Goal: Task Accomplishment & Management: Complete application form

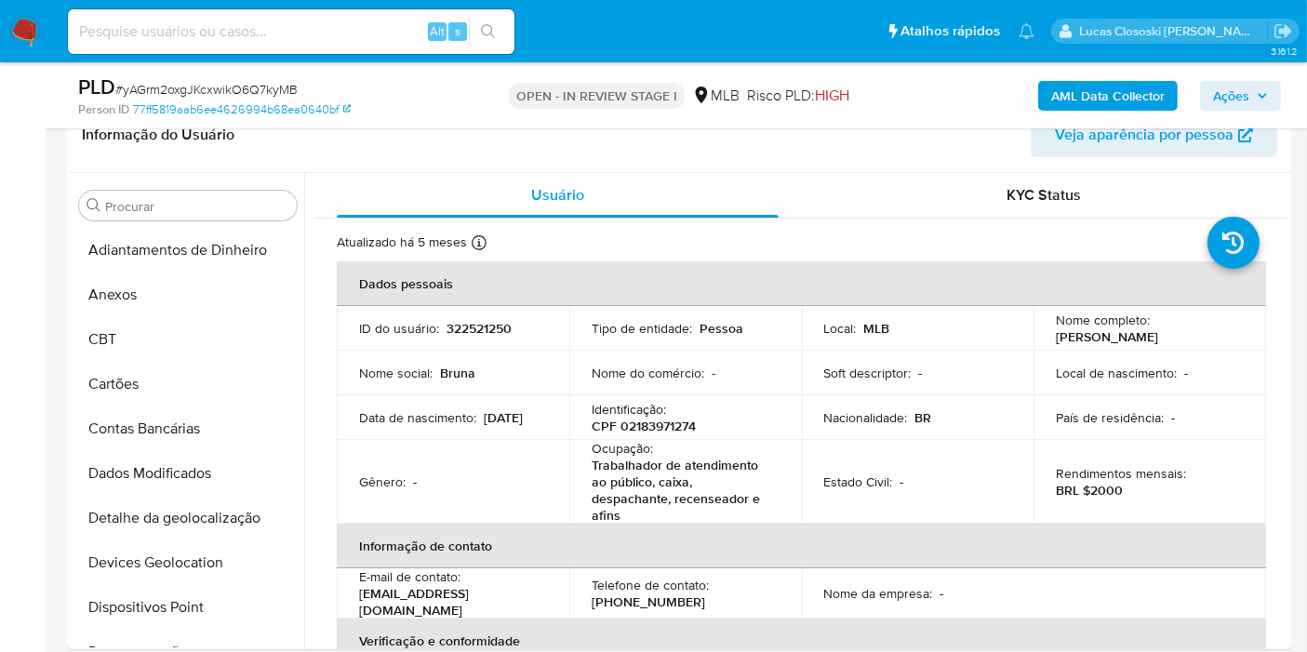
scroll to position [964, 0]
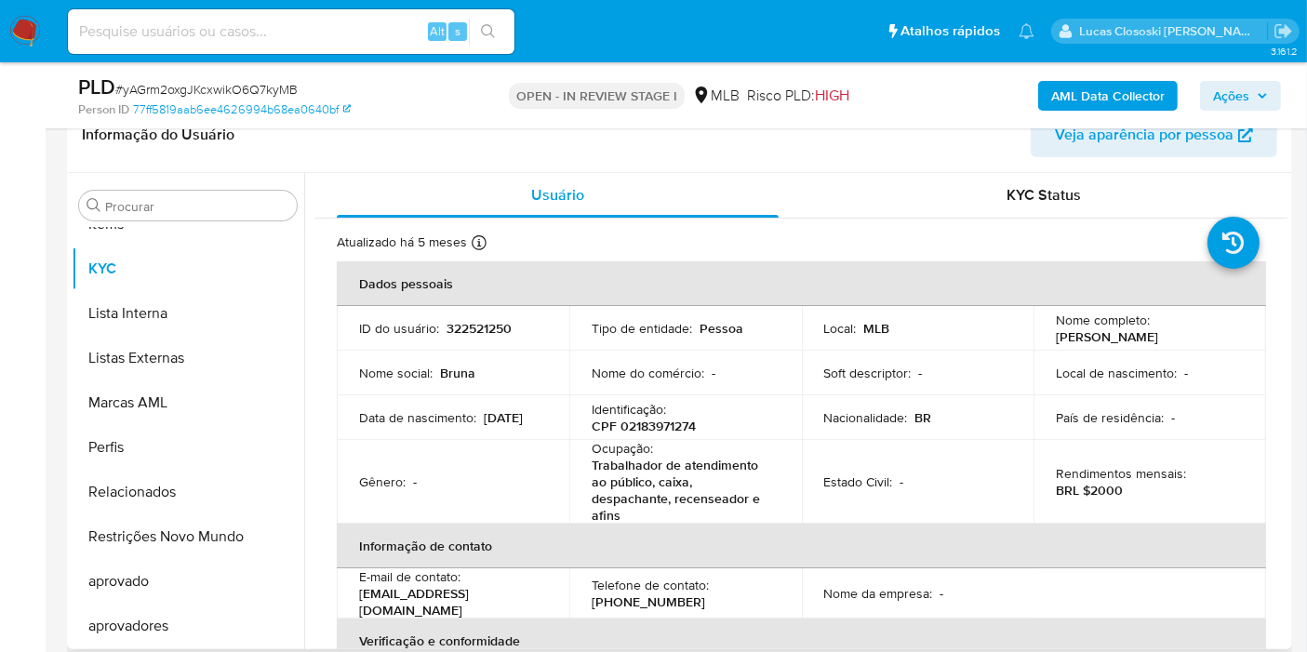
click at [662, 421] on p "CPF 02183971274" at bounding box center [644, 426] width 104 height 17
copy p "02183971274"
click at [1069, 96] on b "AML Data Collector" at bounding box center [1108, 96] width 114 height 30
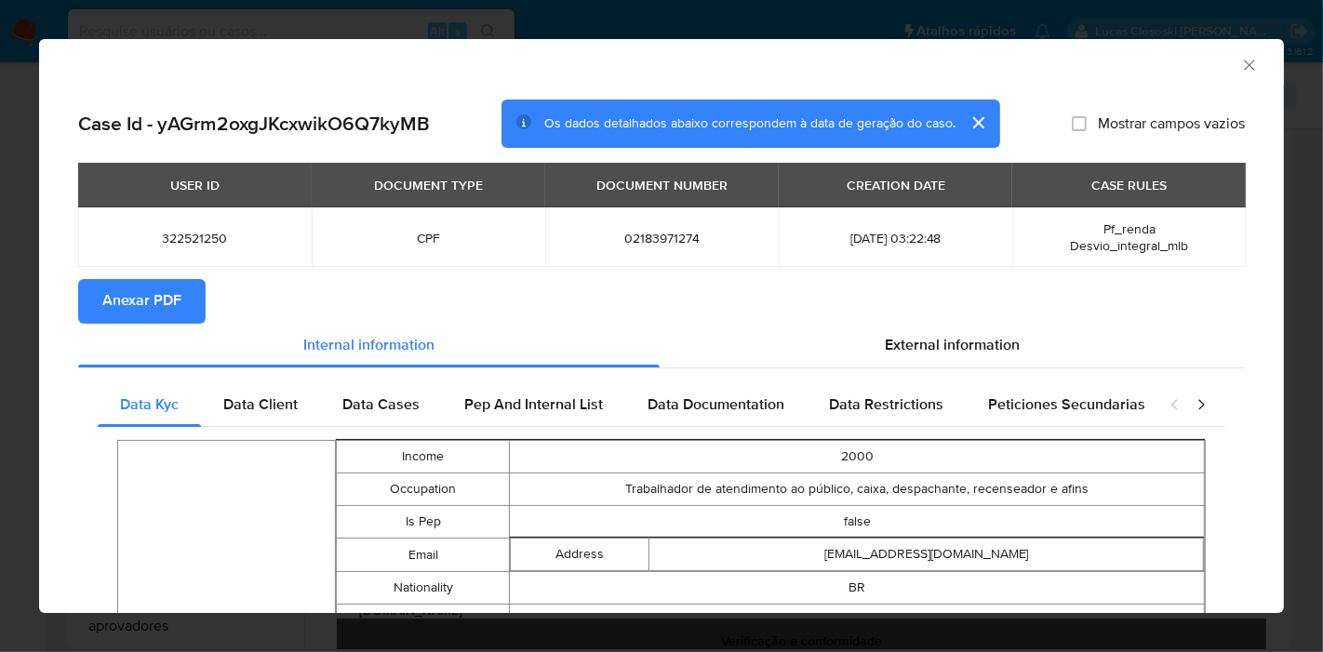
click at [138, 317] on span "Anexar PDF" at bounding box center [141, 301] width 79 height 41
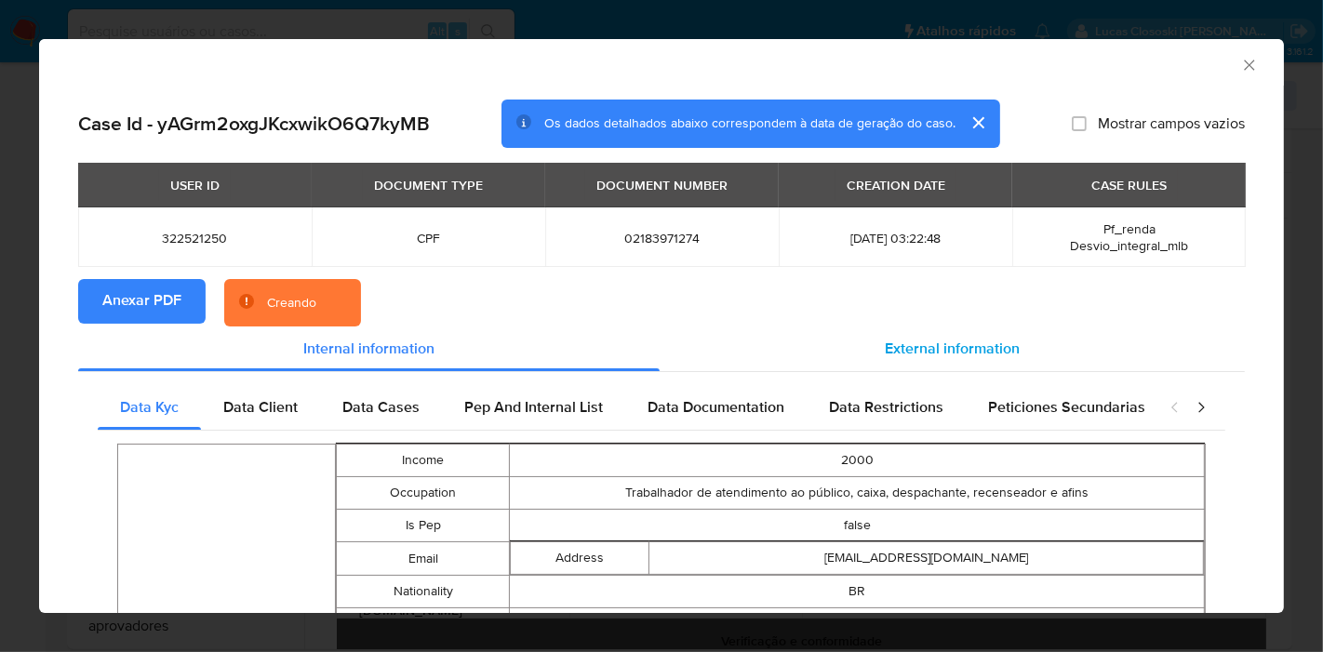
click at [831, 354] on div "External information" at bounding box center [952, 349] width 585 height 45
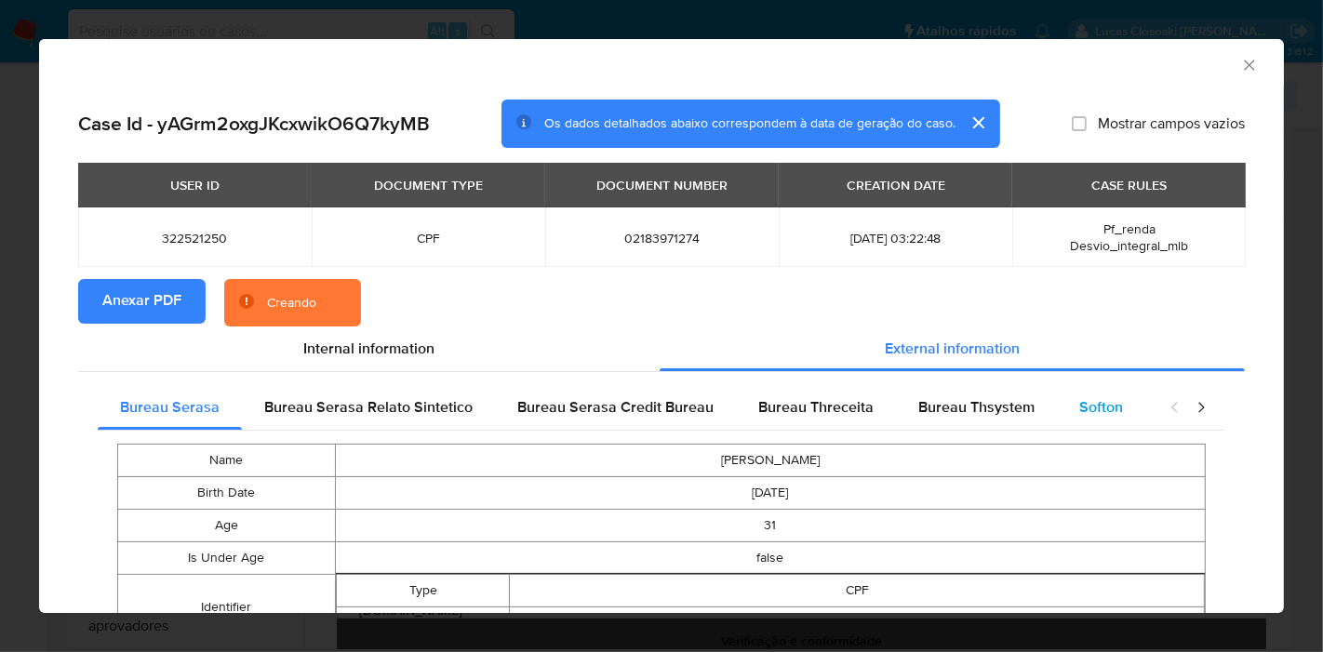
click at [1091, 399] on span "Softon" at bounding box center [1101, 406] width 44 height 21
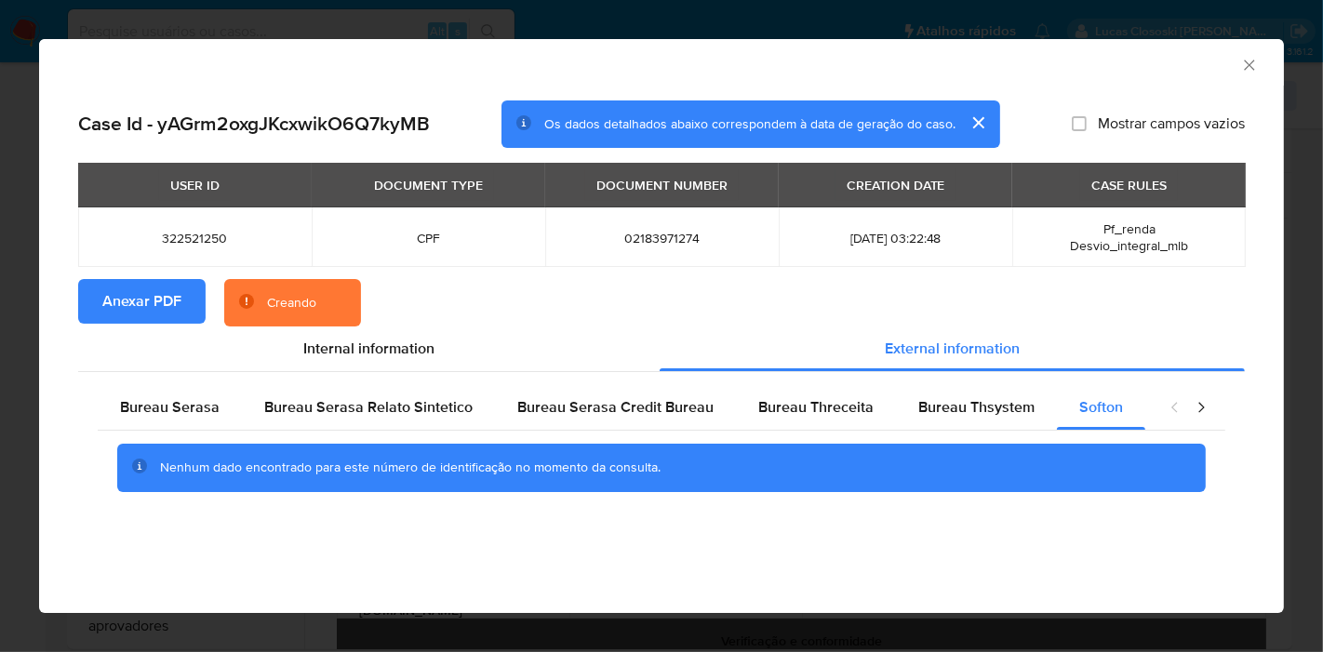
click at [1240, 60] on icon "Fechar a janela" at bounding box center [1249, 65] width 19 height 19
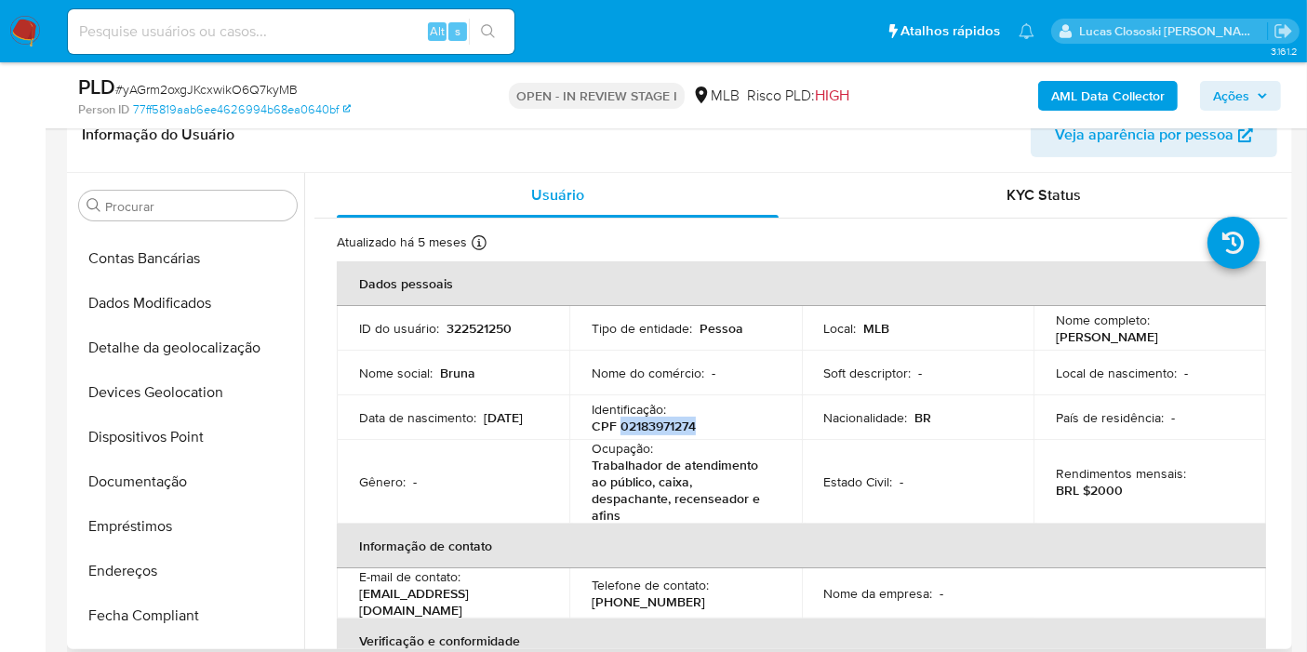
scroll to position [33, 0]
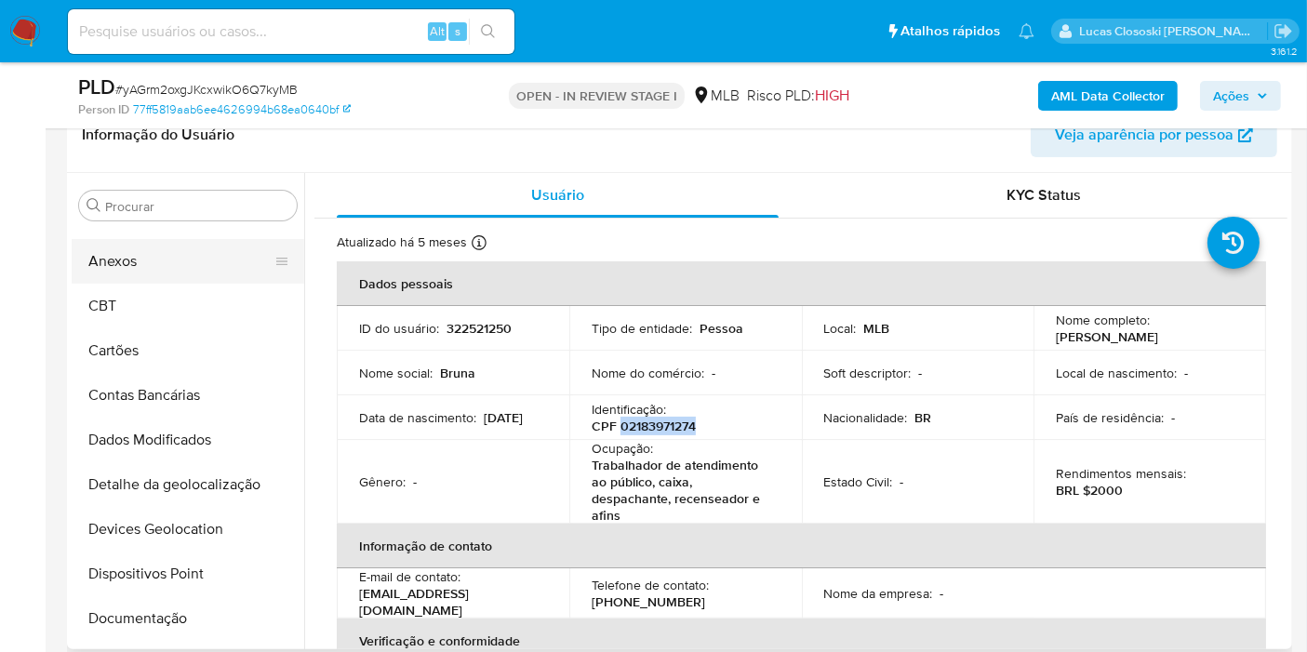
click at [115, 268] on button "Anexos" at bounding box center [181, 261] width 218 height 45
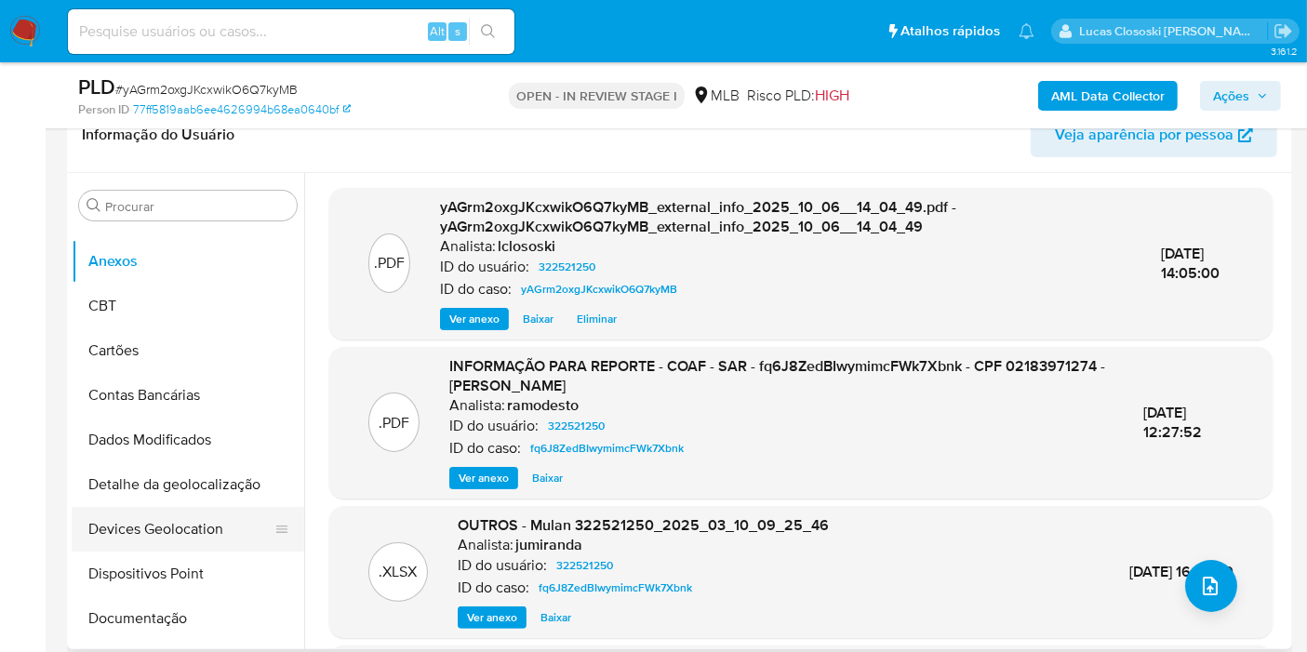
click at [192, 526] on button "Devices Geolocation" at bounding box center [181, 529] width 218 height 45
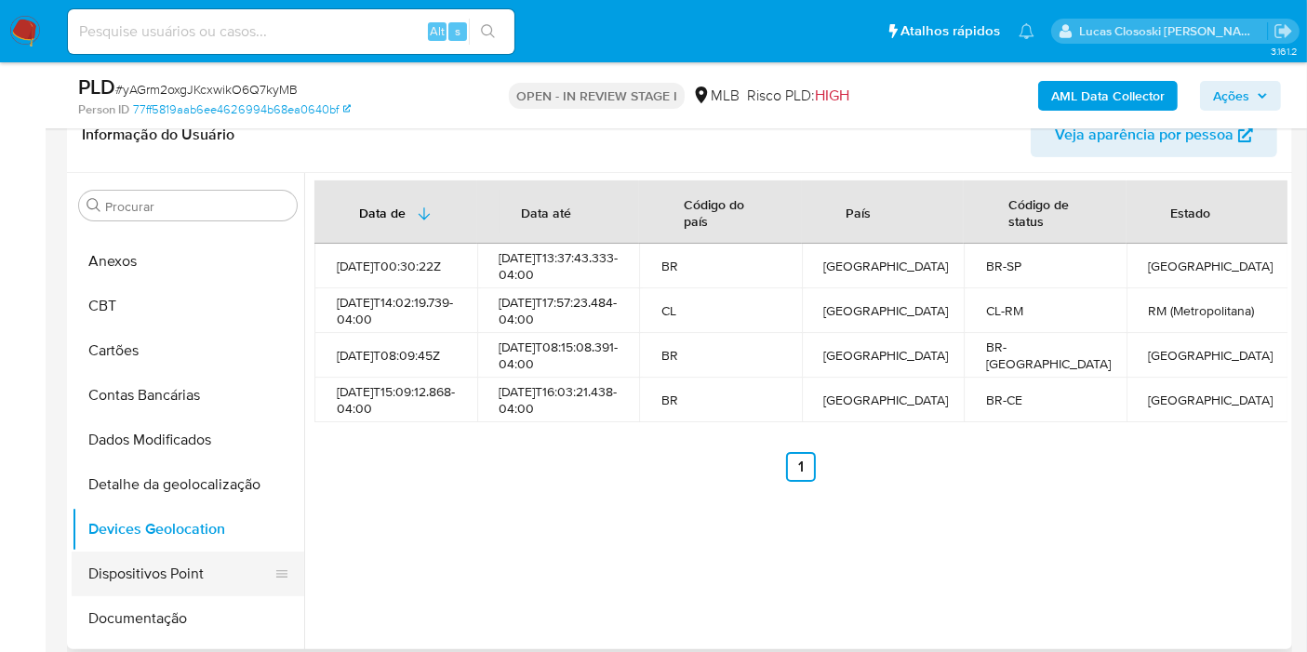
click at [179, 562] on button "Dispositivos Point" at bounding box center [181, 574] width 218 height 45
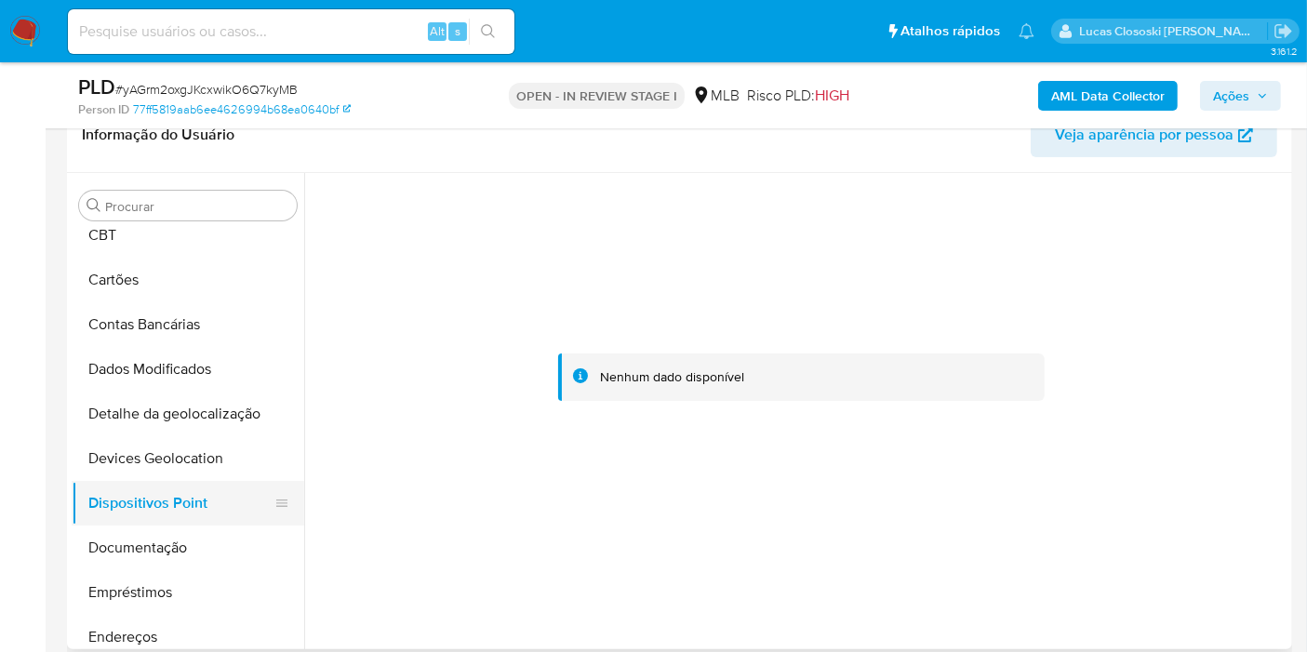
scroll to position [137, 0]
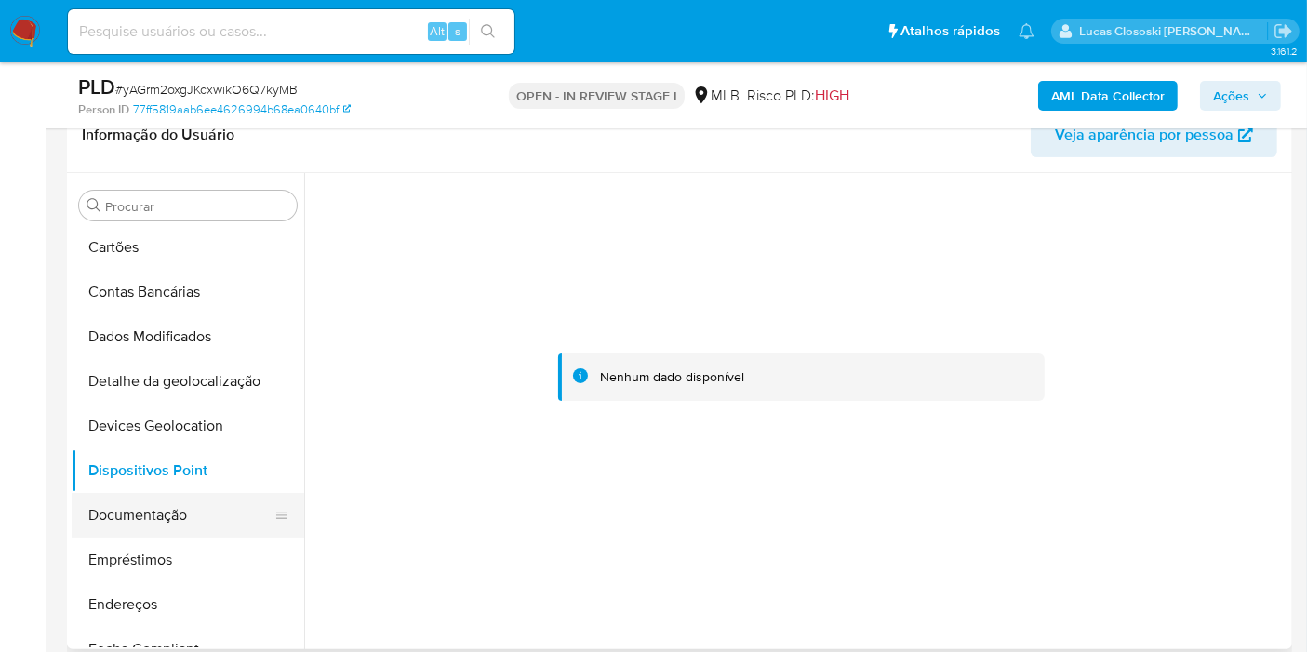
click at [176, 511] on button "Documentação" at bounding box center [181, 515] width 218 height 45
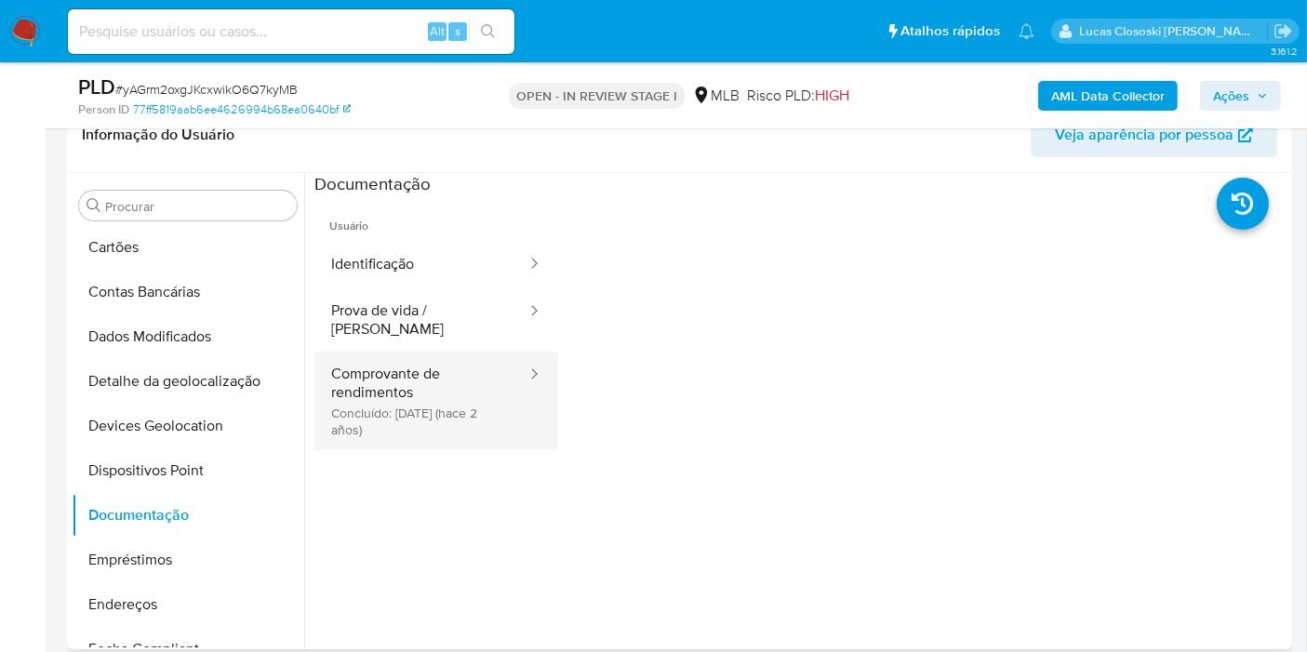
click at [404, 392] on button "Comprovante de rendimentos Concluído: 07/02/2024 (hace 2 años)" at bounding box center [421, 401] width 214 height 99
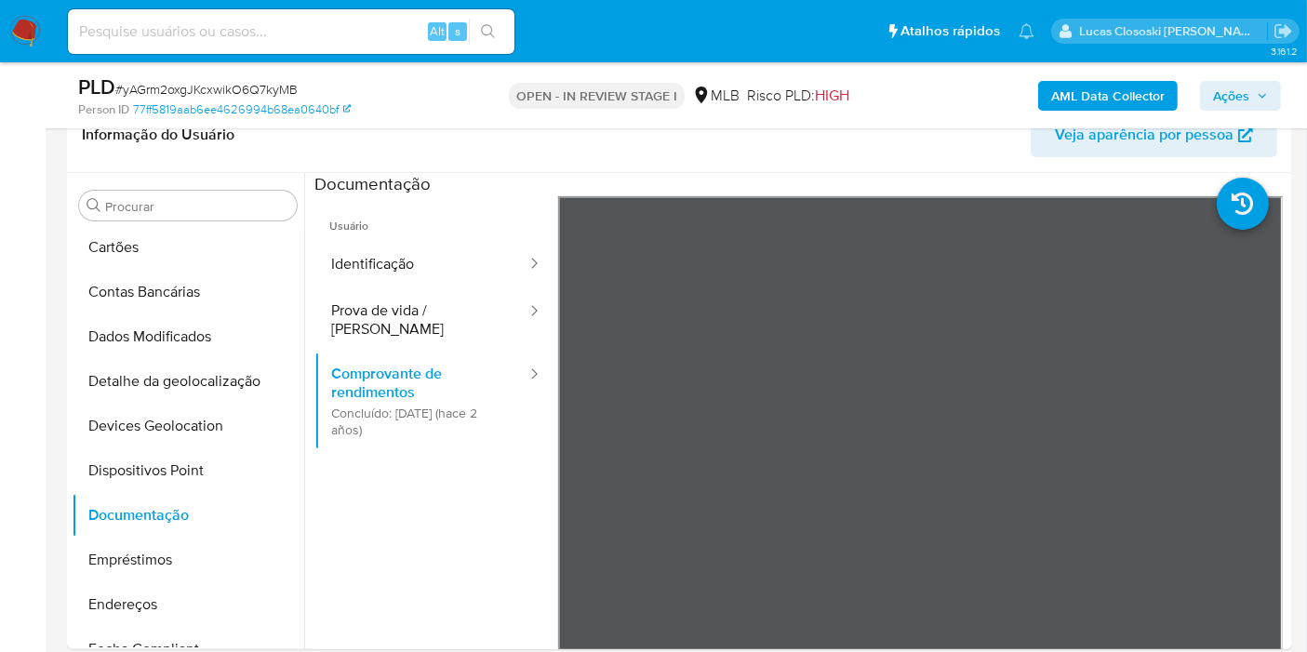
scroll to position [413, 0]
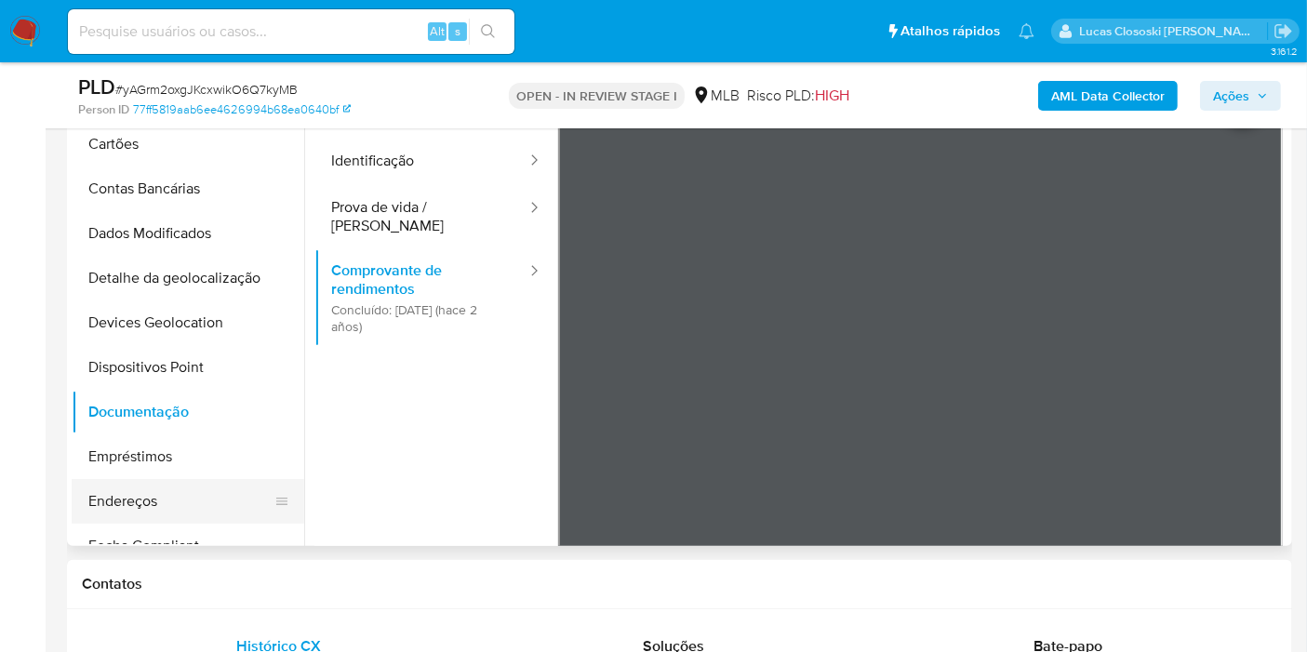
click at [187, 498] on button "Endereços" at bounding box center [181, 501] width 218 height 45
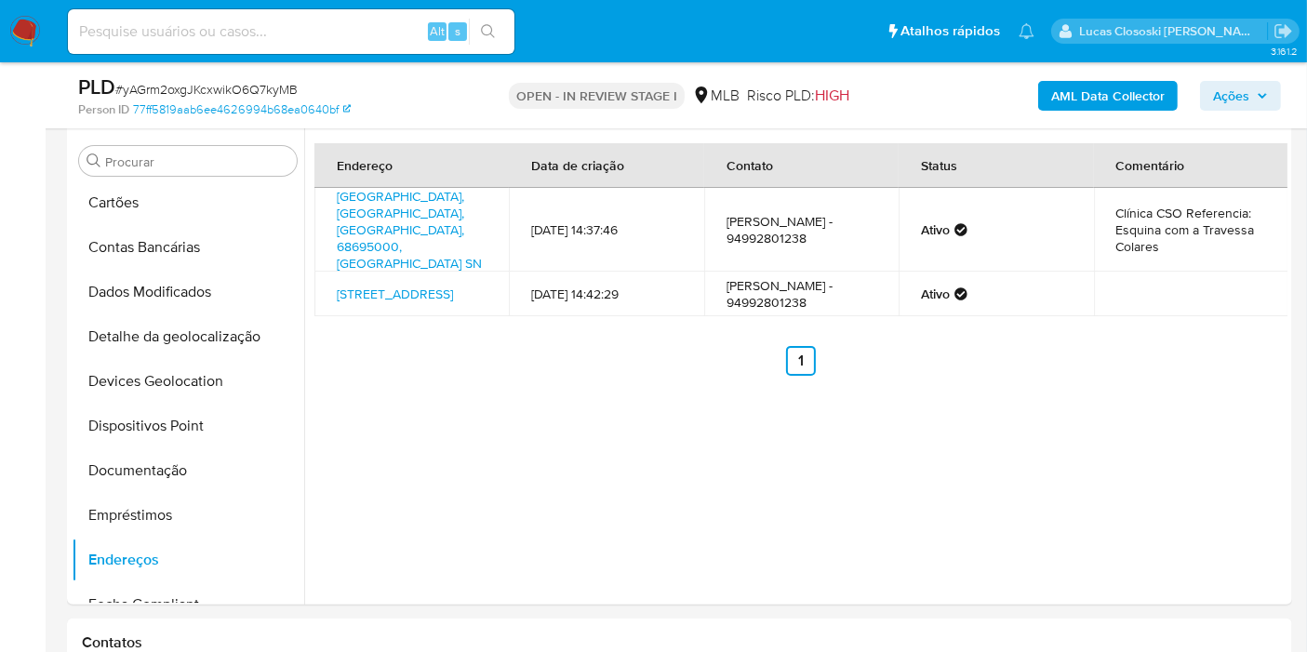
scroll to position [393, 0]
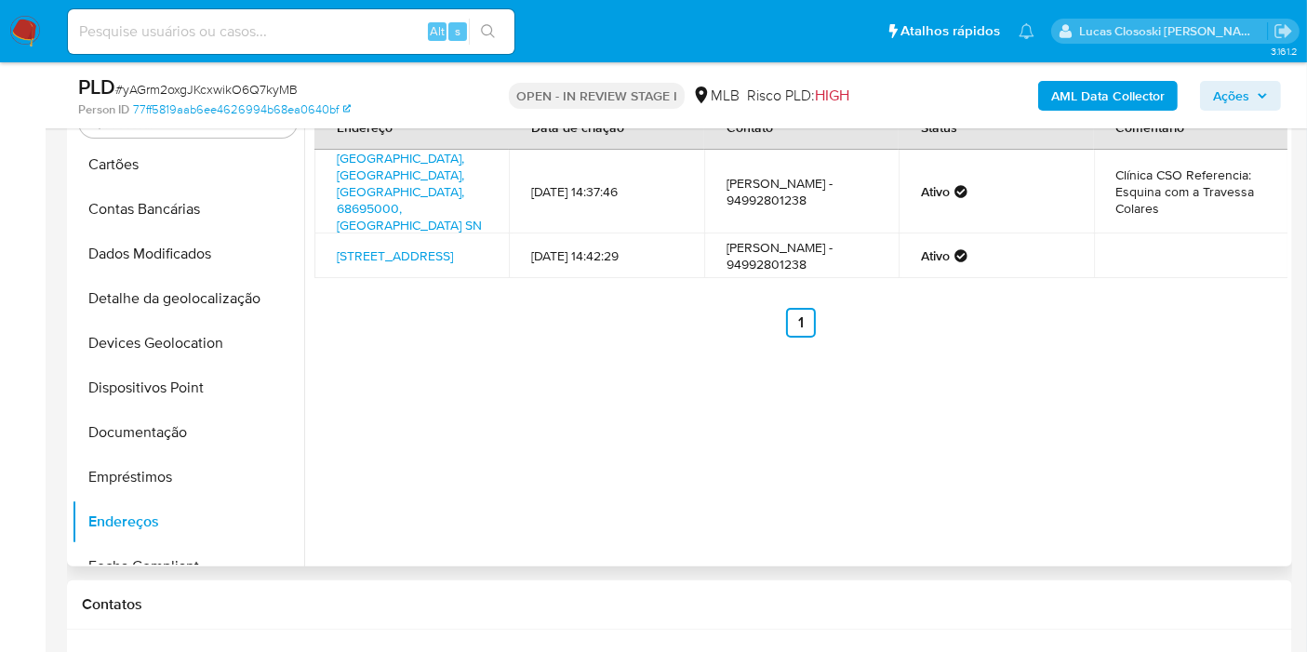
click at [695, 334] on div "Endereço Data de criação Contato Status Comentário Avenida Rio Branco Sn, Tailâ…" at bounding box center [795, 328] width 983 height 476
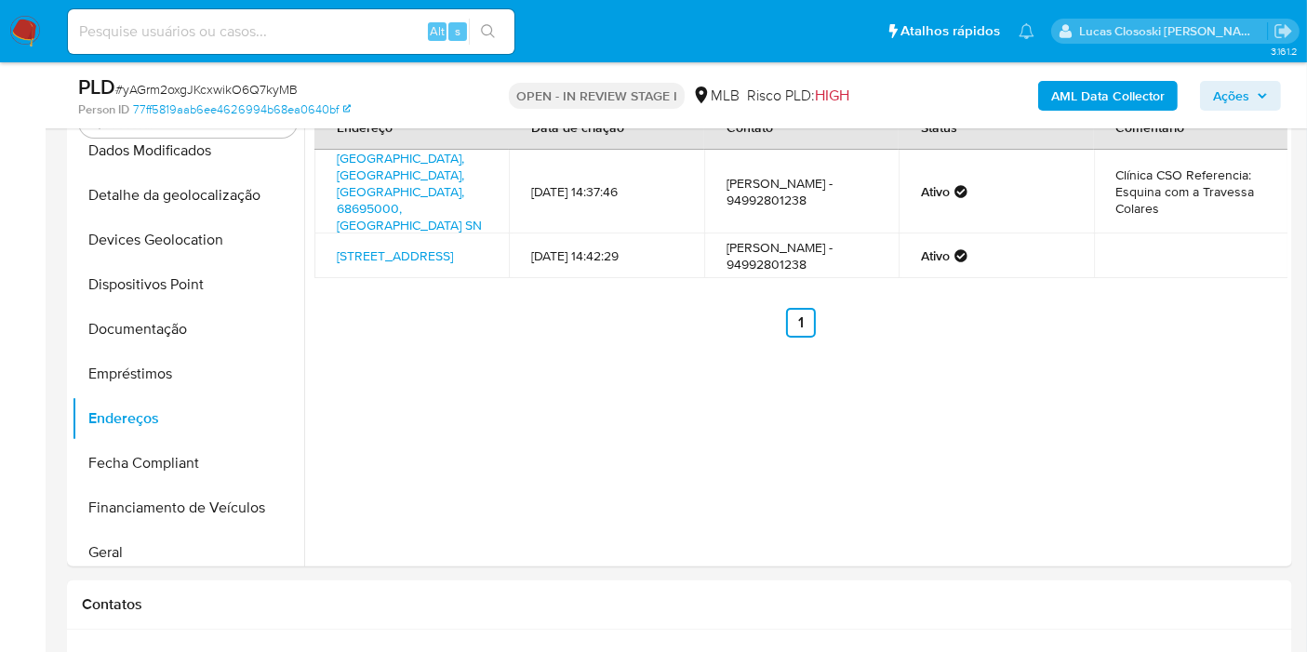
drag, startPoint x: 133, startPoint y: 544, endPoint x: 883, endPoint y: 55, distance: 895.5
click at [140, 540] on button "Geral" at bounding box center [188, 552] width 233 height 45
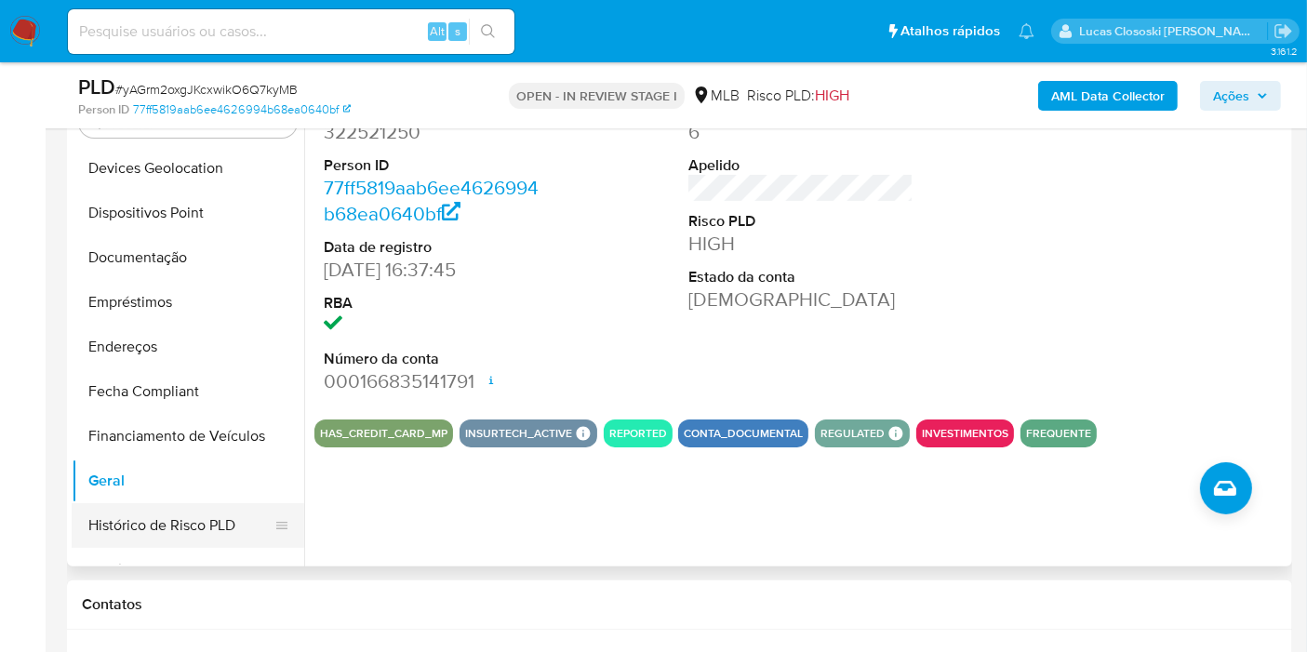
scroll to position [343, 0]
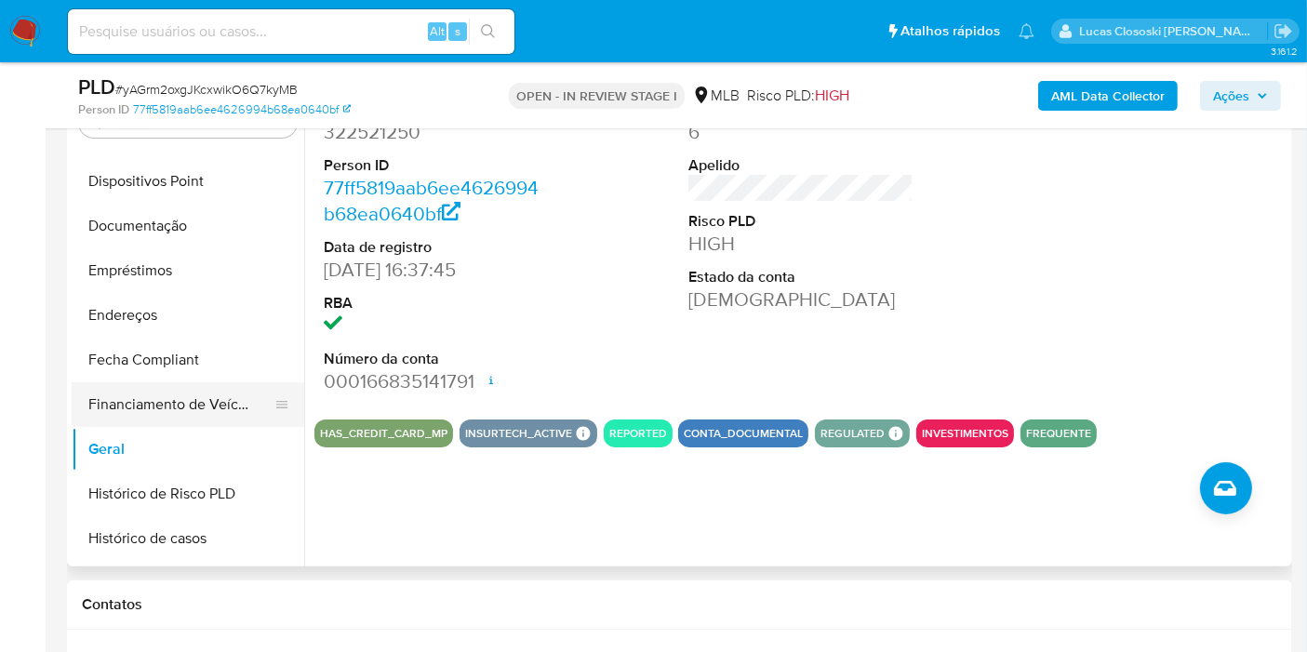
click at [175, 526] on button "Histórico de casos" at bounding box center [188, 538] width 233 height 45
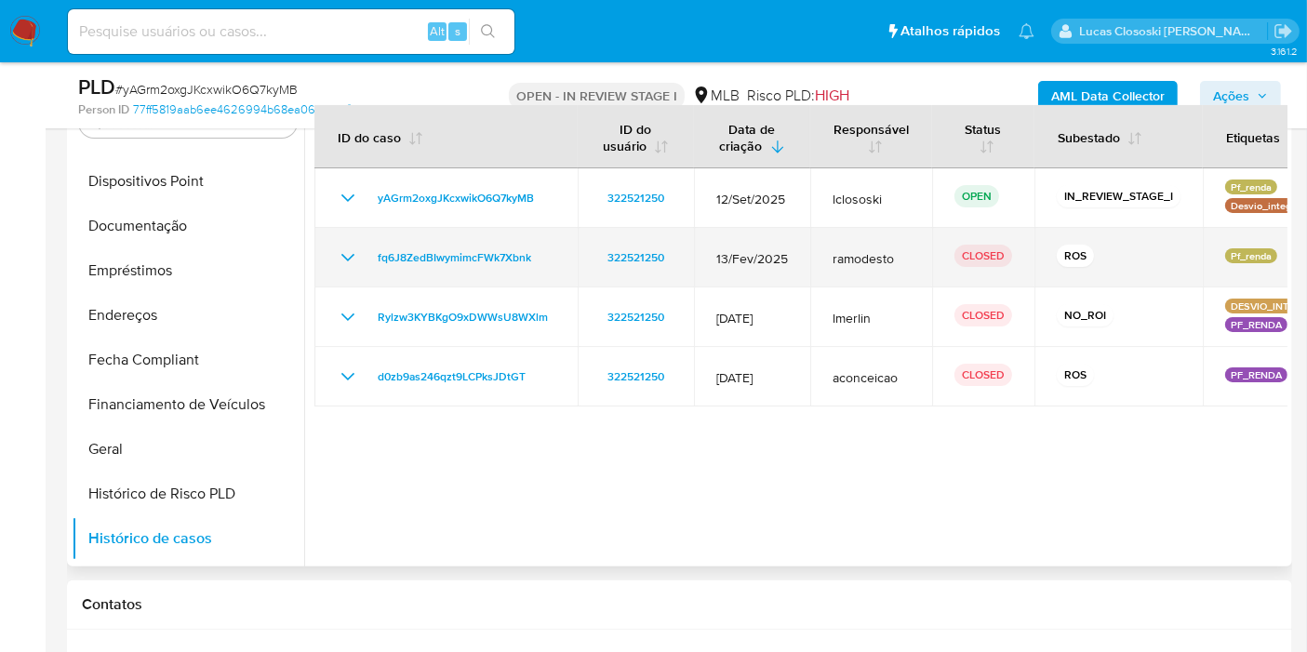
drag, startPoint x: 551, startPoint y: 256, endPoint x: 361, endPoint y: 266, distance: 190.1
click at [361, 266] on div "fq6J8ZedBIwymimcFWk7Xbnk" at bounding box center [446, 258] width 219 height 22
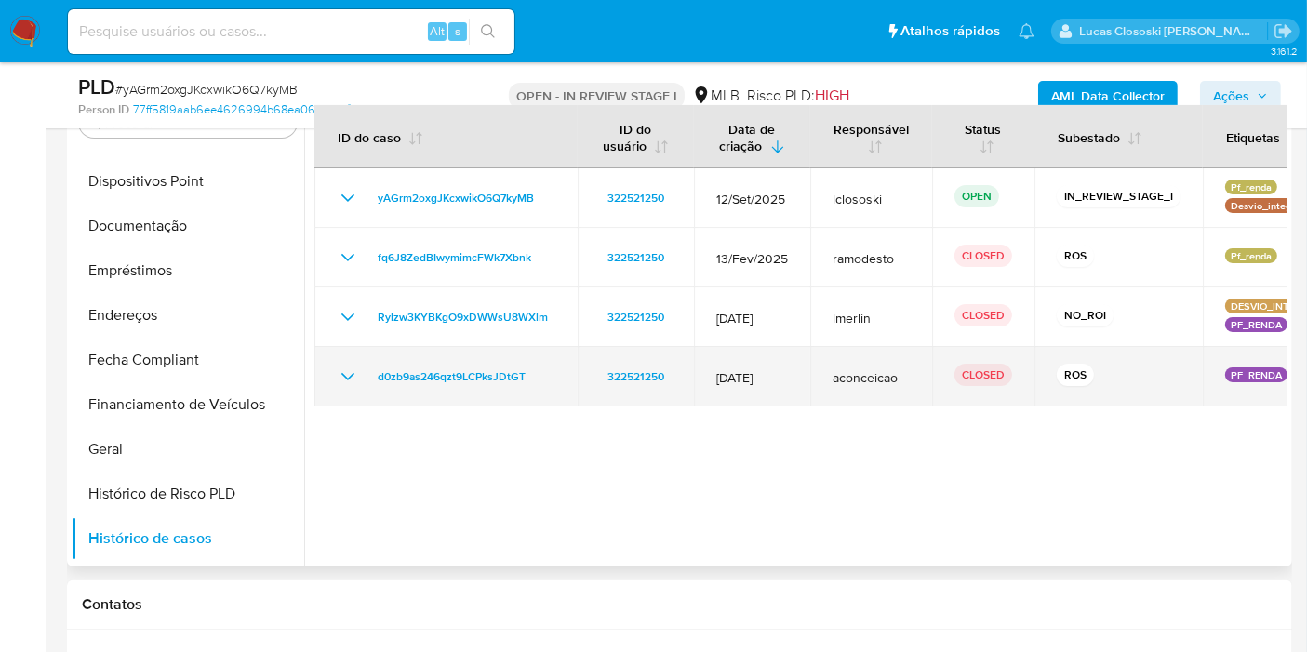
click at [347, 373] on icon "Mostrar/Ocultar" at bounding box center [348, 377] width 22 height 22
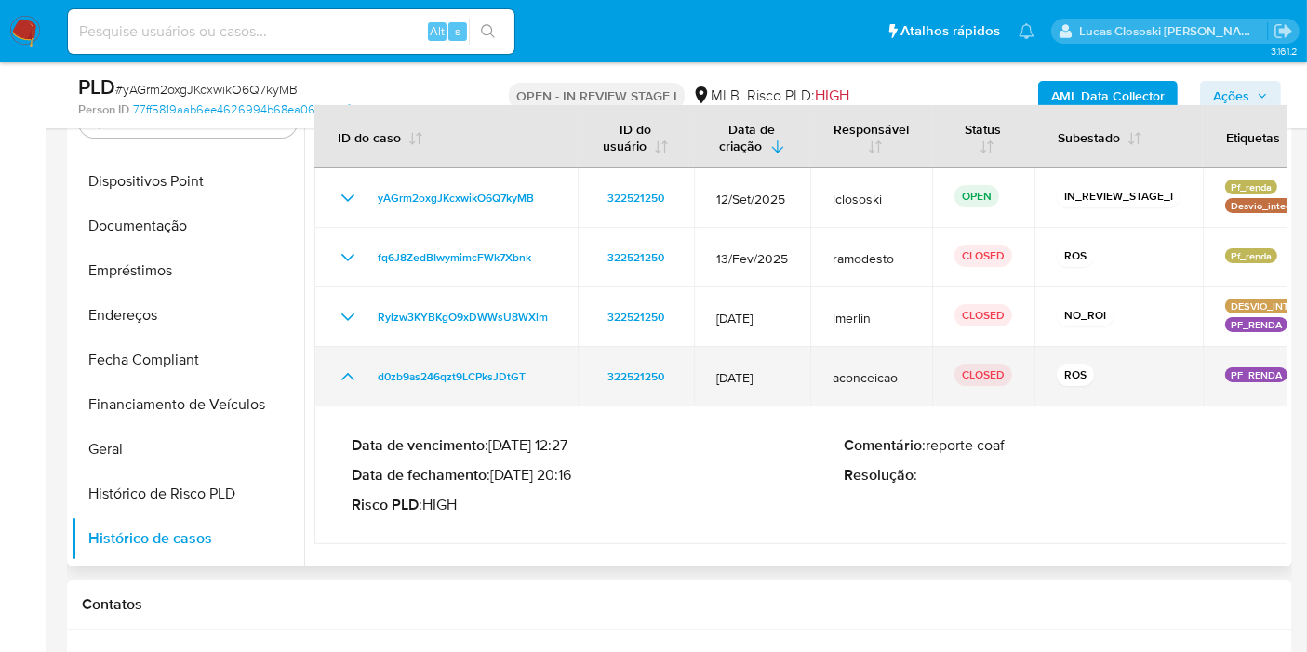
click at [347, 373] on icon "Mostrar/Ocultar" at bounding box center [347, 376] width 13 height 7
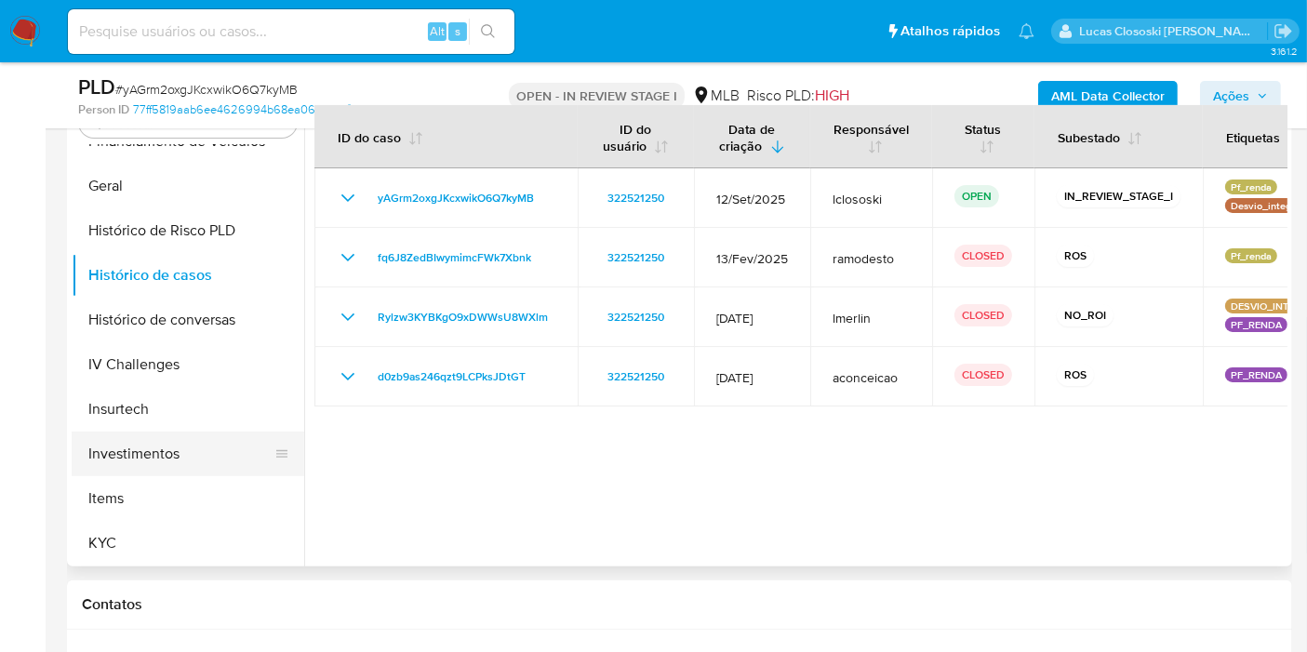
scroll to position [653, 0]
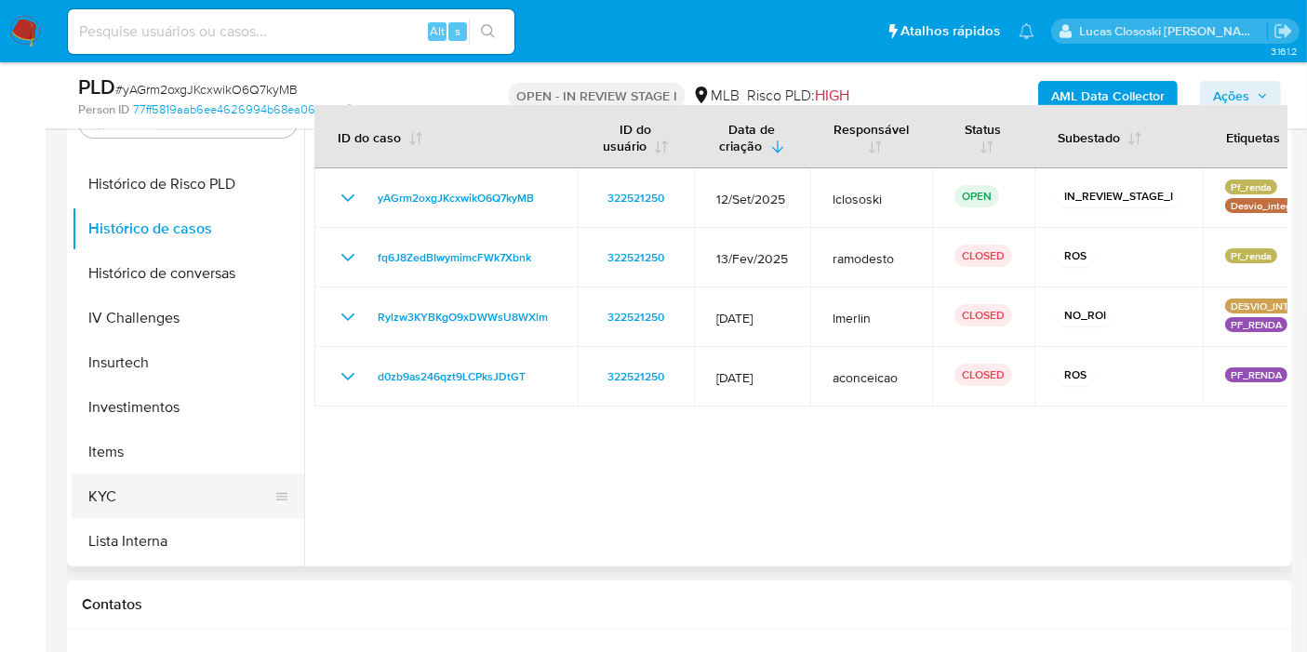
click at [146, 492] on button "KYC" at bounding box center [181, 497] width 218 height 45
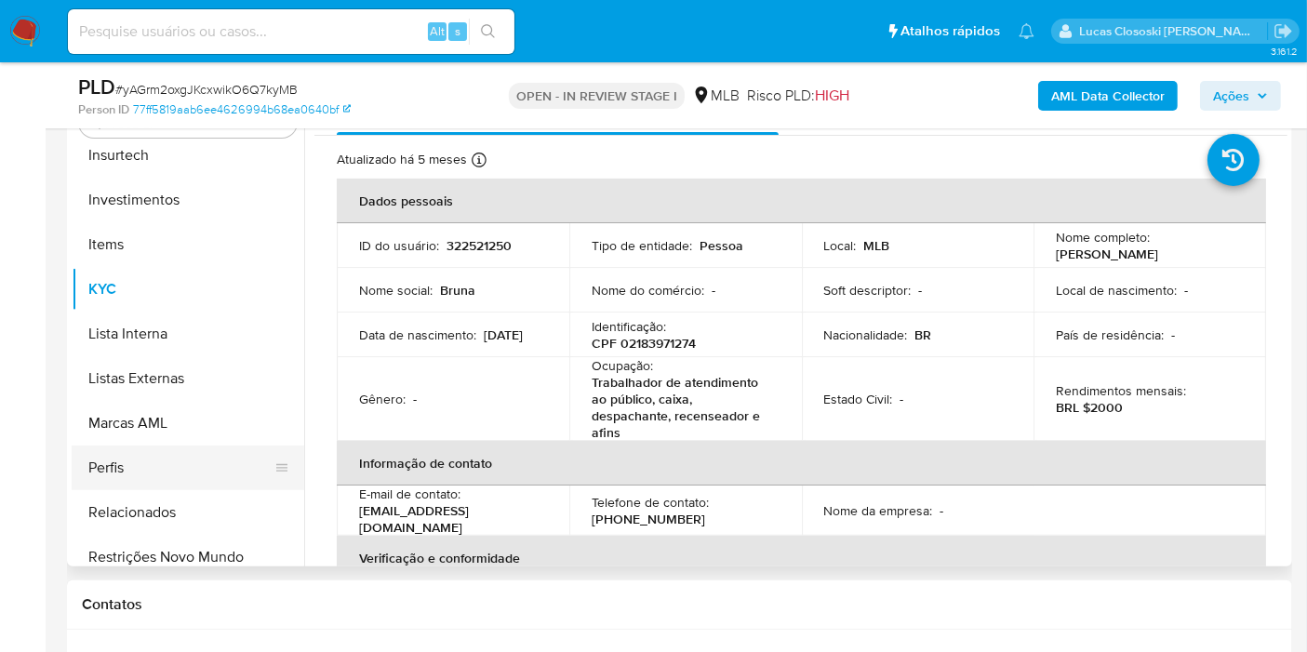
scroll to position [964, 0]
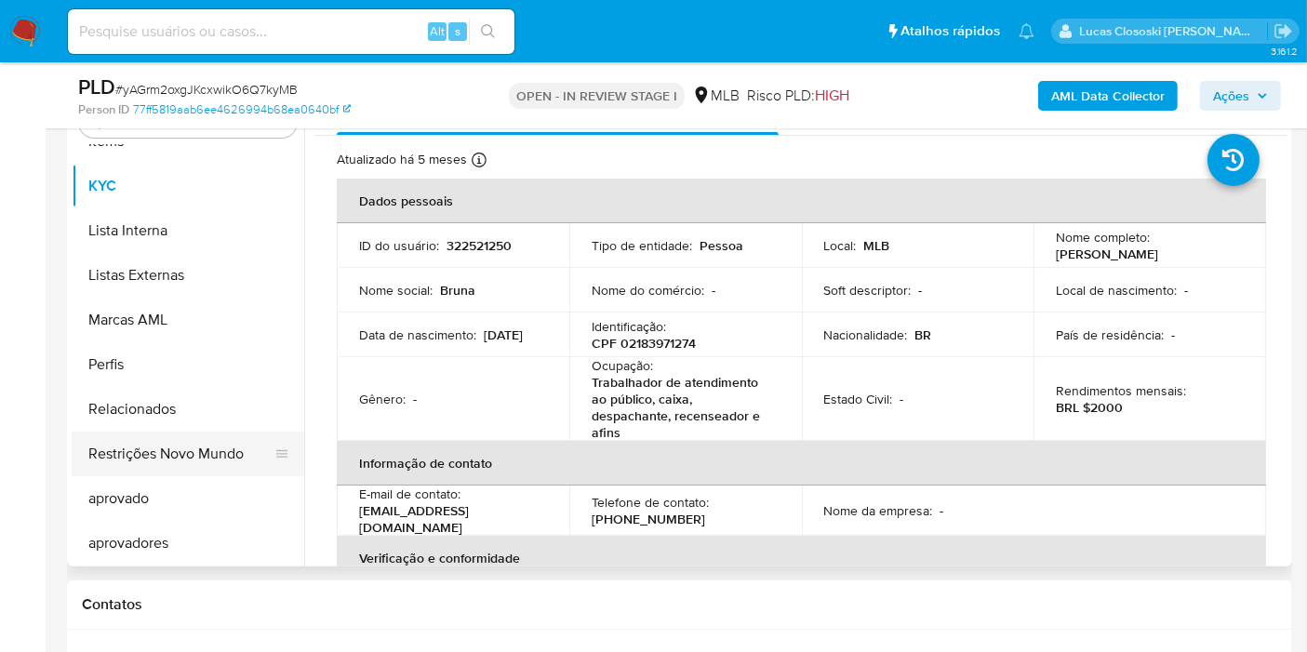
click at [202, 466] on button "Restrições Novo Mundo" at bounding box center [181, 454] width 218 height 45
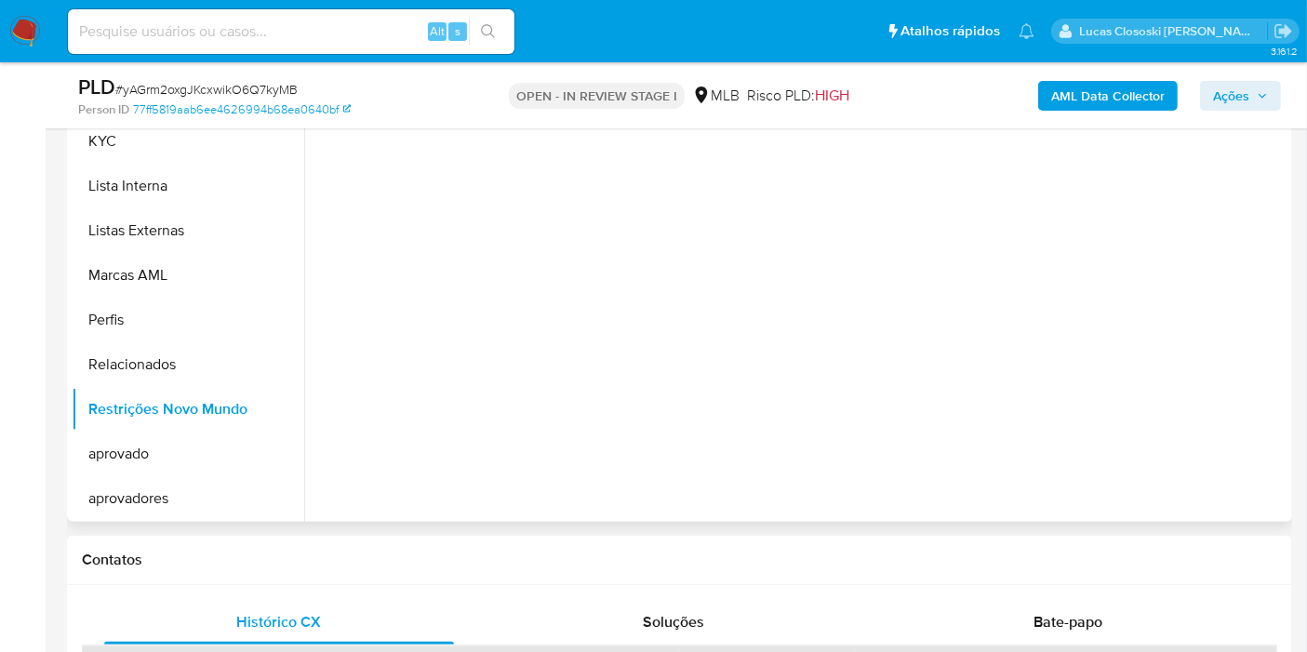
scroll to position [393, 0]
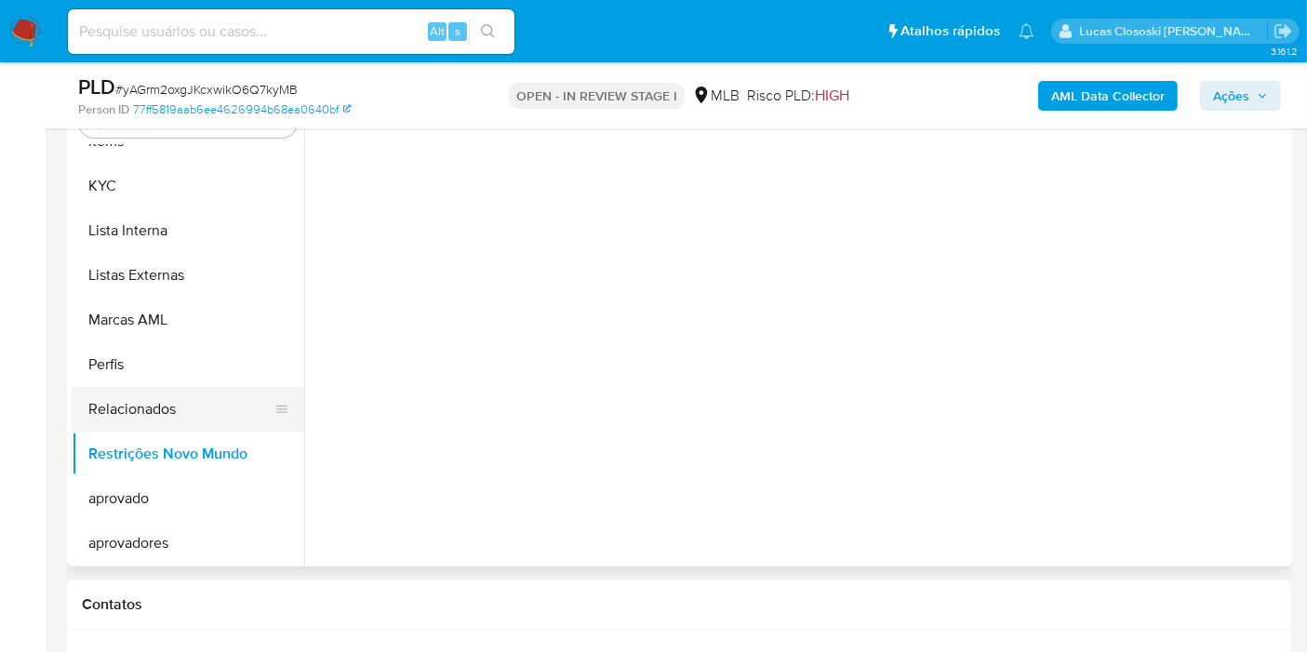
click at [205, 405] on button "Relacionados" at bounding box center [181, 409] width 218 height 45
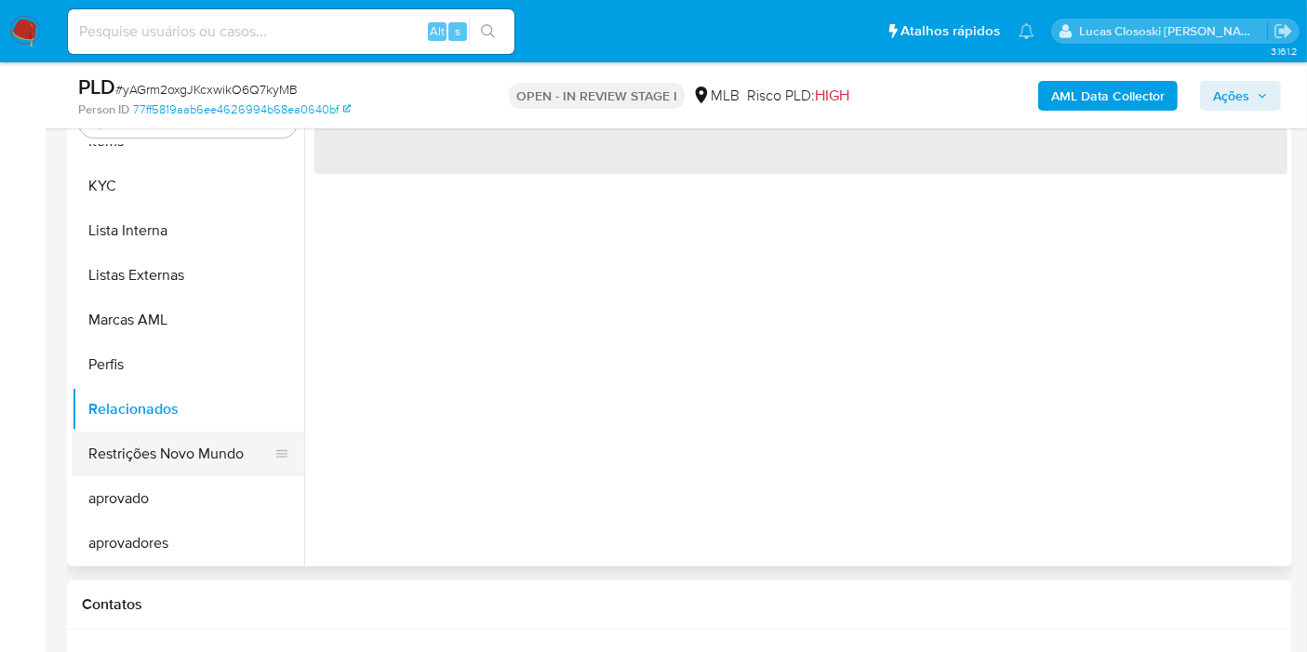
click at [181, 445] on button "Restrições Novo Mundo" at bounding box center [181, 454] width 218 height 45
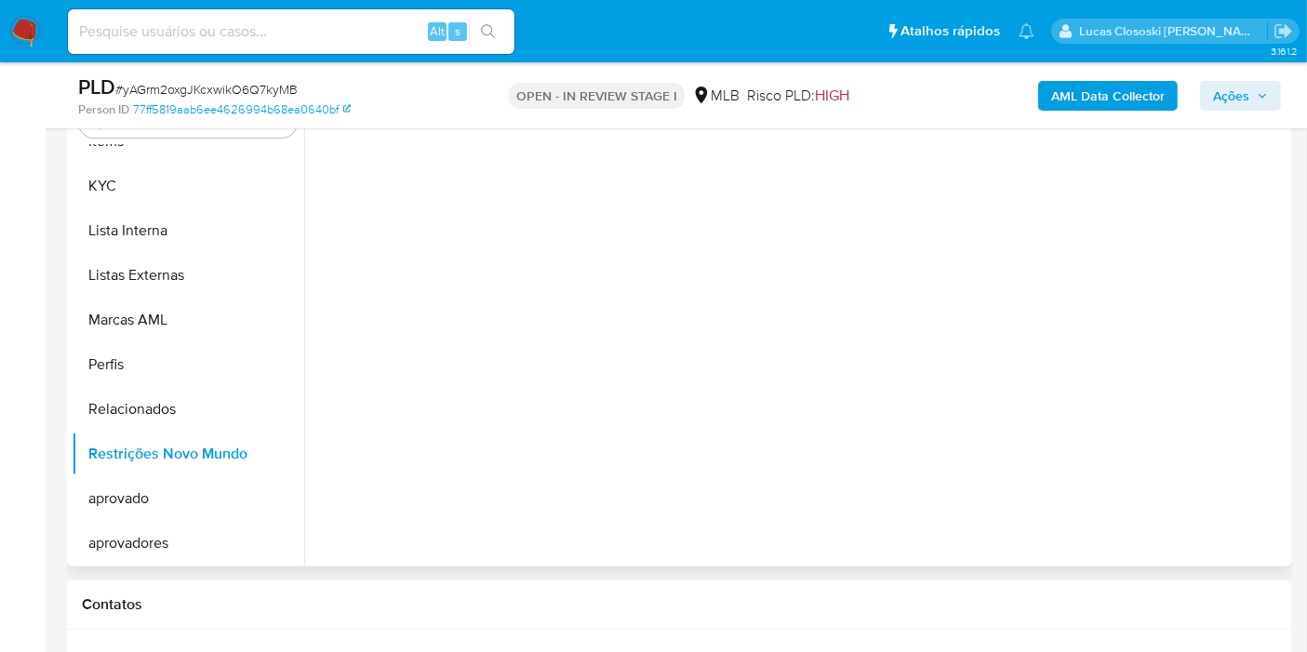
scroll to position [289, 0]
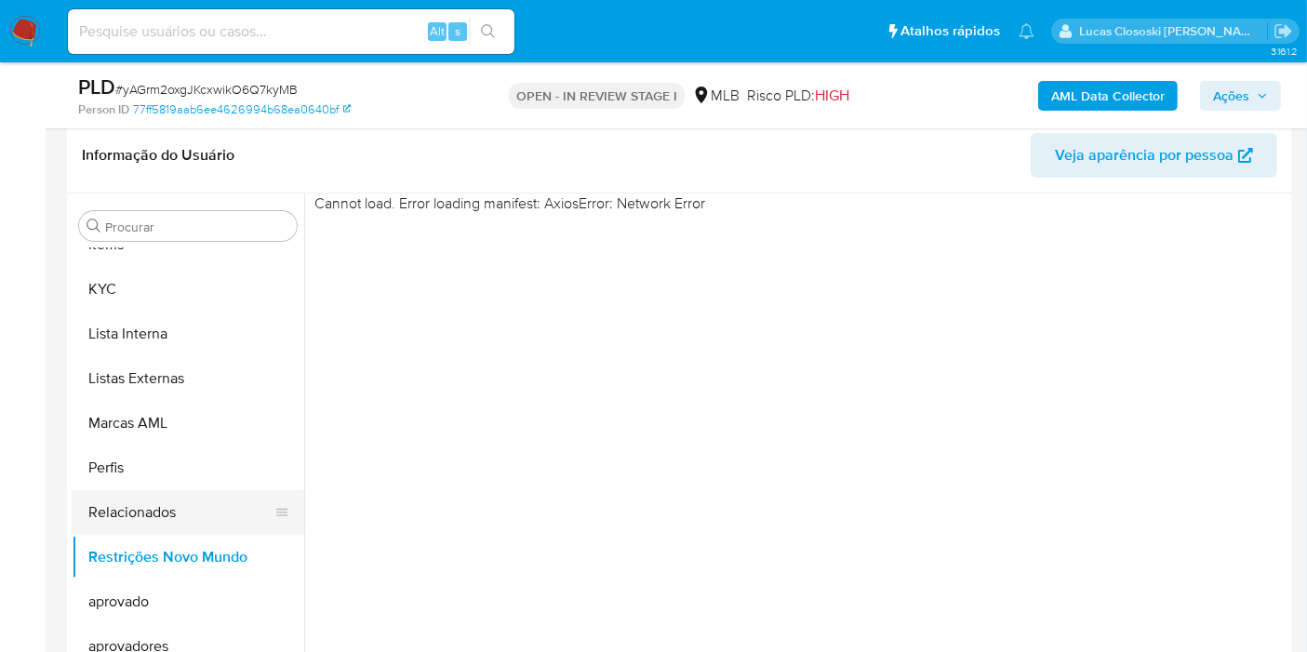
click at [159, 508] on button "Relacionados" at bounding box center [181, 512] width 218 height 45
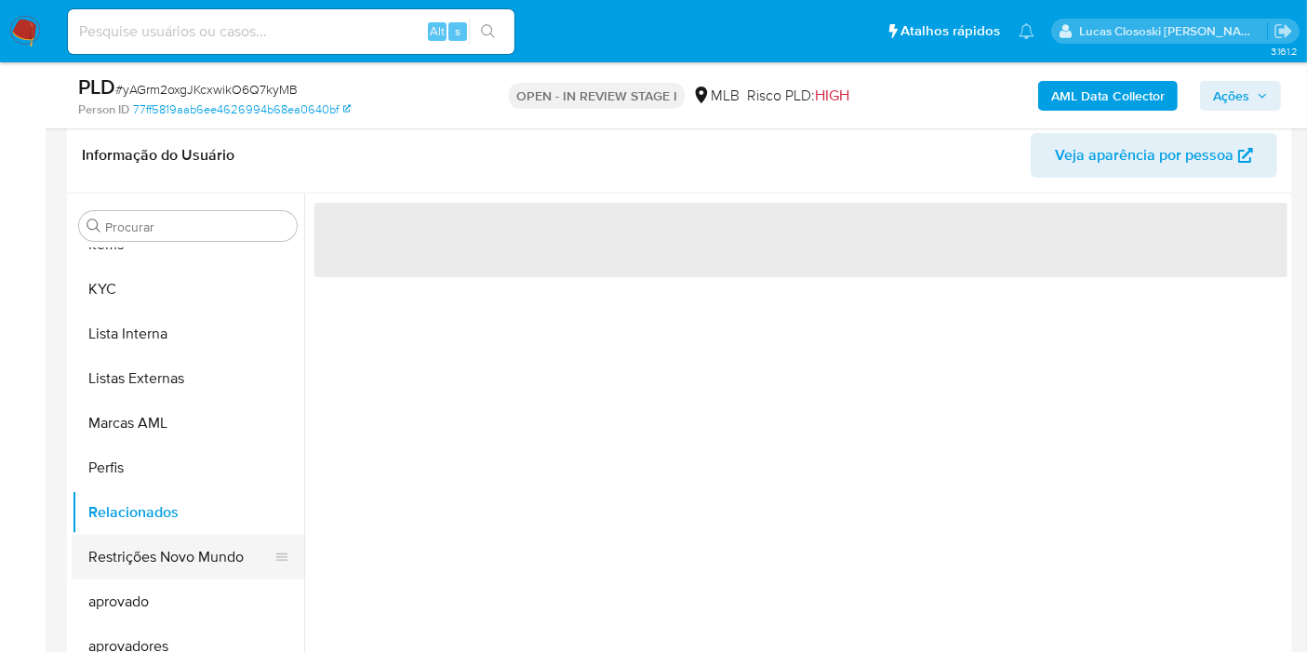
click at [160, 565] on button "Restrições Novo Mundo" at bounding box center [181, 557] width 218 height 45
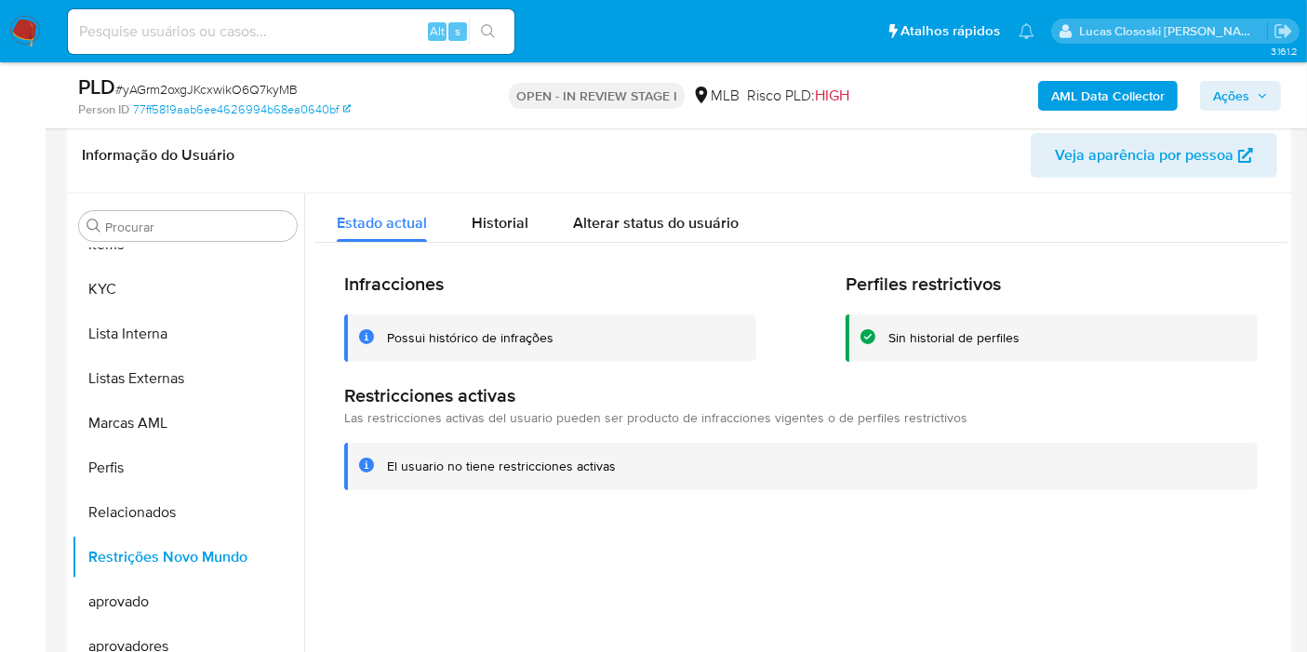
click at [252, 90] on span "# yAGrm2oxgJKcxwikO6Q7kyMB" at bounding box center [206, 89] width 182 height 19
copy span "yAGrm2oxgJKcxwikO6Q7kyMB"
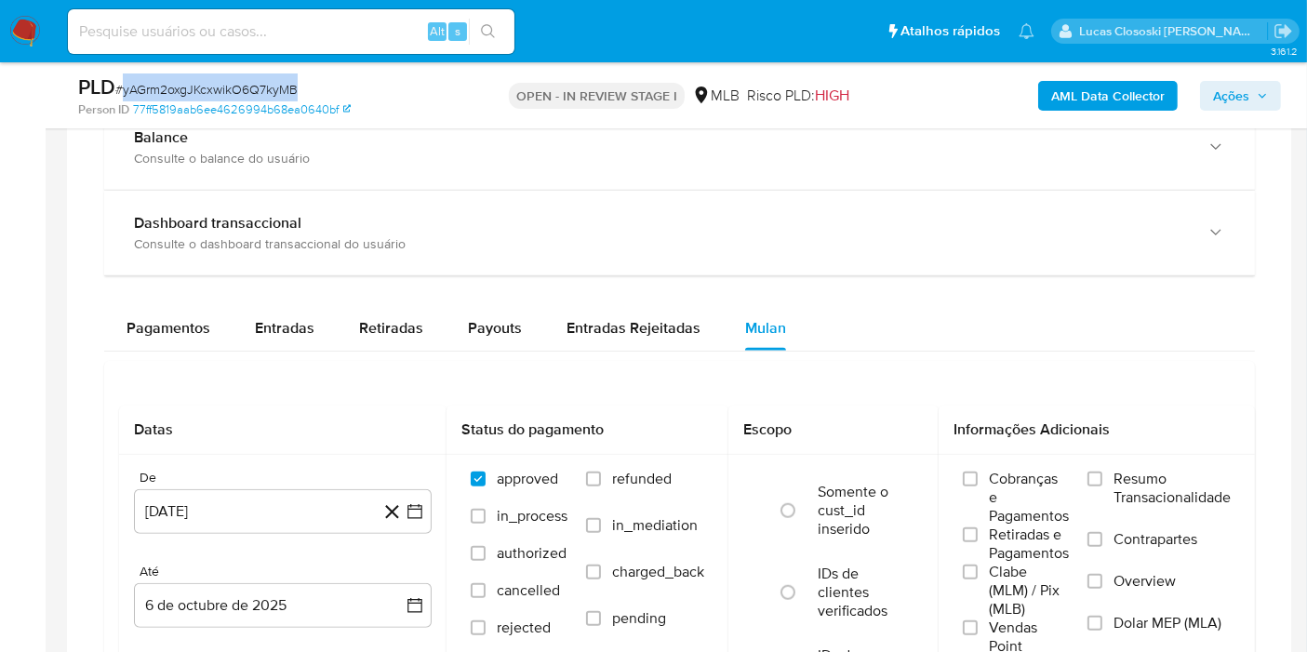
scroll to position [1220, 0]
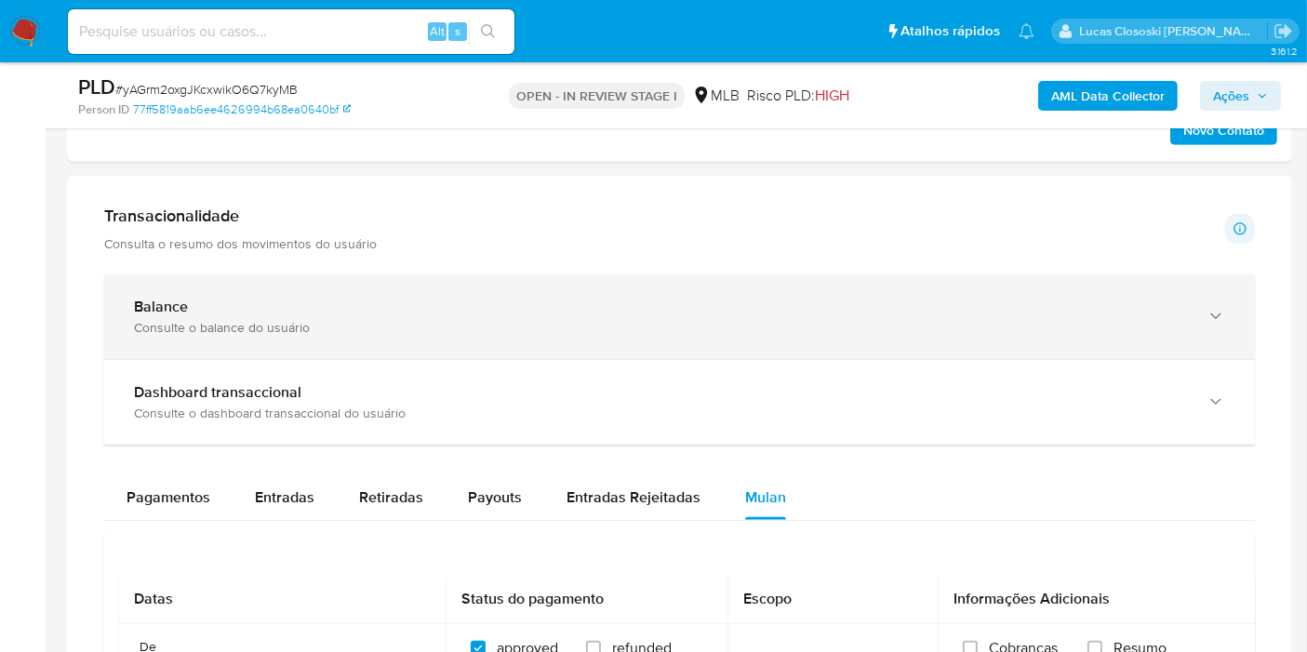
click at [879, 292] on div "Balance Consulte o balance do usuário" at bounding box center [679, 316] width 1151 height 85
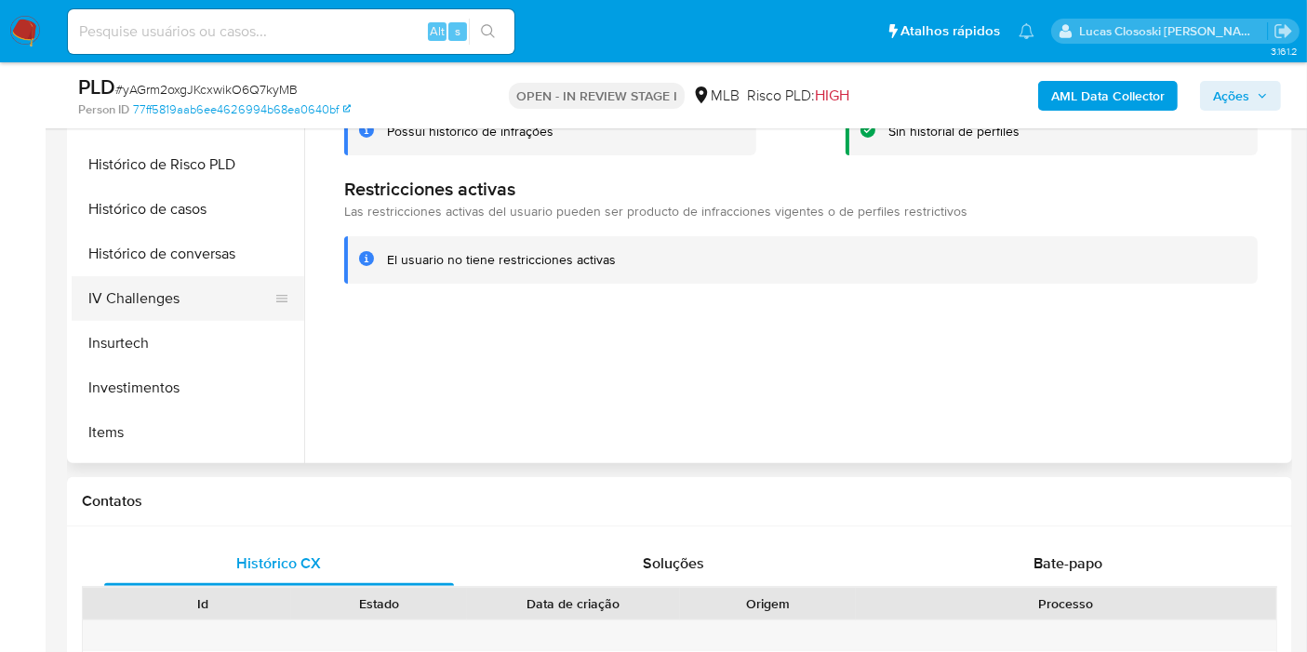
scroll to position [550, 0]
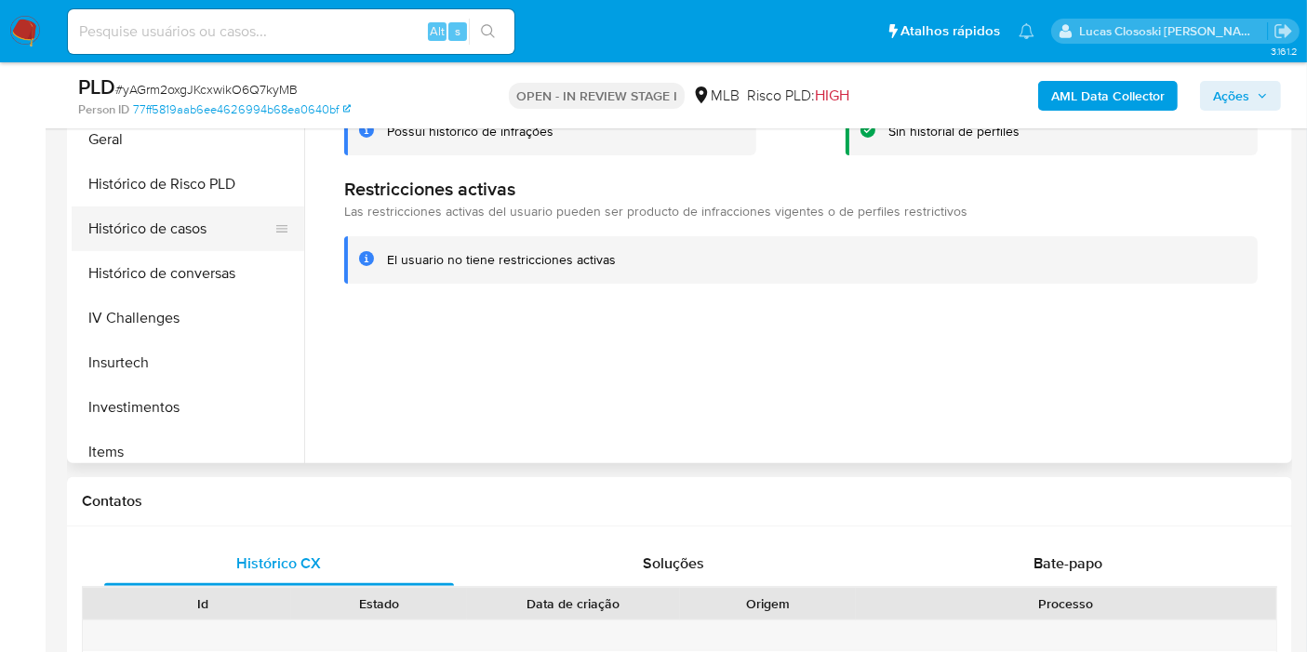
click at [180, 233] on button "Histórico de casos" at bounding box center [181, 229] width 218 height 45
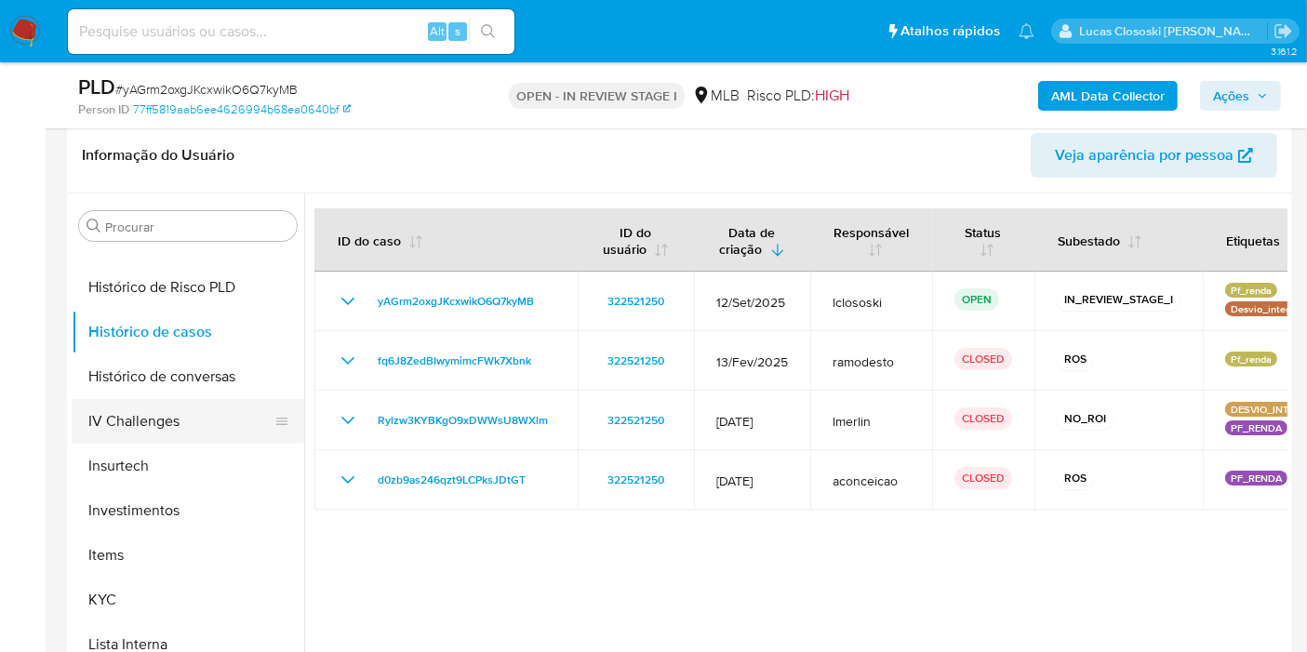
scroll to position [653, 0]
click at [174, 596] on button "KYC" at bounding box center [181, 600] width 218 height 45
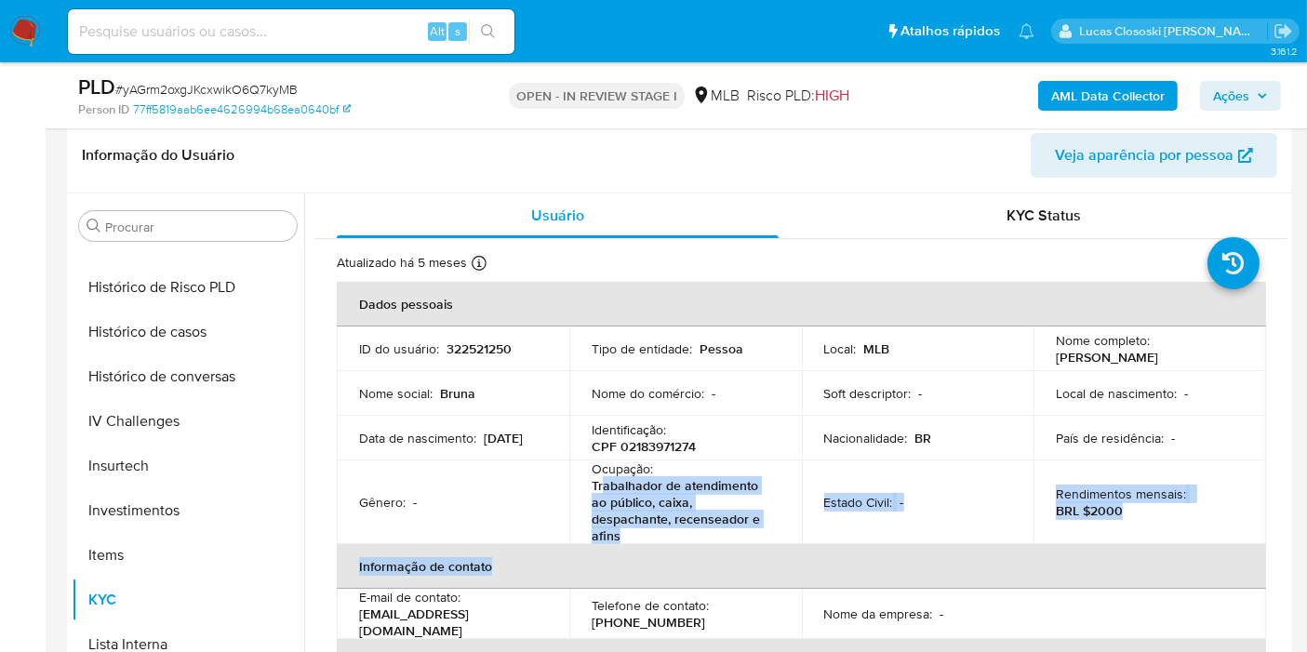
drag, startPoint x: 637, startPoint y: 529, endPoint x: 609, endPoint y: 491, distance: 47.3
click at [602, 489] on table "Dados pessoais ID do usuário : 322521250 Tipo de entidade : Pessoa Local : MLB …" at bounding box center [801, 572] width 929 height 581
click at [622, 501] on p "Trabalhador de atendimento ao público, caixa, despachante, recenseador e afins" at bounding box center [682, 510] width 181 height 67
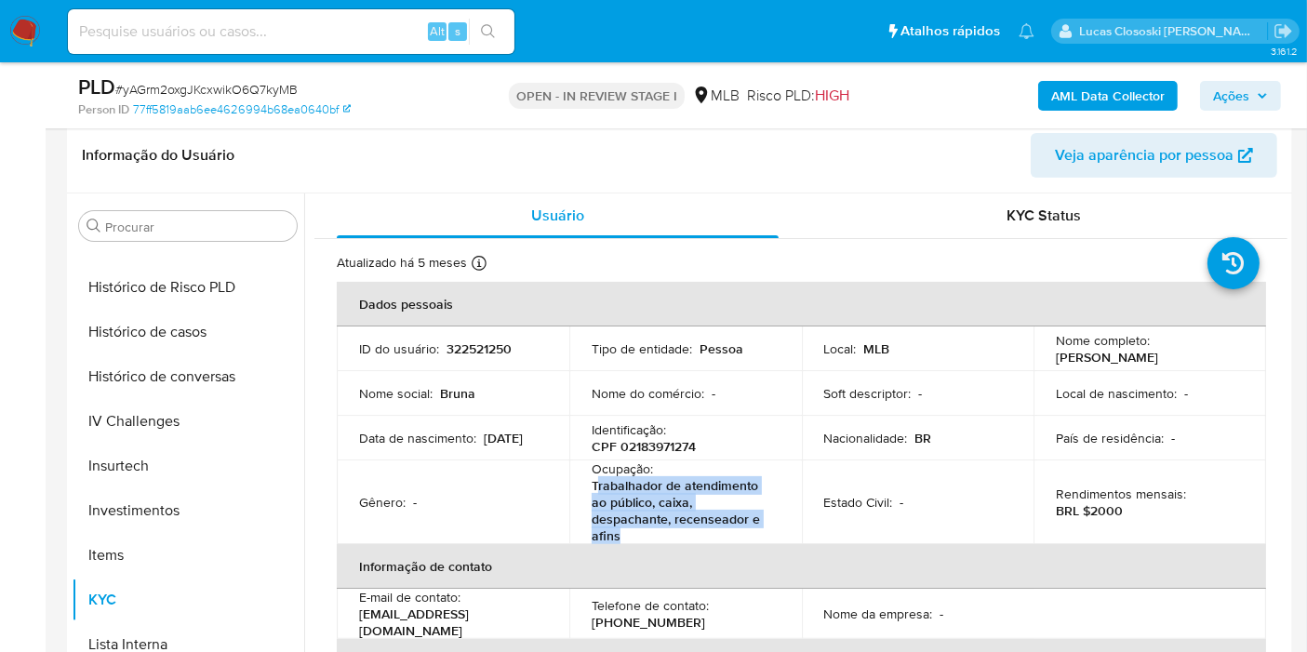
drag, startPoint x: 635, startPoint y: 535, endPoint x: 597, endPoint y: 486, distance: 61.8
click at [597, 486] on p "Trabalhador de atendimento ao público, caixa, despachante, recenseador e afins" at bounding box center [682, 510] width 181 height 67
copy p "rabalhador de atendimento ao público, caixa, despachante, recenseador e afins"
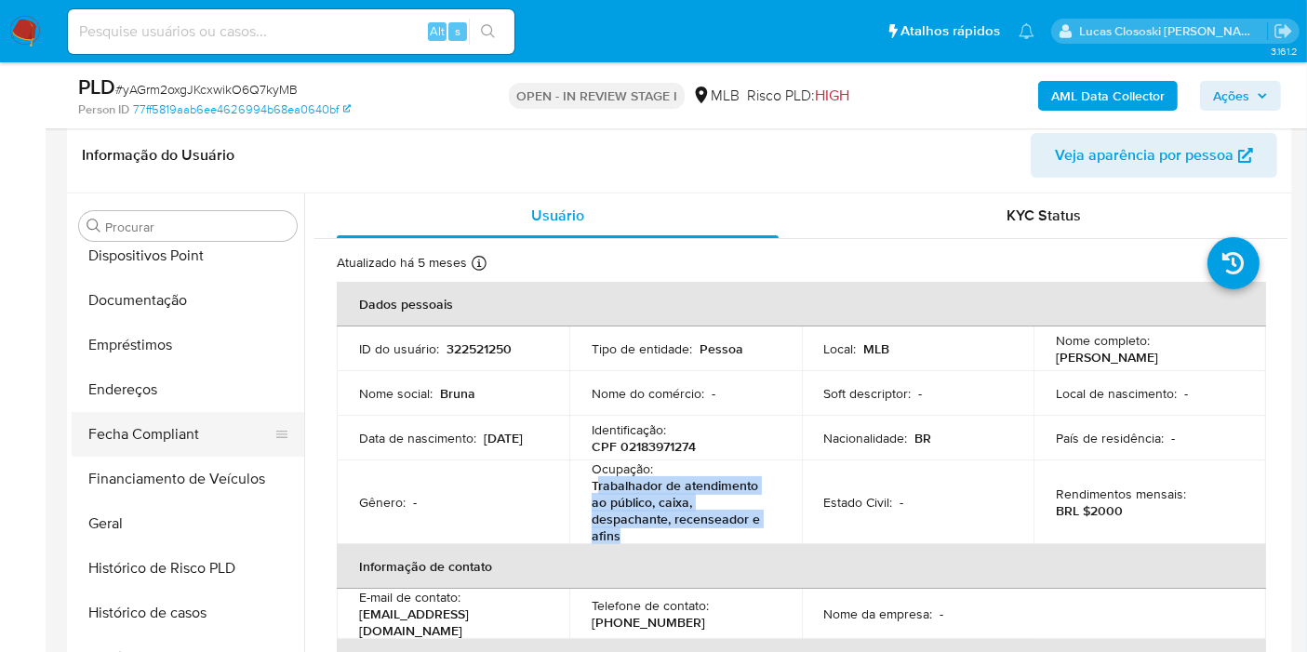
scroll to position [447, 0]
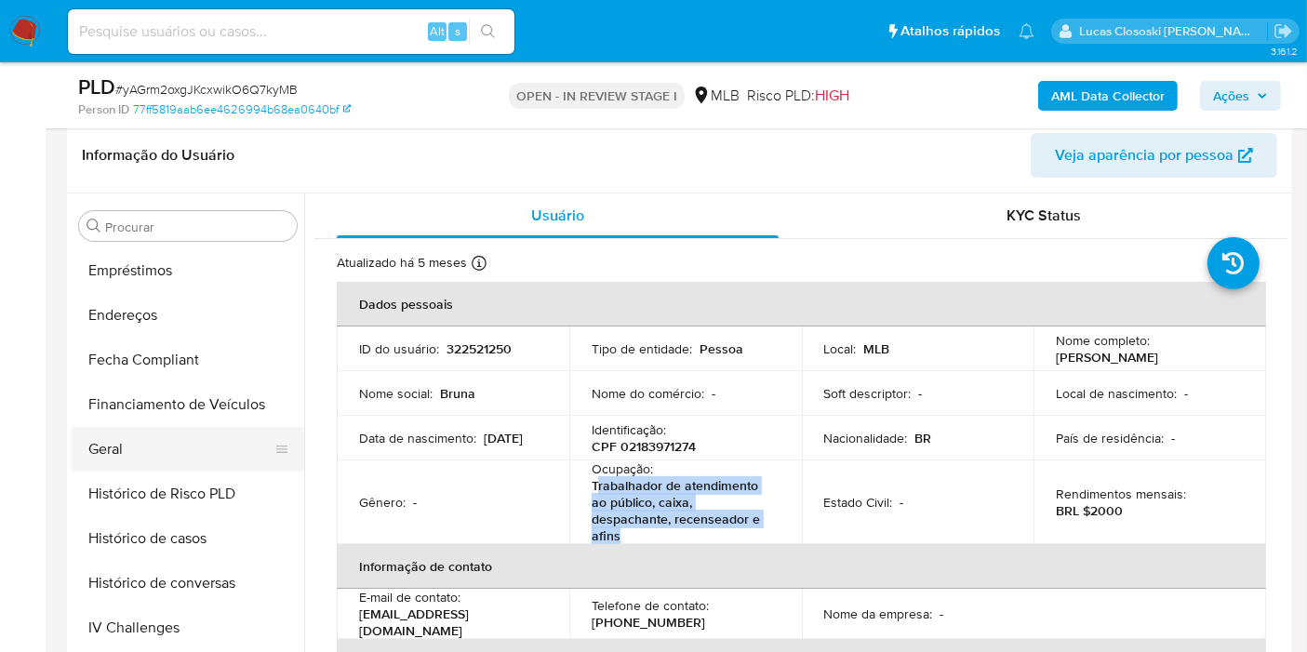
click at [119, 455] on button "Geral" at bounding box center [181, 449] width 218 height 45
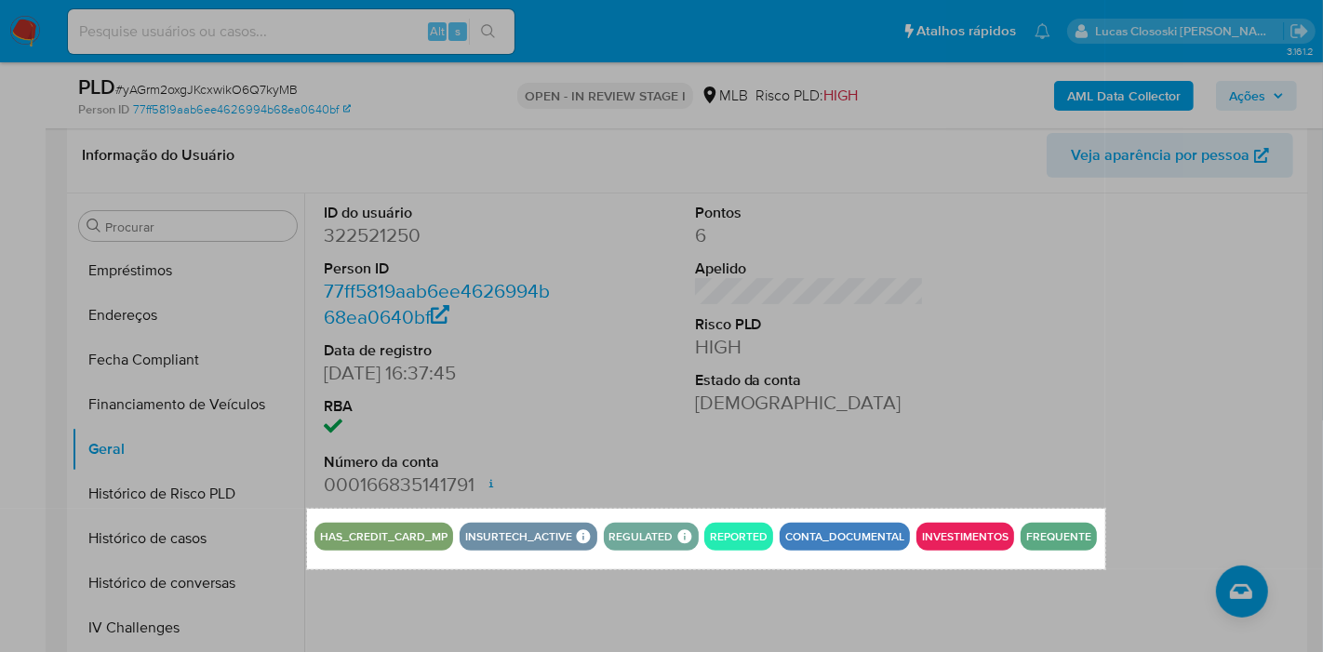
drag, startPoint x: 307, startPoint y: 509, endPoint x: 1105, endPoint y: 569, distance: 800.6
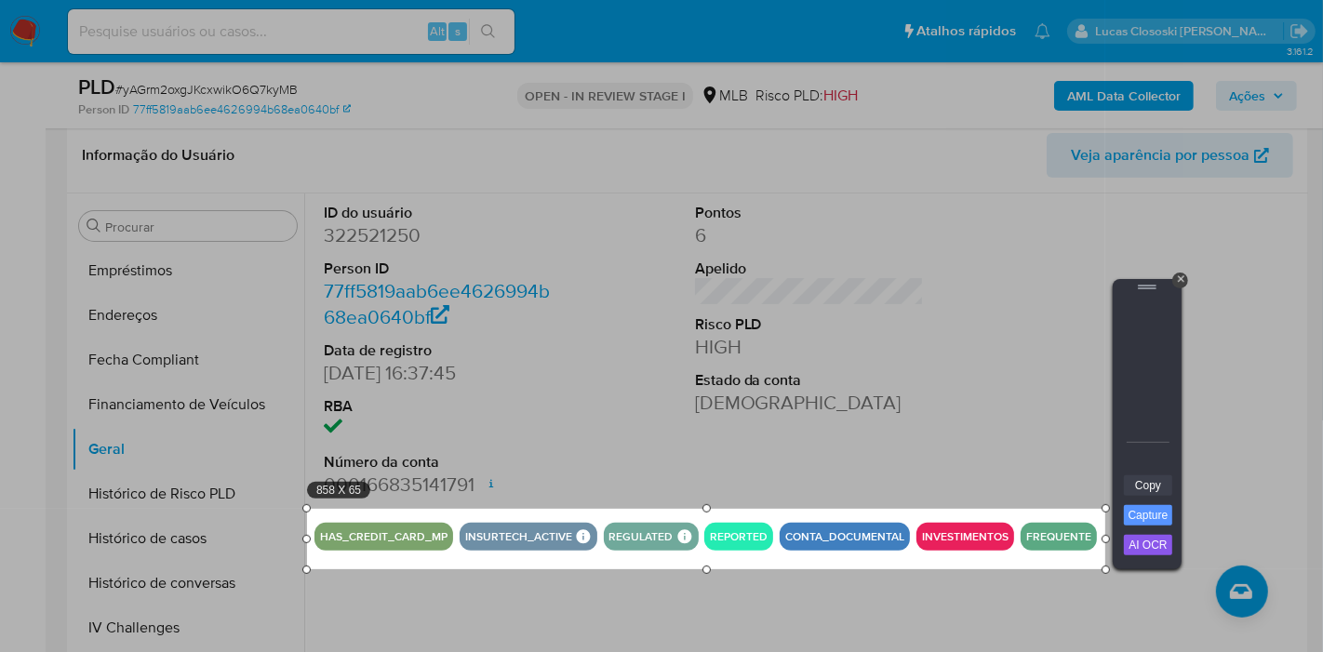
click at [1154, 492] on link "Copy" at bounding box center [1148, 485] width 48 height 20
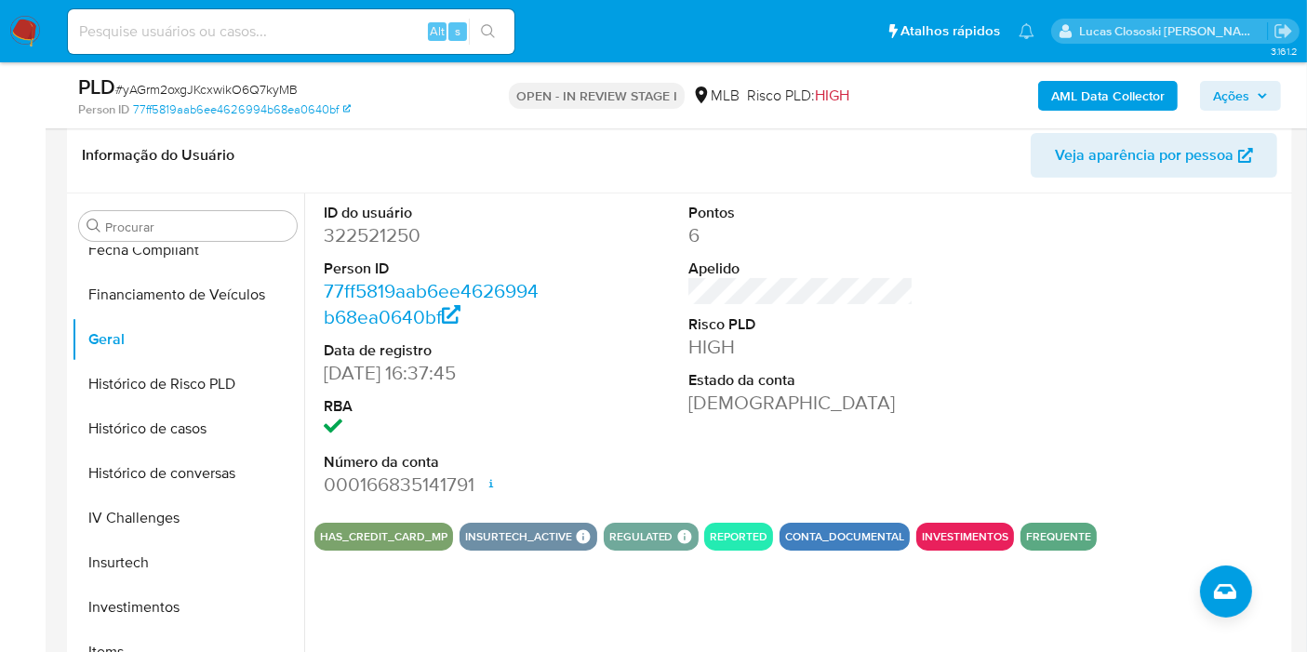
scroll to position [757, 0]
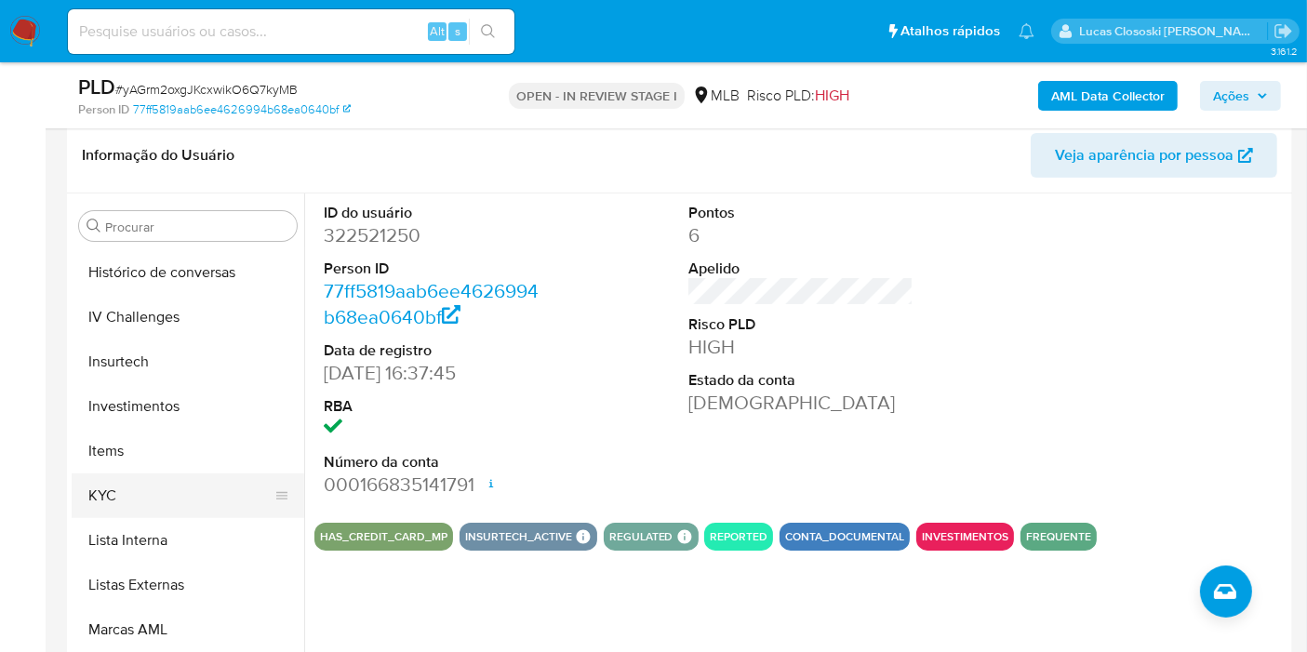
click at [131, 490] on button "KYC" at bounding box center [181, 496] width 218 height 45
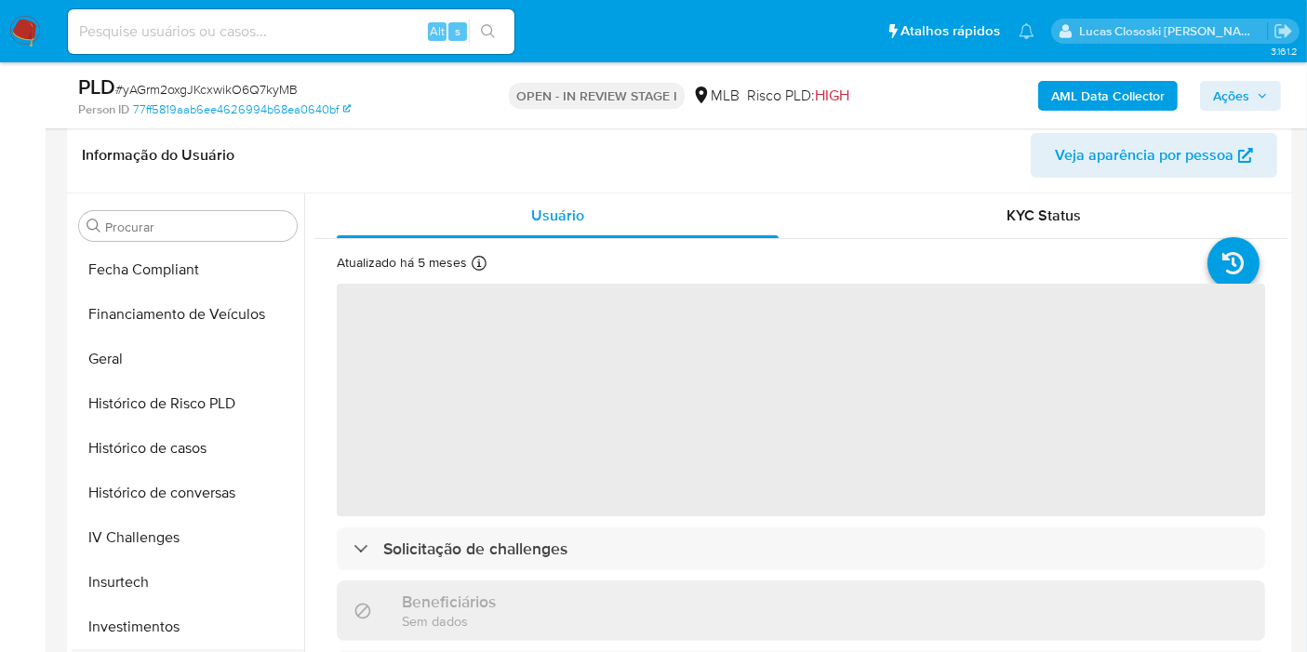
scroll to position [447, 0]
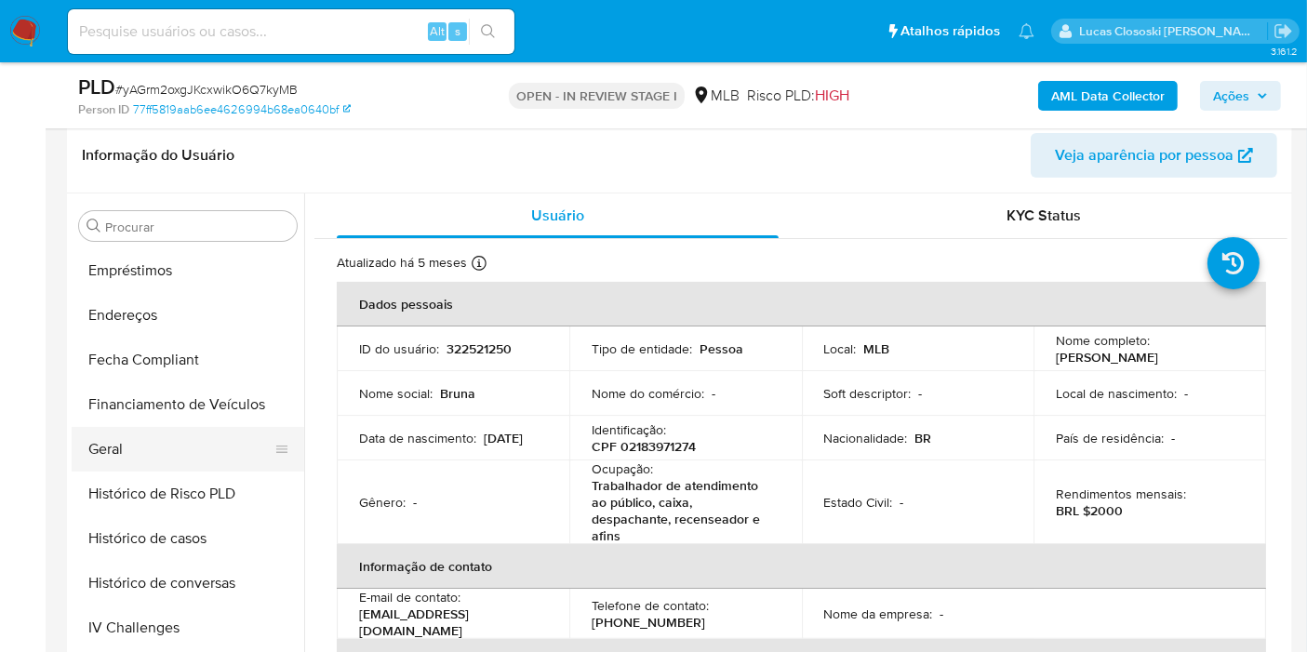
click at [170, 447] on button "Geral" at bounding box center [181, 449] width 218 height 45
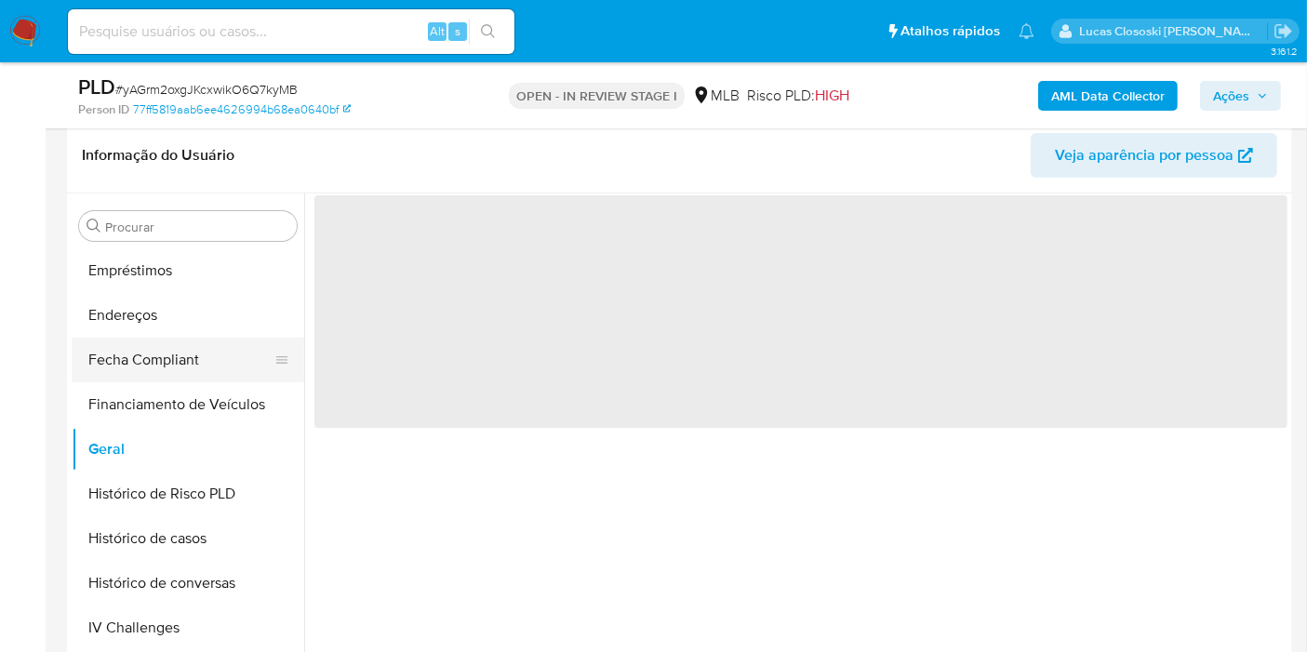
scroll to position [240, 0]
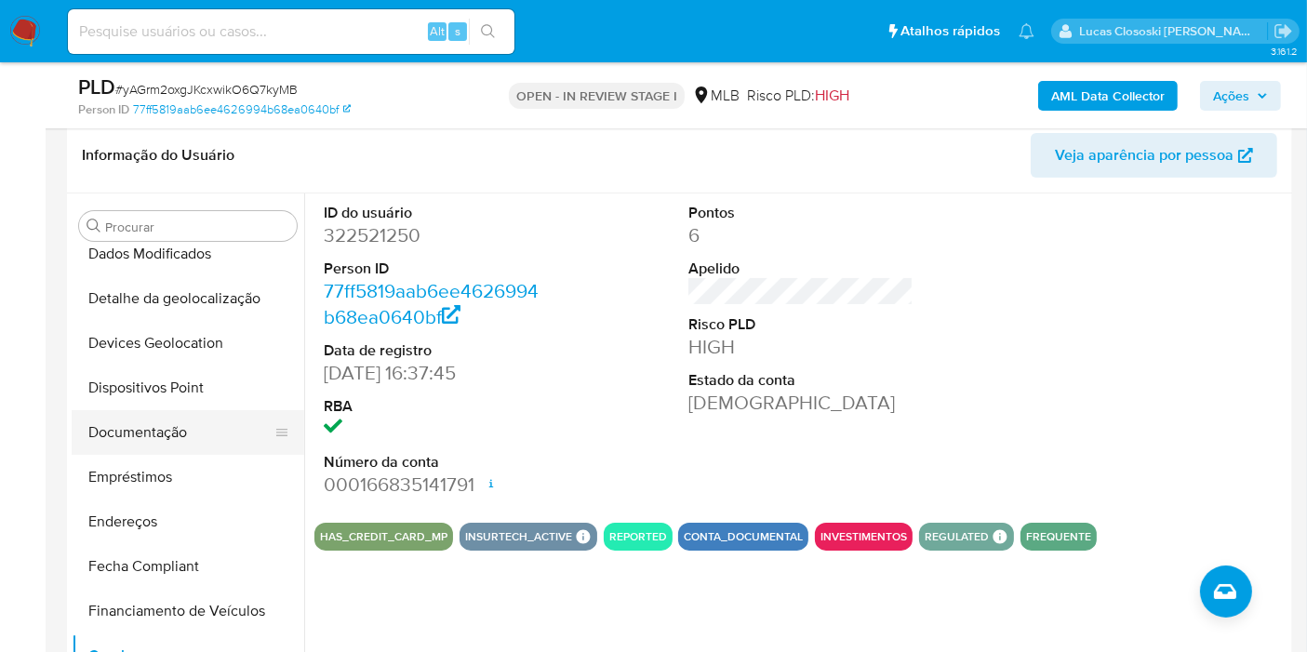
click at [207, 414] on button "Documentação" at bounding box center [181, 432] width 218 height 45
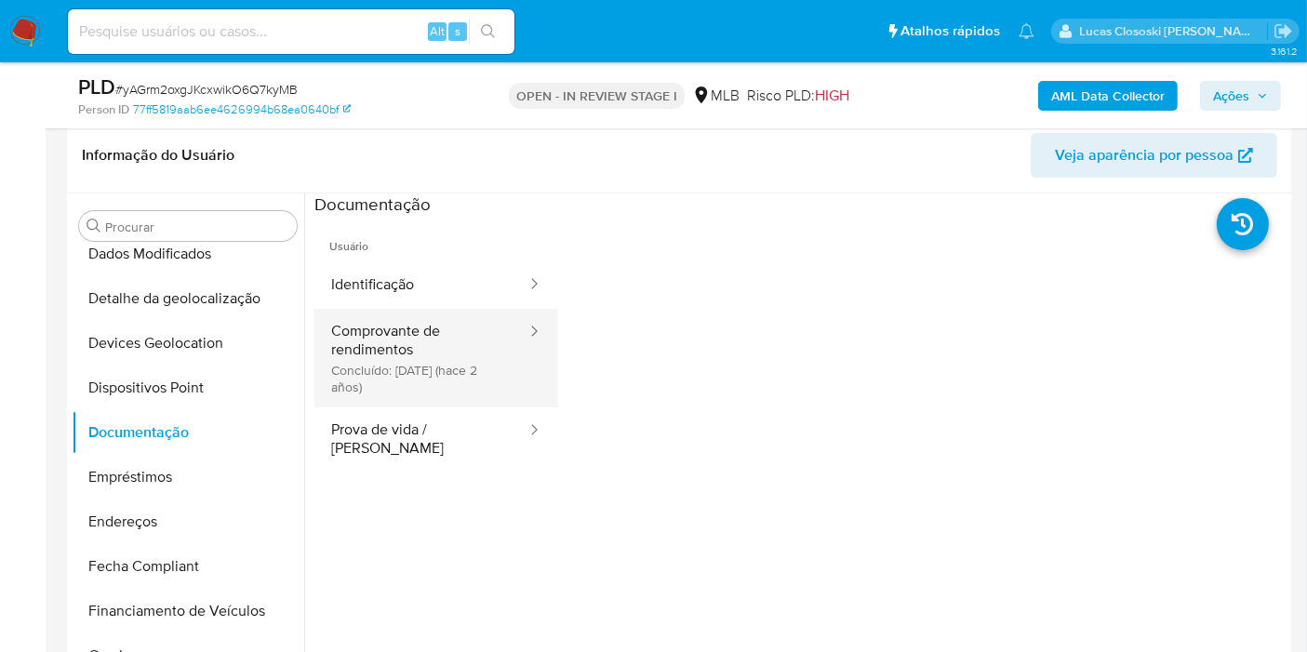
click at [443, 329] on button "Comprovante de rendimentos Concluído: 07/02/2024 (hace 2 años)" at bounding box center [421, 358] width 214 height 99
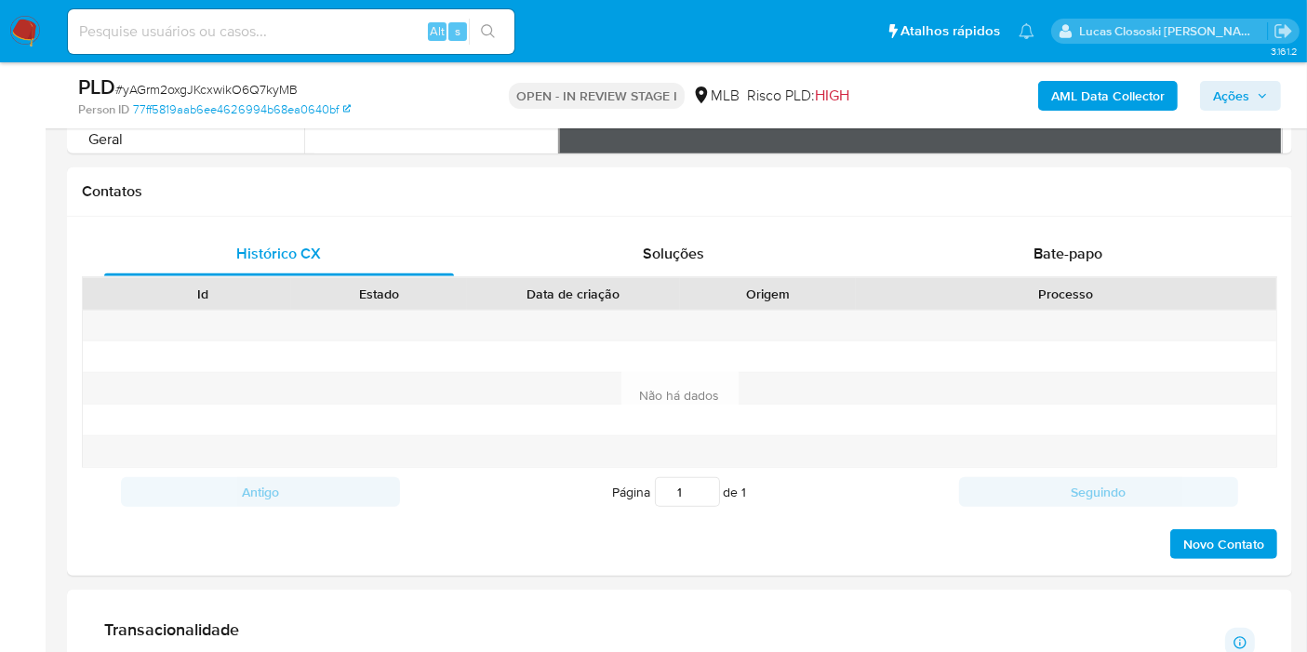
scroll to position [1426, 0]
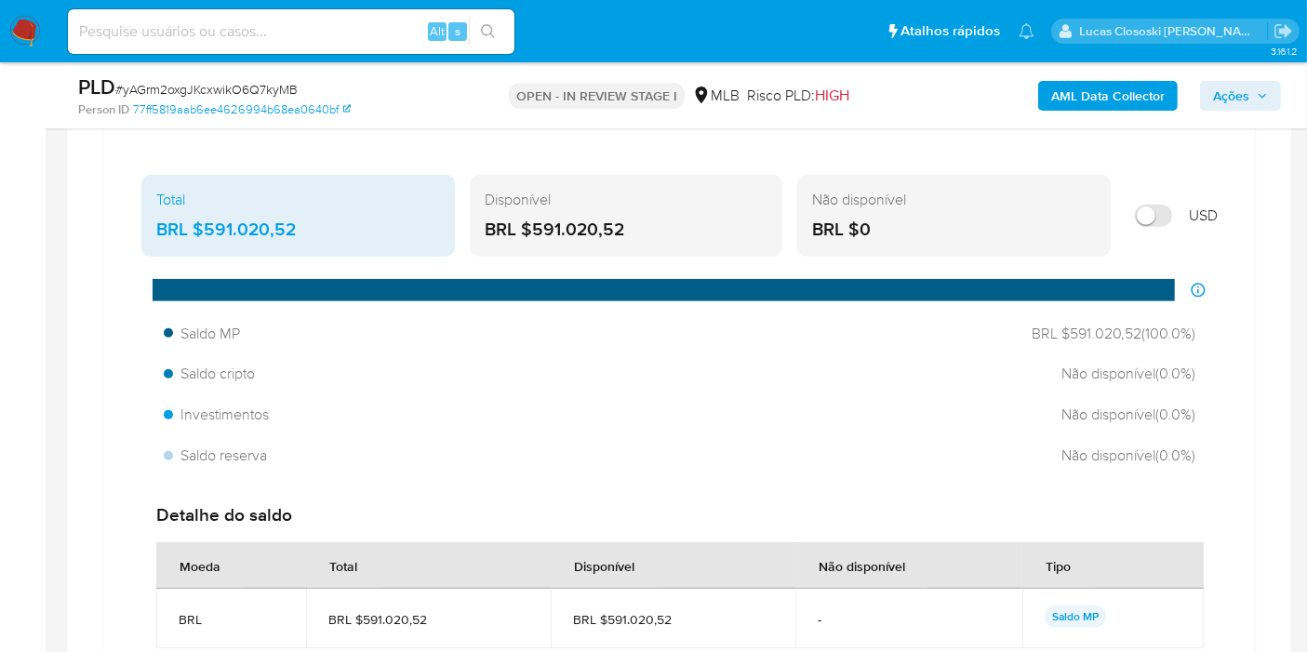
drag, startPoint x: 112, startPoint y: 174, endPoint x: 294, endPoint y: 241, distance: 194.3
click at [294, 241] on div "Total BRL $591.020,52 Disponível BRL $591.020,52 Não disponível BRL $0 USD Dist…" at bounding box center [679, 460] width 1151 height 615
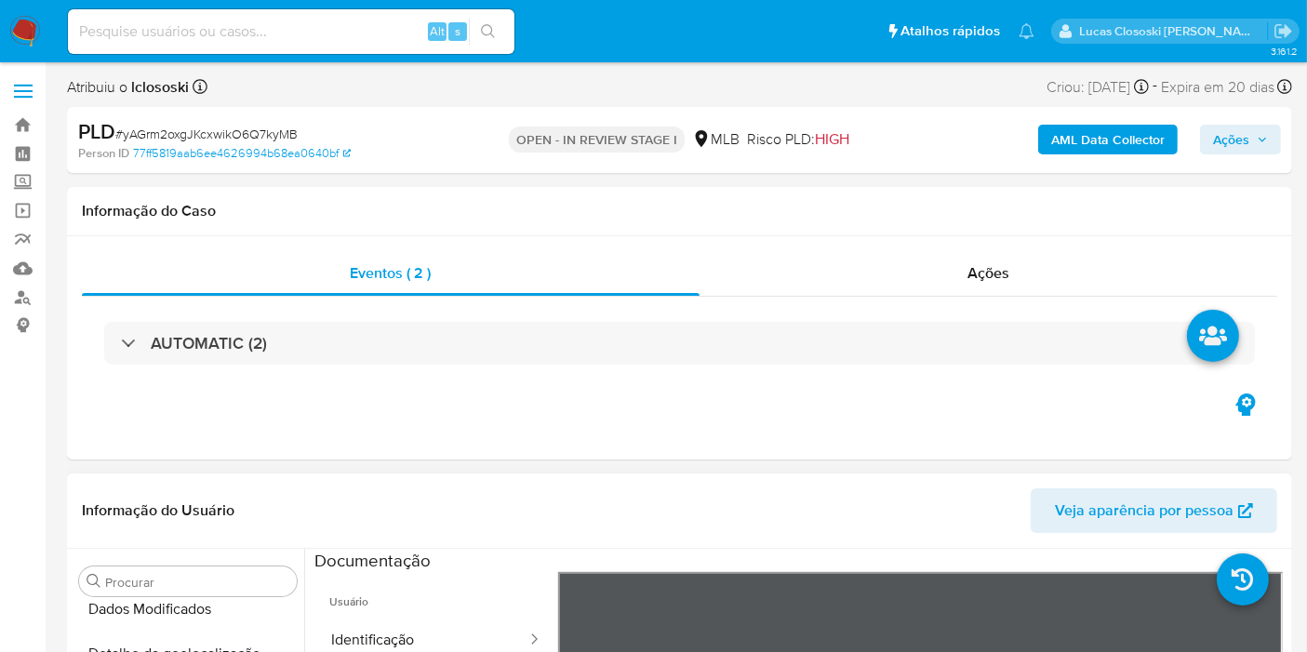
scroll to position [413, 0]
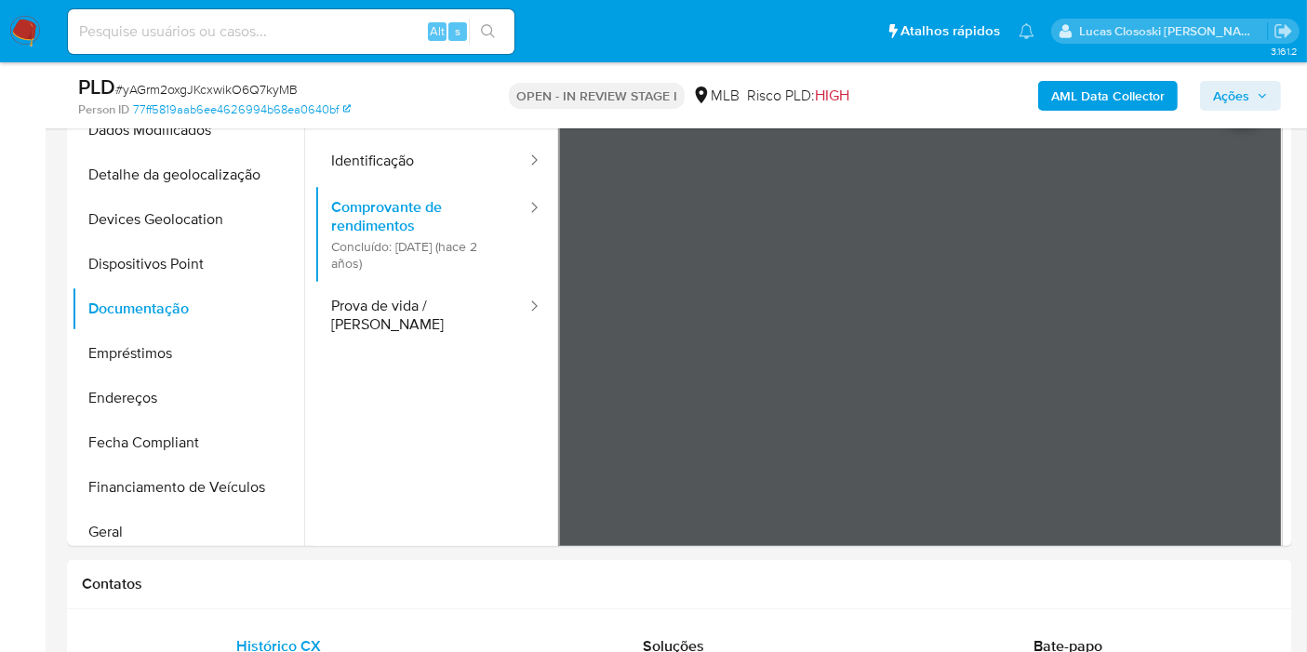
click at [1241, 107] on span "Ações" at bounding box center [1231, 96] width 36 height 30
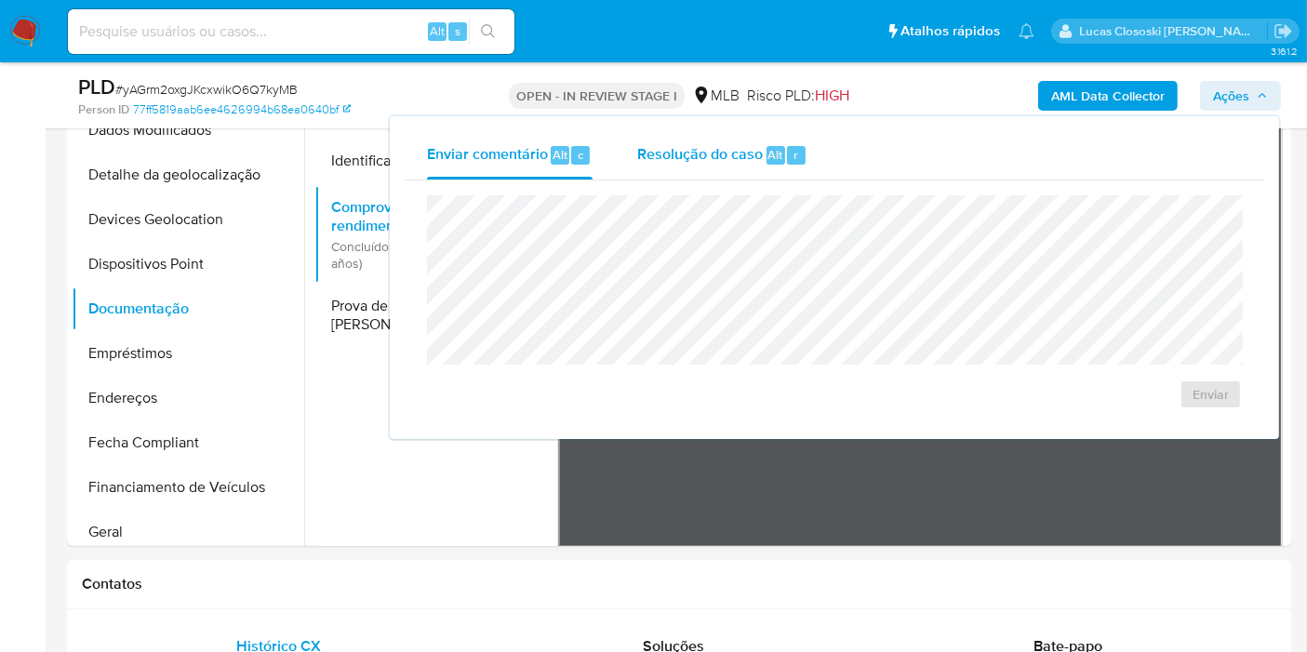
click at [733, 169] on div "Resolução do caso Alt r" at bounding box center [722, 155] width 170 height 48
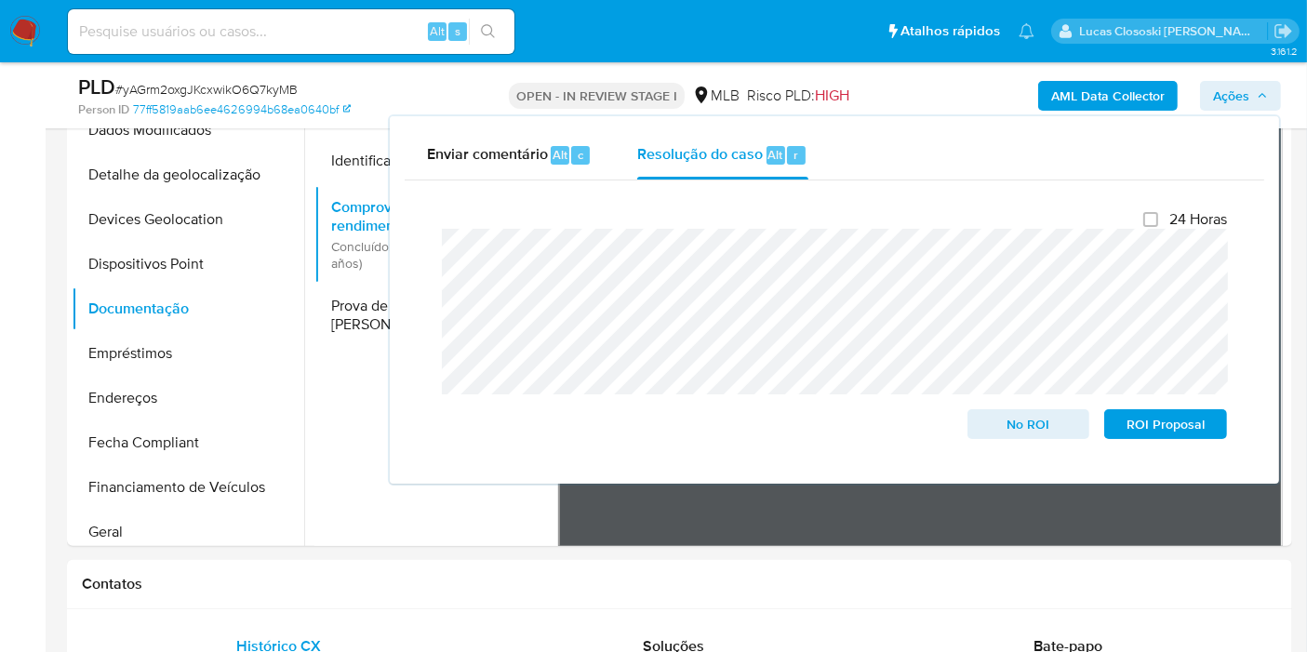
click at [1254, 92] on span "Ações" at bounding box center [1240, 96] width 55 height 26
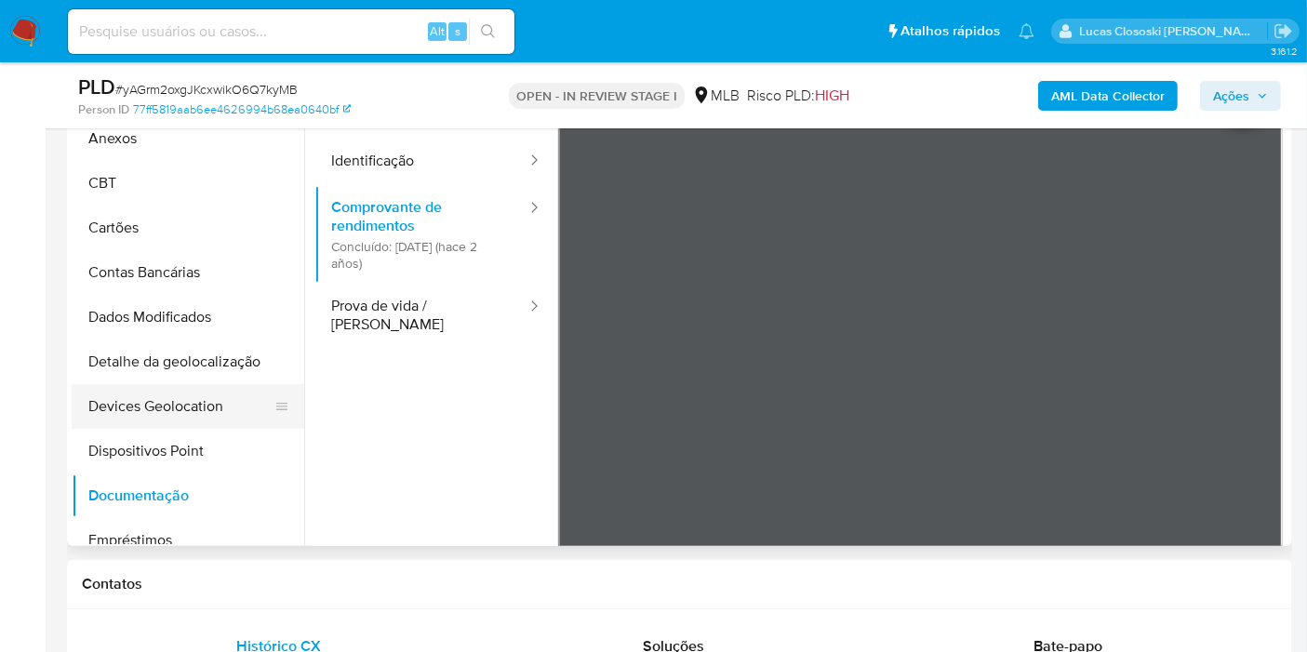
scroll to position [0, 0]
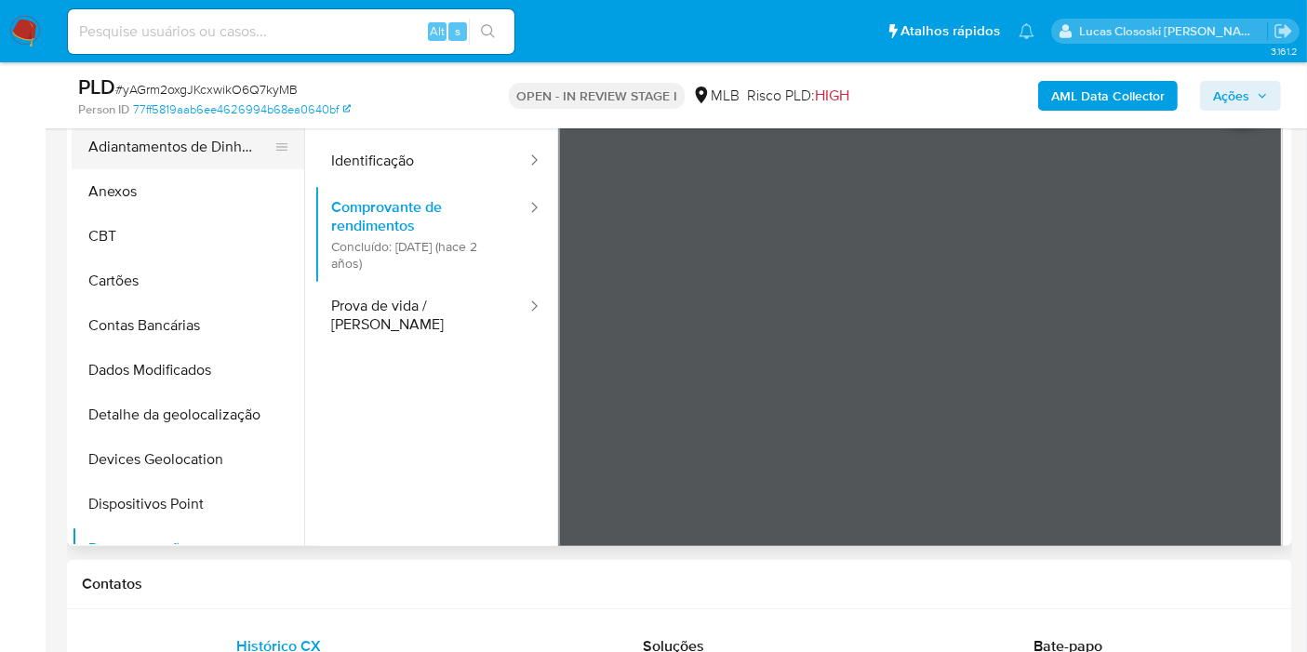
click at [157, 167] on button "Adiantamentos de Dinheiro" at bounding box center [181, 147] width 218 height 45
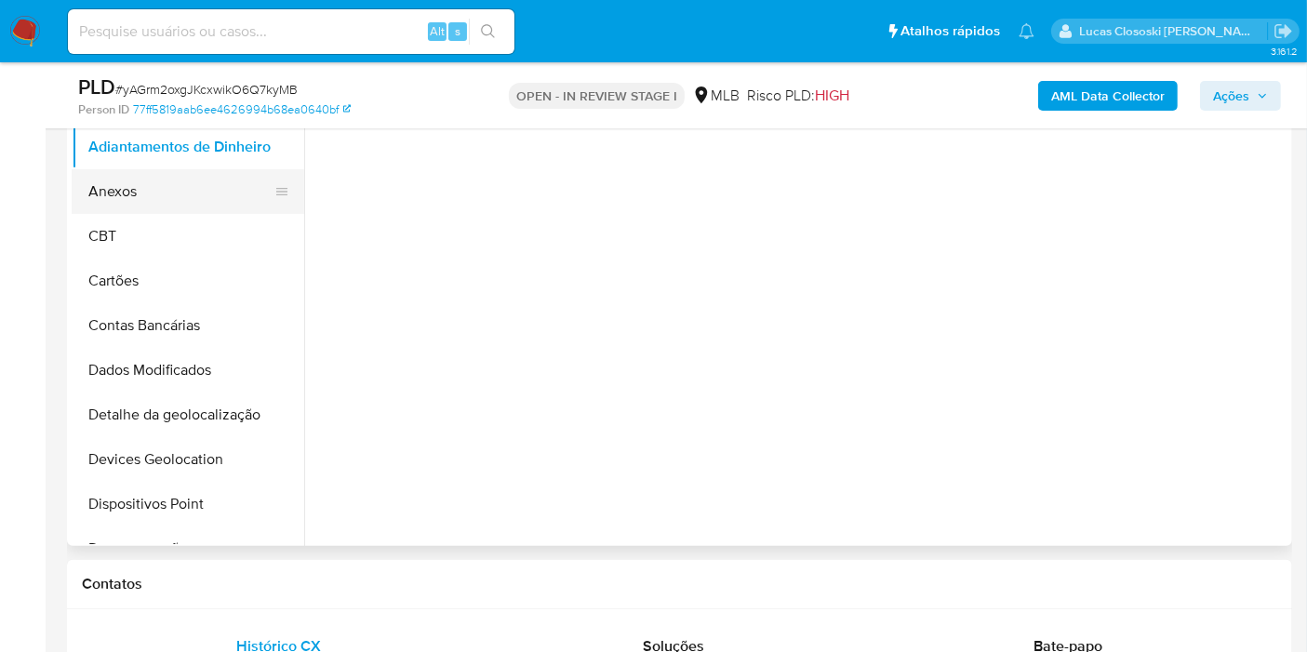
click at [145, 172] on button "Anexos" at bounding box center [181, 191] width 218 height 45
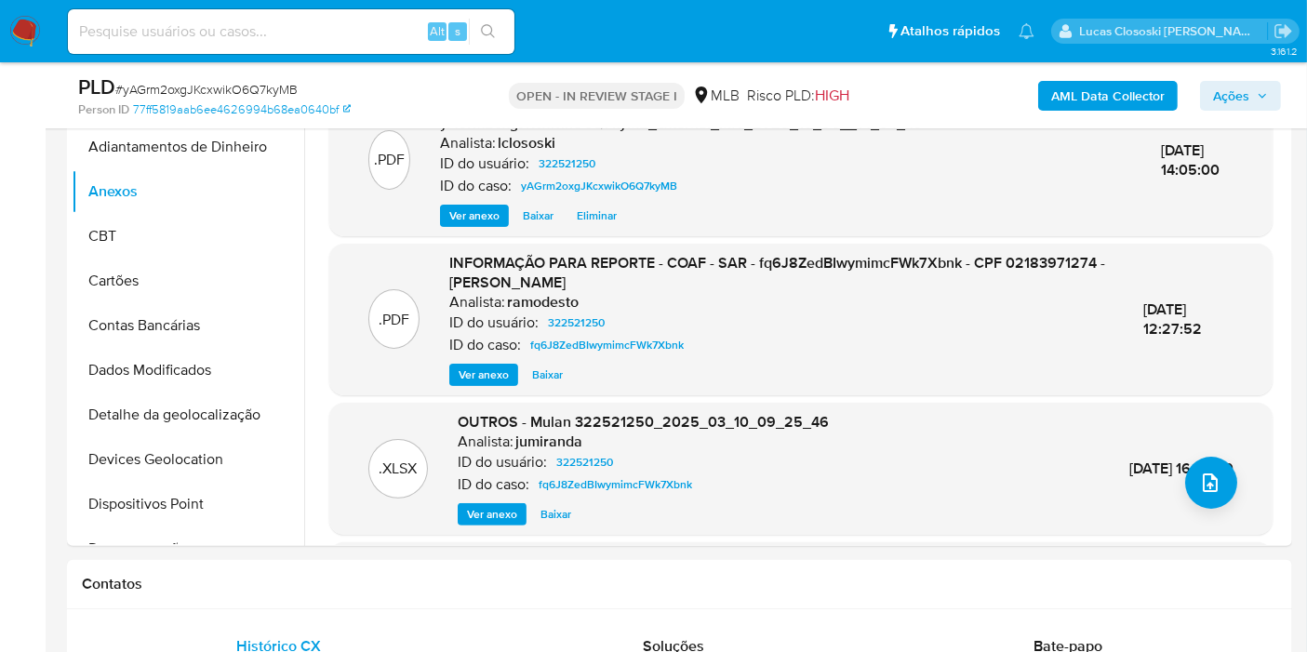
click at [1228, 91] on span "Ações" at bounding box center [1231, 96] width 36 height 30
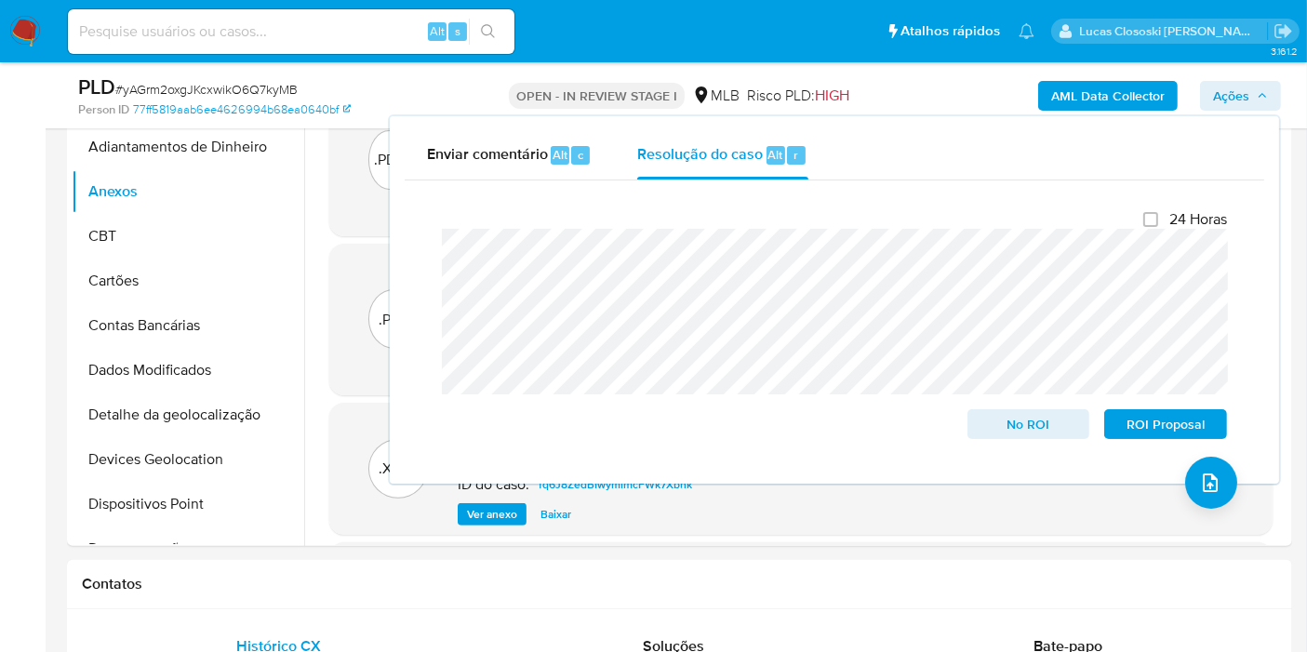
click at [1228, 91] on span "Ações" at bounding box center [1231, 96] width 36 height 30
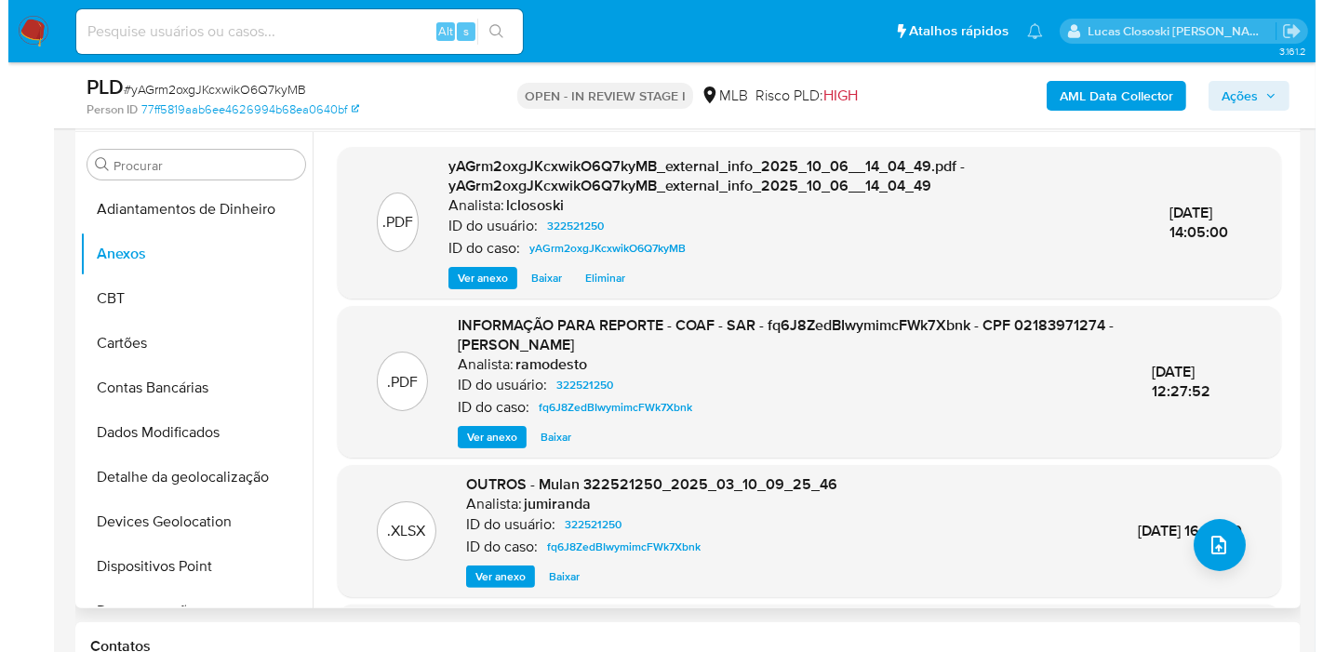
scroll to position [310, 0]
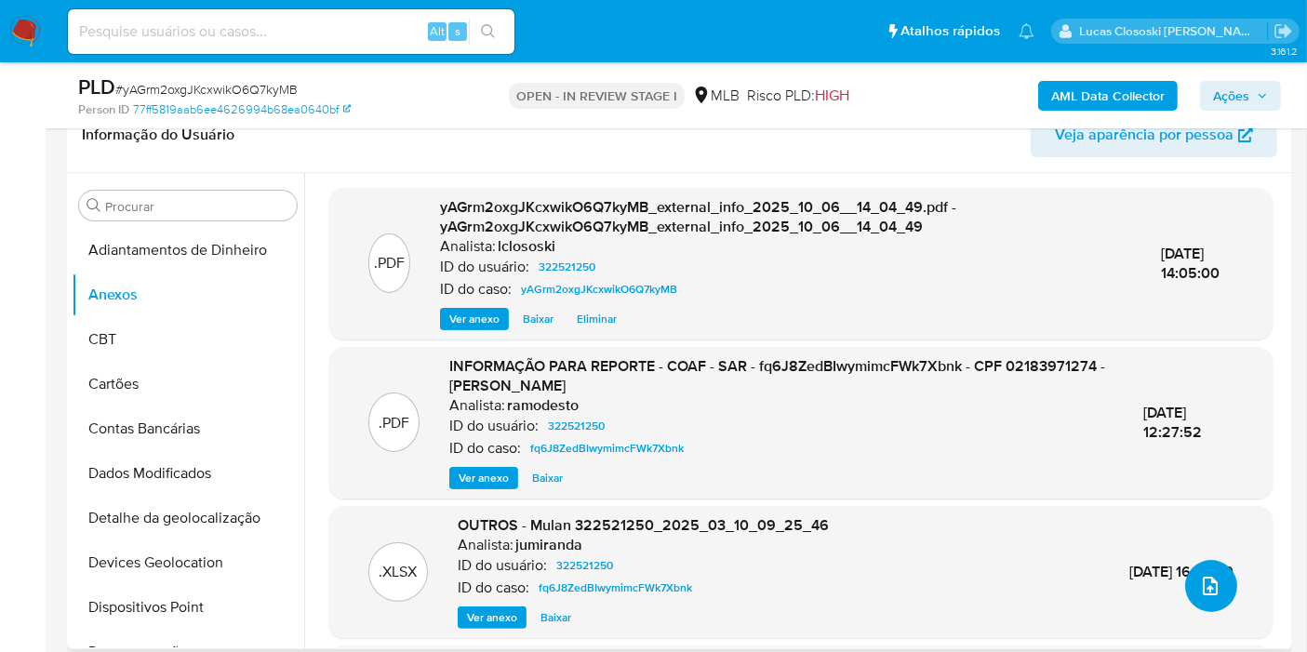
click at [1191, 565] on button "upload-file" at bounding box center [1211, 586] width 52 height 52
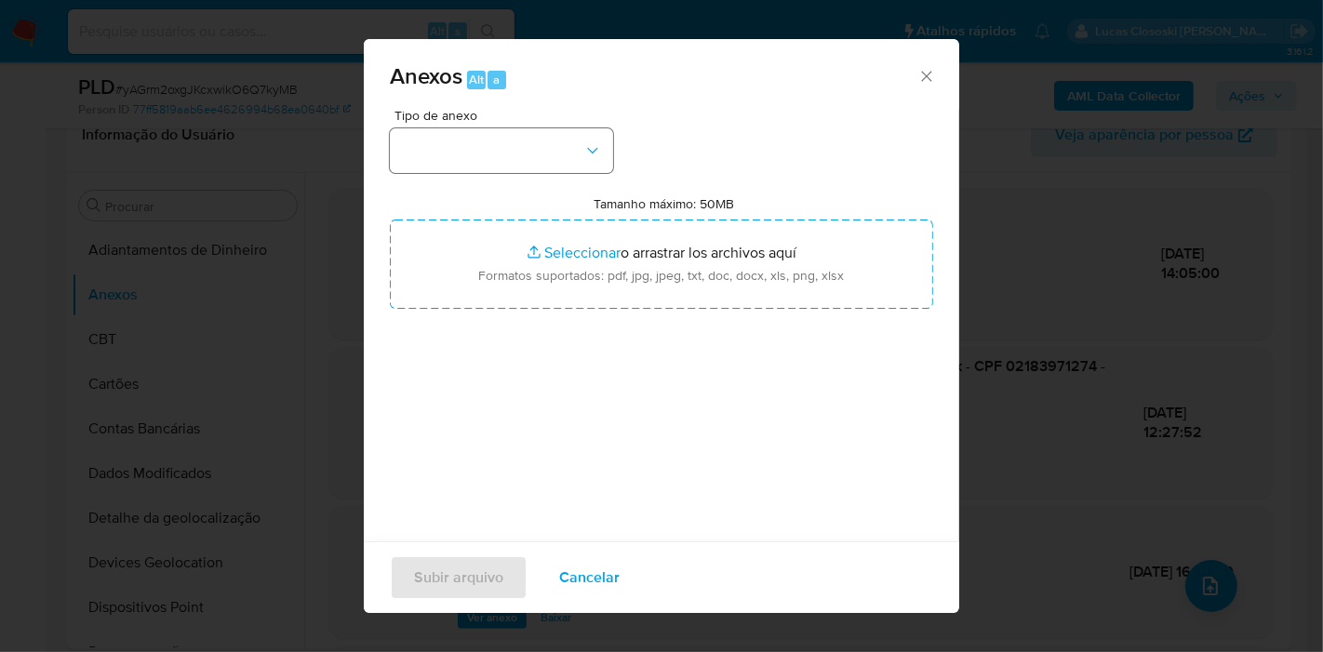
drag, startPoint x: 593, startPoint y: 181, endPoint x: 577, endPoint y: 158, distance: 28.1
click at [593, 181] on div "Tipo de anexo Tamanho máximo: 50MB Seleccionar archivos Seleccionar o arrastrar…" at bounding box center [661, 328] width 543 height 439
click at [575, 156] on button "button" at bounding box center [501, 150] width 223 height 45
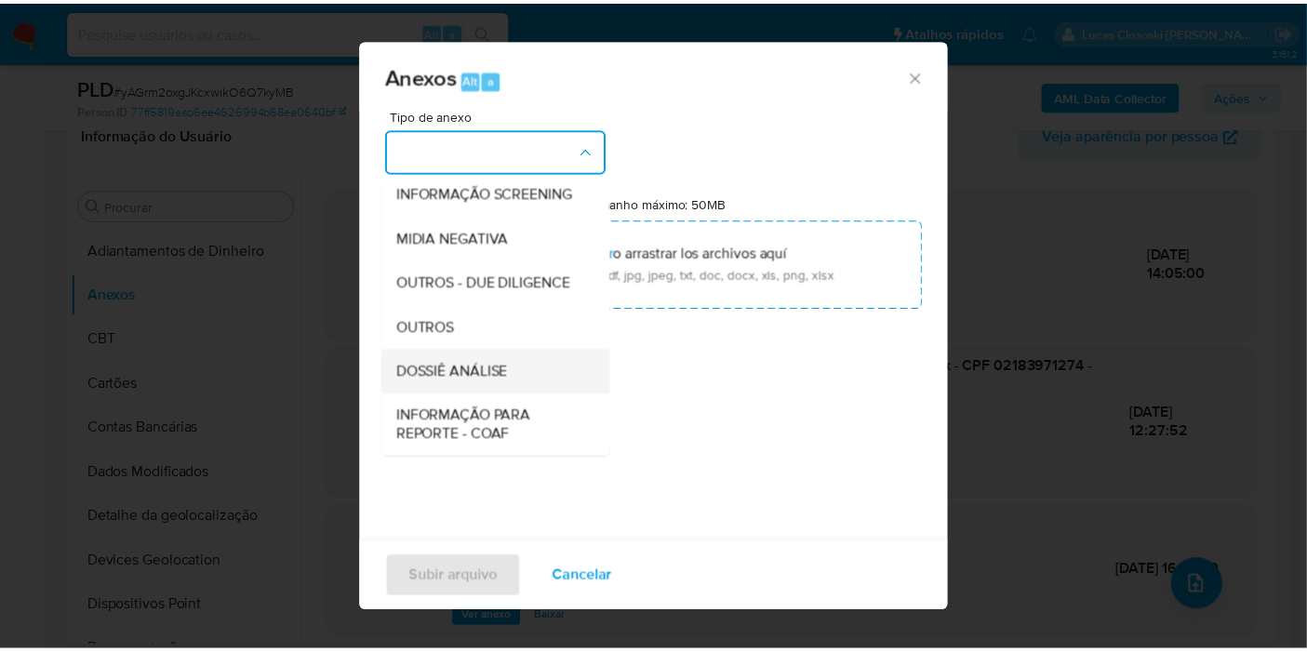
scroll to position [286, 0]
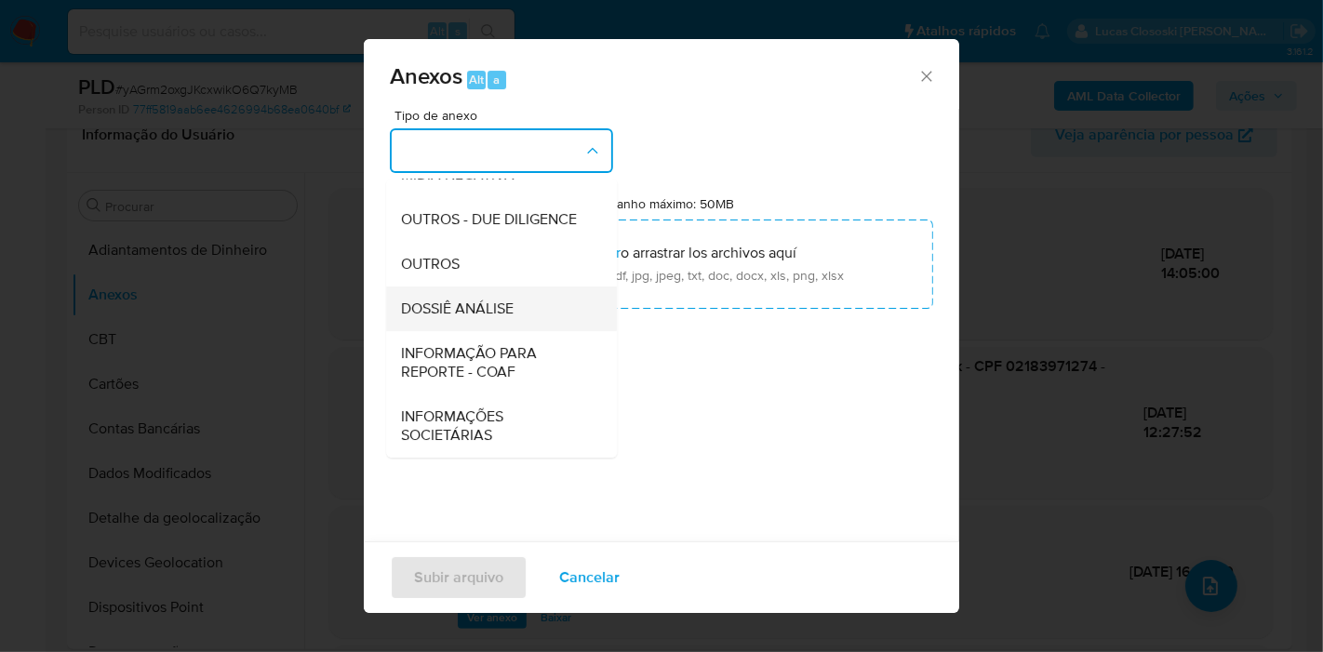
click at [486, 304] on span "DOSSIÊ ANÁLISE" at bounding box center [457, 309] width 113 height 19
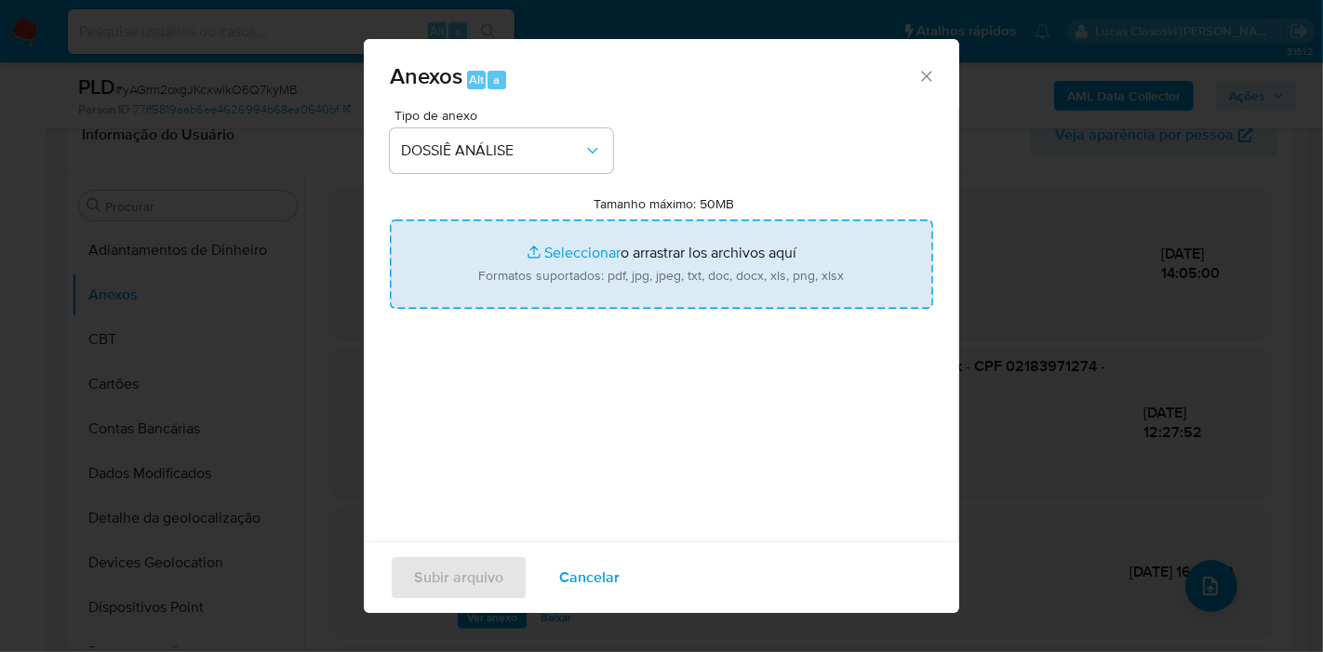
click at [564, 260] on input "Tamanho máximo: 50MB Seleccionar archivos" at bounding box center [661, 264] width 543 height 89
type input "C:\fakepath\Mulan 322521250_2025_10_06_10_41_54.xlsx"
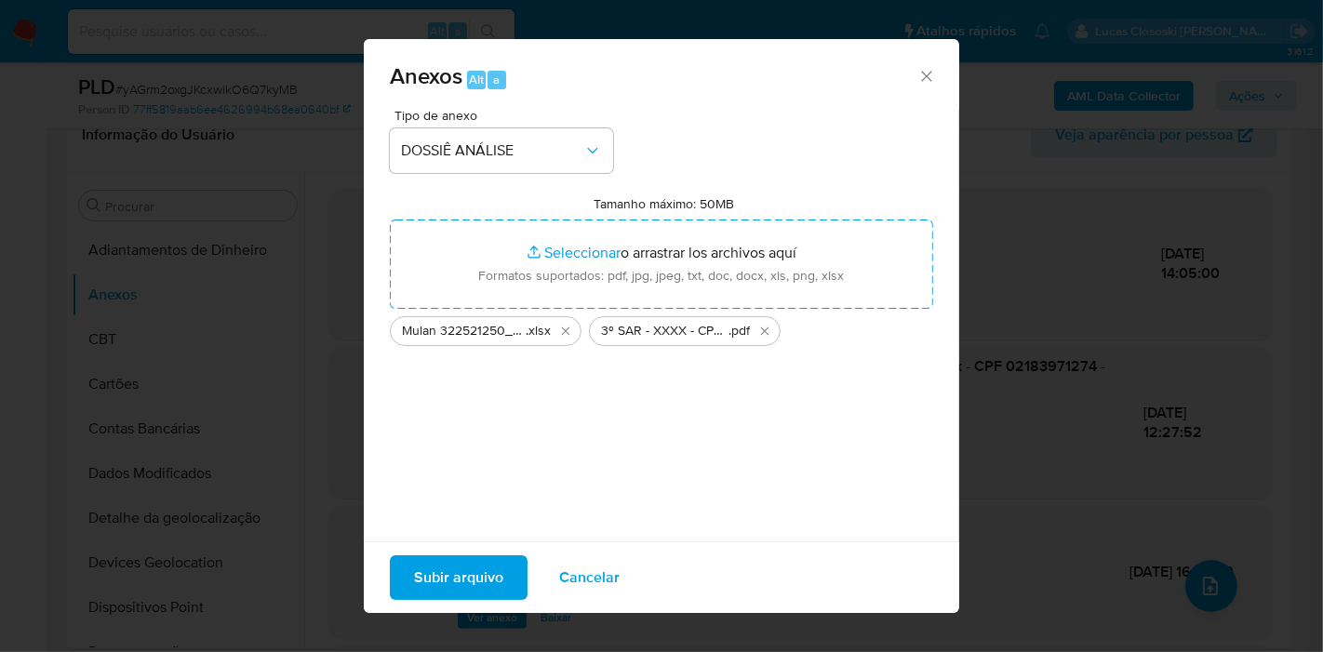
click at [429, 575] on span "Subir arquivo" at bounding box center [458, 577] width 89 height 41
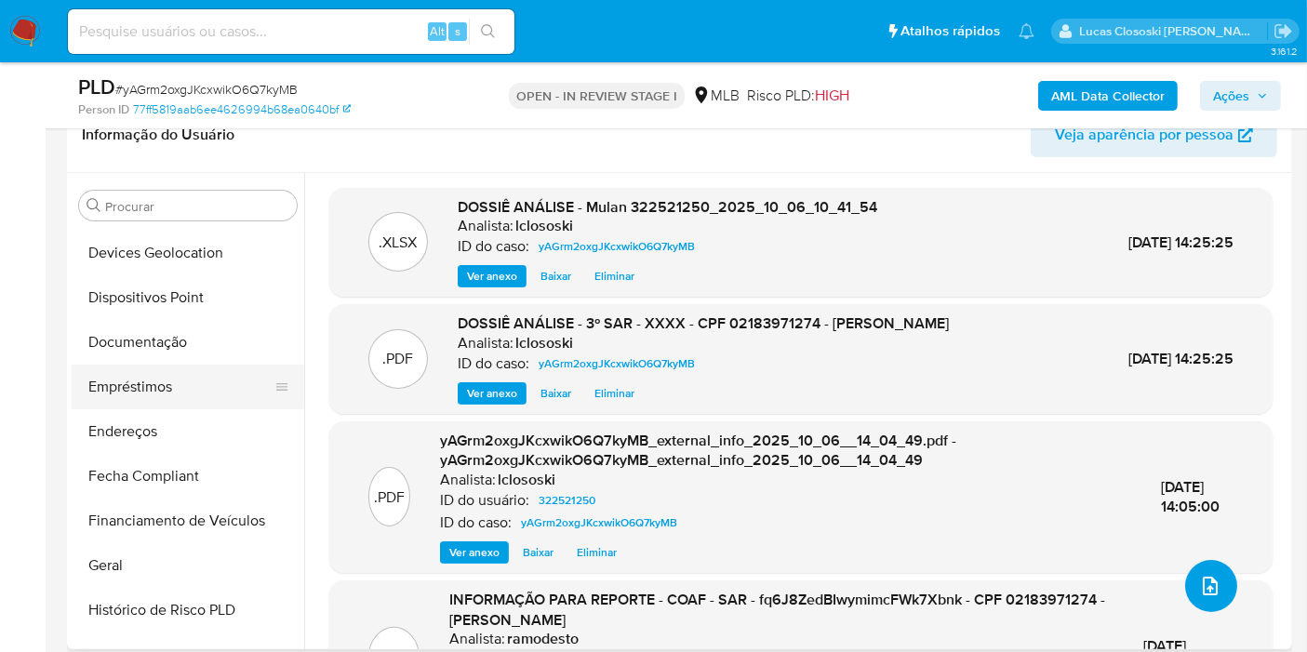
scroll to position [516, 0]
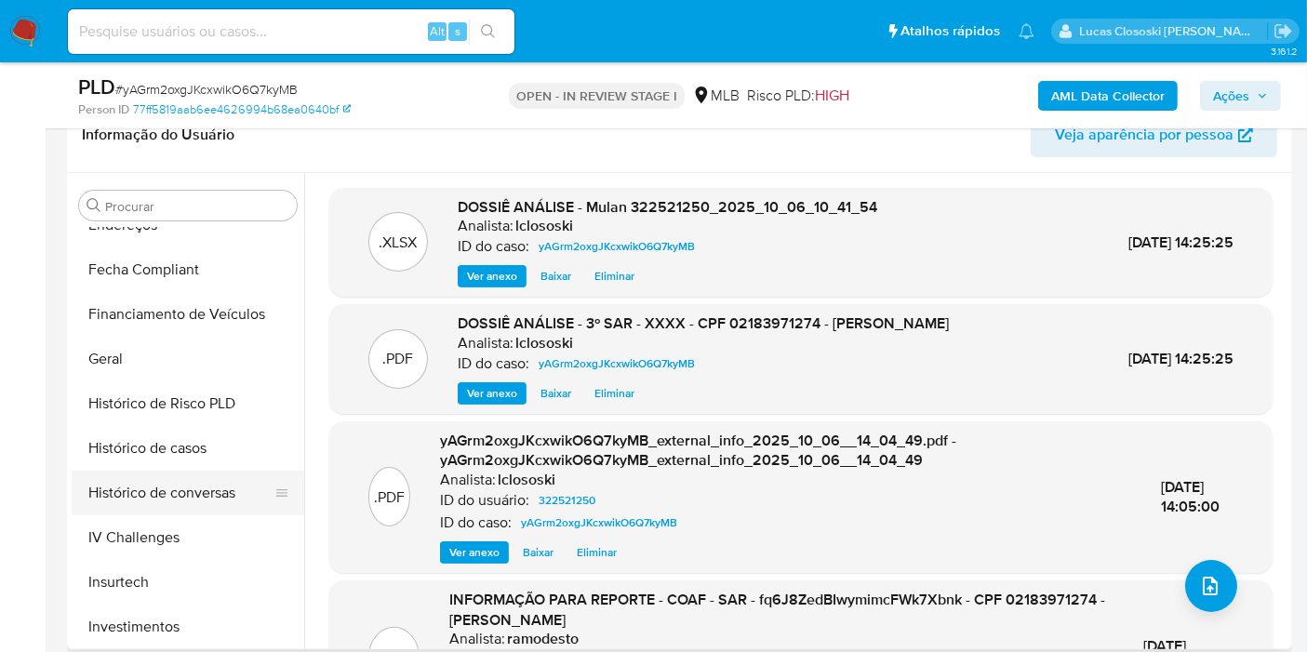
drag, startPoint x: 181, startPoint y: 449, endPoint x: 176, endPoint y: 505, distance: 56.1
click at [181, 449] on button "Histórico de casos" at bounding box center [188, 448] width 233 height 45
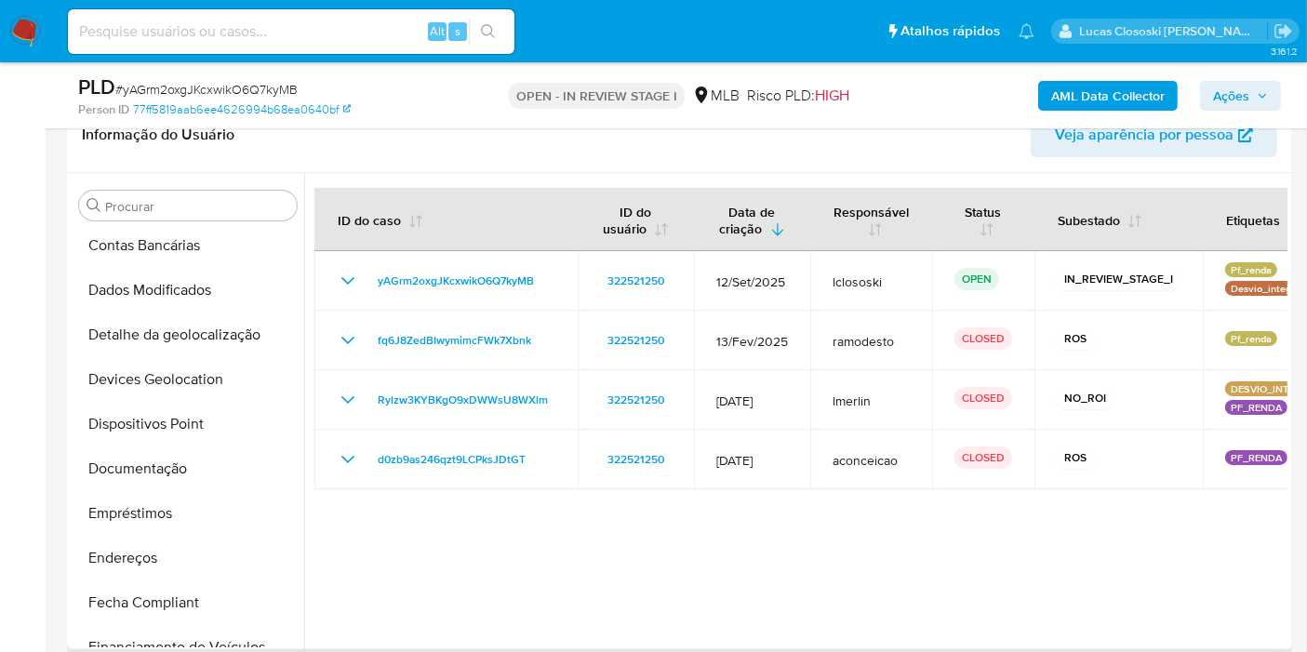
scroll to position [0, 0]
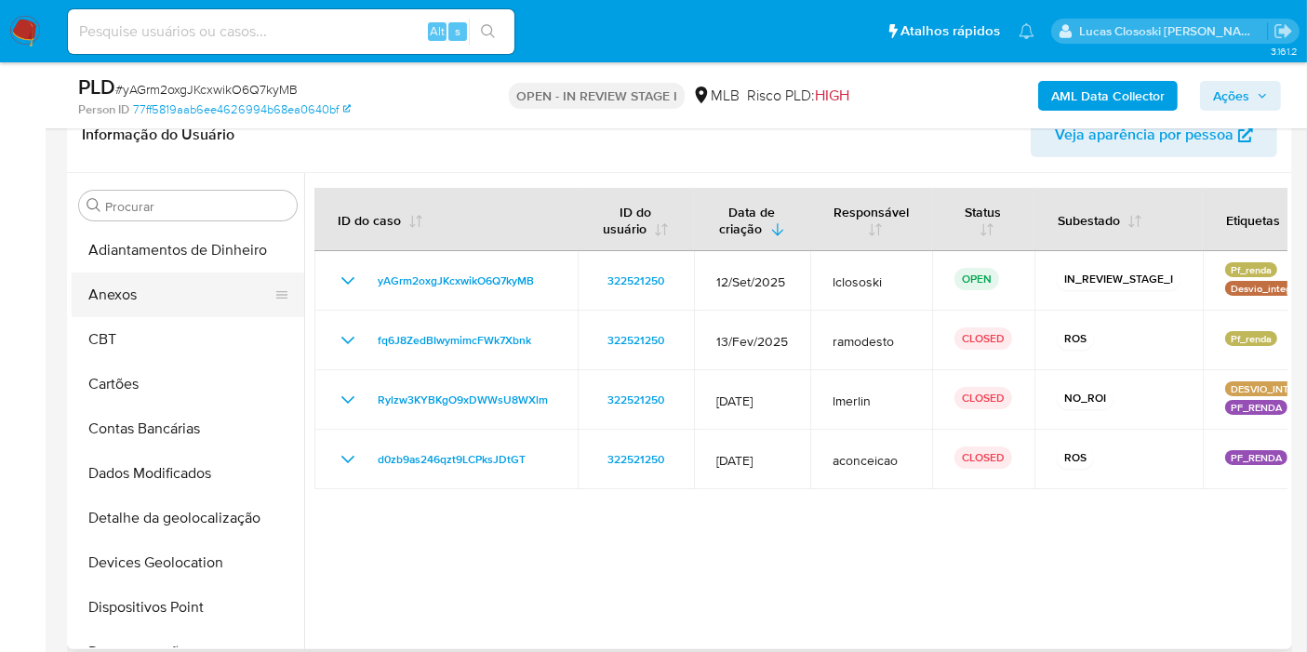
click at [133, 304] on button "Anexos" at bounding box center [181, 295] width 218 height 45
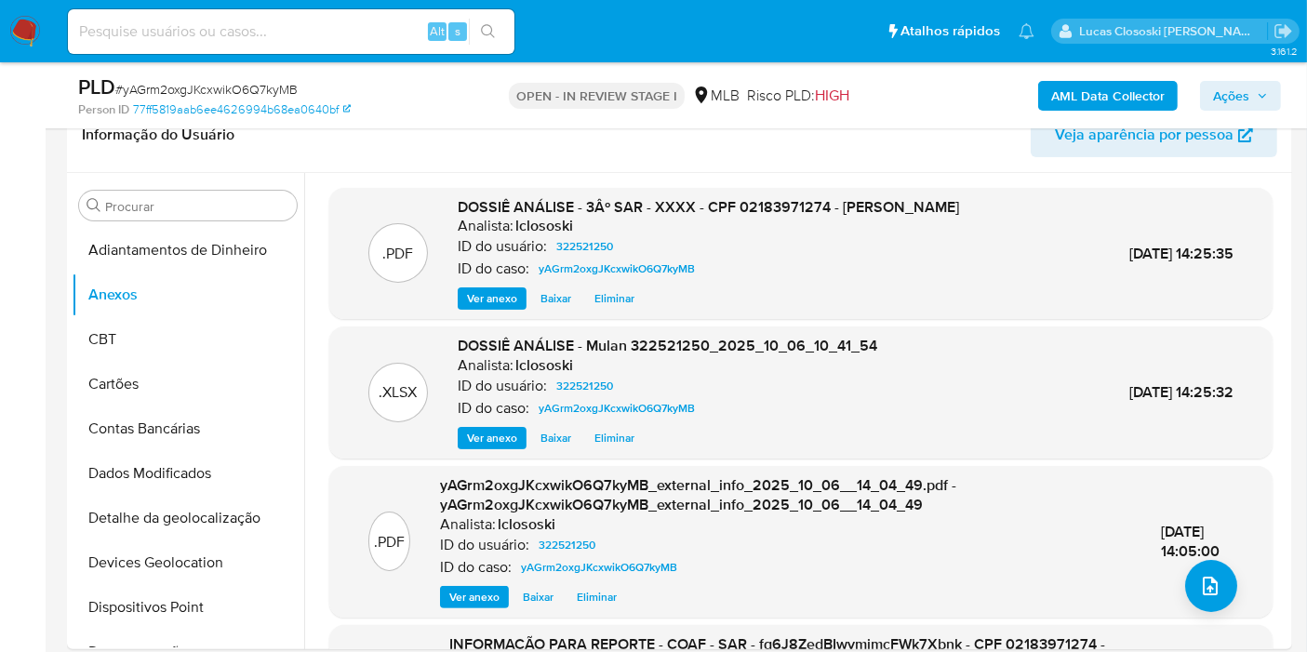
click at [1270, 100] on button "Ações" at bounding box center [1240, 96] width 81 height 30
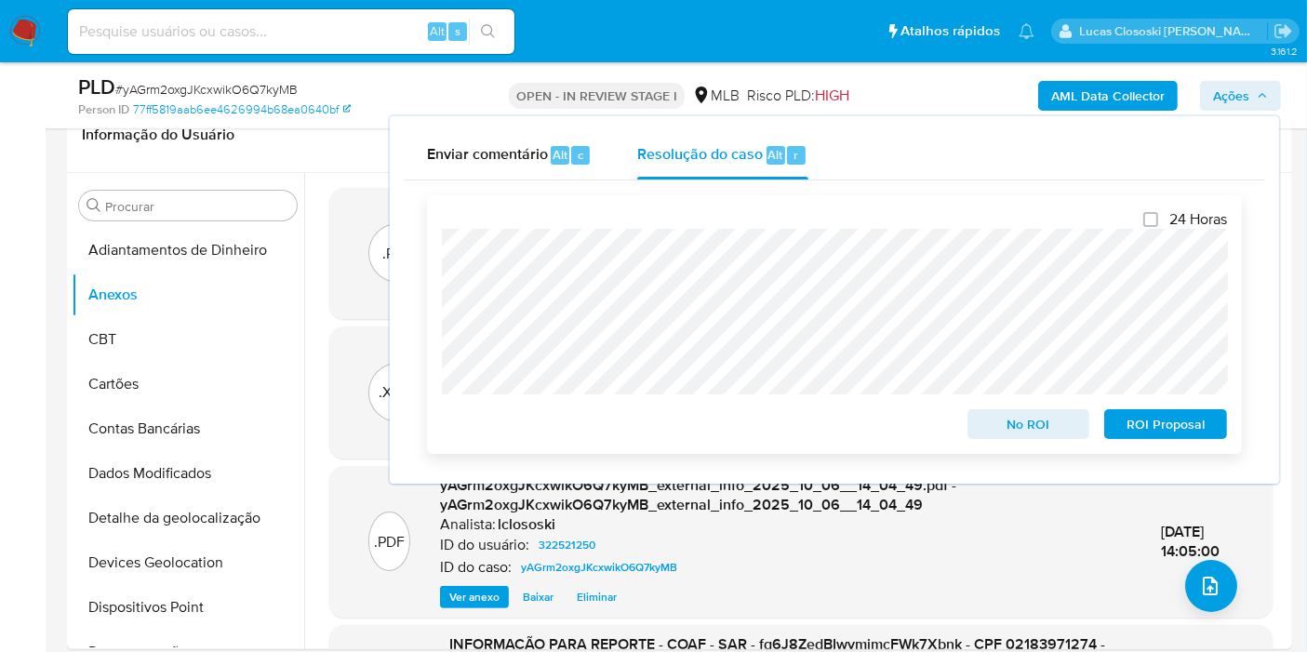
click at [1182, 421] on span "ROI Proposal" at bounding box center [1165, 424] width 97 height 26
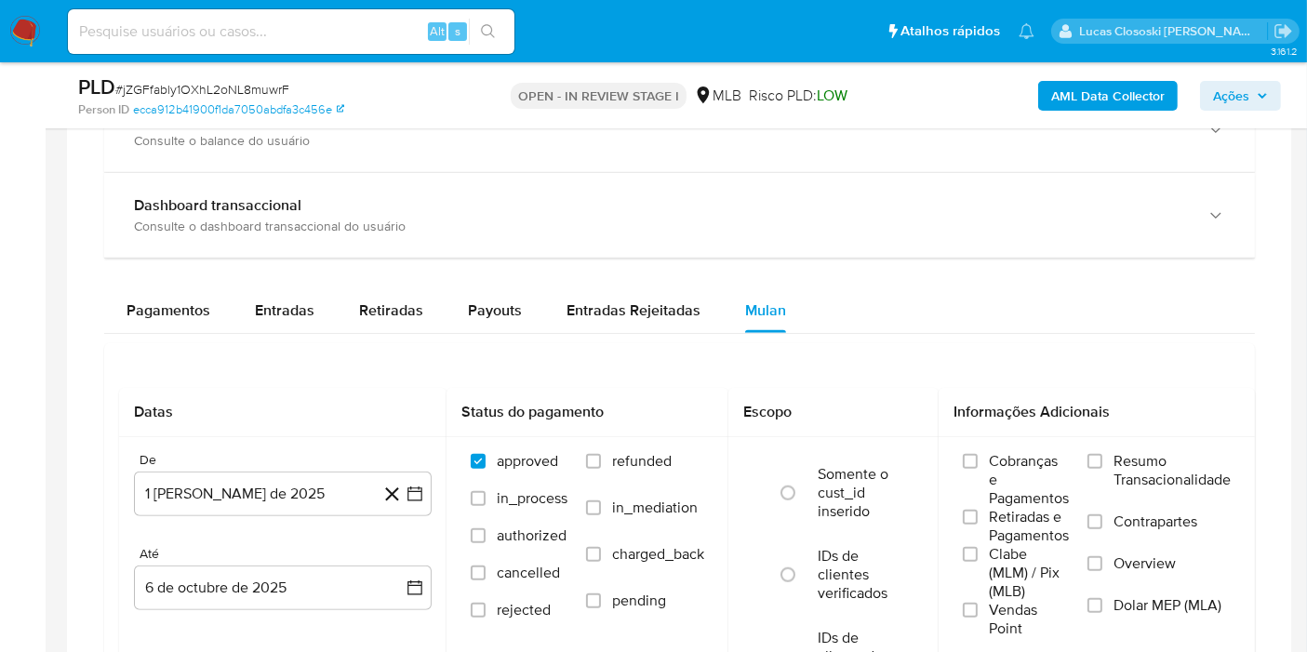
scroll to position [964, 0]
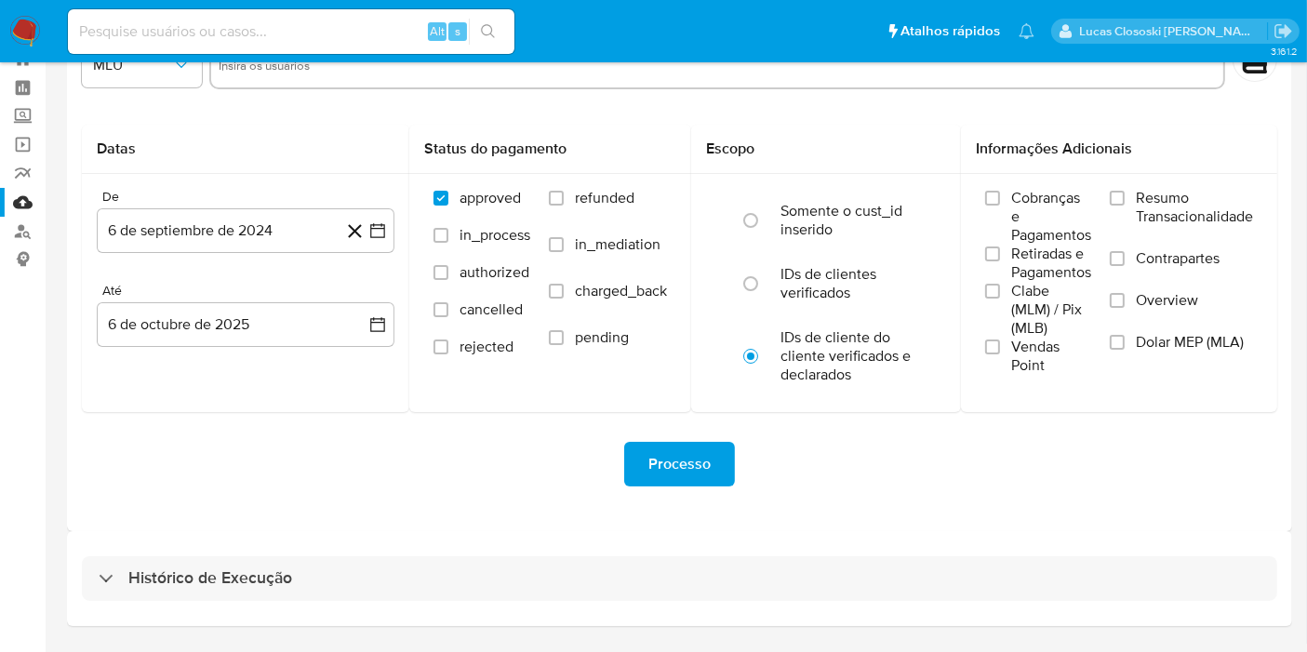
scroll to position [117, 0]
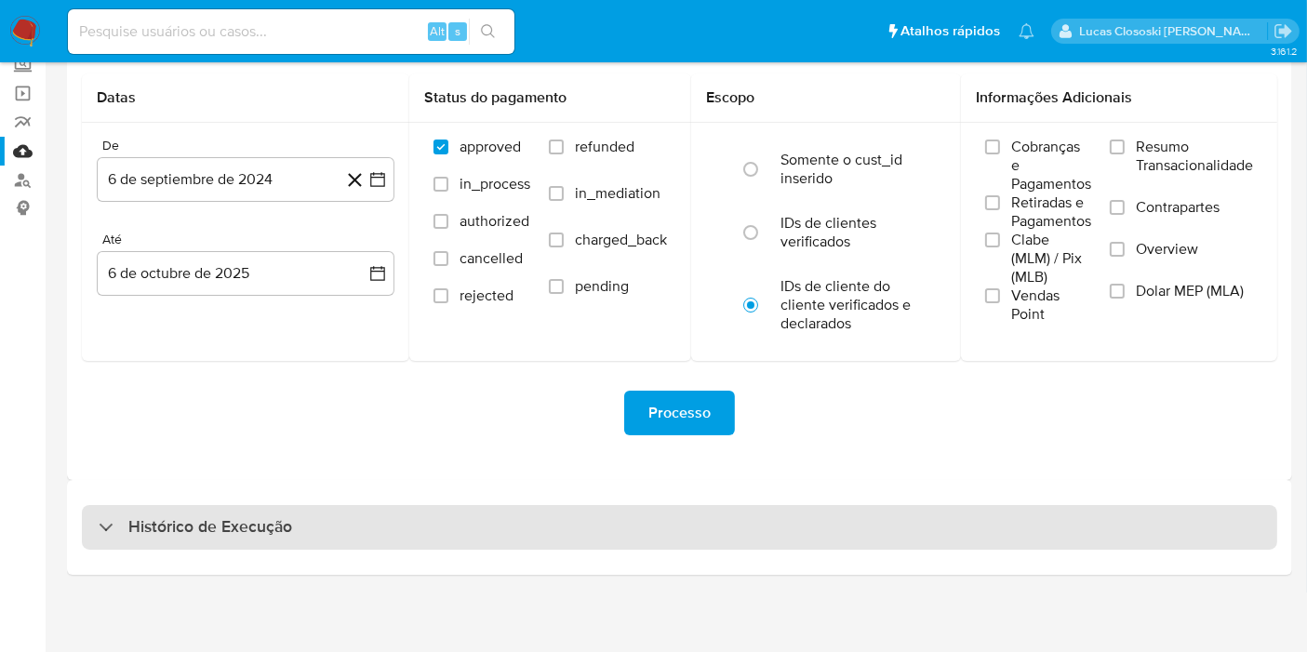
click at [470, 507] on div "Histórico de Execução" at bounding box center [680, 527] width 1196 height 45
select select "10"
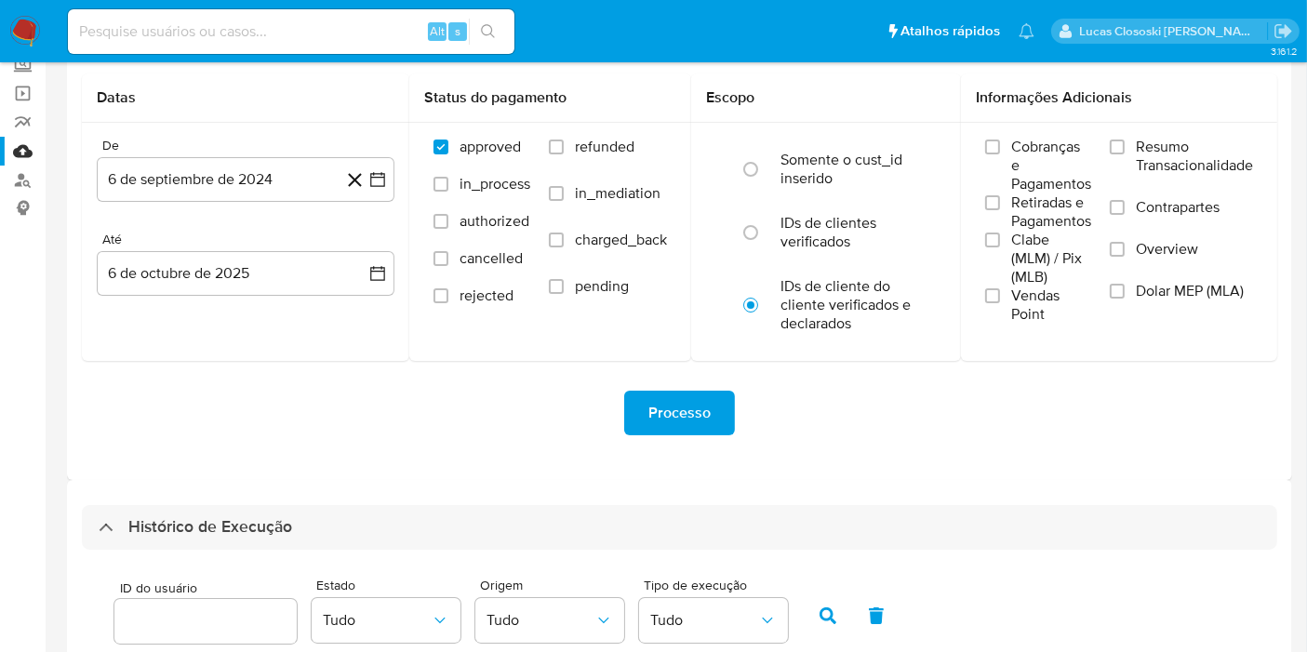
scroll to position [694, 0]
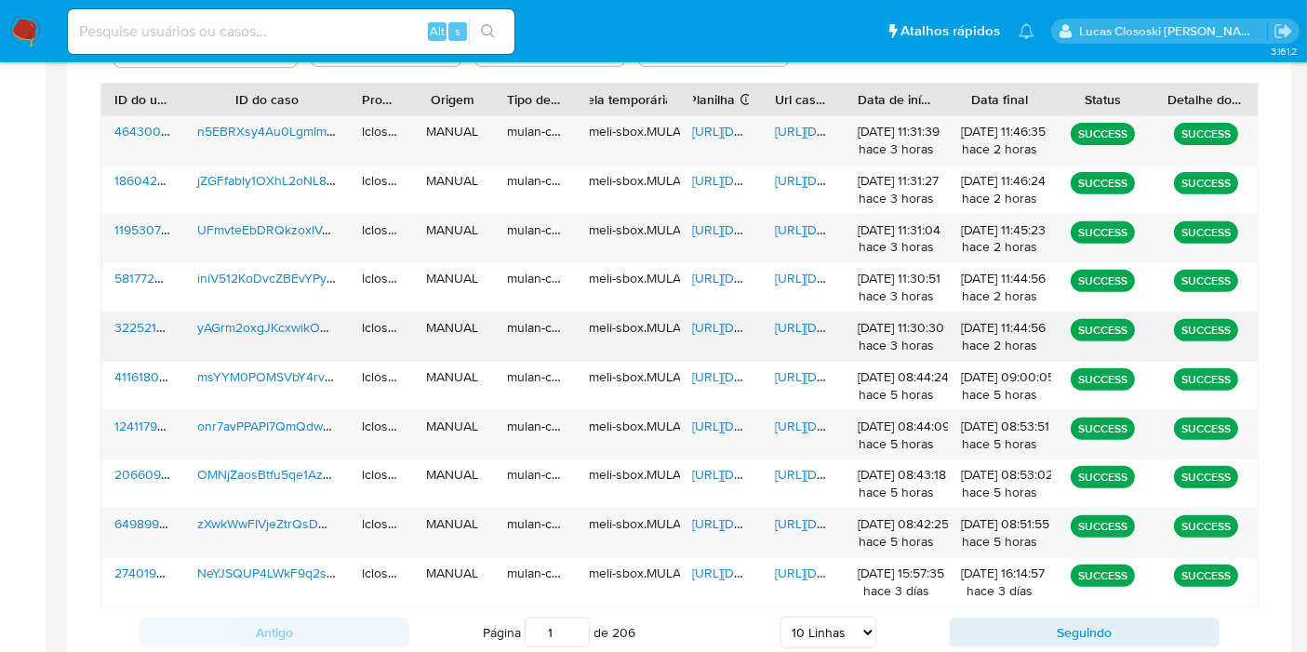
click at [683, 326] on div "https://docs.google.com/spreadsheets/d/1MIhM1jANQSM0ezeOF_4K5SMFxotGxft_ttmlWIO…" at bounding box center [721, 337] width 83 height 48
click at [710, 325] on span "https://docs.google.com/spreadsheets/d/1MIhM1jANQSM0ezeOF_4K5SMFxotGxft_ttmlWIO…" at bounding box center [757, 327] width 128 height 19
click at [776, 313] on div "https://docs.google.com/document/d/1zm_0eOU_oQWny7HHPZ9316gPfv3tcZXpBqO3EEaiLYk…" at bounding box center [803, 337] width 83 height 48
click at [776, 320] on span "https://docs.google.com/document/d/1zm_0eOU_oQWny7HHPZ9316gPfv3tcZXpBqO3EEaiLYk…" at bounding box center [839, 327] width 128 height 19
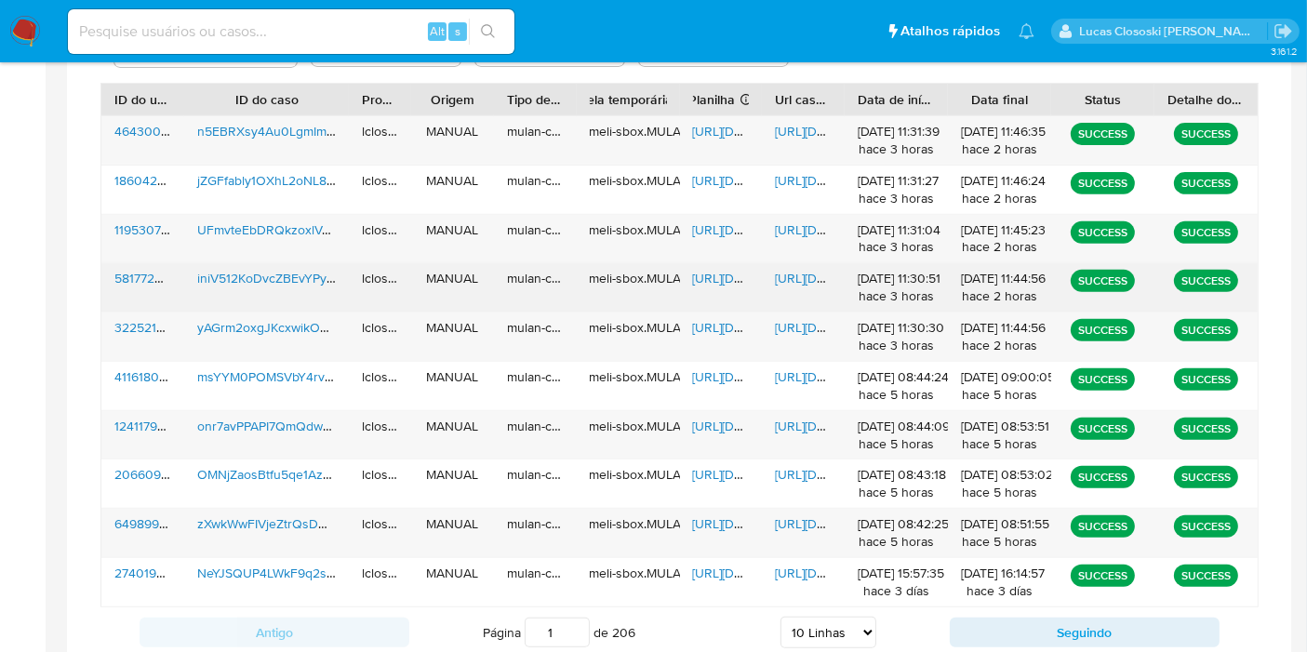
click at [797, 271] on span "https://docs.google.com/document/d/1a1BGmgGonZxOmZuCvfIs8AAlWS2KarPb73iRoUwgIWE…" at bounding box center [839, 278] width 128 height 19
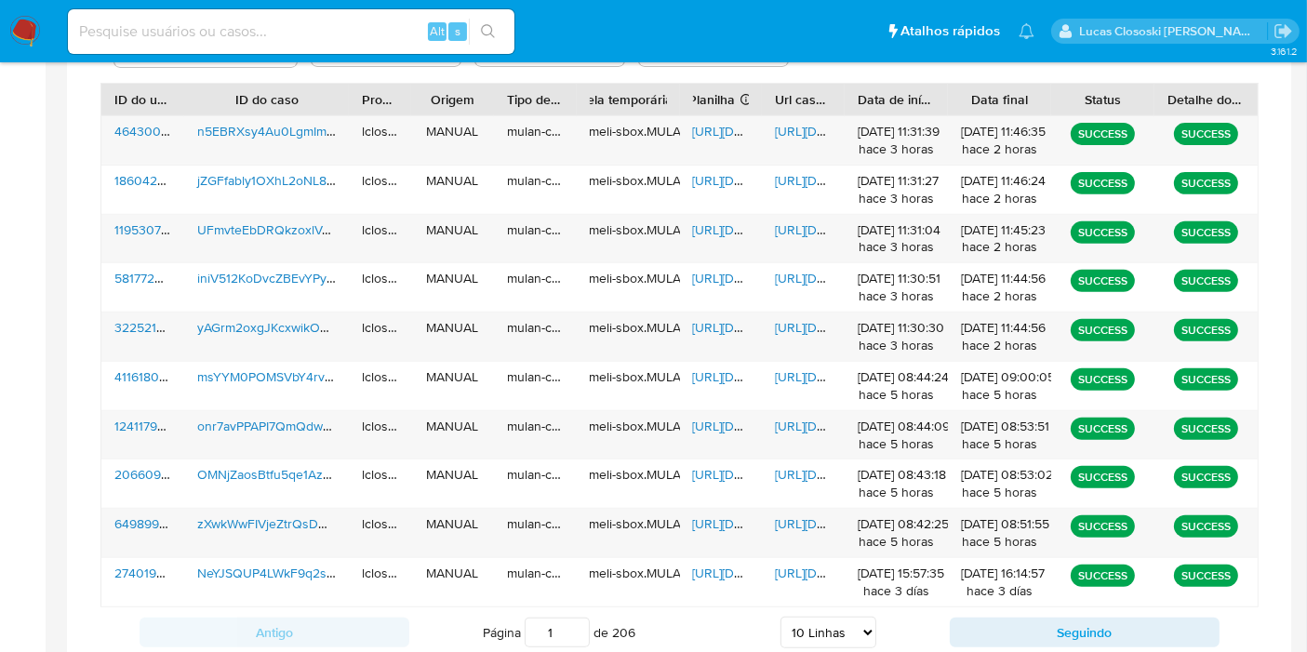
click at [289, 24] on input at bounding box center [291, 32] width 447 height 24
paste input "jbGdbgmh3Pf2SBP4GazQGAQU"
type input "jbGdbgmh3Pf2SBP4GazQGAQU"
click at [490, 36] on icon "search-icon" at bounding box center [488, 31] width 15 height 15
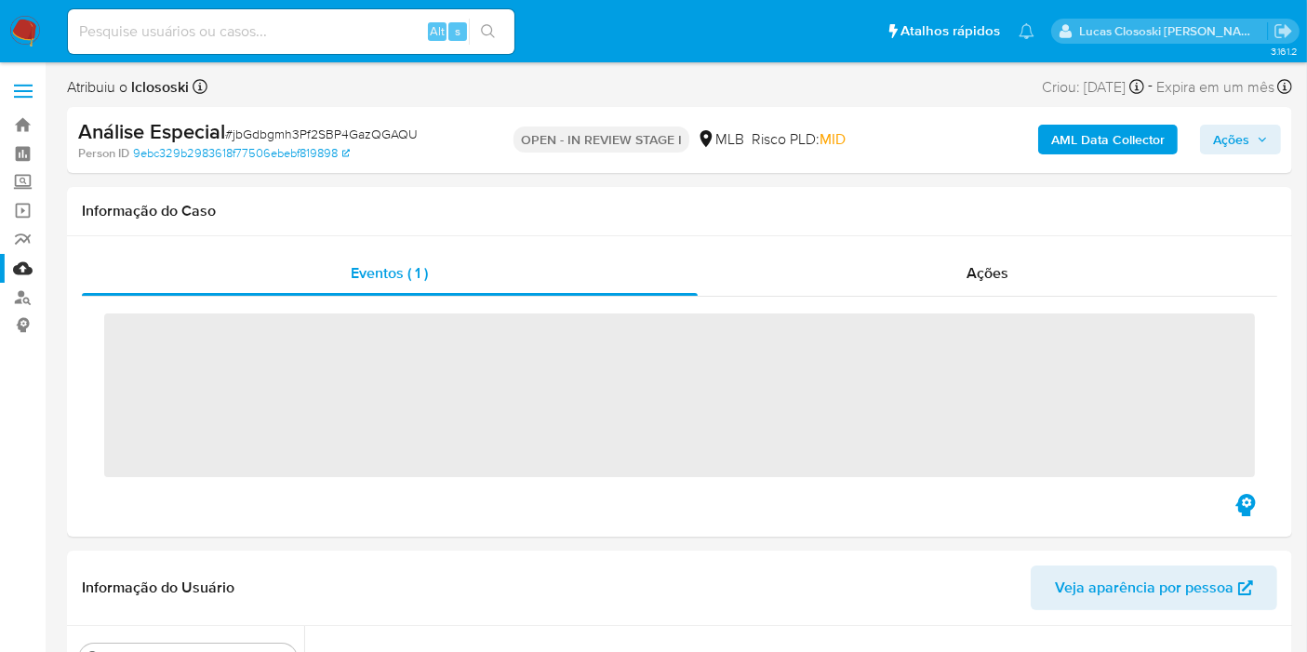
scroll to position [964, 0]
select select "10"
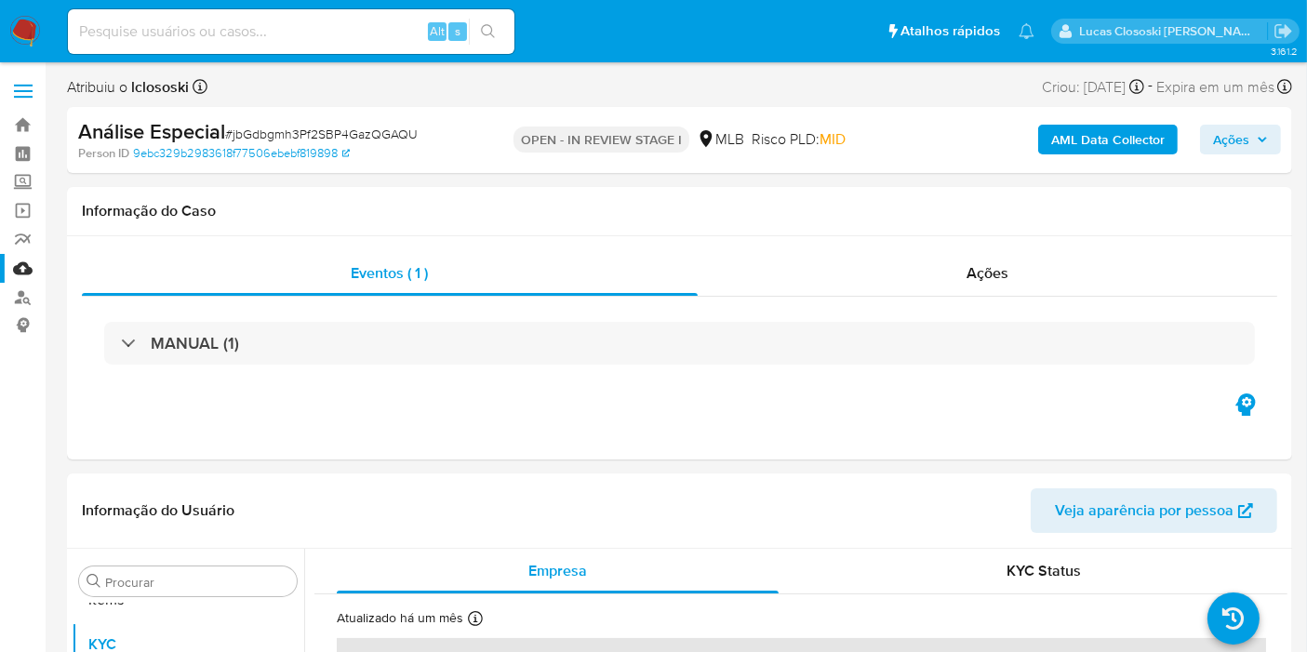
click at [1239, 141] on span "Ações" at bounding box center [1231, 140] width 36 height 30
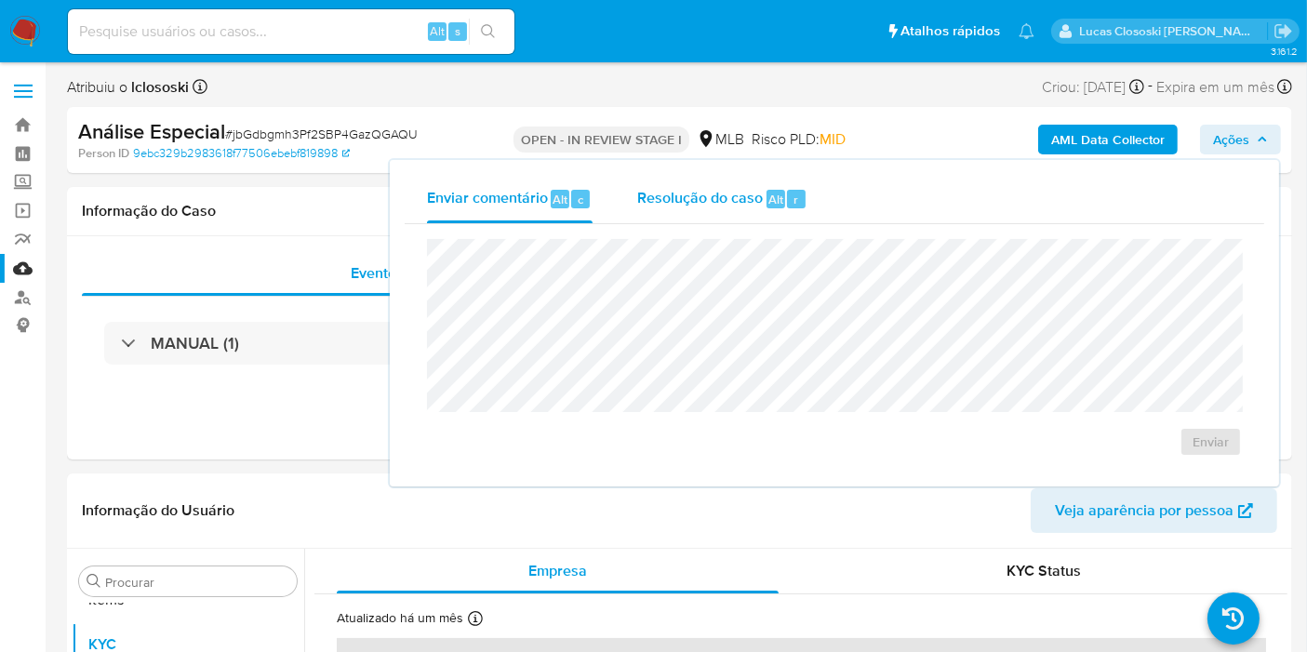
click at [772, 191] on span "Alt" at bounding box center [776, 200] width 15 height 18
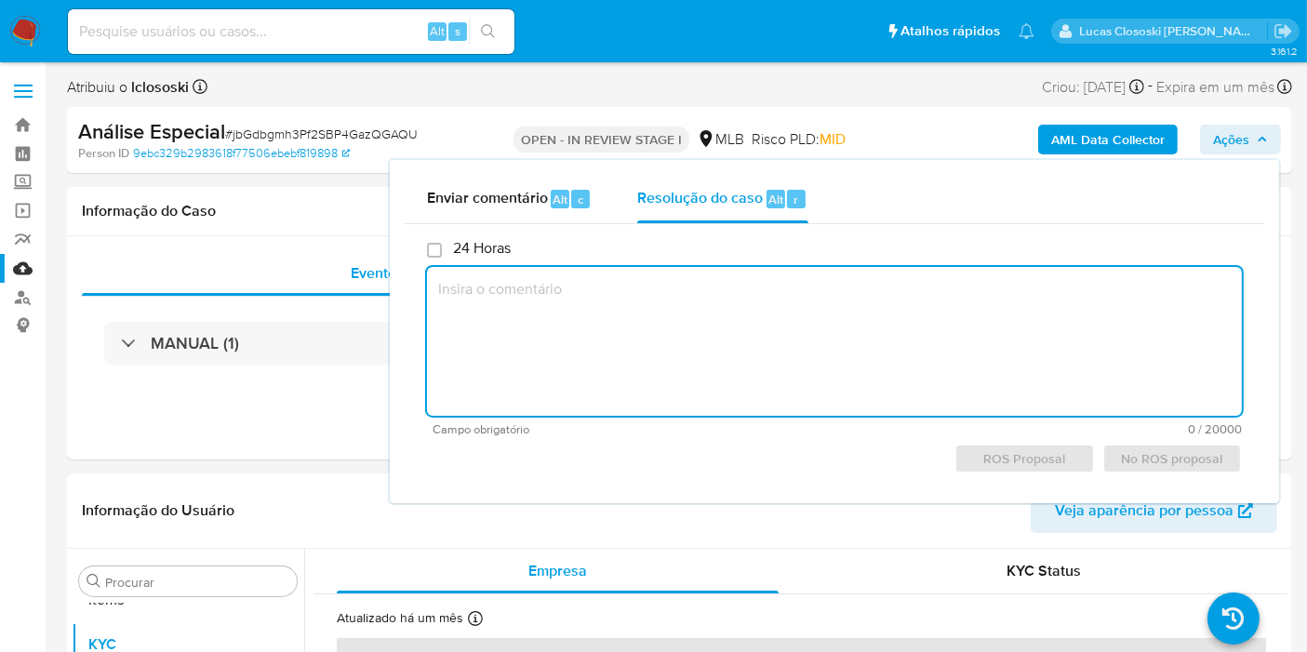
paste textarea "Fatos relevantes concluídos pelo analista: - Movimentação expressiva, aparentem…"
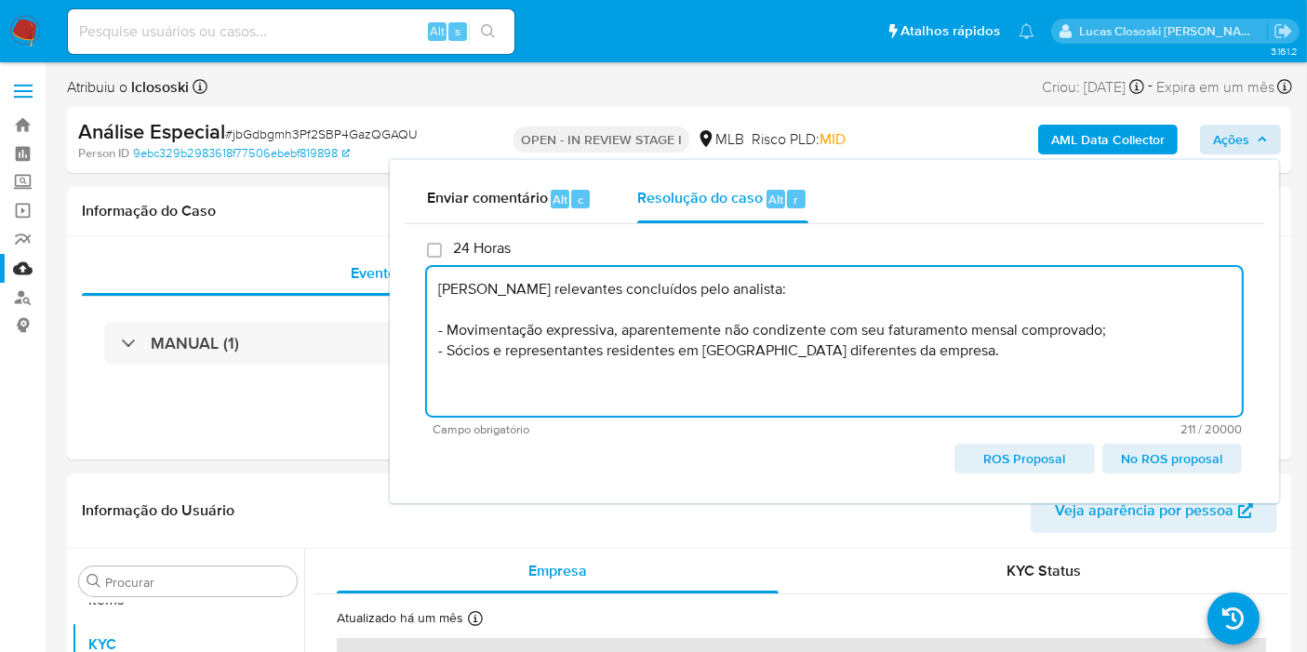
type textarea "Fatos relevantes concluídos pelo analista: - Movimentação expressiva, aparentem…"
click at [1233, 150] on span "Ações" at bounding box center [1231, 140] width 36 height 30
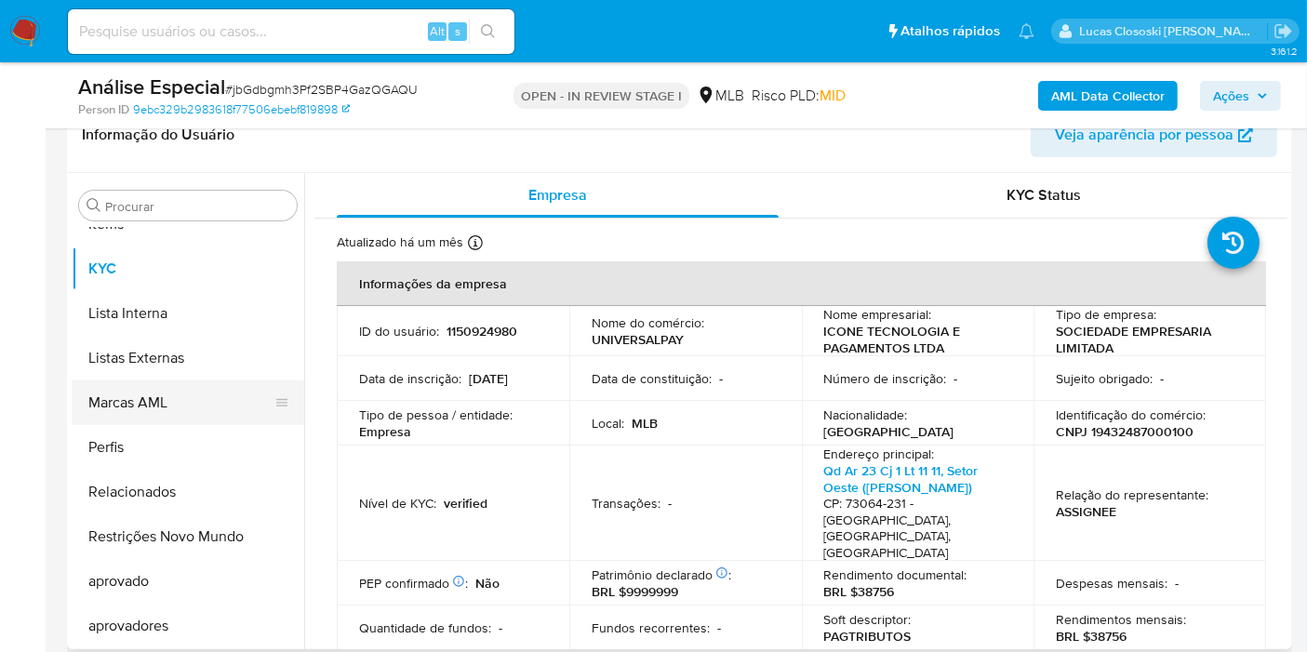
click at [178, 381] on button "Marcas AML" at bounding box center [181, 403] width 218 height 45
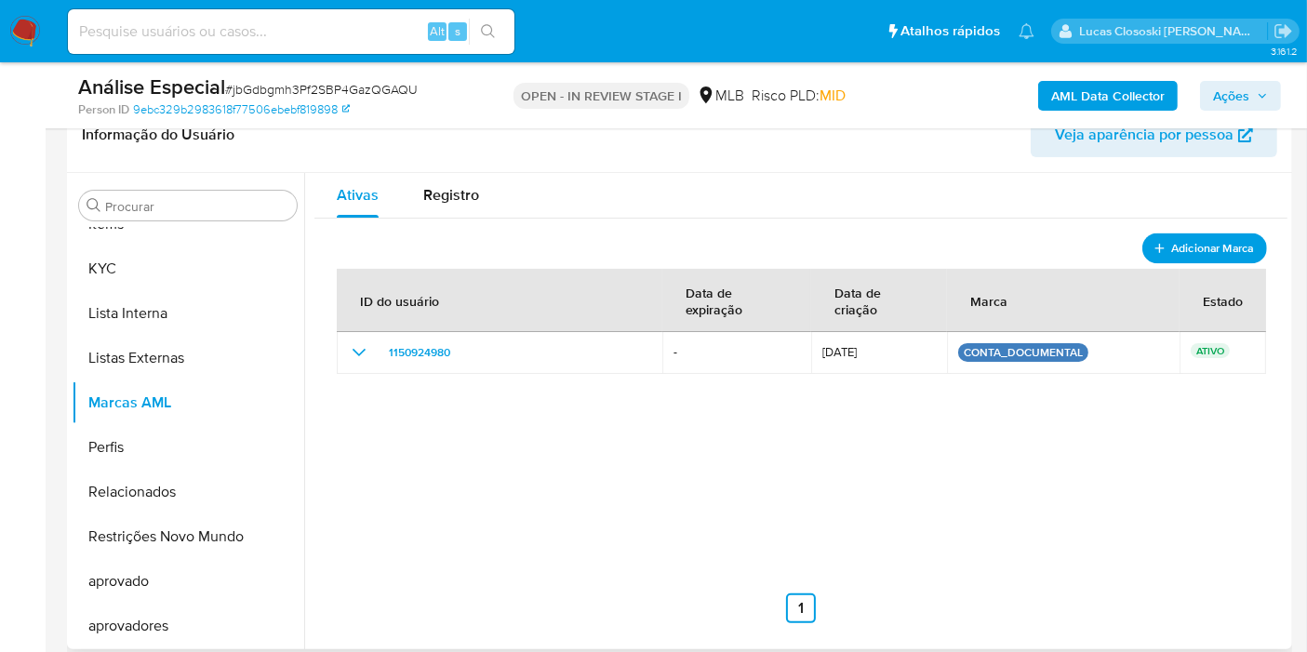
click at [1226, 236] on span "Adicionar Marca" at bounding box center [1212, 247] width 83 height 23
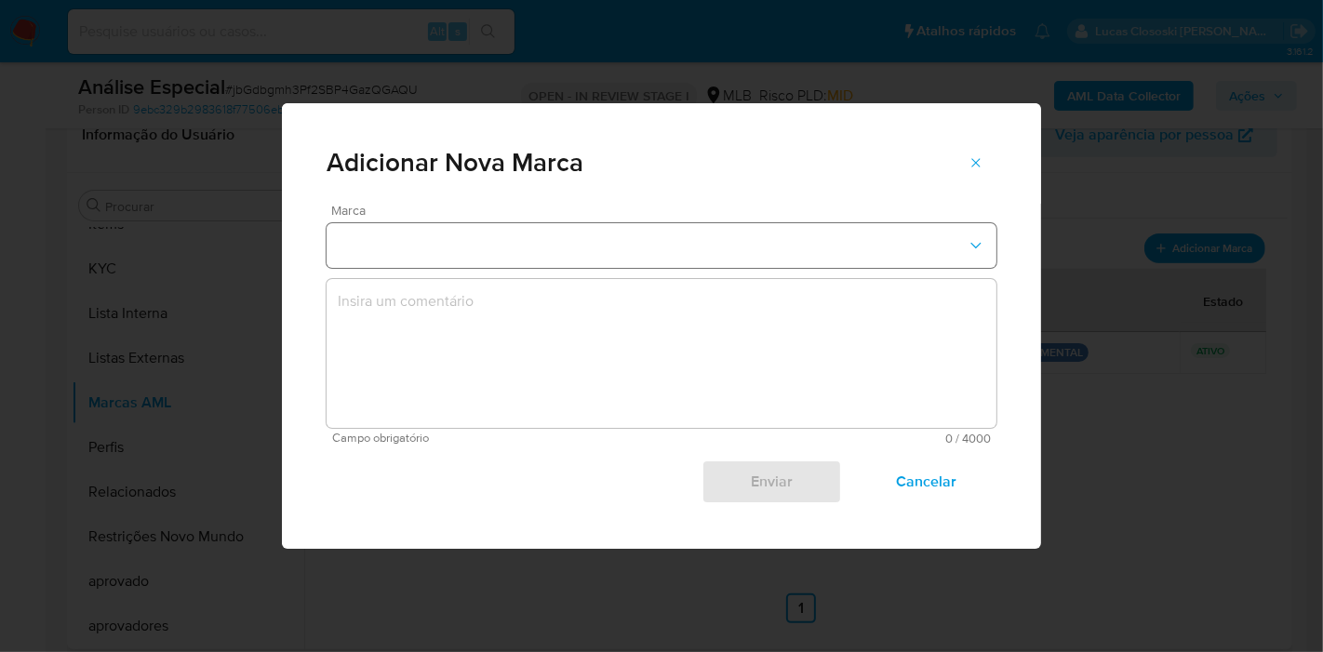
click at [497, 267] on button "marks-modal" at bounding box center [662, 245] width 670 height 45
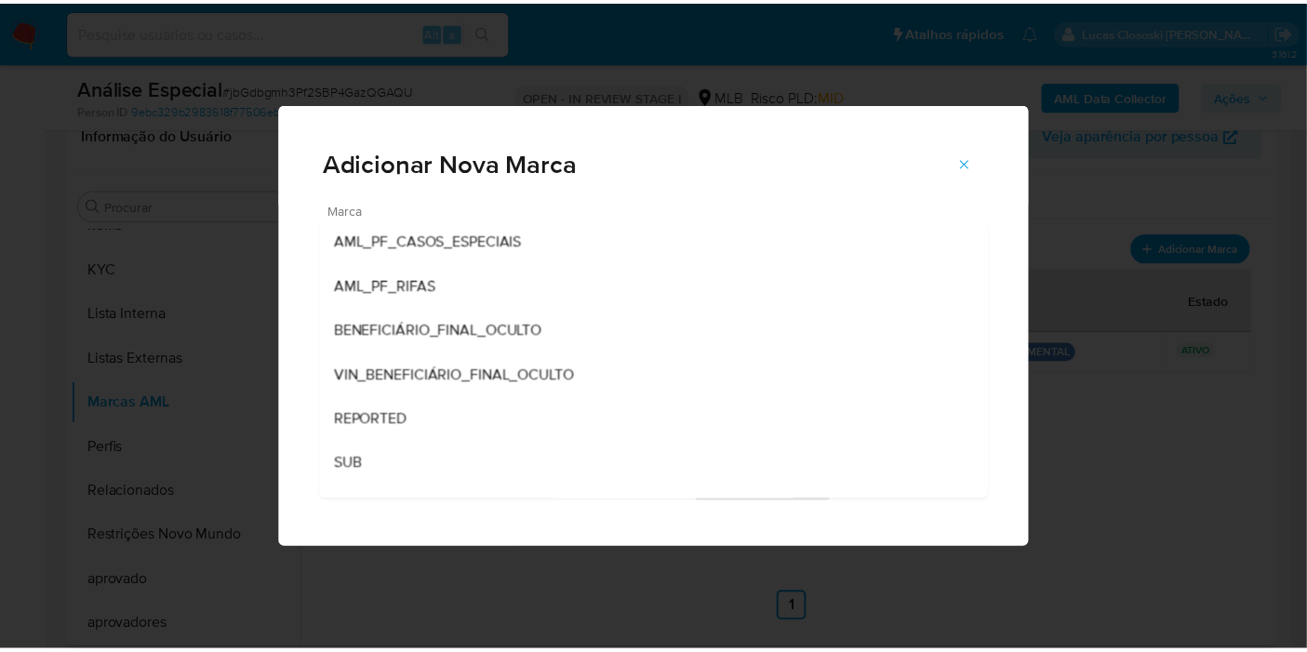
scroll to position [256, 0]
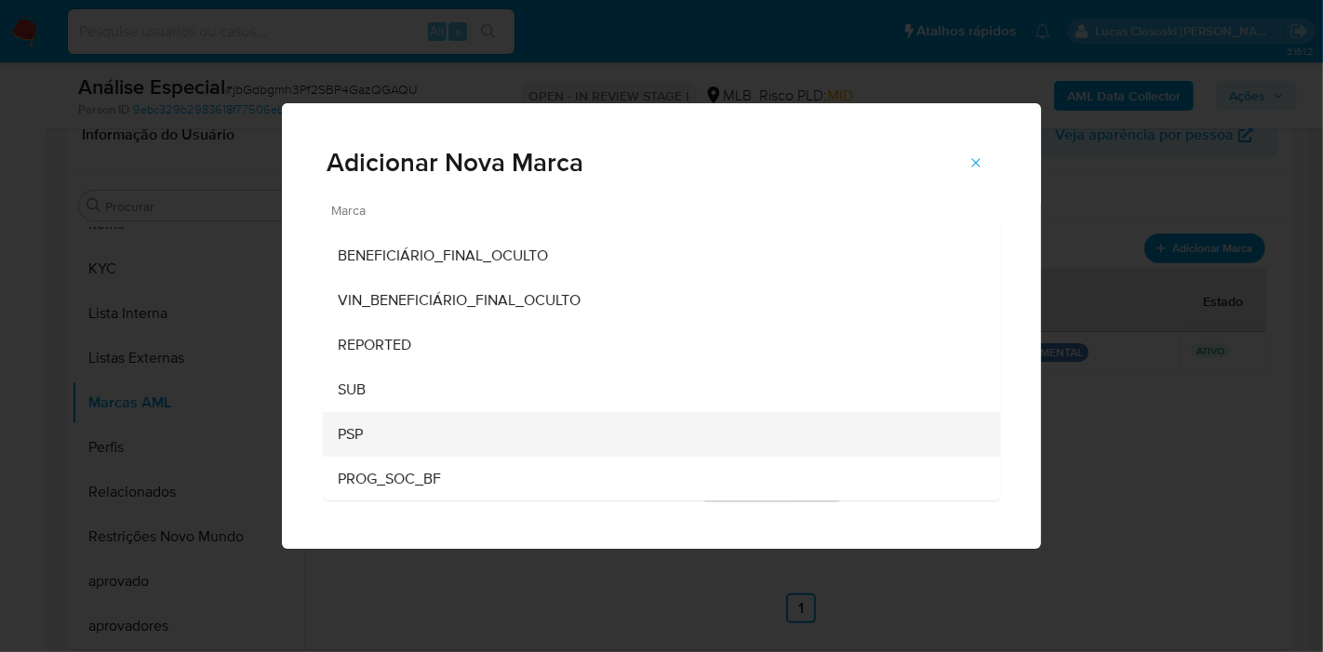
click at [499, 427] on div "PSP" at bounding box center [656, 434] width 636 height 45
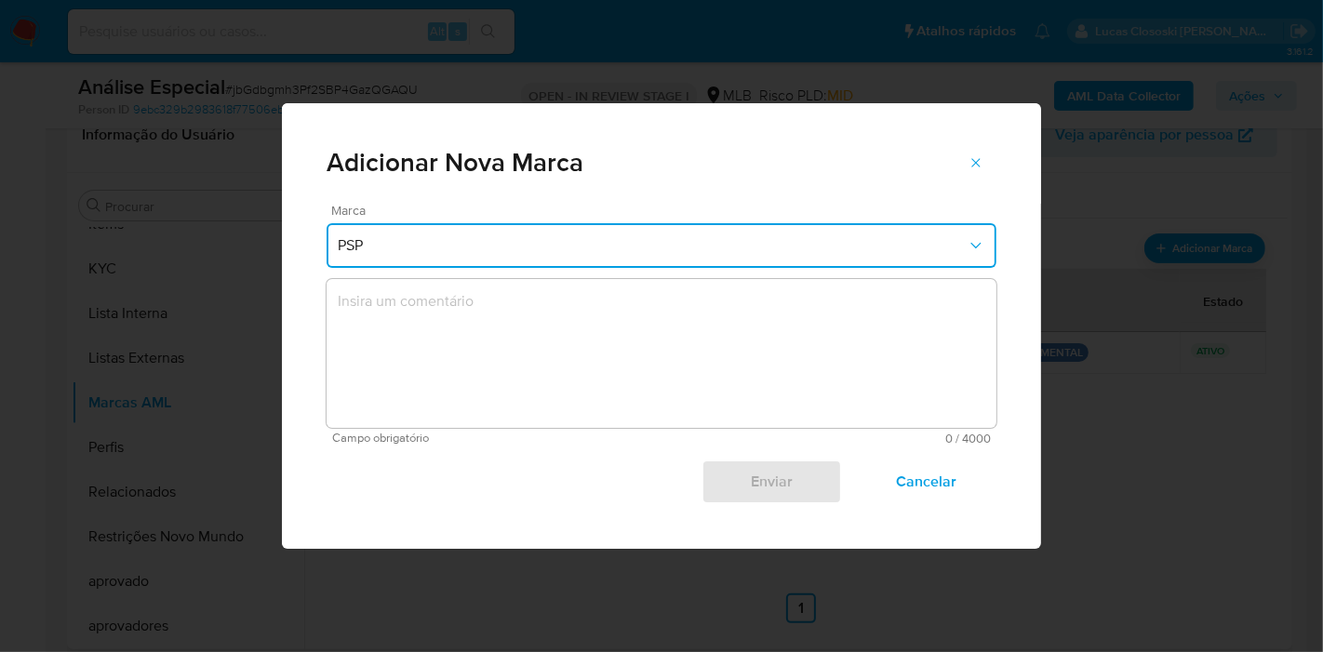
click at [498, 423] on textarea "marks-modal" at bounding box center [662, 353] width 670 height 149
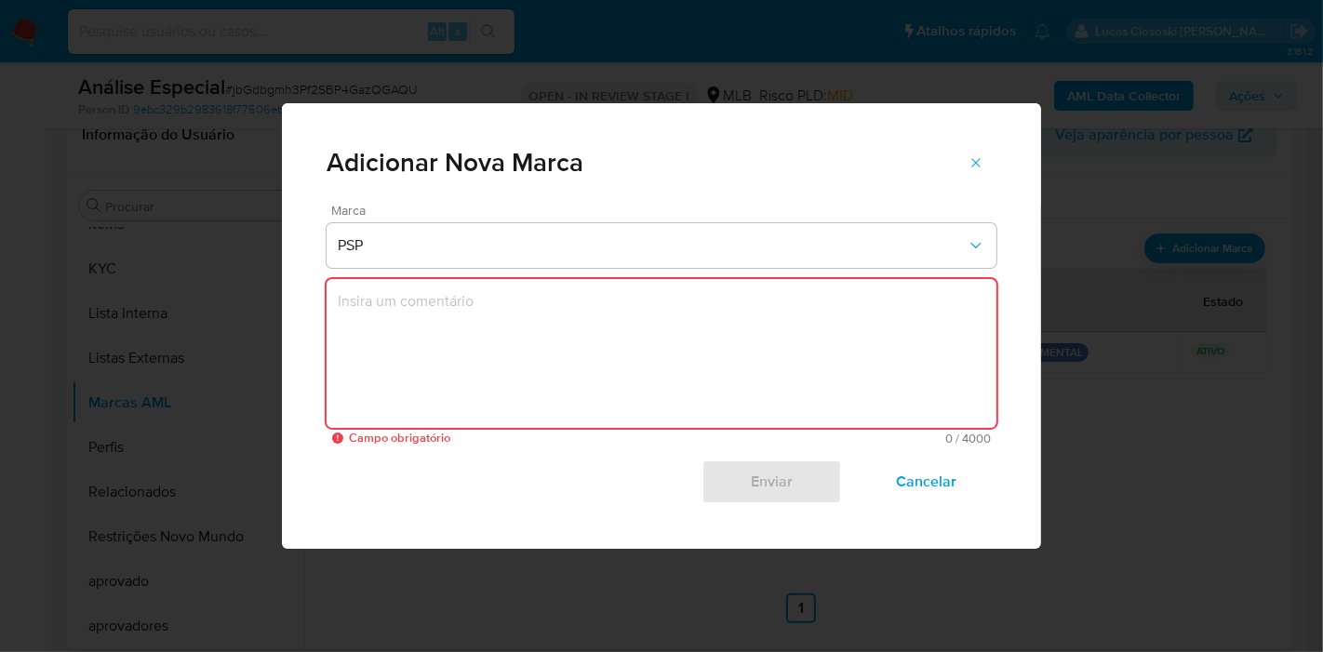
click at [621, 321] on textarea "marks-modal" at bounding box center [662, 353] width 670 height 149
paste textarea "CUST ID: 16829320 Casuística: Xiaomi Volume Operado Análise: R$6.667.101,60 Dta…"
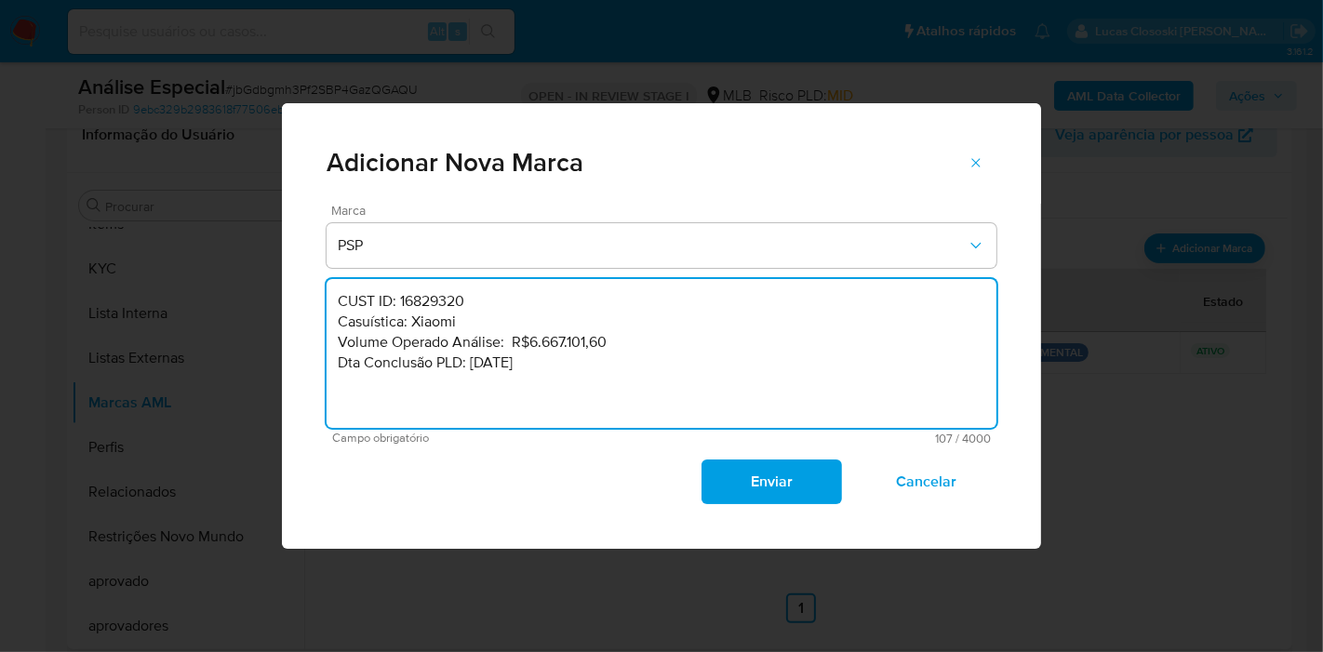
click at [444, 320] on textarea "CUST ID: 16829320 Casuística: Xiaomi Volume Operado Análise: R$6.667.101,60 Dta…" at bounding box center [662, 353] width 670 height 149
click at [435, 304] on textarea "CUST ID: 16829320 Casuística: PSP Volume Operado Análise: R$6.667.101,60 Dta Co…" at bounding box center [662, 353] width 670 height 149
paste textarea "15092498"
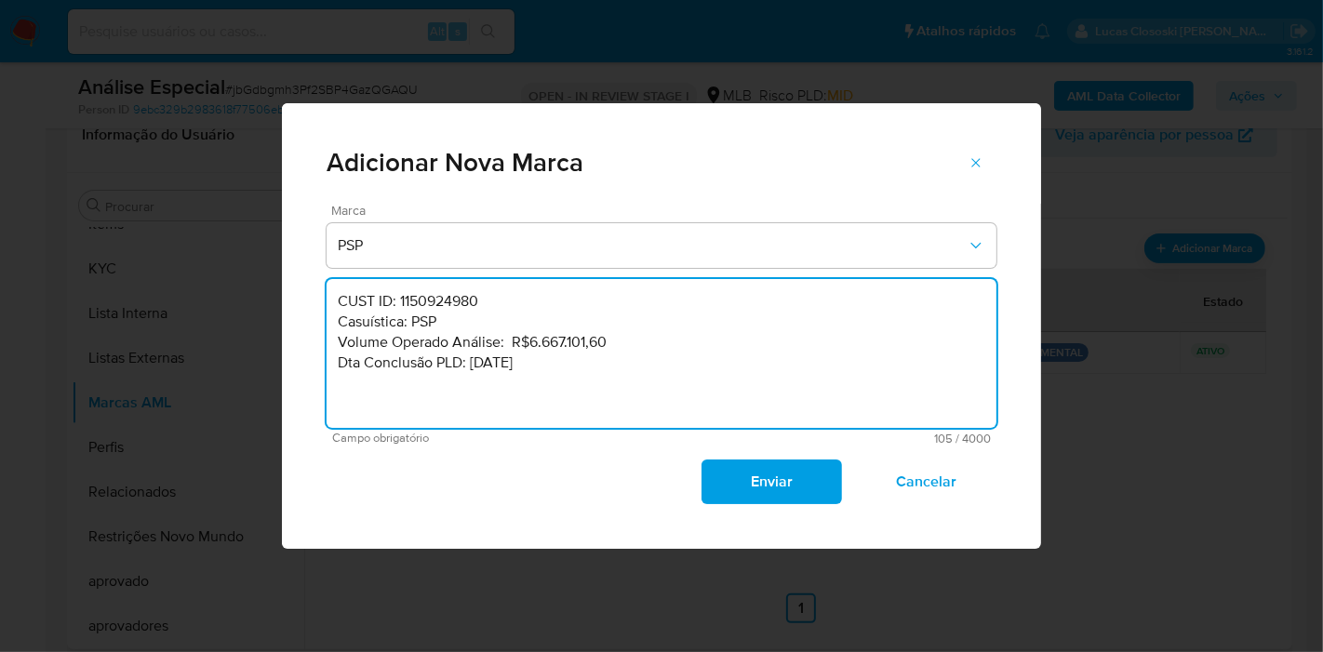
drag, startPoint x: 624, startPoint y: 339, endPoint x: 528, endPoint y: 344, distance: 96.0
click at [528, 344] on textarea "CUST ID: 1150924980 Casuística: PSP Volume Operado Análise: R$6.667.101,60 Dta …" at bounding box center [662, 353] width 670 height 149
paste textarea "14.938.426,47"
click at [478, 366] on textarea "CUST ID: 1150924980 Casuística: PSP Volume Operado Análise: R$14.938.426,47 Dta…" at bounding box center [662, 353] width 670 height 149
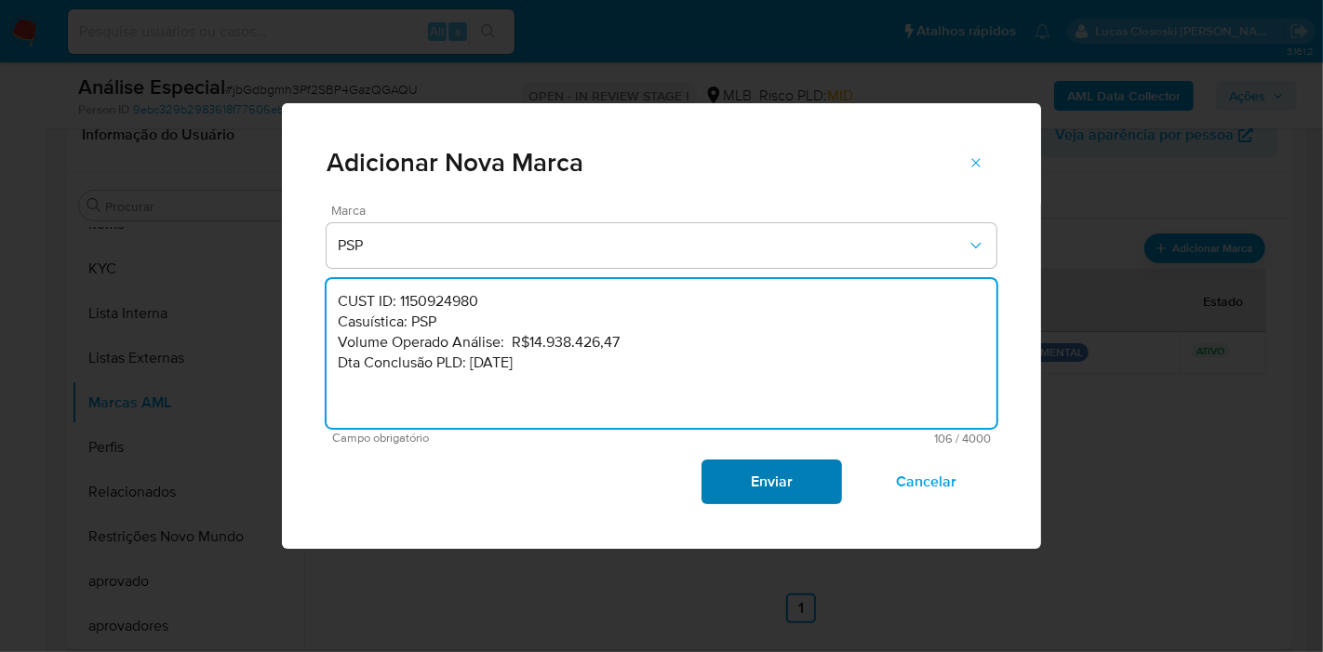
type textarea "CUST ID: 1150924980 Casuística: PSP Volume Operado Análise: R$14.938.426,47 Dta…"
click at [747, 481] on span "Enviar" at bounding box center [771, 481] width 91 height 41
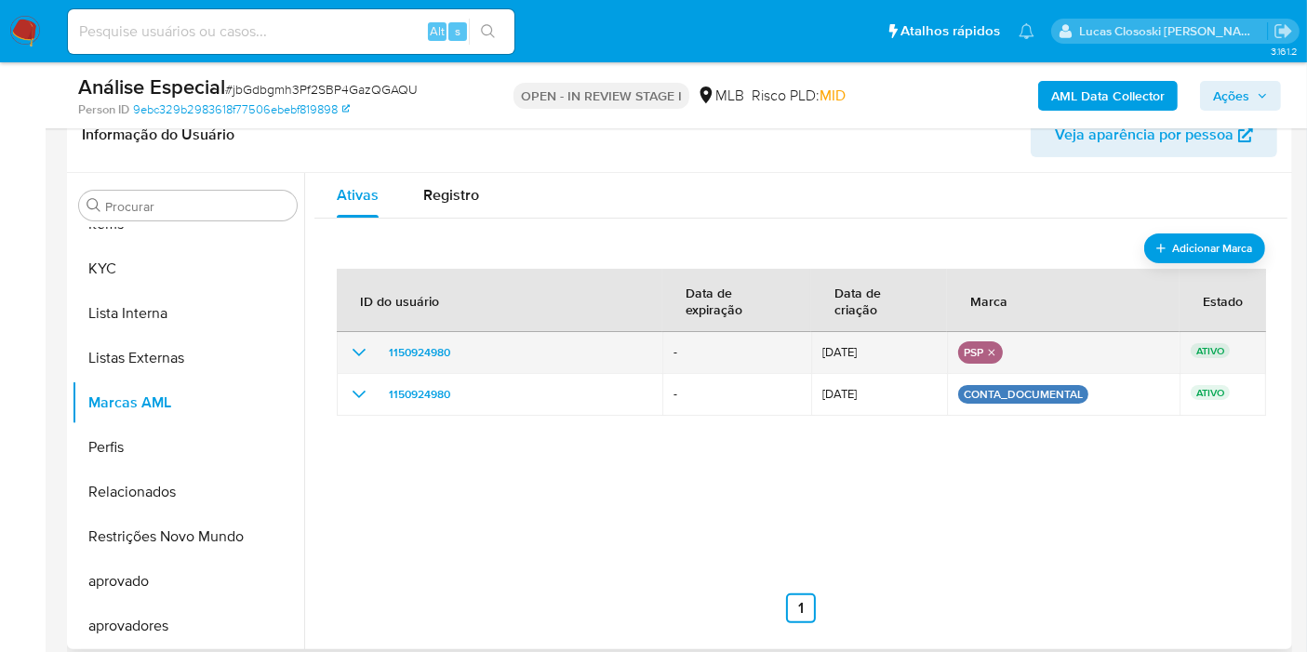
click at [355, 351] on icon "show_hidden_detail_by_id_1150924980" at bounding box center [359, 352] width 22 height 22
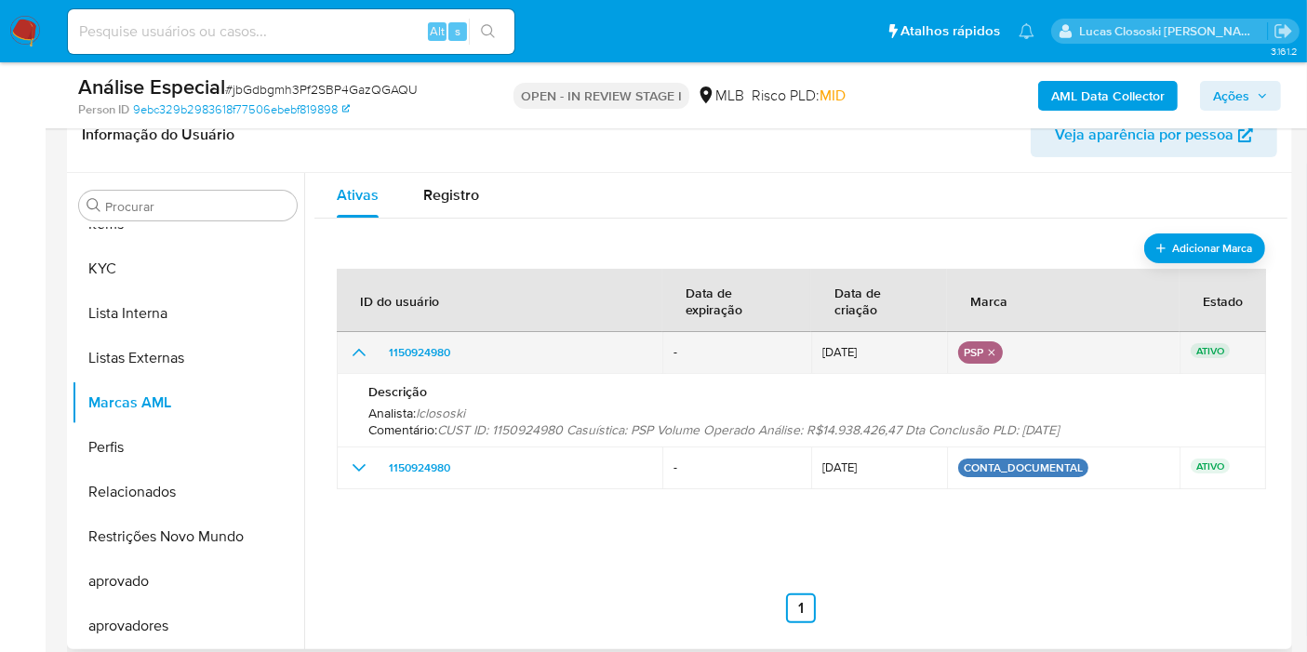
click at [355, 351] on icon "show_hidden_detail_by_id_1150924980" at bounding box center [359, 352] width 13 height 7
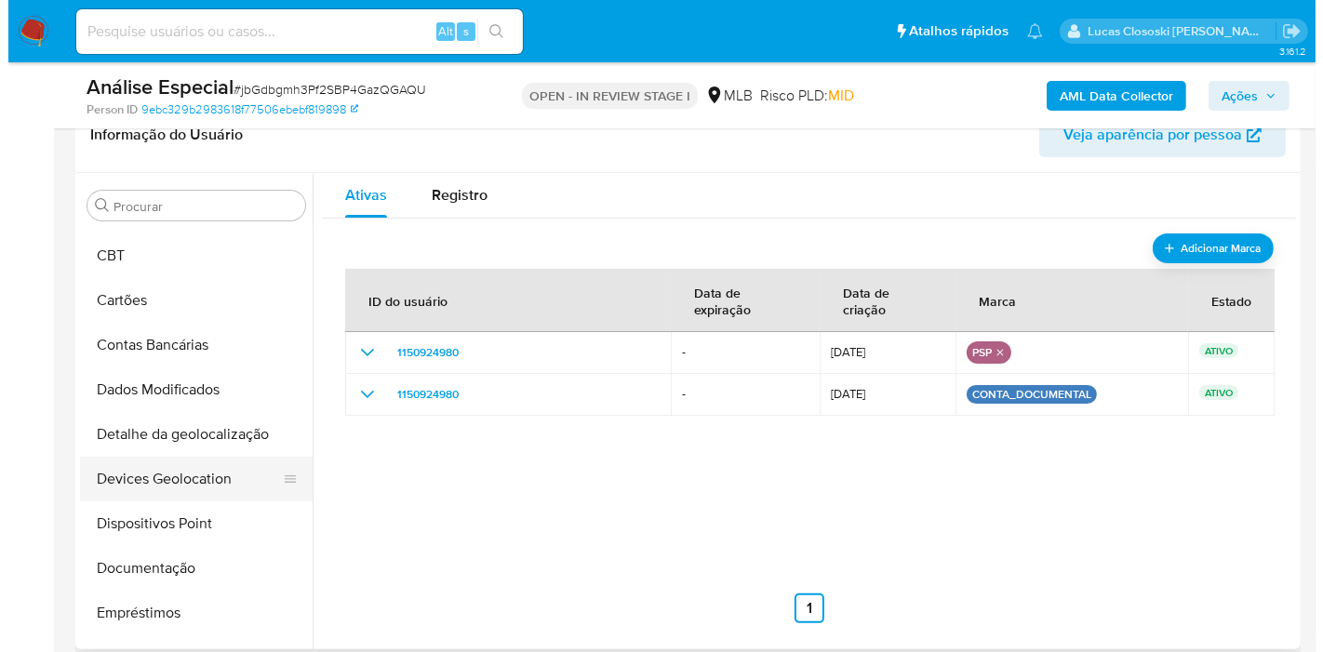
scroll to position [0, 0]
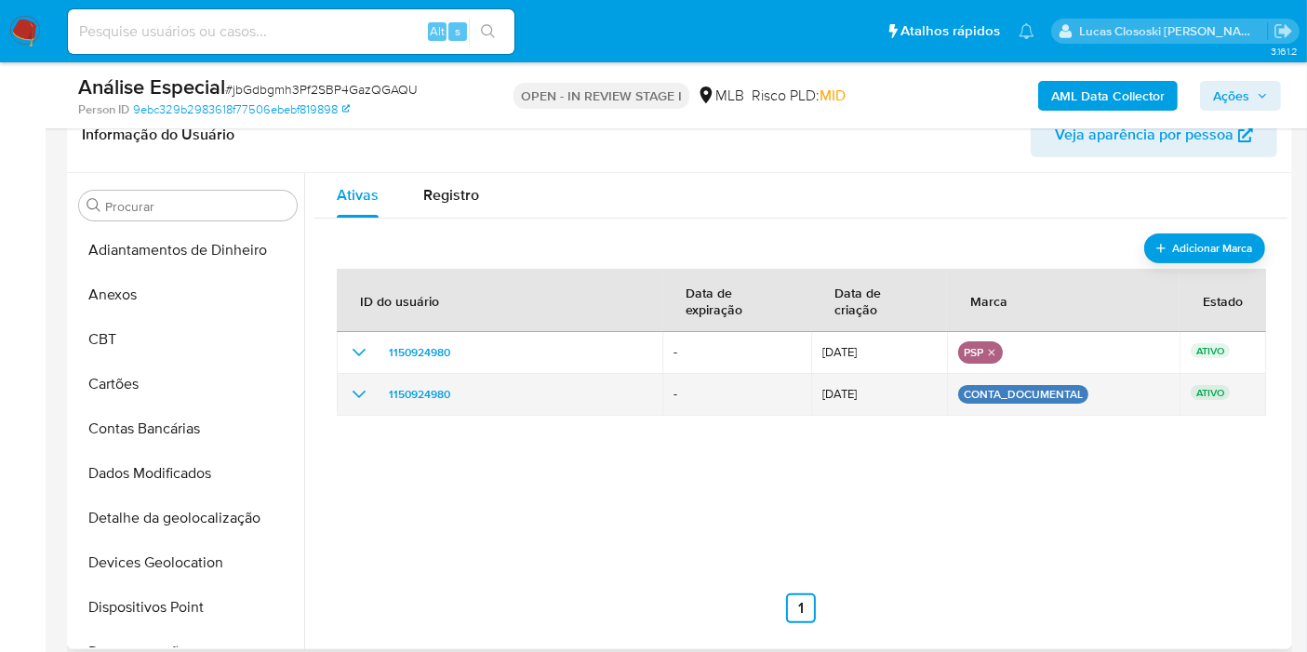
click at [350, 390] on icon "show_hidden_detail_by_id_1150924980" at bounding box center [359, 394] width 22 height 22
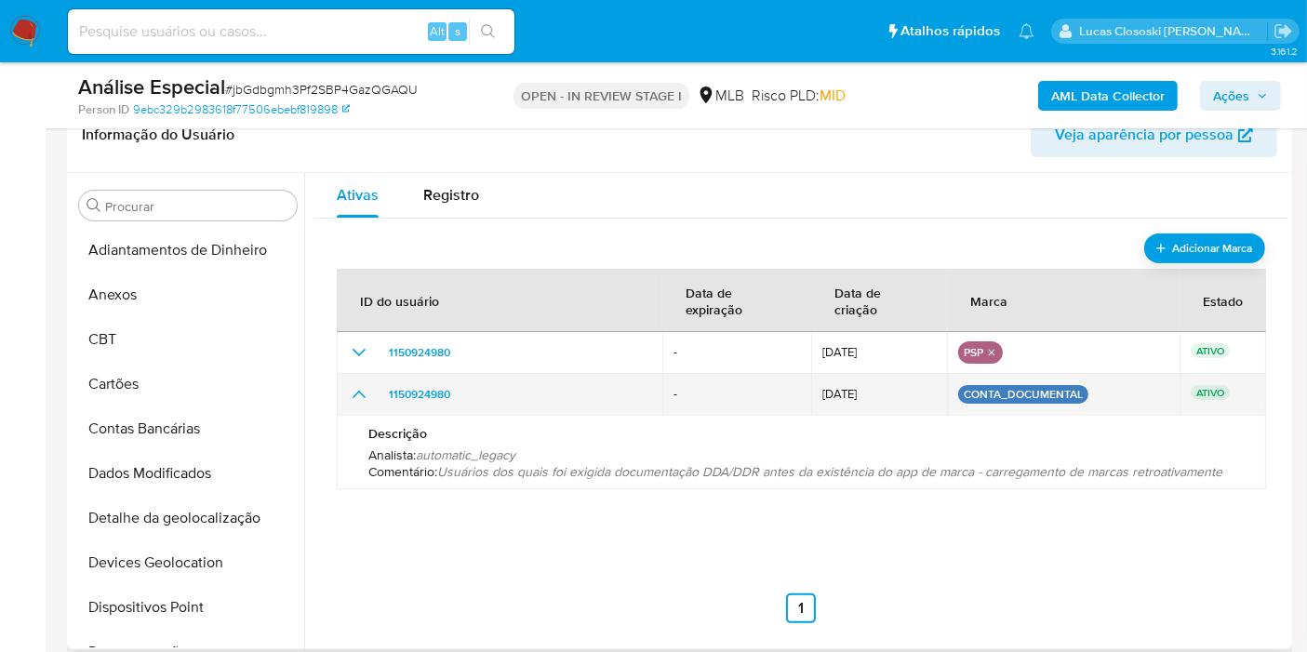
click at [350, 390] on icon "show_hidden_detail_by_id_1150924980" at bounding box center [359, 394] width 22 height 22
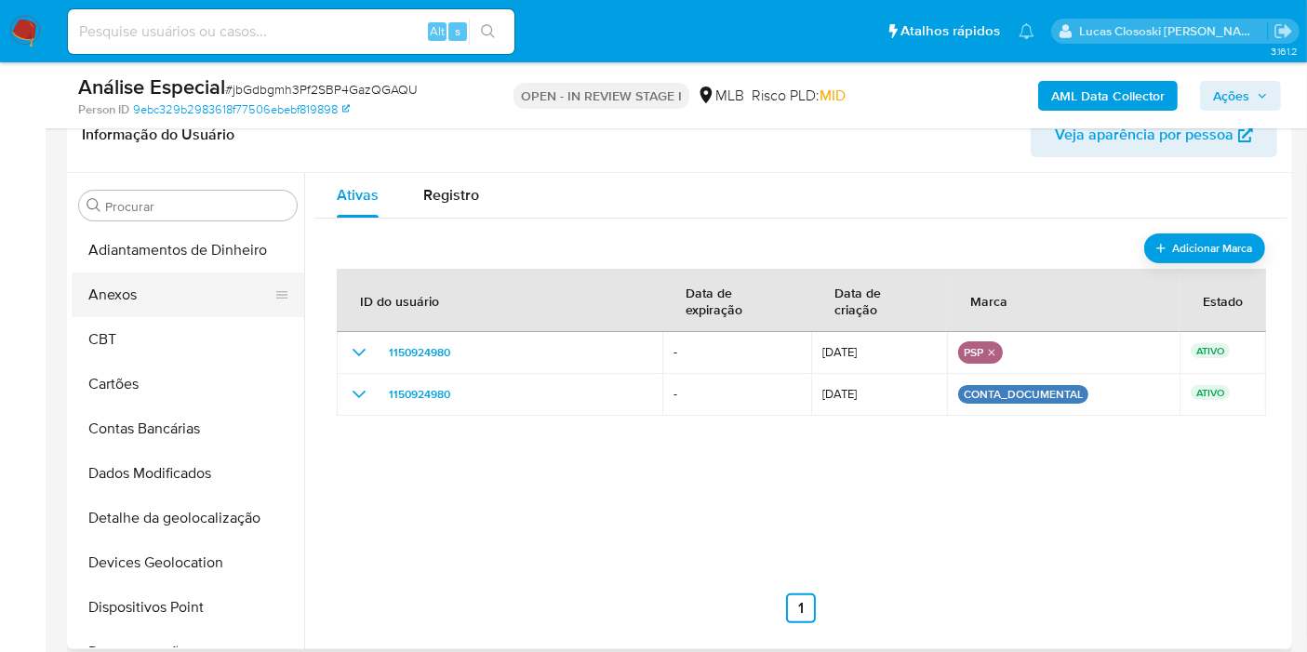
click at [174, 290] on button "Anexos" at bounding box center [181, 295] width 218 height 45
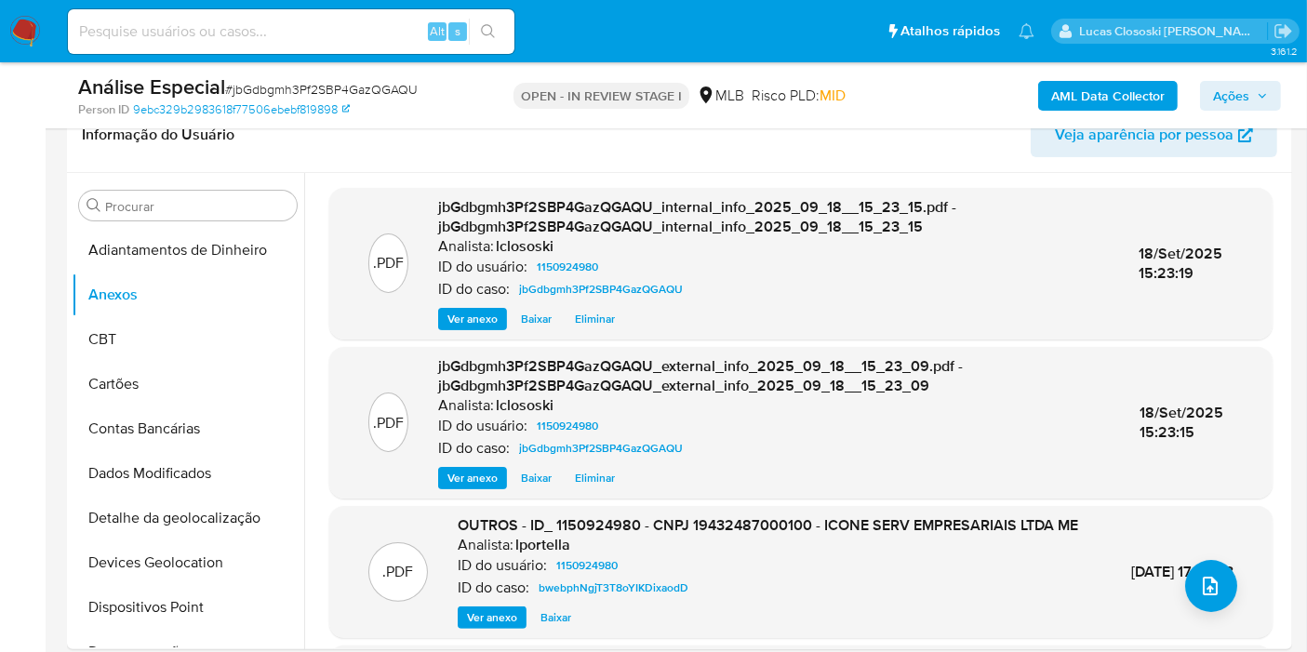
click at [1262, 90] on icon "button" at bounding box center [1262, 95] width 11 height 11
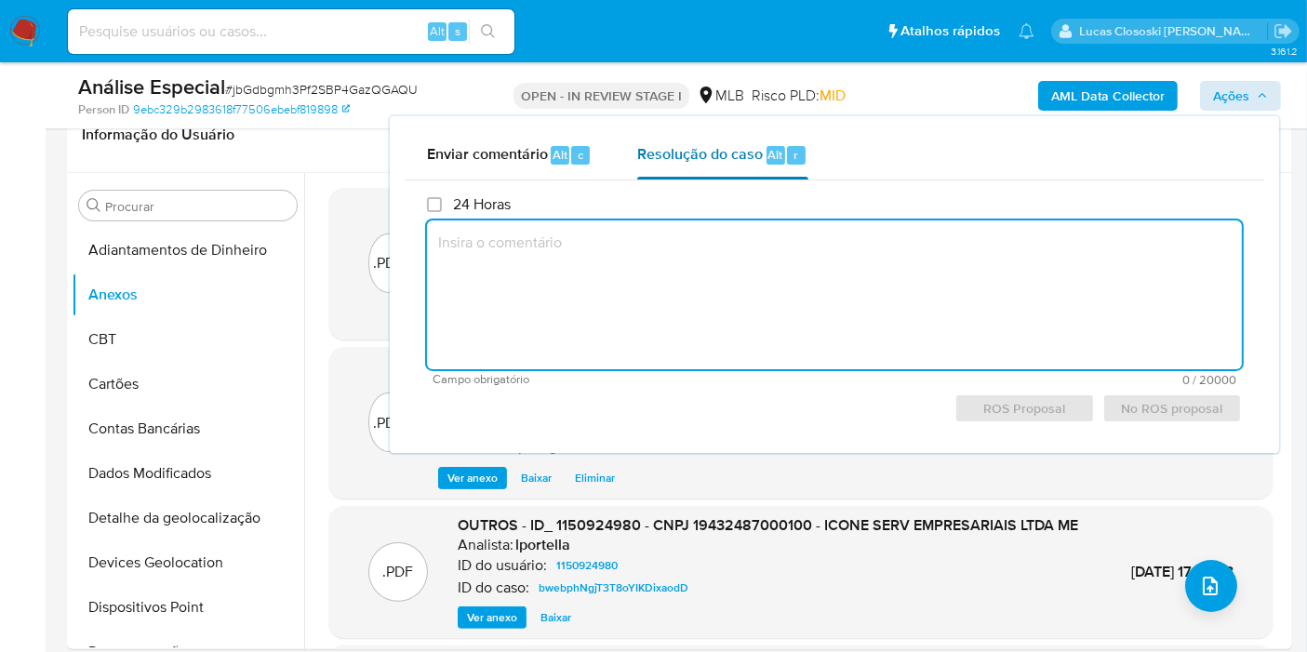
click at [717, 158] on span "Resolução do caso" at bounding box center [700, 153] width 126 height 21
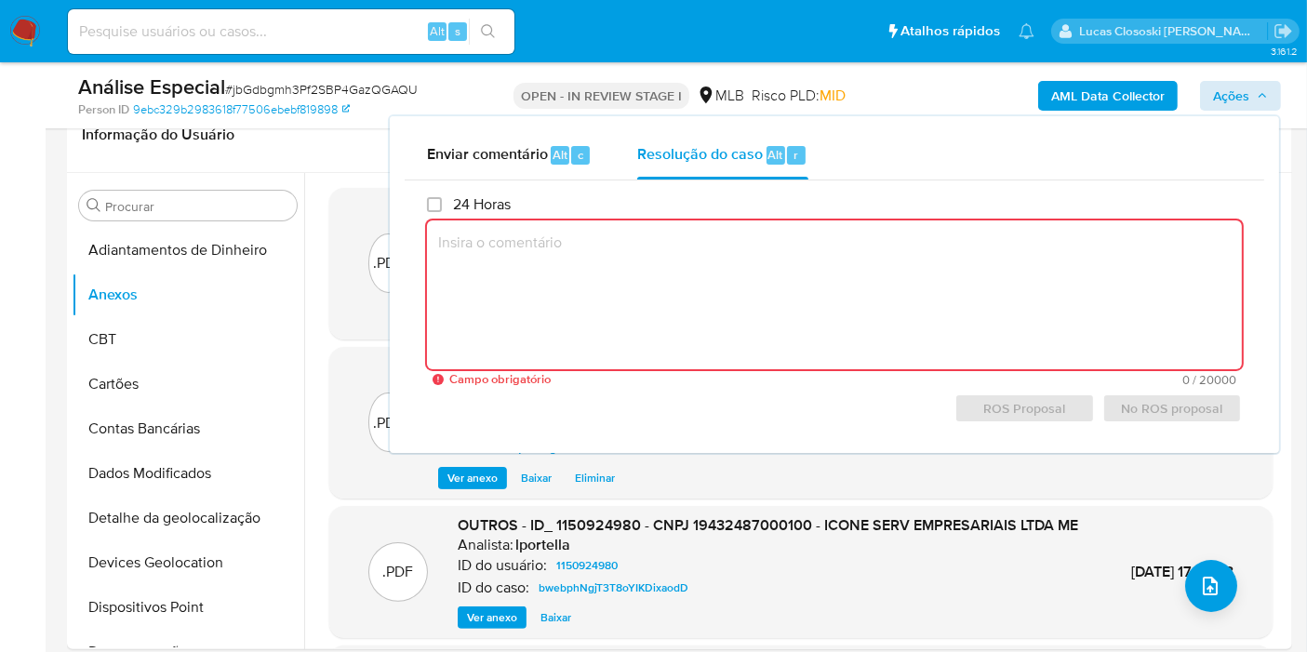
click at [719, 259] on textarea at bounding box center [834, 295] width 815 height 149
paste textarea "Fatos relevantes concluídos pelo analista: - Movimentação expressiva, aparentem…"
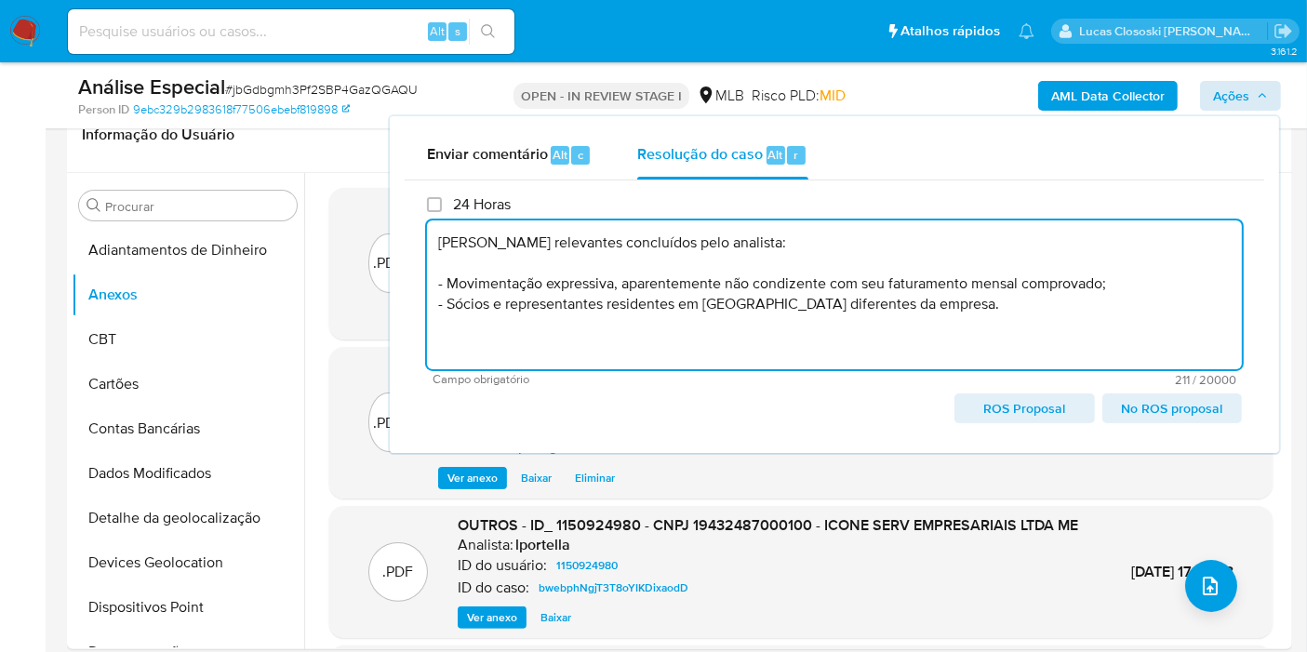
type textarea "Fatos relevantes concluídos pelo analista: - Movimentação expressiva, aparentem…"
click at [1228, 100] on span "Ações" at bounding box center [1231, 96] width 36 height 30
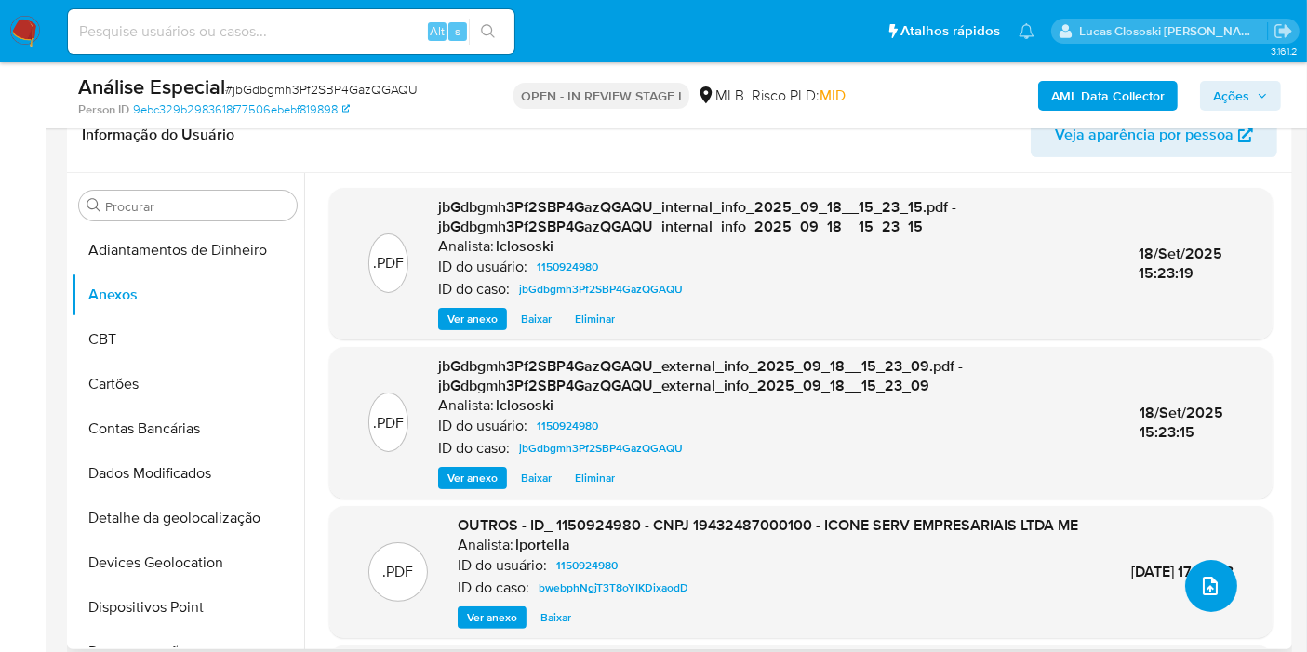
click at [1202, 581] on icon "upload-file" at bounding box center [1210, 586] width 22 height 22
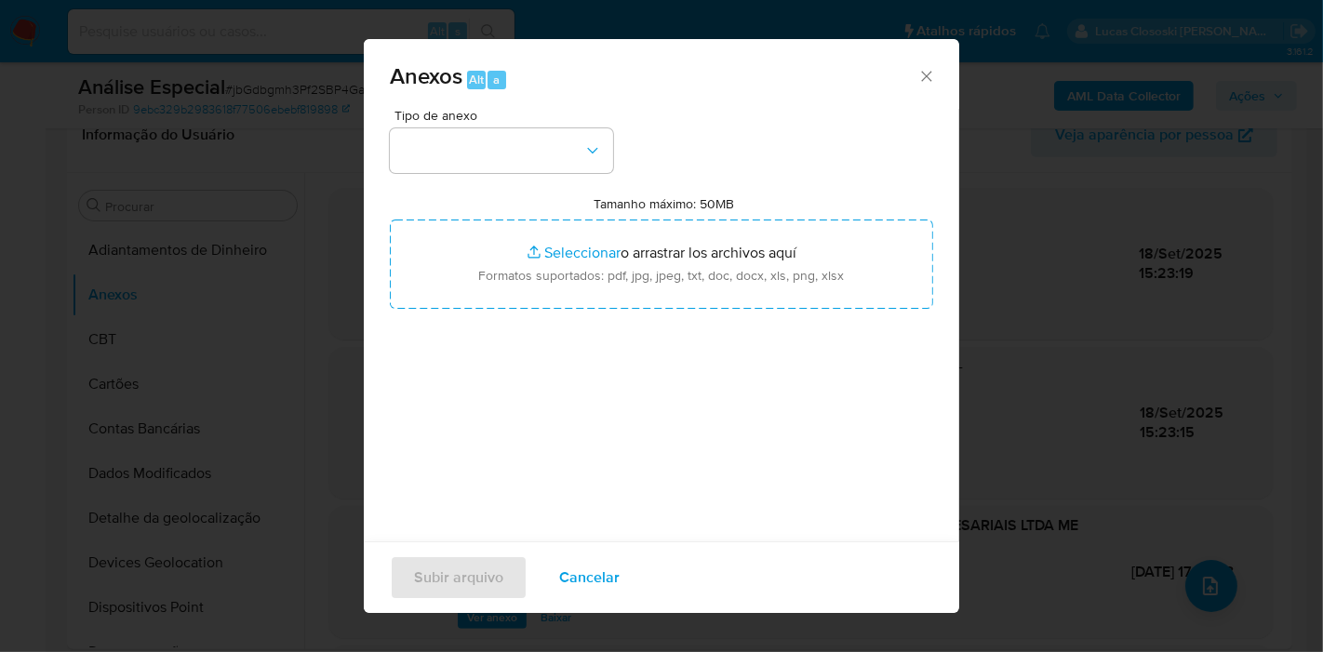
click at [502, 109] on span "Tipo de anexo" at bounding box center [505, 115] width 223 height 13
click at [497, 146] on button "button" at bounding box center [501, 150] width 223 height 45
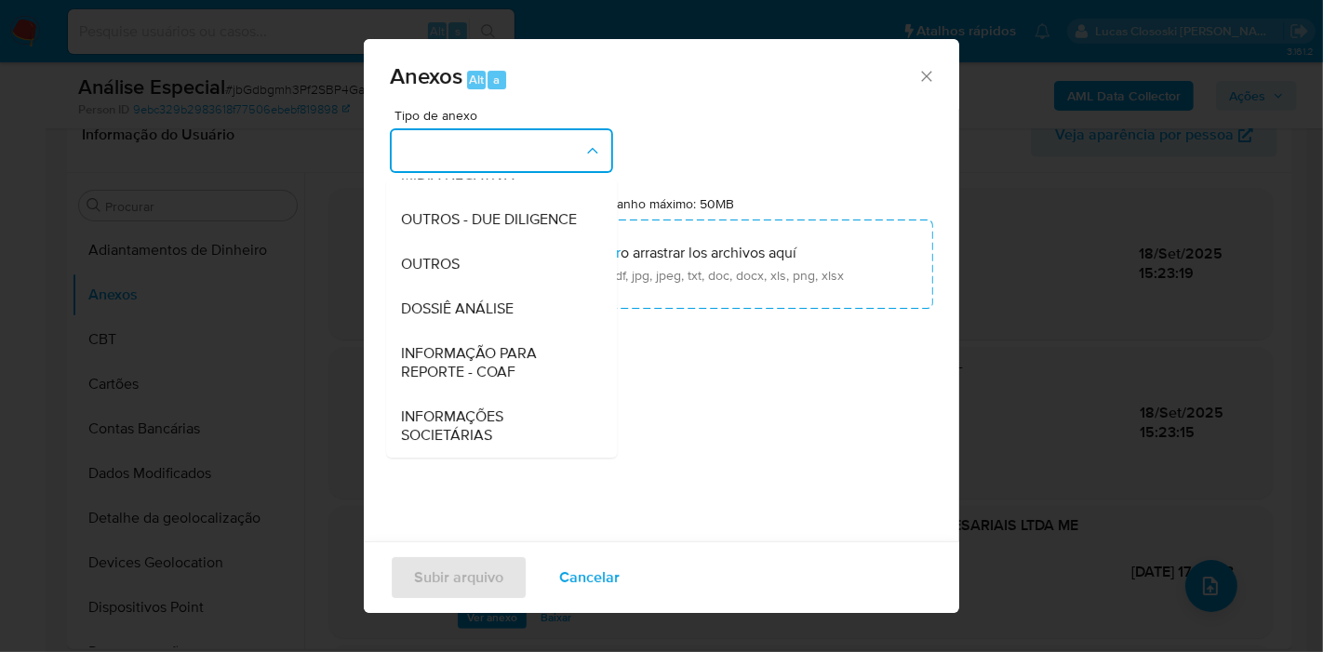
scroll to position [286, 0]
click at [482, 315] on span "DOSSIÊ ANÁLISE" at bounding box center [457, 309] width 113 height 19
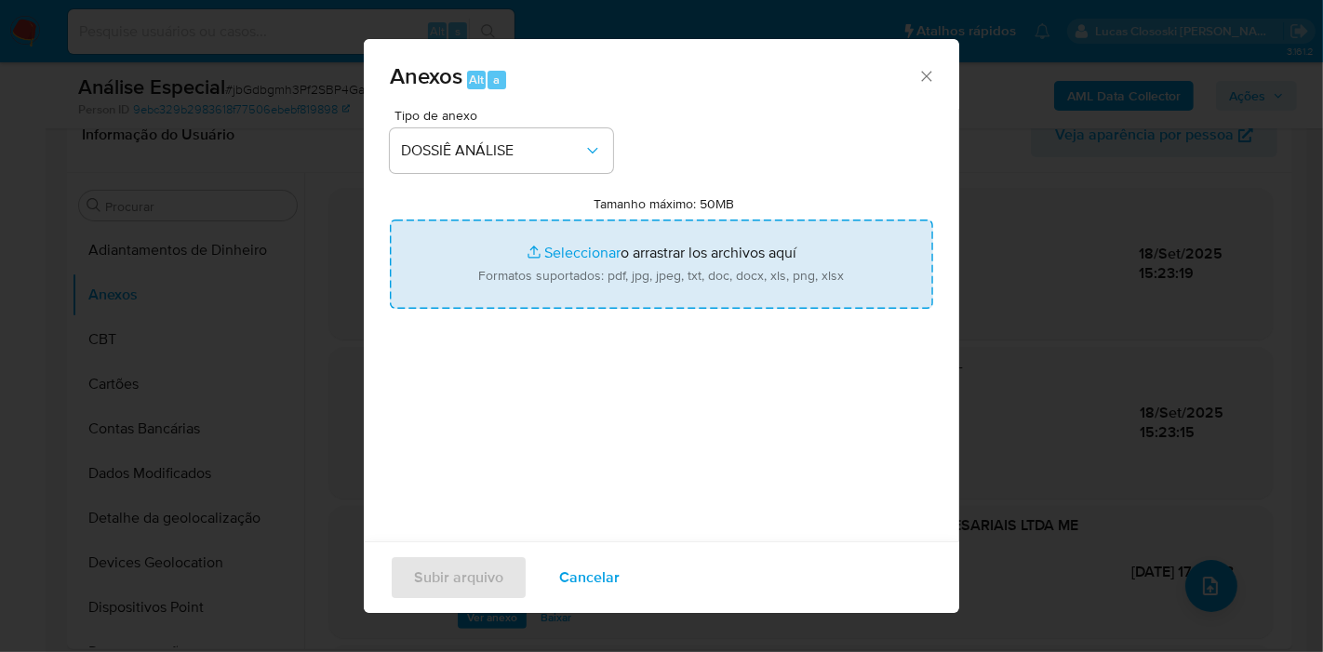
click at [555, 237] on input "Tamanho máximo: 50MB Seleccionar archivos" at bounding box center [661, 264] width 543 height 89
type input "C:\fakepath\Mulan 1150924980_2025_09_18_11_10_40.xlsx"
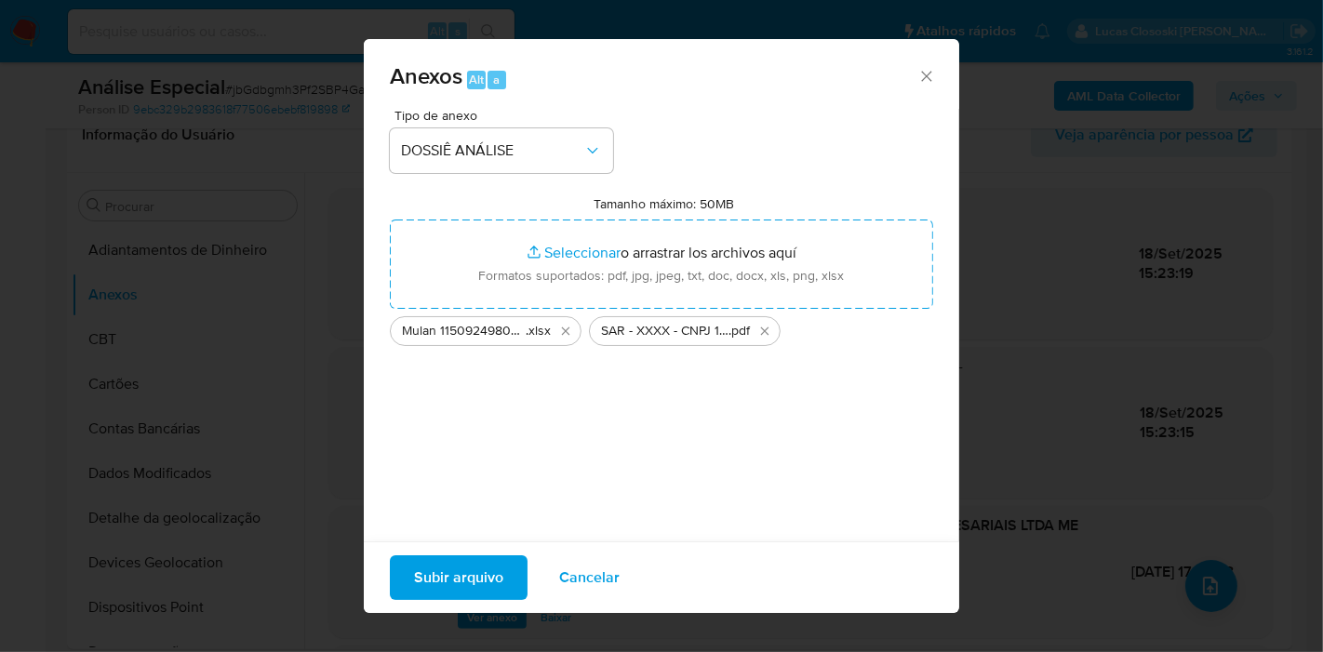
click at [465, 588] on span "Subir arquivo" at bounding box center [458, 577] width 89 height 41
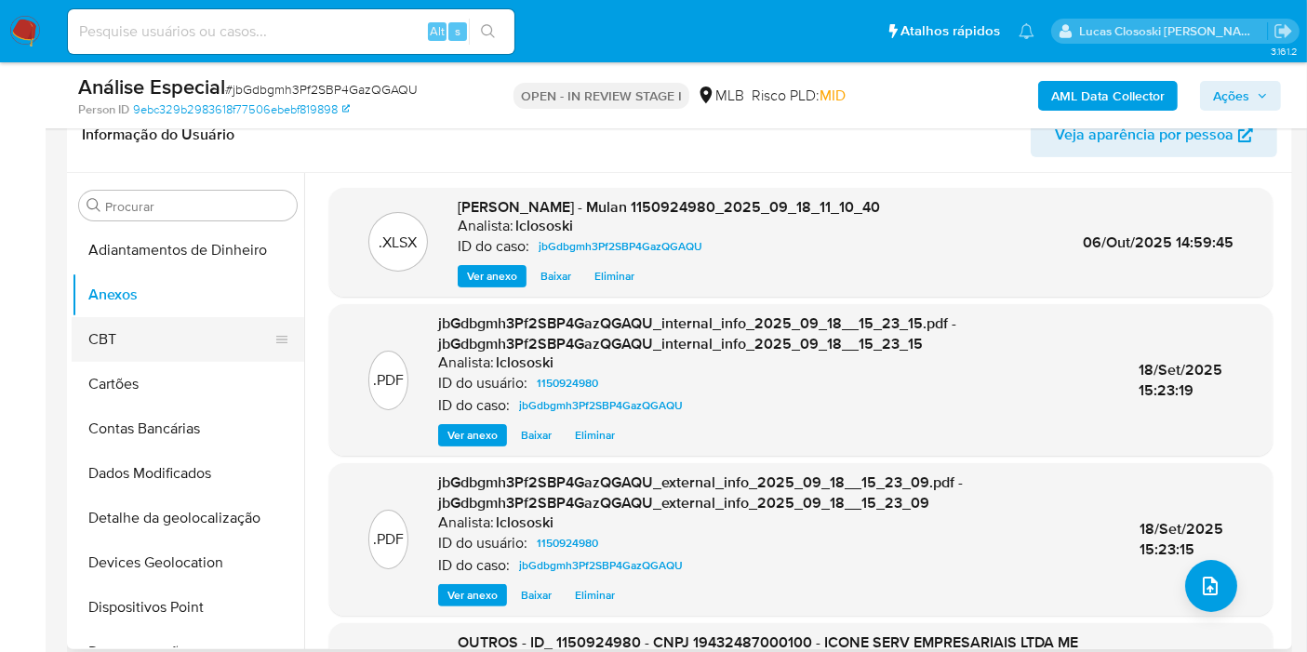
click at [146, 342] on button "CBT" at bounding box center [181, 339] width 218 height 45
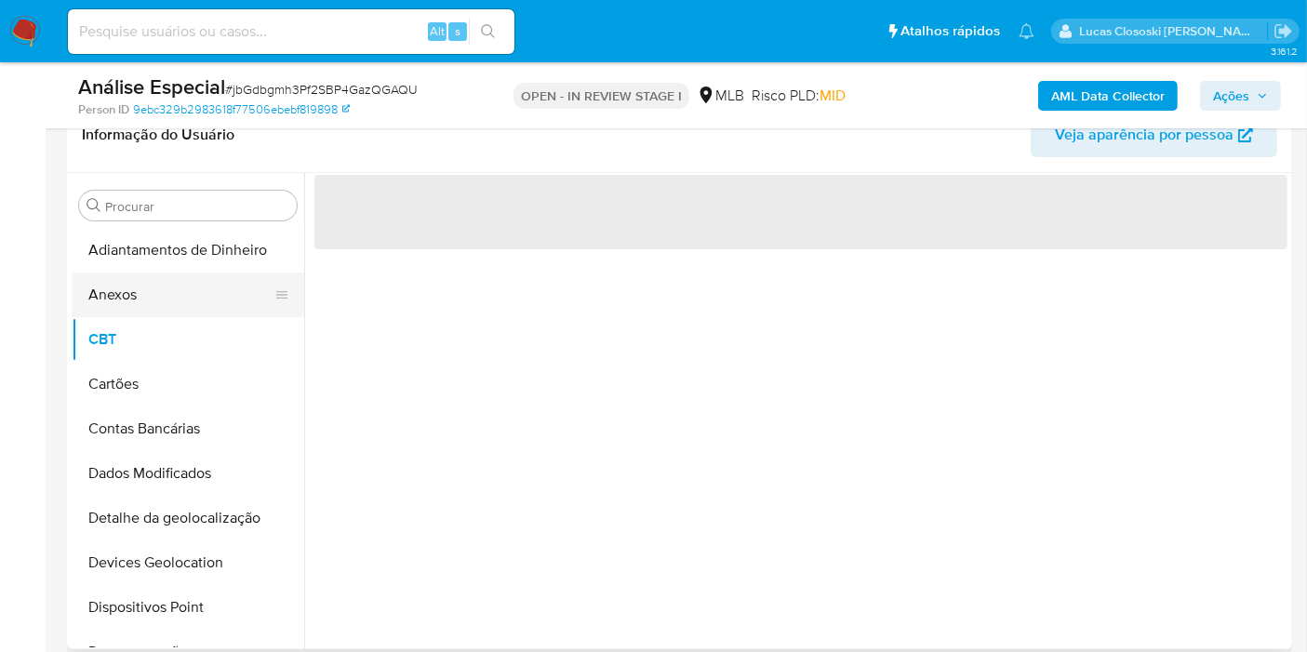
click at [140, 302] on button "Anexos" at bounding box center [181, 295] width 218 height 45
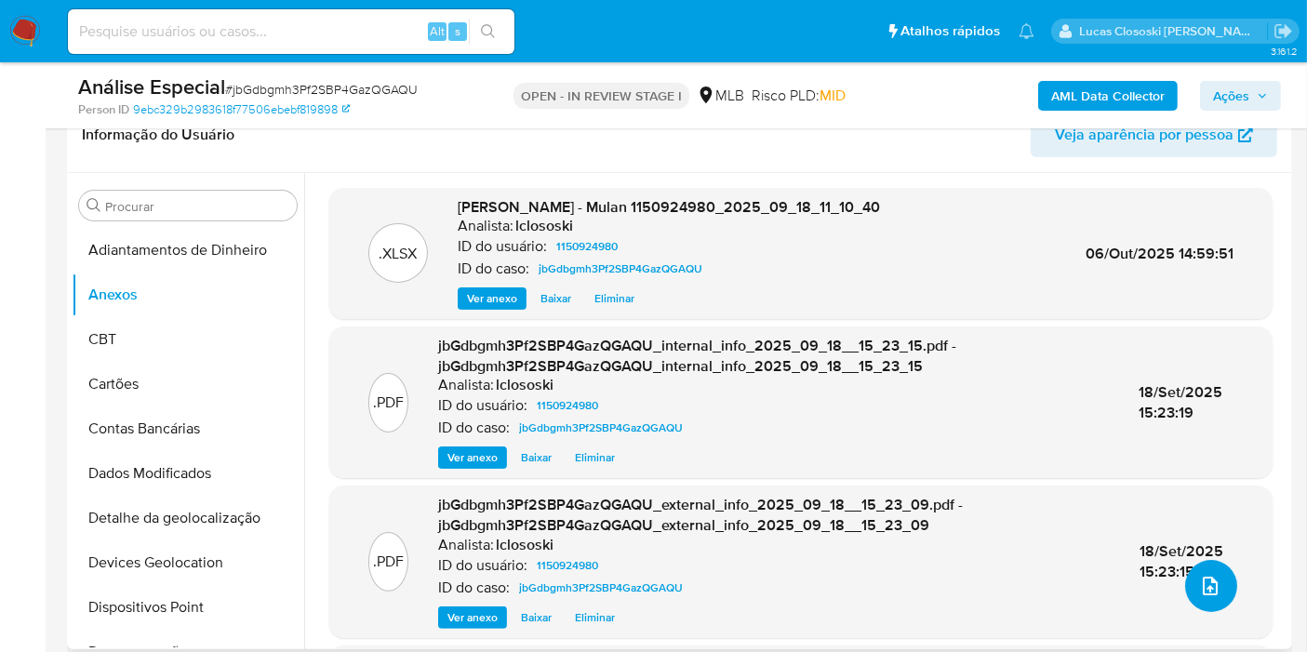
click at [1207, 568] on button "upload-file" at bounding box center [1211, 586] width 52 height 52
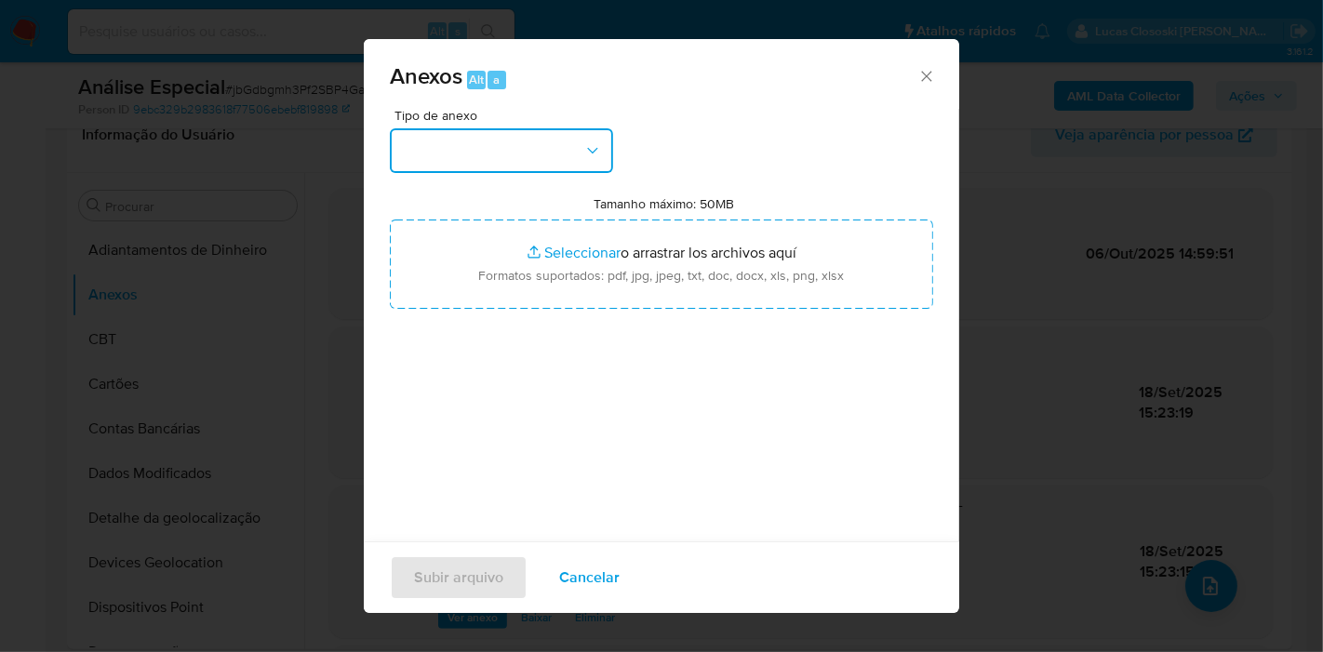
click at [469, 168] on button "button" at bounding box center [501, 150] width 223 height 45
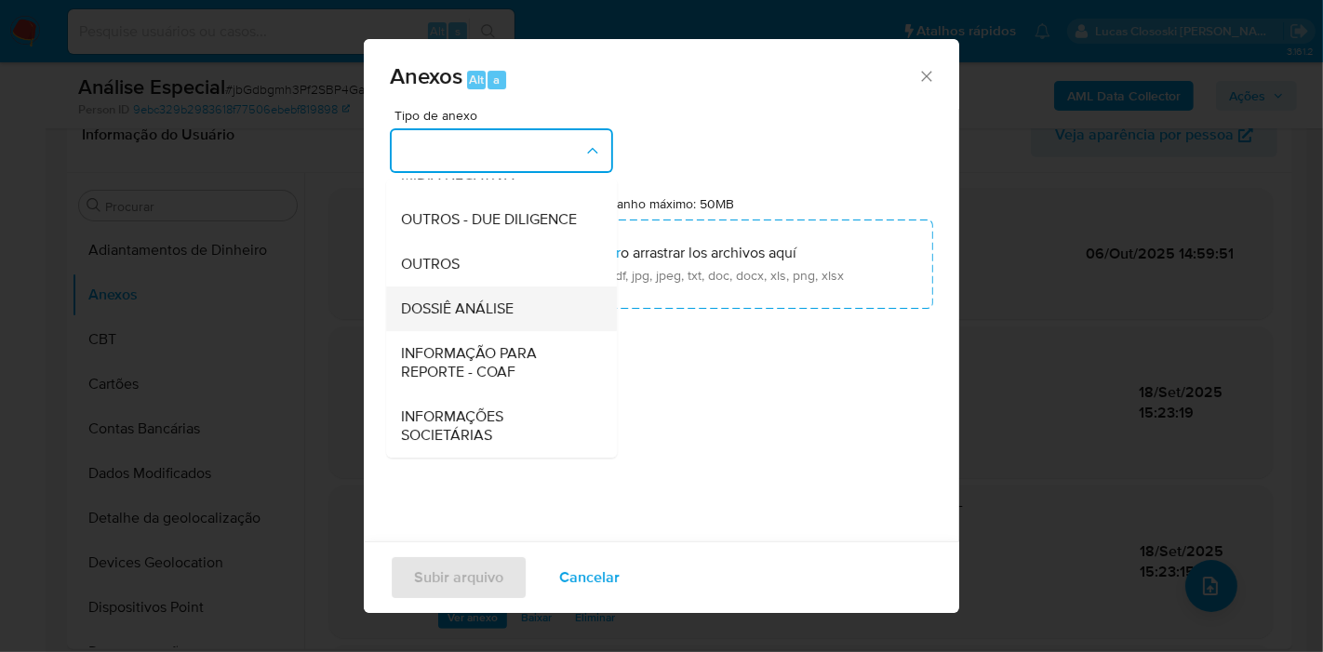
click at [488, 305] on span "DOSSIÊ ANÁLISE" at bounding box center [457, 309] width 113 height 19
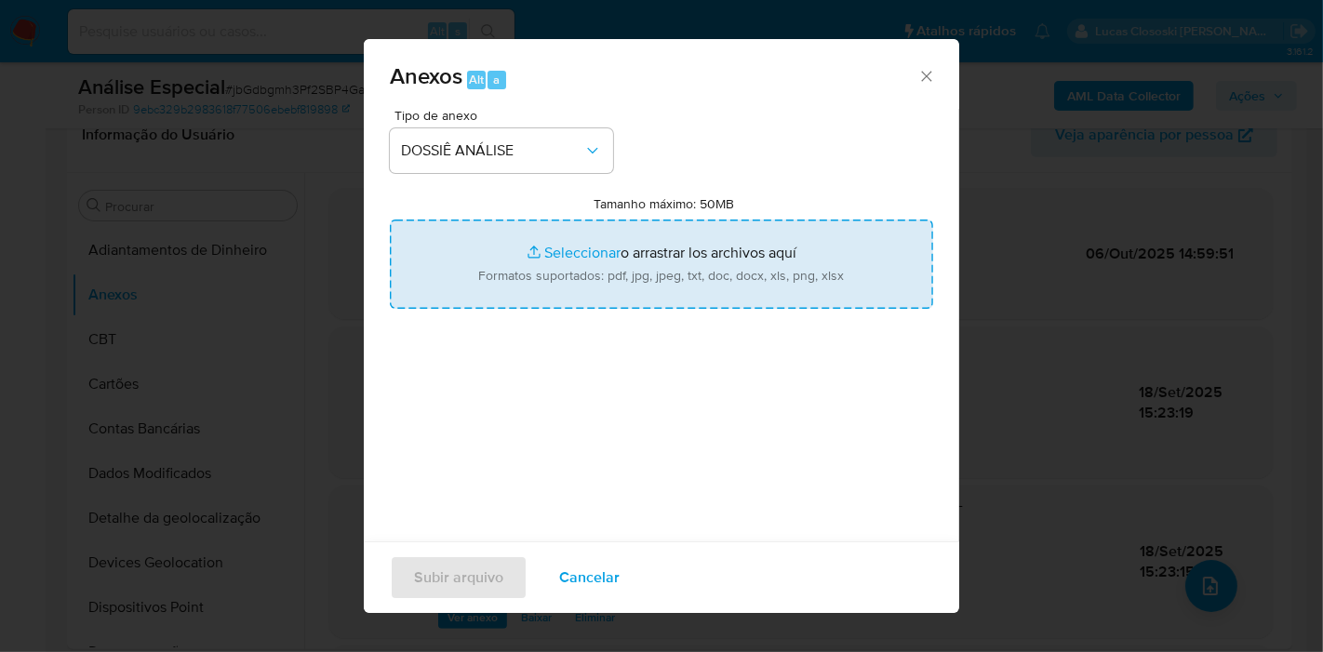
click at [504, 277] on input "Tamanho máximo: 50MB Seleccionar archivos" at bounding box center [661, 264] width 543 height 89
type input "C:\fakepath\SAR - XXXX - CNPJ 19432487000100 - ICONE TECNOLOGIA E PAGAMENTOS LT…"
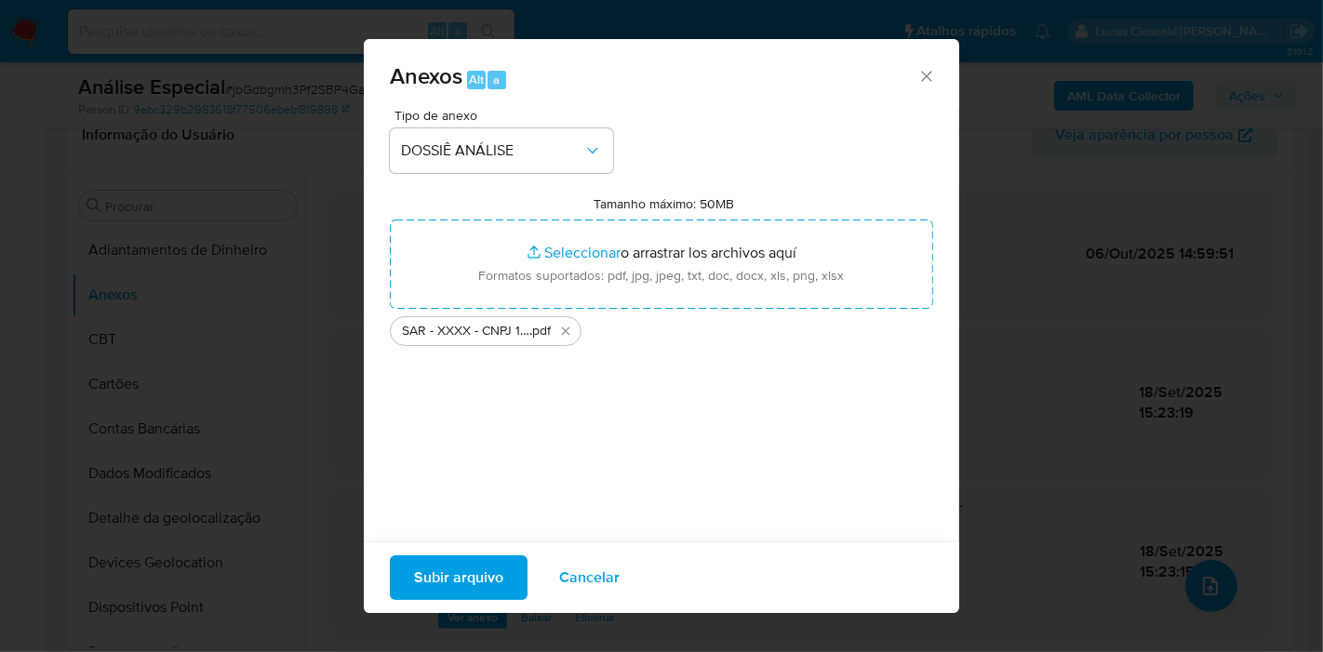
click at [444, 568] on span "Subir arquivo" at bounding box center [458, 577] width 89 height 41
click at [487, 567] on span "Subir arquivo" at bounding box center [458, 577] width 89 height 41
click at [463, 563] on span "Subir arquivo" at bounding box center [458, 577] width 89 height 41
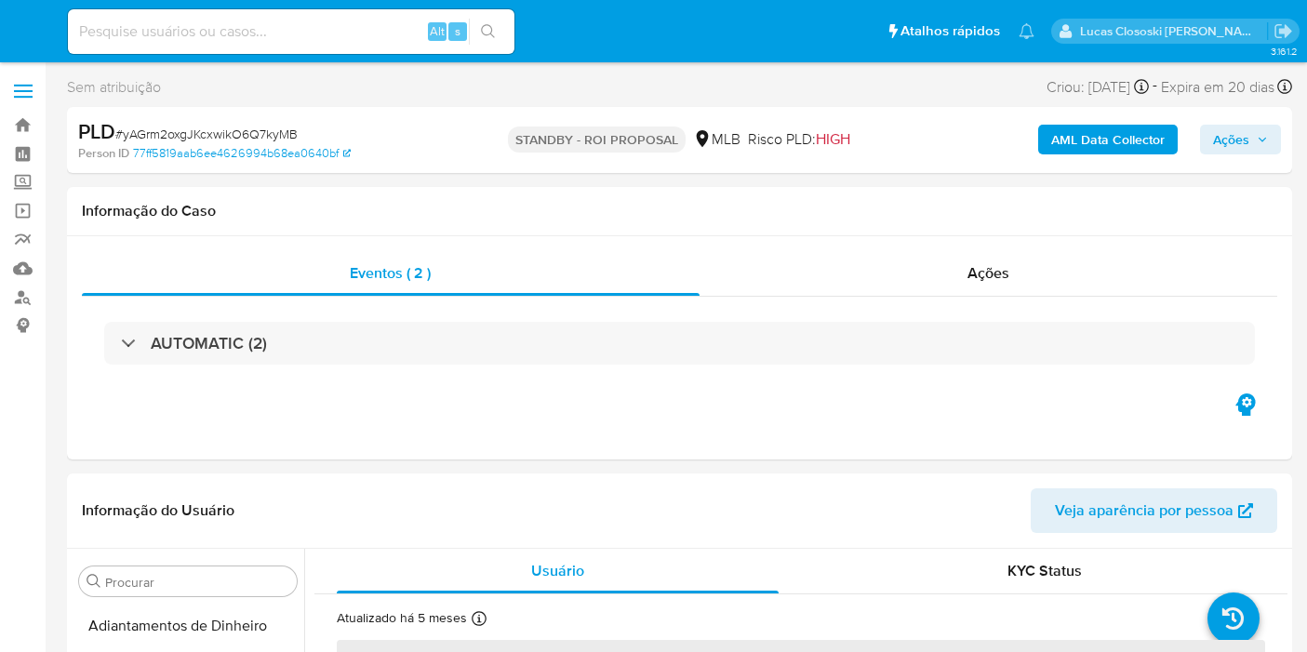
select select "10"
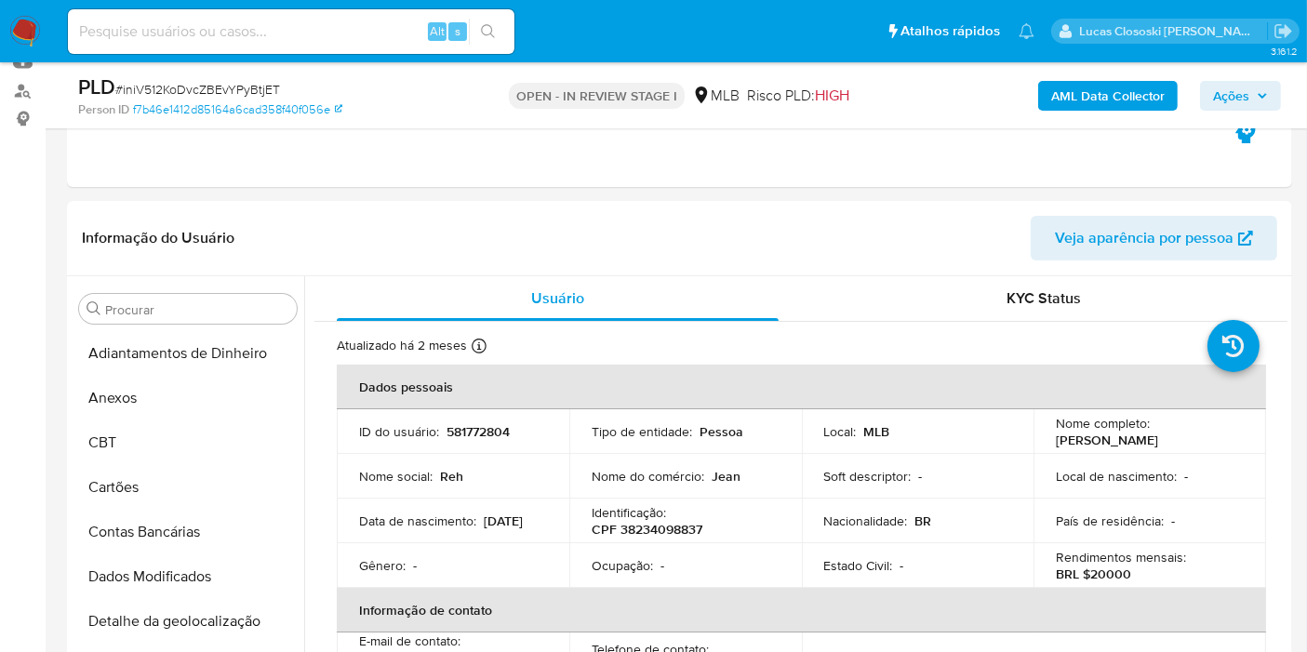
scroll to position [964, 0]
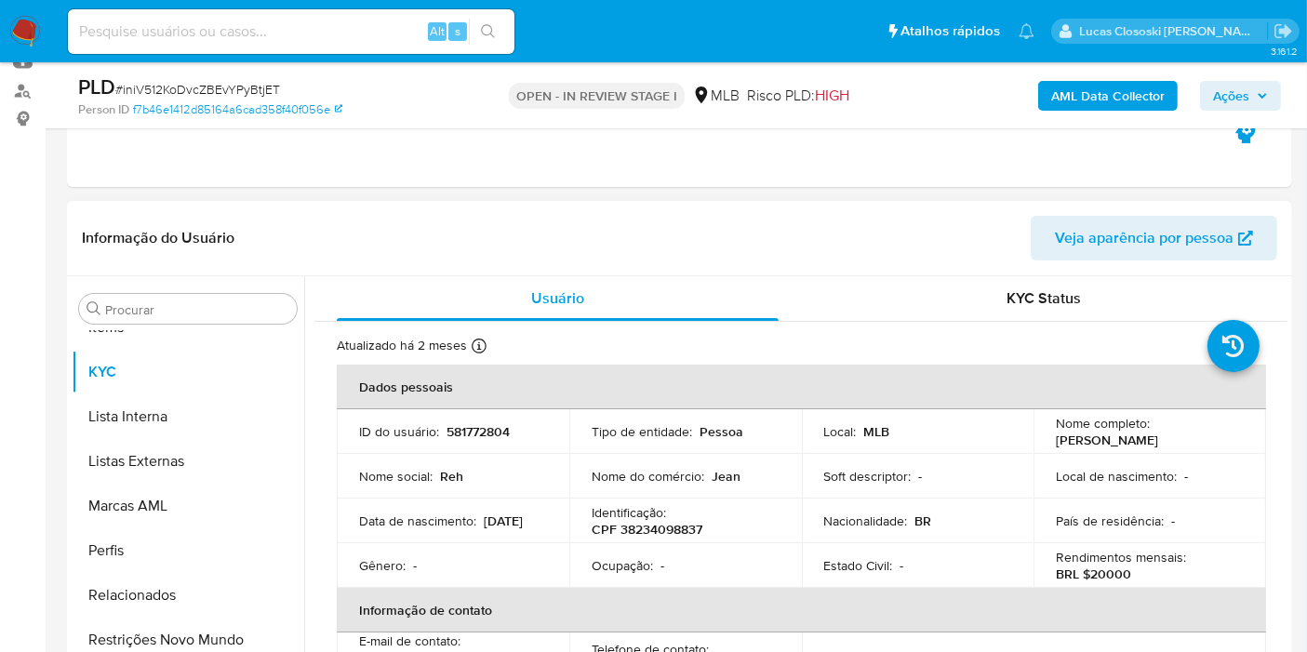
click at [660, 528] on p "CPF 38234098837" at bounding box center [647, 529] width 111 height 17
copy p "38234098837"
click at [245, 91] on span "# iniV512KoDvcZBEvYPyBtjET" at bounding box center [197, 89] width 165 height 19
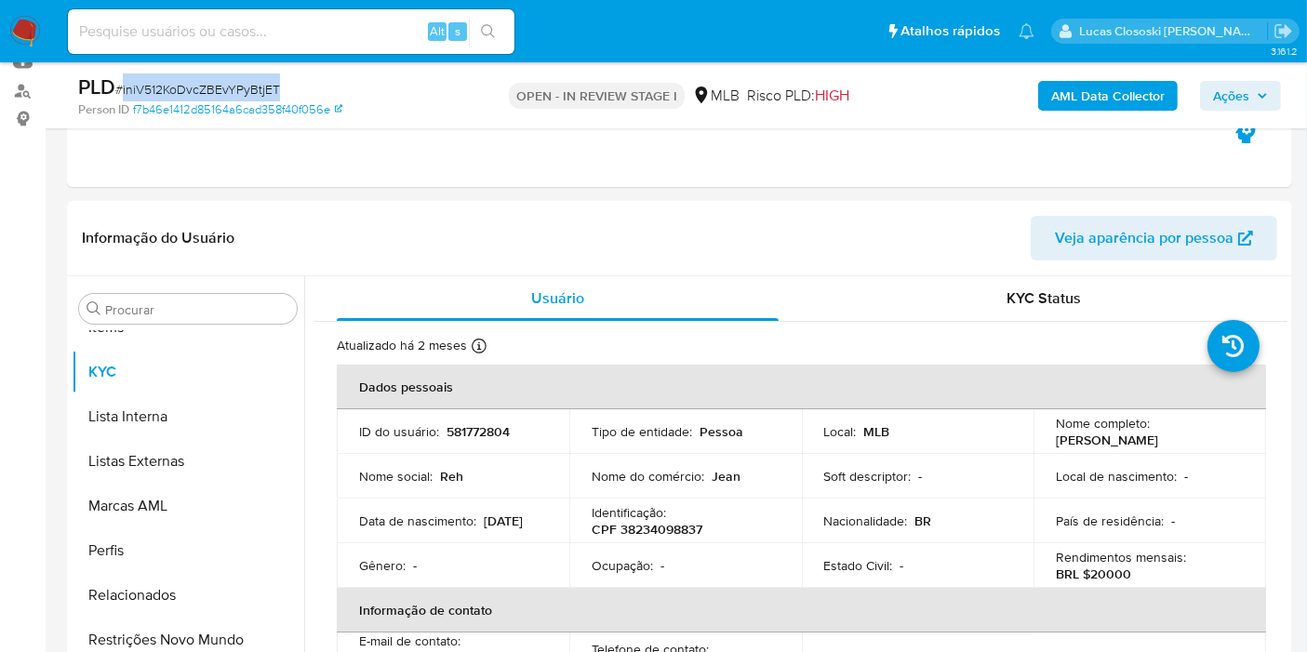
copy span "iniV512KoDvcZBEvYPyBtjET"
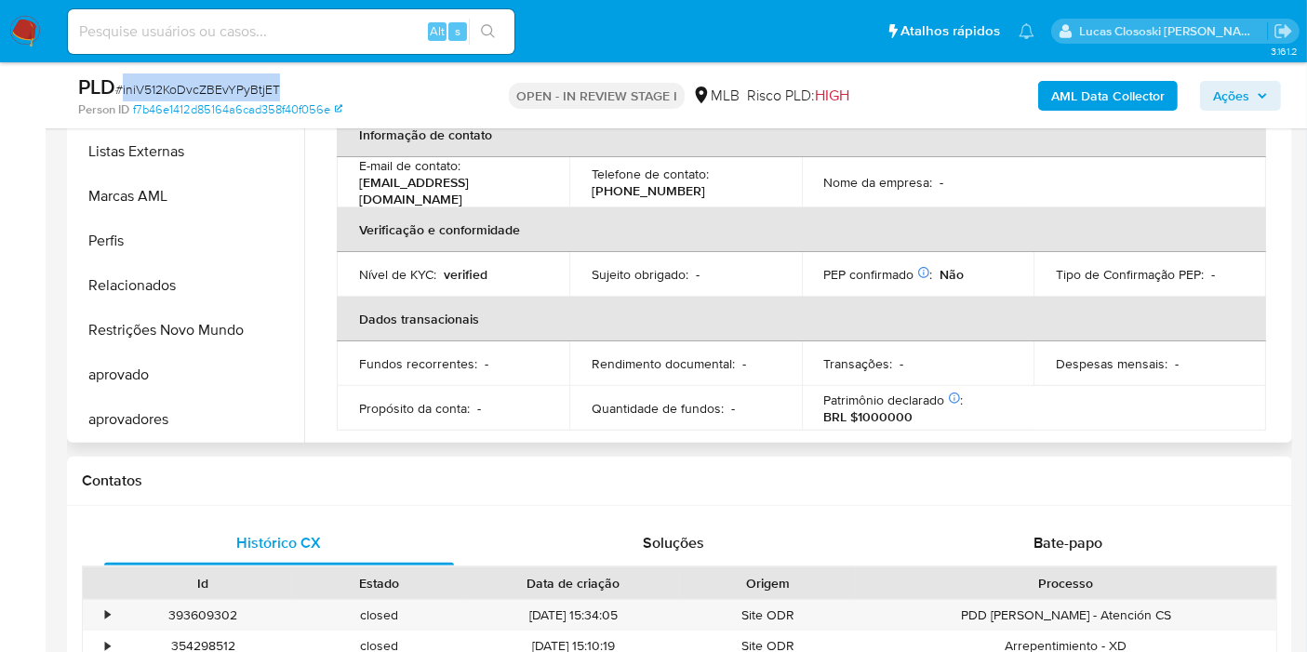
scroll to position [207, 0]
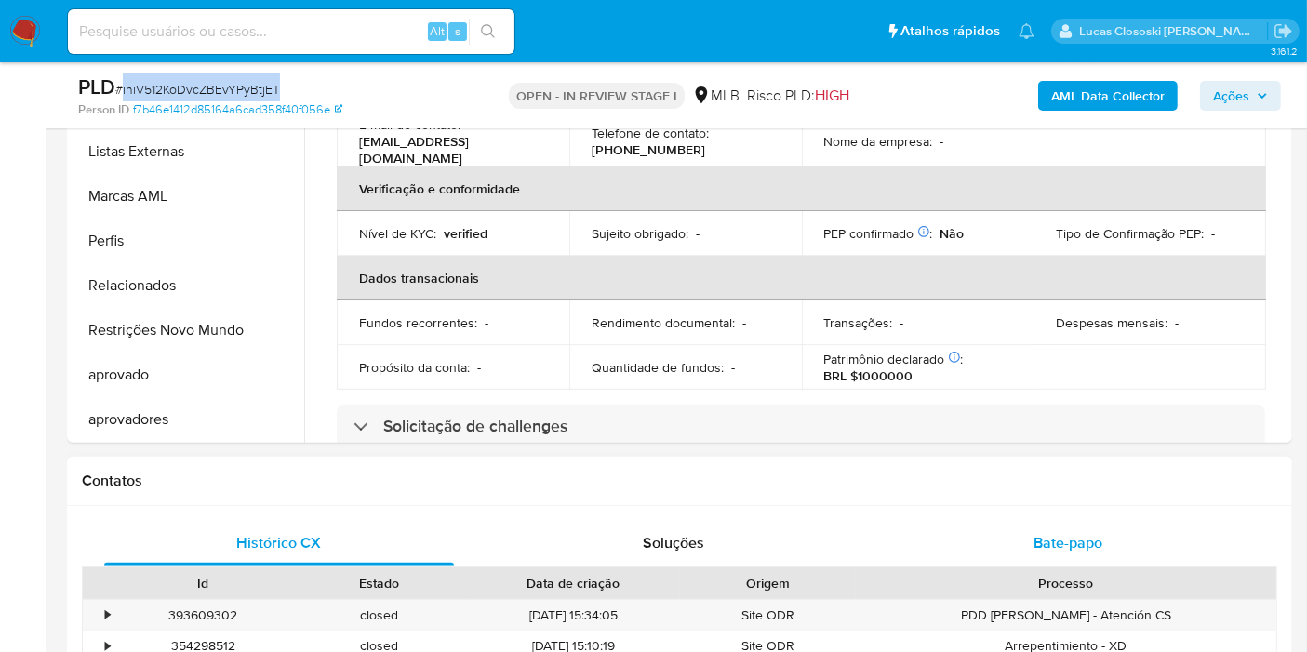
click at [1095, 546] on span "Bate-papo" at bounding box center [1068, 542] width 69 height 21
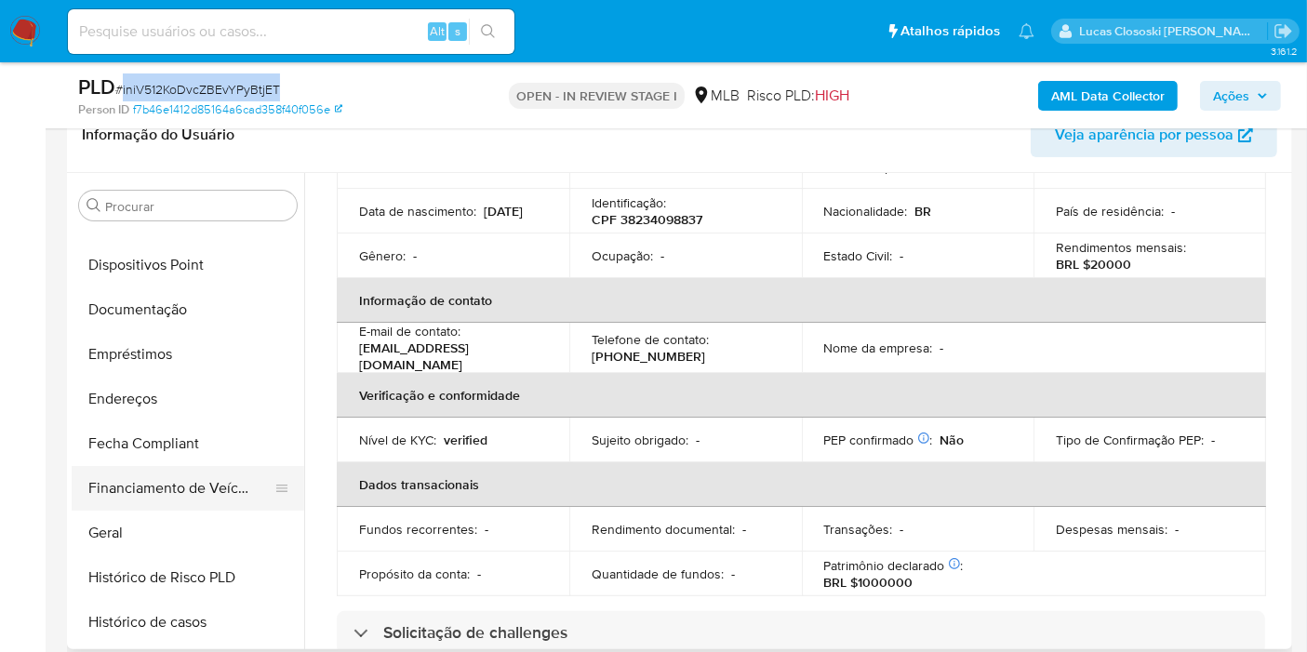
scroll to position [240, 0]
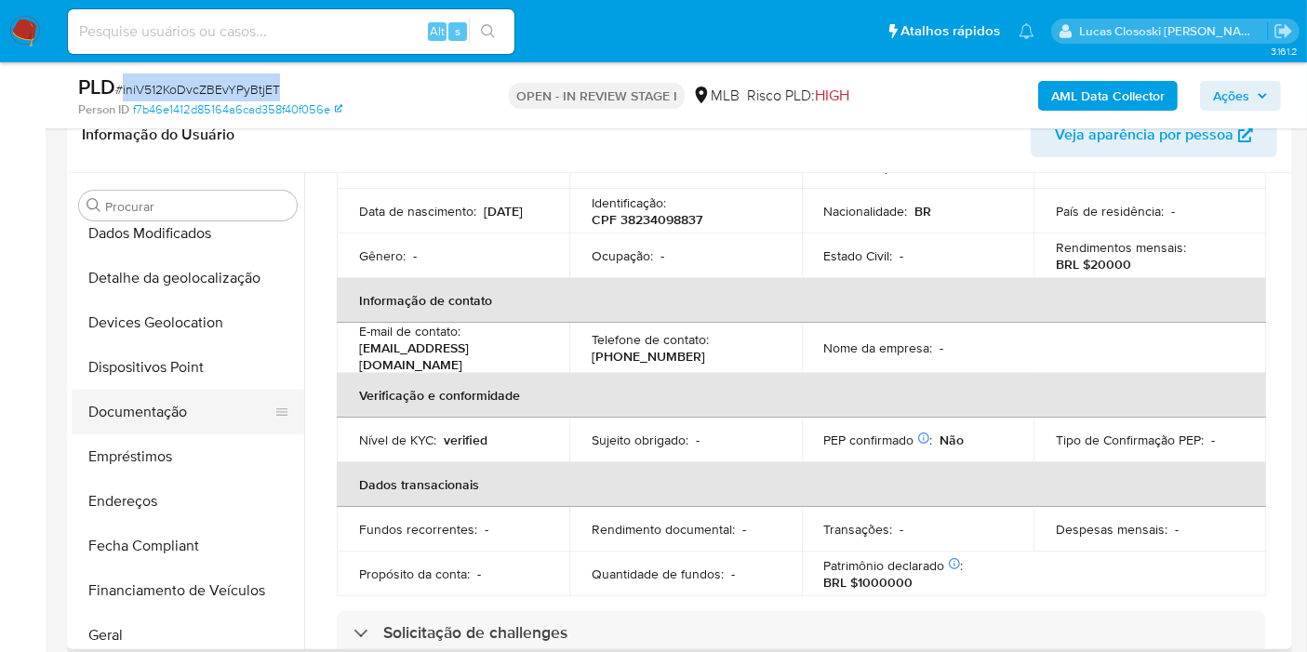
click at [175, 414] on button "Documentação" at bounding box center [181, 412] width 218 height 45
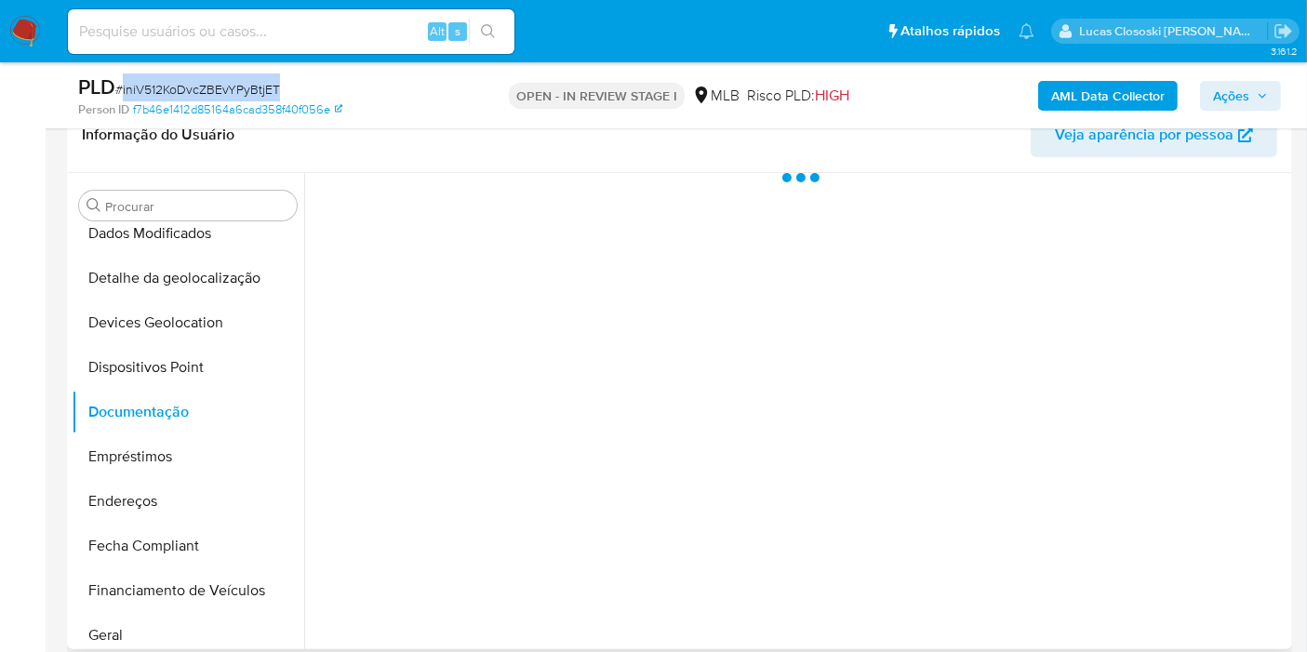
scroll to position [0, 0]
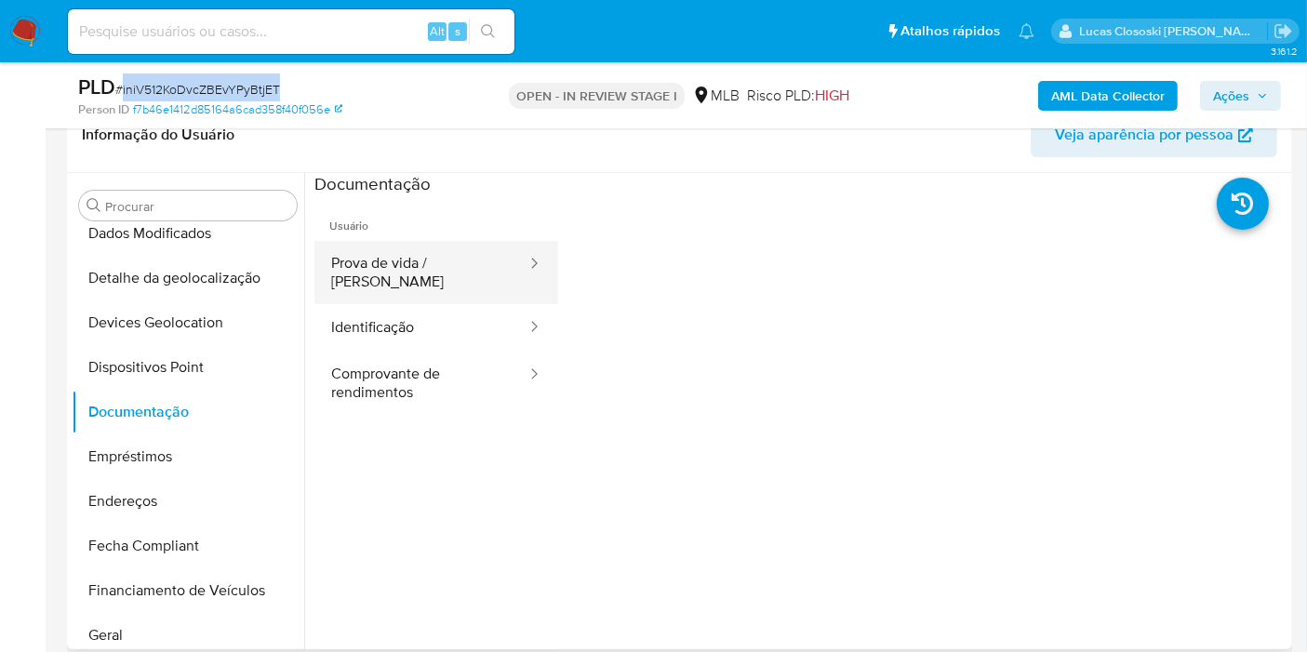
click at [386, 252] on button "Prova de vida / Selfie" at bounding box center [421, 272] width 214 height 63
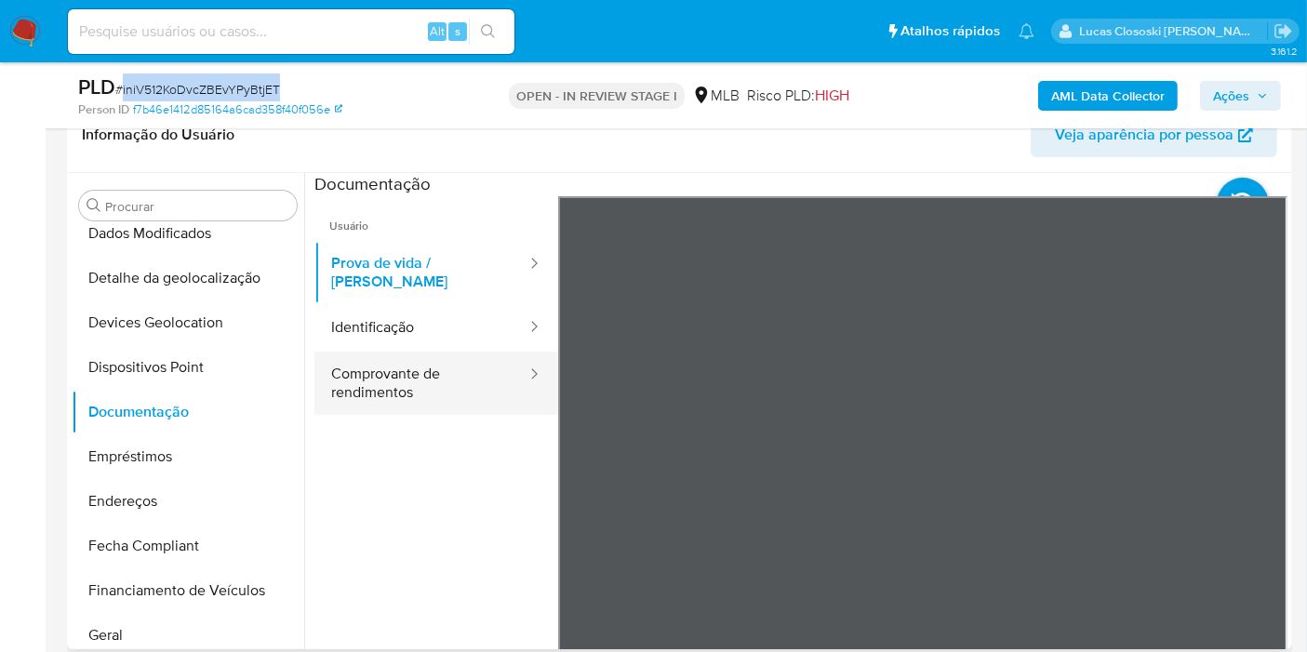
click at [394, 352] on button "Comprovante de rendimentos" at bounding box center [421, 383] width 214 height 63
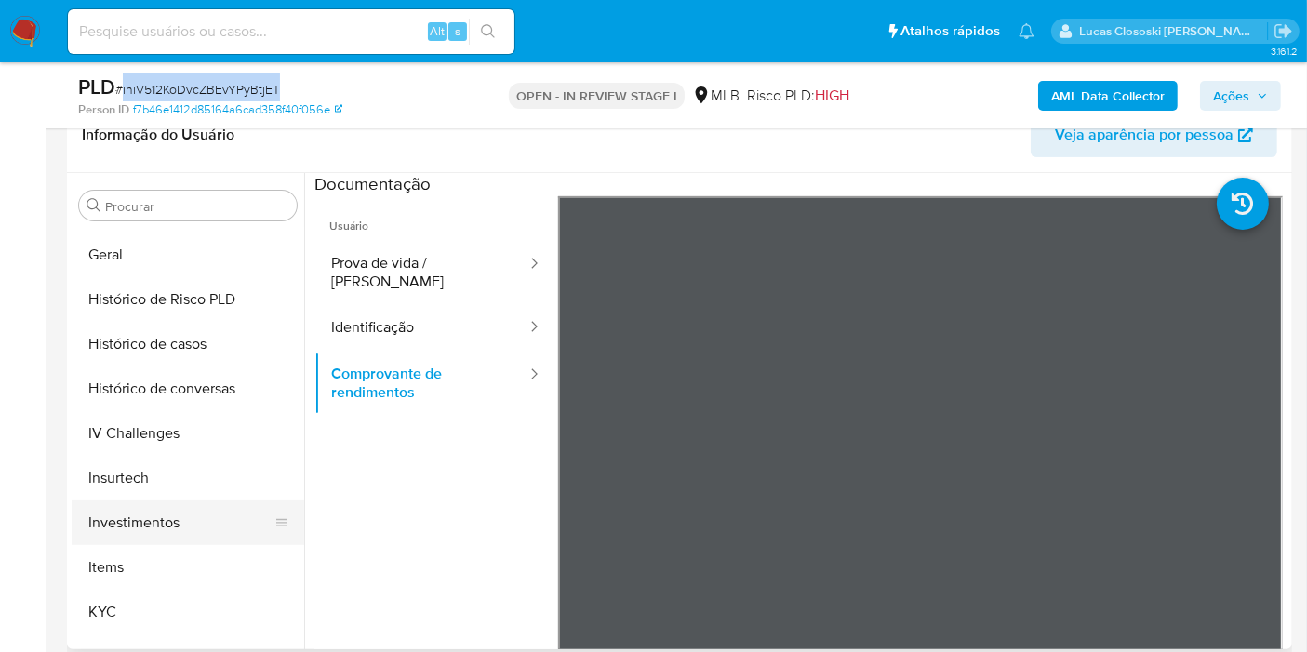
scroll to position [653, 0]
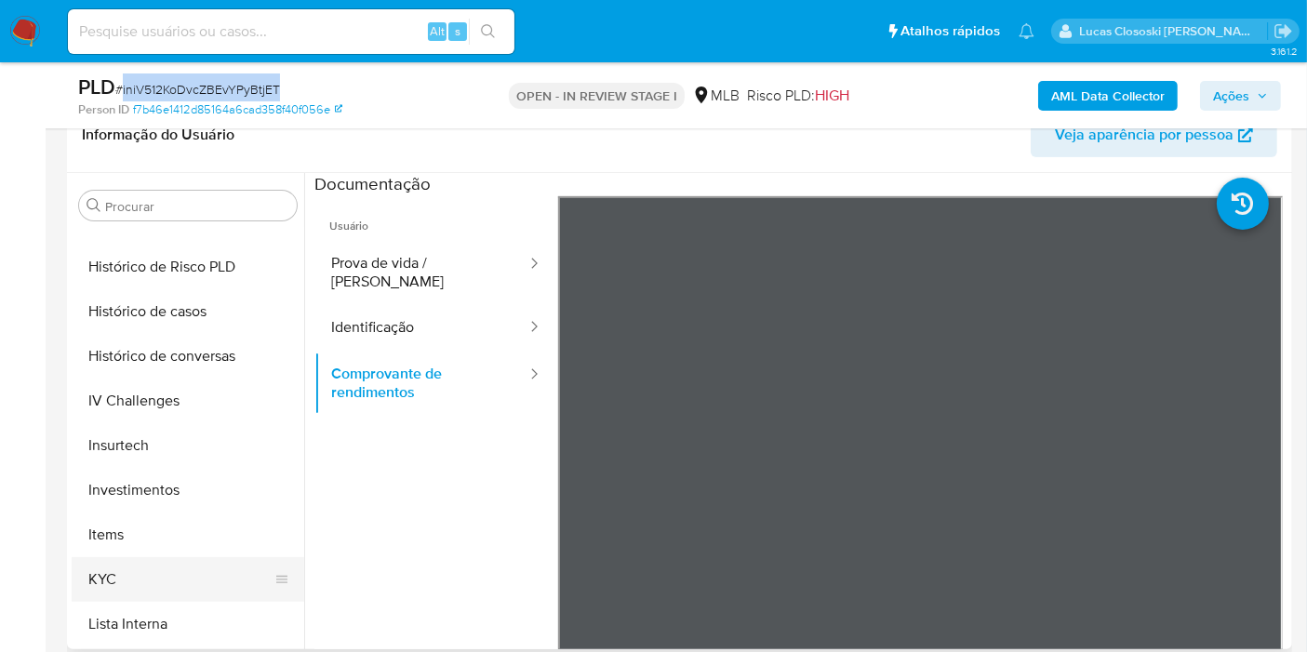
click at [142, 571] on button "KYC" at bounding box center [181, 579] width 218 height 45
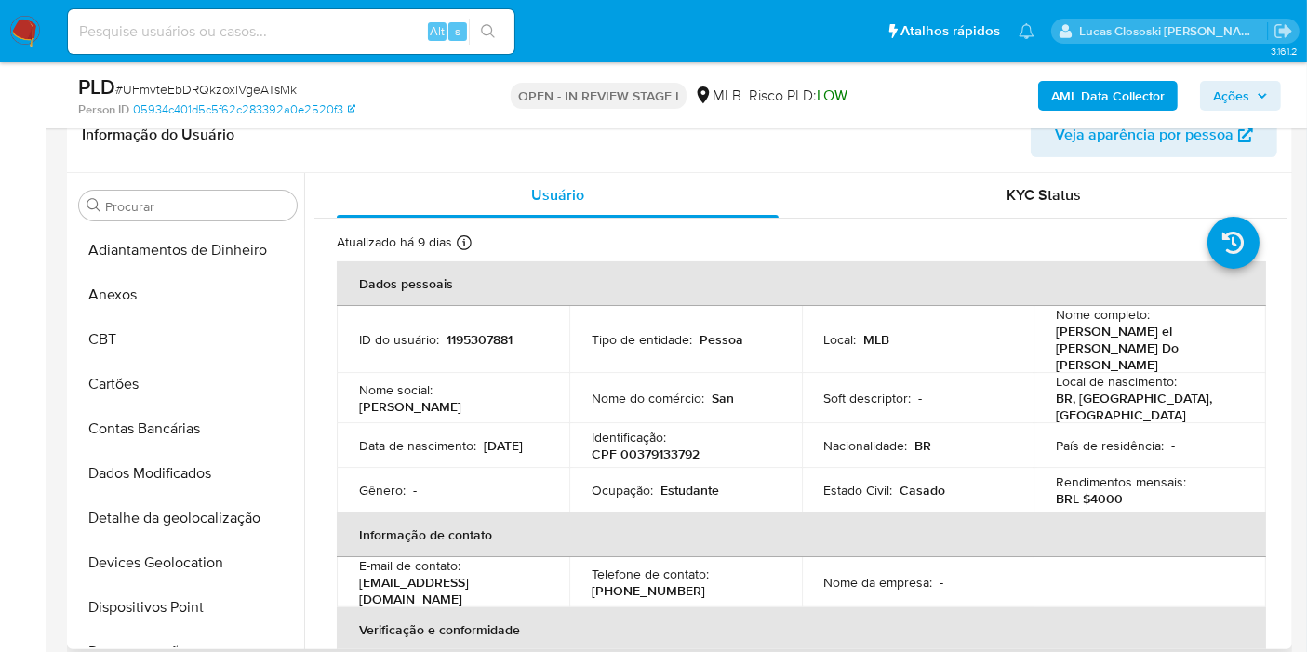
scroll to position [964, 0]
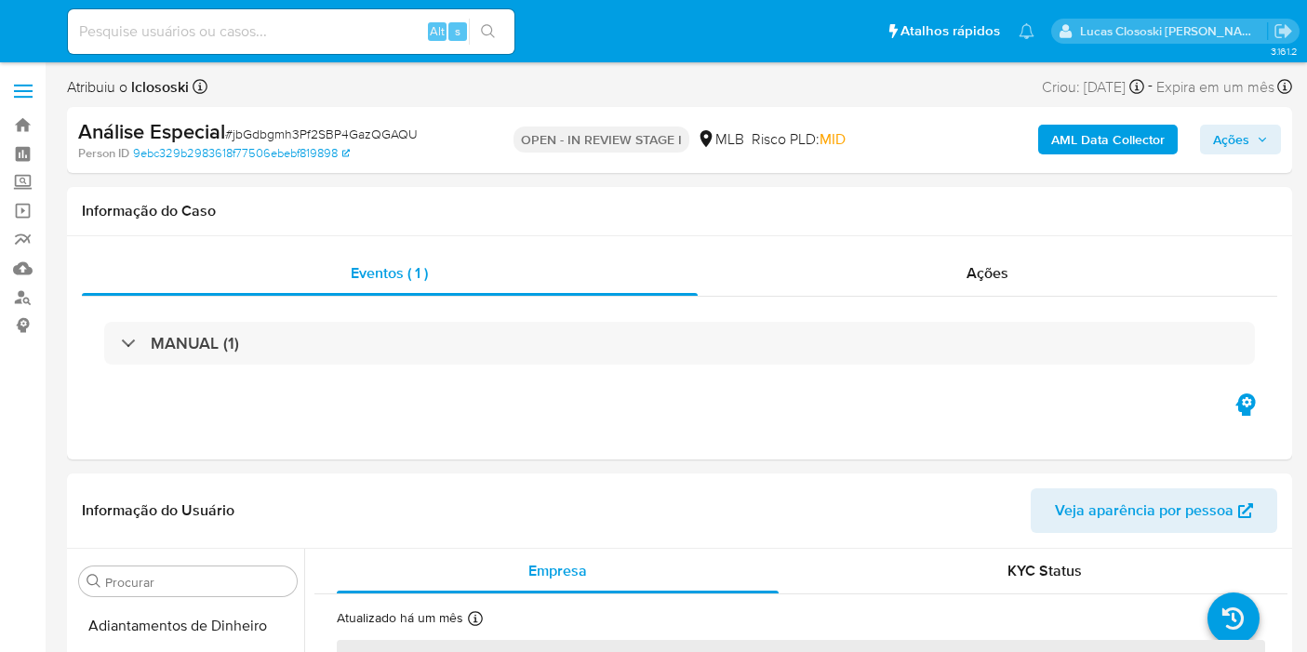
select select "10"
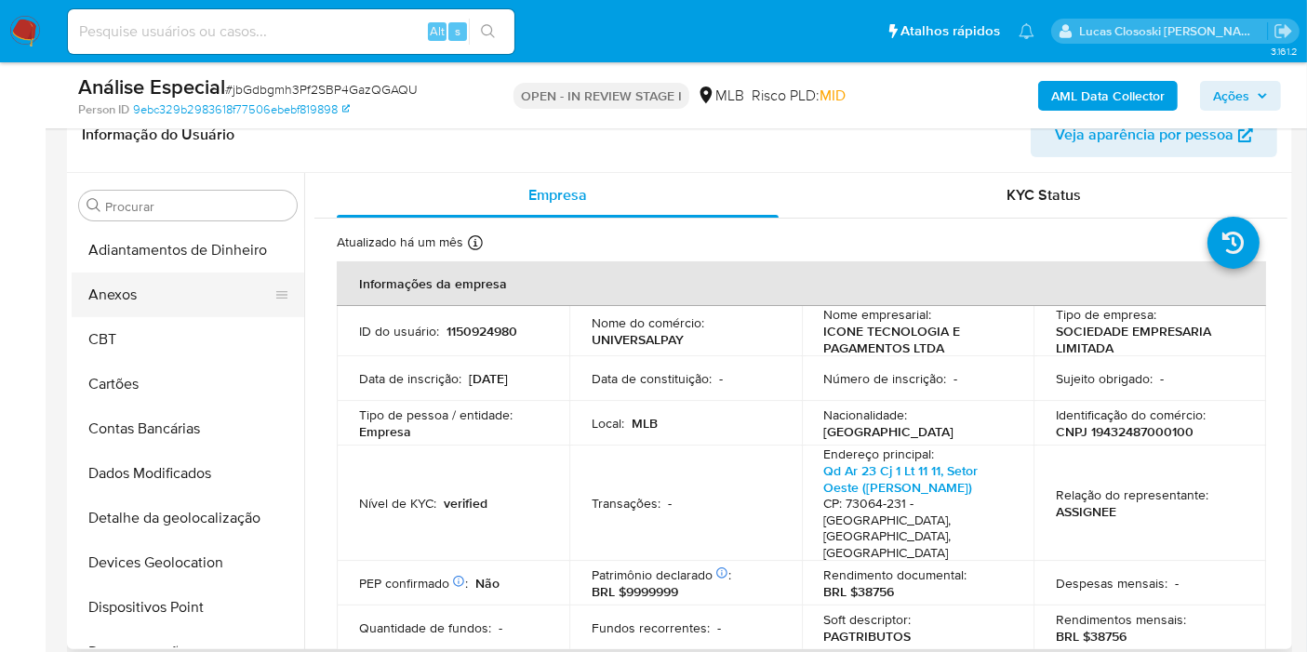
click at [163, 304] on button "Anexos" at bounding box center [181, 295] width 218 height 45
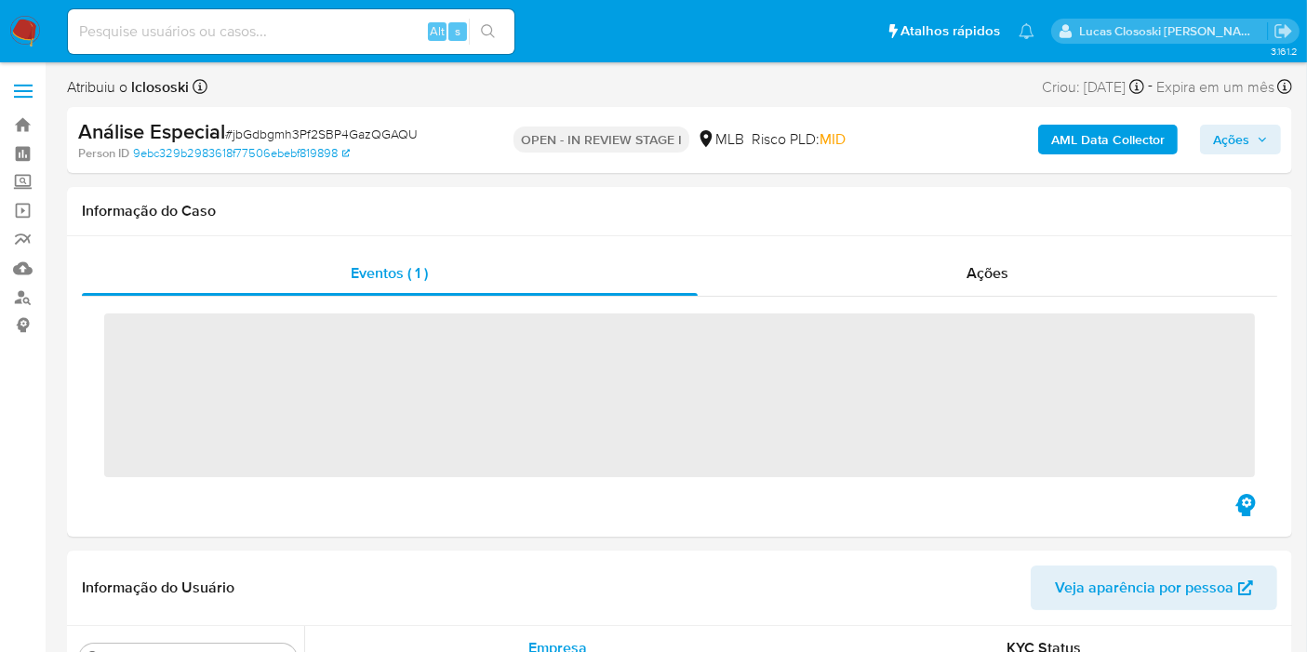
scroll to position [964, 0]
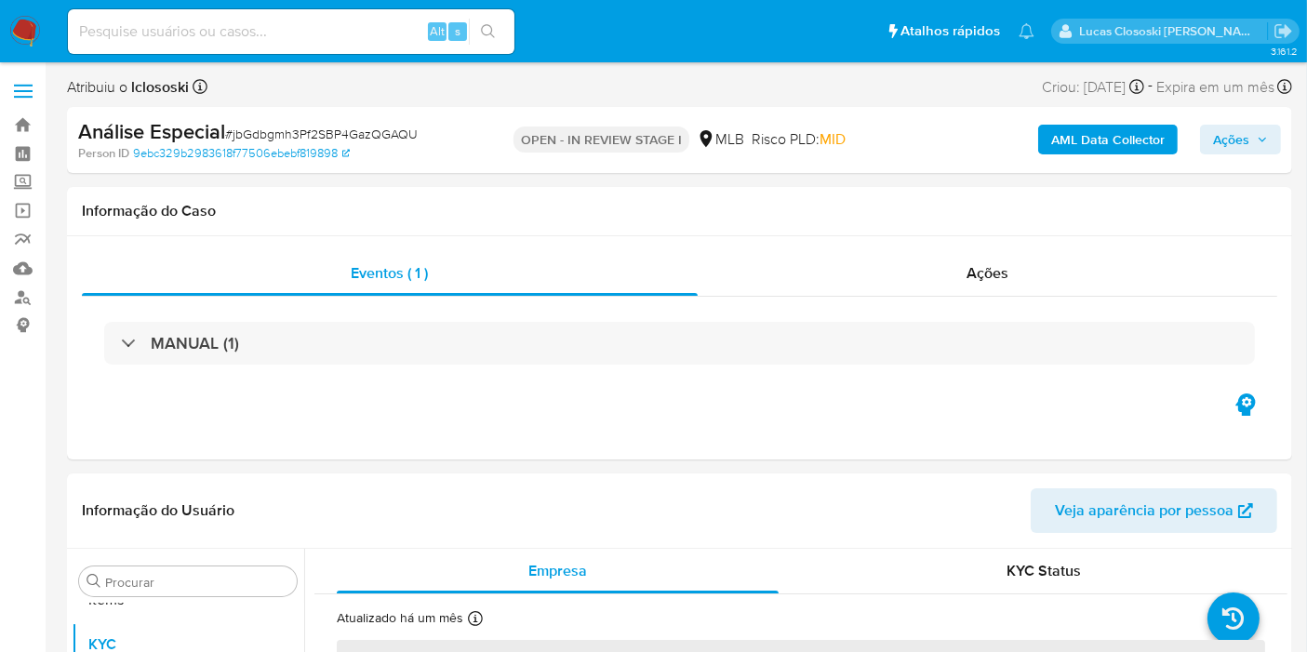
select select "10"
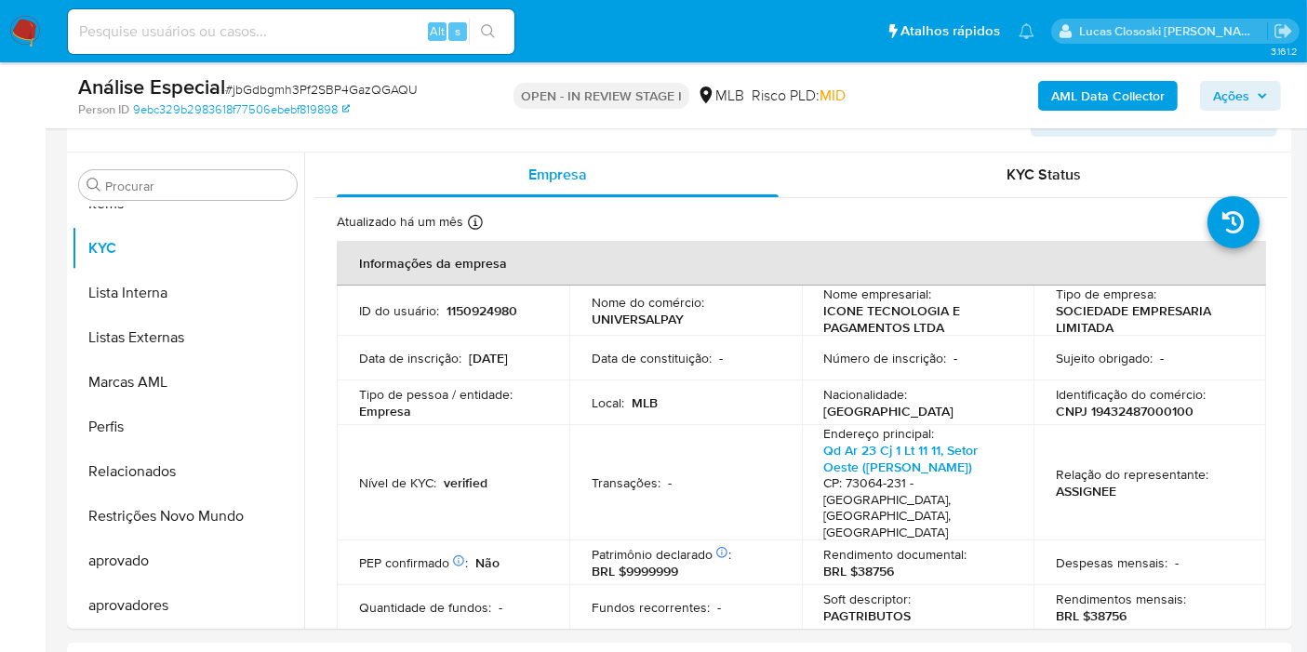
scroll to position [413, 0]
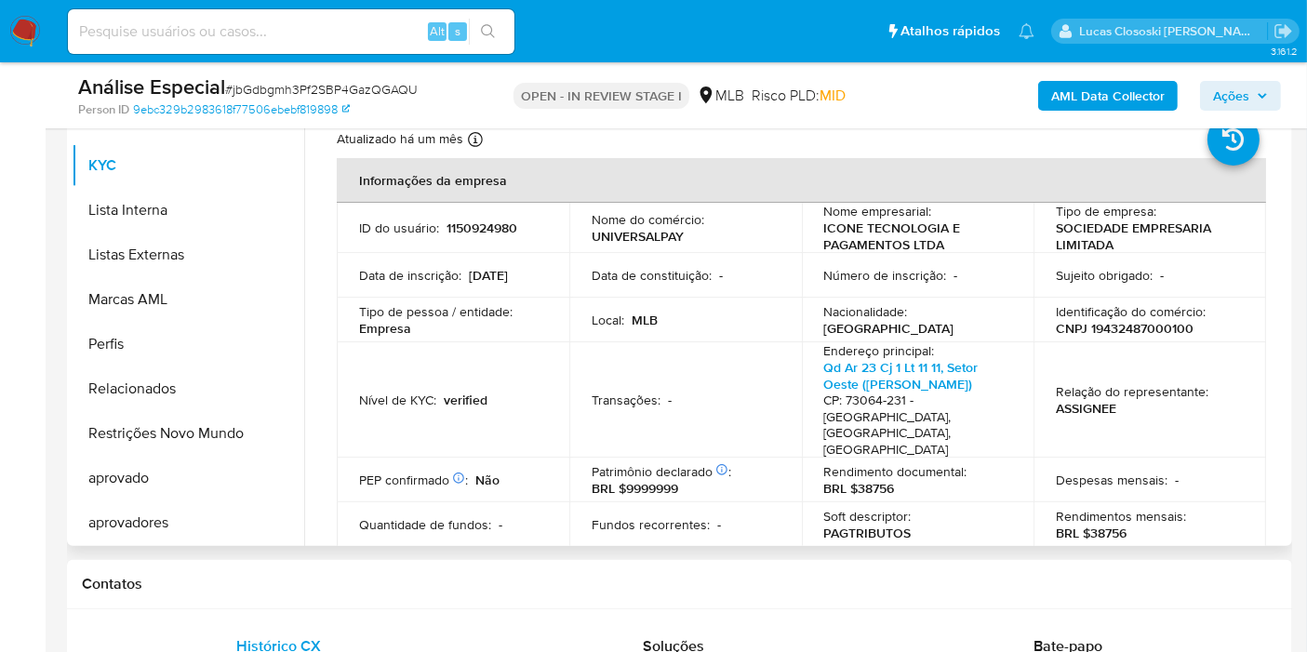
click at [1139, 327] on p "CNPJ 19432487000100" at bounding box center [1125, 328] width 138 height 17
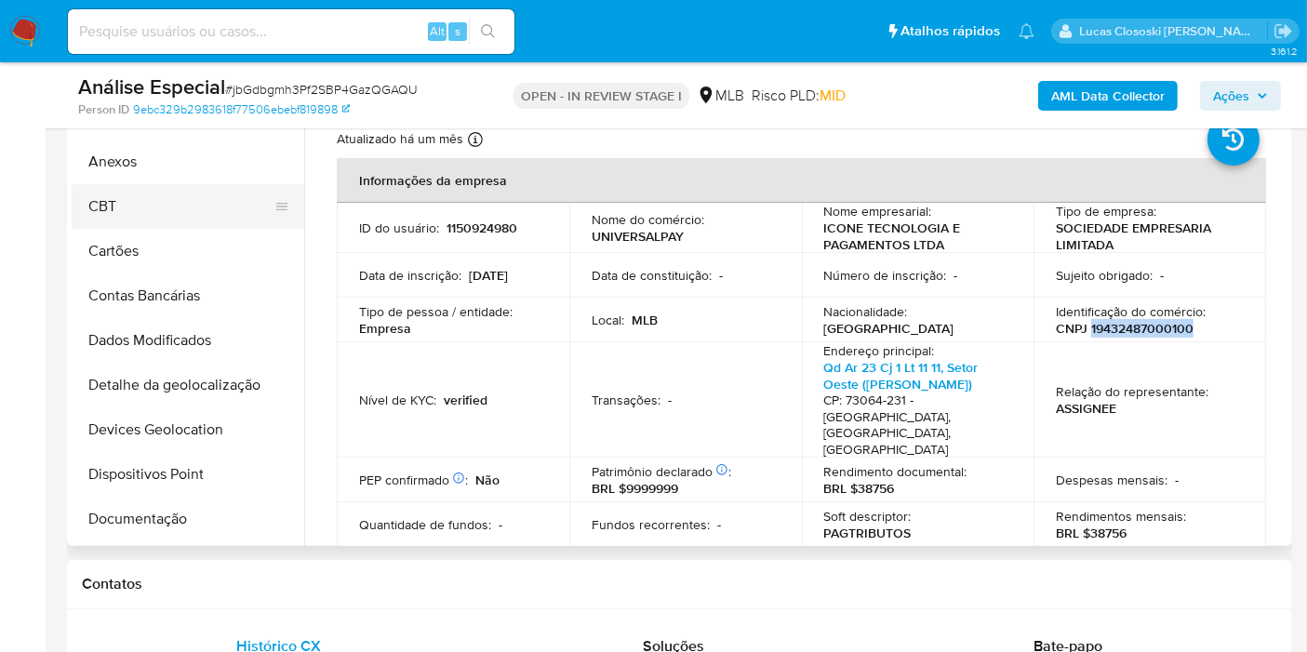
scroll to position [0, 0]
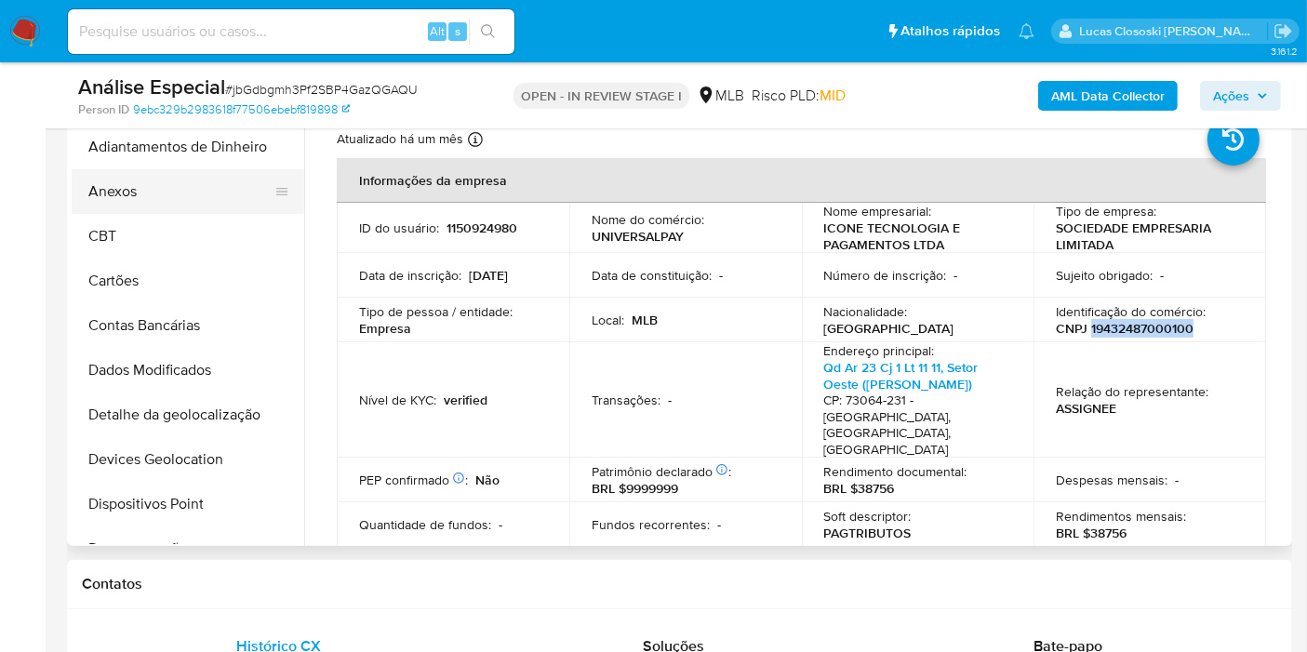
click at [146, 203] on button "Anexos" at bounding box center [181, 191] width 218 height 45
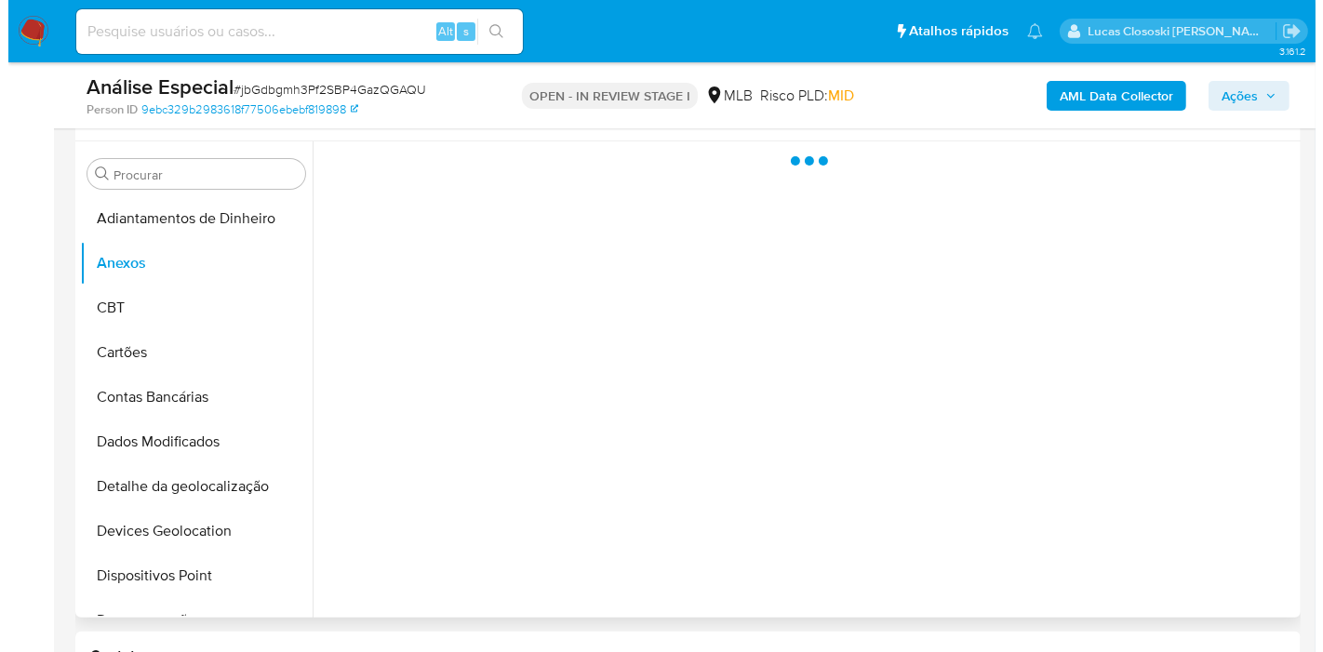
scroll to position [310, 0]
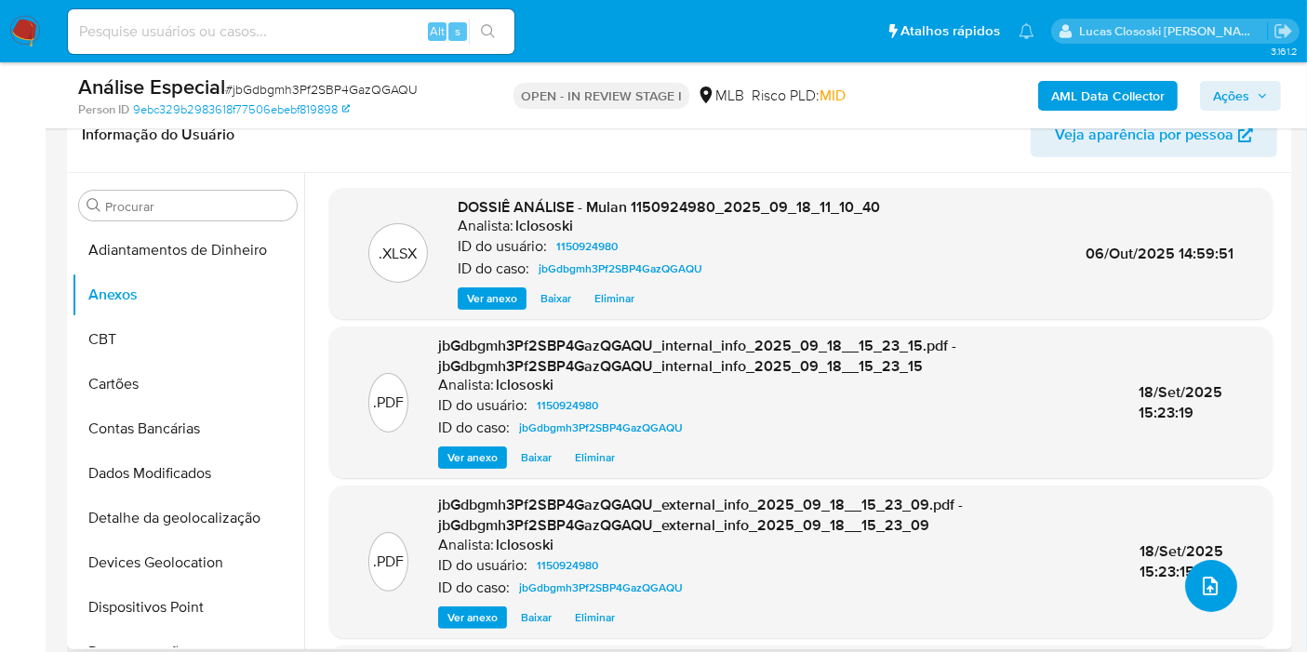
click at [1211, 576] on span "upload-file" at bounding box center [1210, 586] width 22 height 22
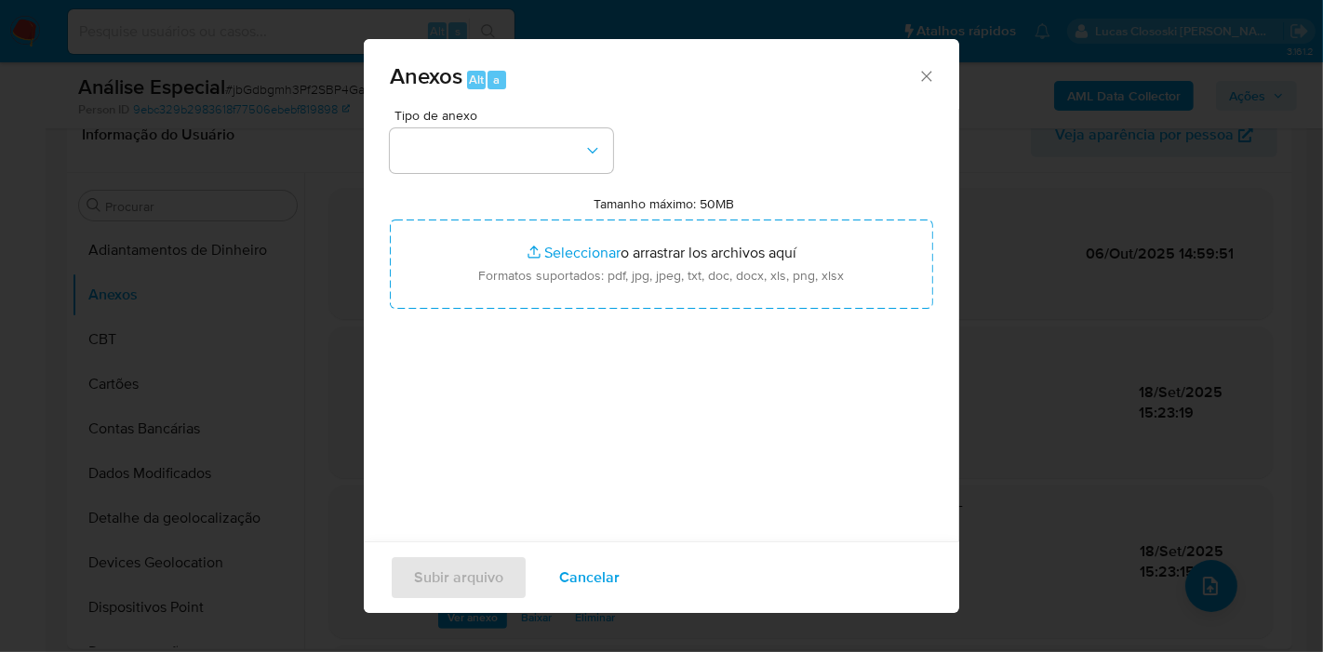
click at [579, 184] on div "Tipo de anexo Tamanho máximo: 50MB Seleccionar archivos Seleccionar o arrastrar…" at bounding box center [661, 328] width 543 height 439
click at [572, 175] on div "Tipo de anexo Tamanho máximo: 50MB Seleccionar archivos Seleccionar o arrastrar…" at bounding box center [661, 328] width 543 height 439
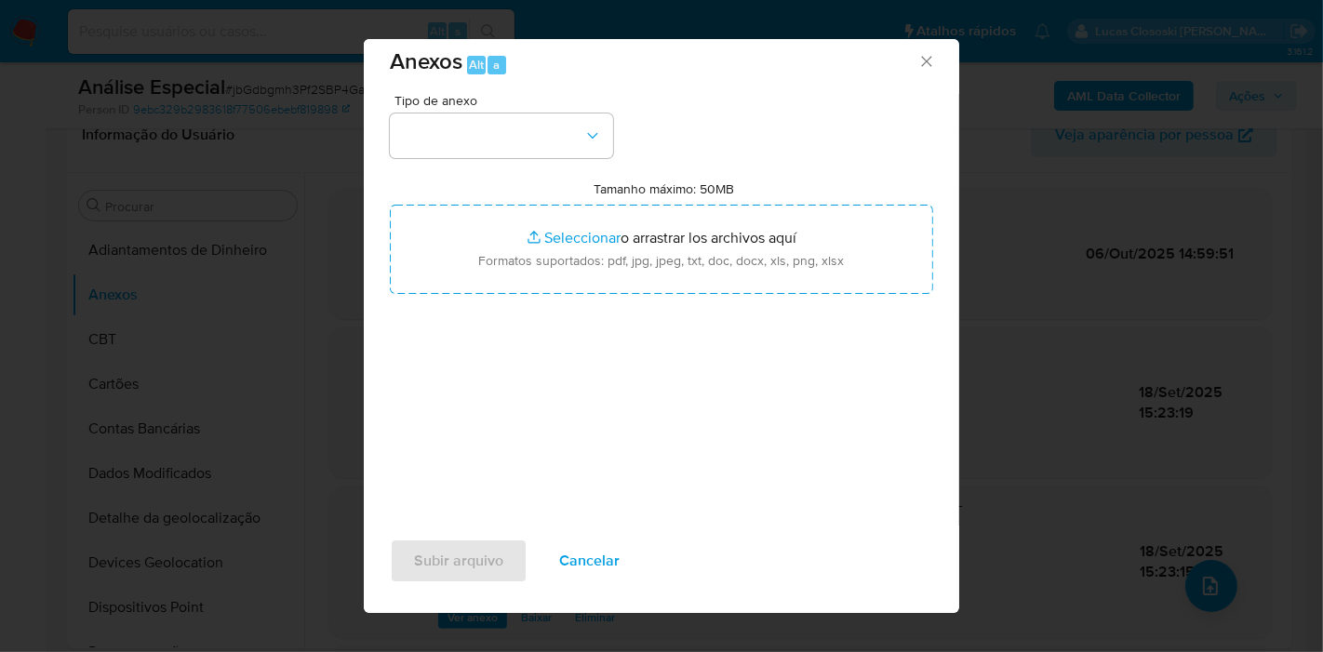
scroll to position [19, 0]
click at [528, 95] on span "Tipo de anexo" at bounding box center [505, 96] width 223 height 13
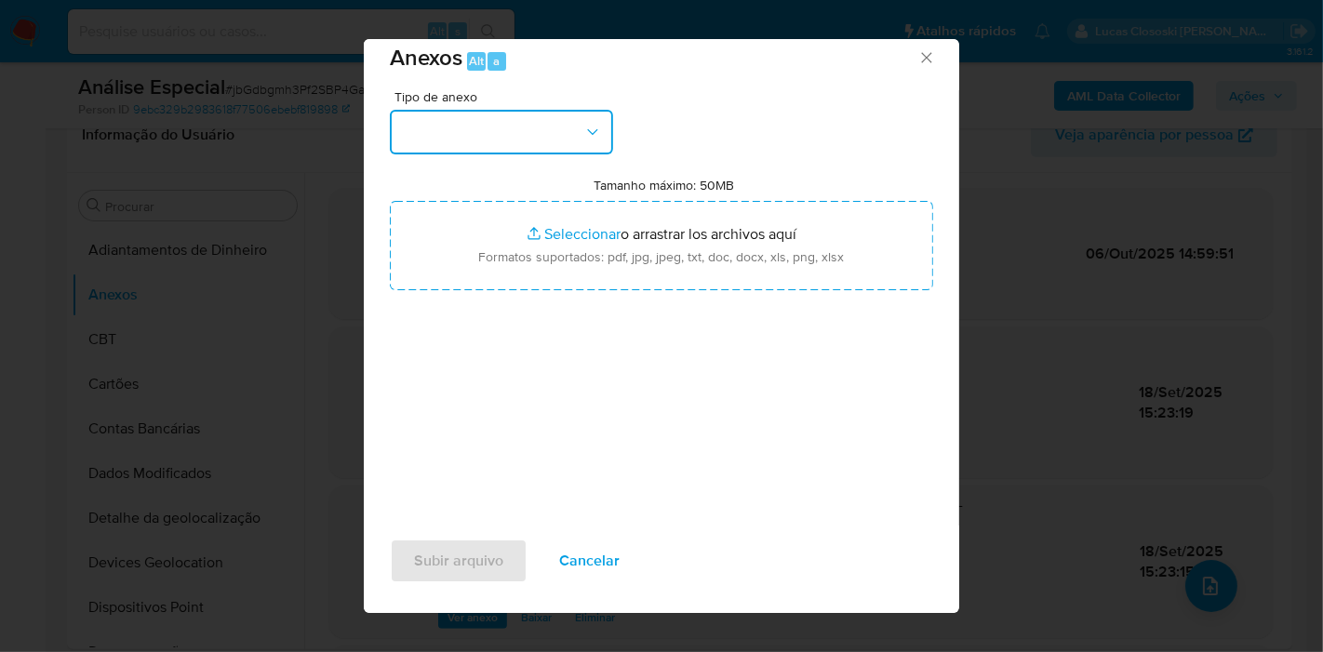
click at [528, 123] on button "button" at bounding box center [501, 132] width 223 height 45
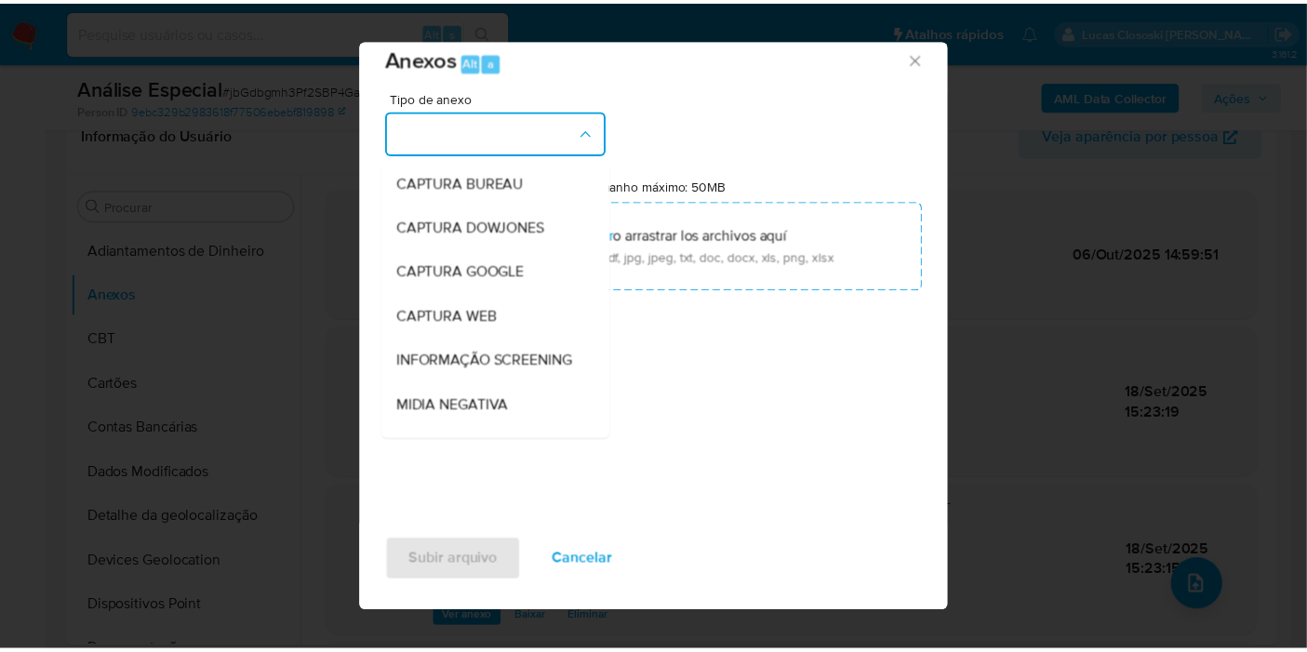
scroll to position [286, 0]
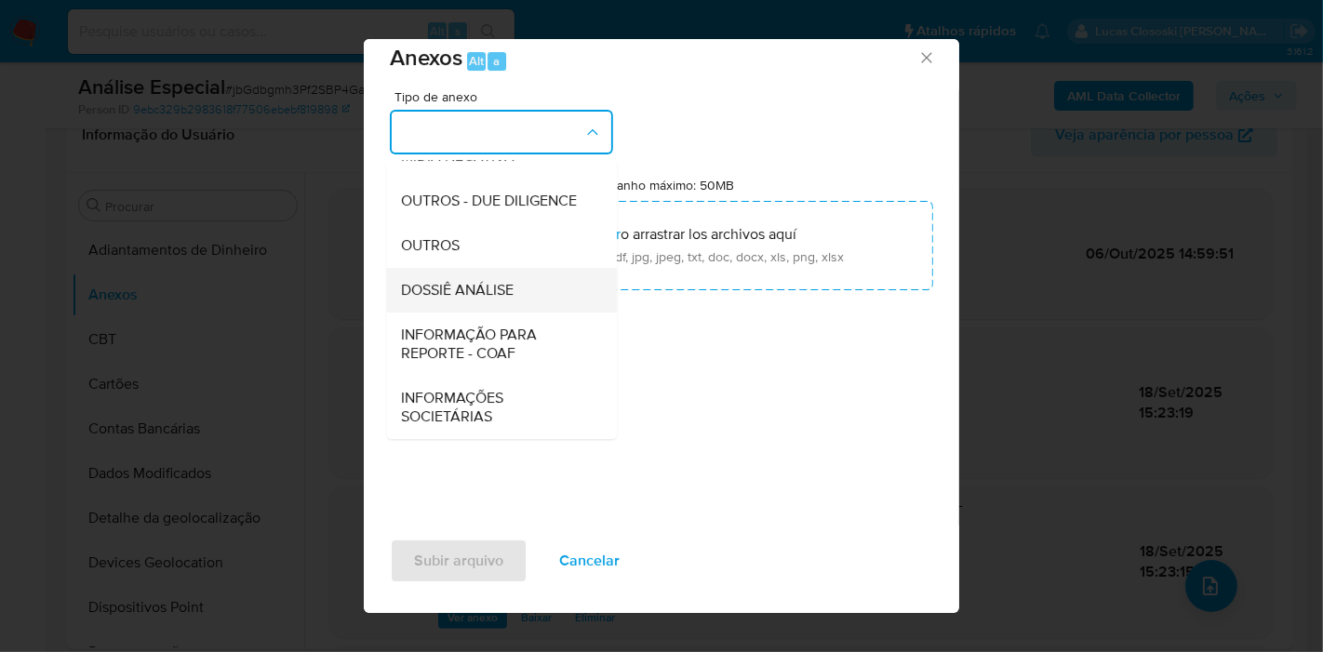
click at [497, 277] on div "DOSSIÊ ANÁLISE" at bounding box center [496, 290] width 190 height 45
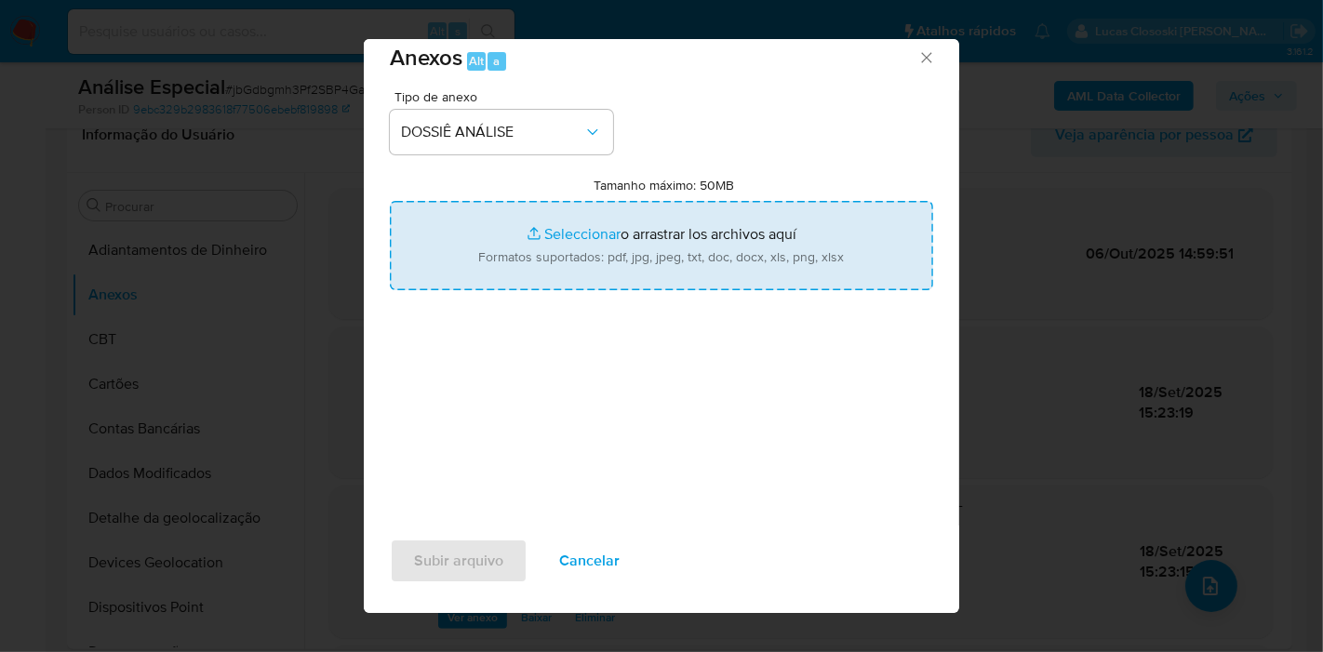
click at [501, 233] on input "Tamanho máximo: 50MB Seleccionar archivos" at bounding box center [661, 245] width 543 height 89
type input "C:\fakepath\SAR - XXXX - CNPJ 19432487000100 - ICONE TECNOLOGIA E PAGAMENTOS LT…"
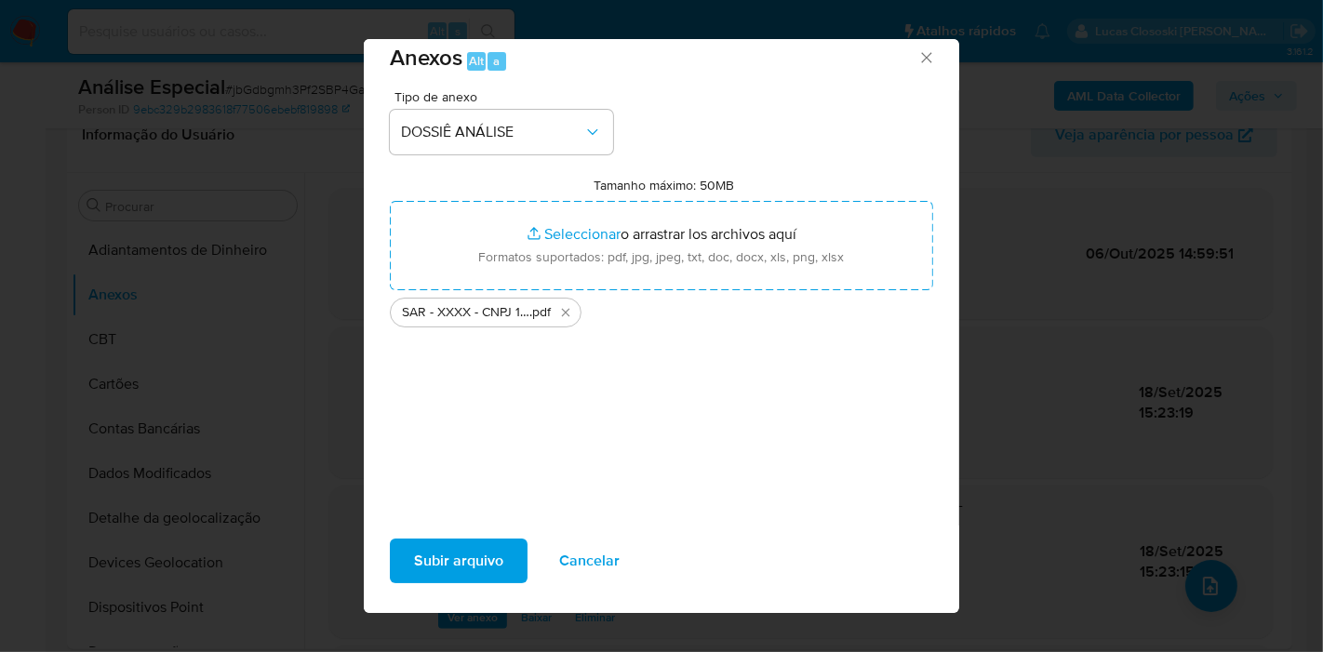
click at [462, 562] on span "Subir arquivo" at bounding box center [458, 561] width 89 height 41
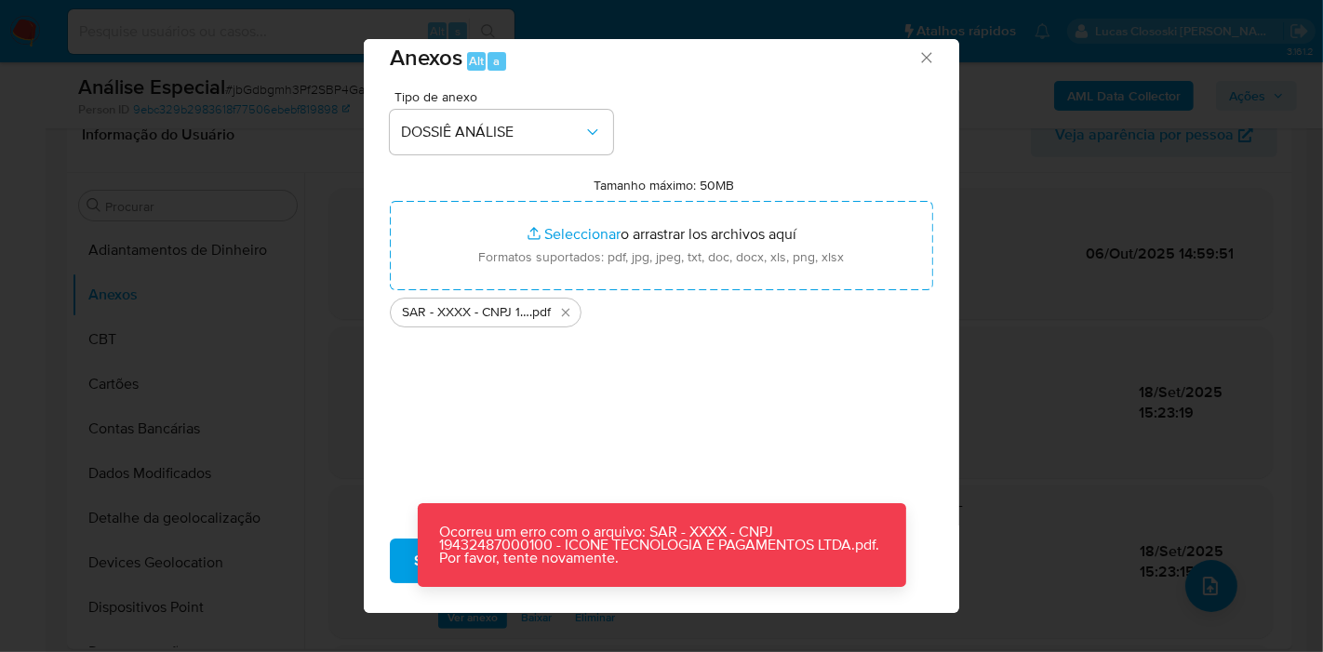
click at [917, 53] on icon "Cerrar" at bounding box center [926, 57] width 19 height 19
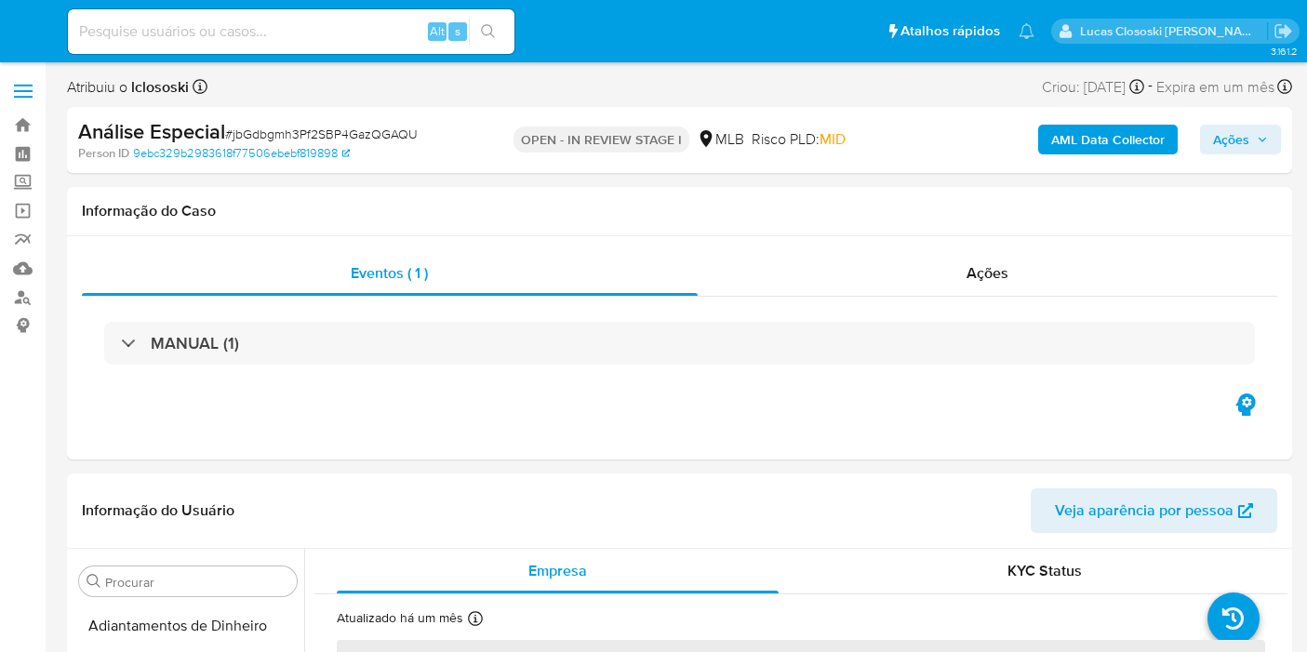
select select "10"
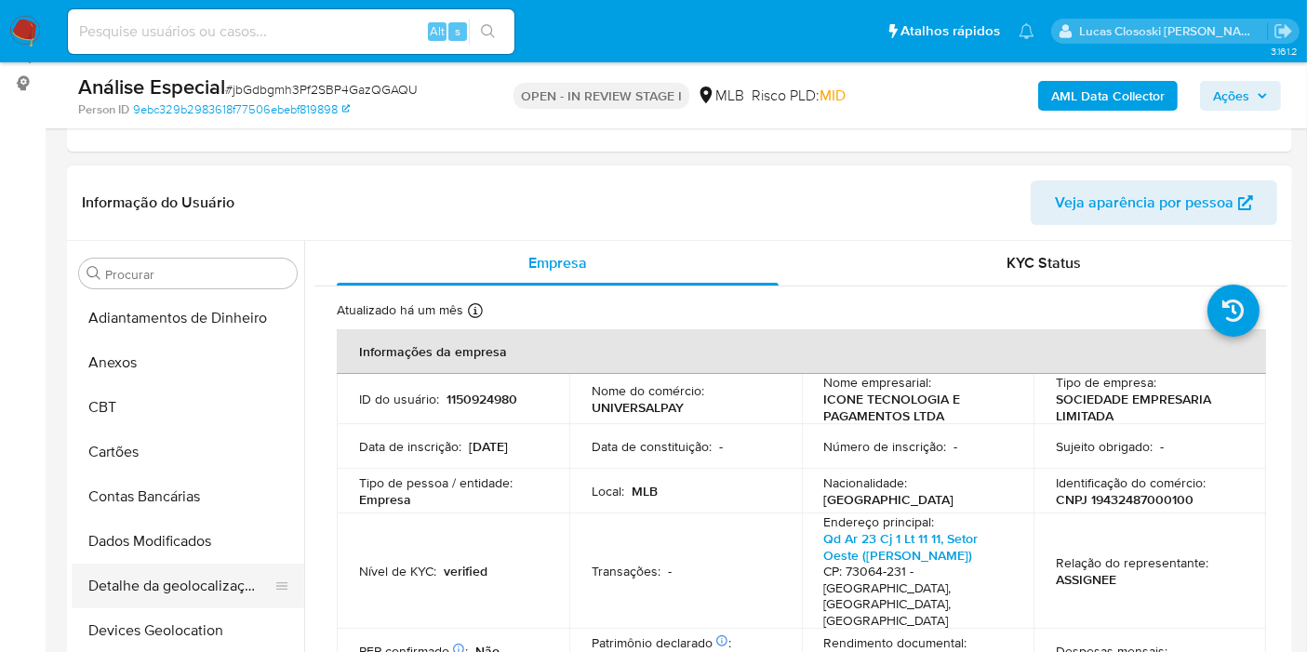
scroll to position [207, 0]
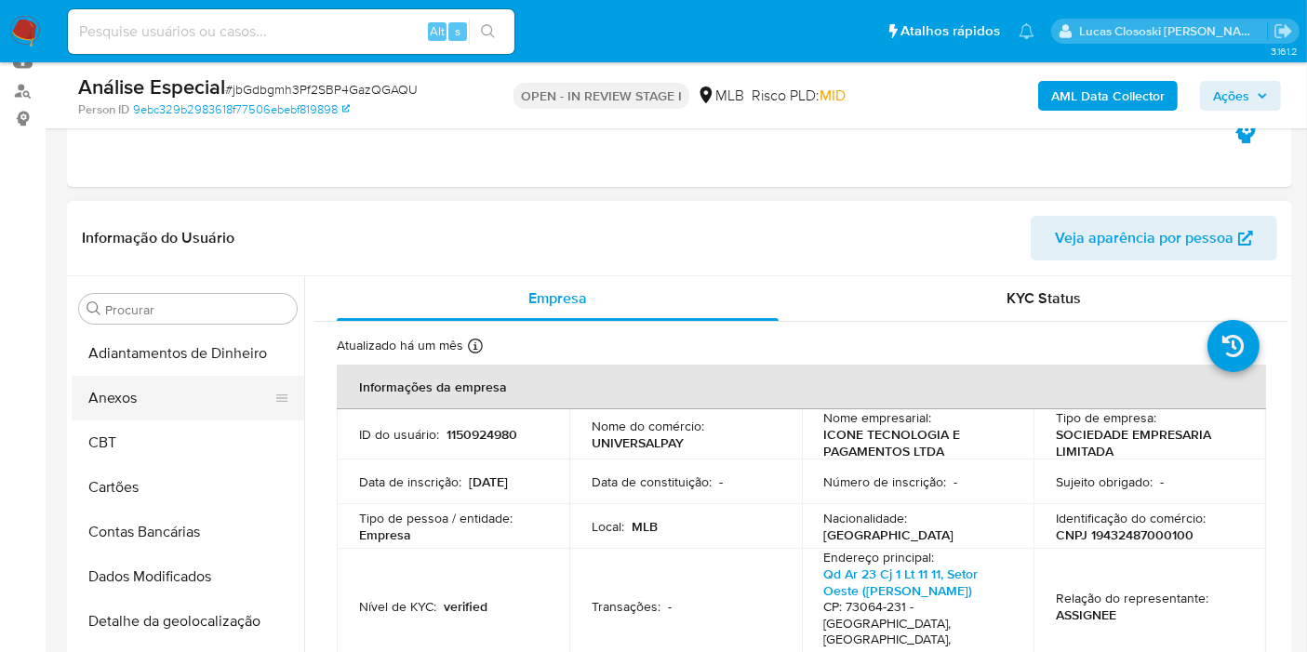
click at [146, 393] on button "Anexos" at bounding box center [181, 398] width 218 height 45
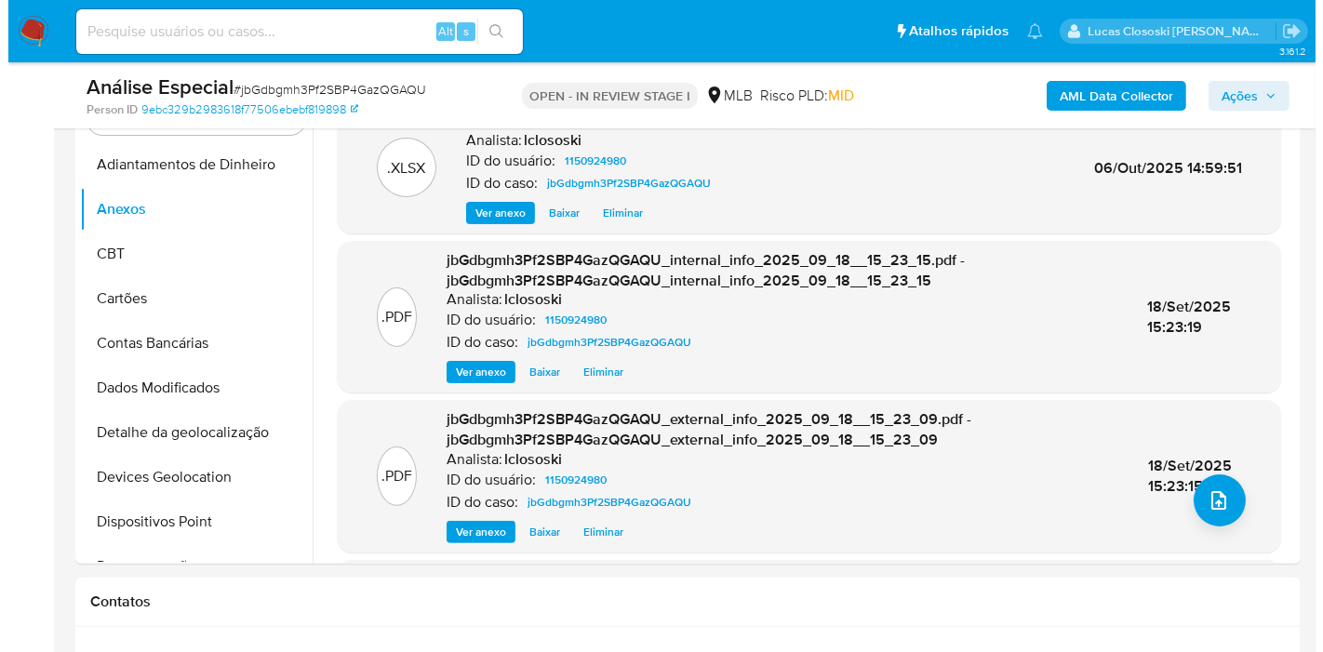
scroll to position [516, 0]
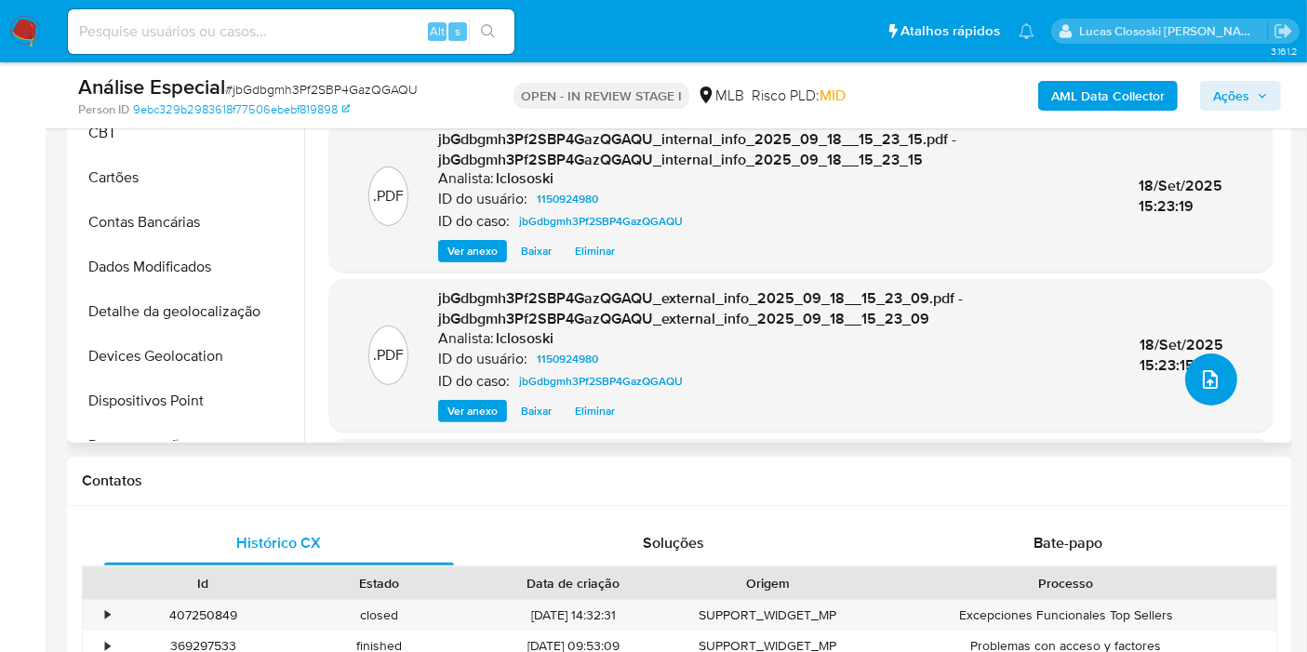
click at [1227, 386] on button "upload-file" at bounding box center [1211, 380] width 52 height 52
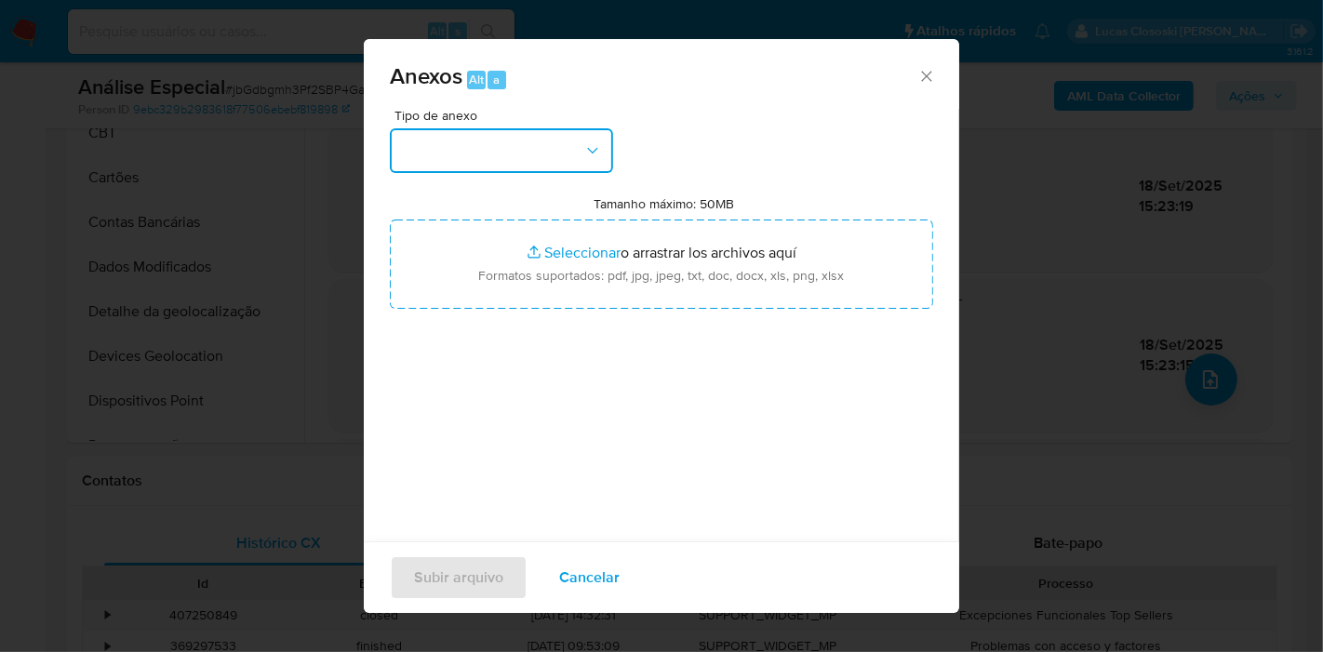
click at [598, 160] on button "button" at bounding box center [501, 150] width 223 height 45
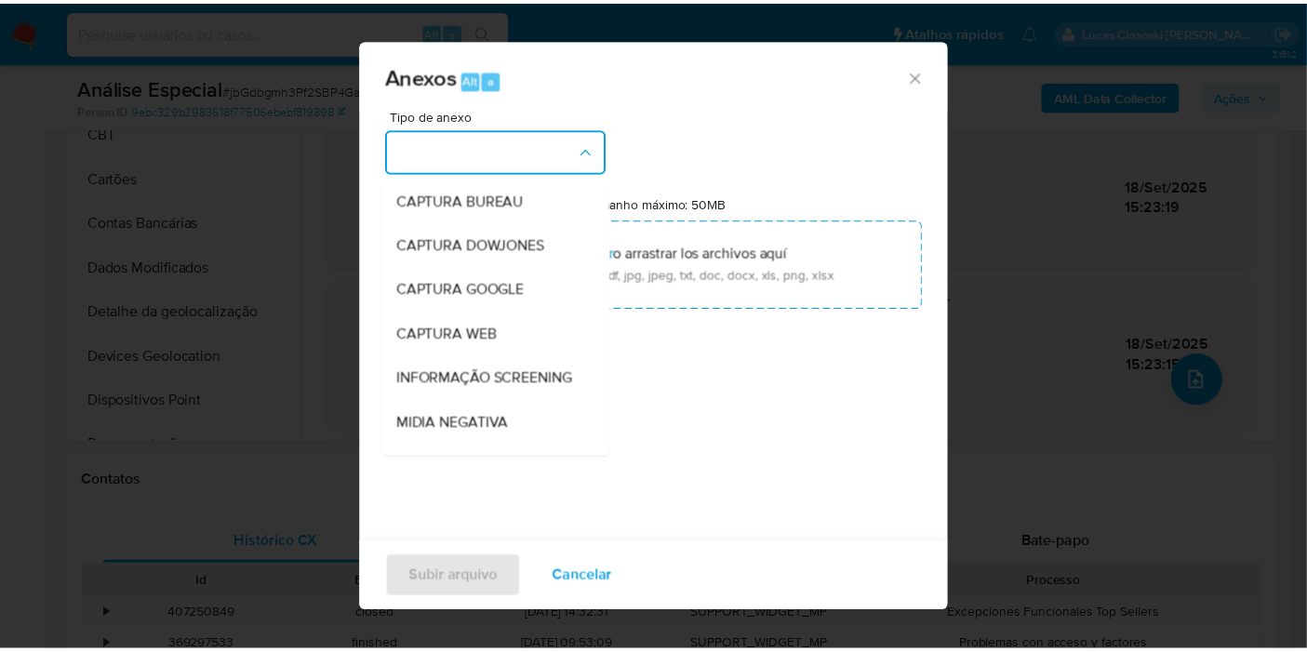
scroll to position [286, 0]
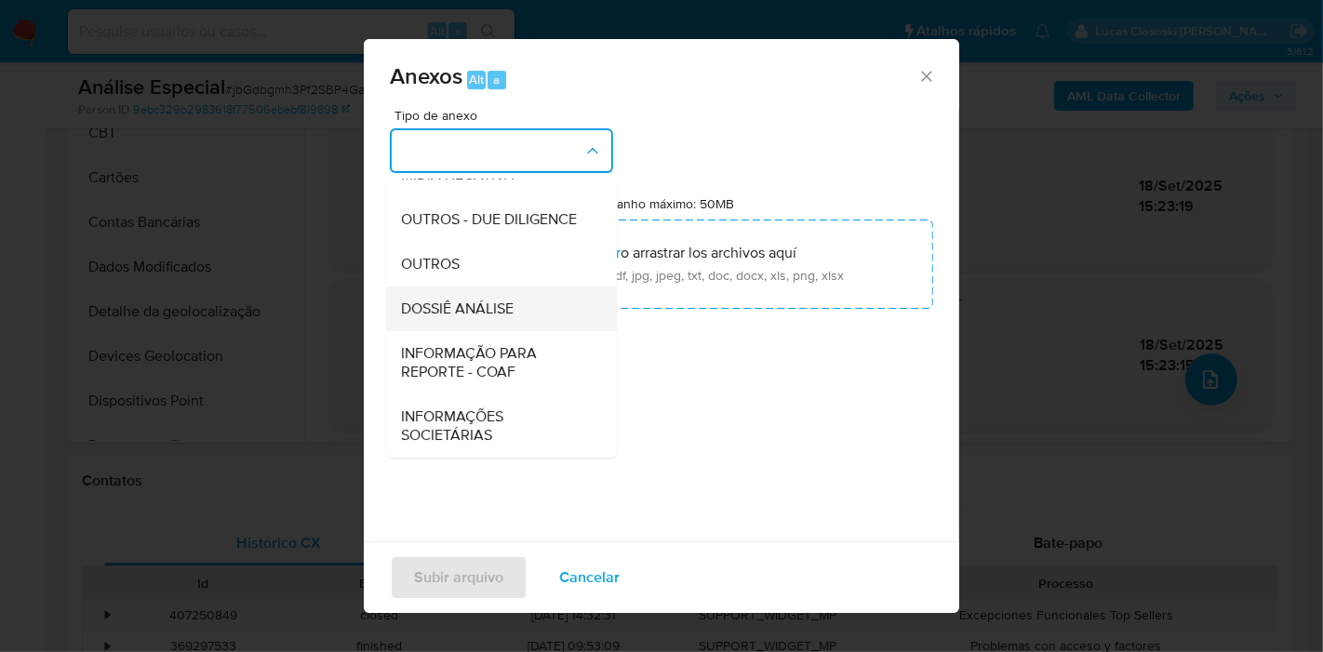
click at [526, 305] on div "DOSSIÊ ANÁLISE" at bounding box center [496, 309] width 190 height 45
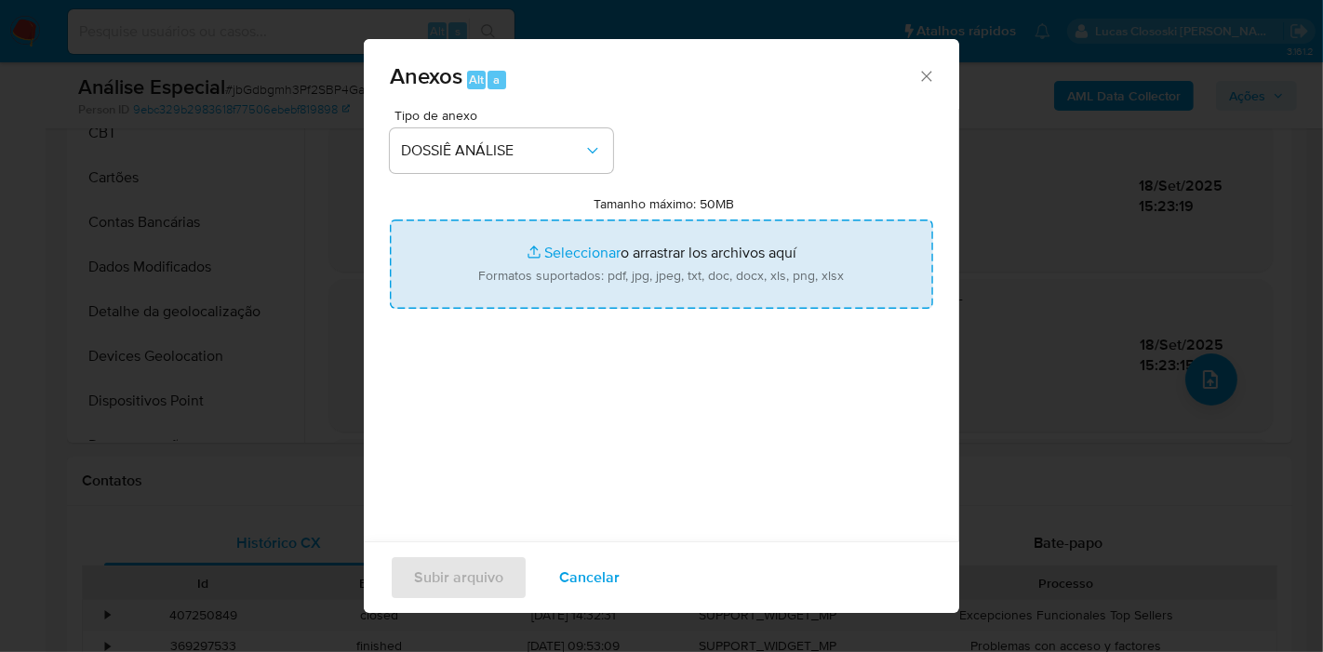
click at [542, 268] on input "Tamanho máximo: 50MB Seleccionar archivos" at bounding box center [661, 264] width 543 height 89
type input "C:\fakepath\SAR - XXXX - CNPJ 19432487000100 - ICONE TECNOLOGIA E PAGAMENTOS LT…"
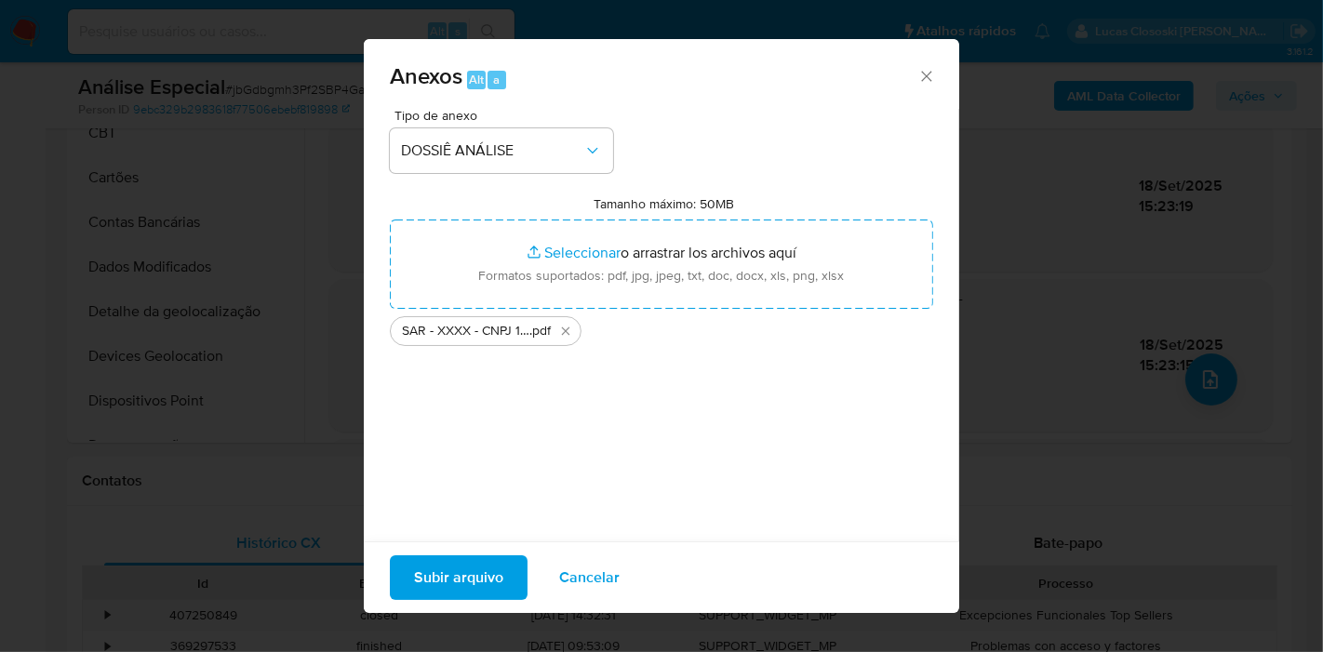
drag, startPoint x: 542, startPoint y: 268, endPoint x: 447, endPoint y: 572, distance: 318.7
click at [447, 572] on span "Subir arquivo" at bounding box center [458, 577] width 89 height 41
click at [586, 561] on span "Cancelar" at bounding box center [589, 577] width 60 height 41
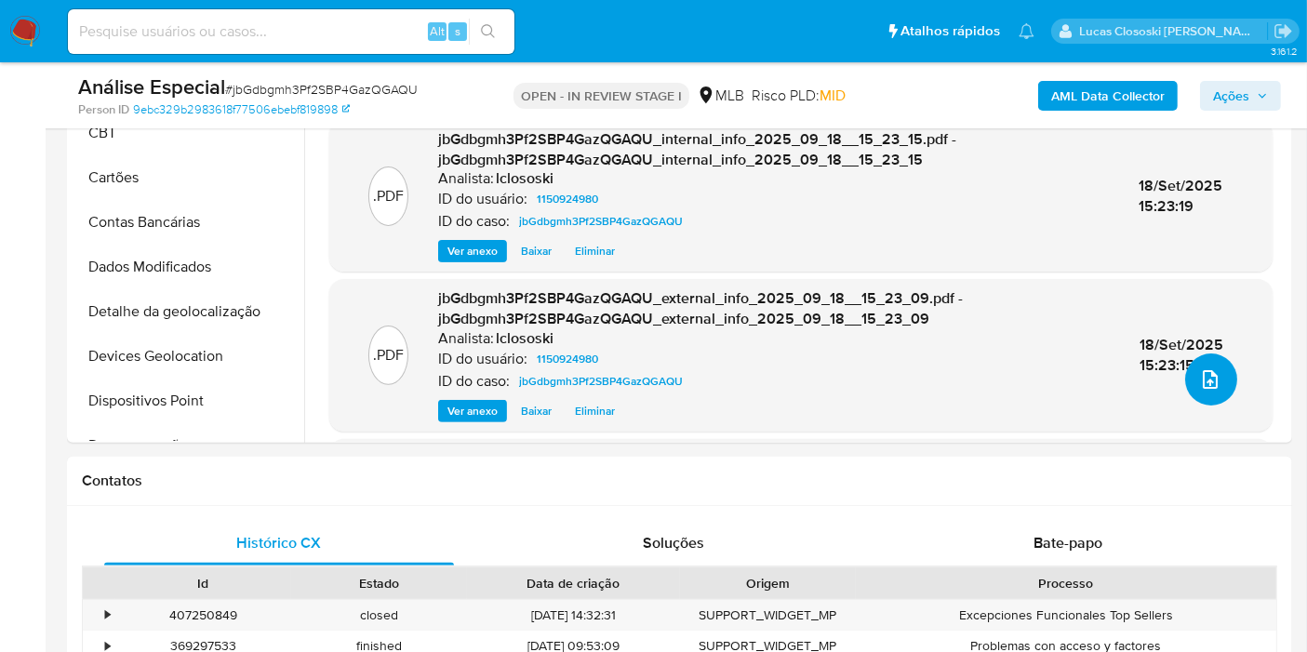
scroll to position [310, 0]
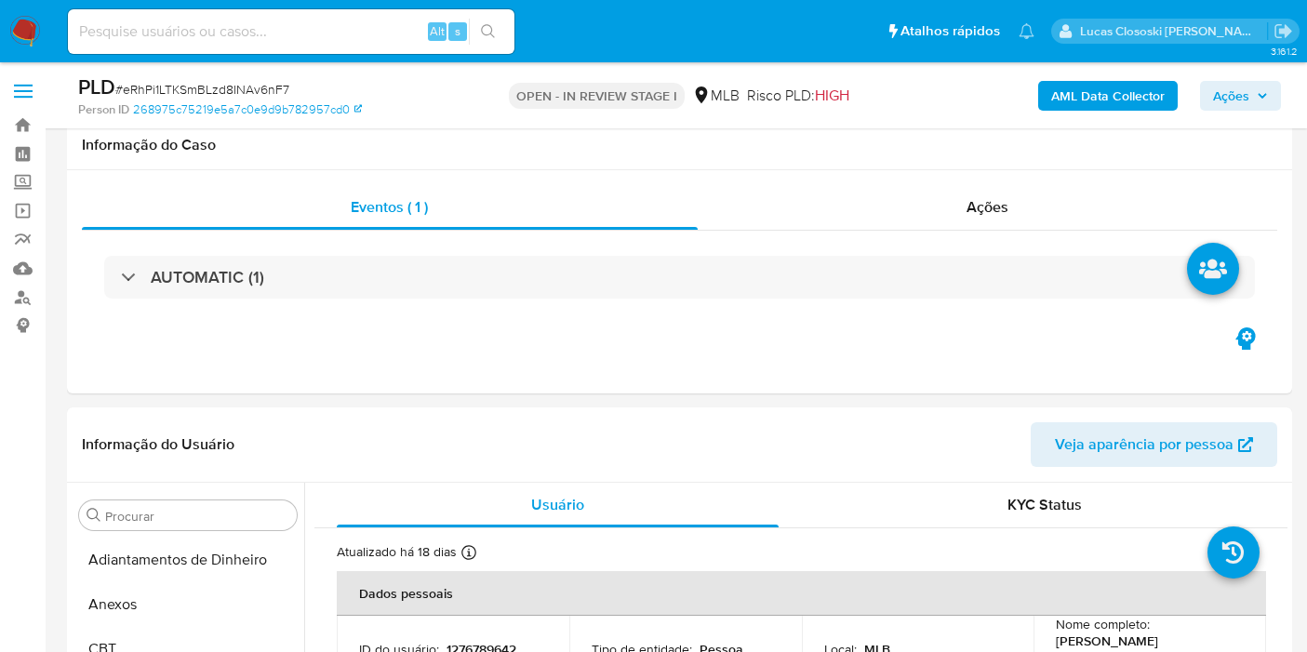
select select "10"
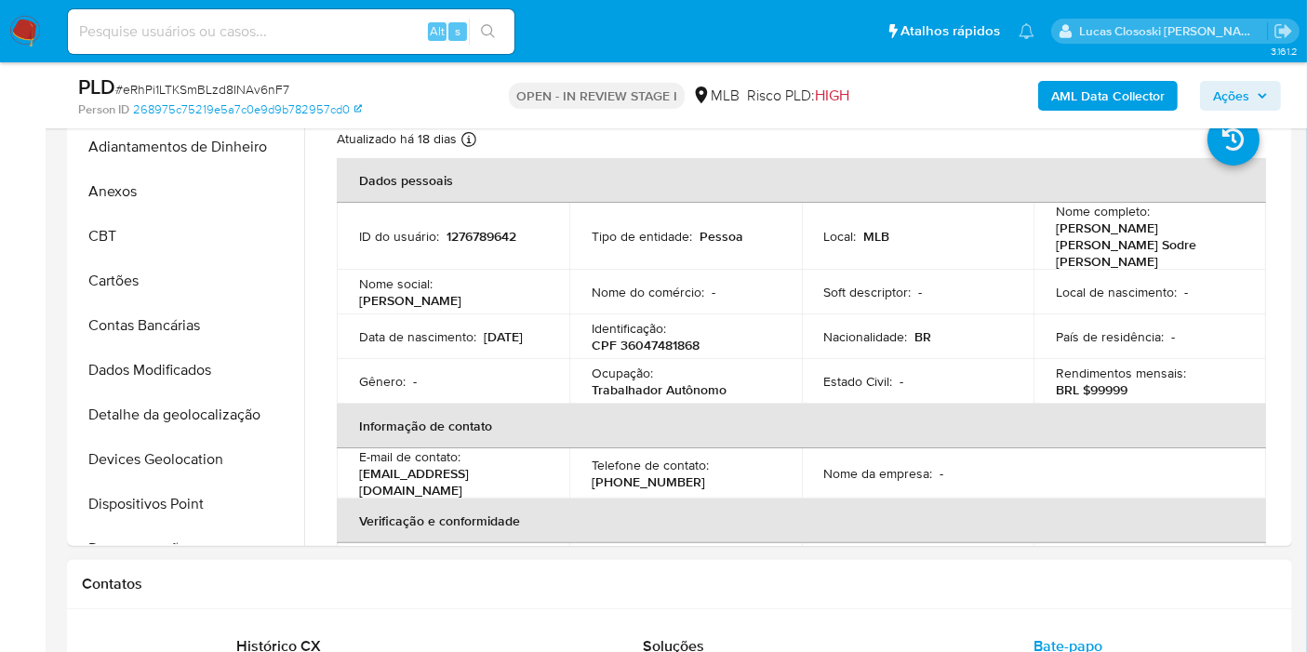
scroll to position [964, 0]
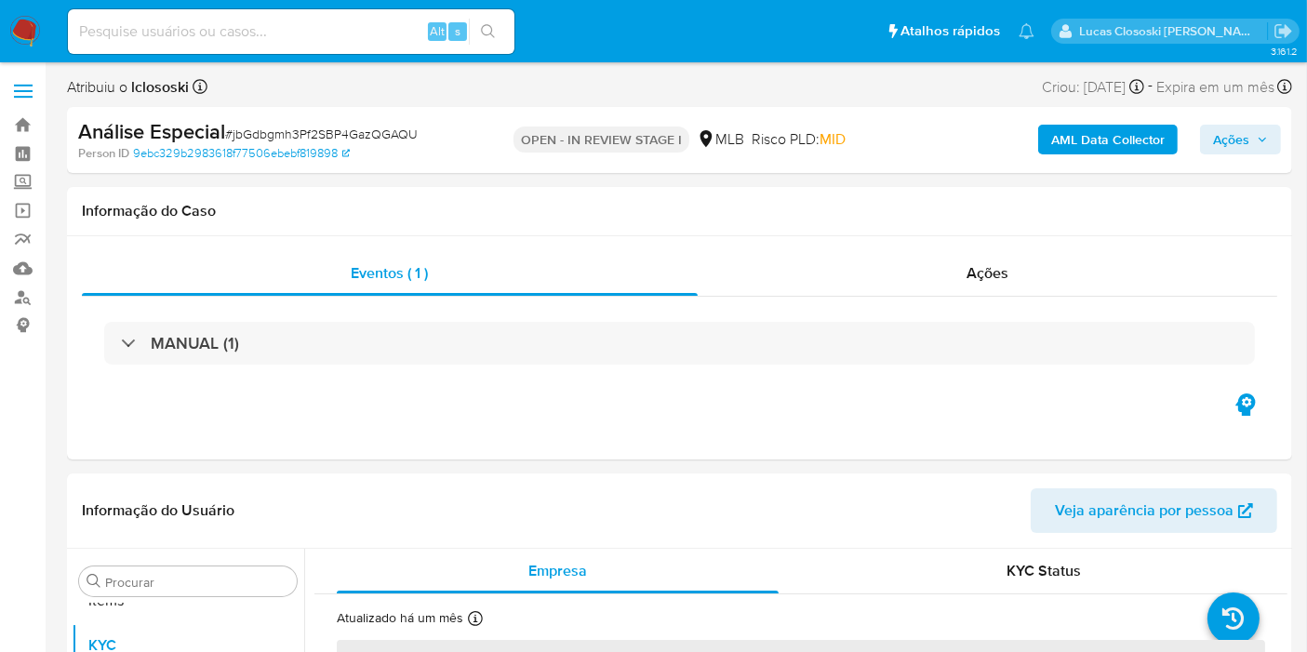
scroll to position [964, 0]
select select "10"
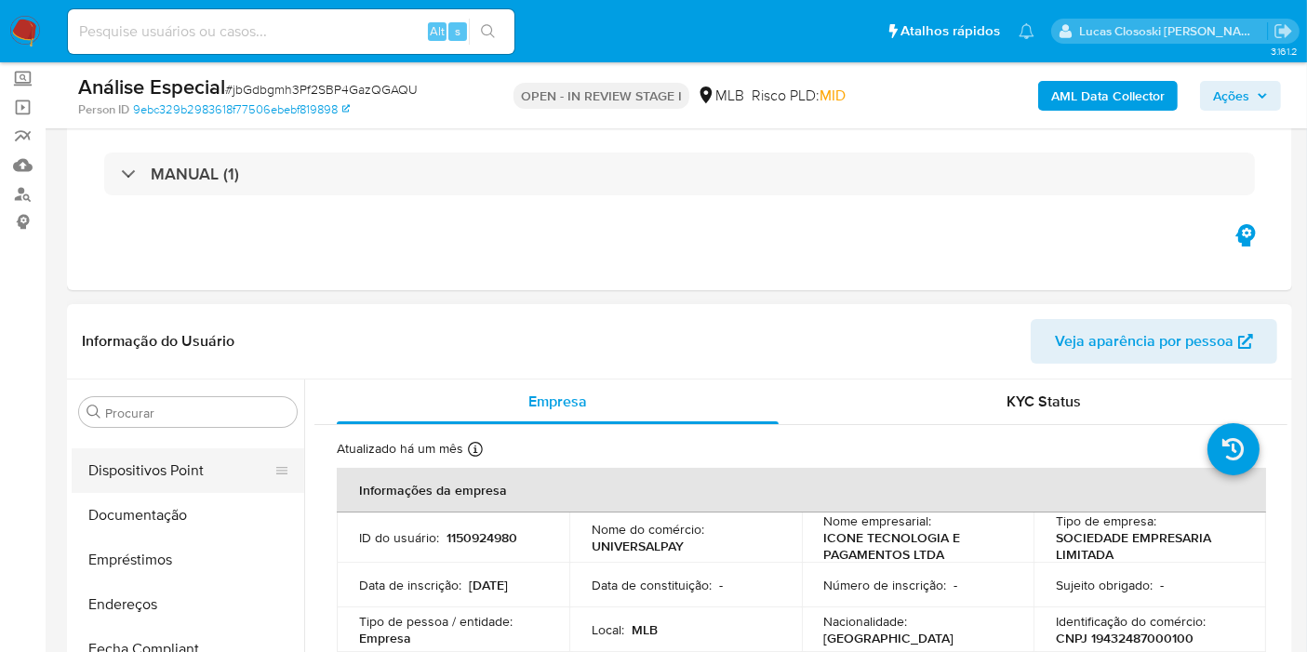
scroll to position [0, 0]
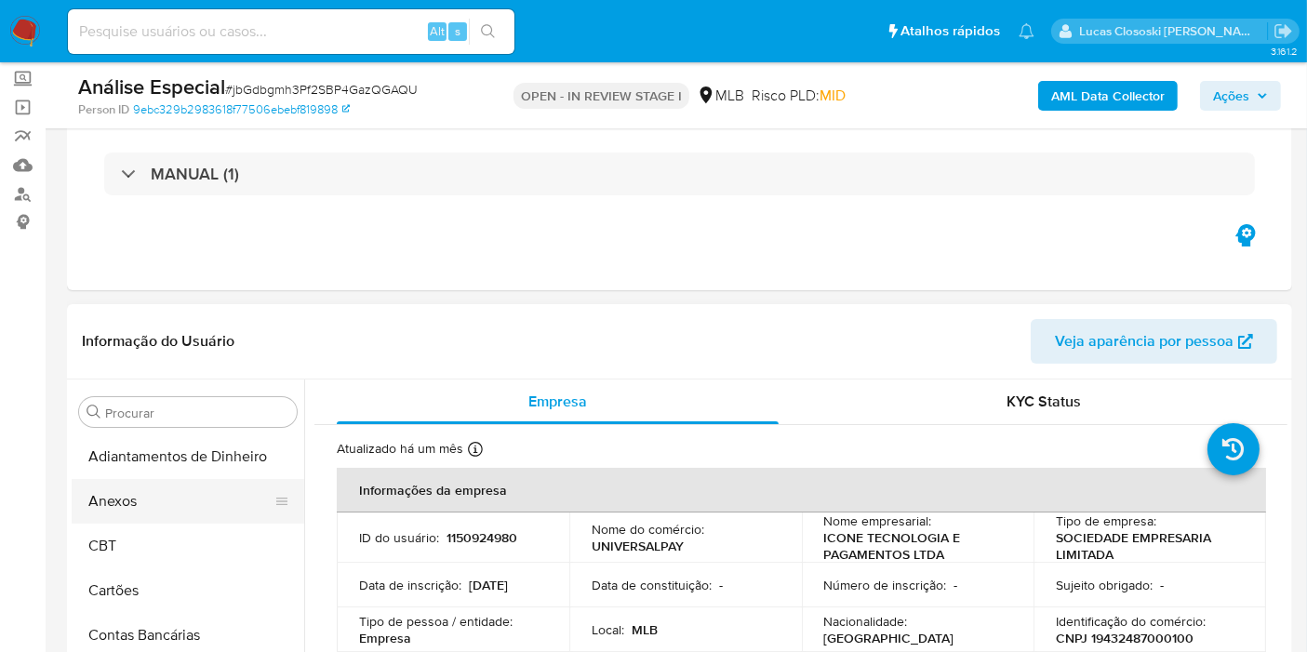
click at [127, 482] on button "Anexos" at bounding box center [181, 501] width 218 height 45
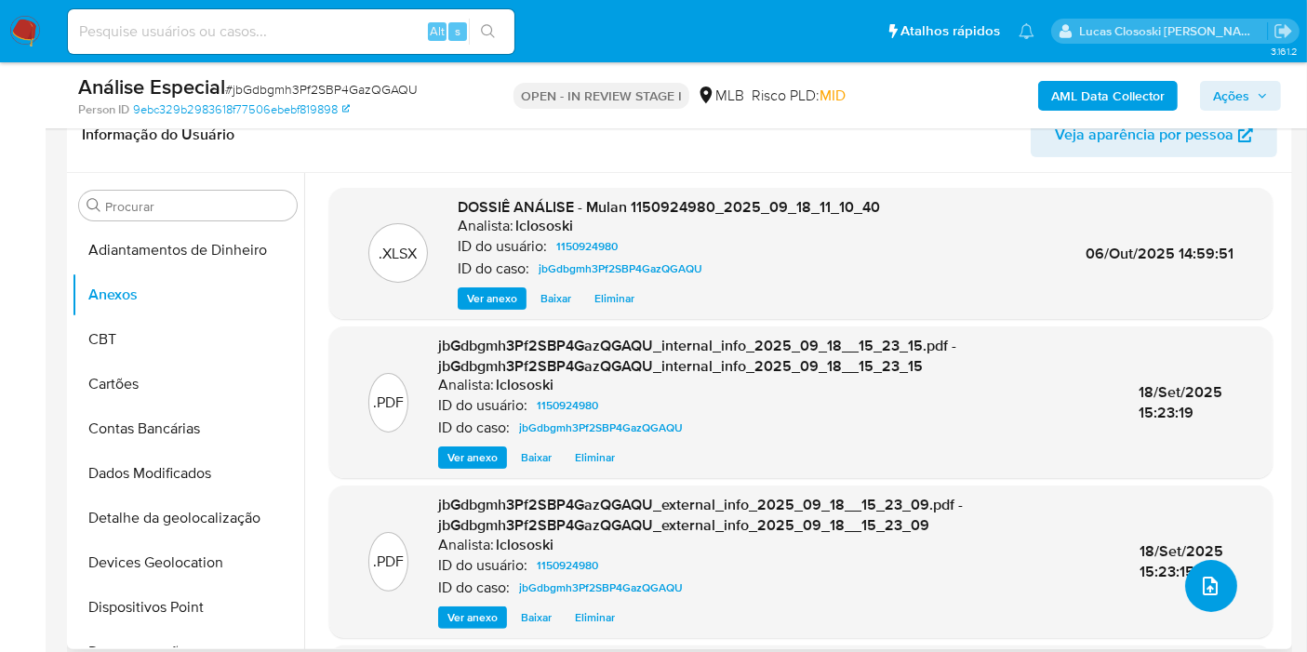
click at [1201, 569] on button "upload-file" at bounding box center [1211, 586] width 52 height 52
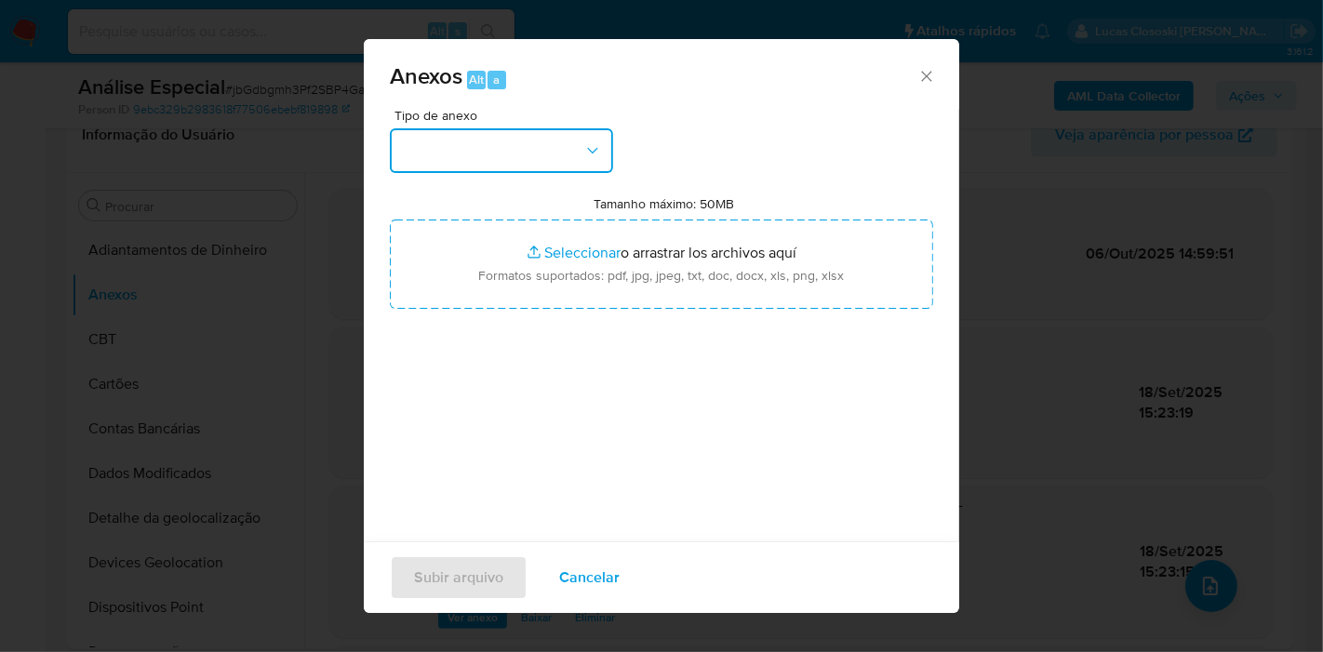
click at [447, 167] on button "button" at bounding box center [501, 150] width 223 height 45
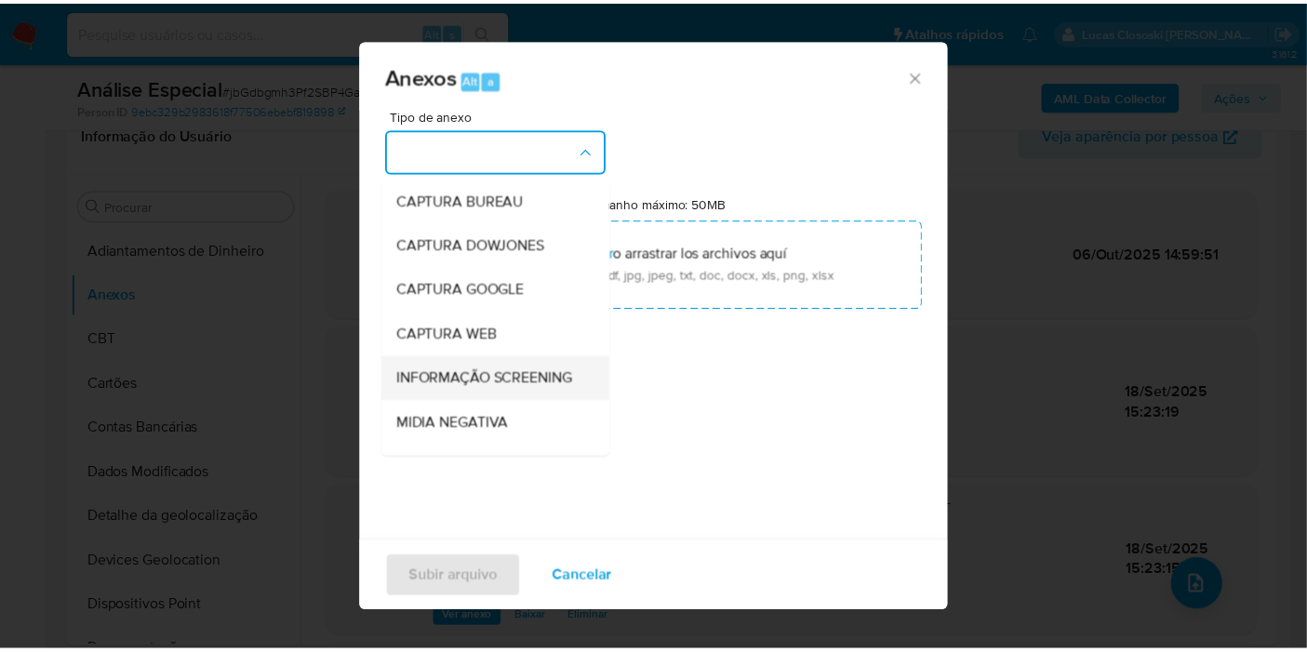
scroll to position [286, 0]
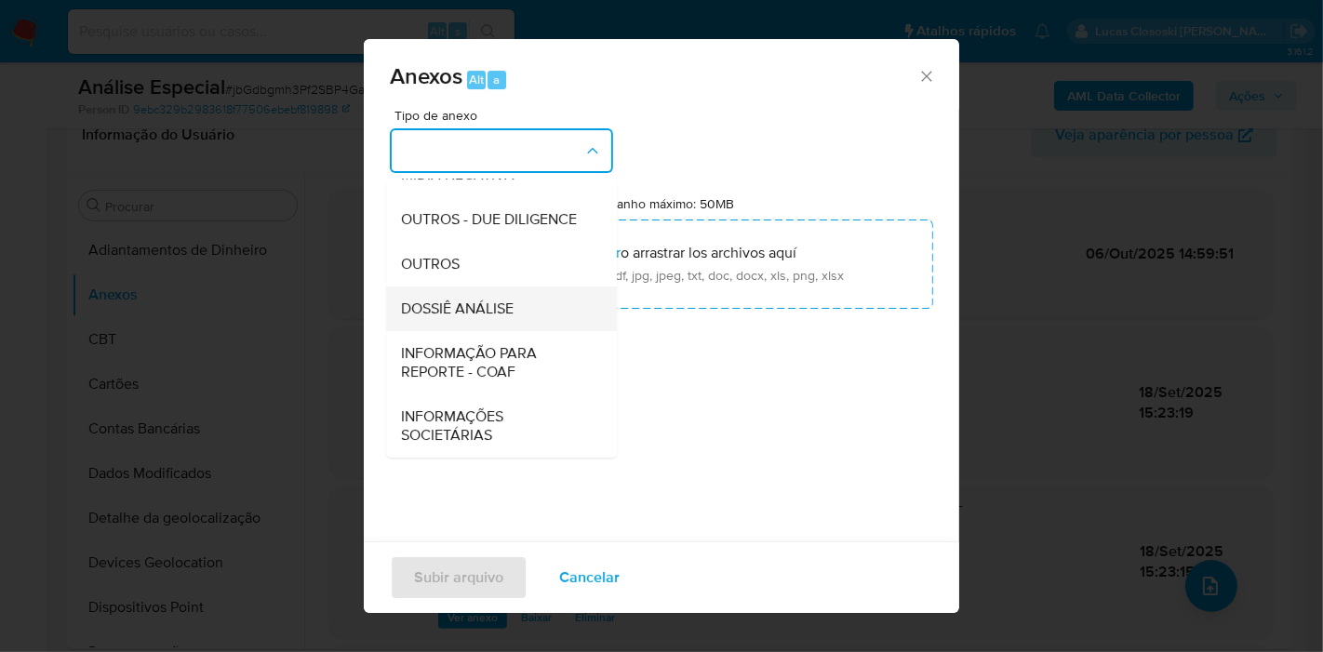
click at [499, 315] on span "DOSSIÊ ANÁLISE" at bounding box center [457, 309] width 113 height 19
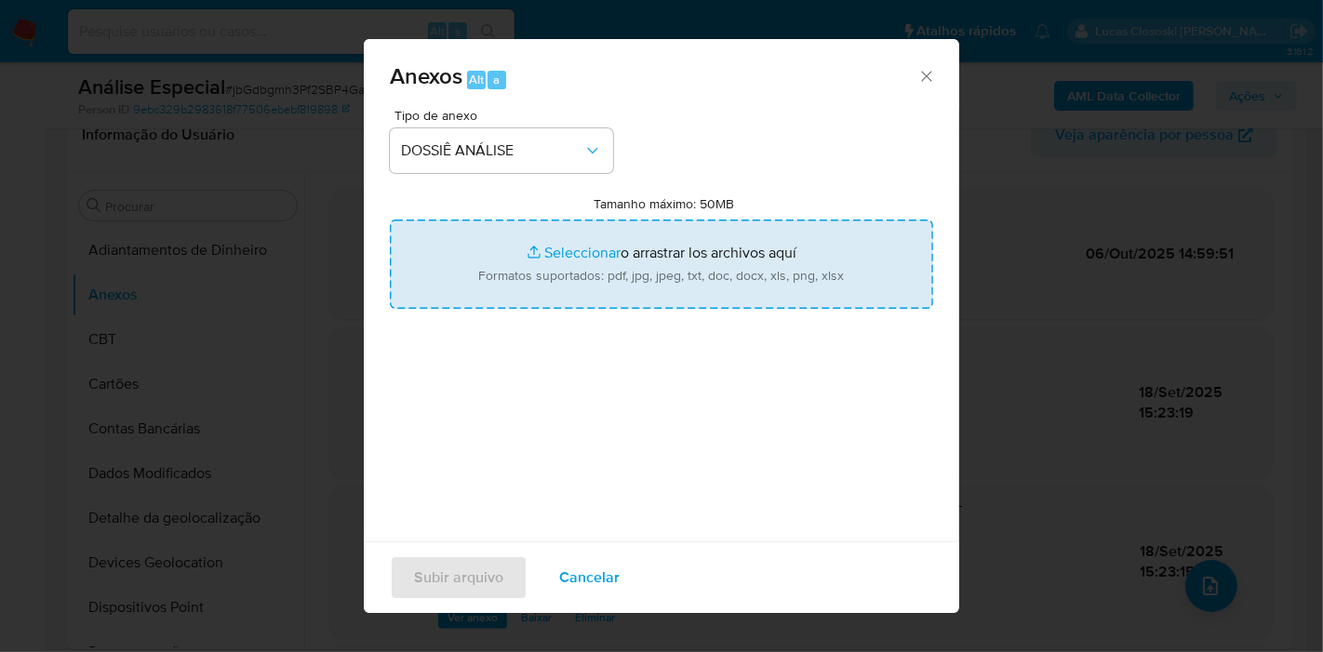
click at [510, 272] on input "Tamanho máximo: 50MB Seleccionar archivos" at bounding box center [661, 264] width 543 height 89
type input "C:\fakepath\SAR - XXXX - CNPJ 19432487000100 - ICONE TECNOLOGIA E PAGAMENTOS LT…"
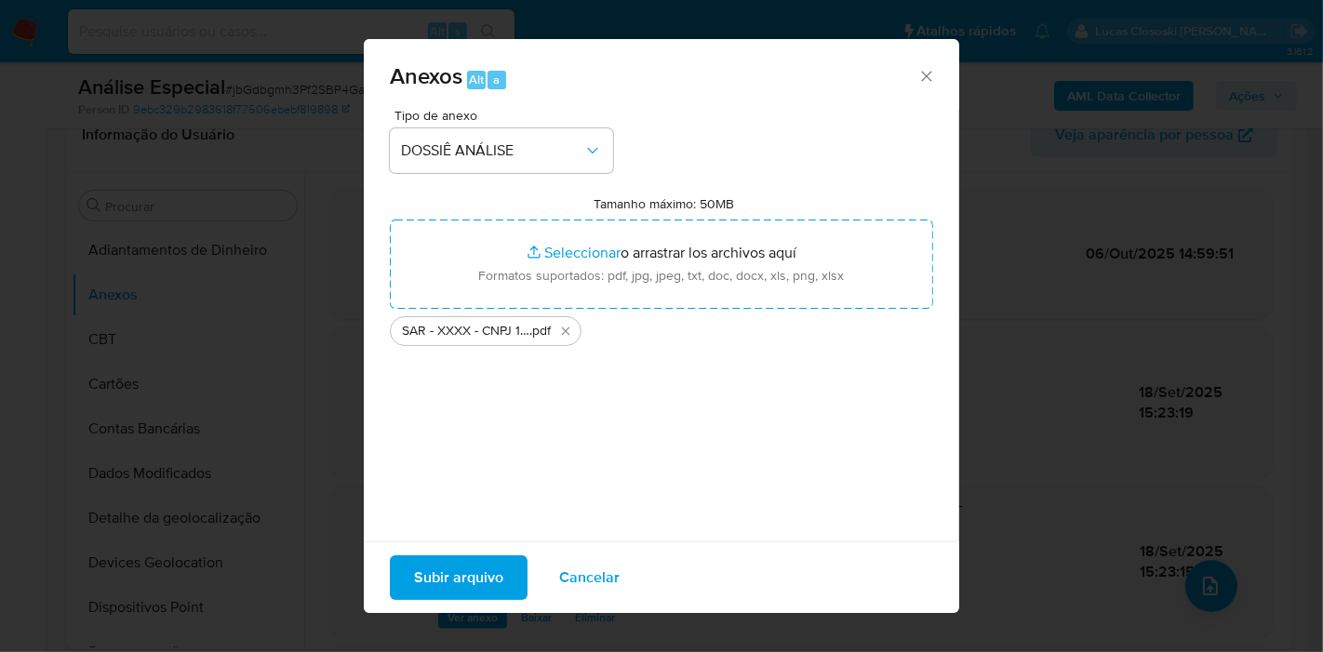
click at [487, 586] on span "Subir arquivo" at bounding box center [458, 577] width 89 height 41
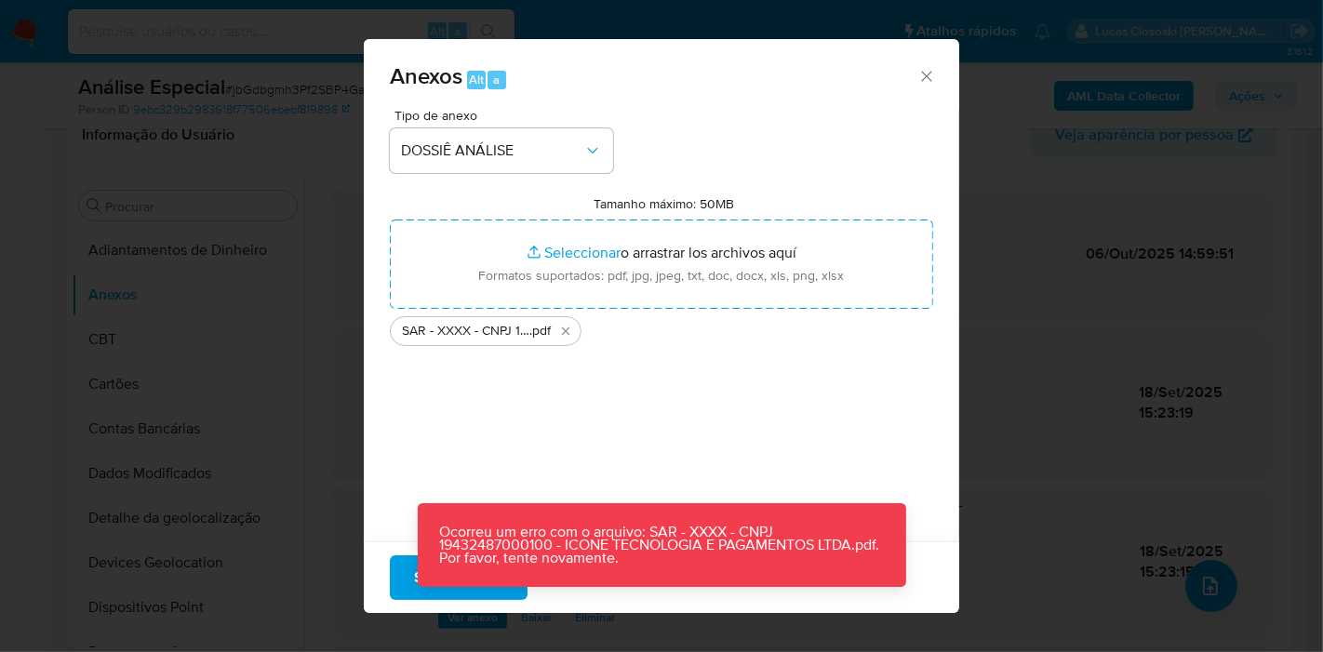
click at [254, 235] on div "Anexos Alt a Tipo de anexo DOSSIÊ ANÁLISE Tamanho máximo: 50MB Seleccionar arch…" at bounding box center [661, 326] width 1323 height 652
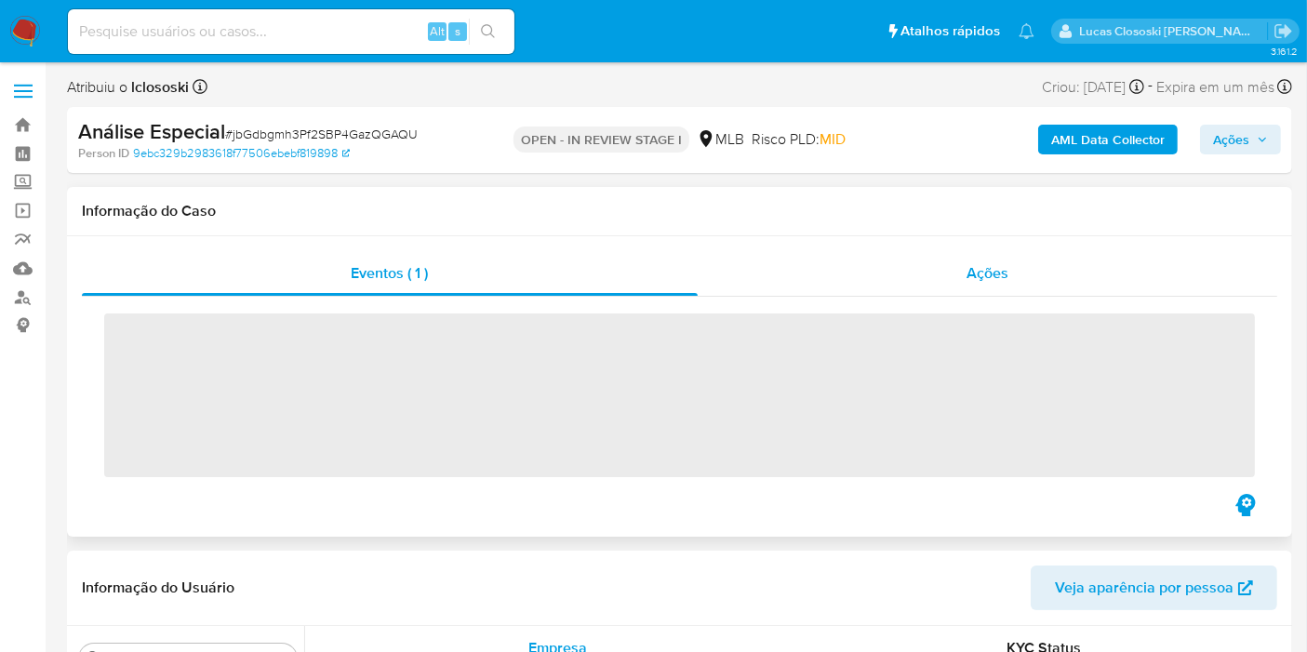
scroll to position [964, 0]
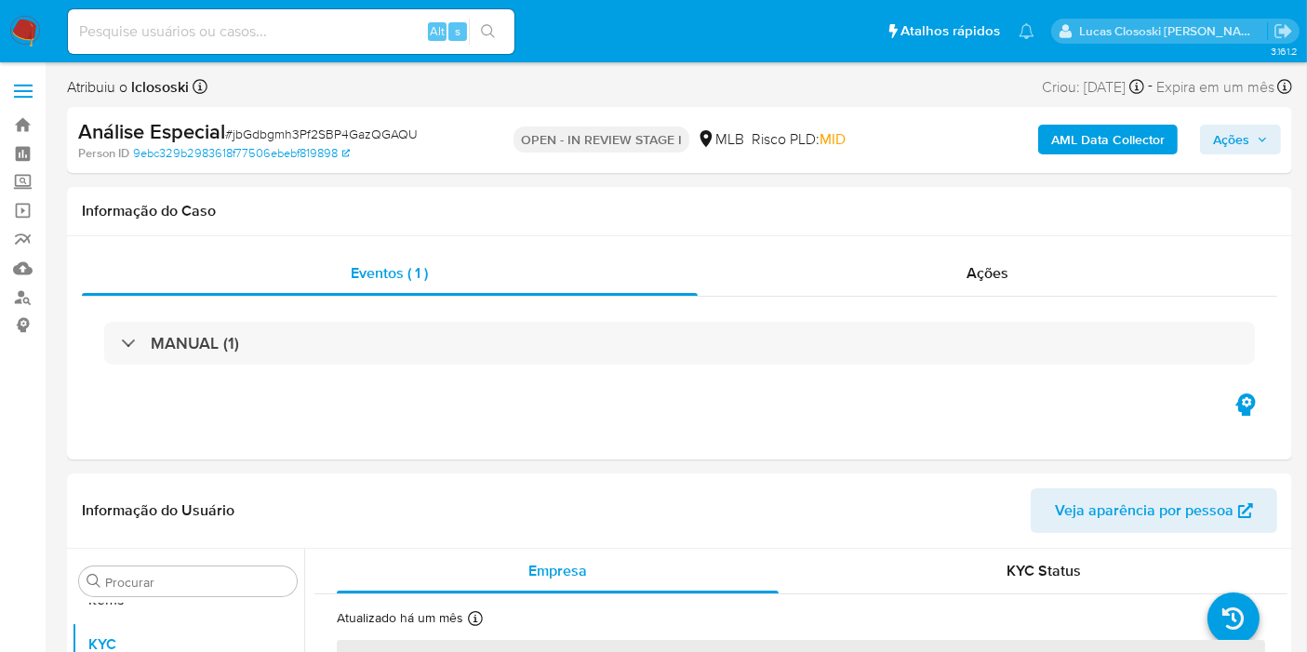
click at [1222, 150] on span "Ações" at bounding box center [1231, 140] width 36 height 30
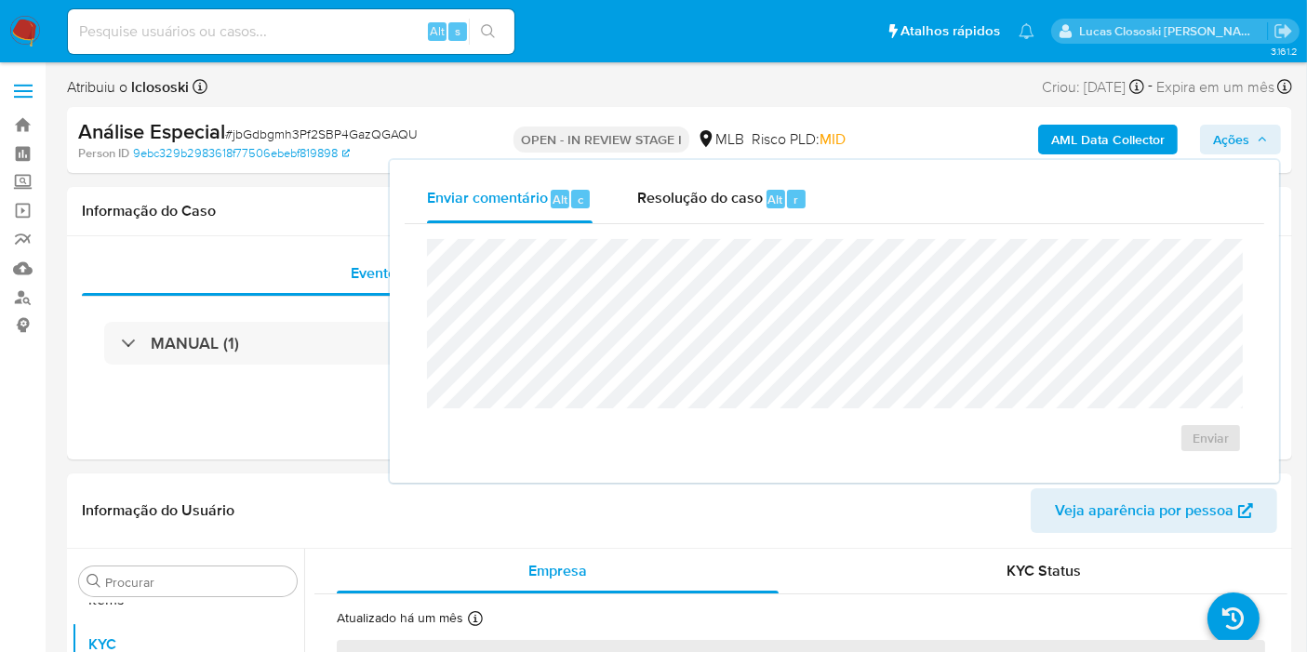
select select "10"
click at [804, 219] on div "Resolução do caso Alt r" at bounding box center [722, 199] width 170 height 48
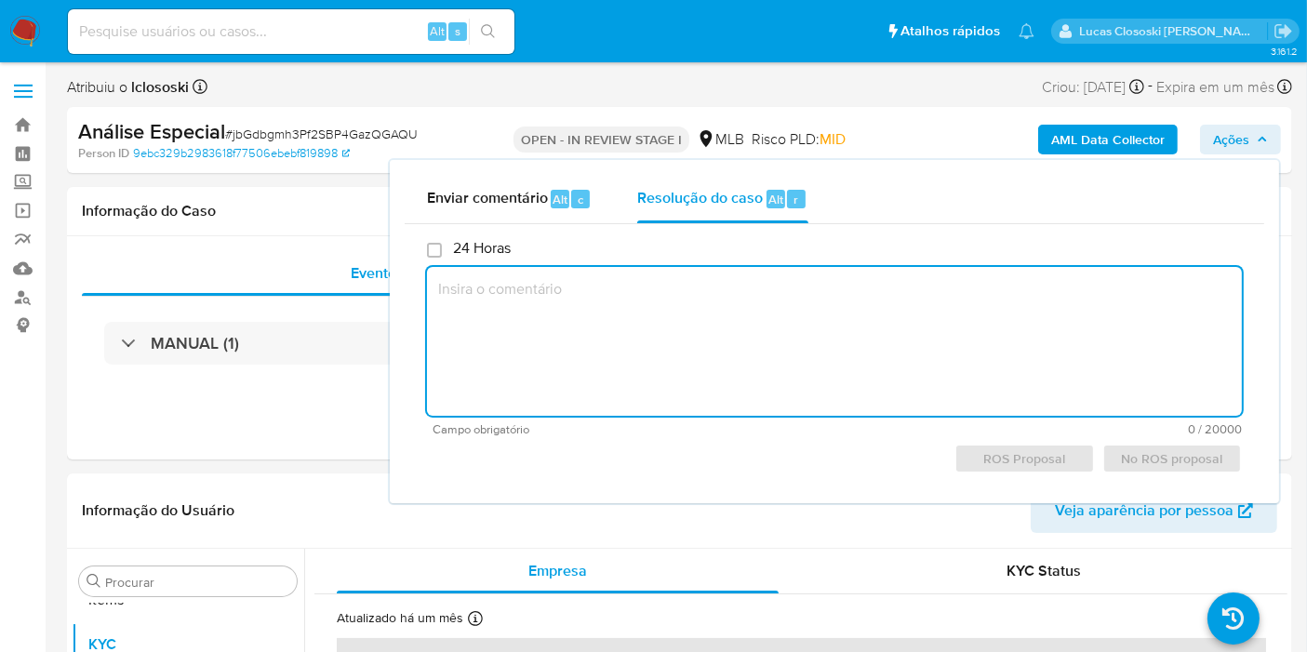
click at [1237, 137] on span "Ações" at bounding box center [1231, 140] width 36 height 30
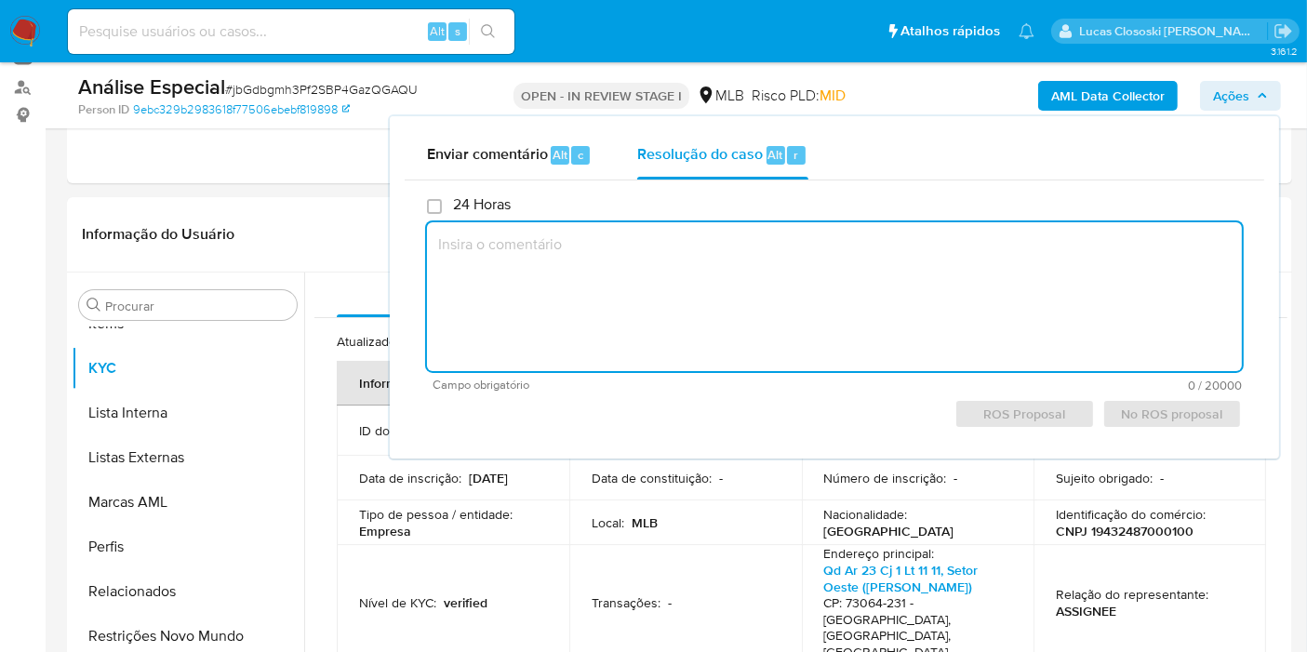
scroll to position [207, 0]
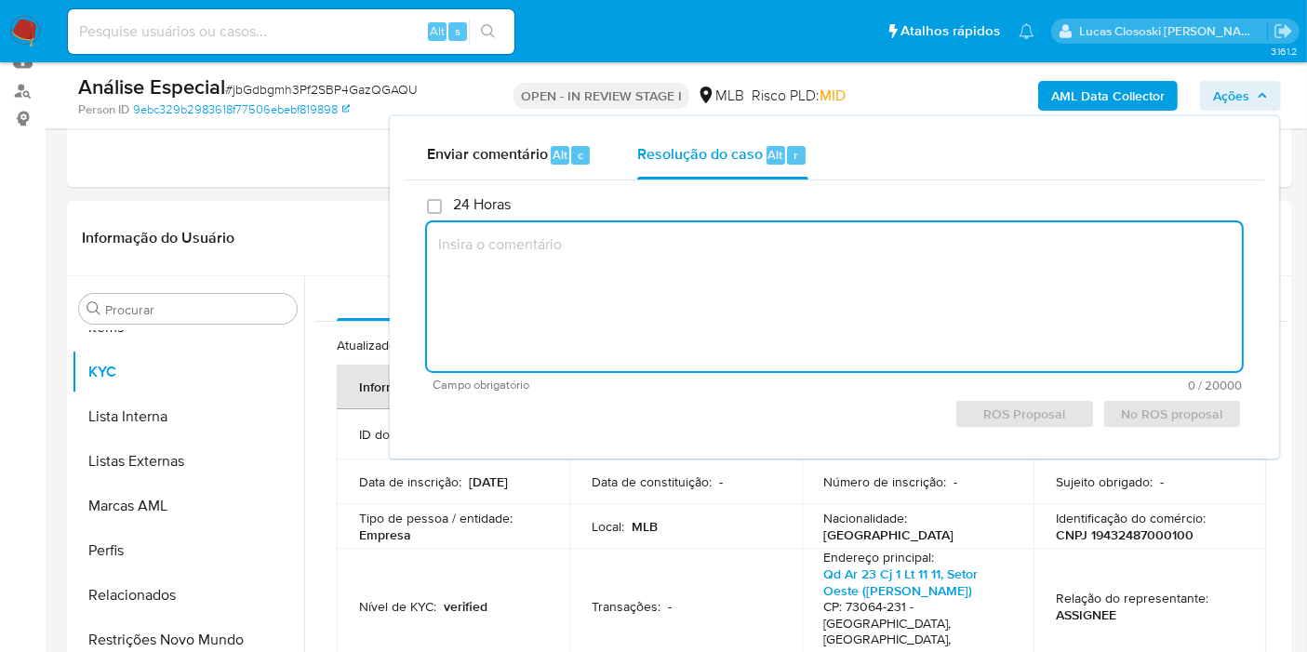
click at [1241, 94] on span "Ações" at bounding box center [1231, 96] width 36 height 30
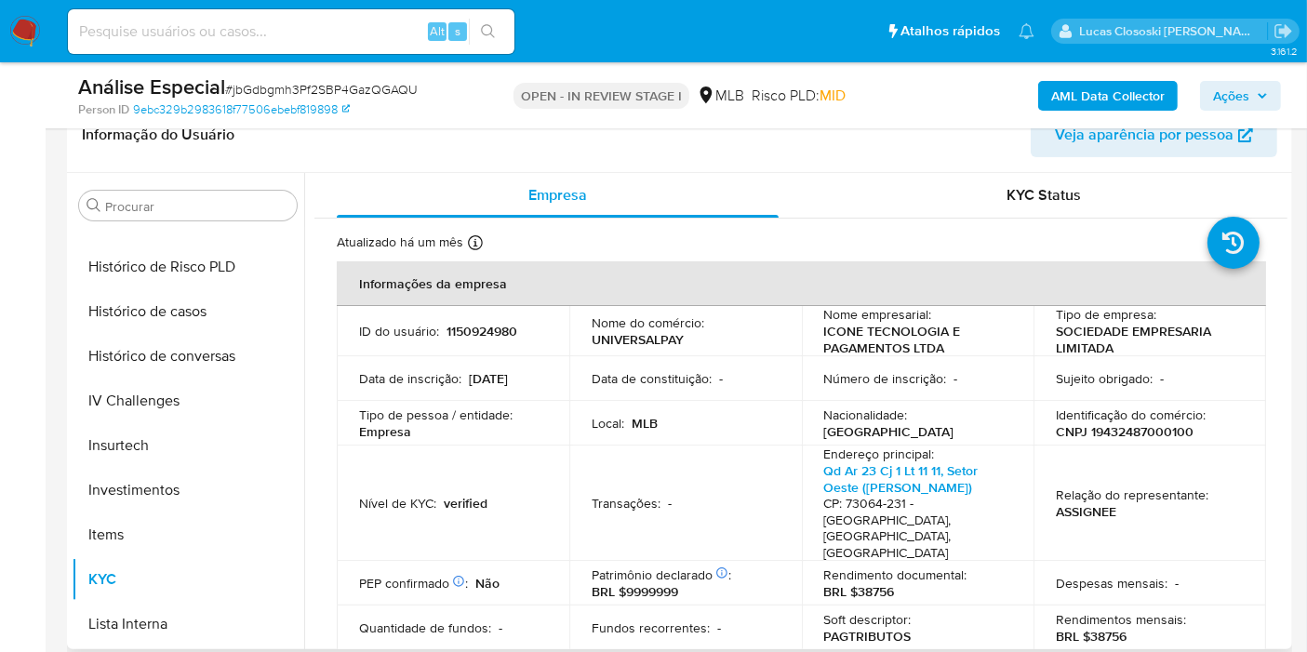
scroll to position [963, 0]
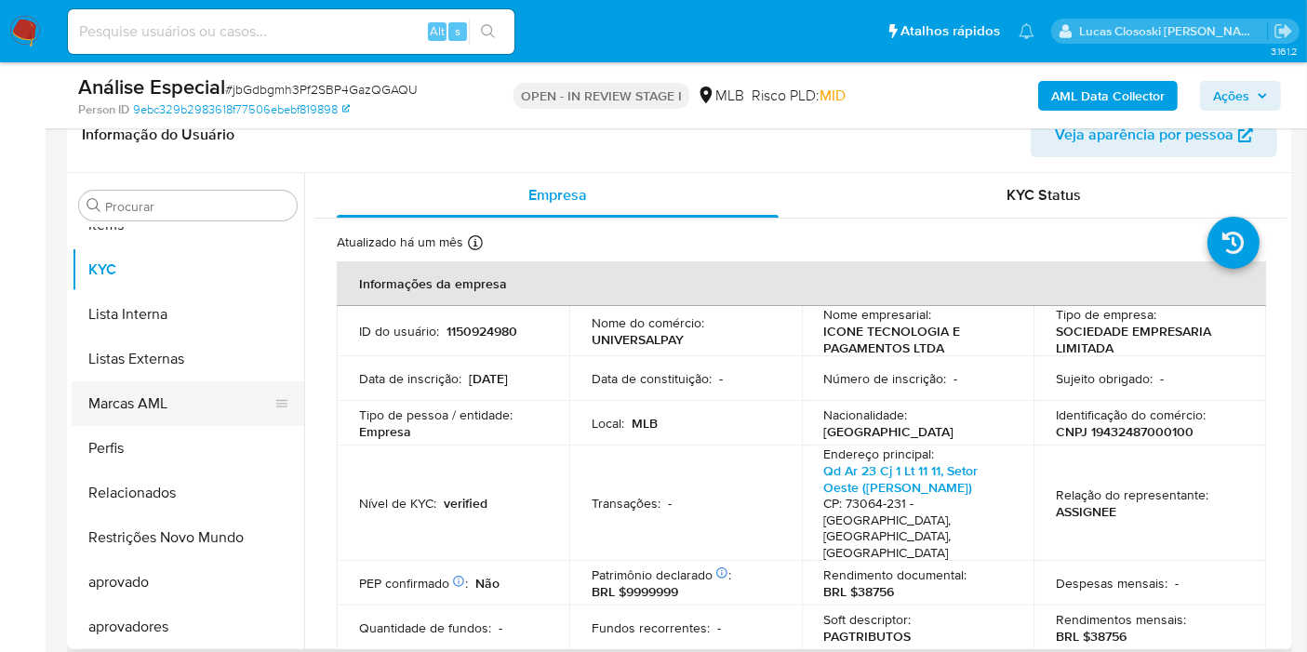
click at [174, 404] on button "Marcas AML" at bounding box center [181, 403] width 218 height 45
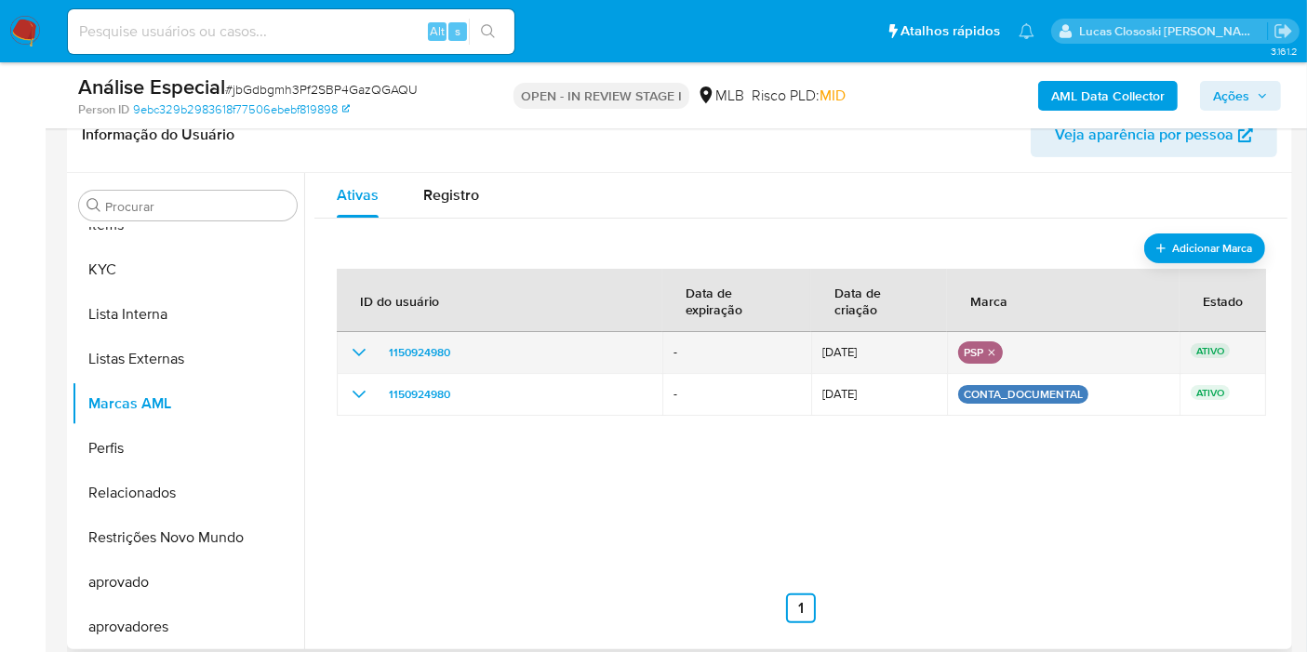
click at [358, 352] on icon "show_hidden_detail_by_id_1150924980" at bounding box center [359, 352] width 22 height 22
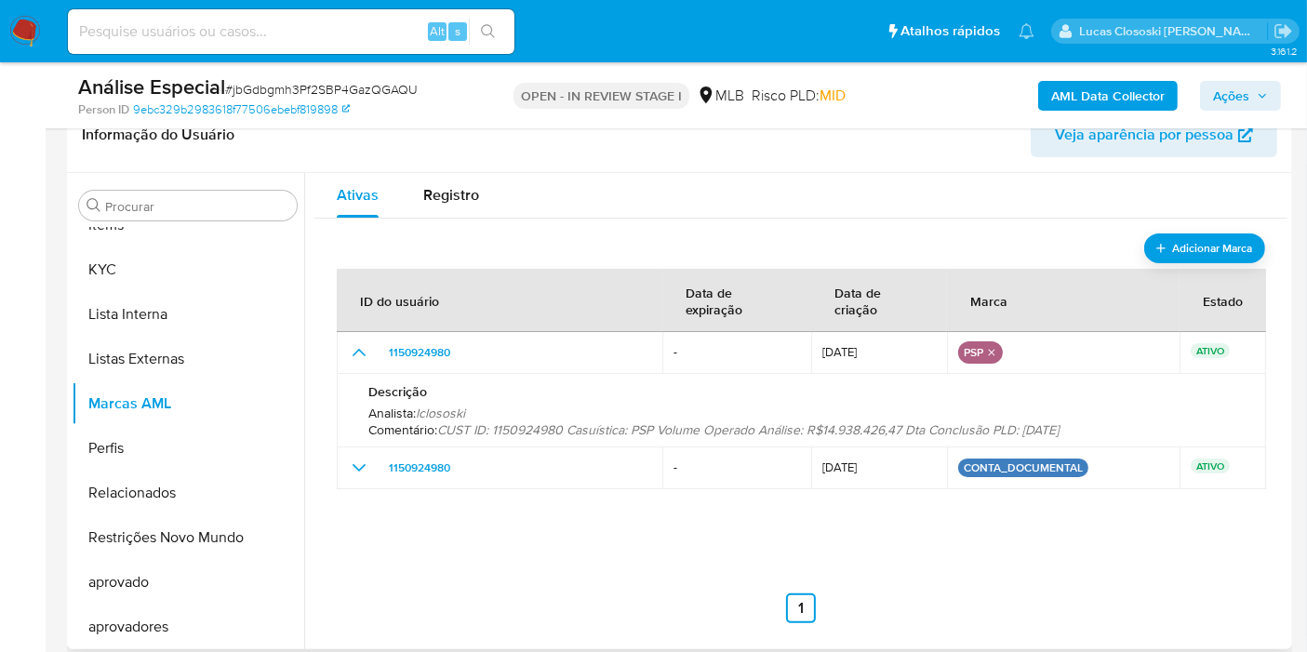
click at [906, 421] on span "CUST ID: 1150924980 Casuística: PSP Volume Operado Análise: R$14.938.426,47 Dta…" at bounding box center [748, 430] width 622 height 19
click at [137, 260] on button "KYC" at bounding box center [181, 269] width 218 height 45
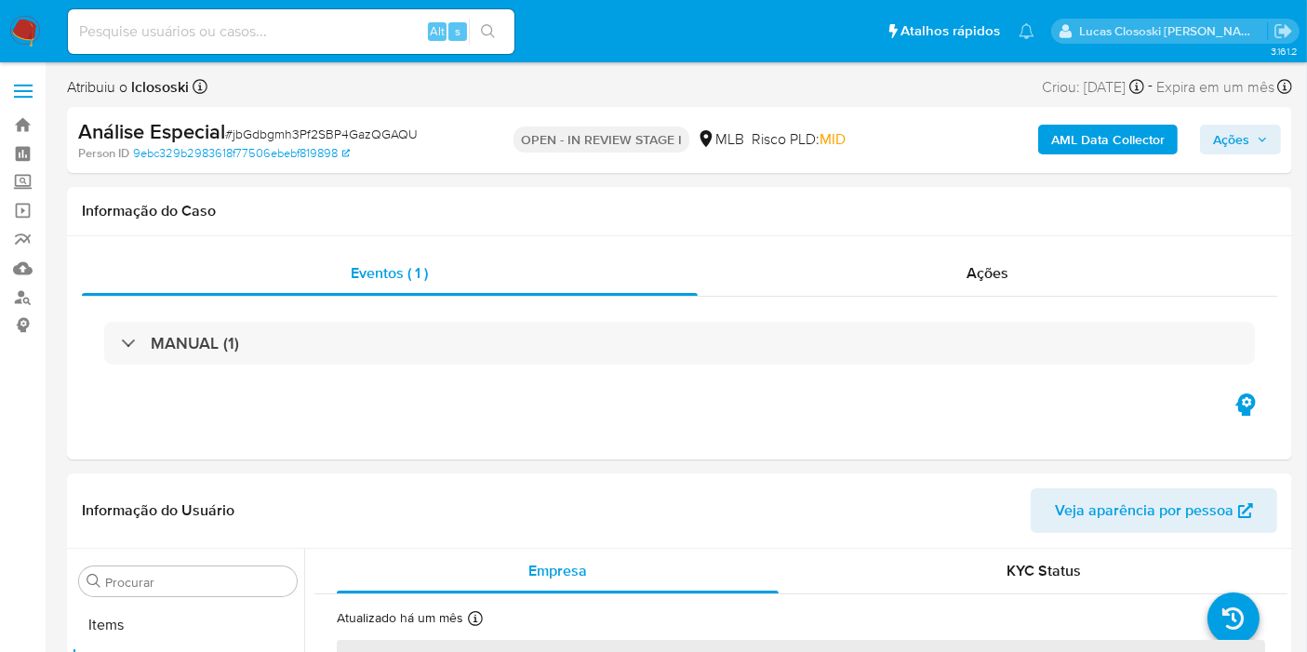
scroll to position [964, 0]
click at [329, 39] on input at bounding box center [291, 32] width 447 height 24
paste input "851LaekUx6GZffTi2ZWv7AJc"
type input "851LaekUx6GZffTi2ZWv7AJc"
click at [448, 36] on div "s" at bounding box center [457, 31] width 19 height 19
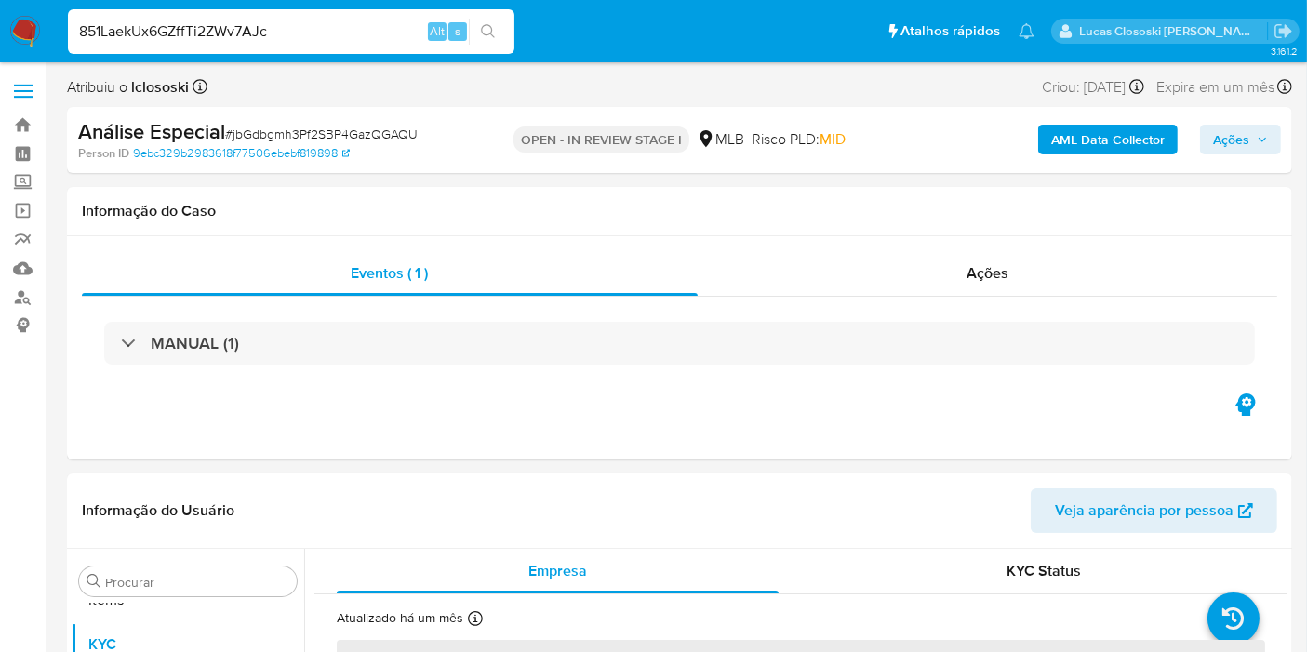
select select "10"
click at [511, 28] on input "851LaekUx6GZffTi2ZWv7AJc" at bounding box center [291, 32] width 447 height 24
click at [502, 30] on button "search-icon" at bounding box center [488, 32] width 38 height 26
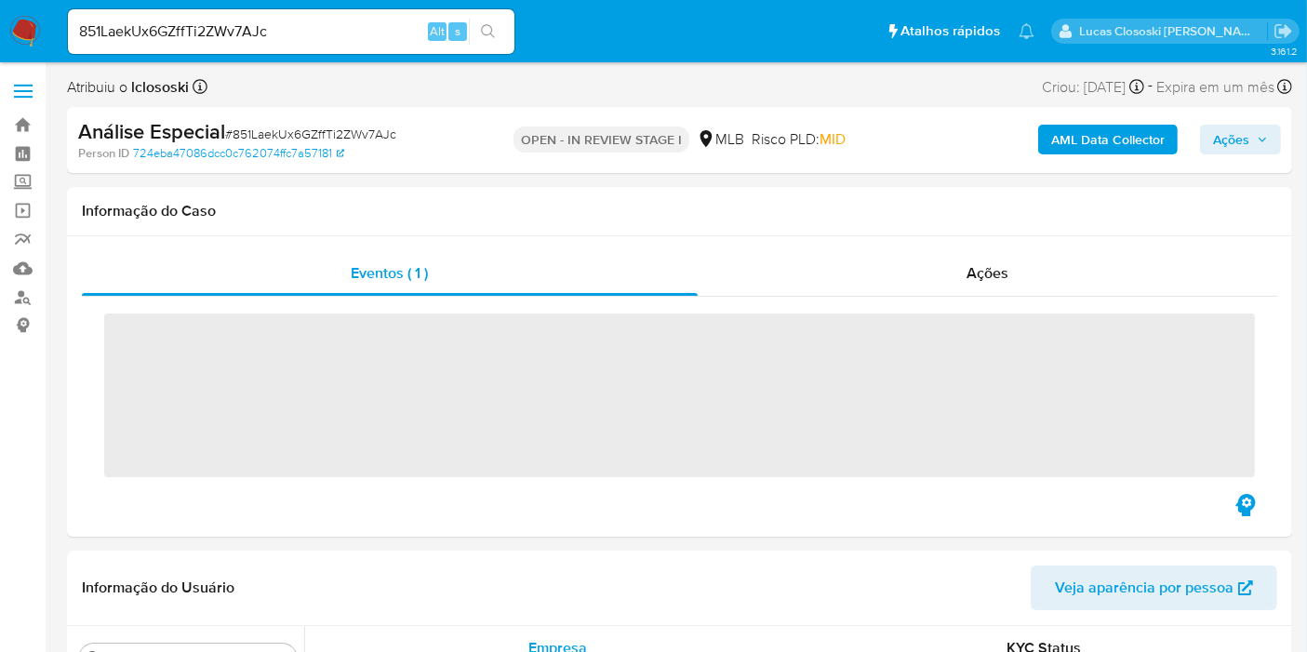
scroll to position [964, 0]
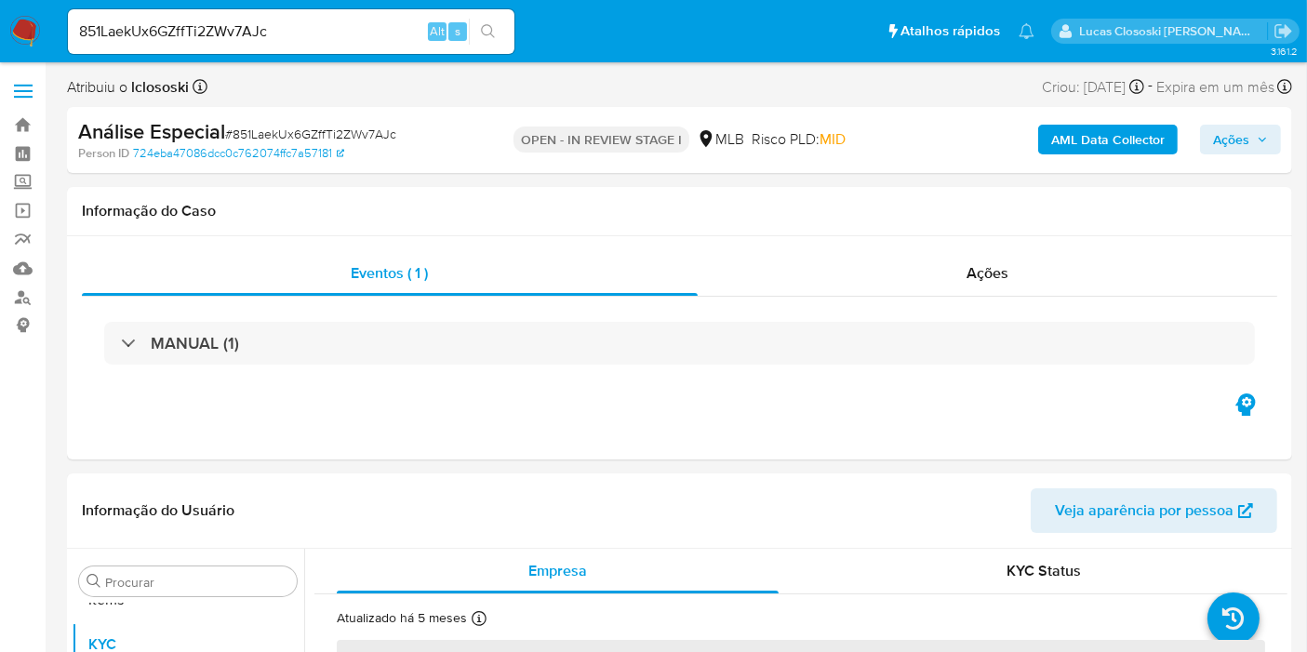
select select "10"
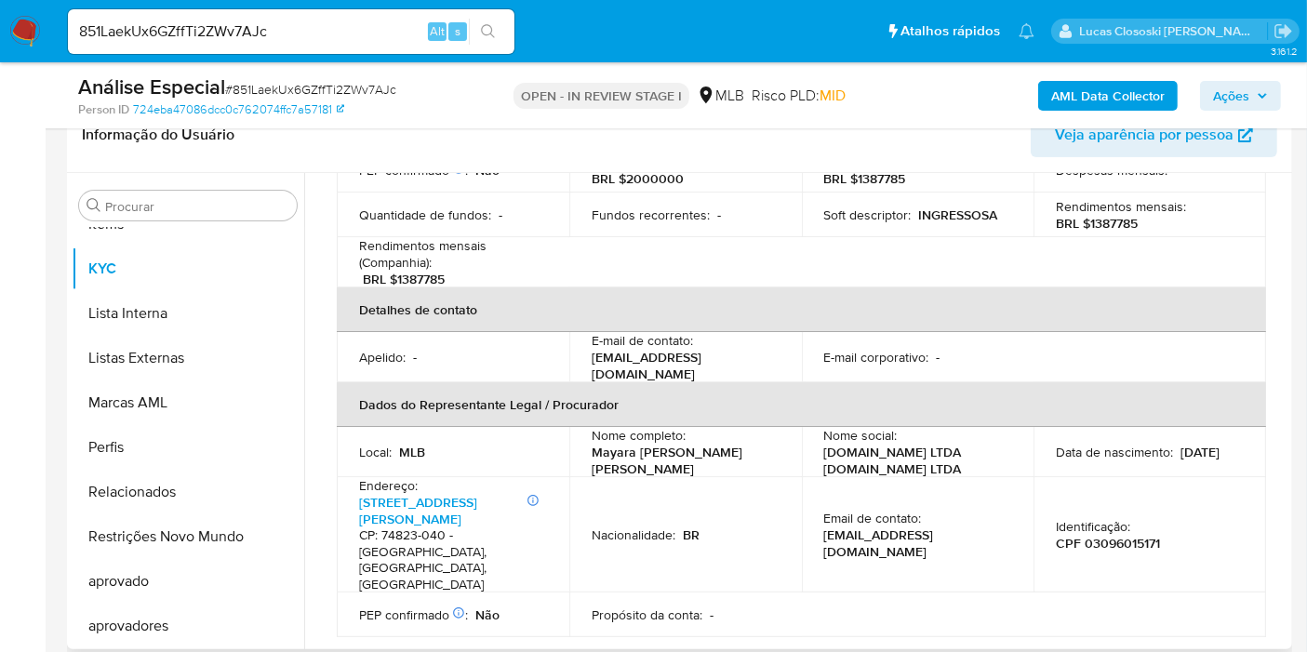
scroll to position [103, 0]
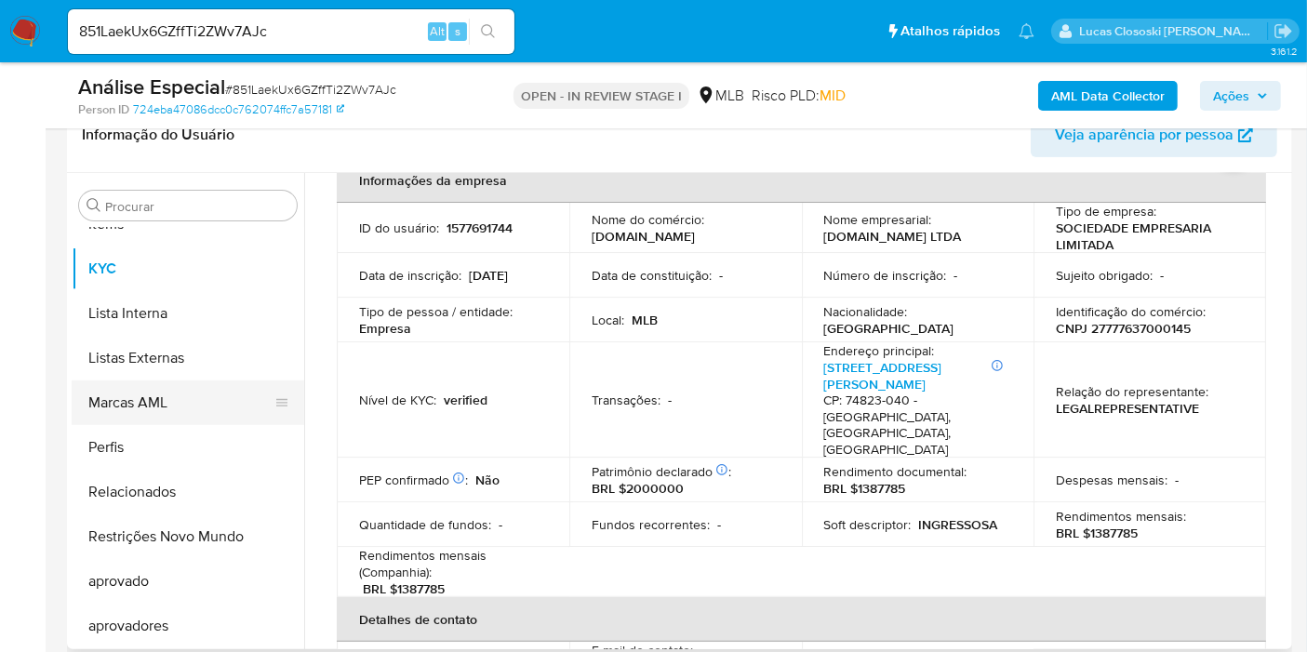
click at [161, 405] on button "Marcas AML" at bounding box center [181, 403] width 218 height 45
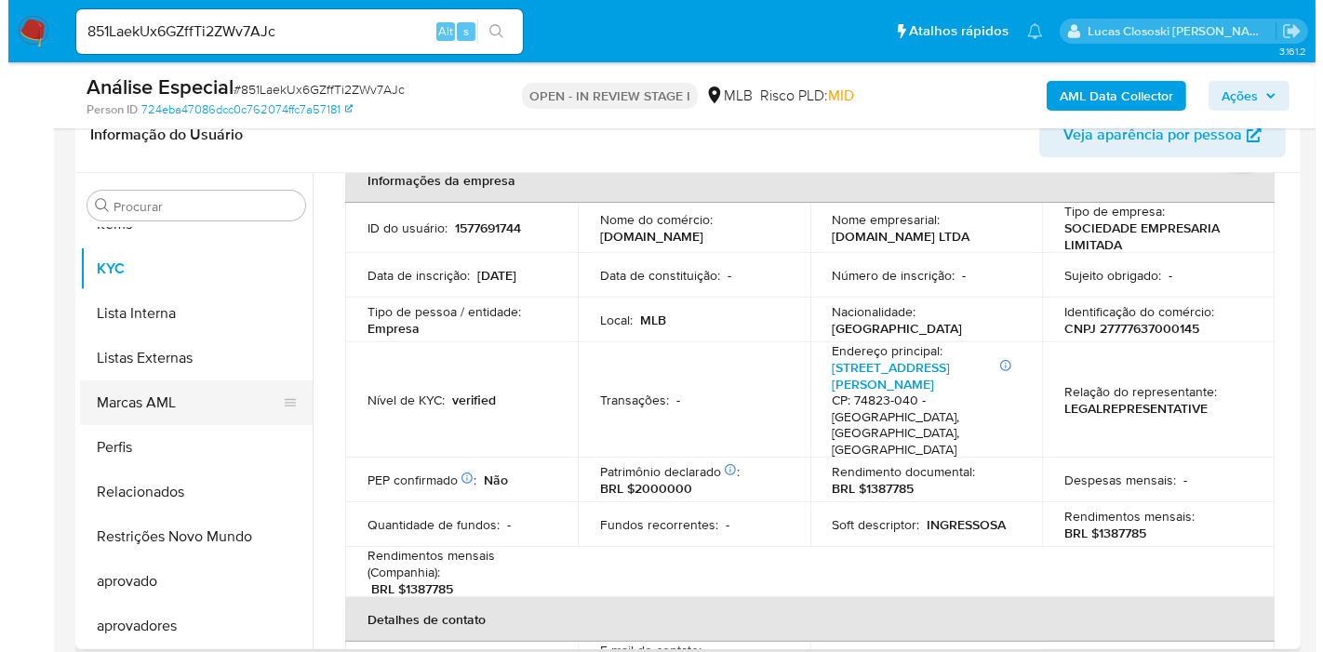
scroll to position [0, 0]
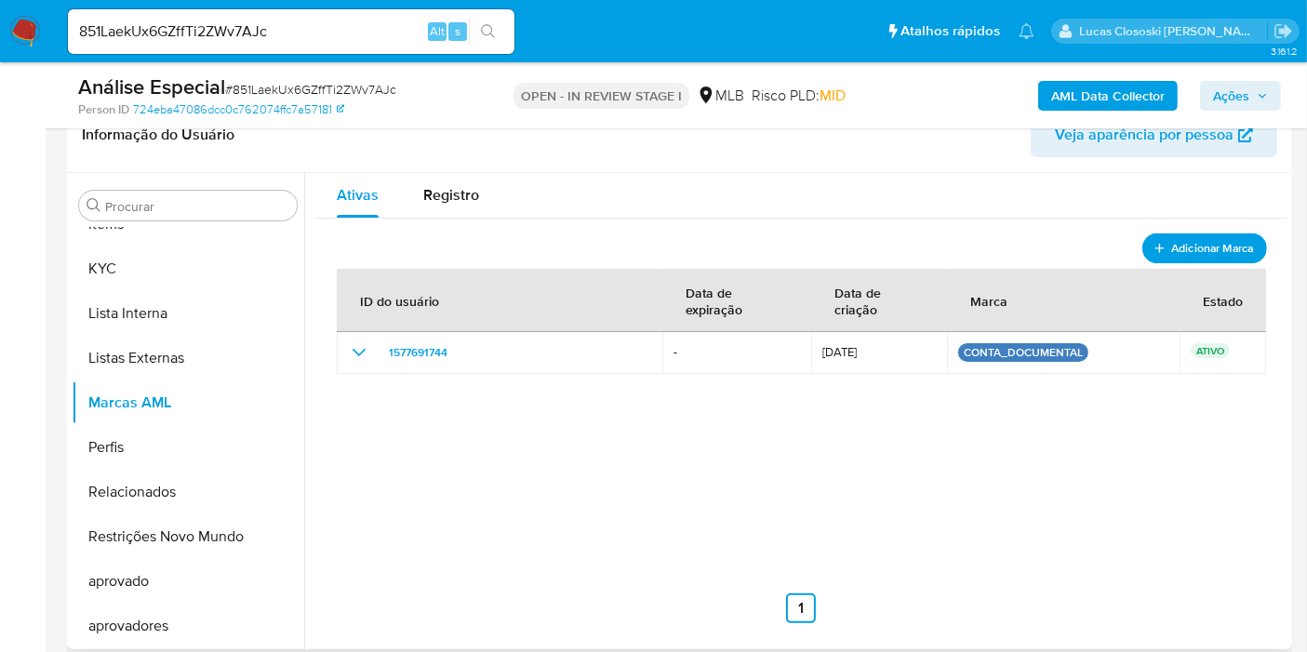
click at [1152, 240] on icon "add-mark" at bounding box center [1159, 247] width 15 height 15
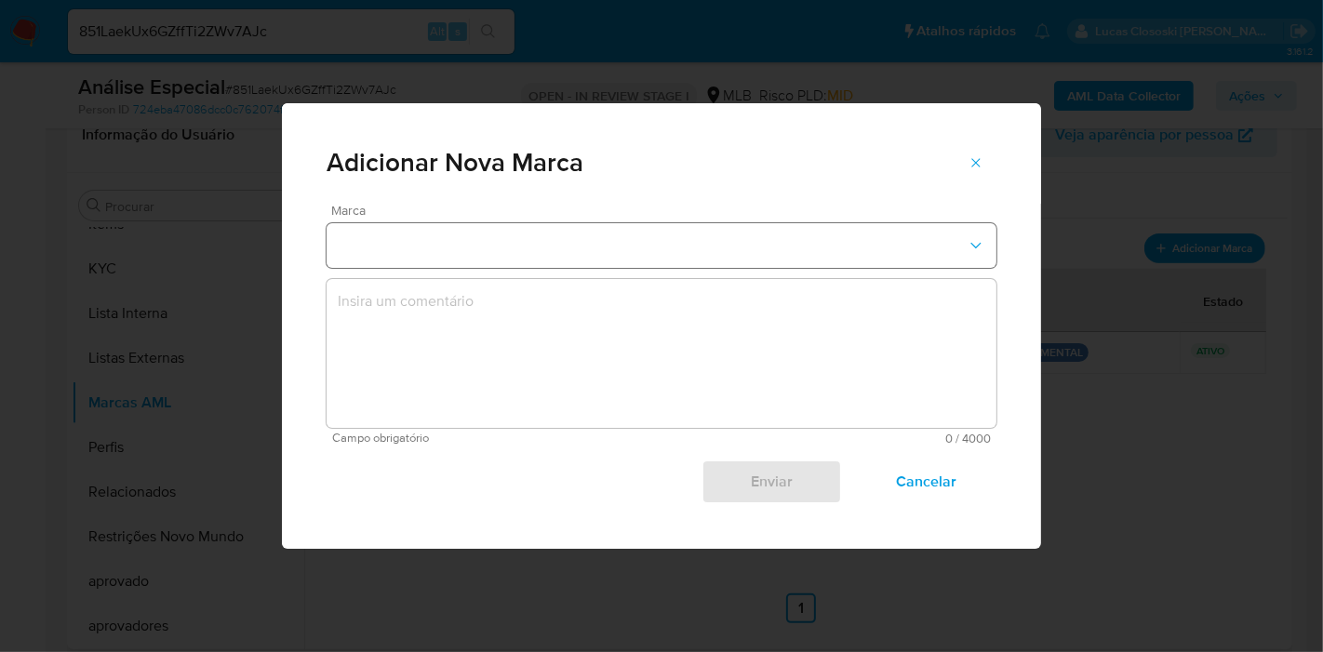
click at [498, 242] on button "marks-modal" at bounding box center [662, 245] width 670 height 45
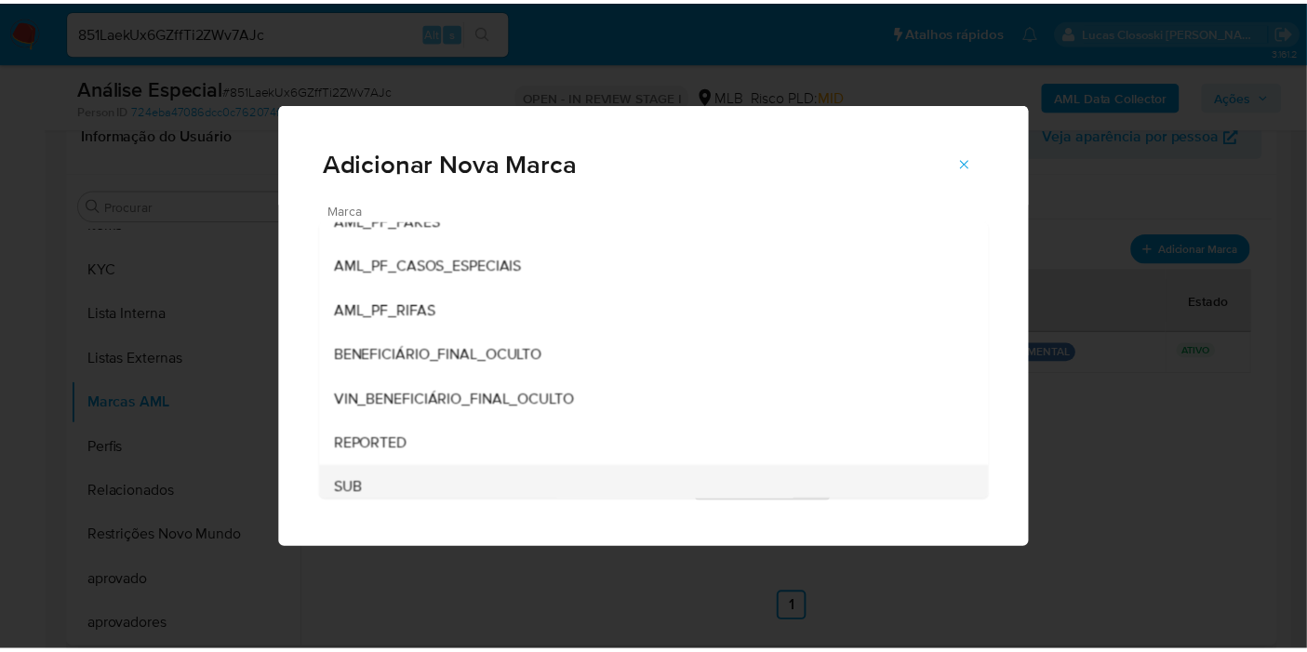
scroll to position [256, 0]
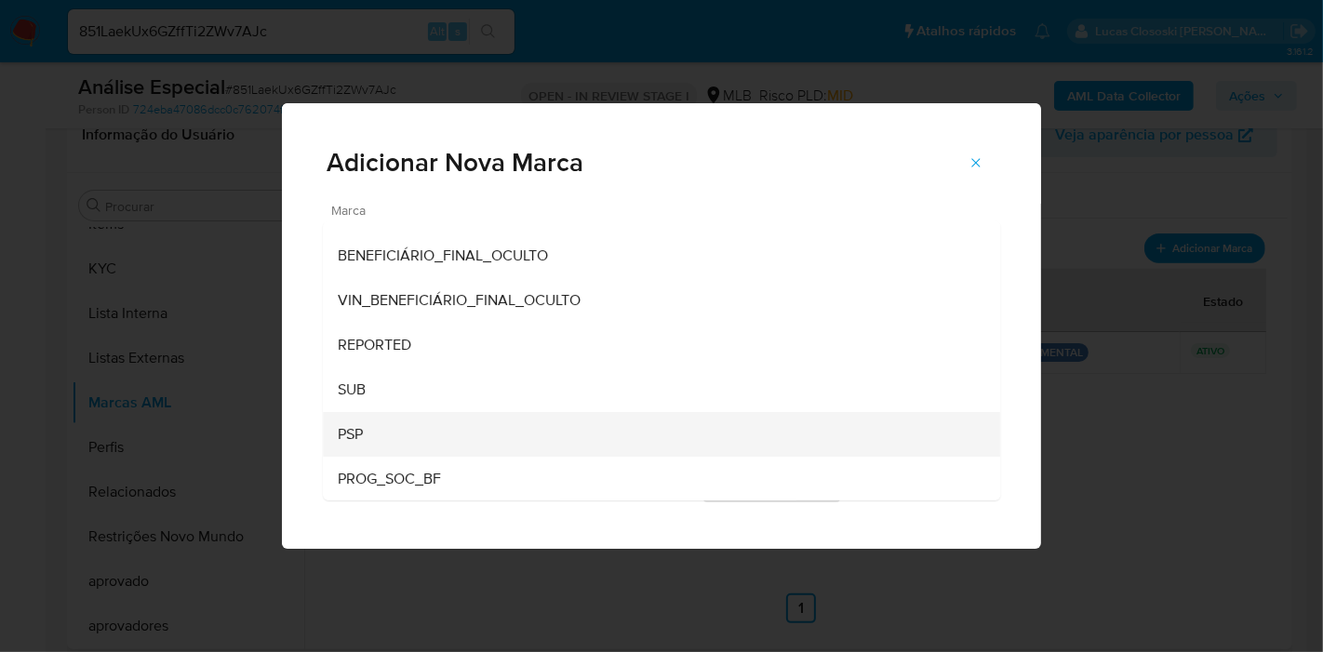
click at [420, 417] on div "PSP" at bounding box center [656, 434] width 636 height 45
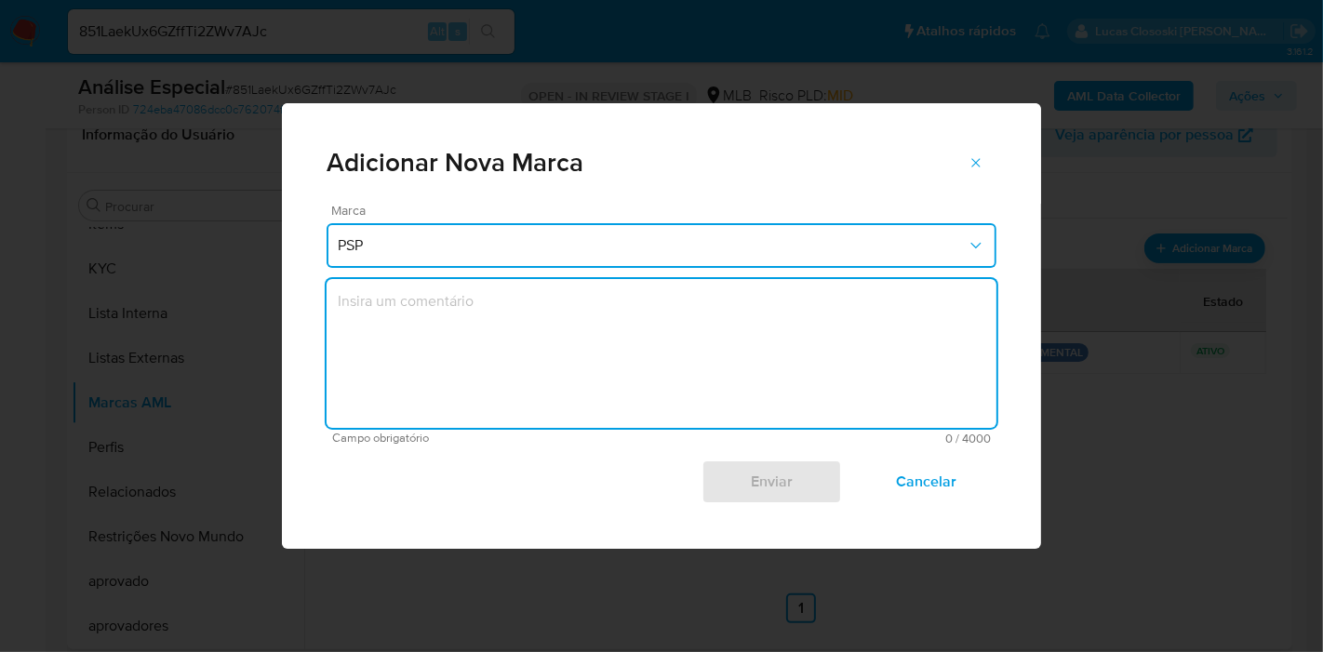
click at [461, 366] on textarea "marks-modal" at bounding box center [662, 353] width 670 height 149
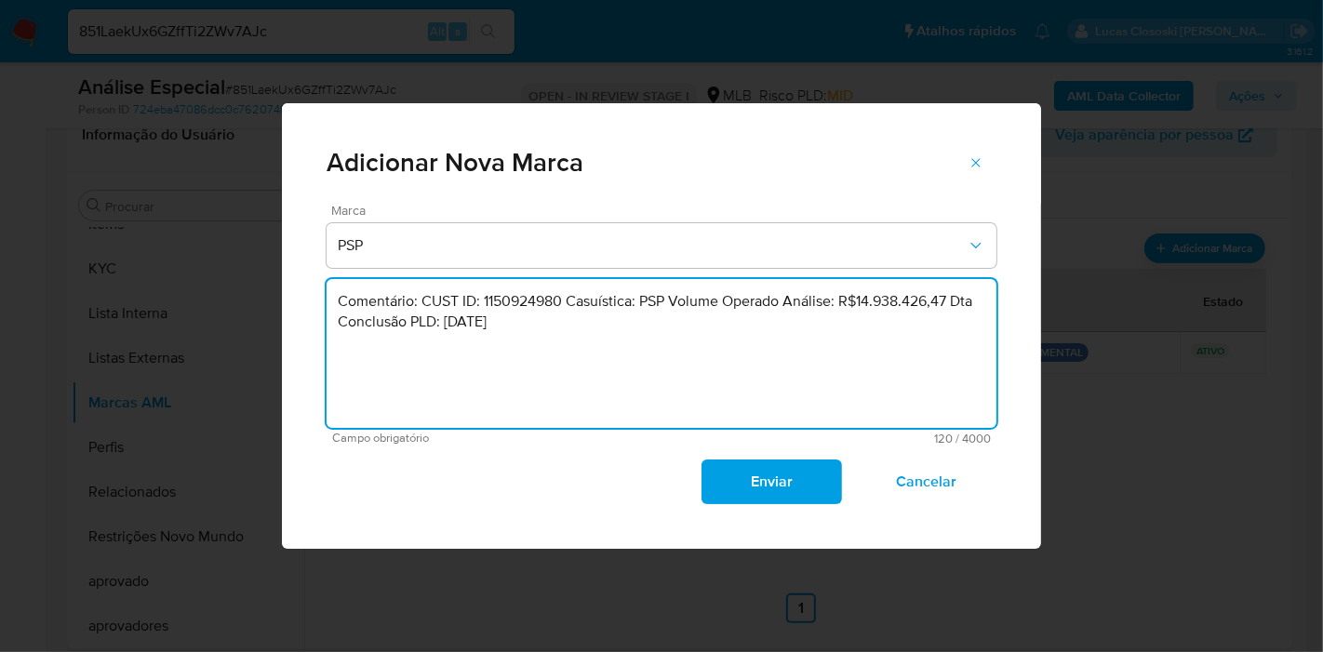
click at [541, 305] on textarea "Comentário: CUST ID: 1150924980 Casuística: PSP Volume Operado Análise: R$14.93…" at bounding box center [662, 353] width 670 height 149
paste textarea "577691744"
drag, startPoint x: 856, startPoint y: 301, endPoint x: 944, endPoint y: 301, distance: 88.4
click at [944, 301] on textarea "Comentário: CUST ID: 1577691744 Casuística: PSP Volume Operado Análise: R$14.93…" at bounding box center [662, 353] width 670 height 149
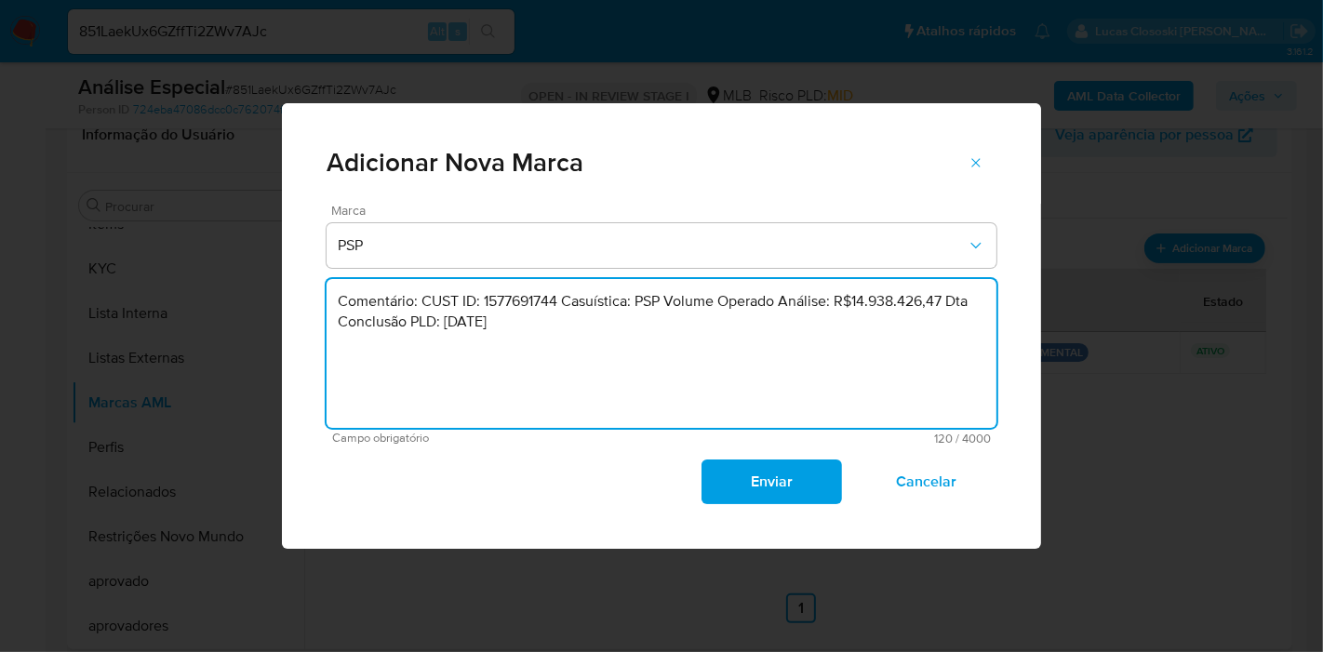
paste textarea "32.709.811,42"
type textarea "Comentário: CUST ID: 1577691744 Casuística: PSP Volume Operado Análise: R$32.70…"
click at [755, 491] on span "Enviar" at bounding box center [771, 481] width 91 height 41
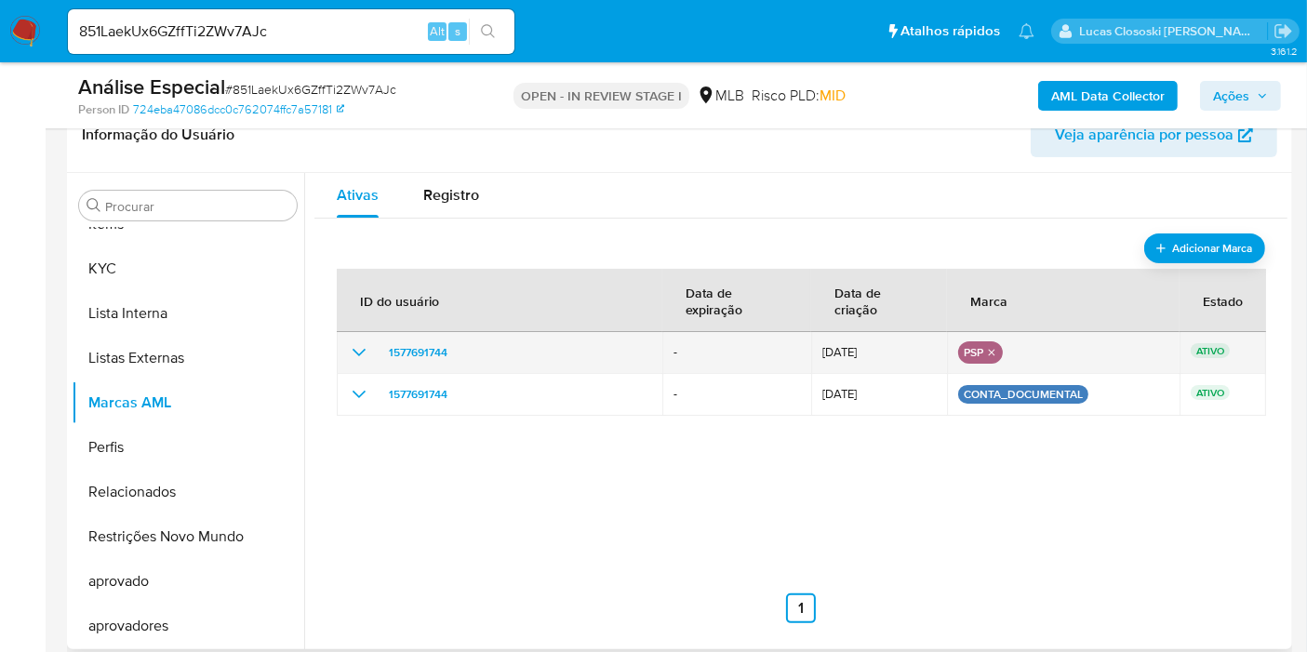
click at [365, 346] on icon "show_hidden_detail_by_id_1577691744" at bounding box center [359, 352] width 22 height 22
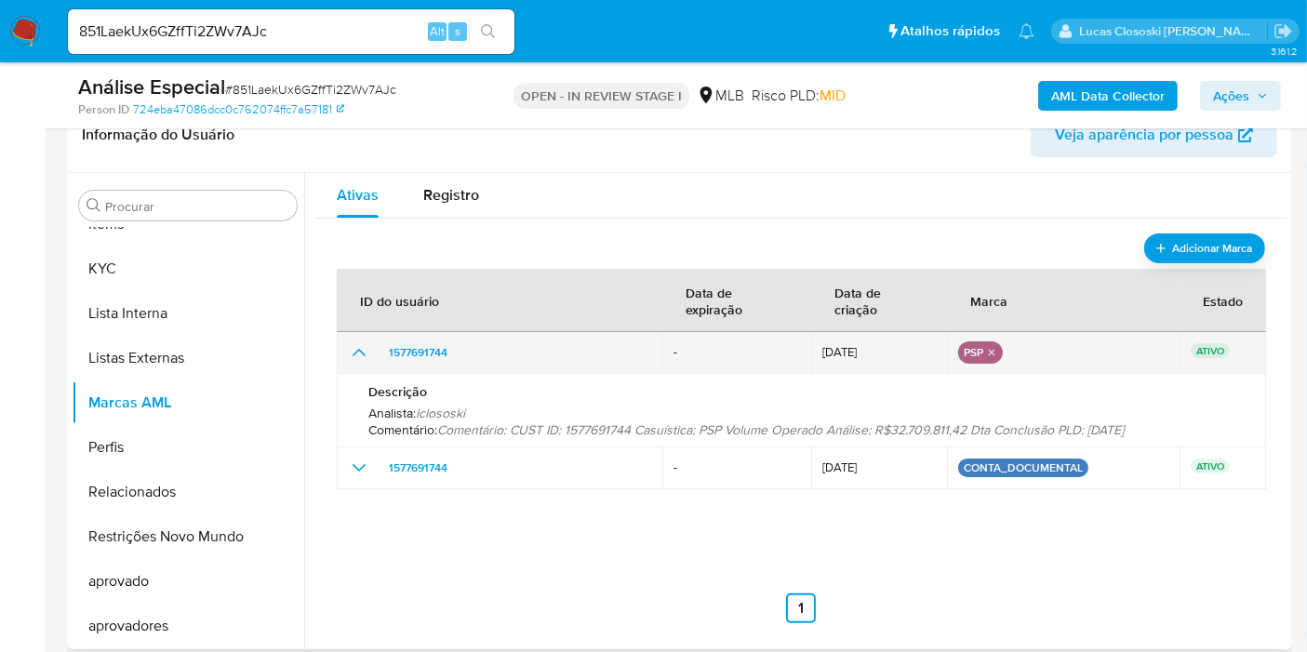
click at [365, 346] on icon "show_hidden_detail_by_id_1577691744" at bounding box center [359, 352] width 22 height 22
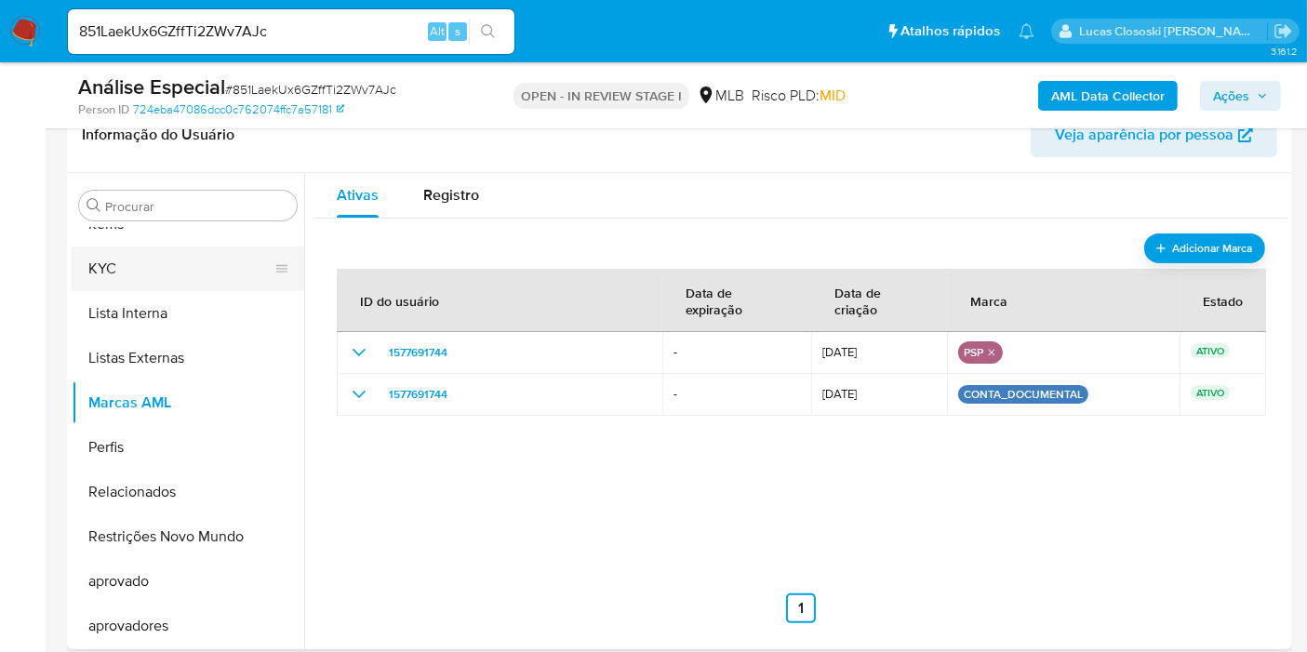
click at [109, 277] on button "KYC" at bounding box center [181, 269] width 218 height 45
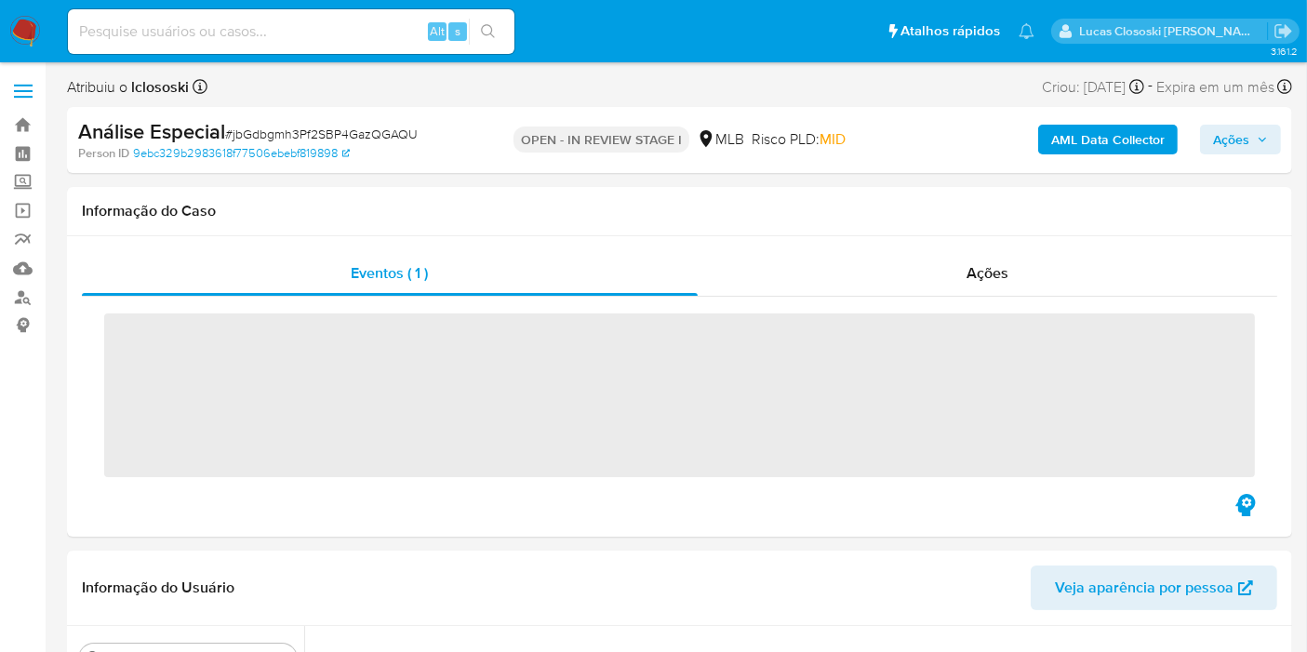
scroll to position [158, 0]
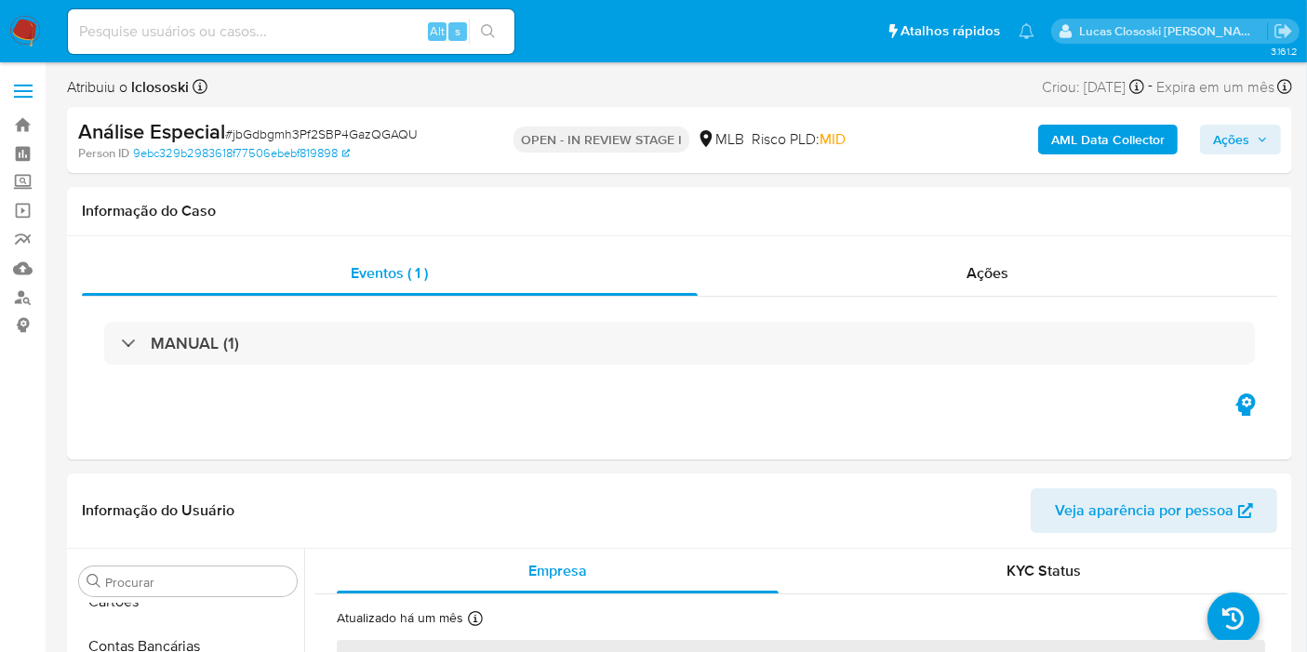
select select "10"
click at [1267, 150] on span "Ações" at bounding box center [1240, 140] width 55 height 26
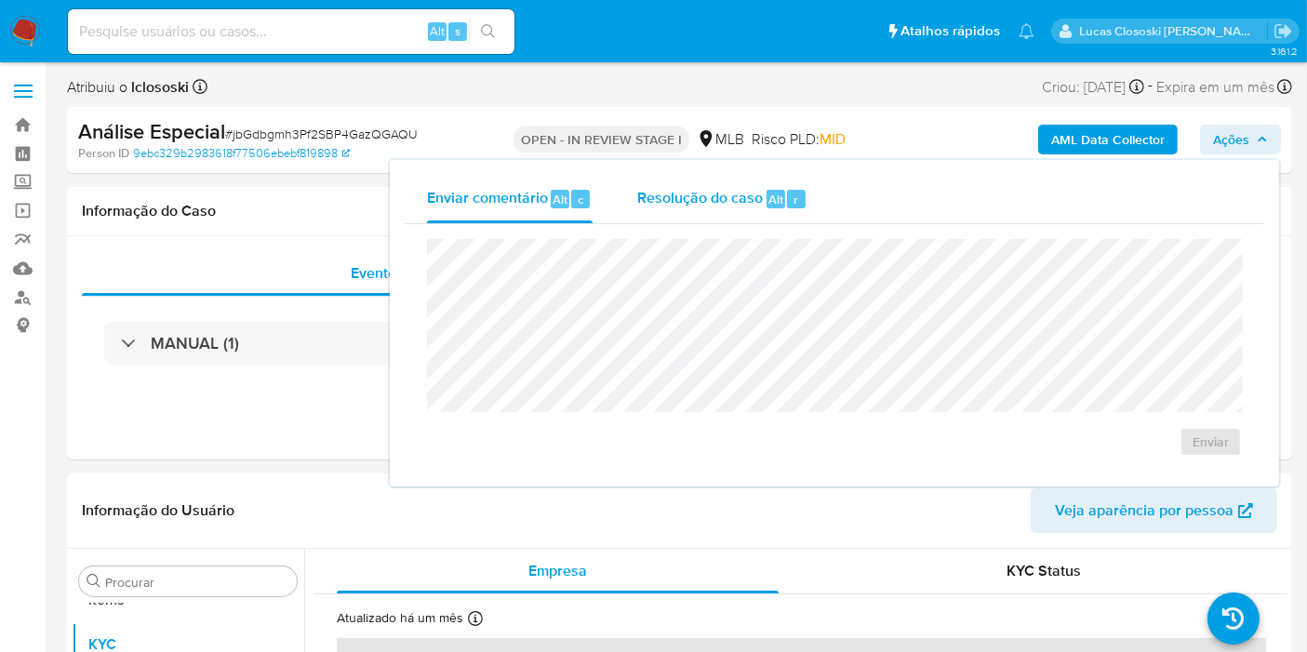
click at [686, 191] on span "Resolução do caso" at bounding box center [700, 198] width 126 height 21
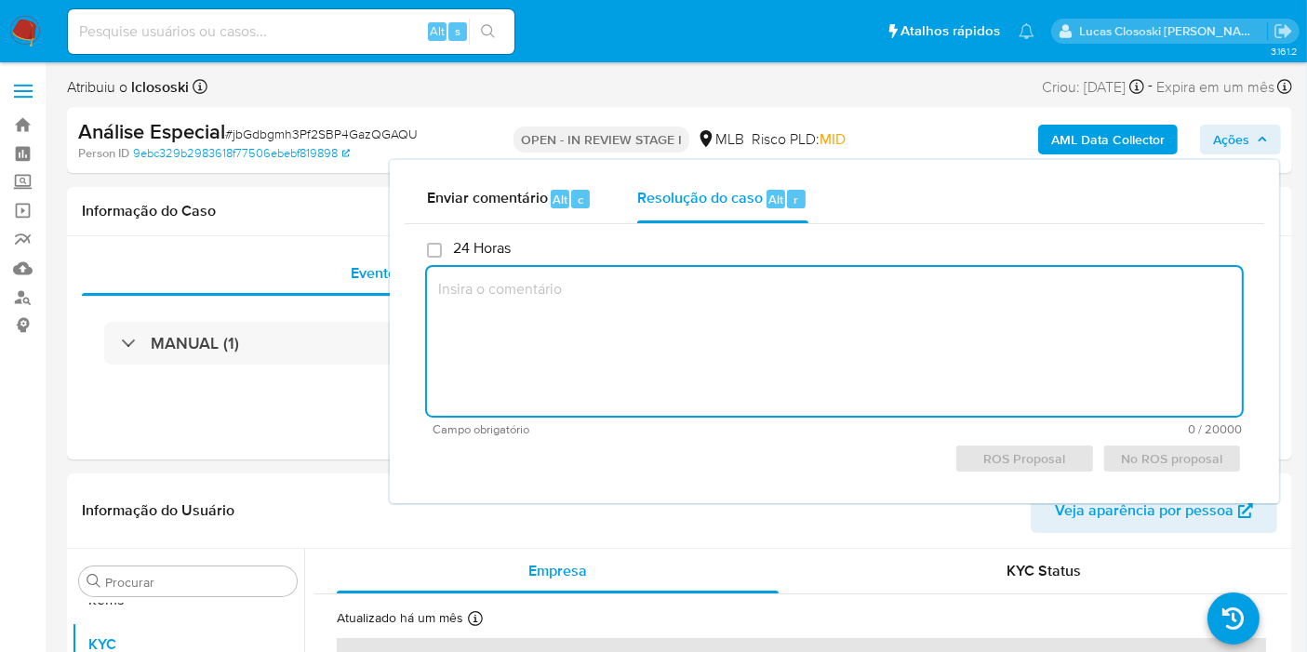
paste textarea "Fatos relevantes concluídos pelo analista: - Movimentação expressiva, aparentem…"
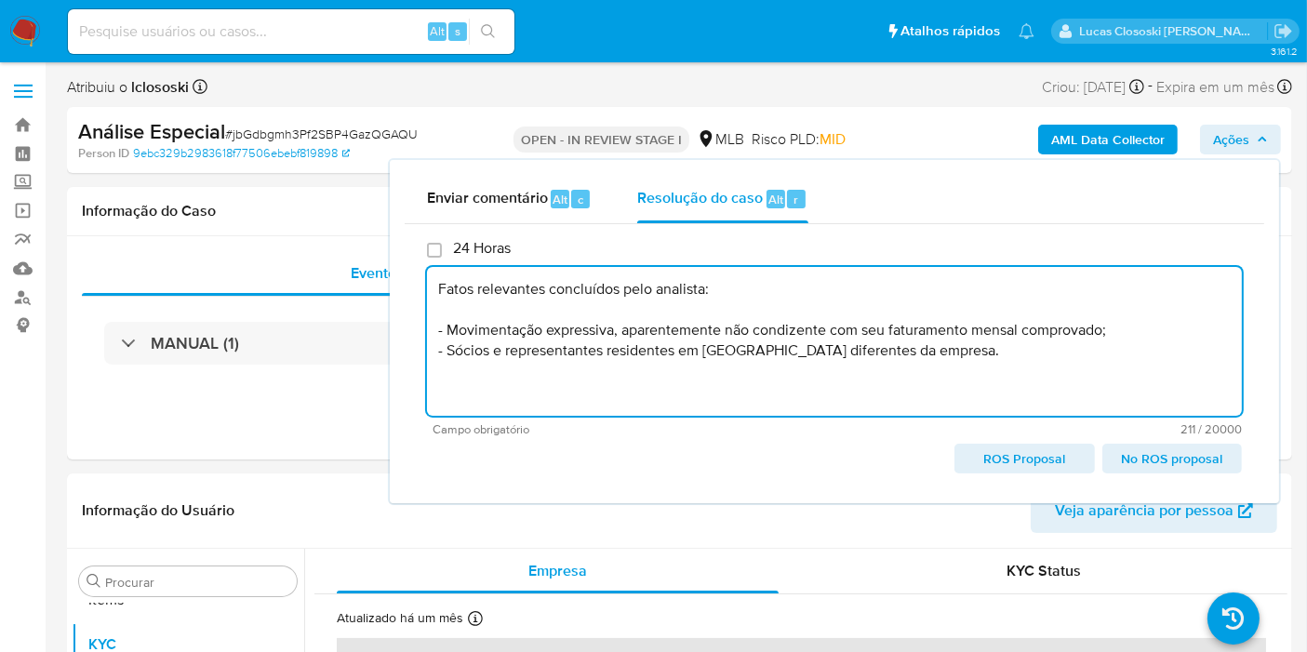
type textarea "Fatos relevantes concluídos pelo analista: - Movimentação expressiva, aparentem…"
click at [1230, 135] on span "Ações" at bounding box center [1231, 140] width 36 height 30
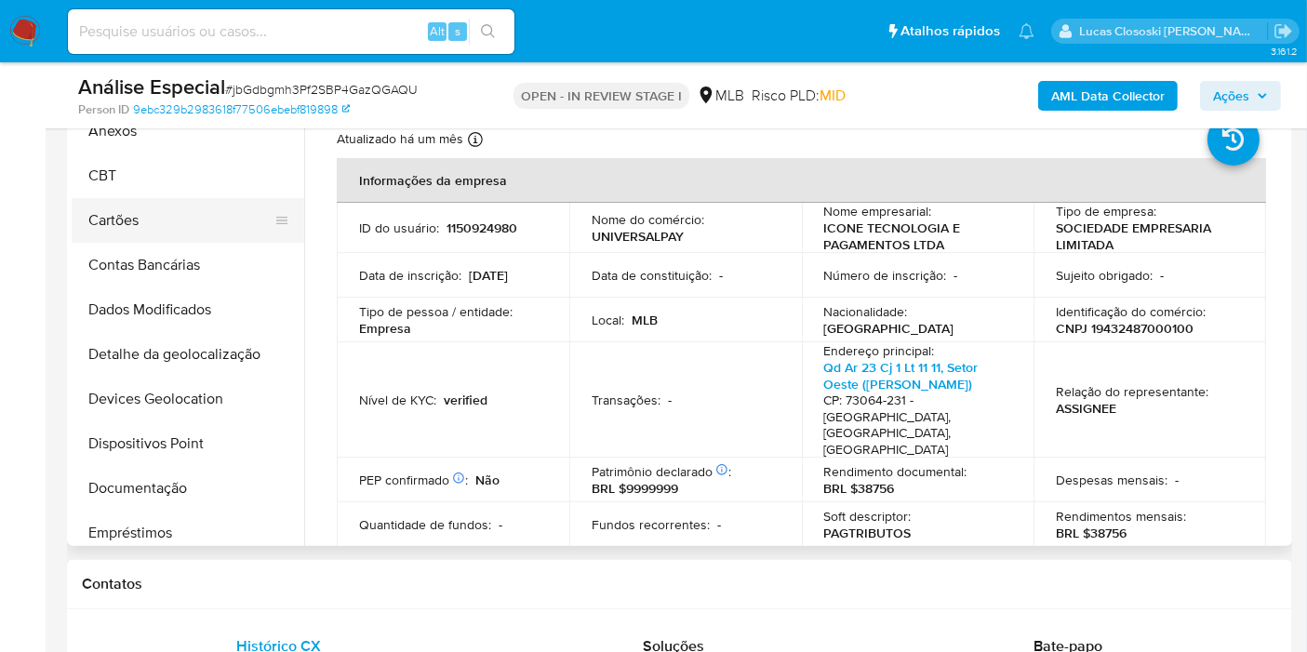
scroll to position [0, 0]
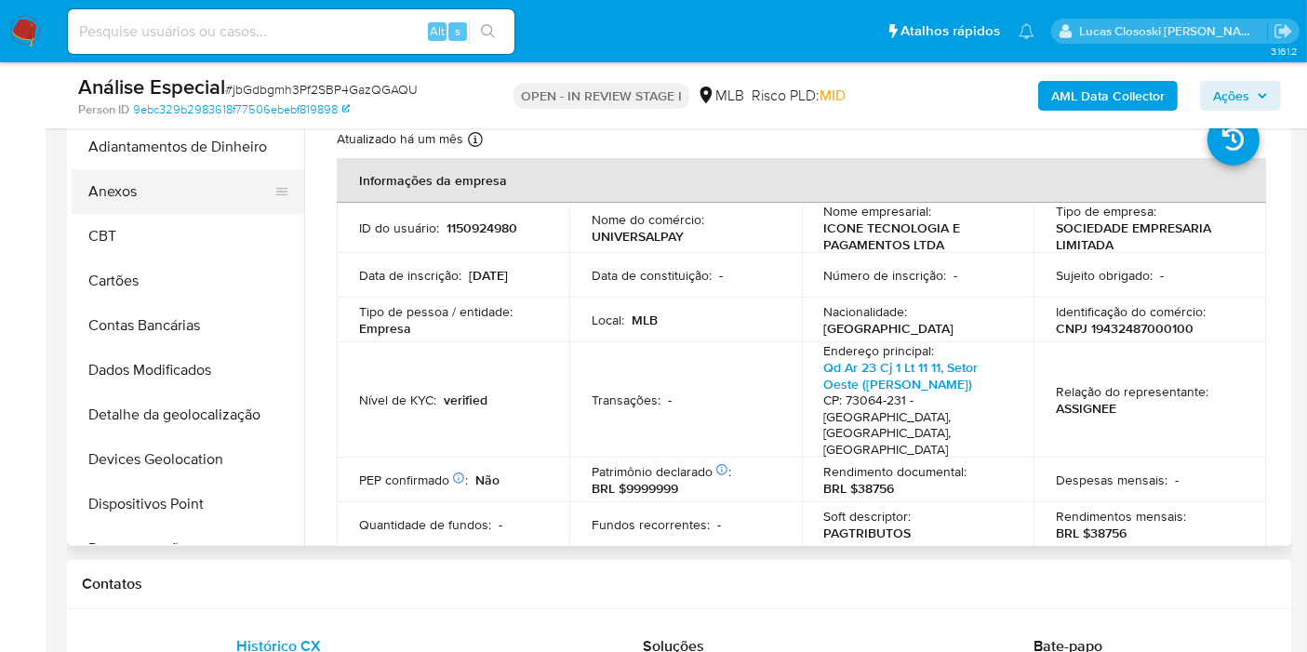
click at [123, 197] on button "Anexos" at bounding box center [181, 191] width 218 height 45
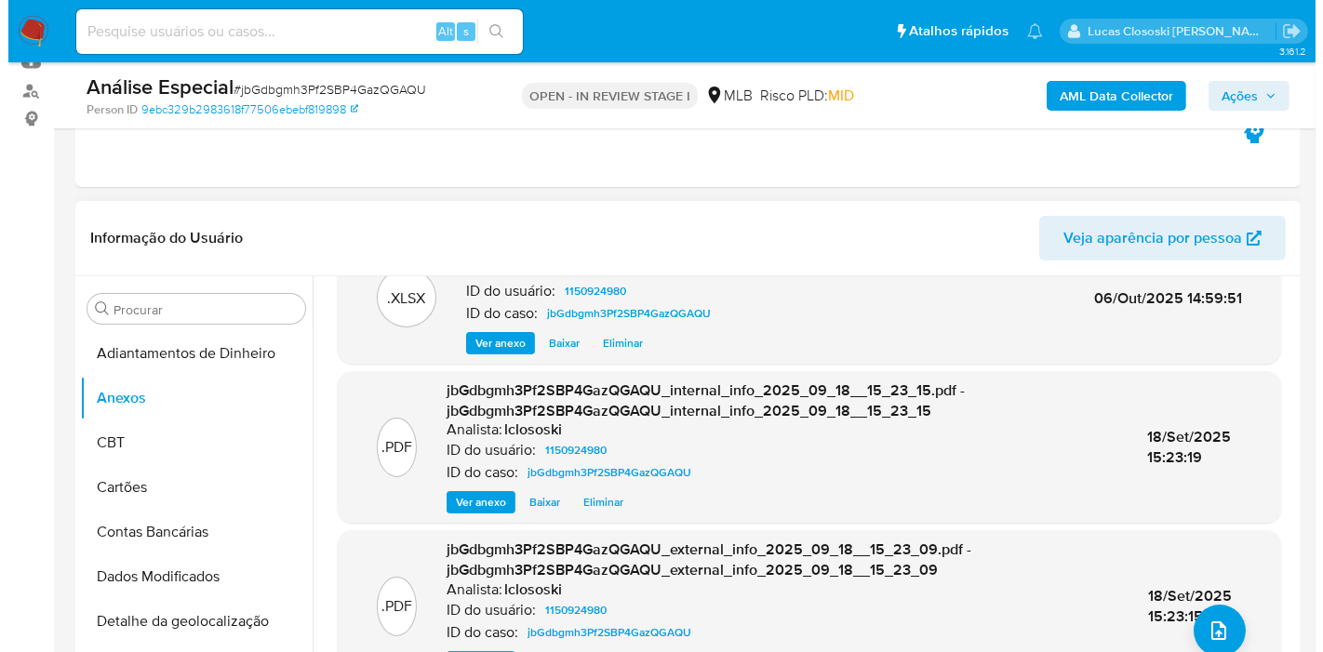
scroll to position [103, 0]
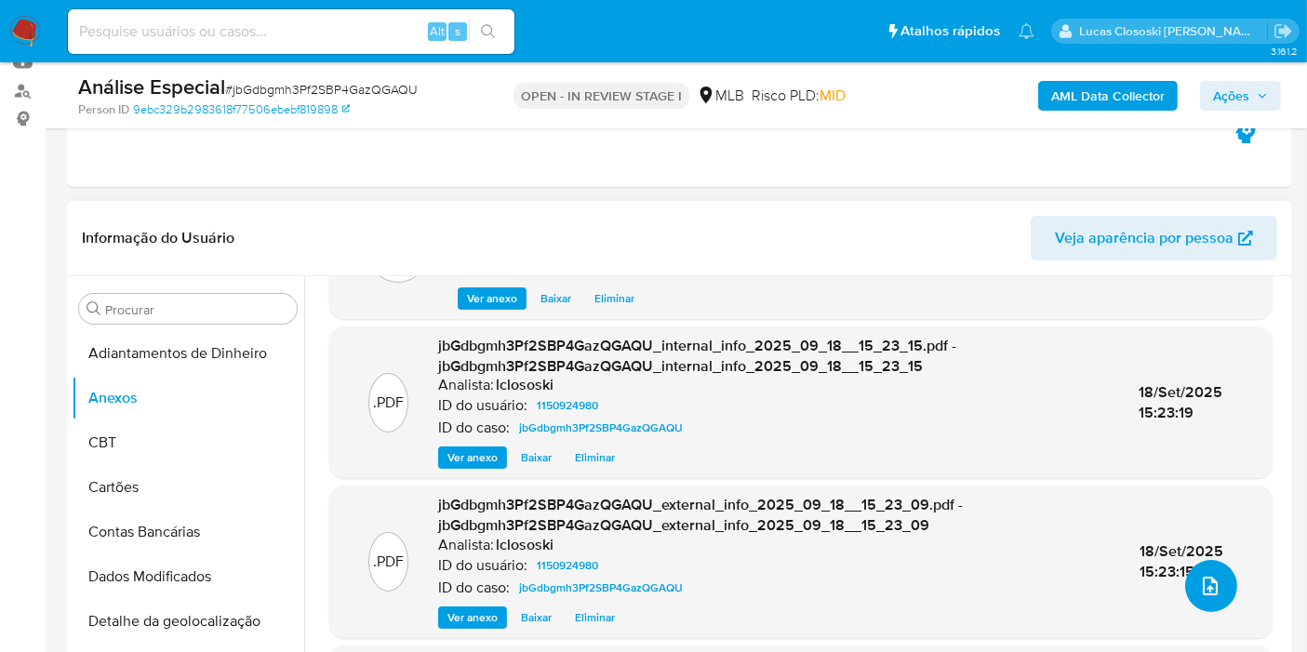
click at [1201, 575] on icon "upload-file" at bounding box center [1210, 586] width 22 height 22
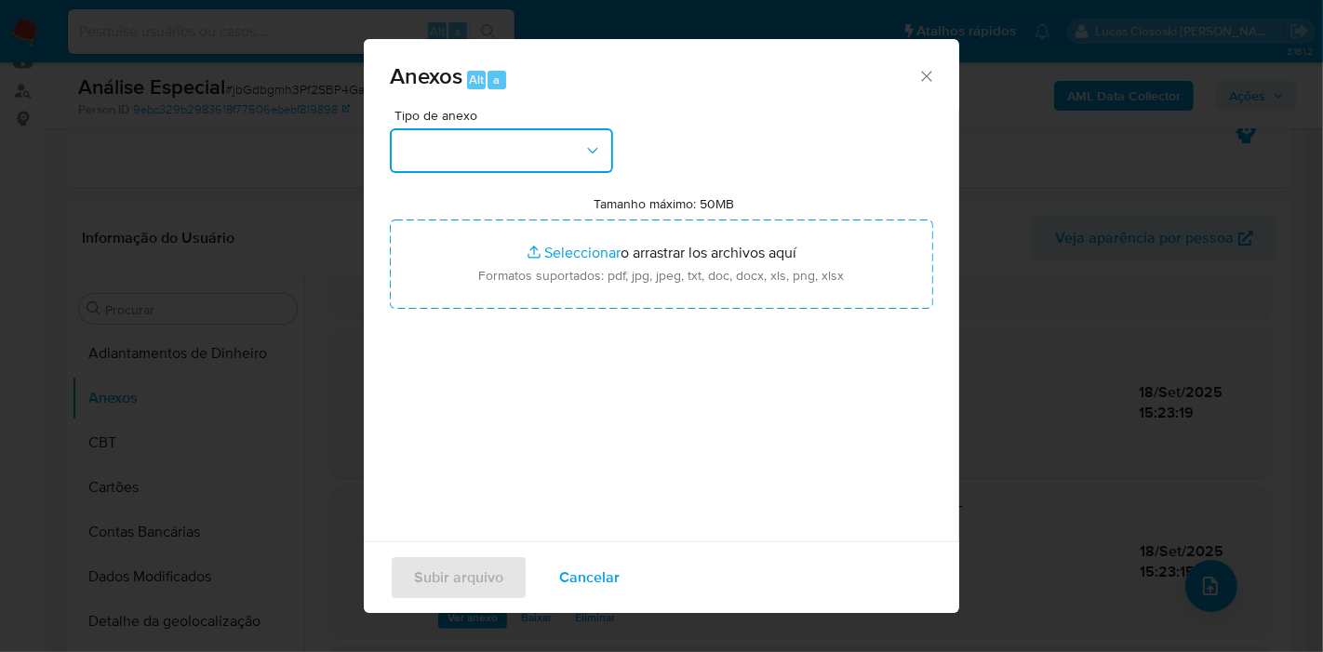
click at [481, 142] on button "button" at bounding box center [501, 150] width 223 height 45
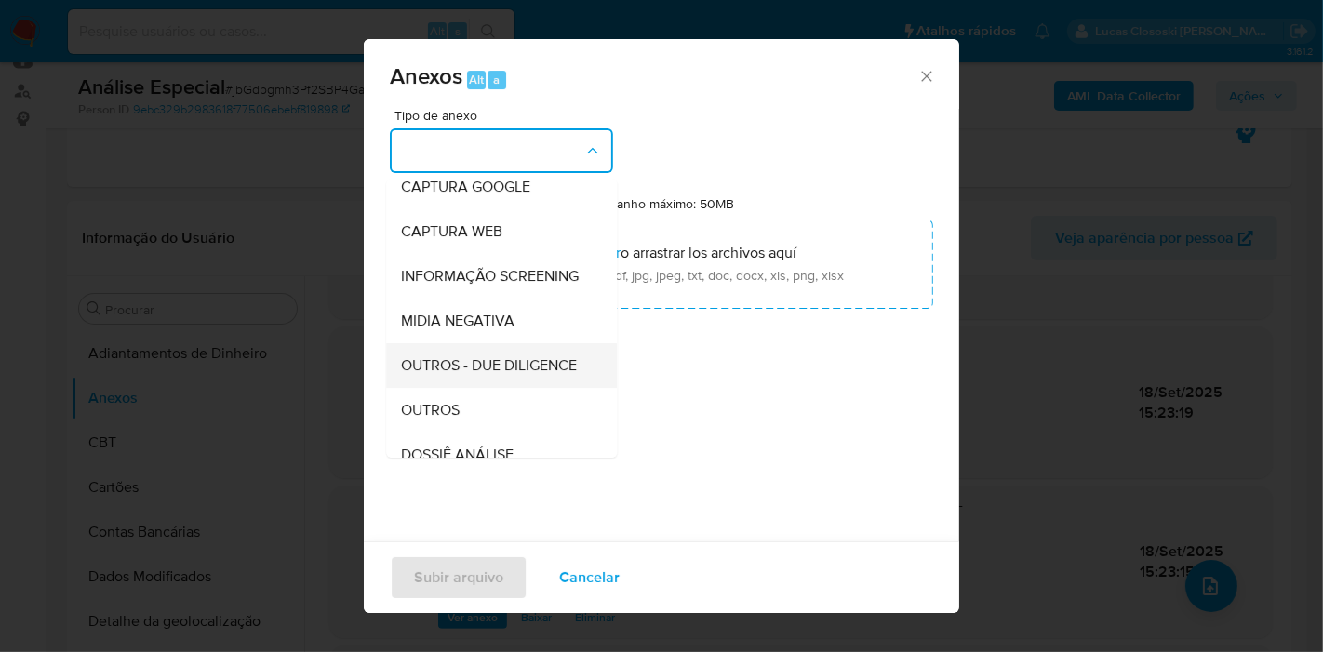
scroll to position [286, 0]
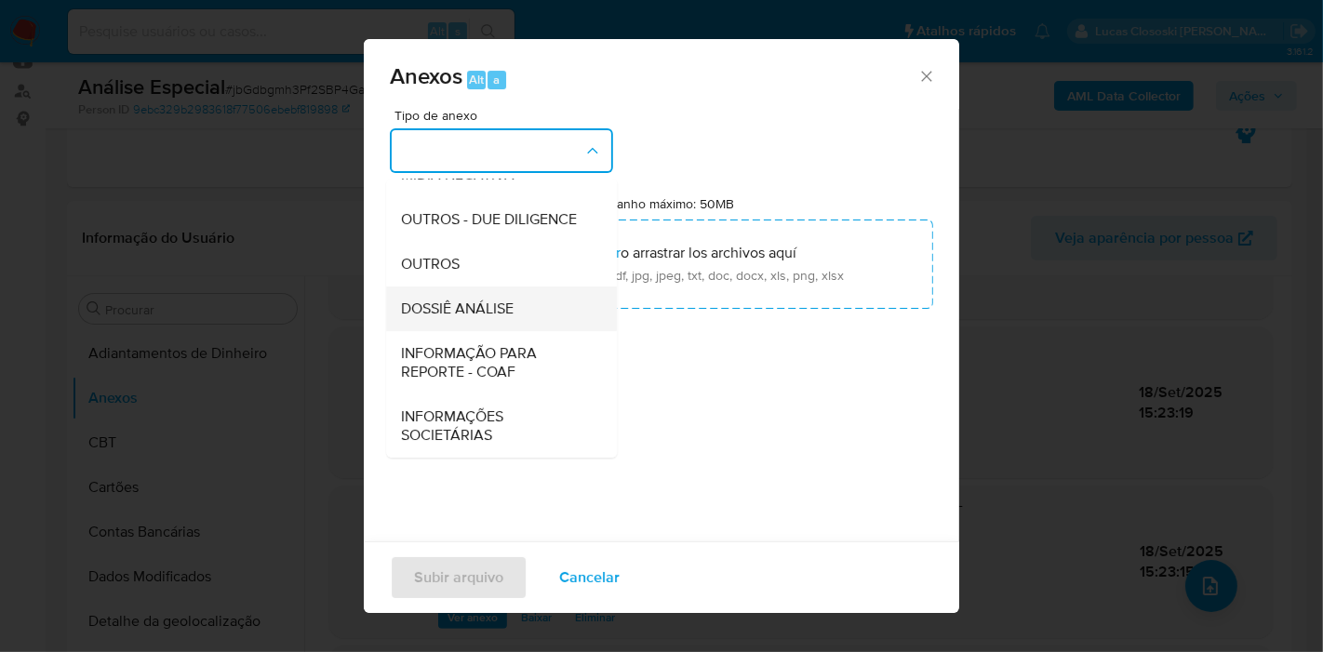
click at [459, 315] on span "DOSSIÊ ANÁLISE" at bounding box center [457, 309] width 113 height 19
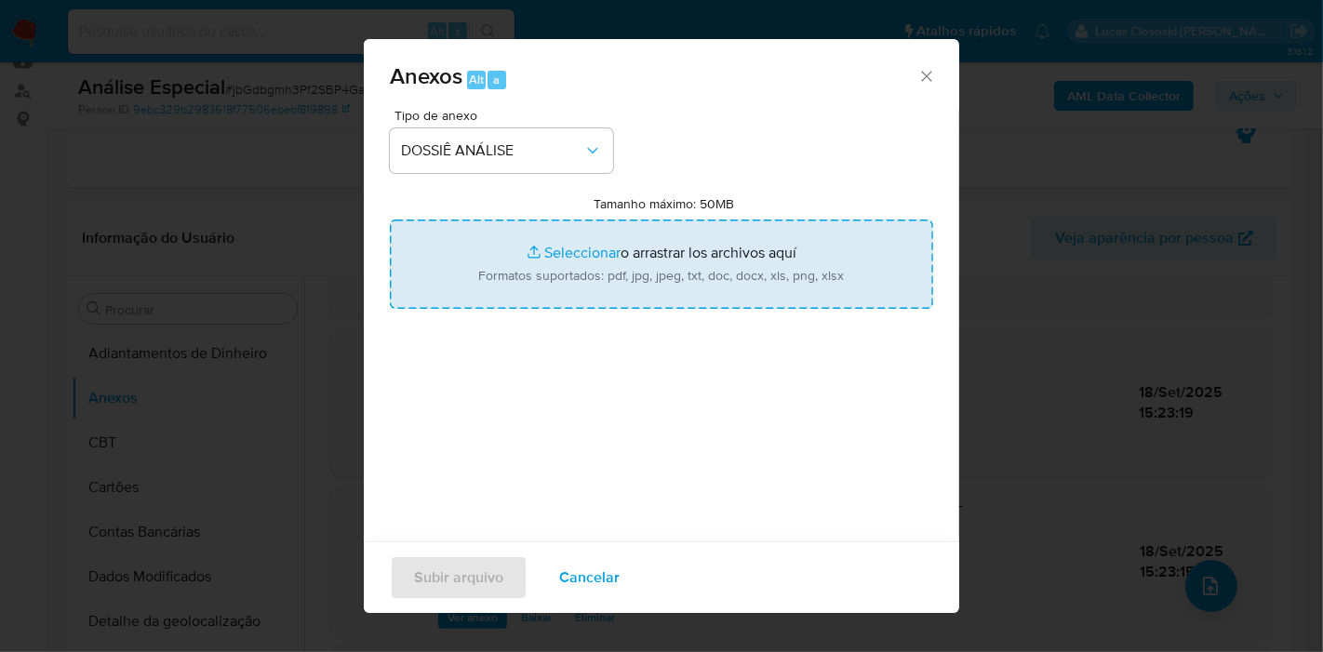
click at [544, 273] on input "Tamanho máximo: 50MB Seleccionar archivos" at bounding box center [661, 264] width 543 height 89
type input "C:\fakepath\SAR - XXXX - CNPJ 19432487000100 - ICONE TECNOLOGIA E PAGAMENTOS LT…"
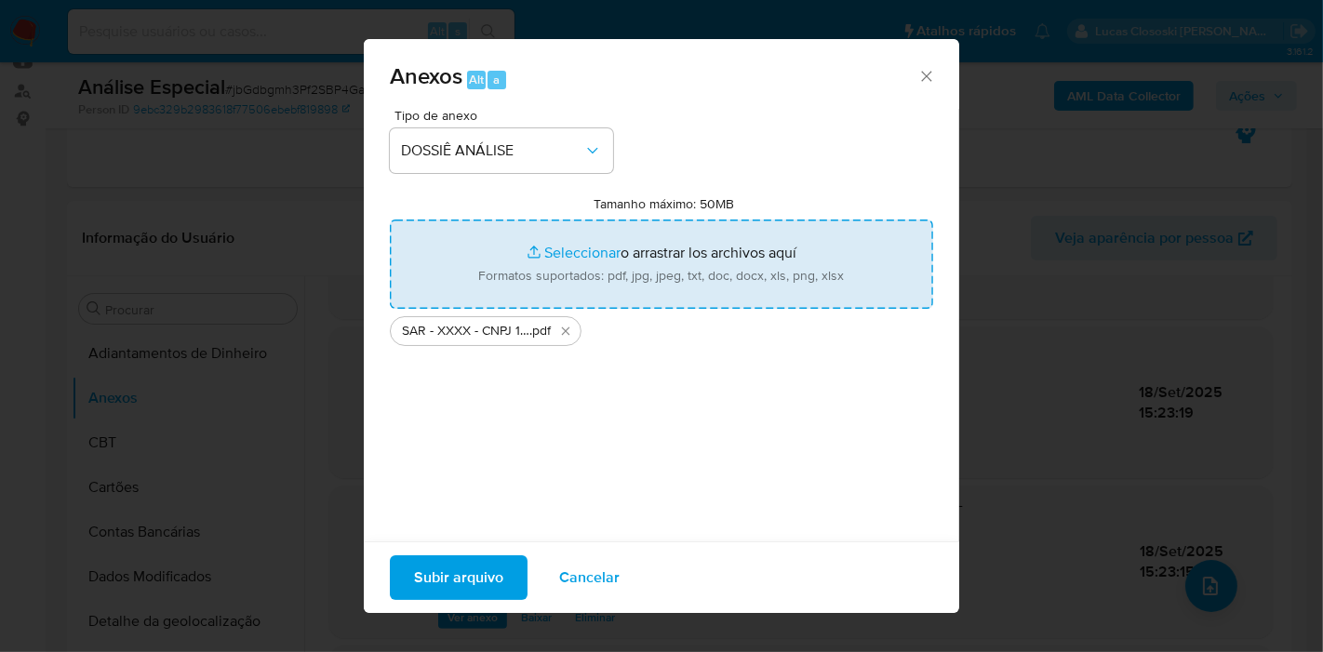
click at [425, 567] on span "Subir arquivo" at bounding box center [458, 577] width 89 height 41
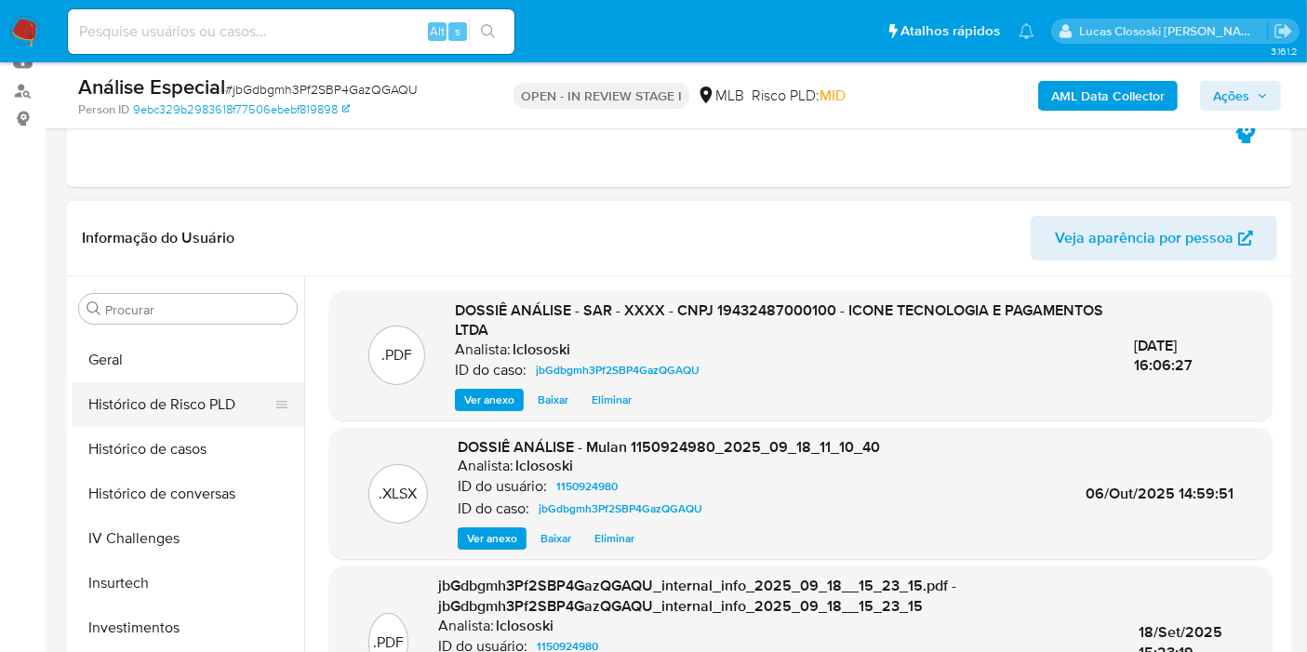
scroll to position [723, 0]
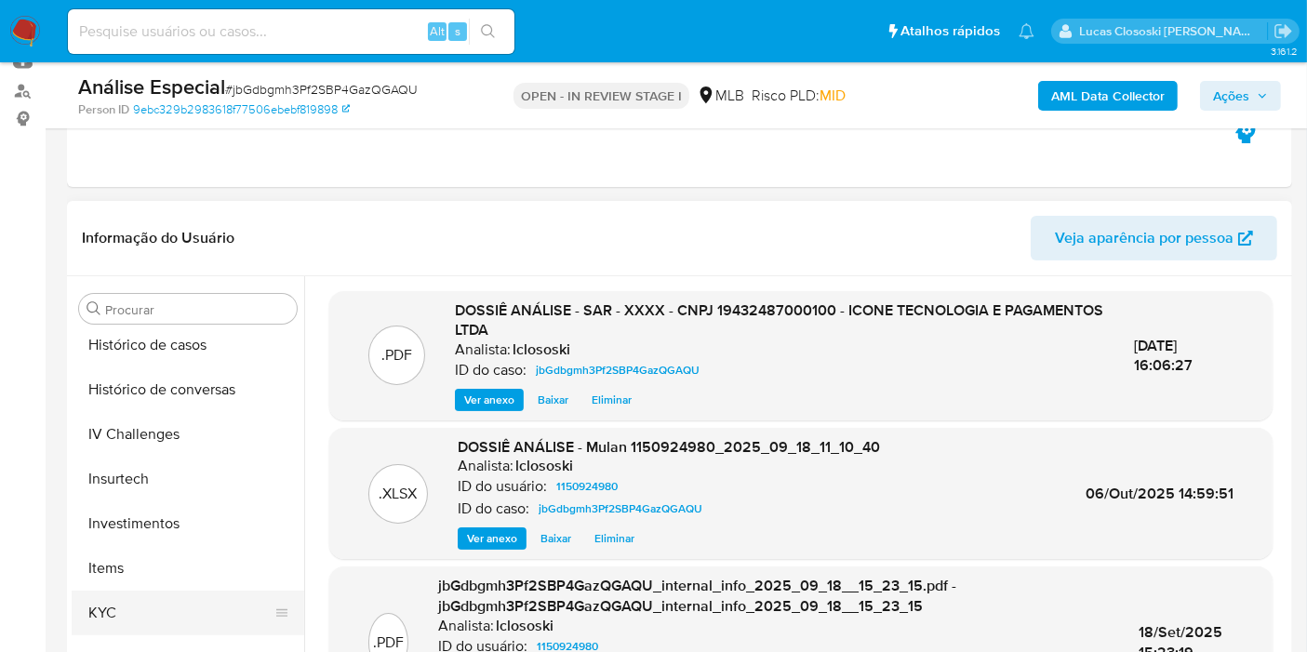
click at [139, 608] on button "KYC" at bounding box center [181, 613] width 218 height 45
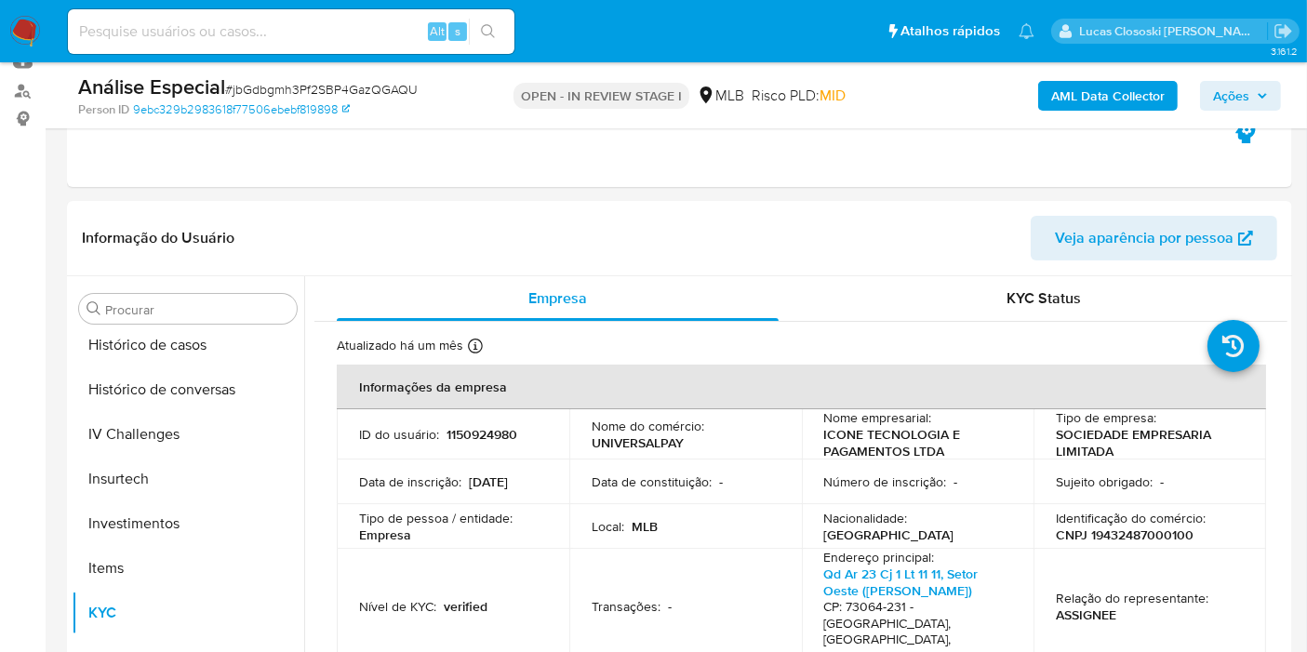
click at [1251, 98] on span "Ações" at bounding box center [1240, 96] width 55 height 26
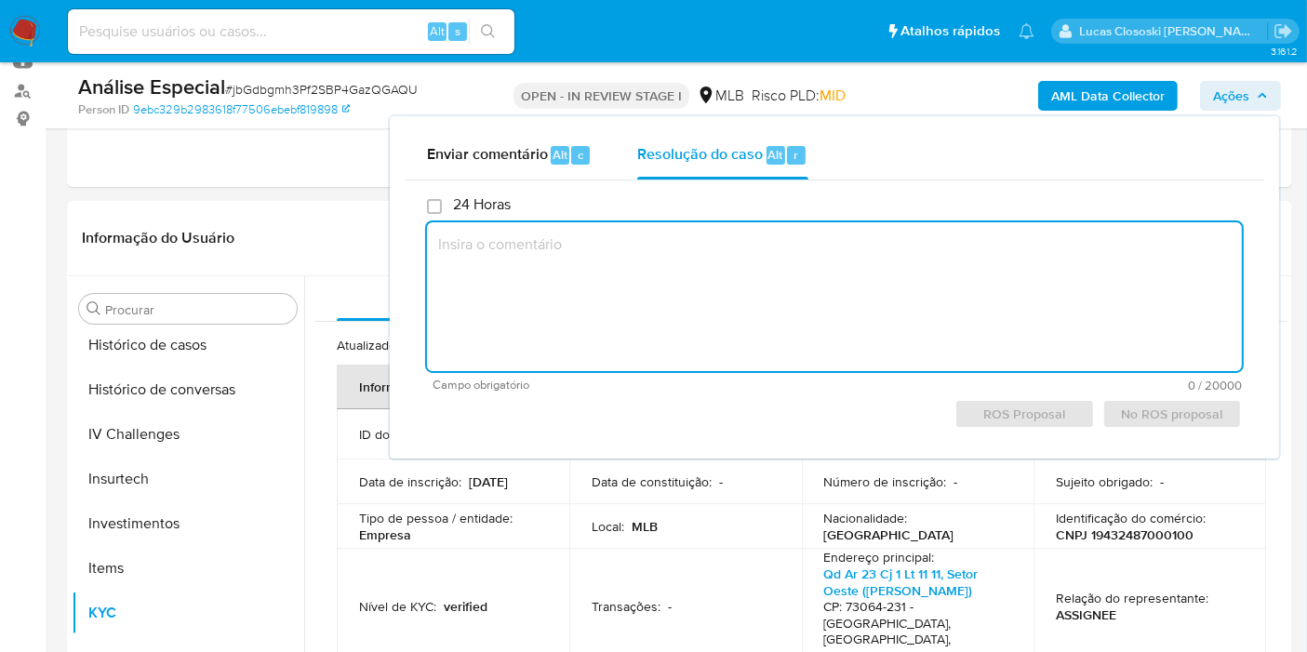
paste textarea "Fatos relevantes concluídos pelo analista: - Movimentação expressiva, aparentem…"
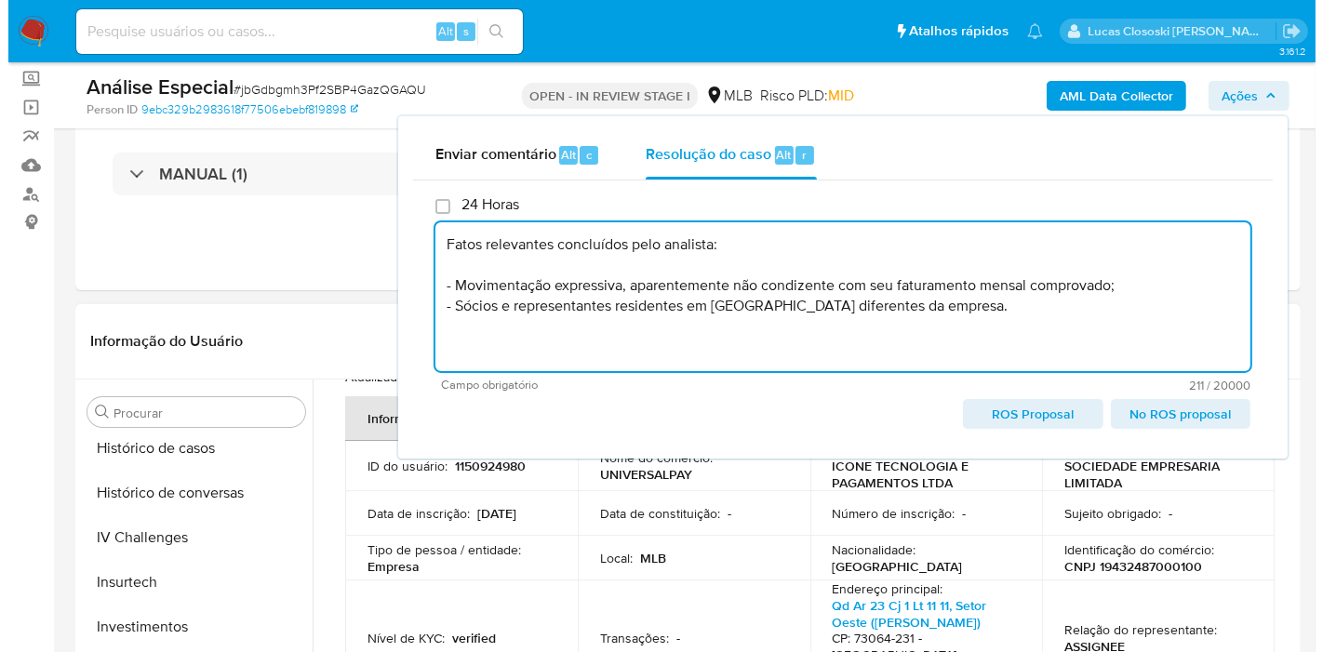
scroll to position [103, 0]
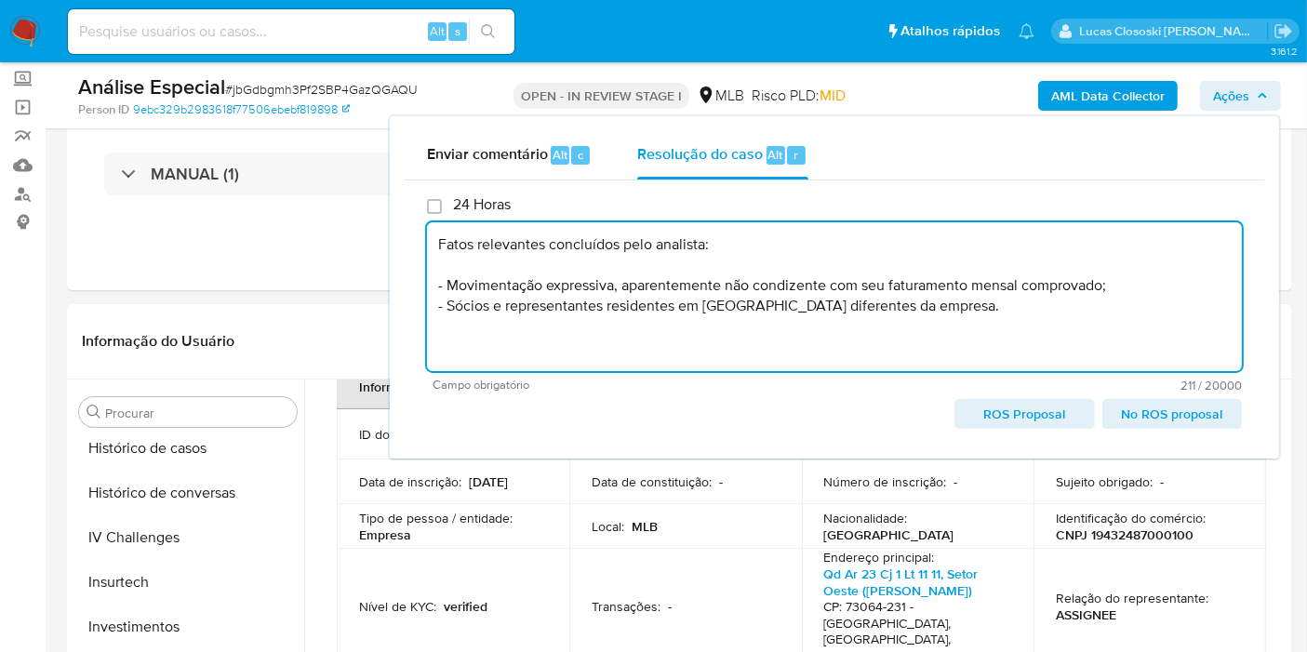
click at [1007, 413] on span "ROS Proposal" at bounding box center [1025, 414] width 114 height 26
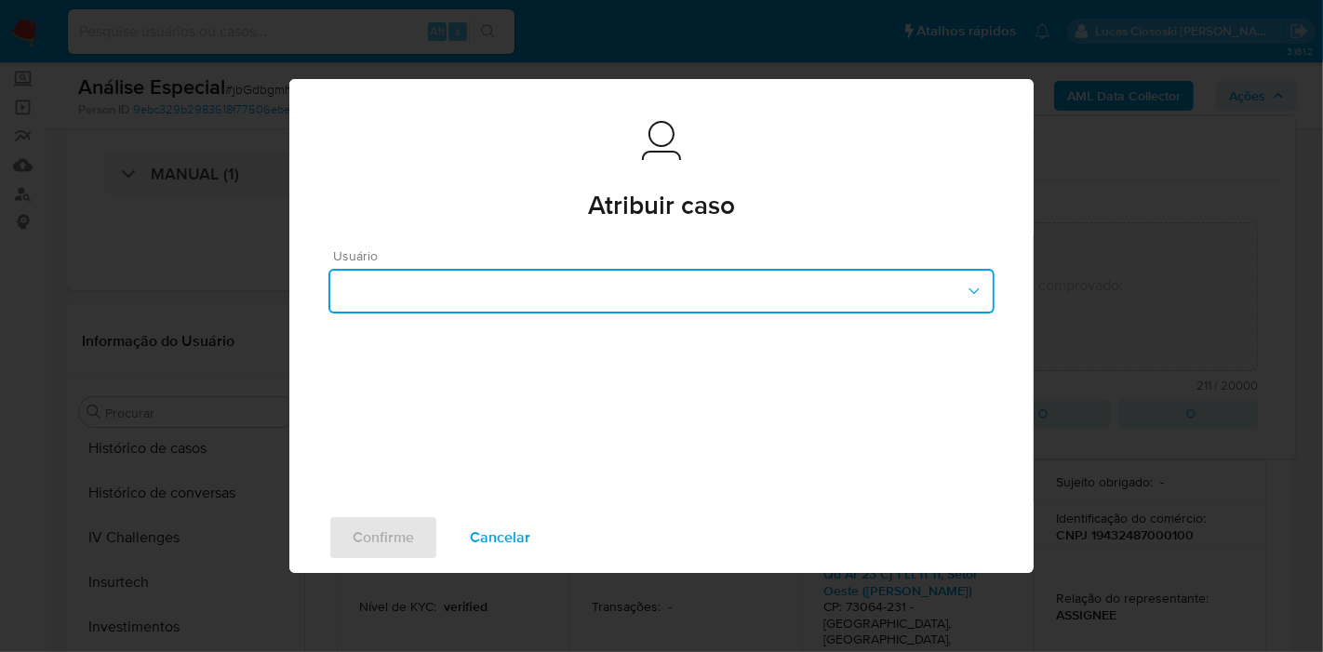
click at [666, 292] on button "button" at bounding box center [661, 291] width 666 height 45
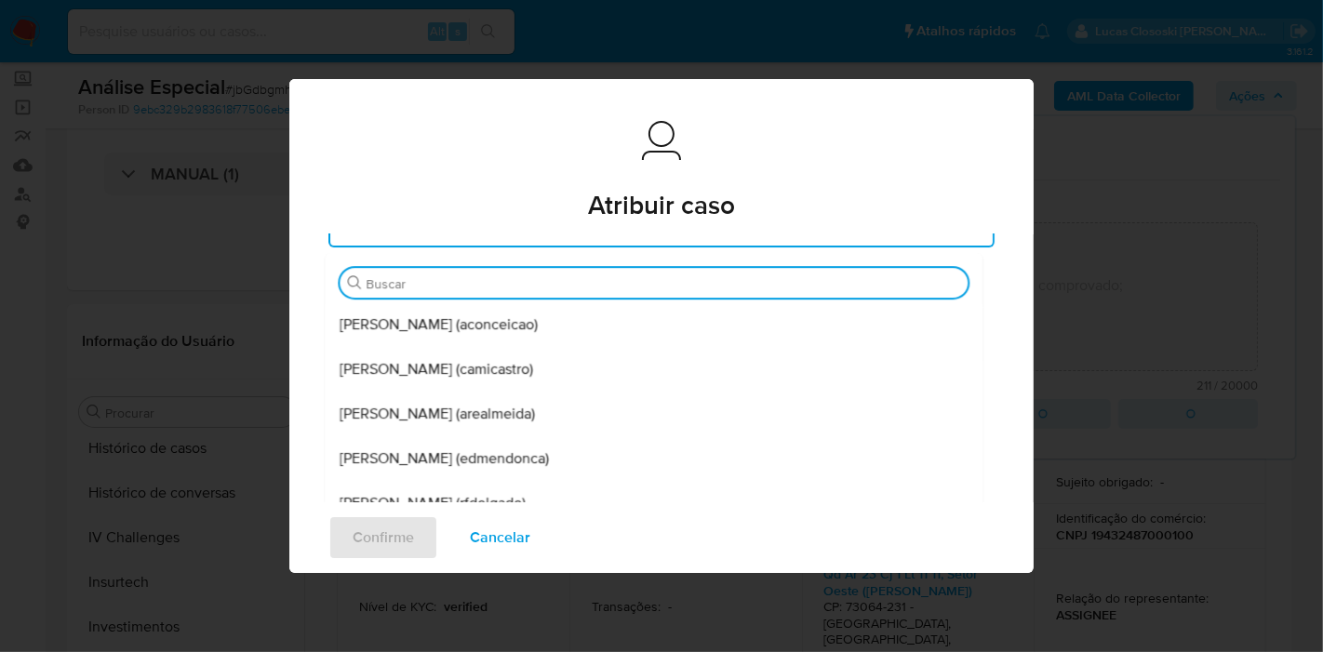
scroll to position [310, 0]
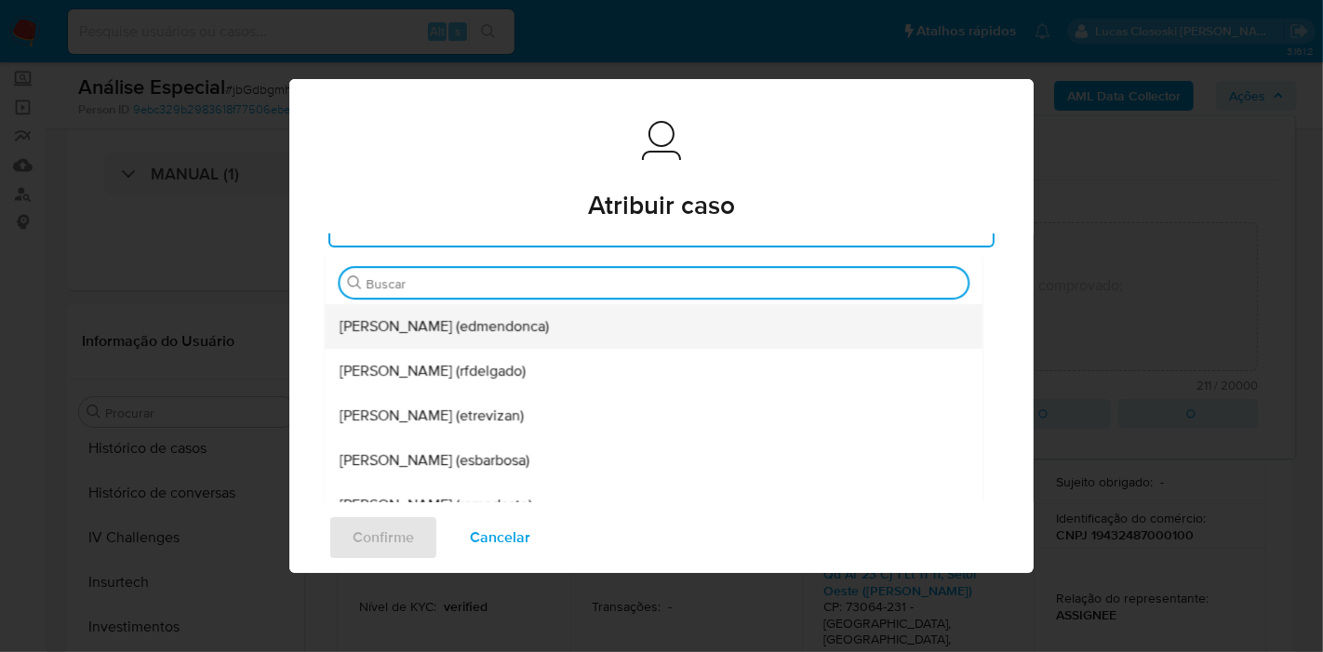
click at [412, 325] on span "Eduardo Mendonca Dutra (edmendonca)" at bounding box center [444, 326] width 209 height 19
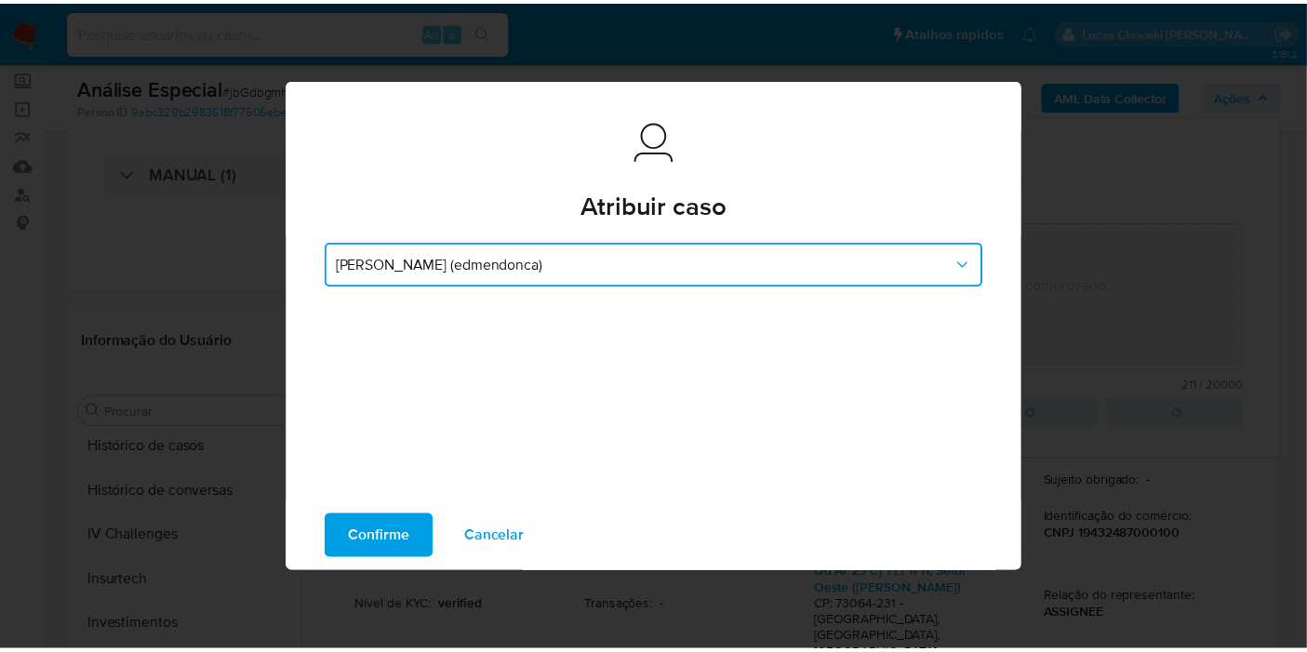
scroll to position [21, 0]
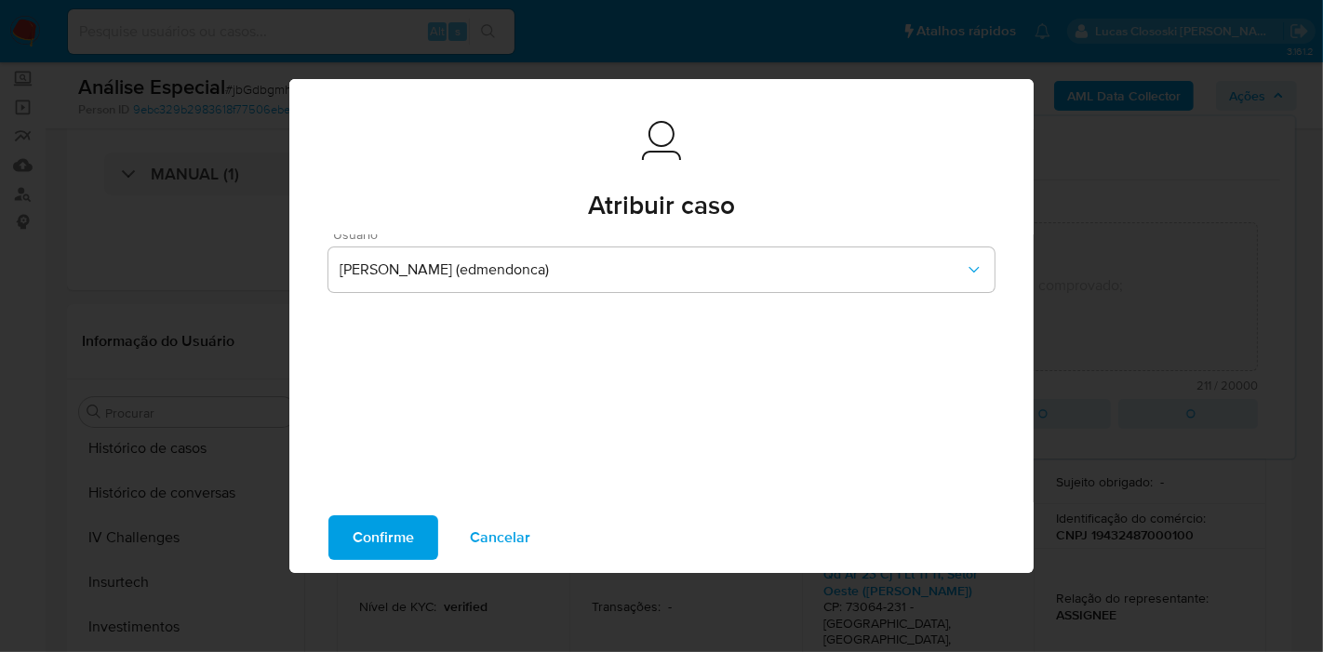
click at [402, 508] on div "Confirme Cancelar" at bounding box center [661, 537] width 744 height 71
click at [403, 522] on span "Confirme" at bounding box center [383, 537] width 61 height 41
type textarea "Fatos relevantes concluídos pelo analista: - Movimentação expressiva, aparentem…"
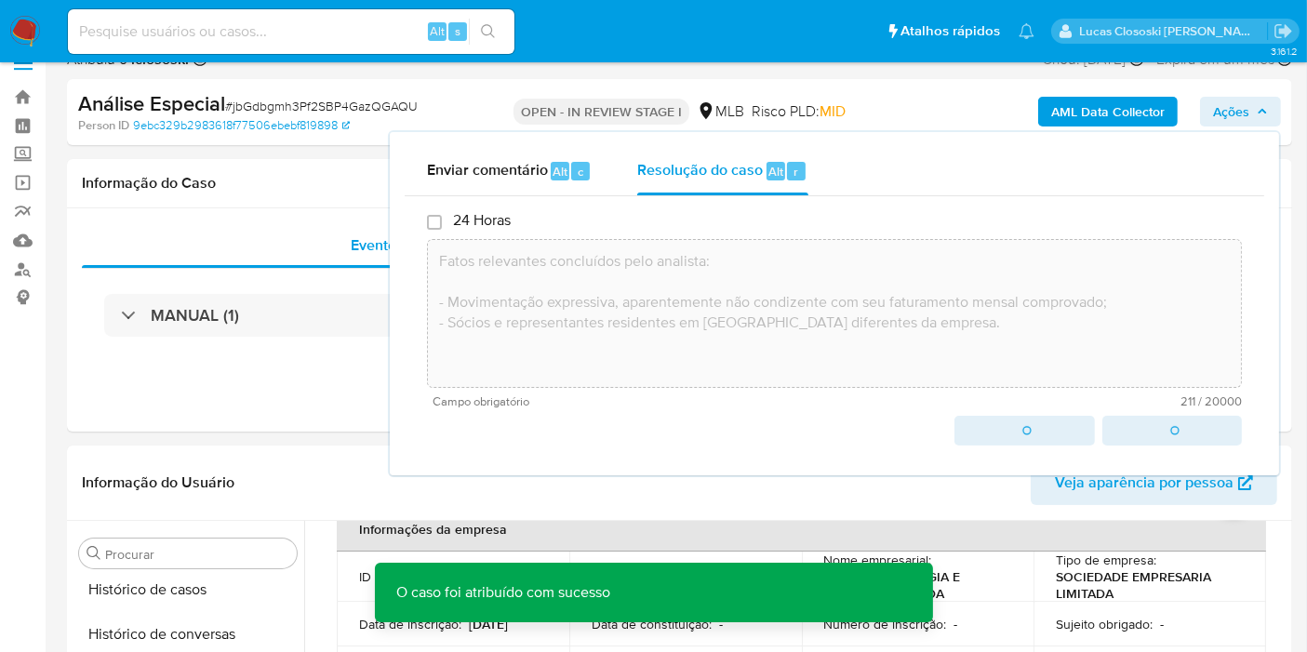
scroll to position [0, 0]
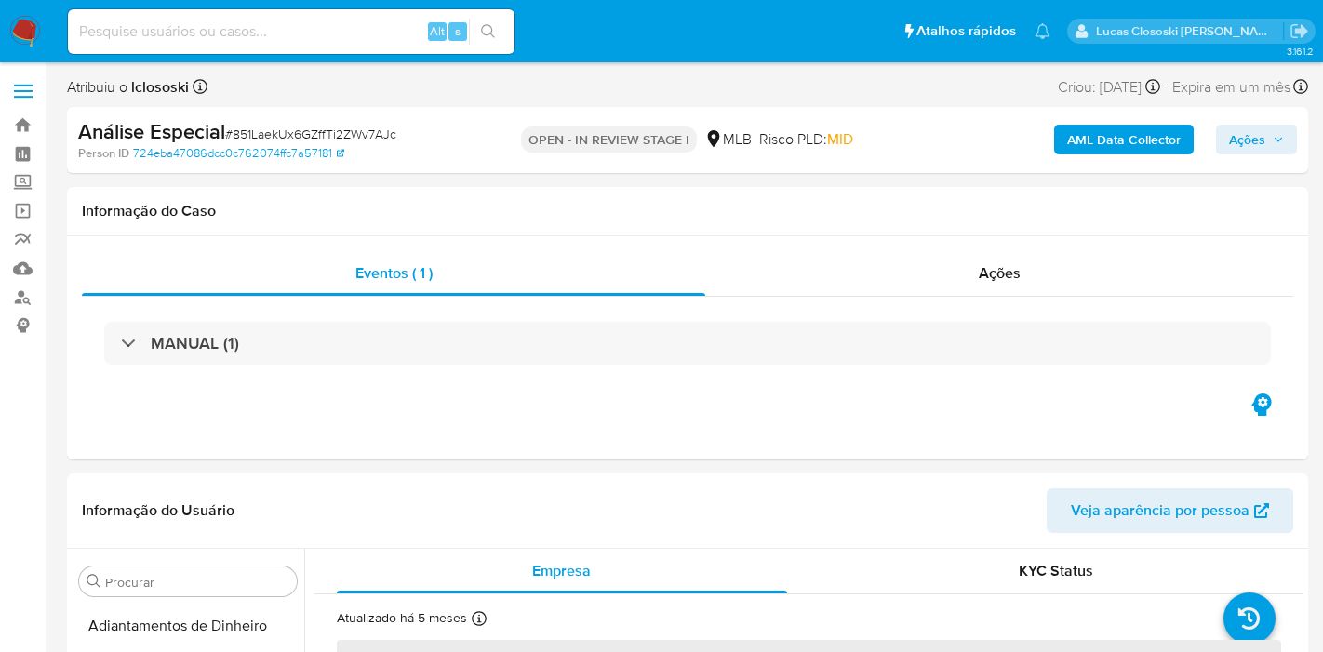
select select "10"
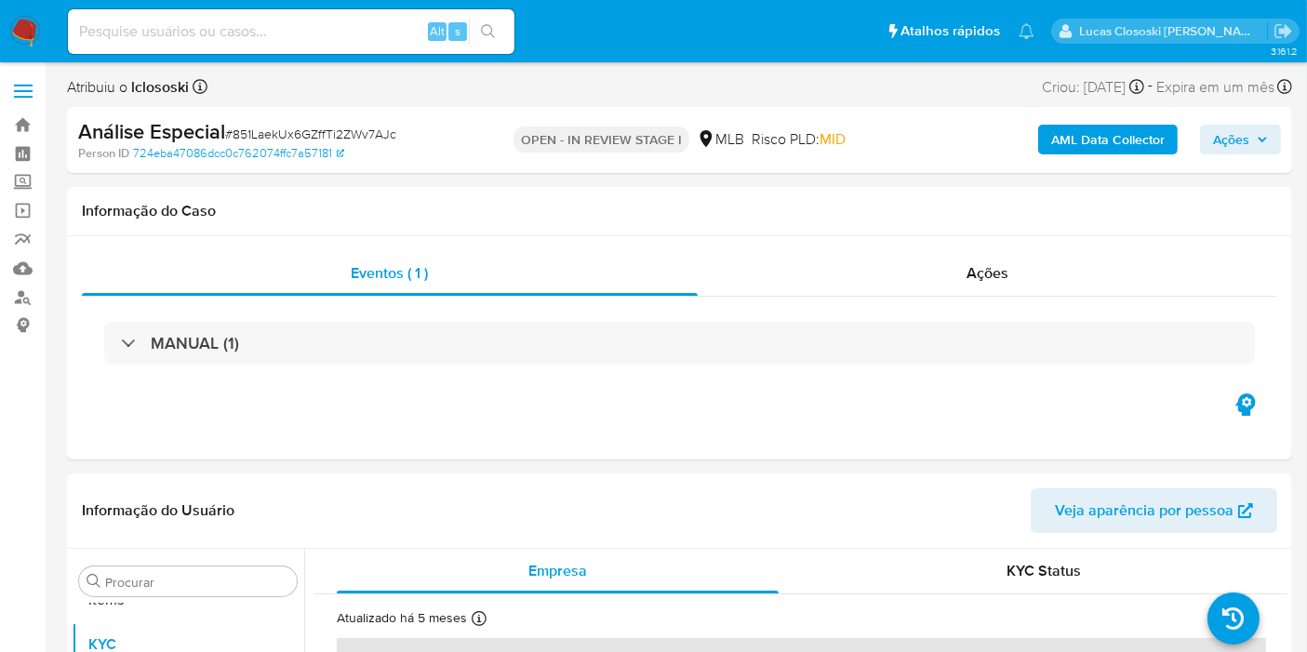
click at [1264, 146] on span "Ações" at bounding box center [1240, 140] width 55 height 26
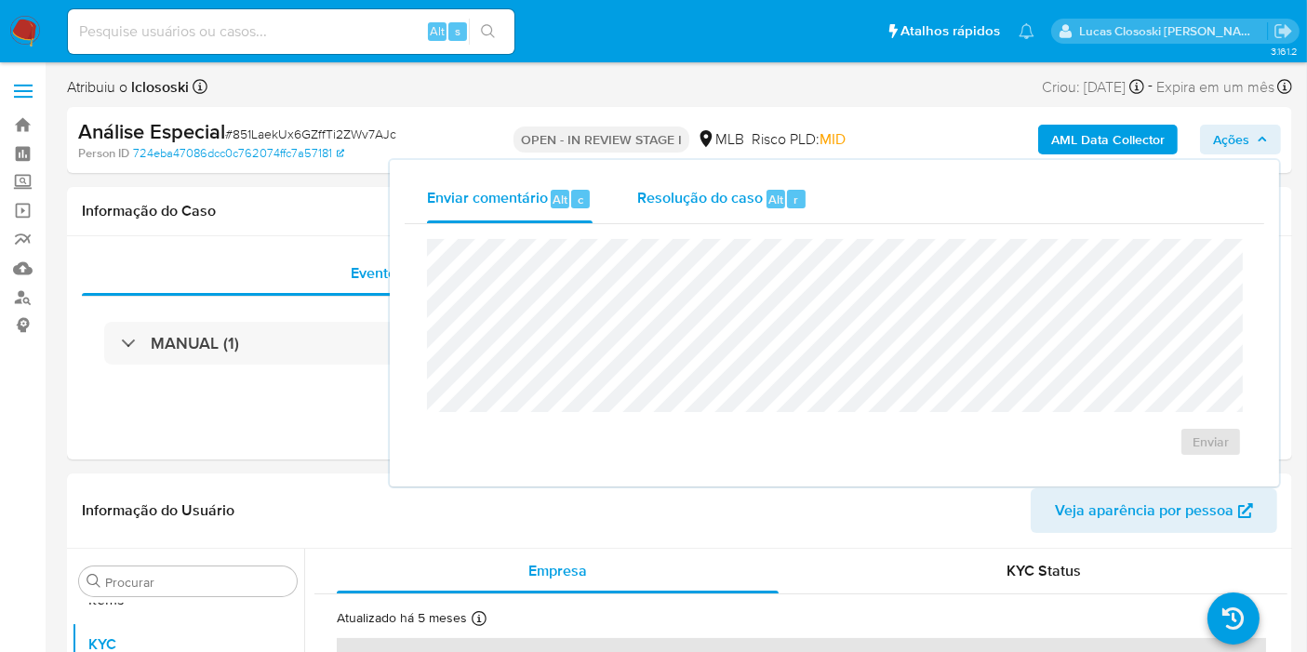
click at [754, 190] on span "Resolução do caso" at bounding box center [700, 198] width 126 height 21
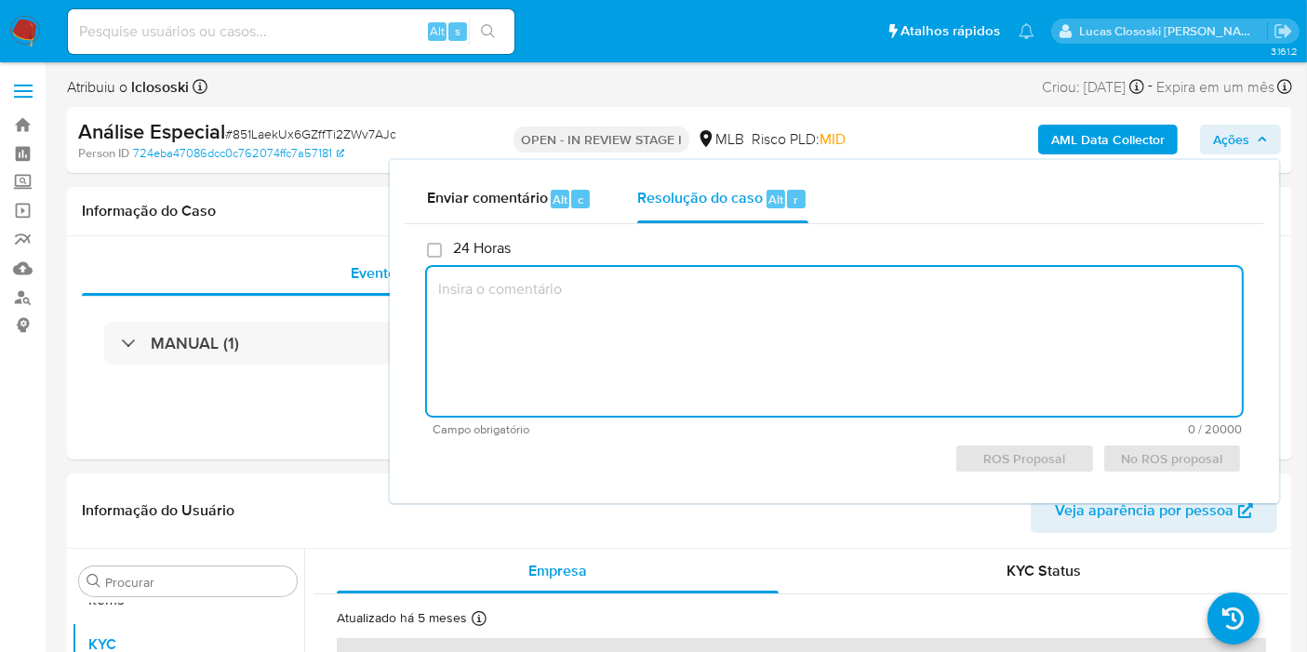
click at [756, 330] on textarea at bounding box center [834, 341] width 815 height 149
paste textarea "Fatos relevantes concluídos pelo analista: - Movimentação expressiva, aparentem…"
type textarea "Fatos relevantes concluídos pelo analista: - Movimentação expressiva, aparentem…"
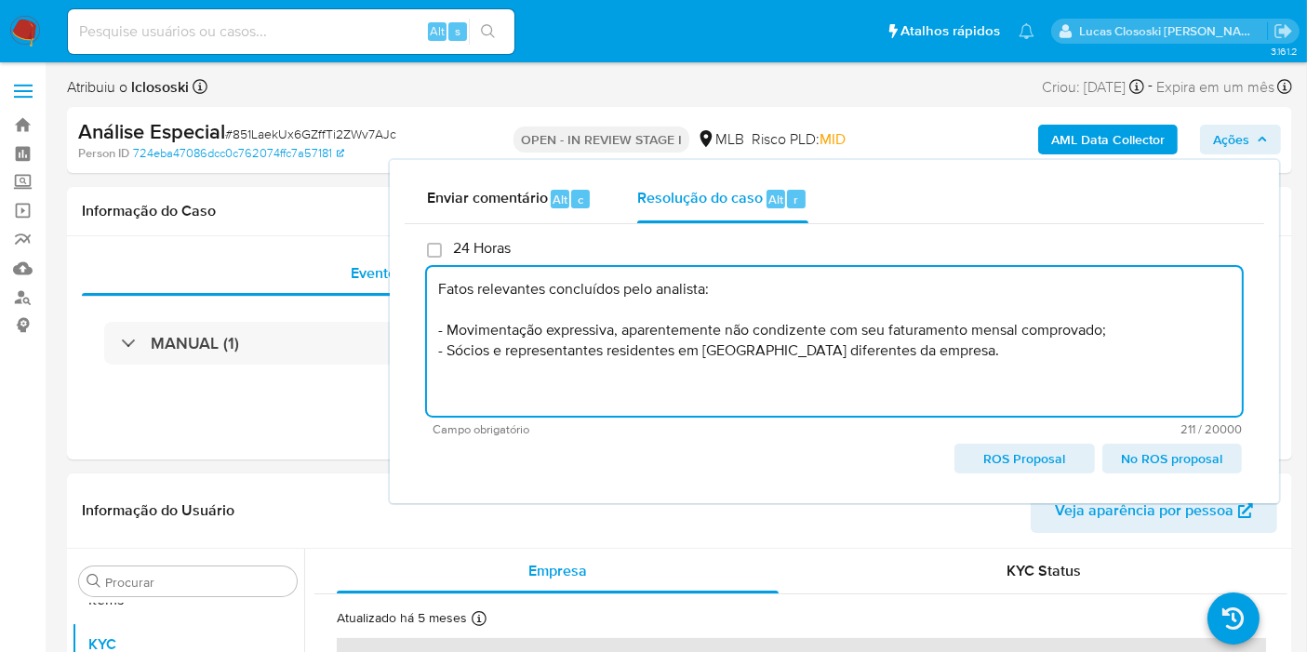
click at [1257, 153] on span "Ações" at bounding box center [1240, 140] width 55 height 26
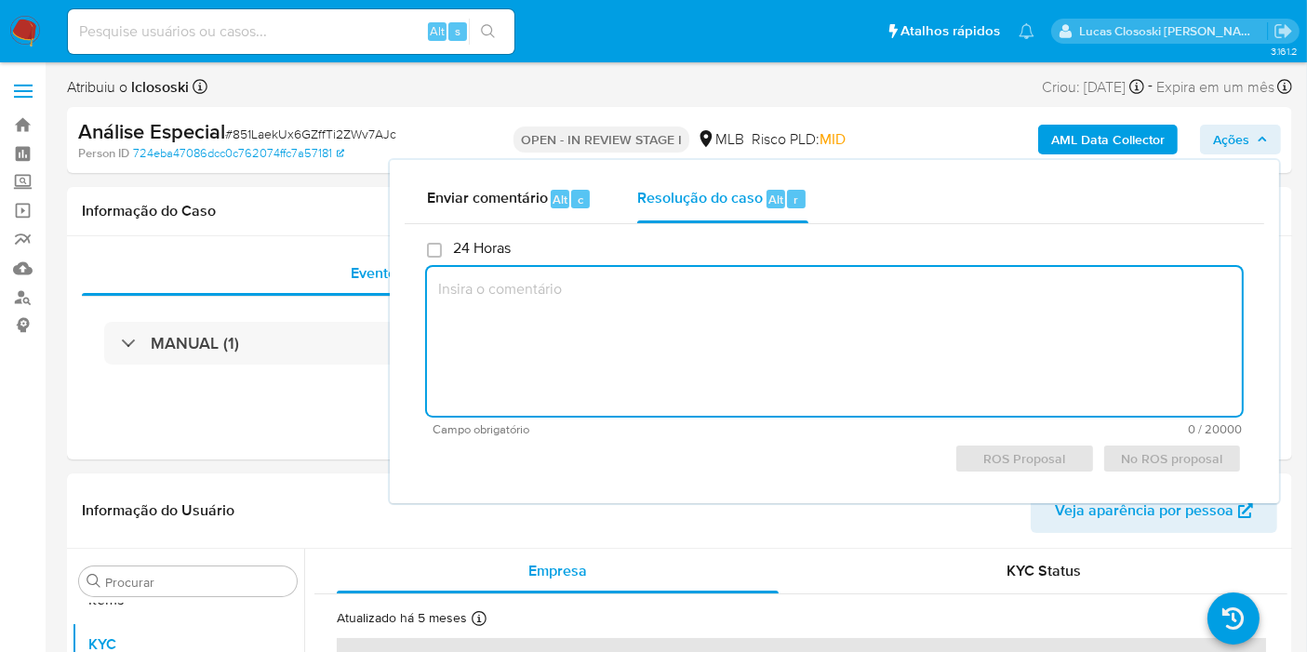
scroll to position [413, 0]
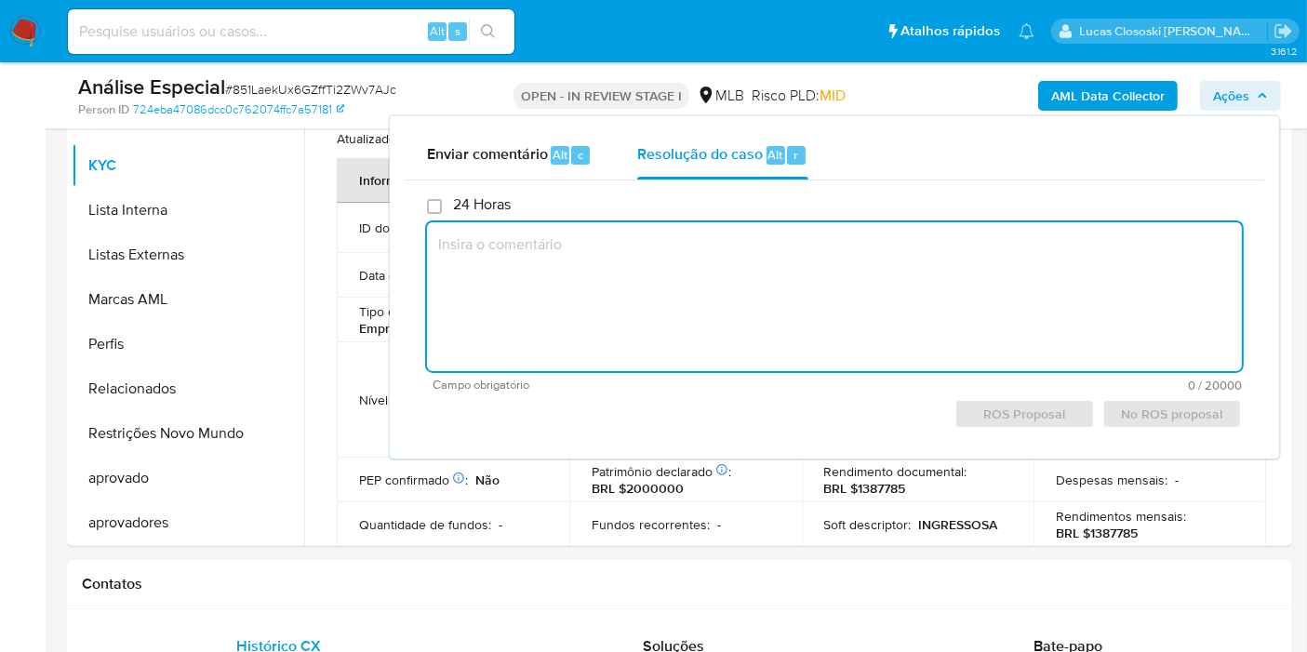
click at [1253, 113] on div "AML Data Collector Ações Enviar comentário Alt c Resolução do caso Alt r 24 Hor…" at bounding box center [1083, 96] width 396 height 44
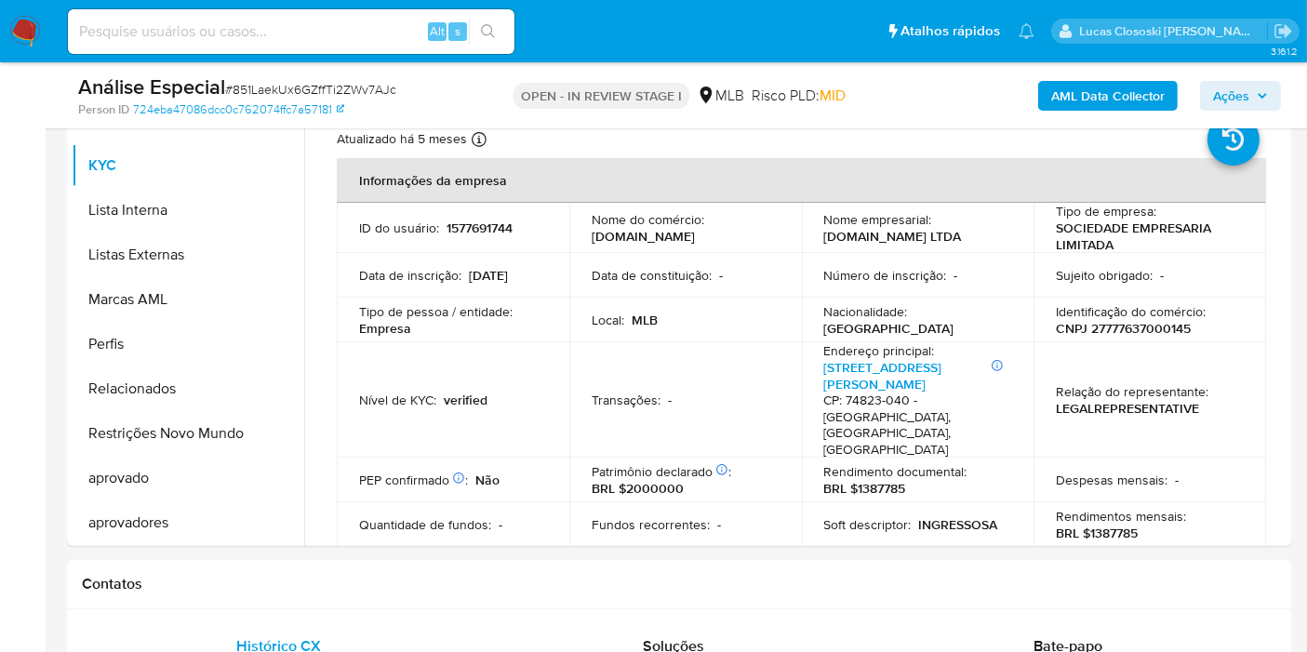
click at [1266, 92] on icon "button" at bounding box center [1262, 95] width 11 height 11
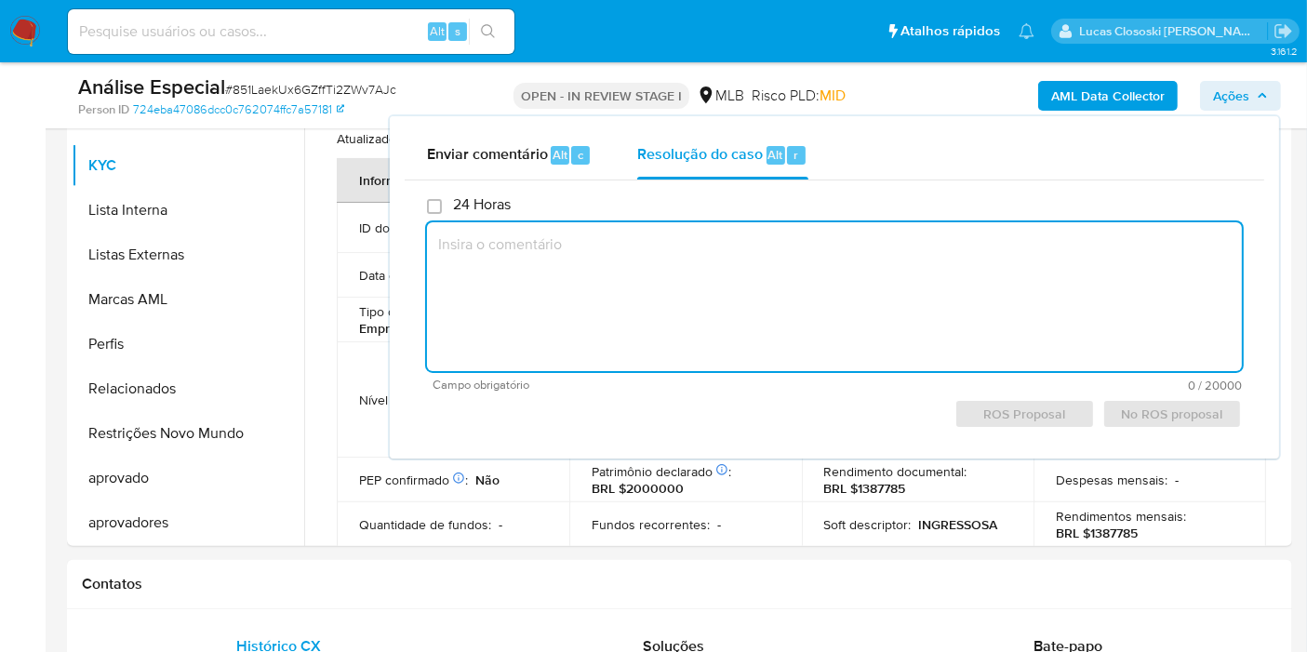
paste textarea "Fatos relevantes concluídos pelo analista: - Movimentação expressiva, aparentem…"
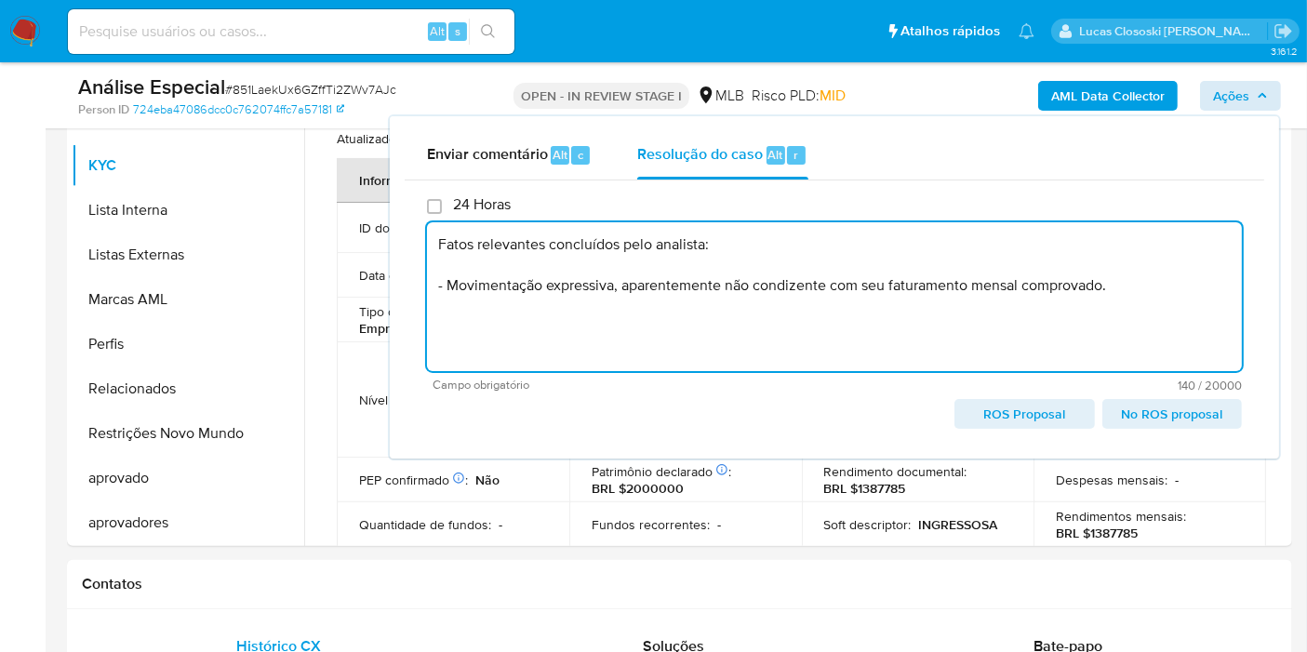
type textarea "Fatos relevantes concluídos pelo analista: - Movimentação expressiva, aparentem…"
click at [1273, 89] on button "Ações" at bounding box center [1240, 96] width 81 height 30
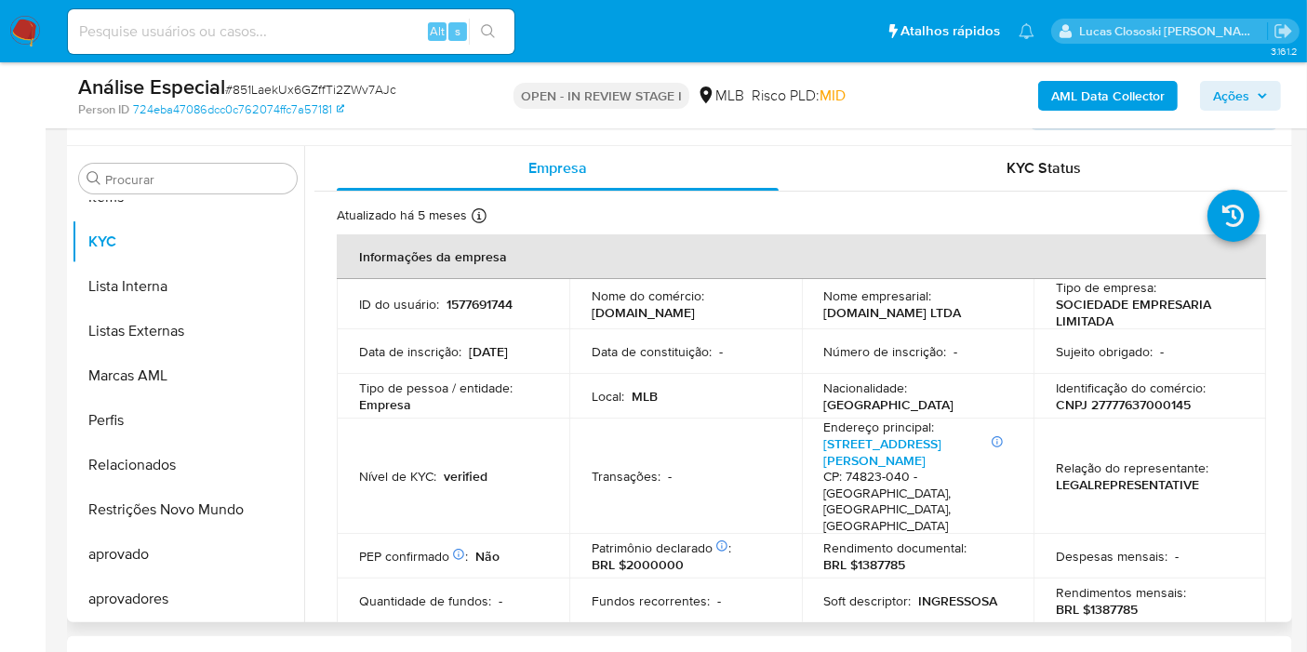
scroll to position [310, 0]
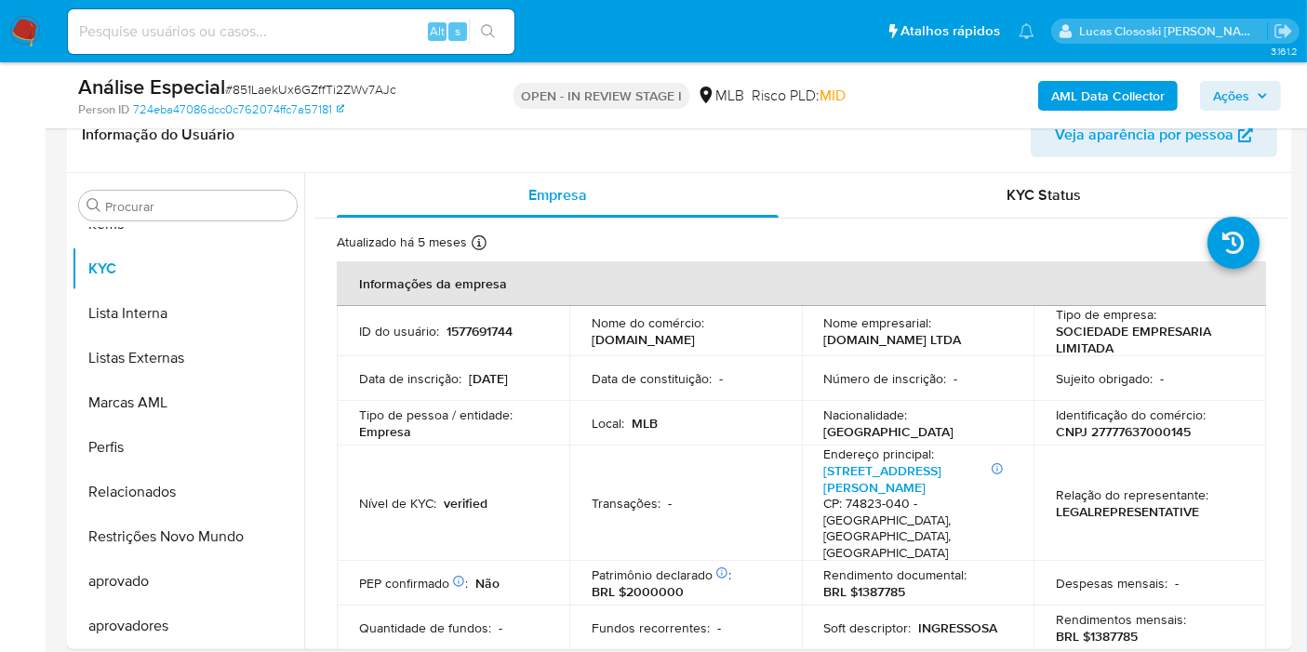
click at [1239, 102] on span "Ações" at bounding box center [1231, 96] width 36 height 30
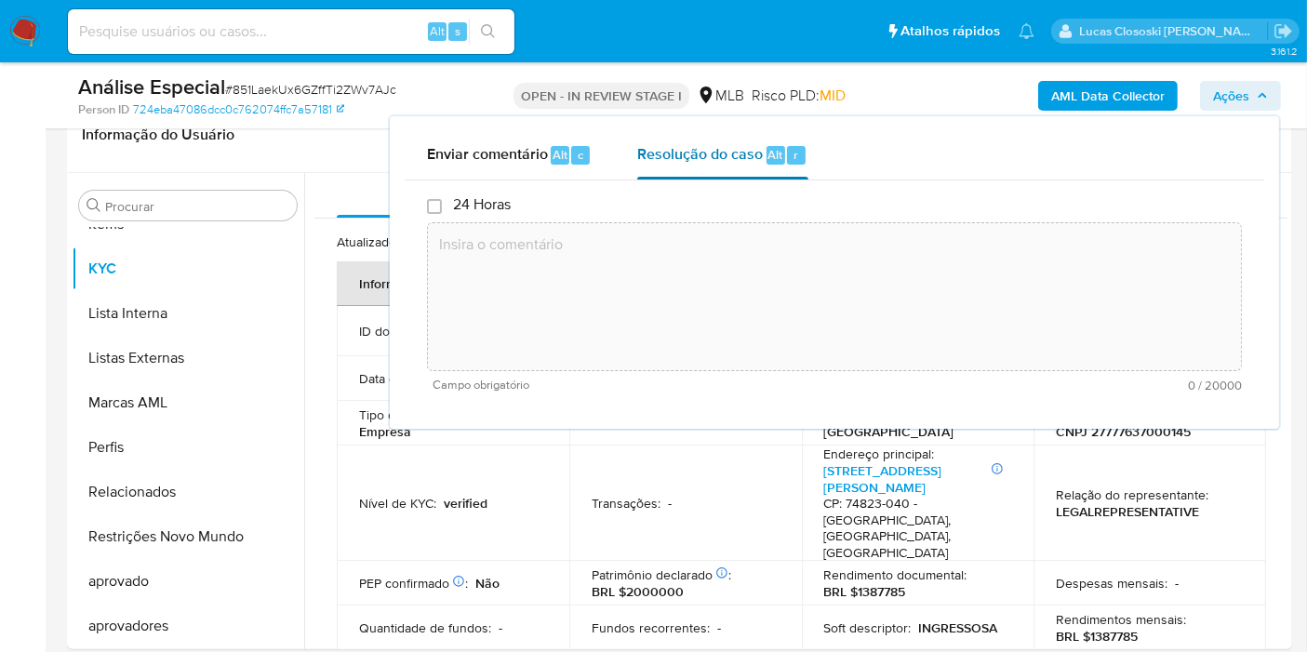
click at [796, 146] on div "r" at bounding box center [796, 155] width 19 height 19
click at [778, 170] on div "Resolução do caso Alt r" at bounding box center [722, 155] width 170 height 48
click at [756, 272] on textarea at bounding box center [834, 296] width 813 height 149
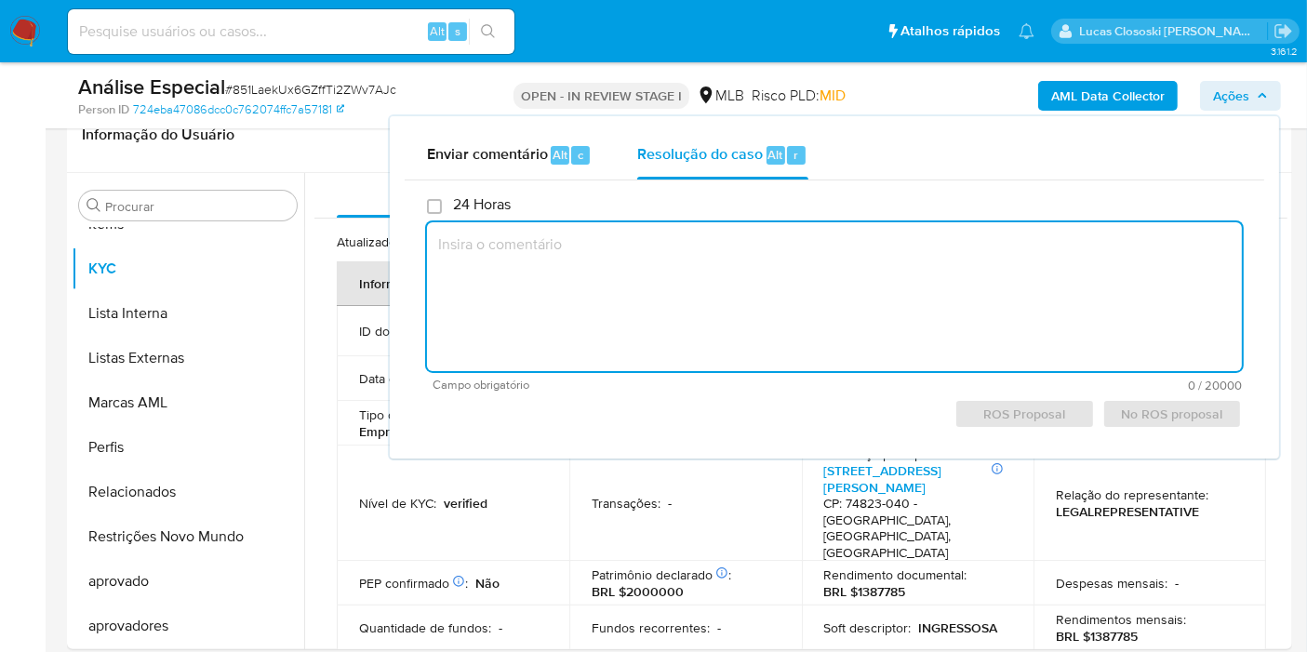
paste textarea "Fatos relevantes concluídos pelo analista: - Movimentação expressiva, aparentem…"
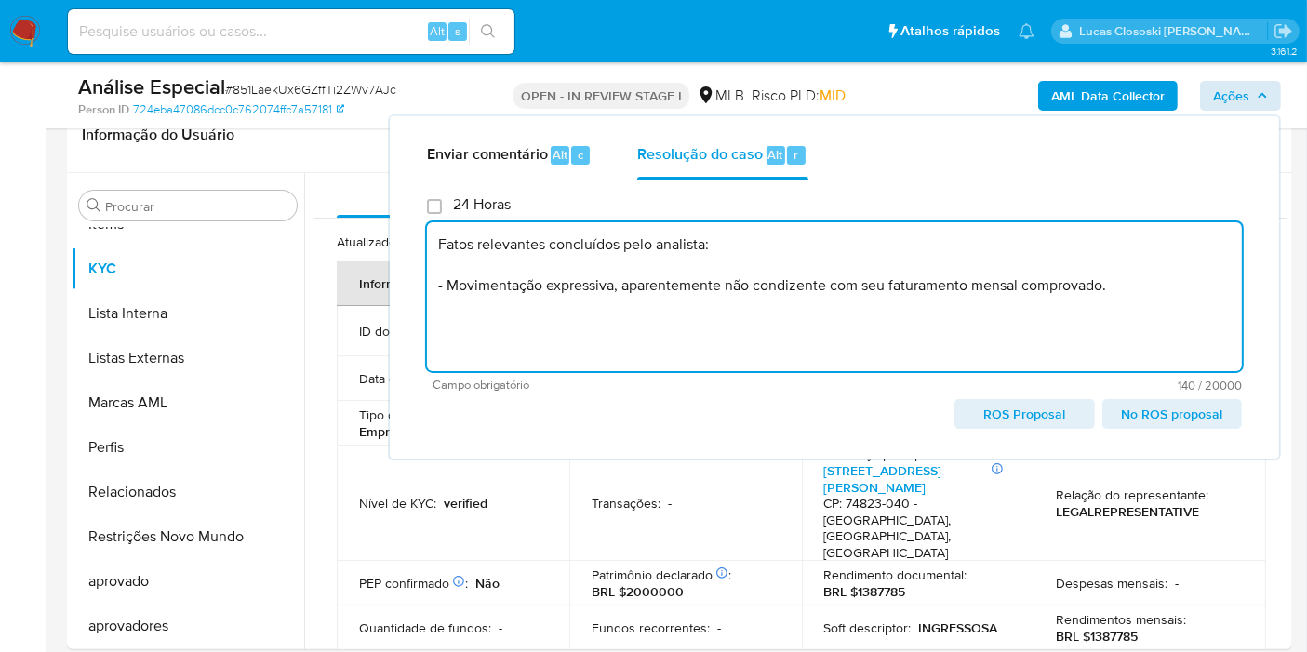
type textarea "Fatos relevantes concluídos pelo analista: - Movimentação expressiva, aparentem…"
click at [1220, 100] on span "Ações" at bounding box center [1231, 96] width 36 height 30
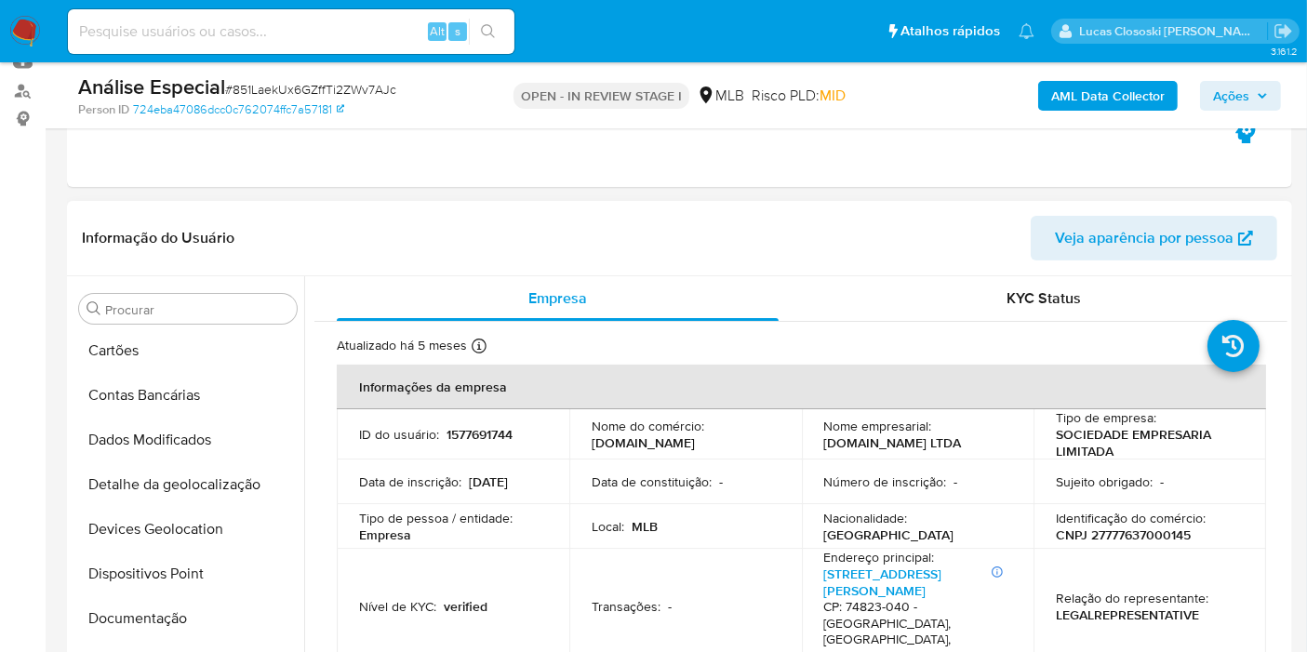
scroll to position [0, 0]
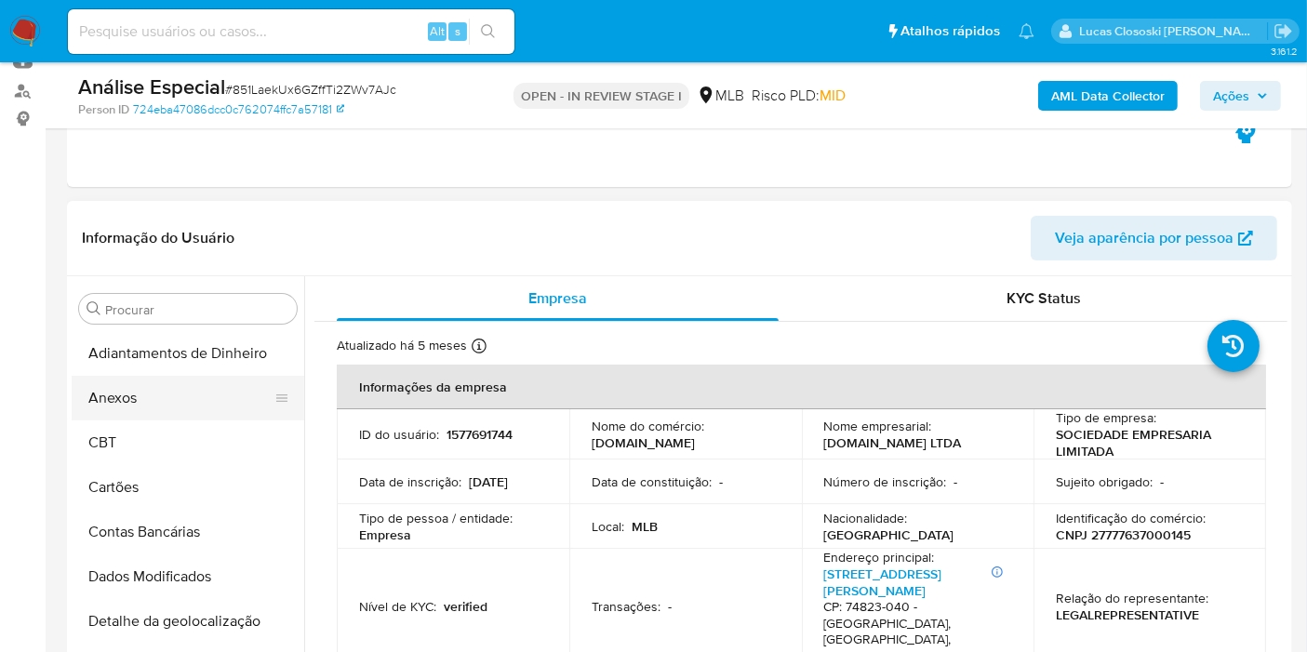
click at [162, 397] on button "Anexos" at bounding box center [181, 398] width 218 height 45
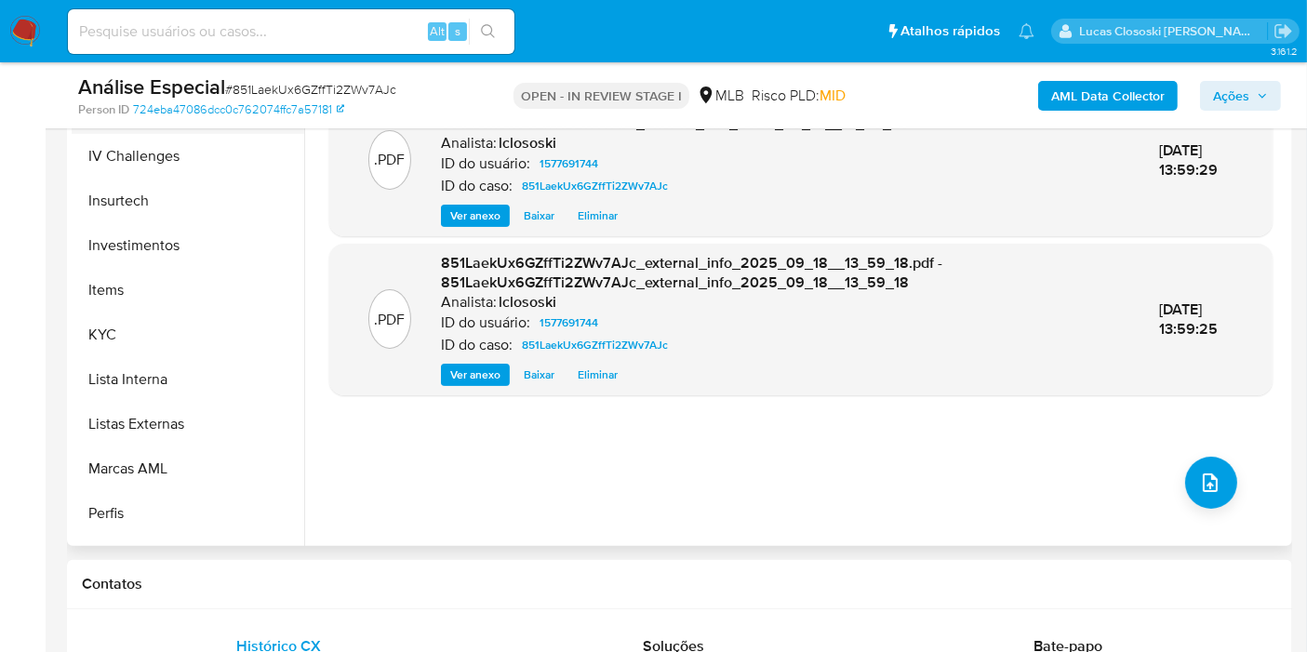
scroll to position [826, 0]
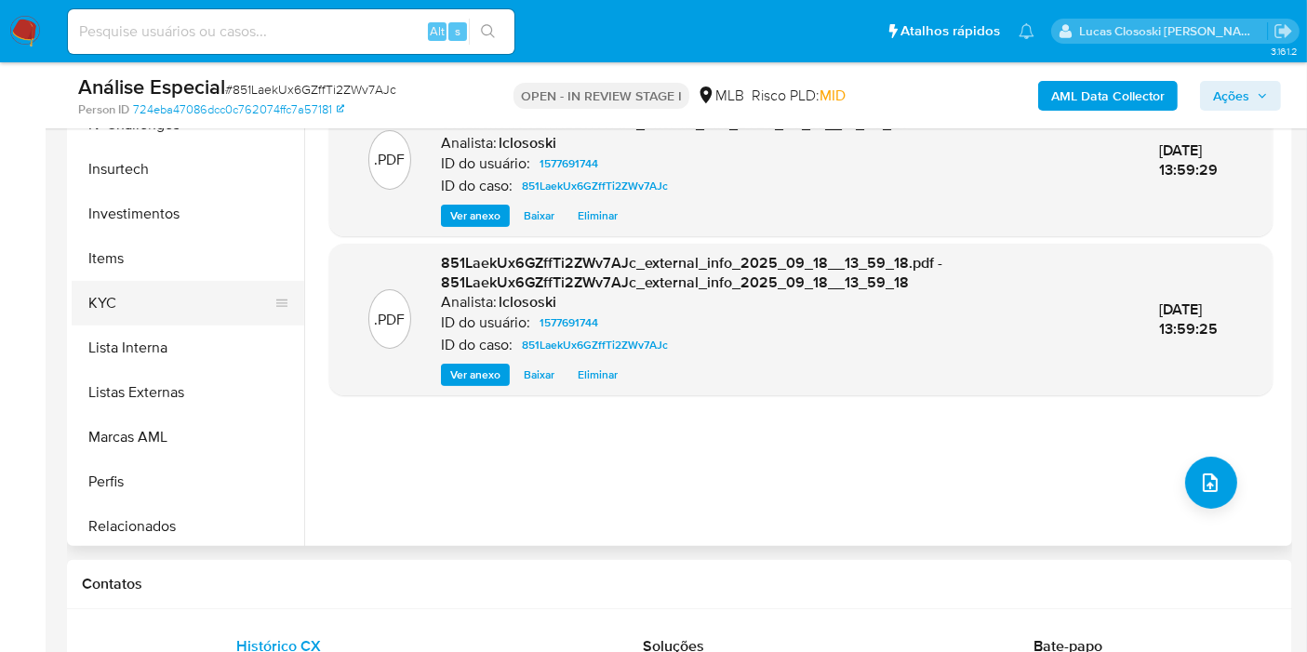
click at [119, 314] on button "KYC" at bounding box center [181, 303] width 218 height 45
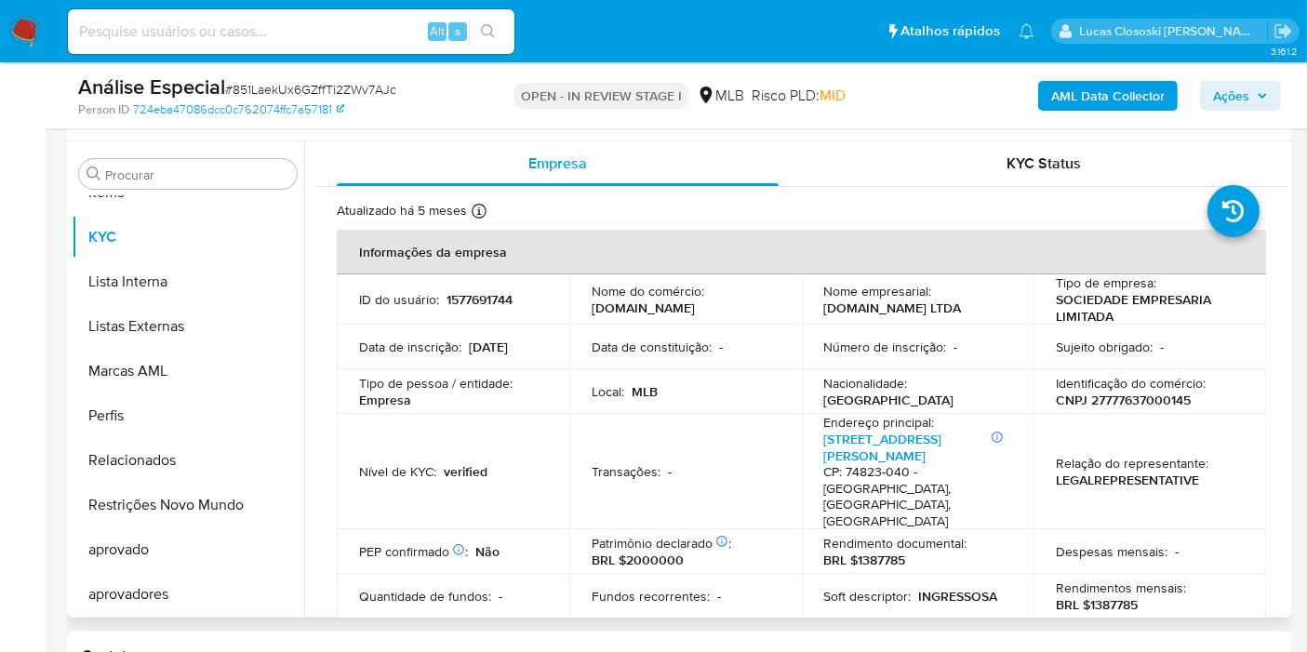
scroll to position [310, 0]
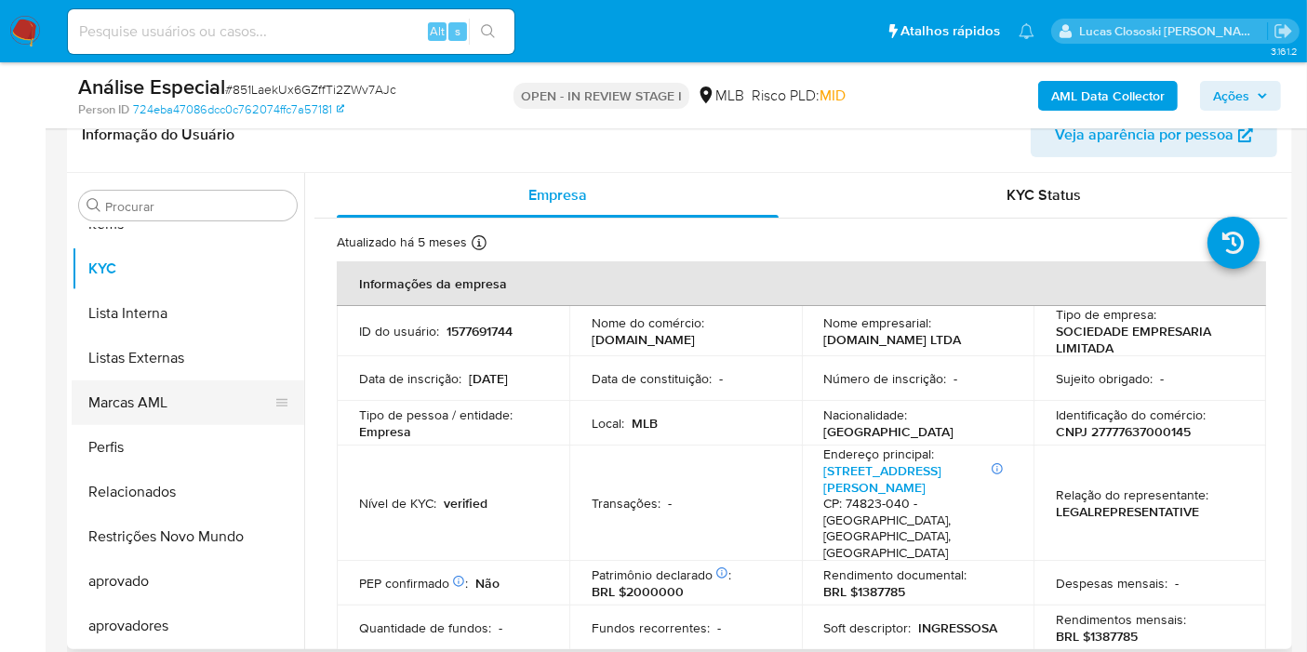
click at [170, 400] on button "Marcas AML" at bounding box center [181, 403] width 218 height 45
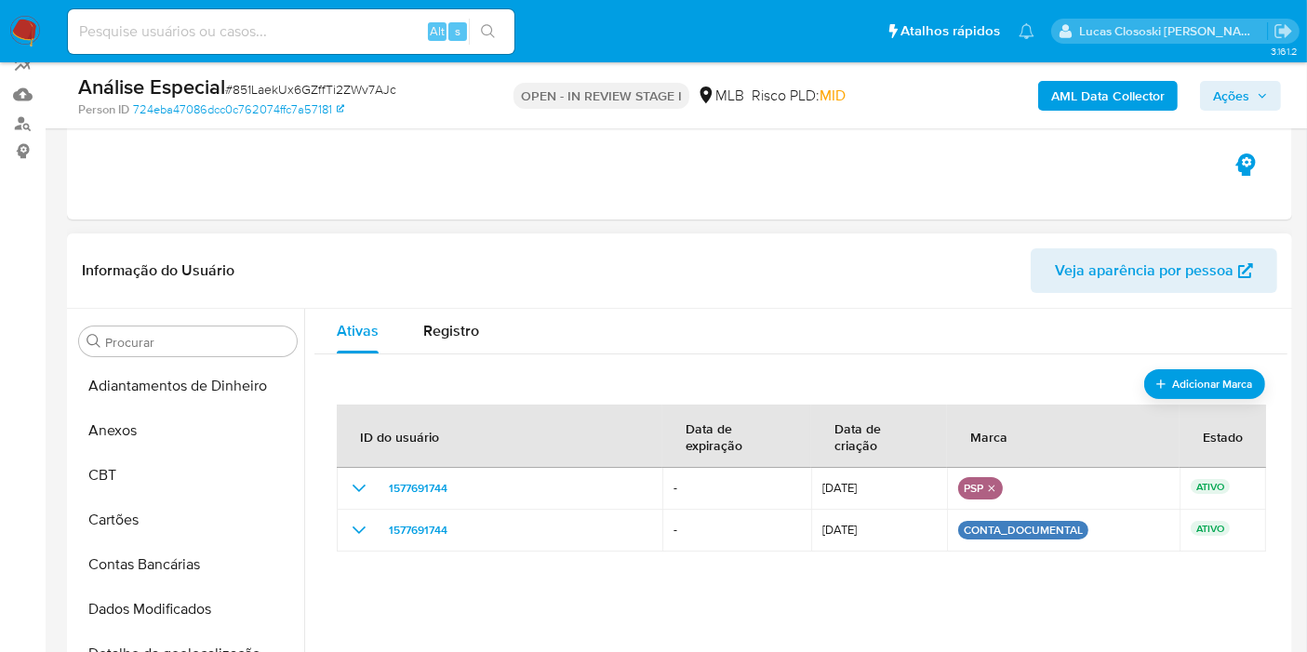
scroll to position [207, 0]
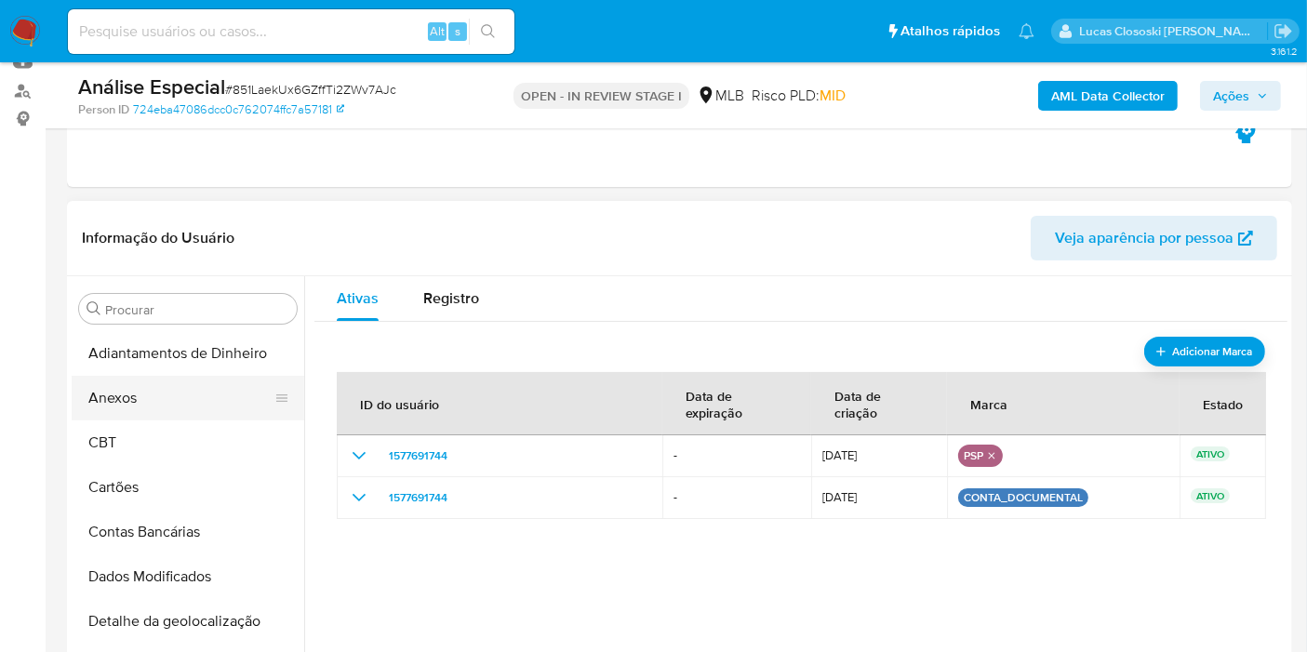
click at [129, 399] on button "Anexos" at bounding box center [181, 398] width 218 height 45
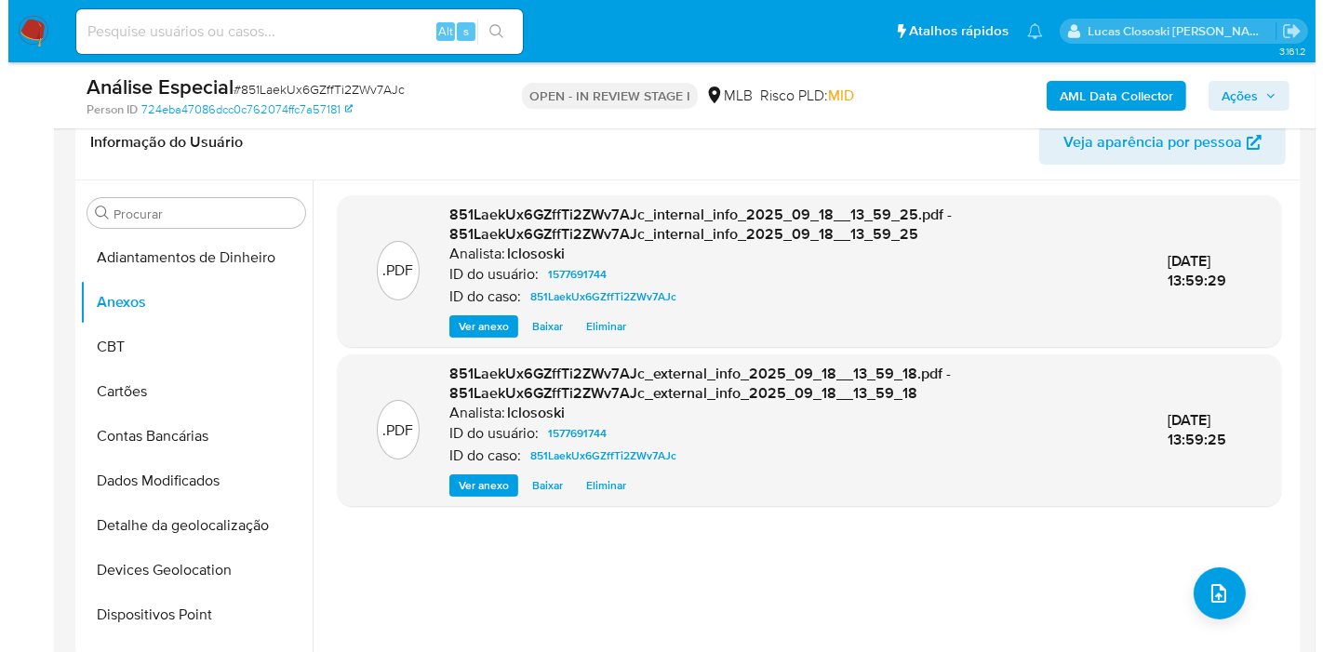
scroll to position [413, 0]
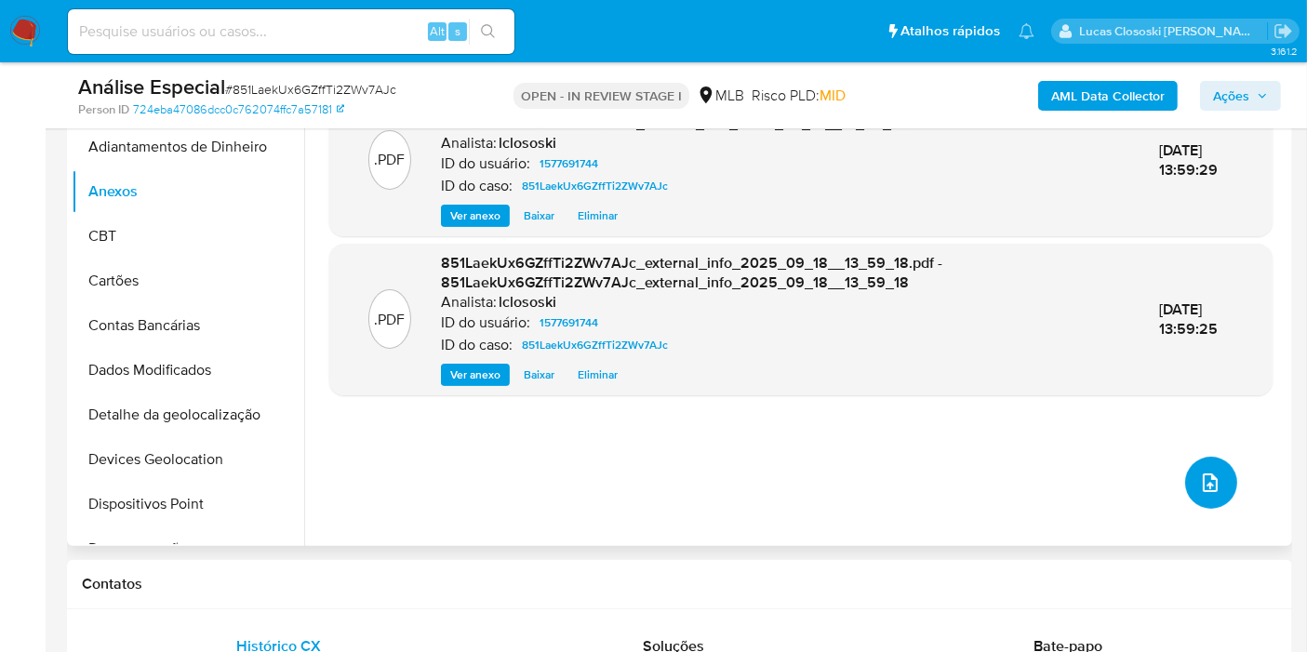
click at [1199, 488] on icon "upload-file" at bounding box center [1210, 483] width 22 height 22
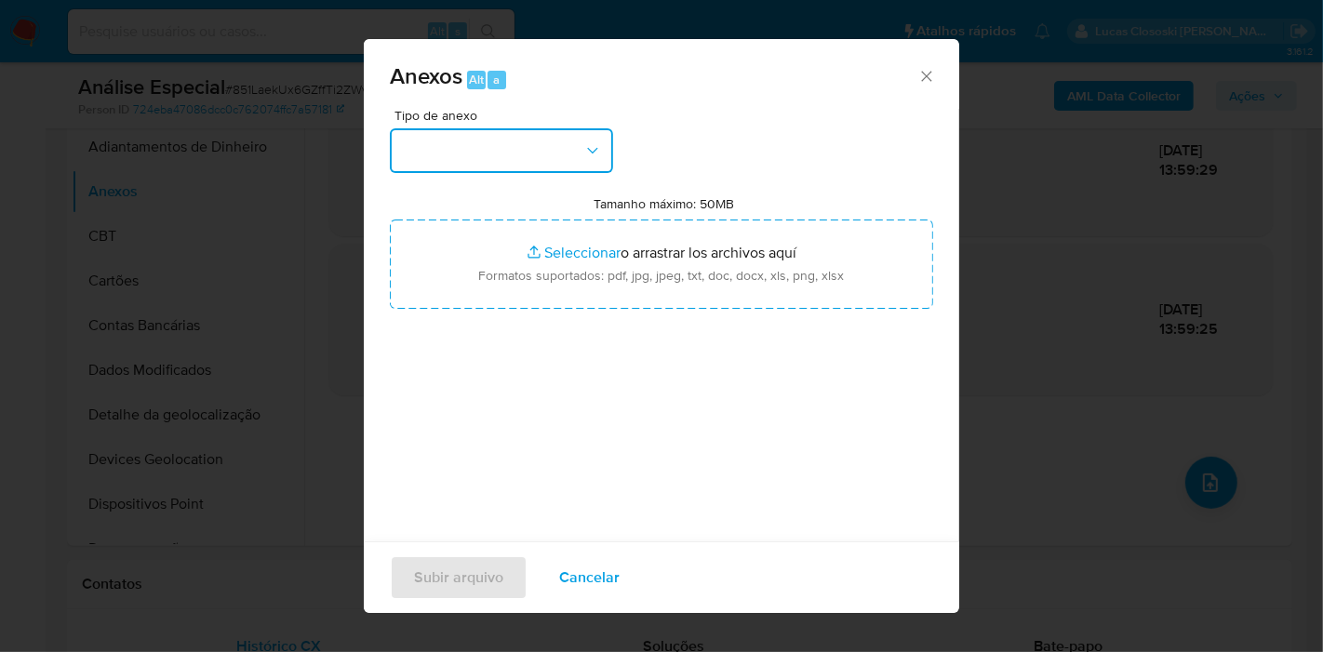
click at [528, 132] on button "button" at bounding box center [501, 150] width 223 height 45
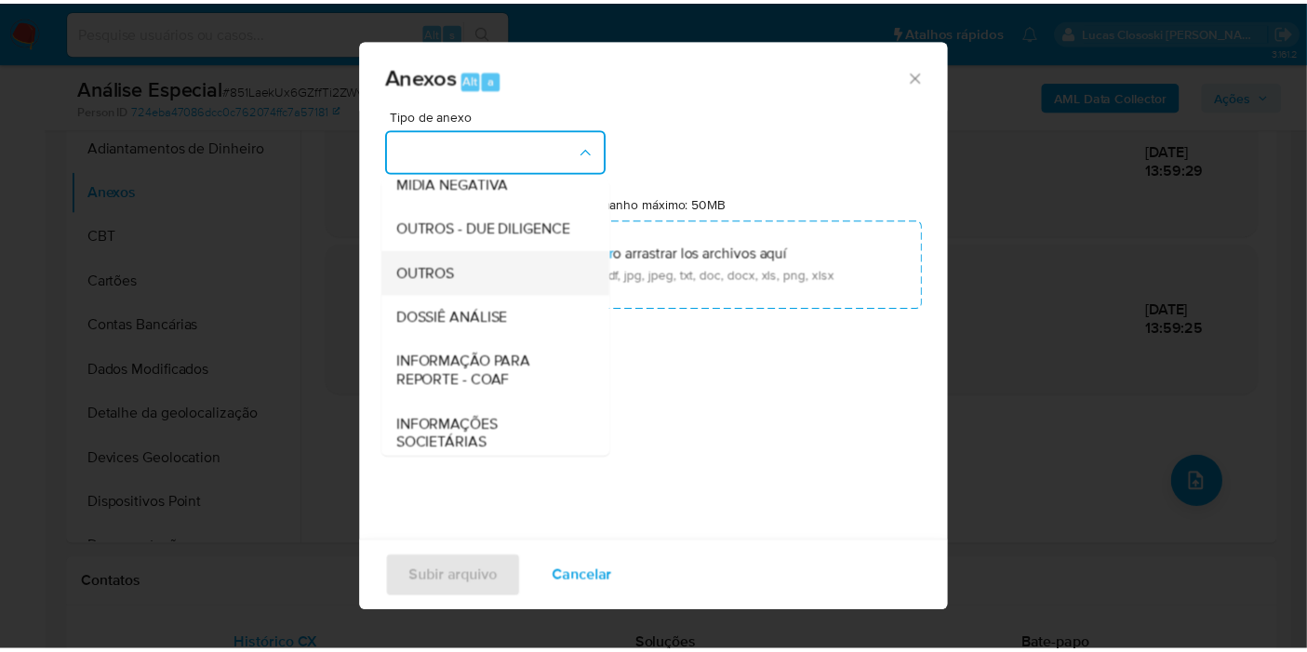
scroll to position [286, 0]
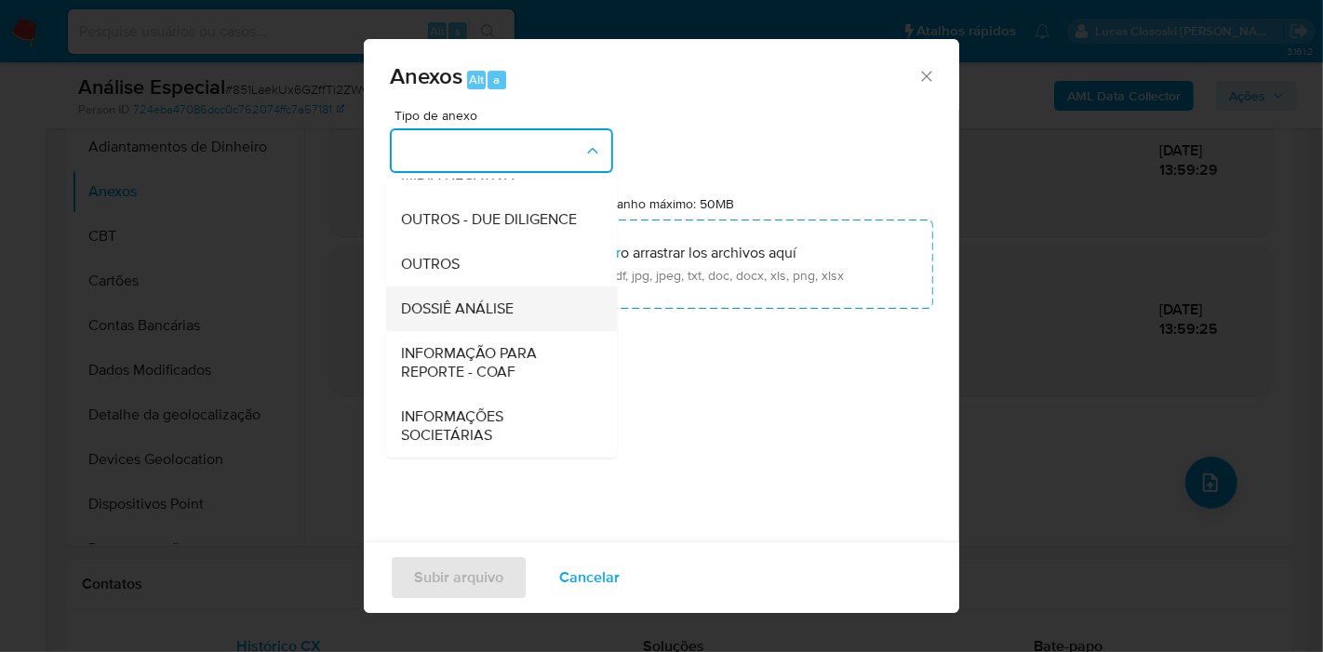
click at [488, 293] on div "DOSSIÊ ANÁLISE" at bounding box center [496, 309] width 190 height 45
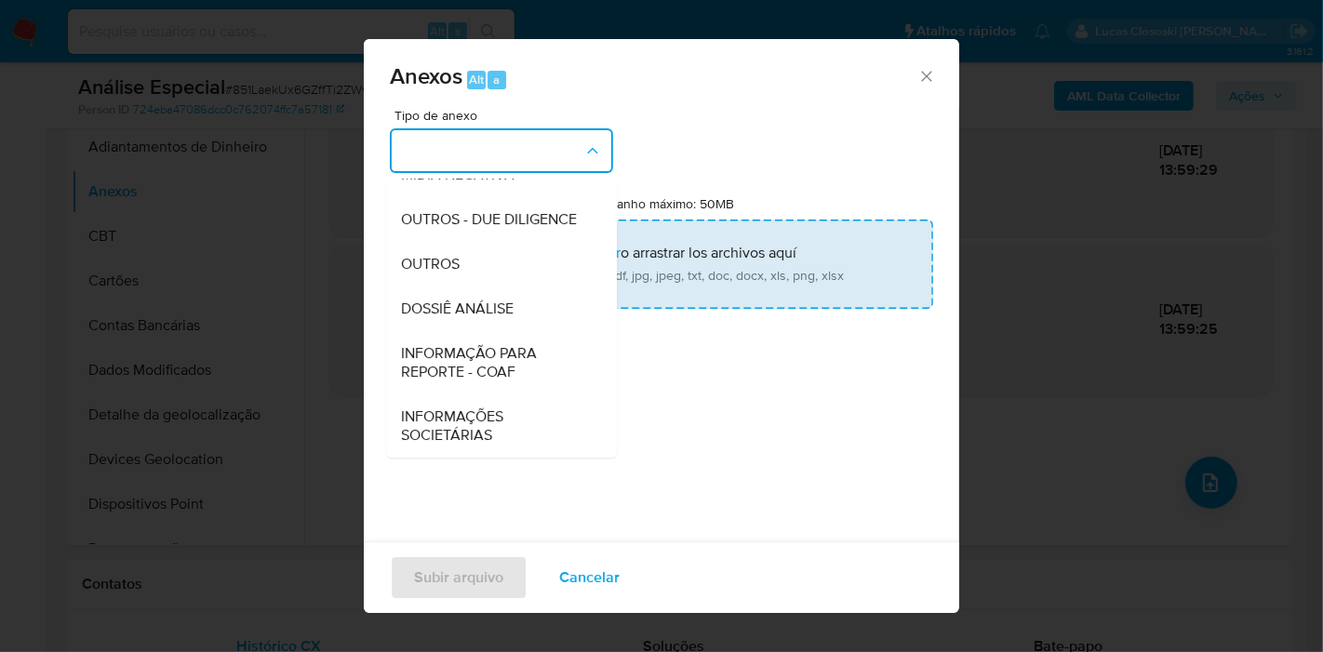
click at [493, 288] on input "Tamanho máximo: 50MB Seleccionar archivos" at bounding box center [661, 264] width 543 height 89
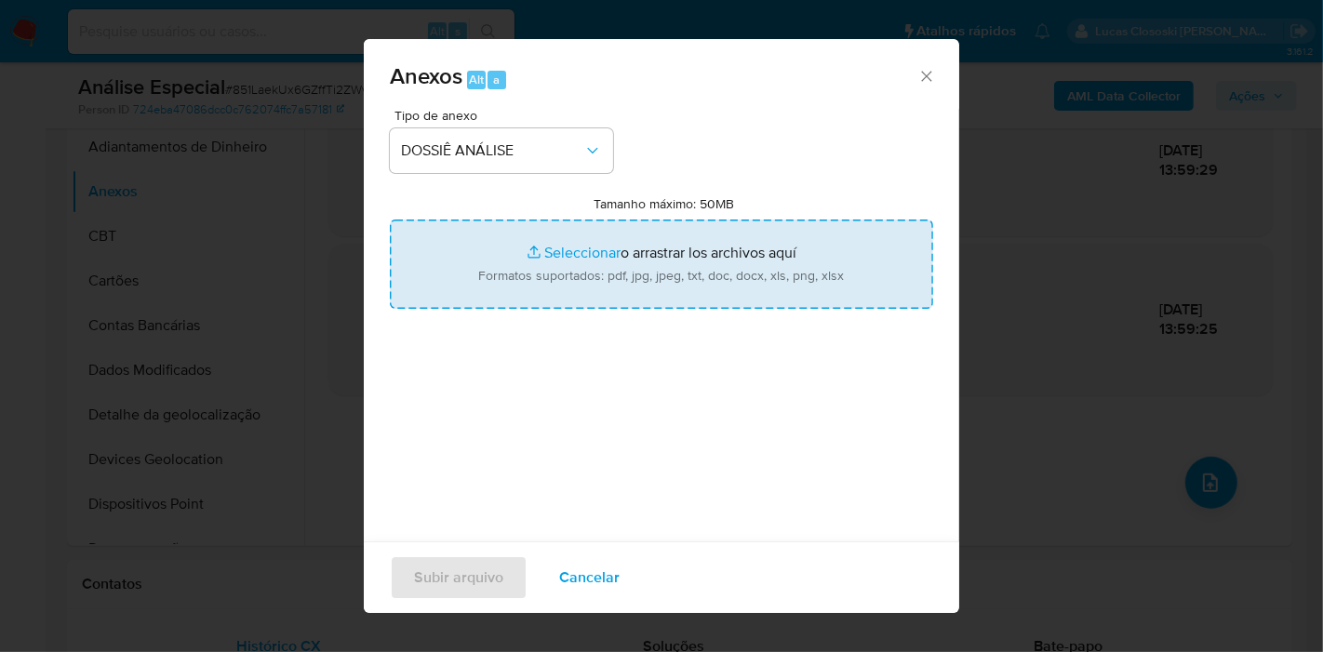
type input "C:\fakepath\SAR - XXXX - CNPJ 27777637000145 - INGRESSOSA.COM LTDA.pdf"
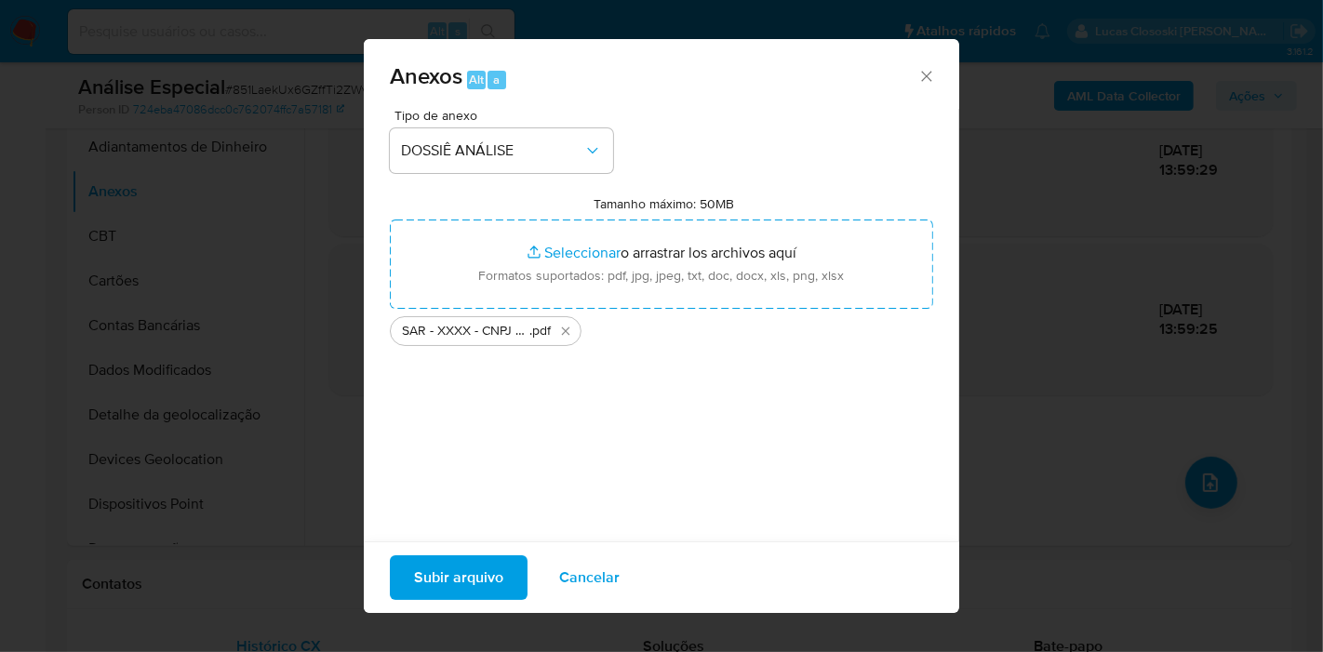
drag, startPoint x: 493, startPoint y: 288, endPoint x: 452, endPoint y: 558, distance: 272.9
click at [452, 558] on span "Subir arquivo" at bounding box center [458, 577] width 89 height 41
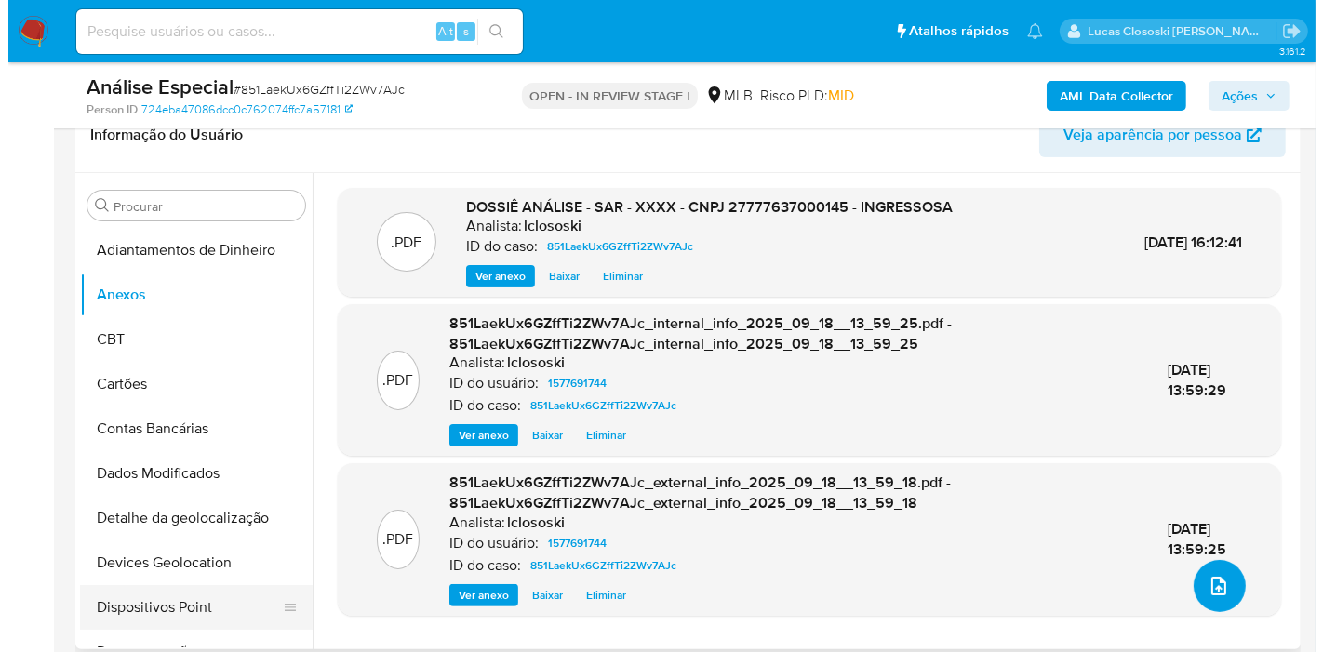
scroll to position [310, 0]
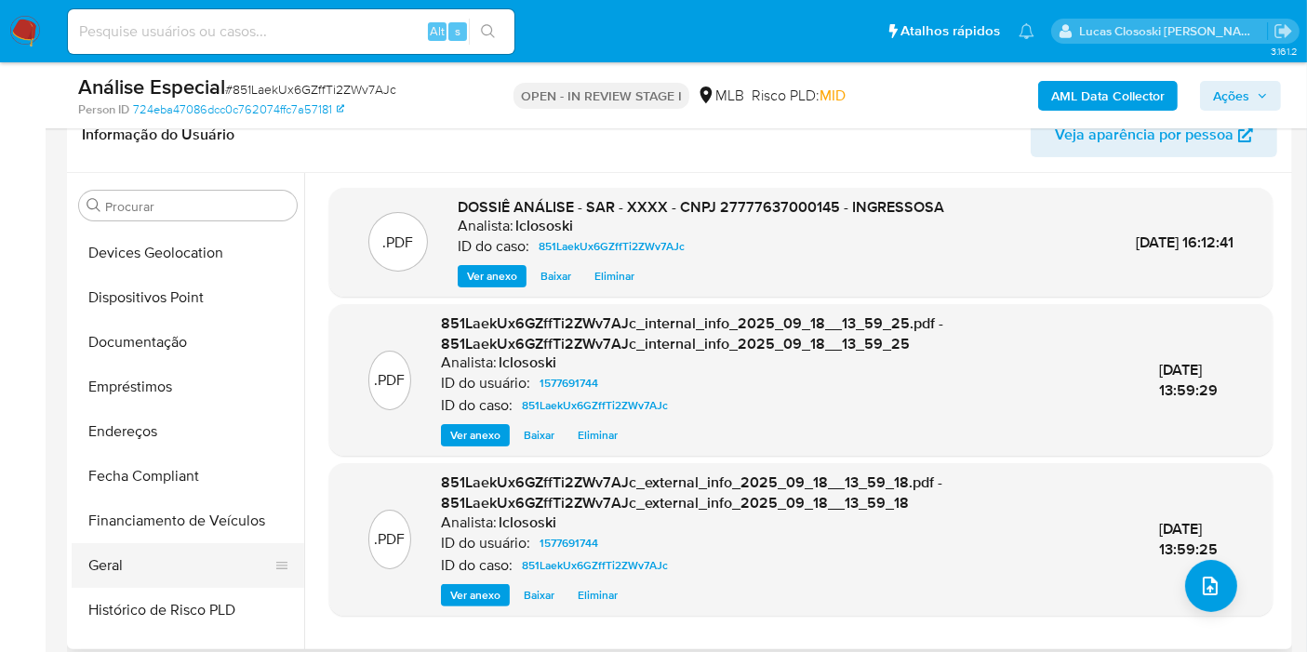
click at [121, 569] on button "Geral" at bounding box center [181, 565] width 218 height 45
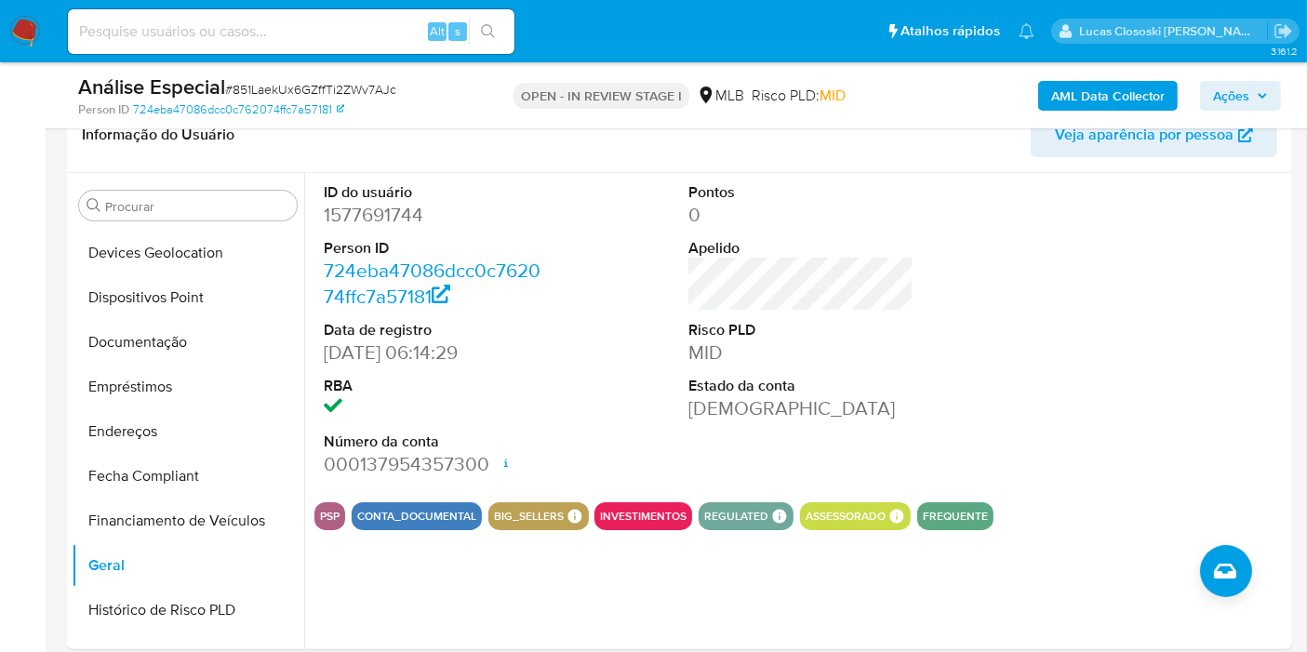
click at [1233, 104] on span "Ações" at bounding box center [1231, 96] width 36 height 30
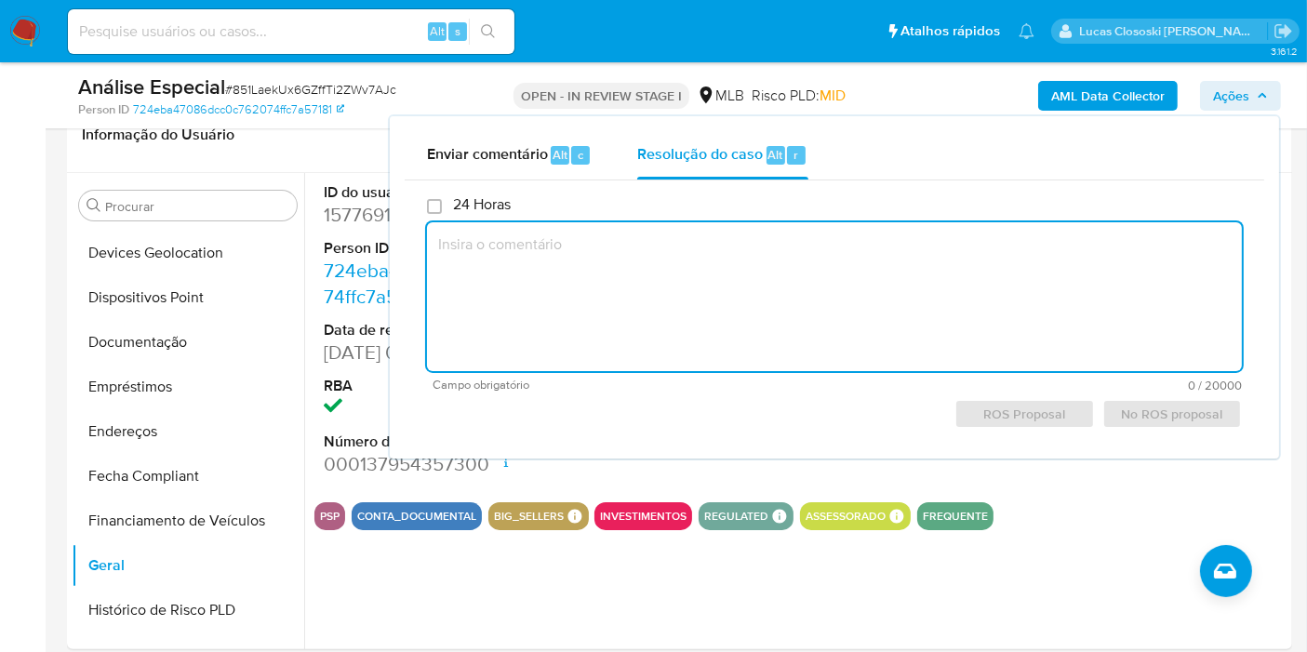
paste textarea "Fatos relevantes concluídos pelo analista: - Movimentação expressiva, aparentem…"
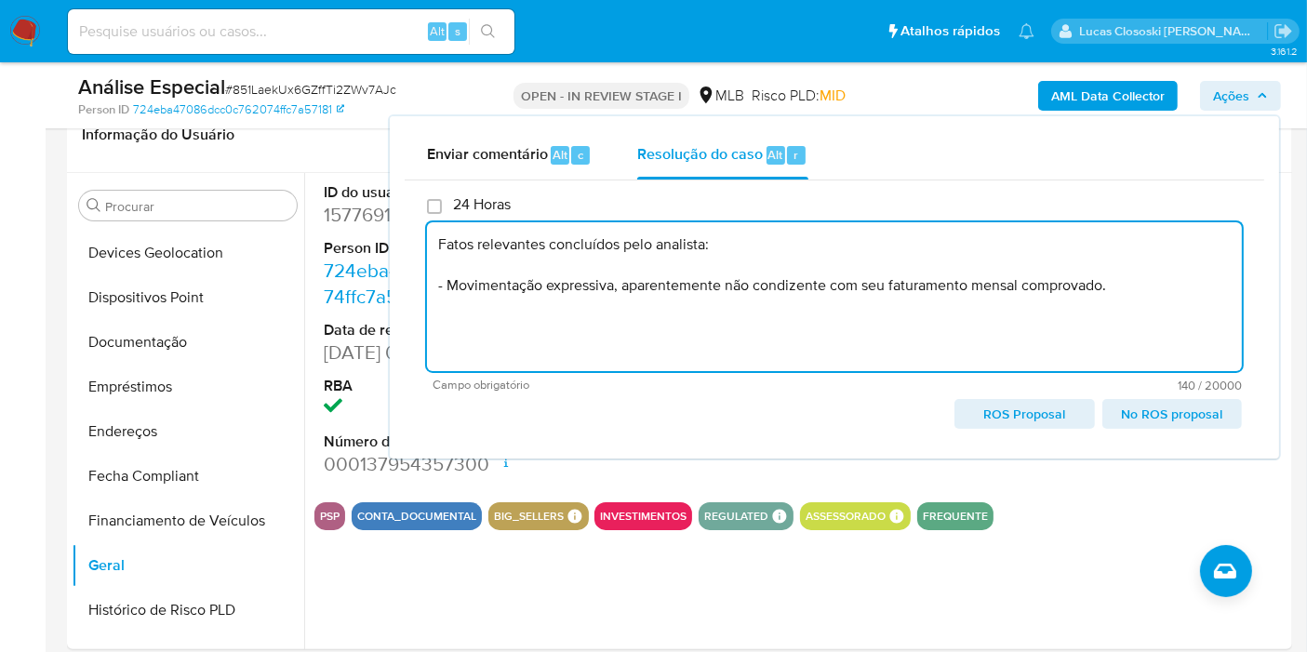
click at [1025, 401] on span "ROS Proposal" at bounding box center [1025, 414] width 114 height 26
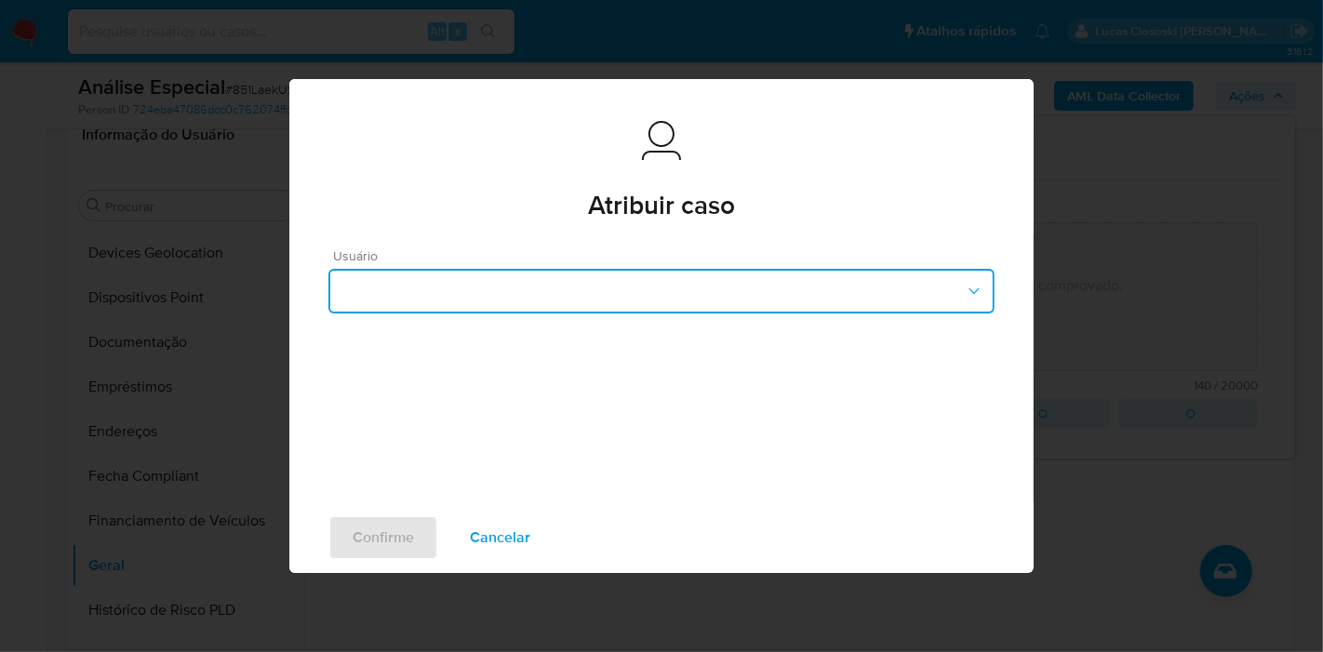
click at [571, 299] on button "button" at bounding box center [661, 291] width 666 height 45
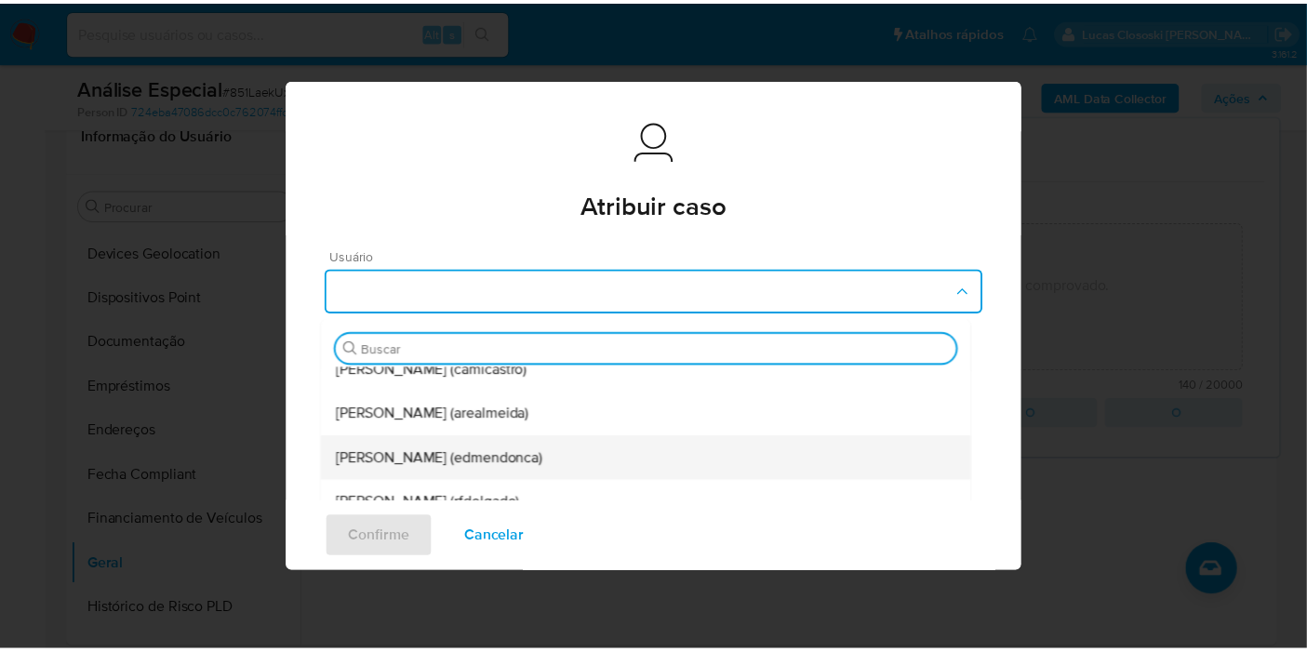
scroll to position [246, 0]
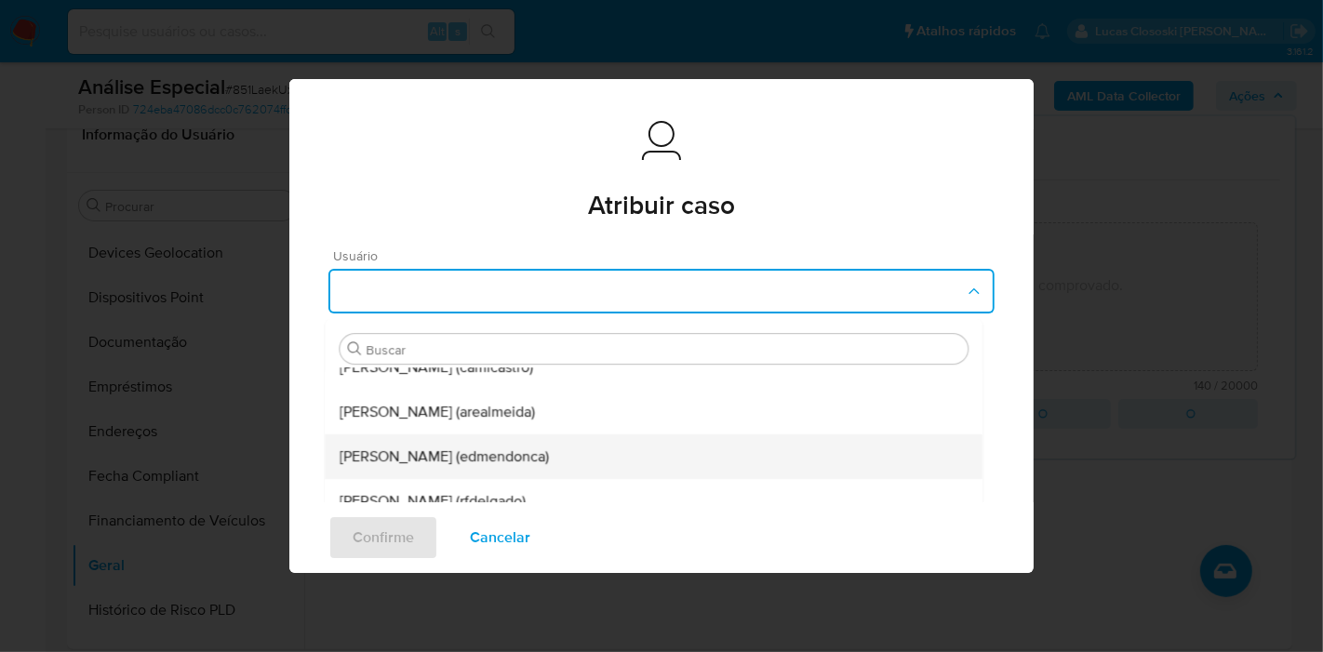
click at [448, 444] on div "Eduardo Mendonca Dutra (edmendonca)" at bounding box center [654, 457] width 628 height 45
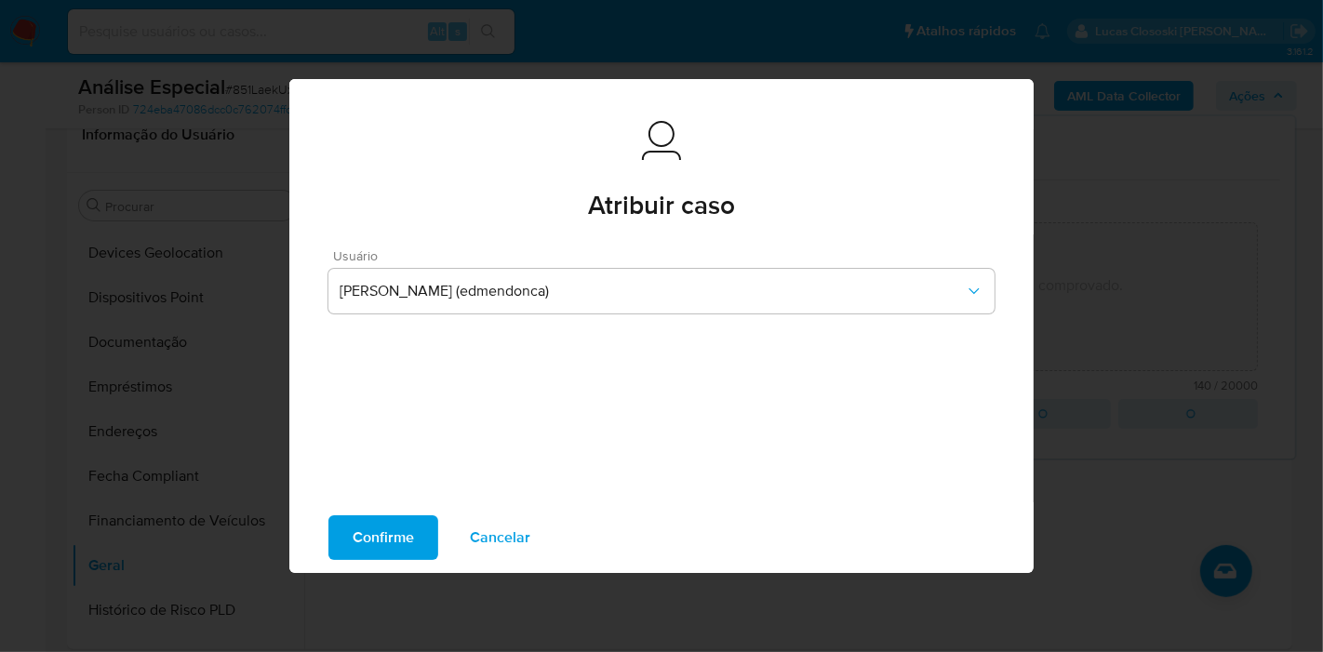
click at [355, 551] on span "Confirme" at bounding box center [383, 537] width 61 height 41
type textarea "Fatos relevantes concluídos pelo analista: - Movimentação expressiva, aparentem…"
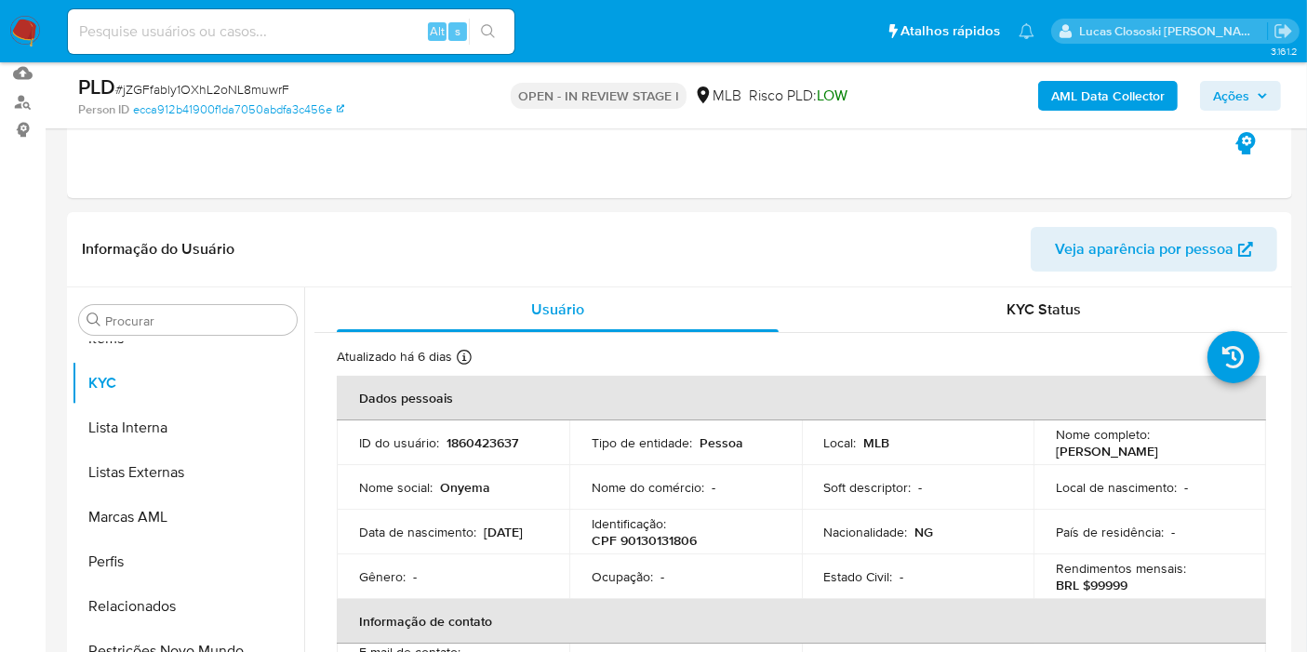
scroll to position [103, 0]
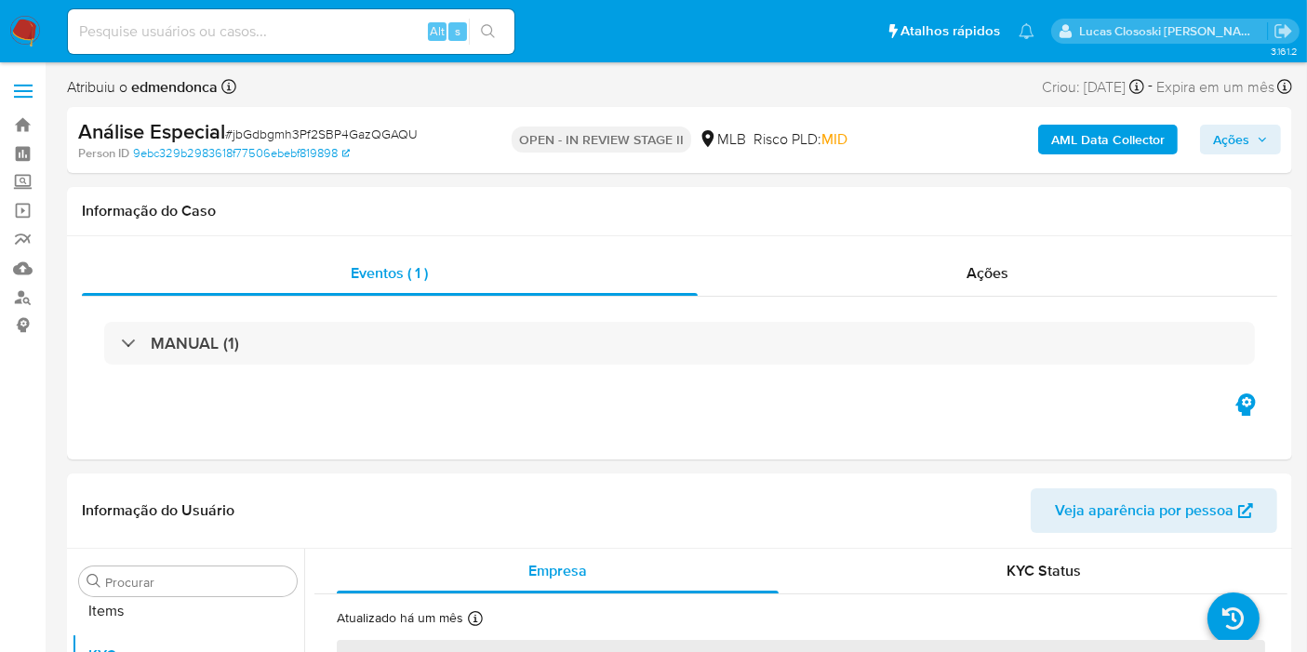
scroll to position [964, 0]
select select "10"
click at [381, 132] on span "# jbGdbgmh3Pf2SBP4GazQGAQU" at bounding box center [321, 134] width 193 height 19
copy span "jbGdbgmh3Pf2SBP4GazQGAQU"
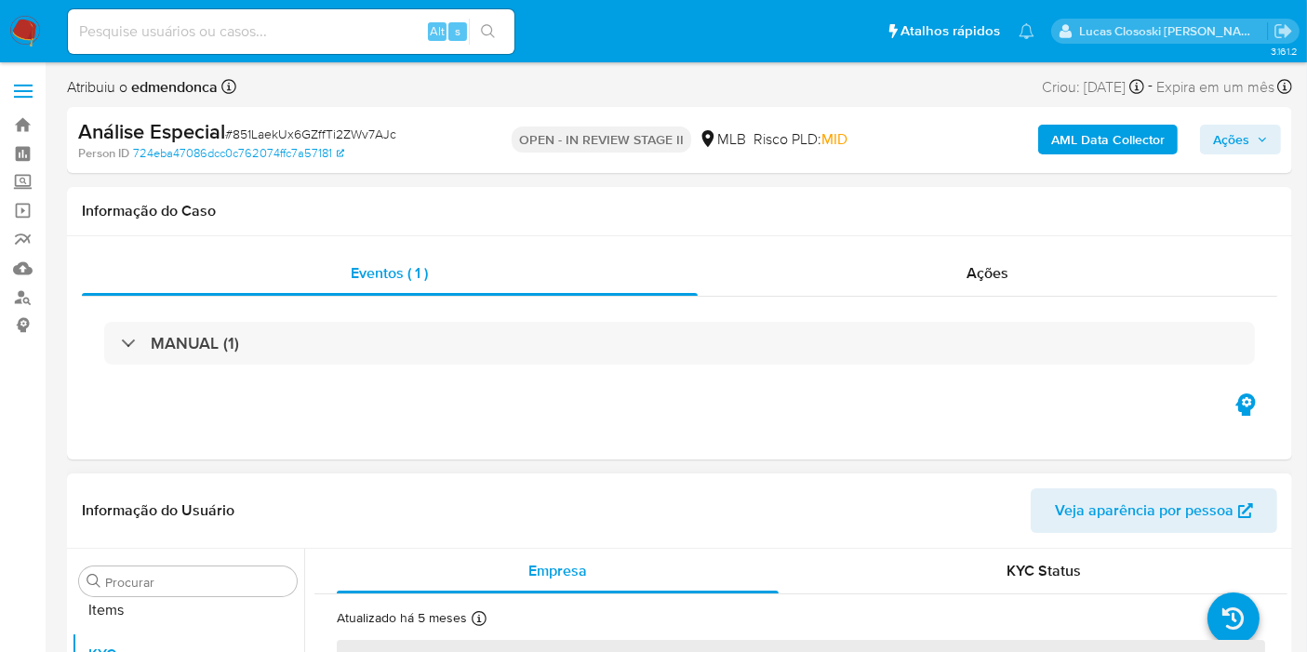
scroll to position [964, 0]
select select "10"
click at [298, 125] on span "# 851LaekUx6GZffTi2ZWv7AJc" at bounding box center [310, 134] width 171 height 19
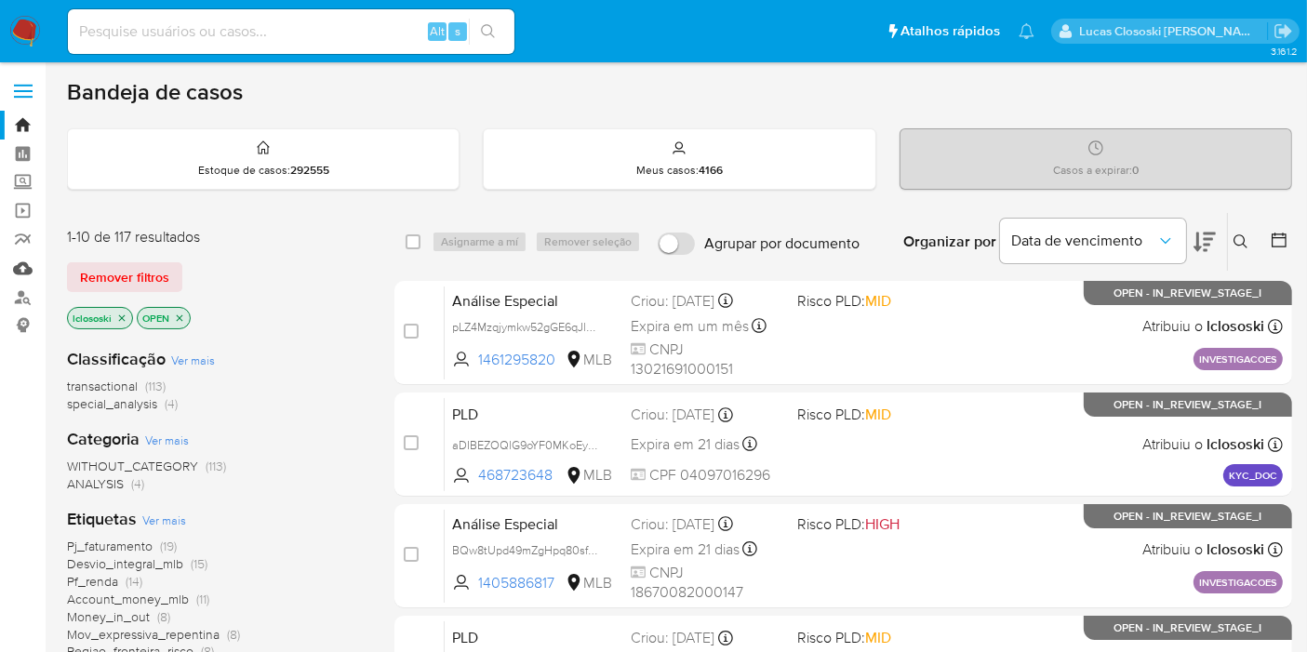
click at [19, 265] on link "Mulan" at bounding box center [110, 268] width 221 height 29
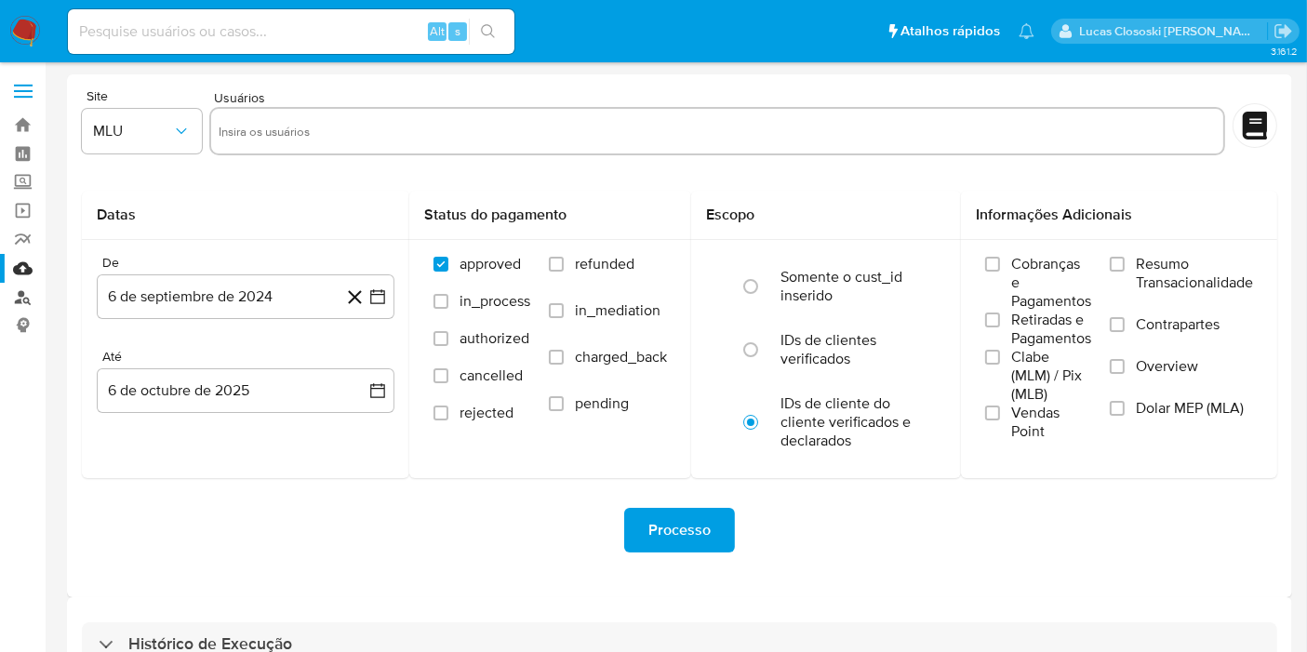
click at [17, 291] on link "Localizador de pessoas" at bounding box center [110, 297] width 221 height 29
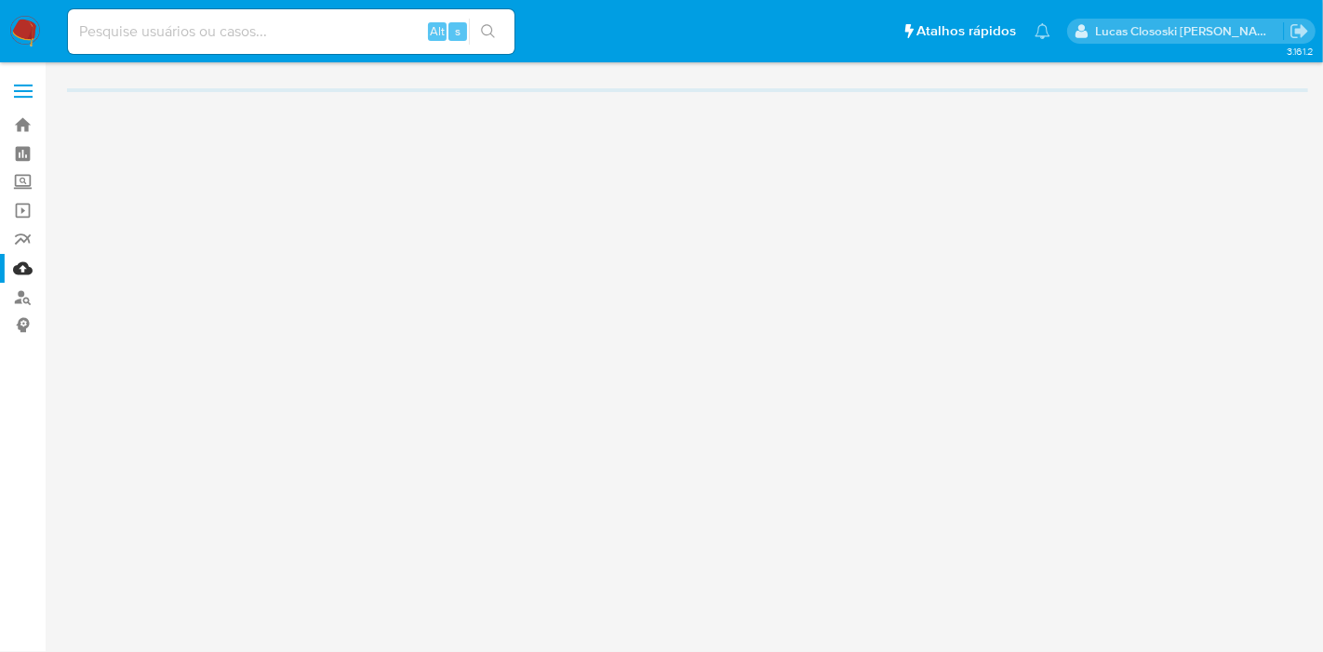
click at [256, 47] on div "Alt s" at bounding box center [291, 31] width 447 height 45
click at [255, 34] on input at bounding box center [291, 32] width 447 height 24
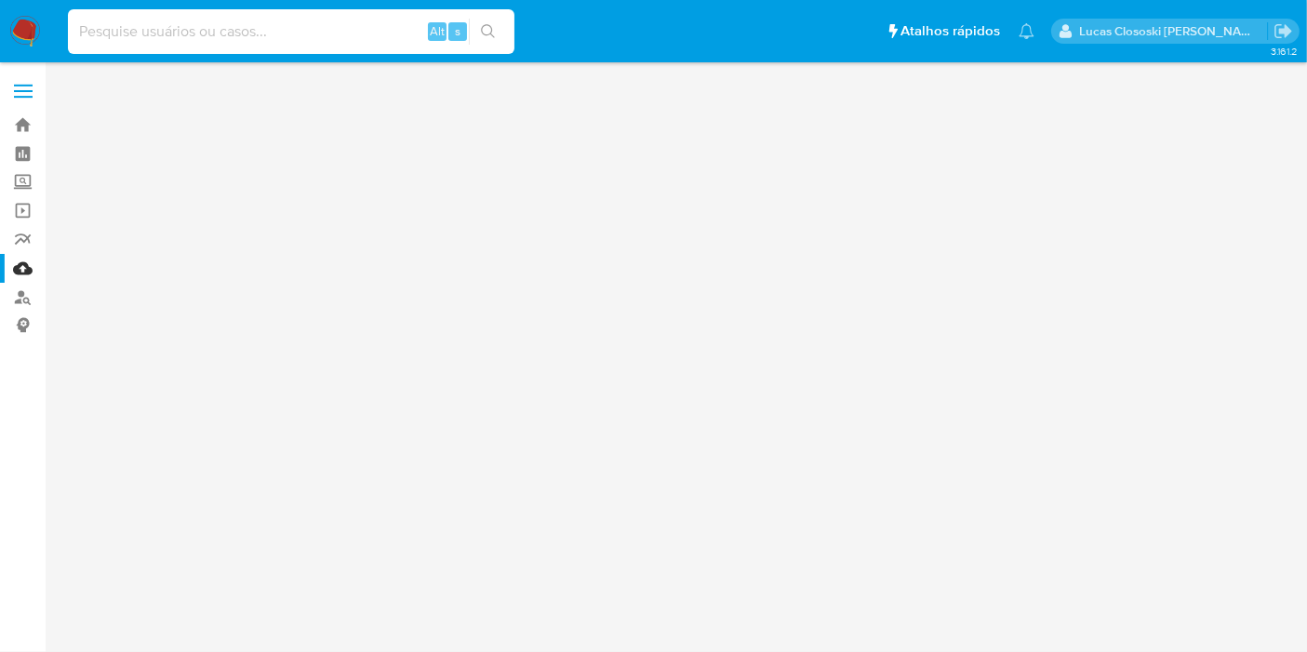
paste input "dOyOdR2Dcpwf6nnDiRkPQyHQ"
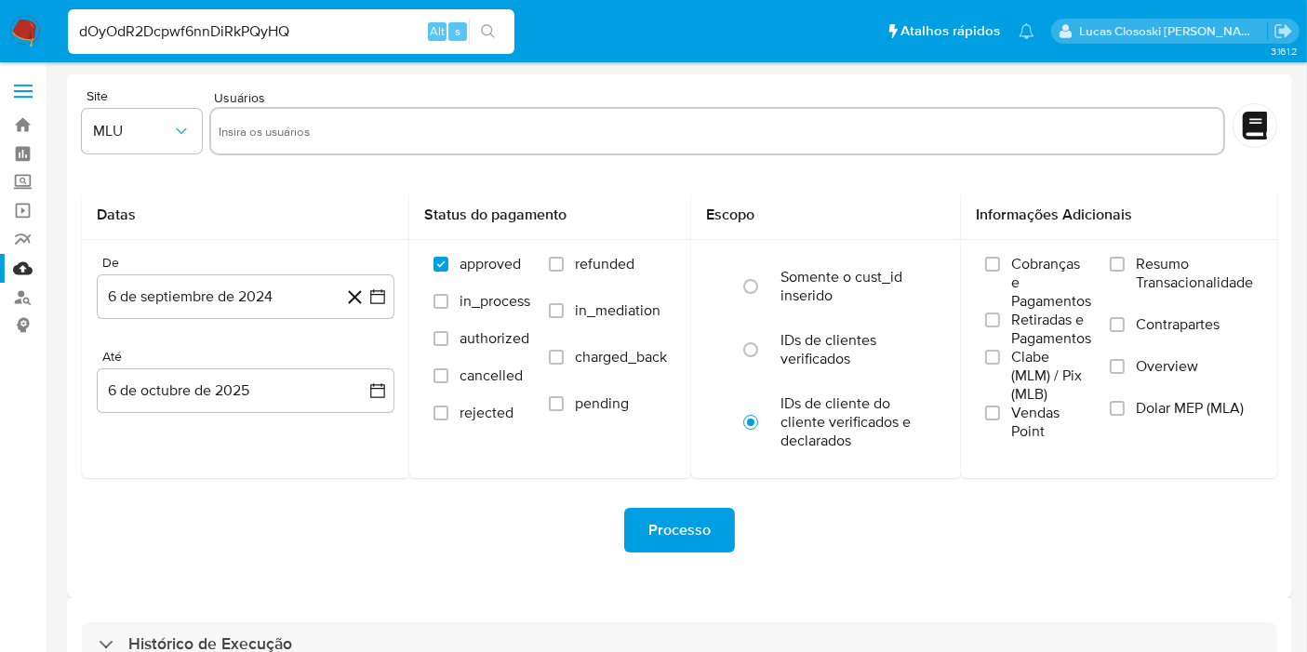
type input "dOyOdR2Dcpwf6nnDiRkPQyHQ"
click at [484, 33] on icon "search-icon" at bounding box center [488, 31] width 14 height 14
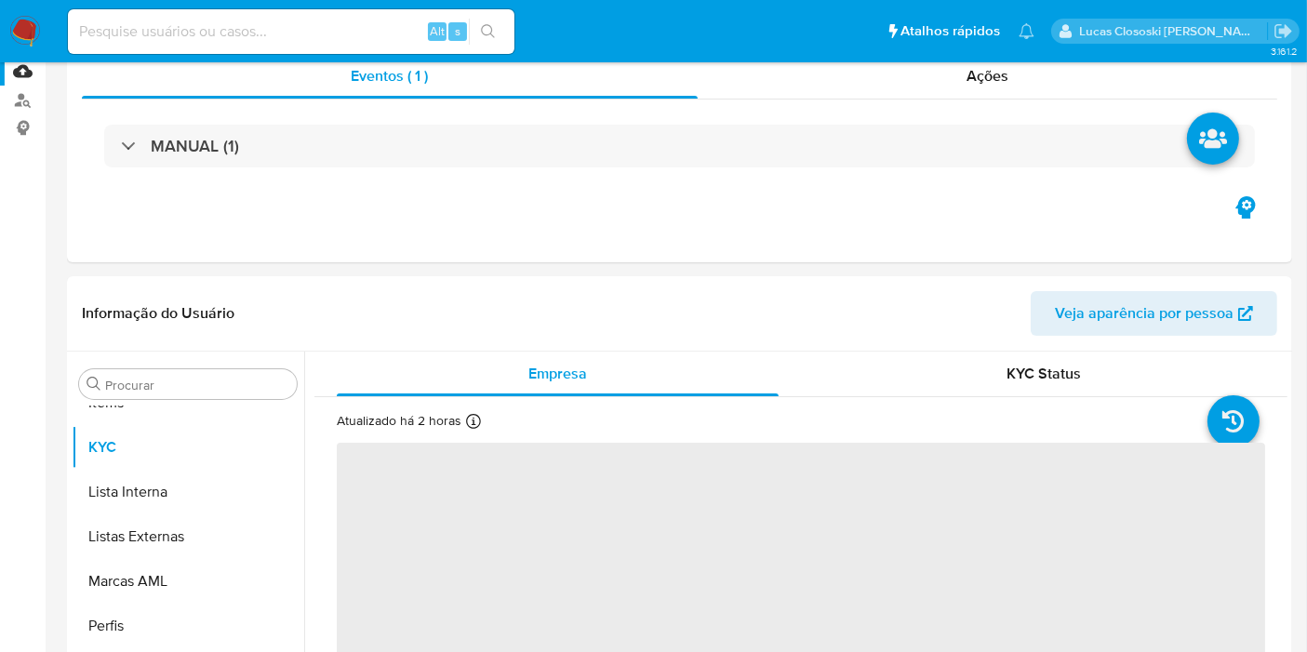
scroll to position [310, 0]
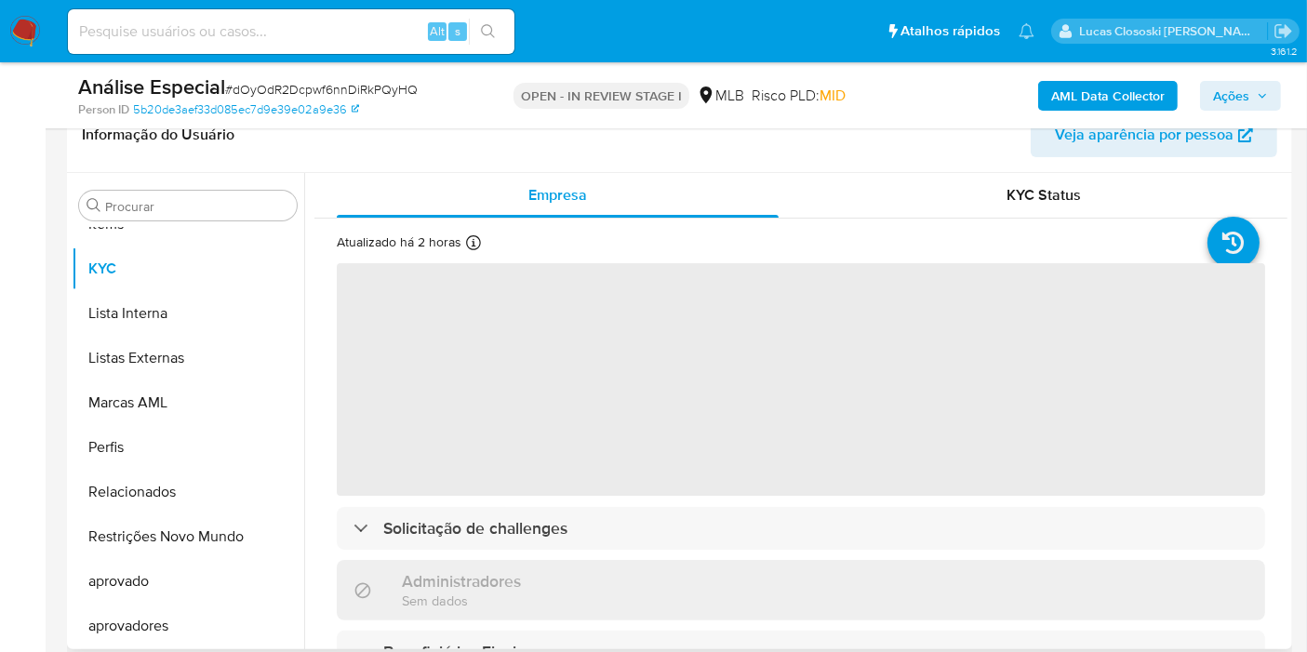
select select "10"
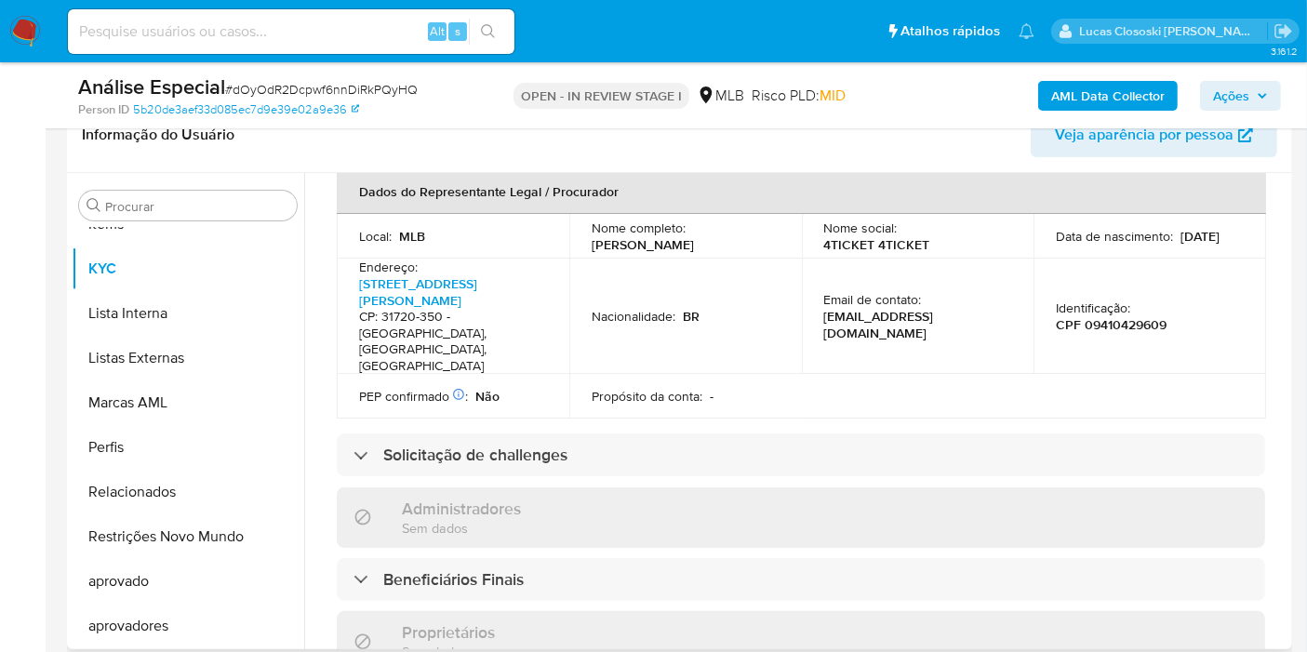
scroll to position [0, 0]
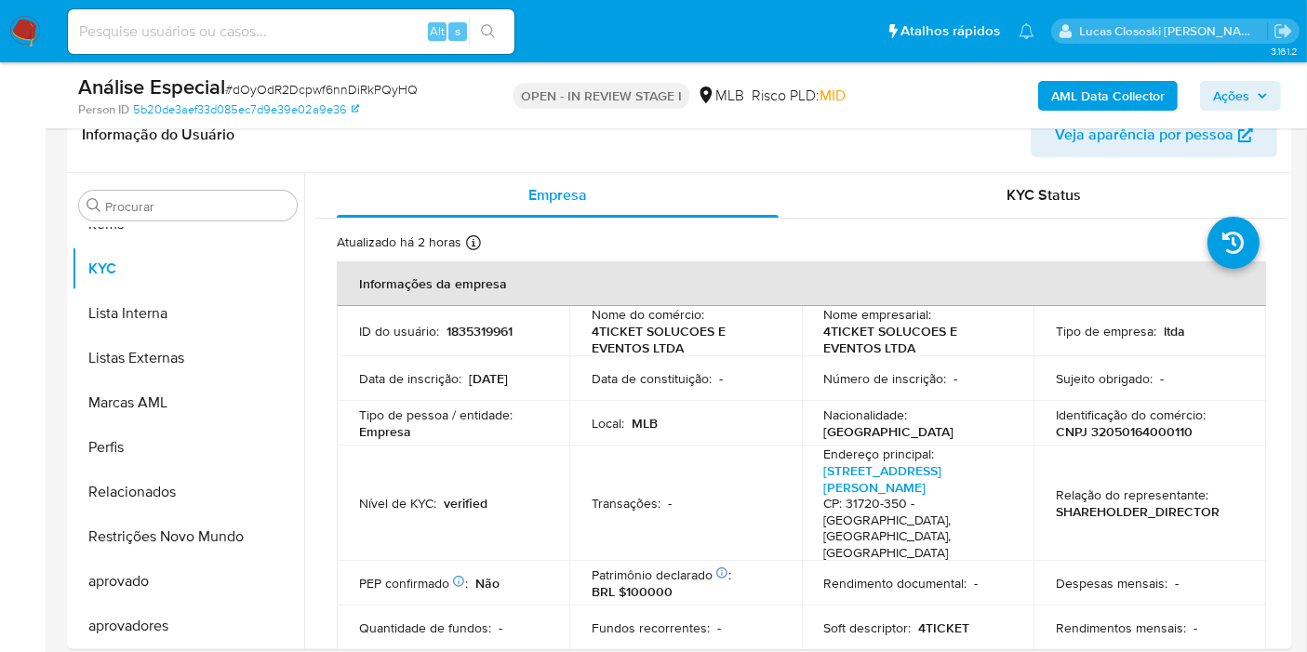
click at [25, 22] on img at bounding box center [25, 32] width 32 height 32
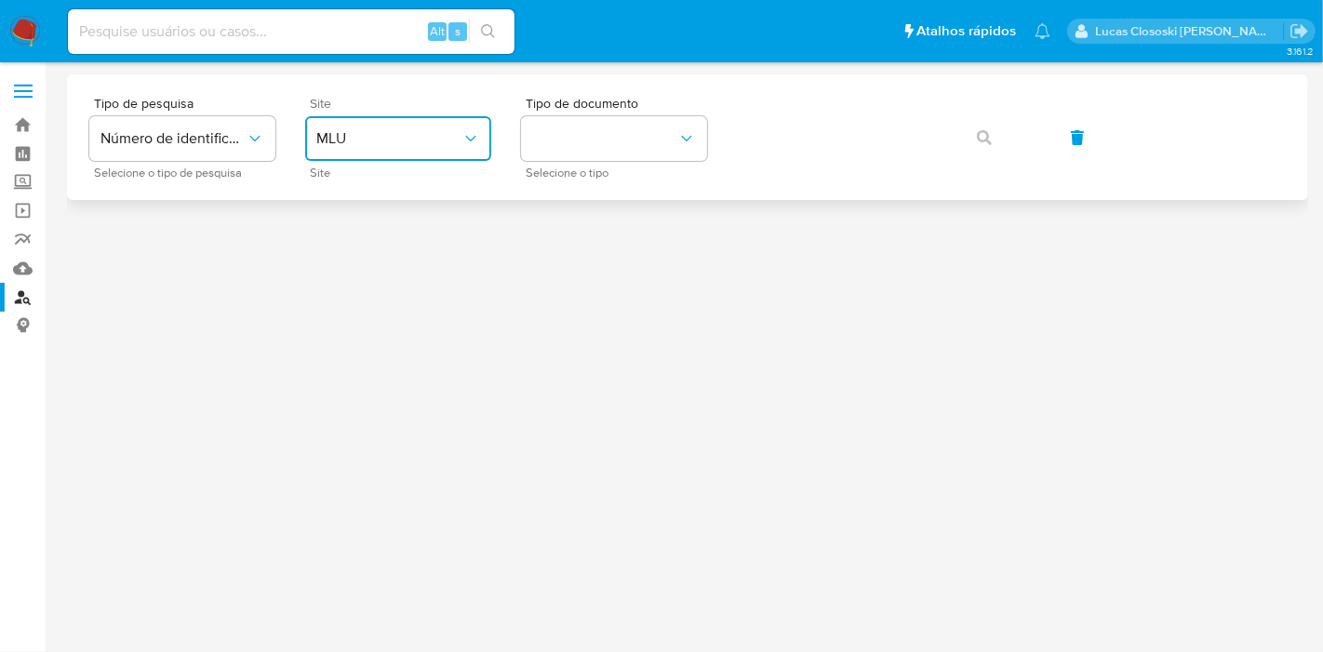
click at [367, 135] on span "MLU" at bounding box center [388, 138] width 145 height 19
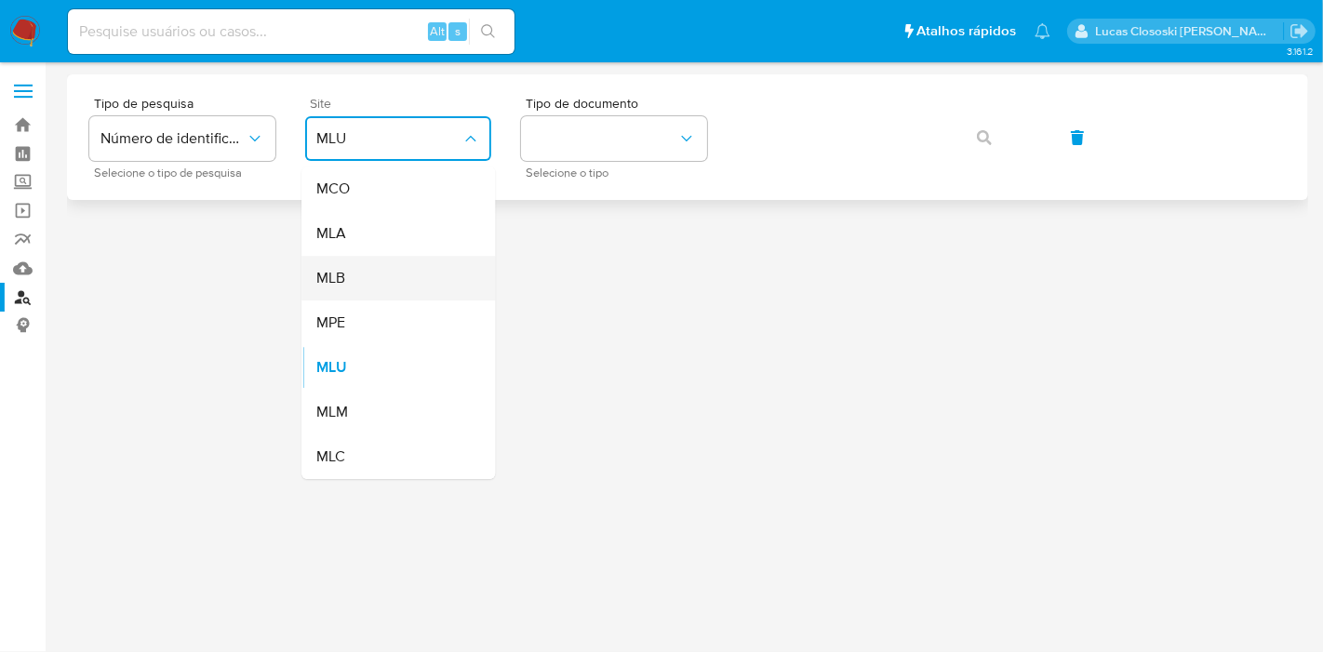
click at [358, 264] on div "MLB" at bounding box center [392, 278] width 153 height 45
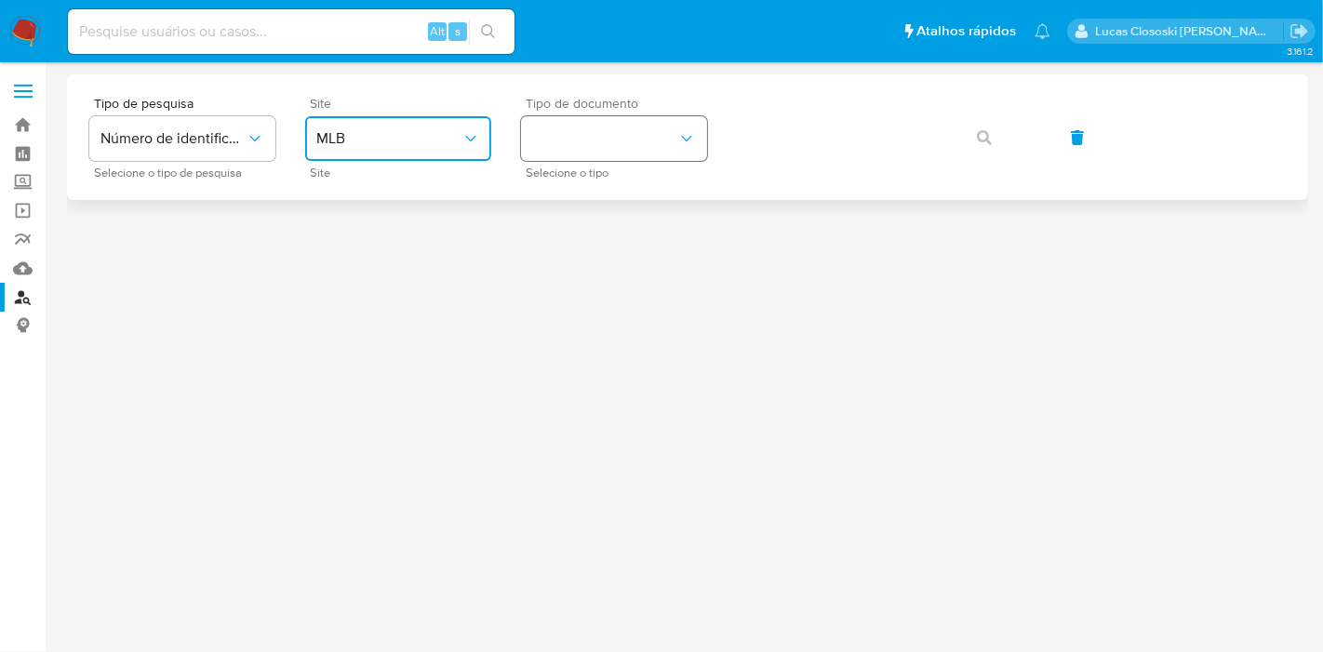
click at [544, 140] on button "identificationType" at bounding box center [614, 138] width 186 height 45
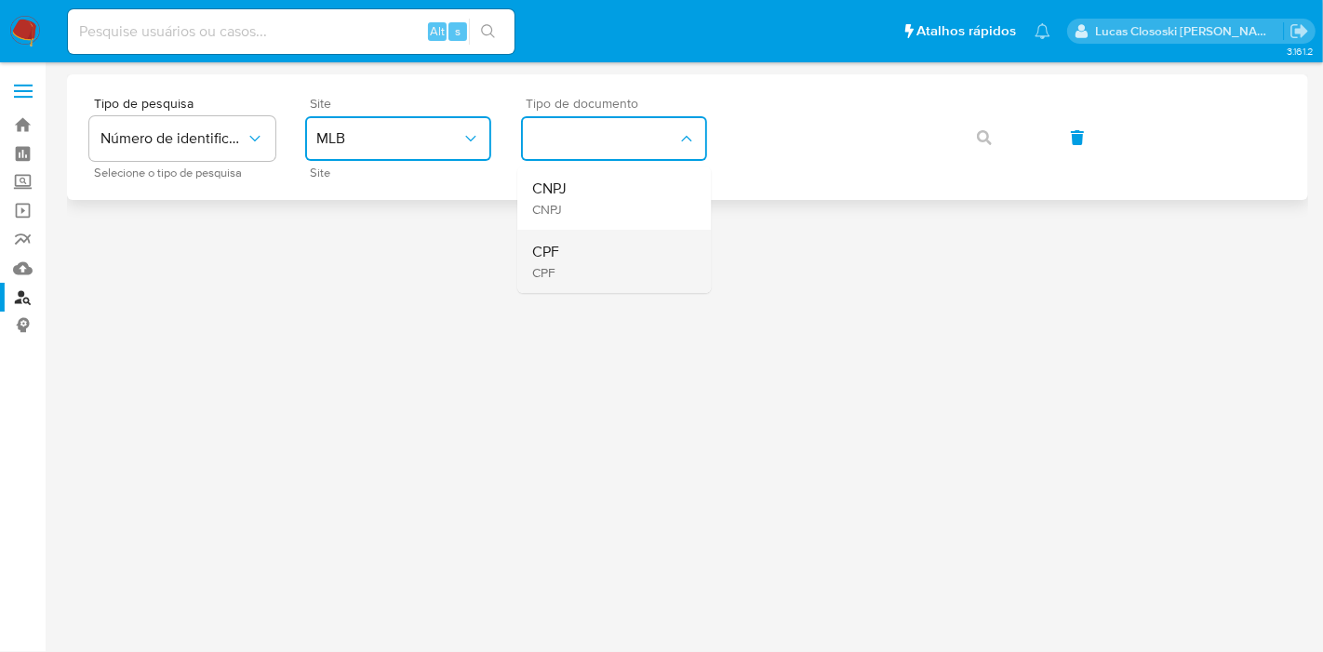
click at [566, 251] on div "CPF CPF" at bounding box center [608, 261] width 153 height 63
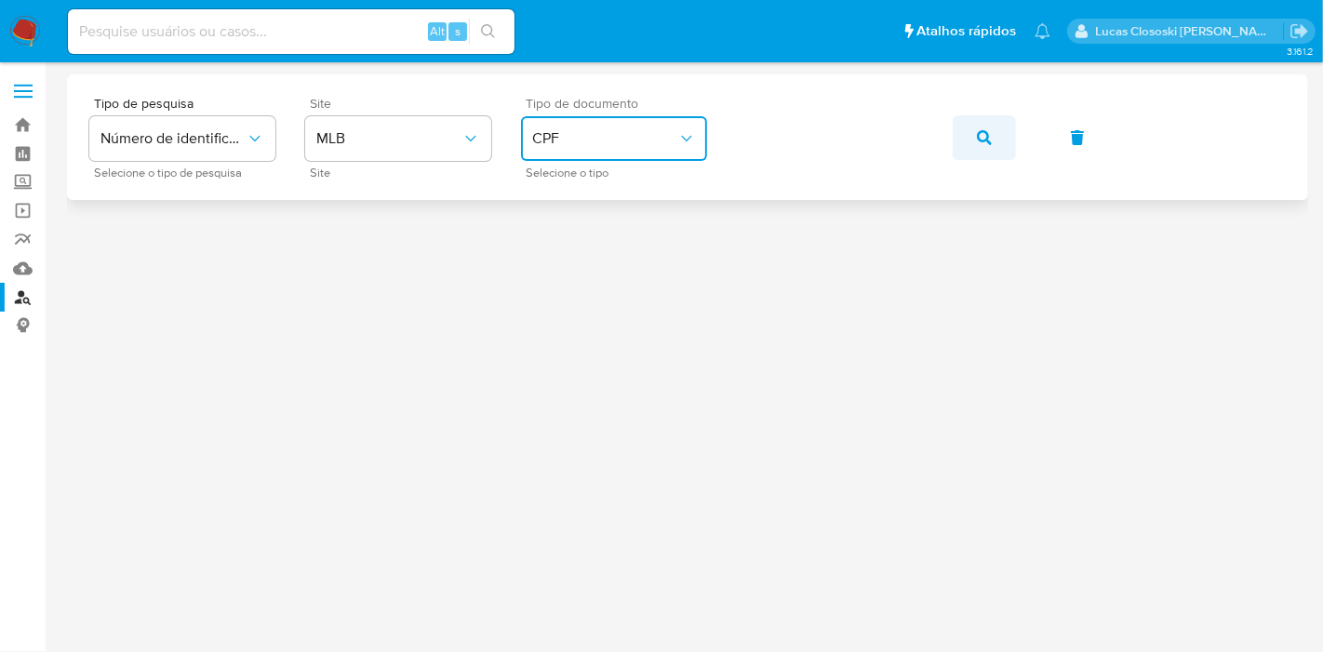
click at [970, 139] on button "button" at bounding box center [984, 137] width 63 height 45
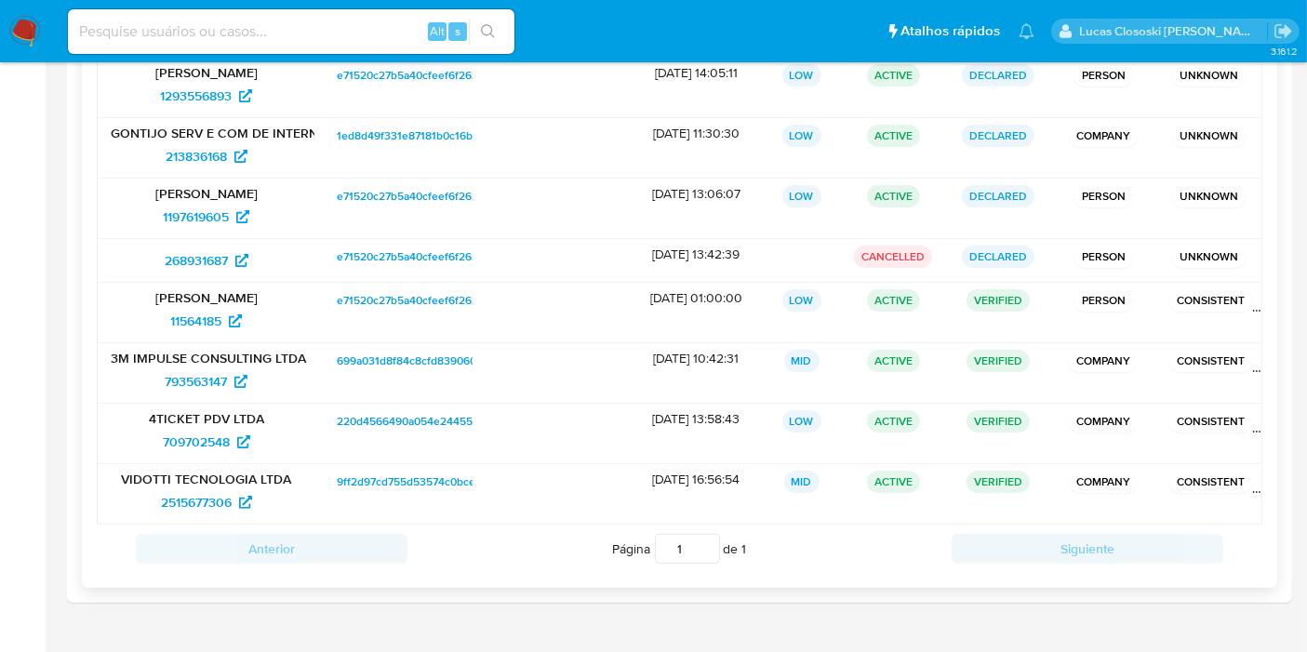
scroll to position [413, 0]
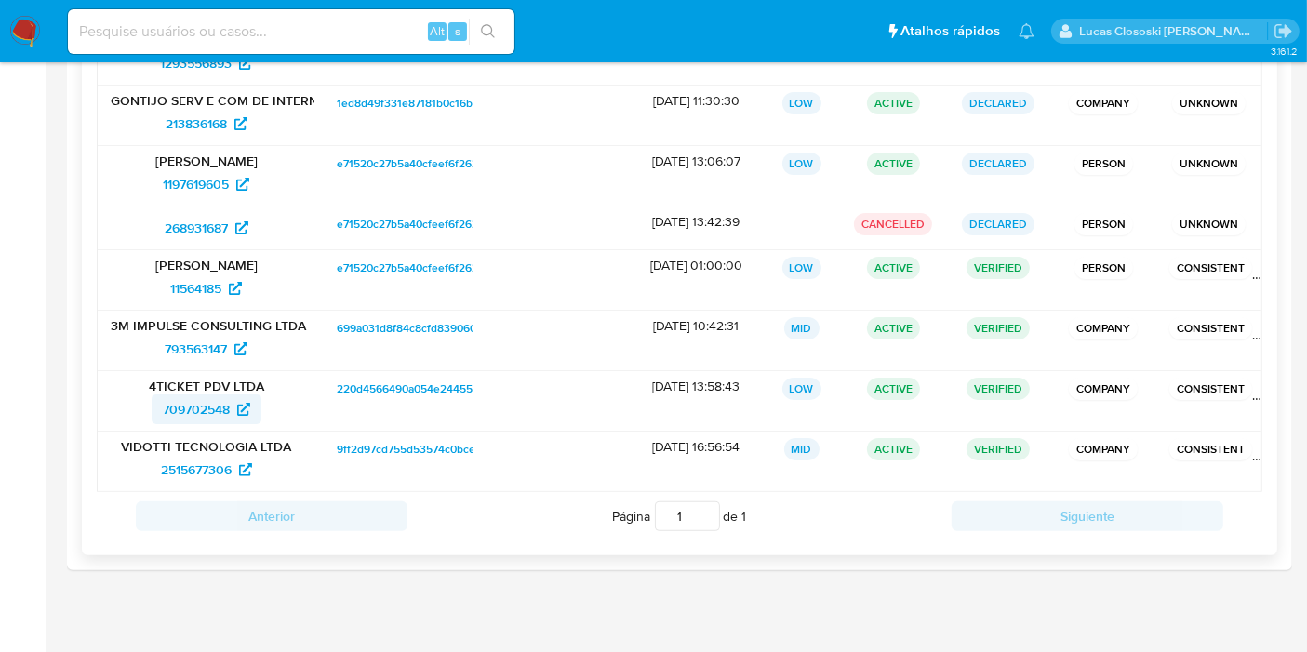
click at [184, 402] on span "709702548" at bounding box center [196, 409] width 67 height 30
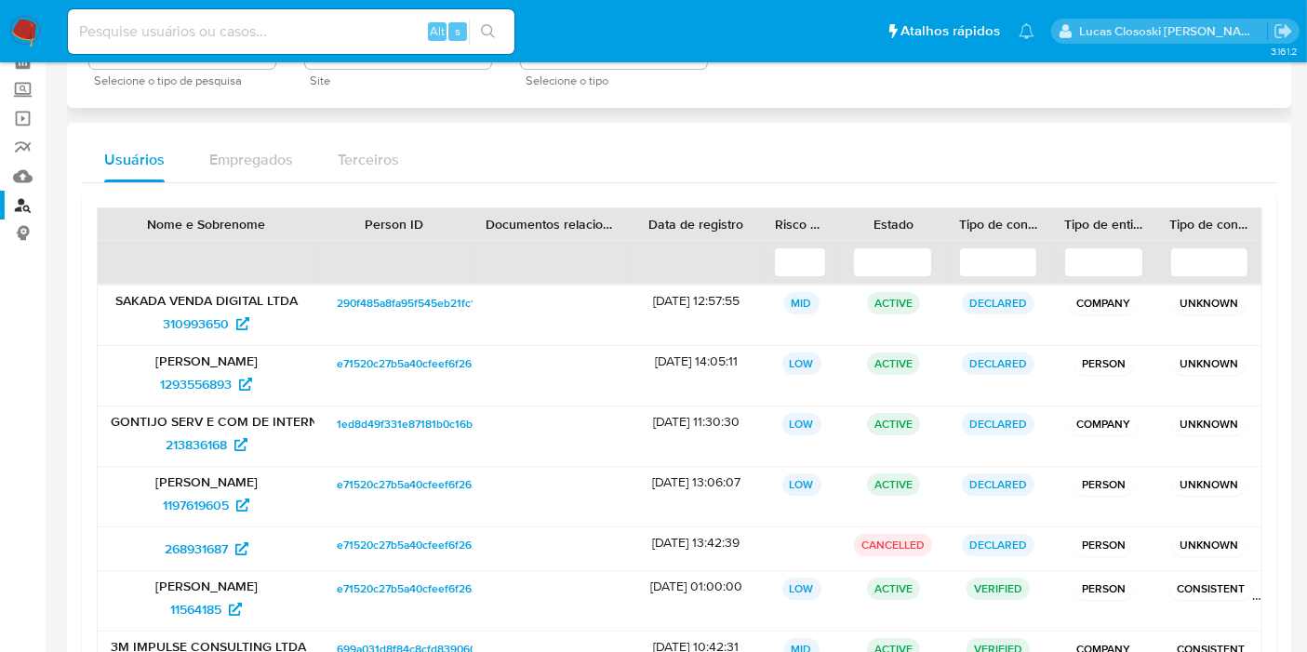
scroll to position [0, 0]
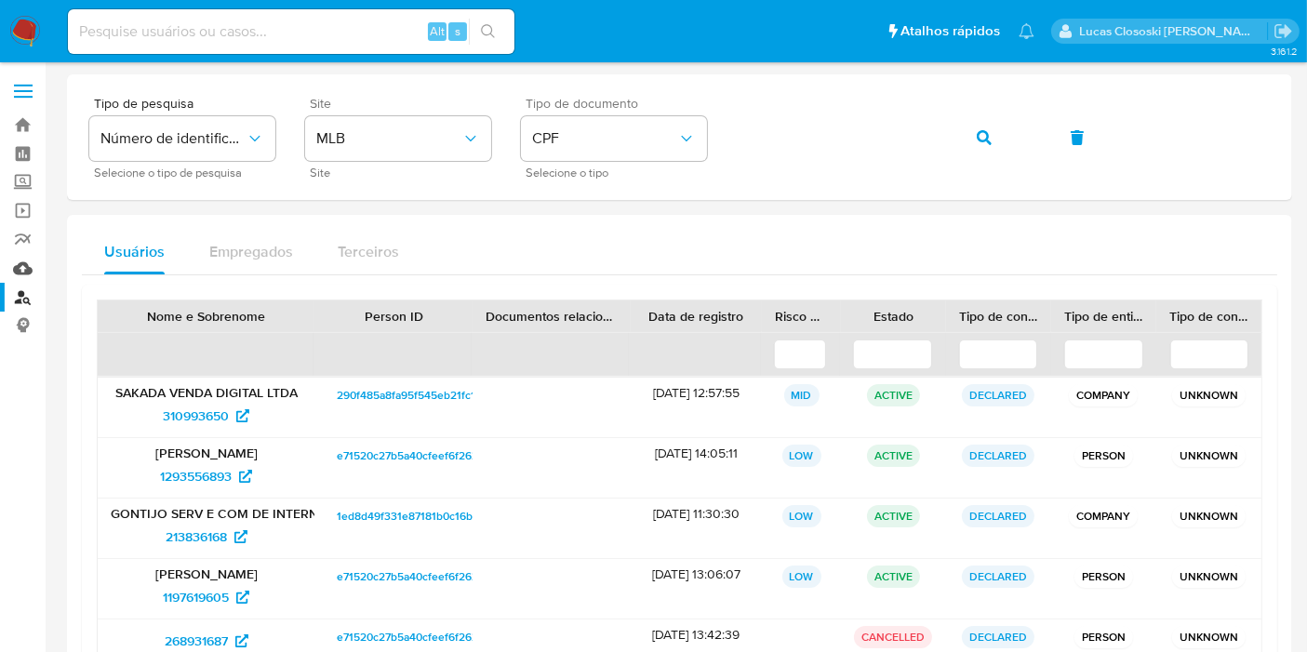
drag, startPoint x: 18, startPoint y: 268, endPoint x: 37, endPoint y: 256, distance: 23.0
click at [18, 268] on link "Mulan" at bounding box center [110, 268] width 221 height 29
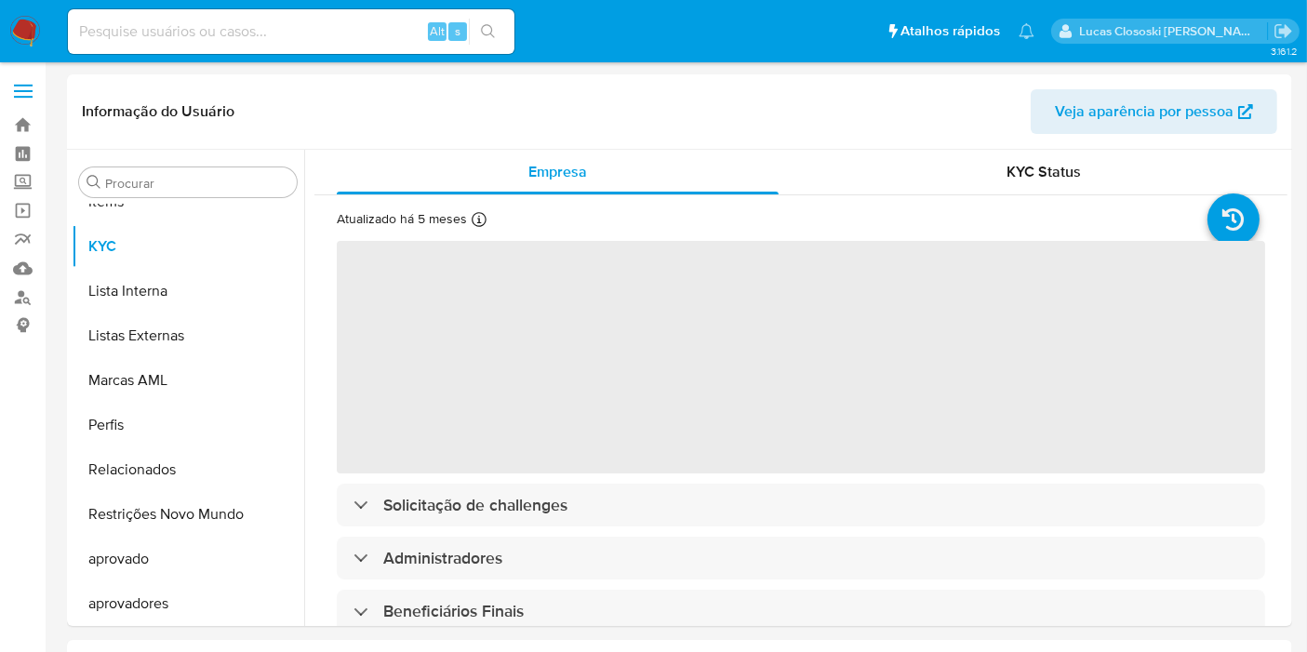
scroll to position [964, 0]
select select "10"
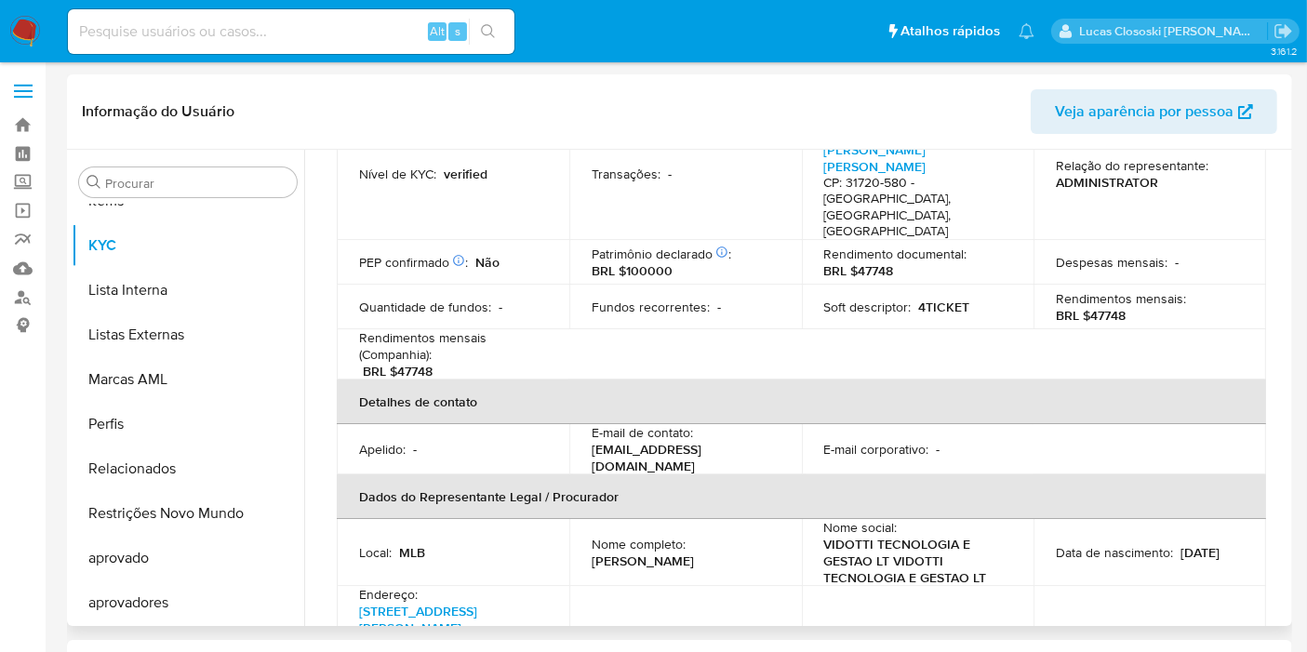
scroll to position [103, 0]
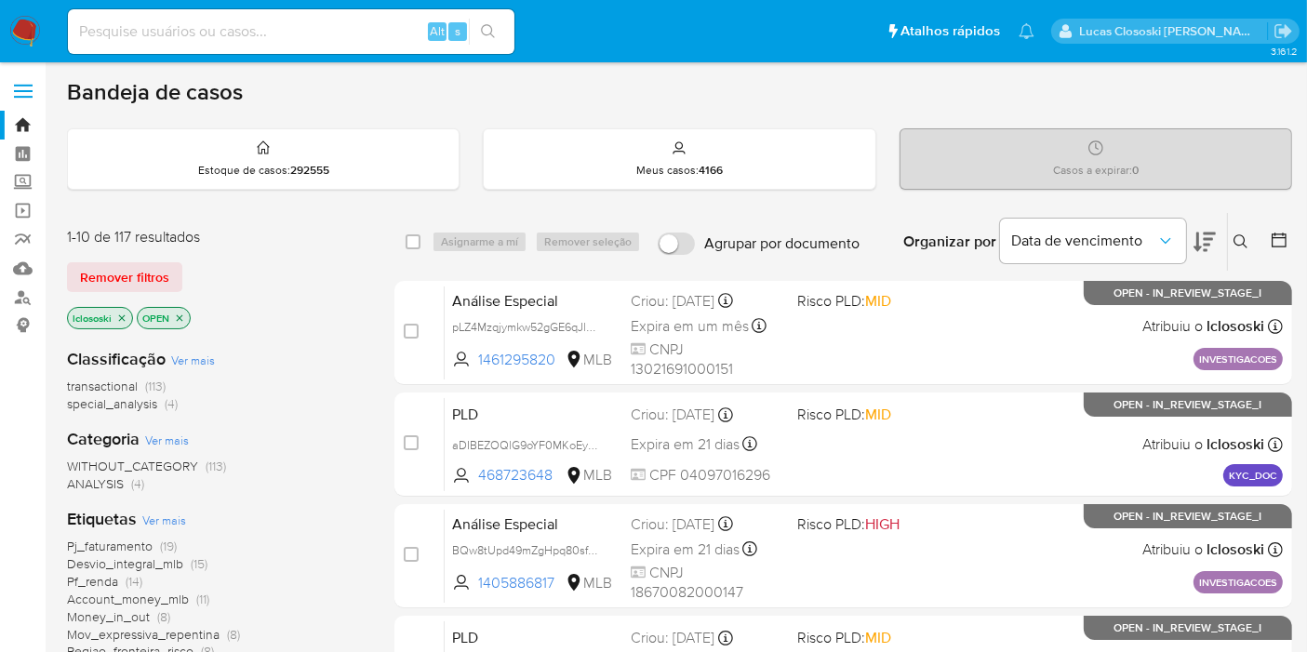
click at [262, 34] on input at bounding box center [291, 32] width 447 height 24
paste input "90130131806"
type input "90130131806"
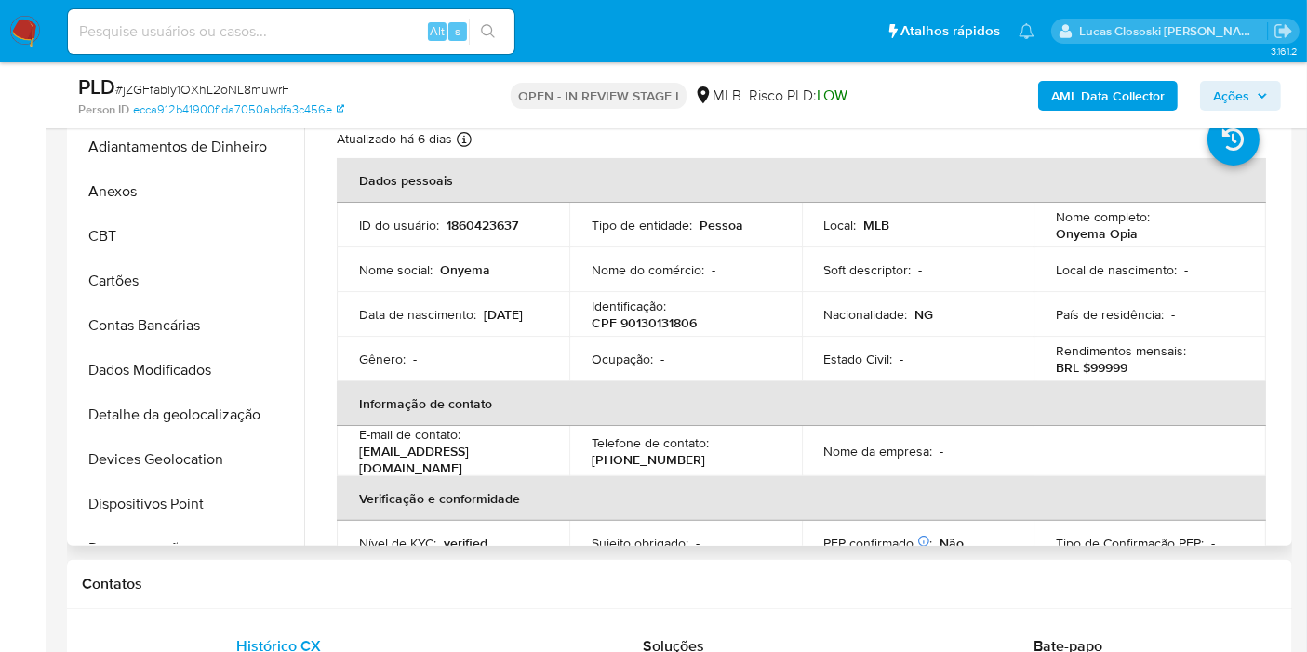
scroll to position [964, 0]
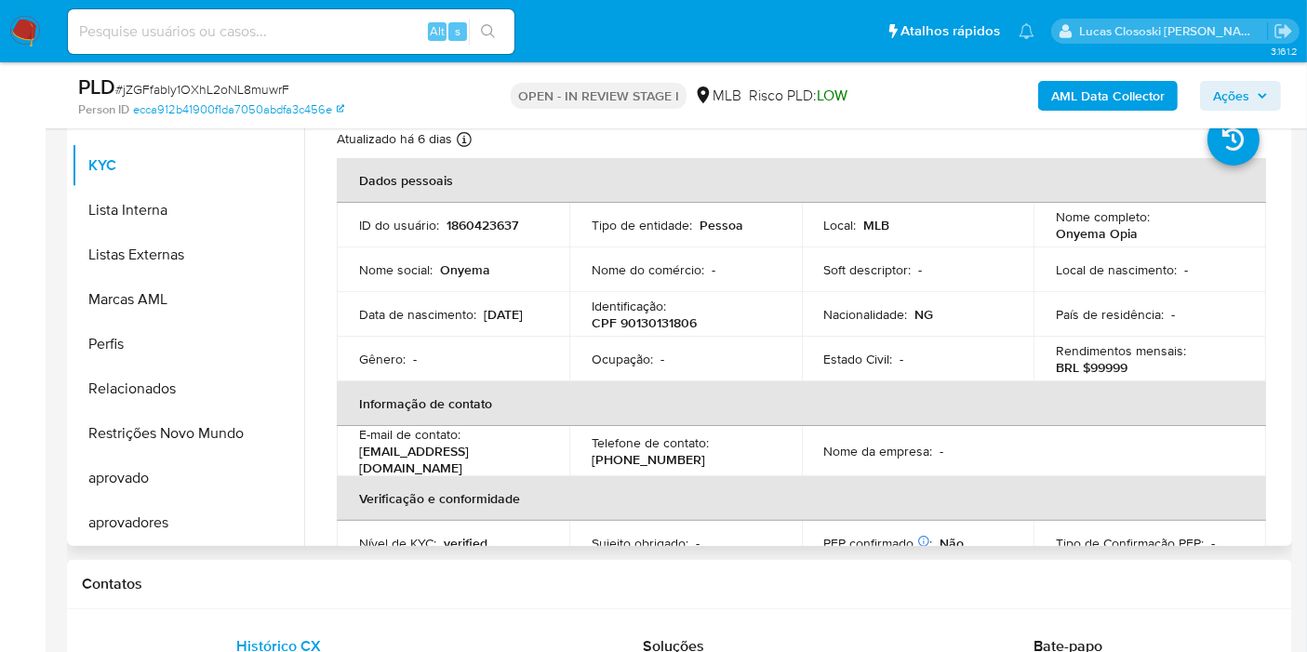
click at [646, 323] on p "CPF 90130131806" at bounding box center [644, 322] width 105 height 17
copy p "90130131806"
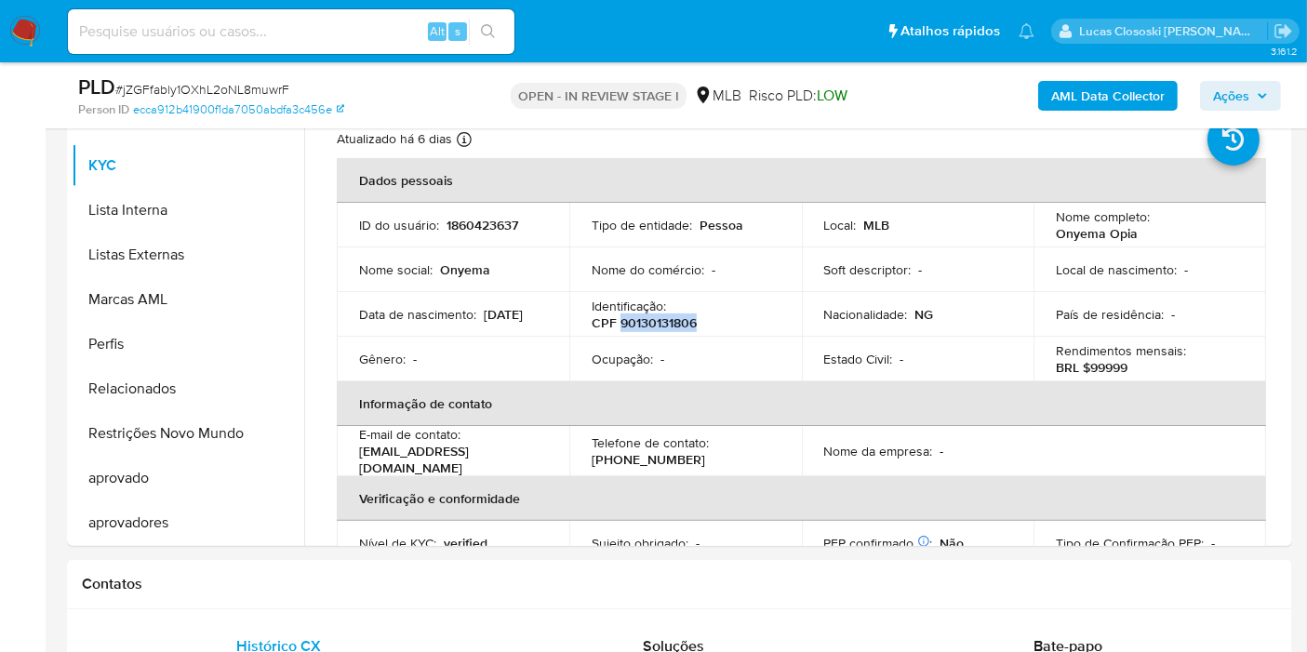
copy p "90130131806"
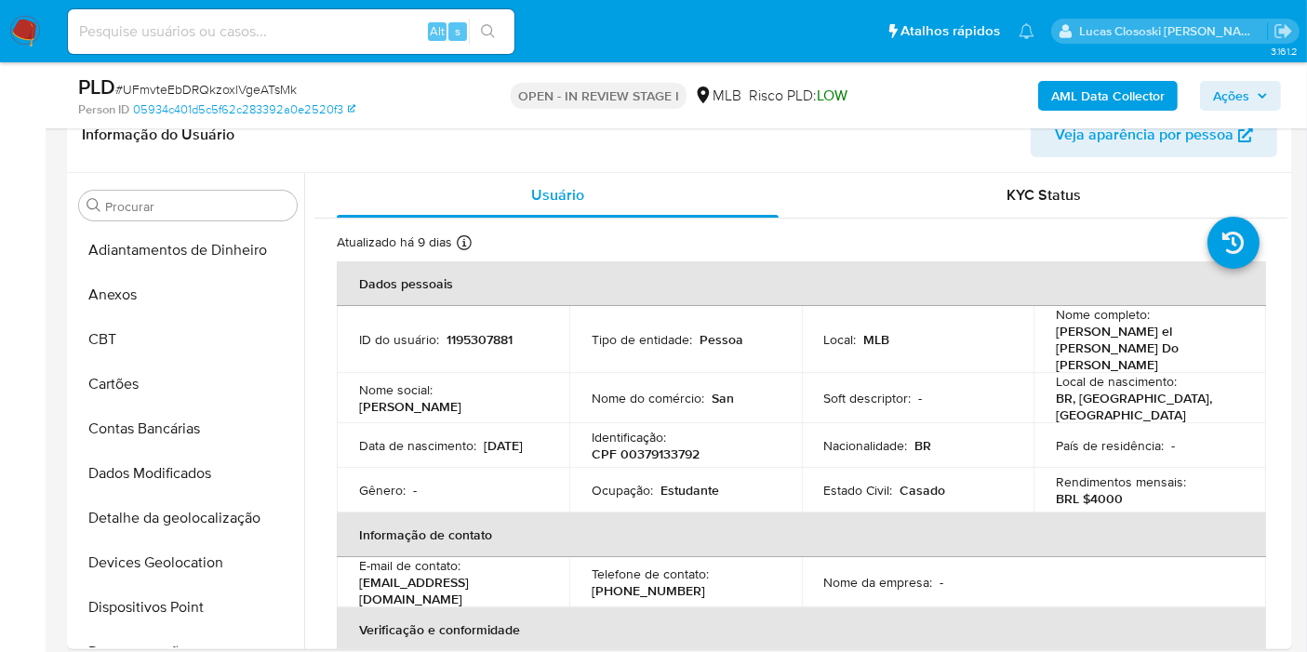
scroll to position [964, 0]
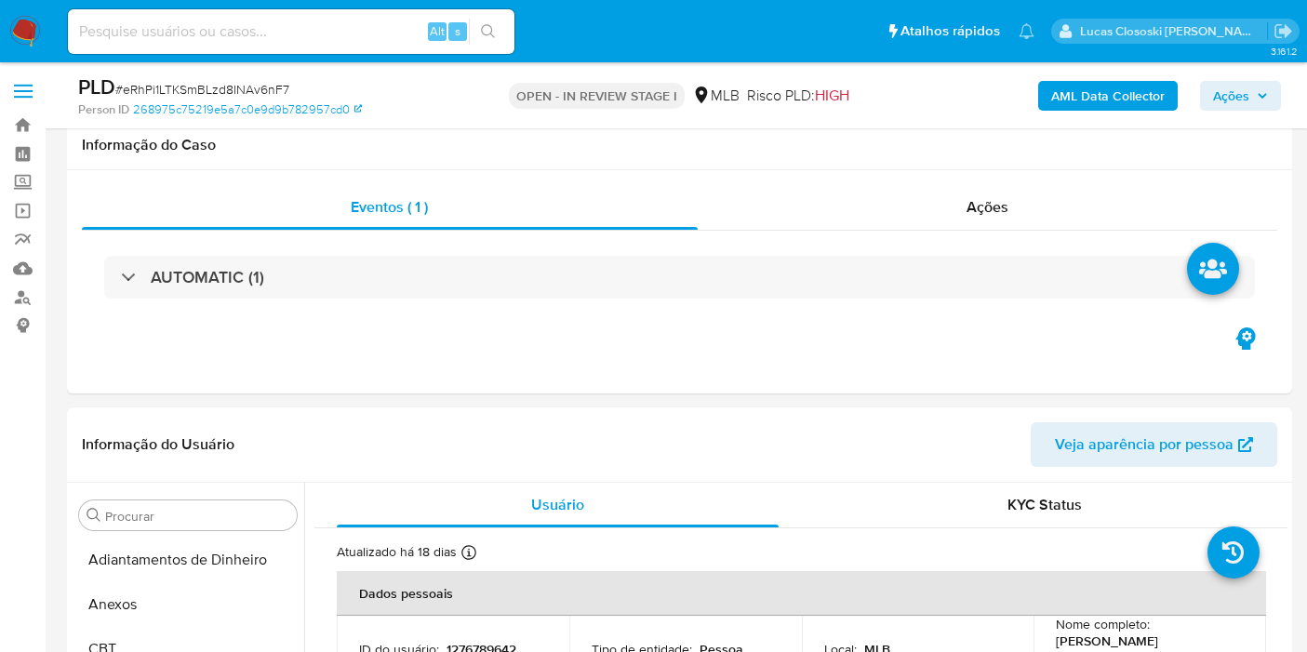
select select "10"
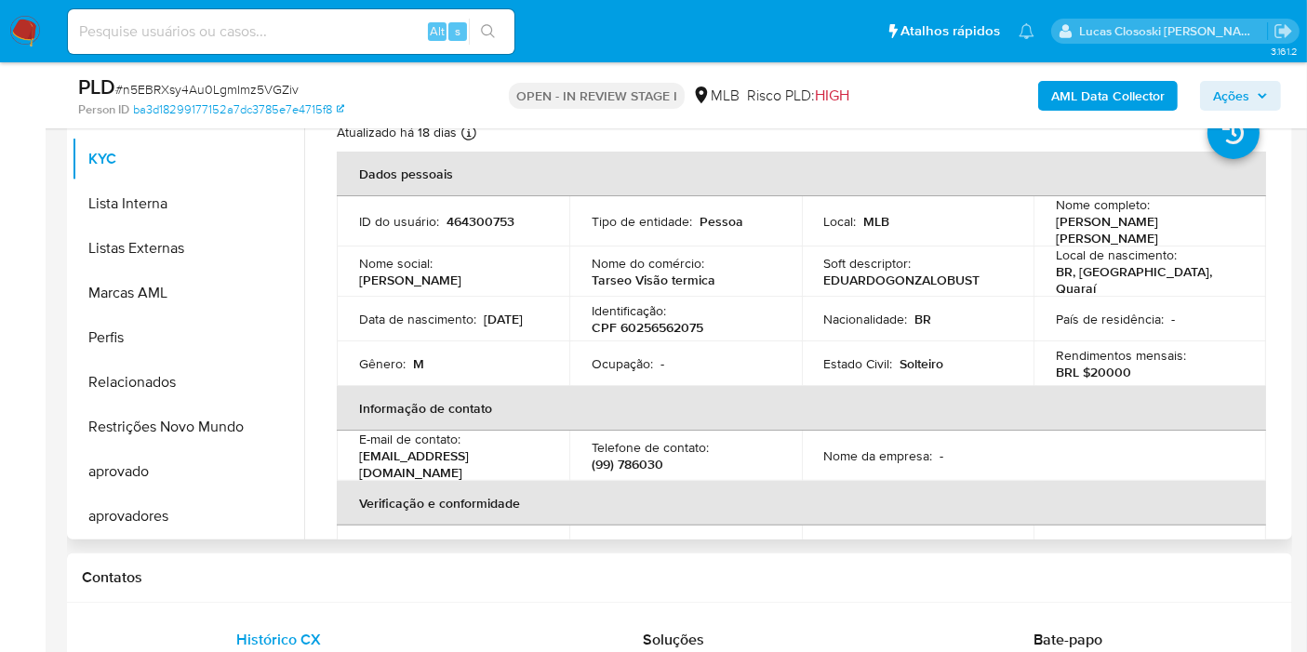
scroll to position [413, 0]
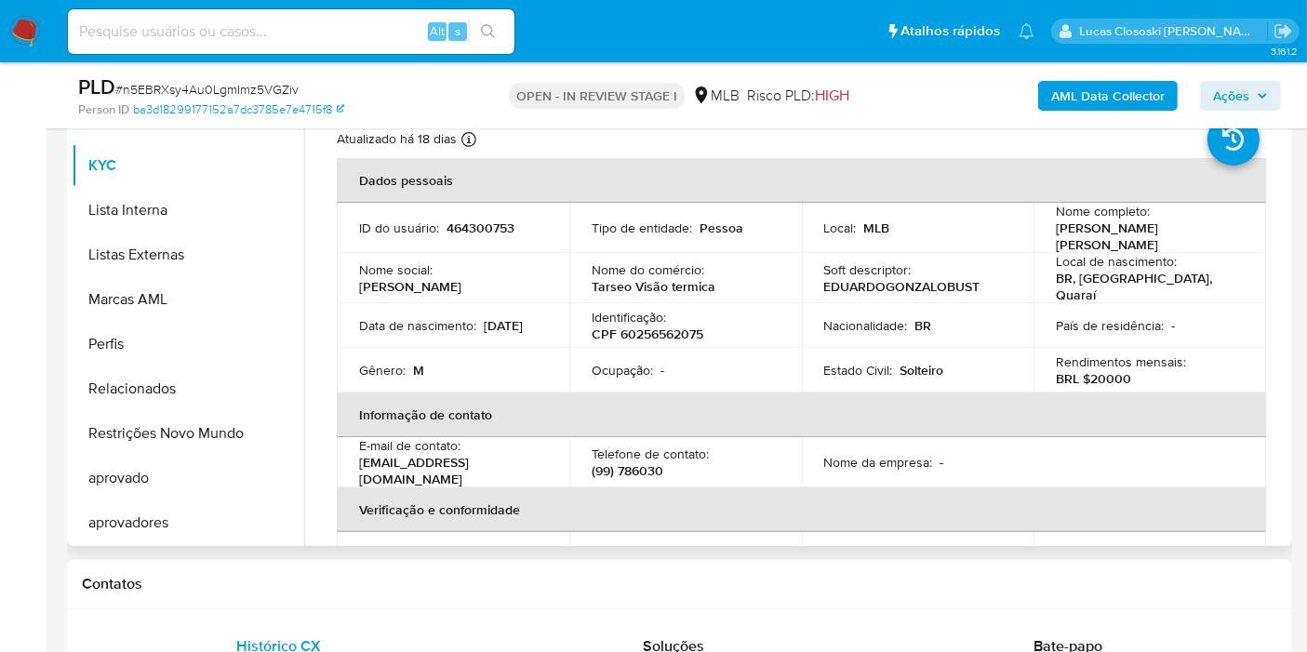
click at [658, 326] on p "CPF 60256562075" at bounding box center [648, 334] width 112 height 17
copy p "60256562075"
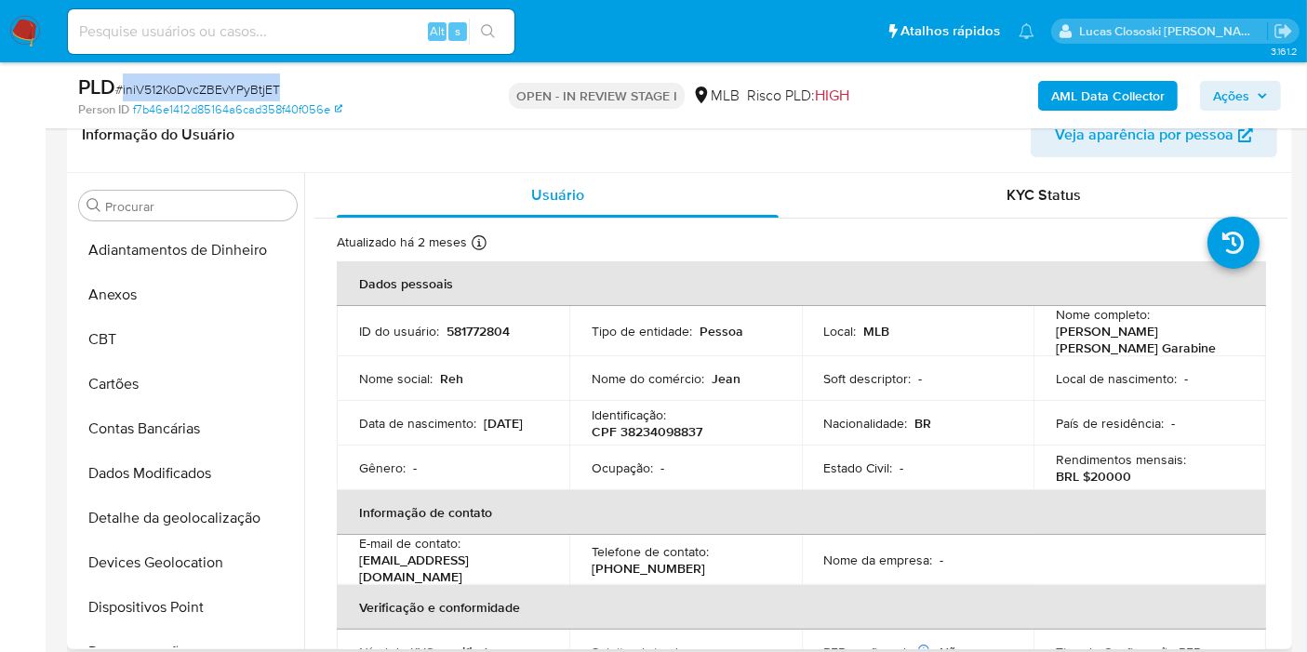
scroll to position [653, 0]
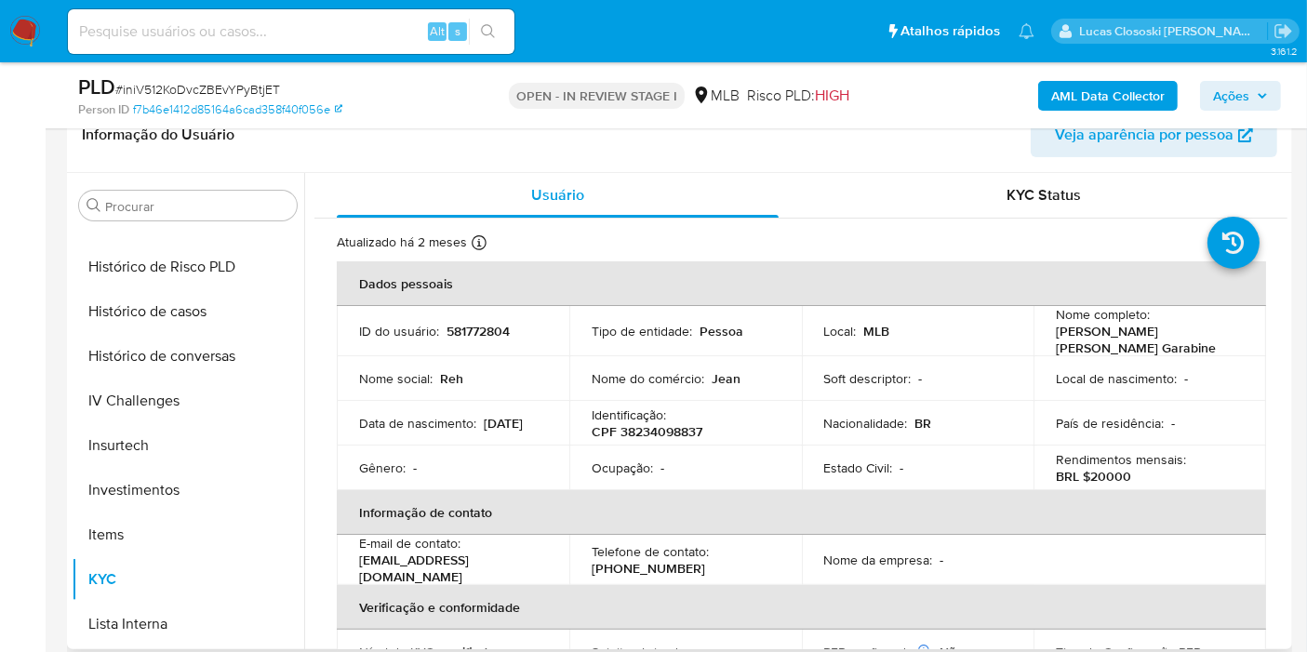
click at [637, 413] on p "Identificação :" at bounding box center [629, 415] width 74 height 17
click at [633, 424] on p "CPF 38234098837" at bounding box center [647, 431] width 111 height 17
copy p "38234098837"
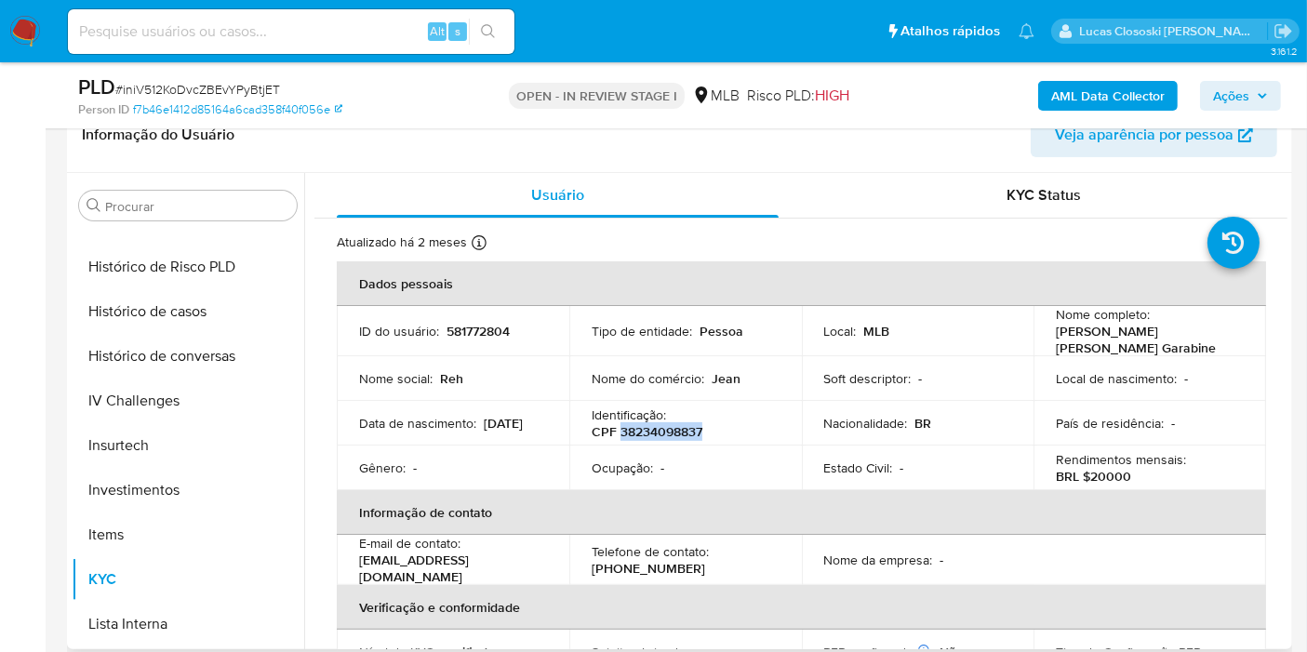
copy p "38234098837"
click at [1098, 107] on b "AML Data Collector" at bounding box center [1108, 96] width 114 height 30
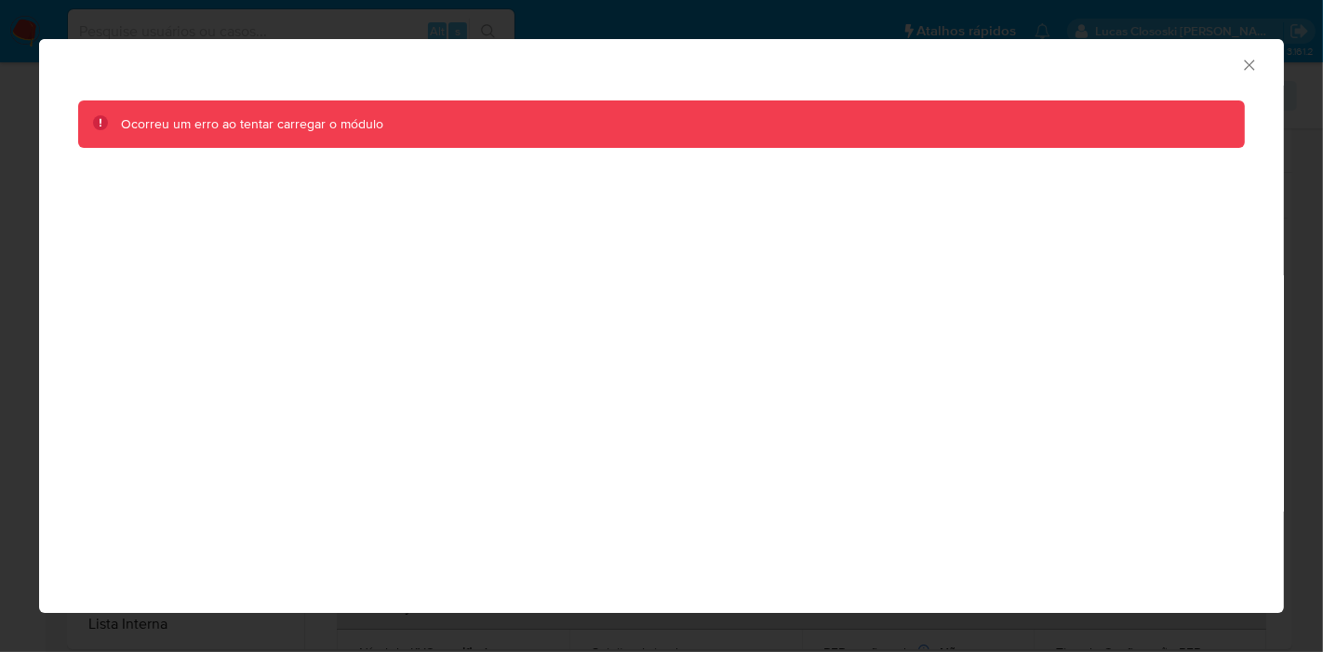
click at [1251, 51] on div "AML Data Collector" at bounding box center [661, 62] width 1245 height 47
click at [1251, 70] on icon "Fechar a janela" at bounding box center [1249, 65] width 19 height 19
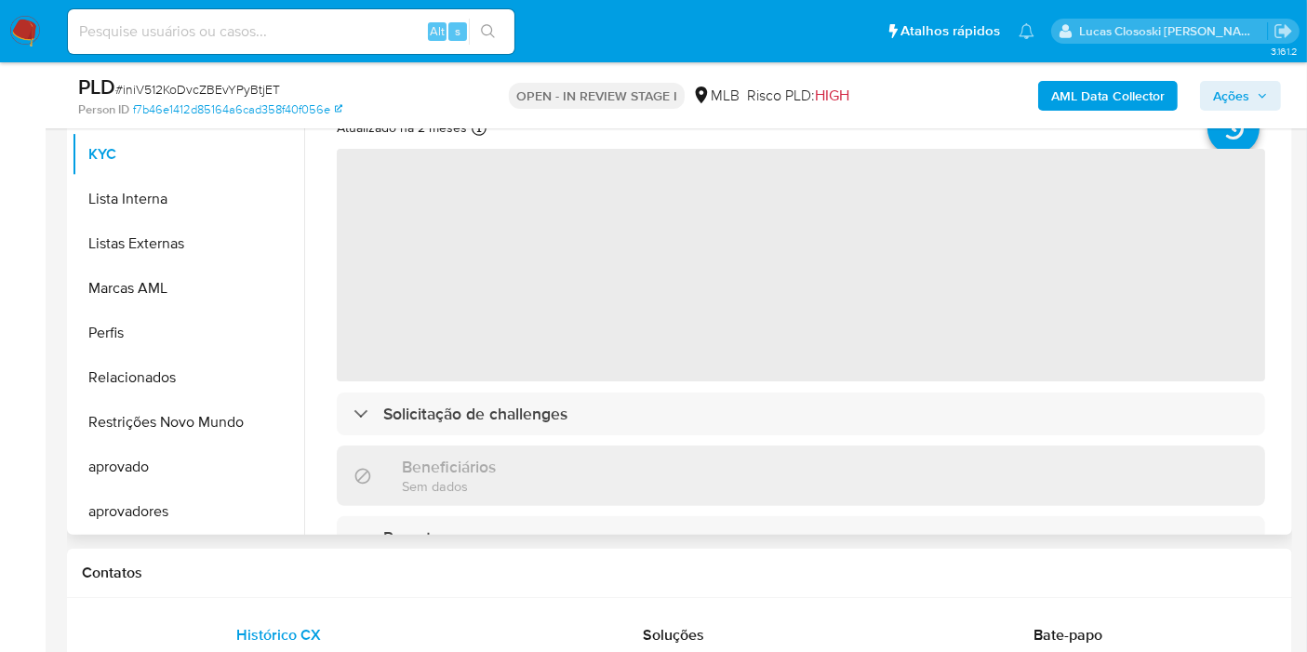
scroll to position [310, 0]
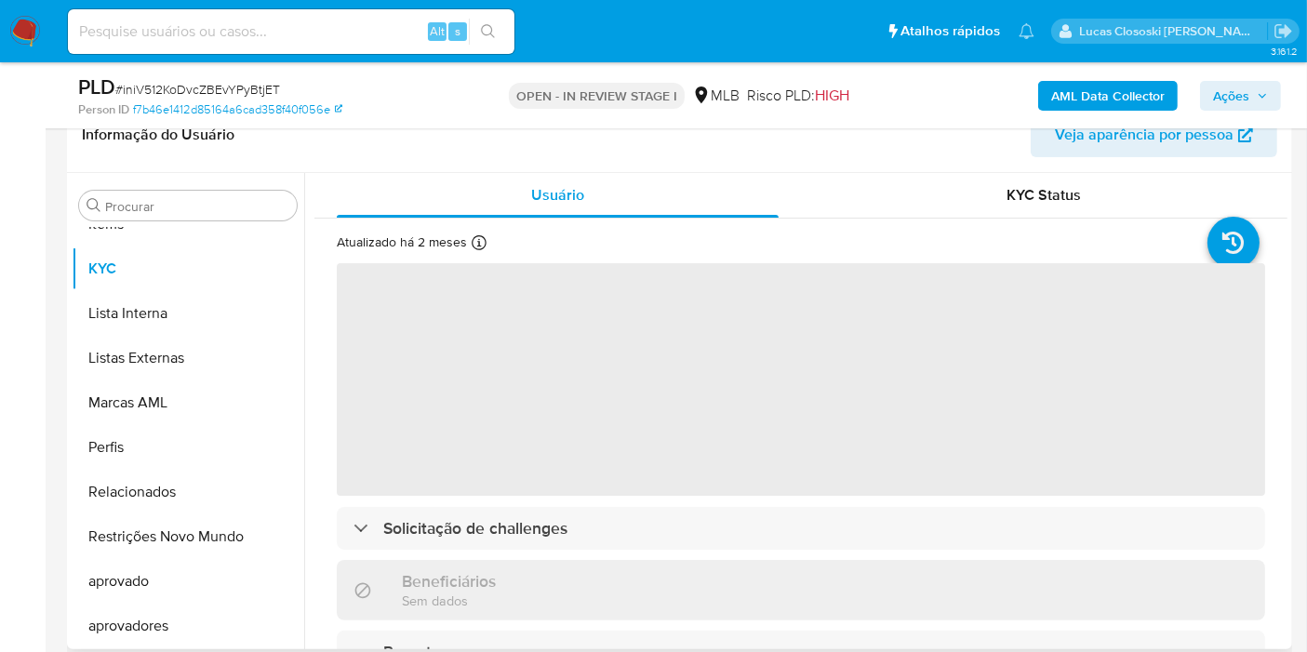
select select "10"
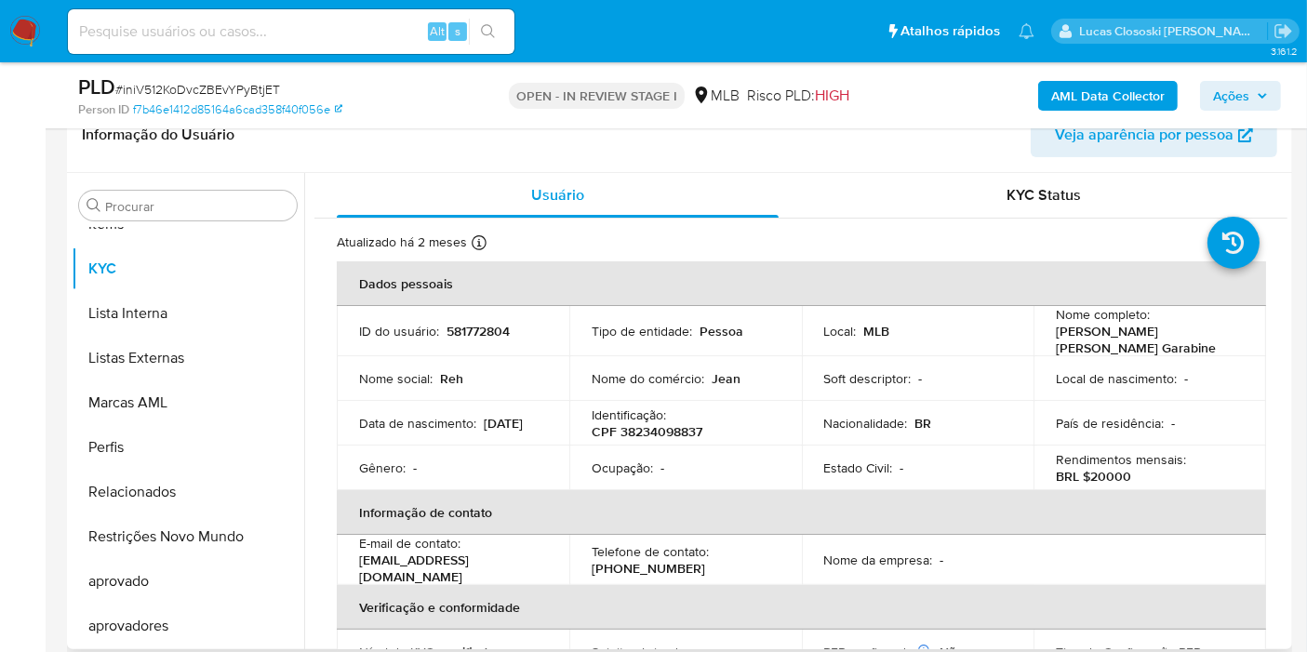
click at [637, 435] on td "Identificação : CPF 38234098837" at bounding box center [685, 423] width 233 height 45
click at [637, 432] on p "CPF 38234098837" at bounding box center [647, 431] width 111 height 17
copy p "38234098837"
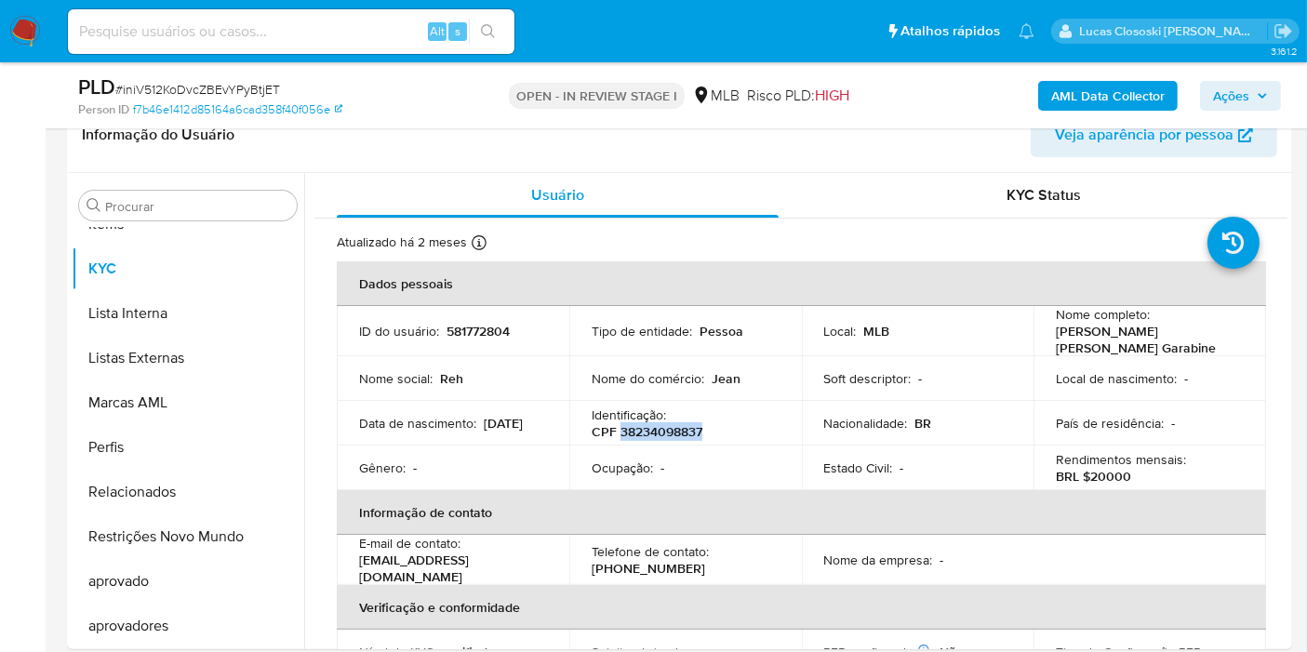
click at [1051, 100] on button "AML Data Collector" at bounding box center [1108, 96] width 140 height 30
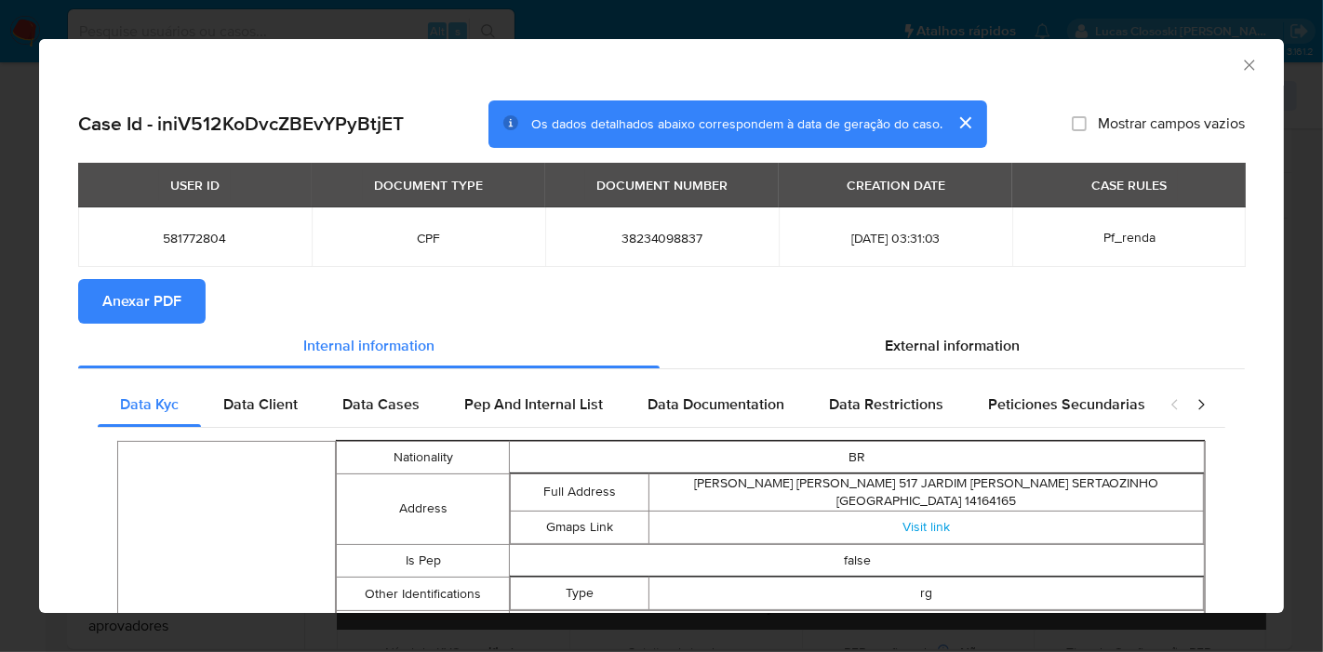
click at [160, 292] on span "Anexar PDF" at bounding box center [141, 301] width 79 height 41
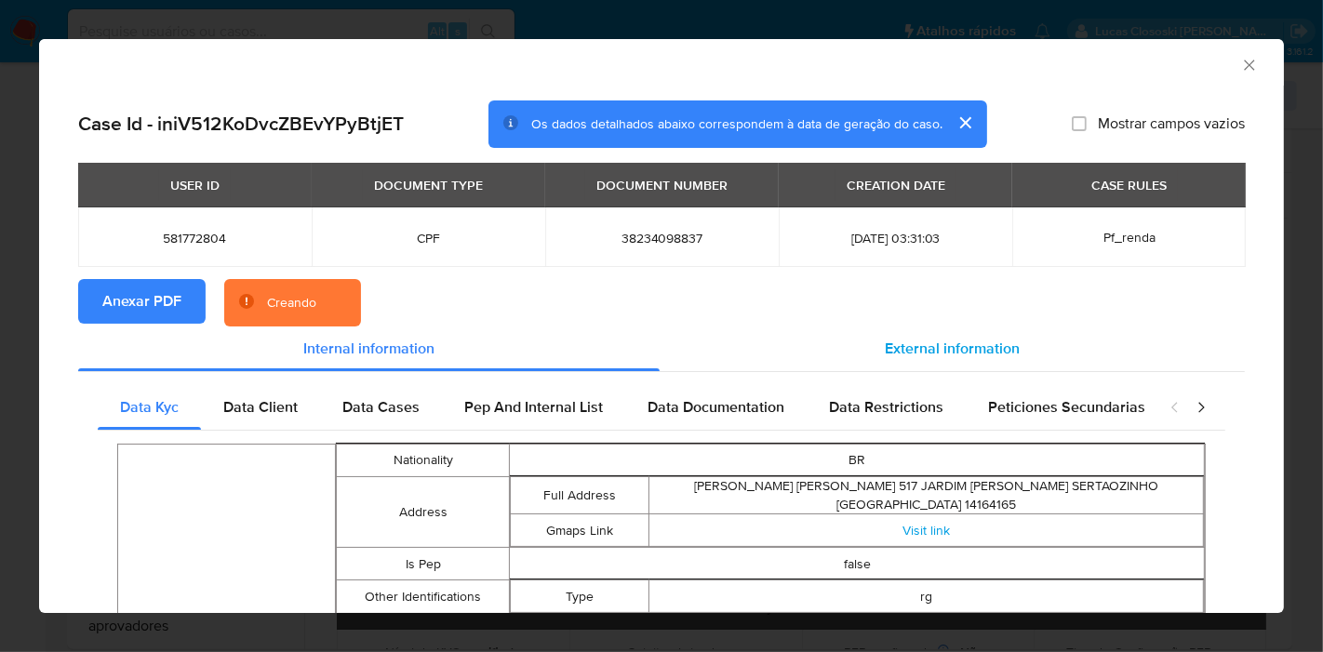
click at [988, 348] on span "External information" at bounding box center [952, 348] width 135 height 21
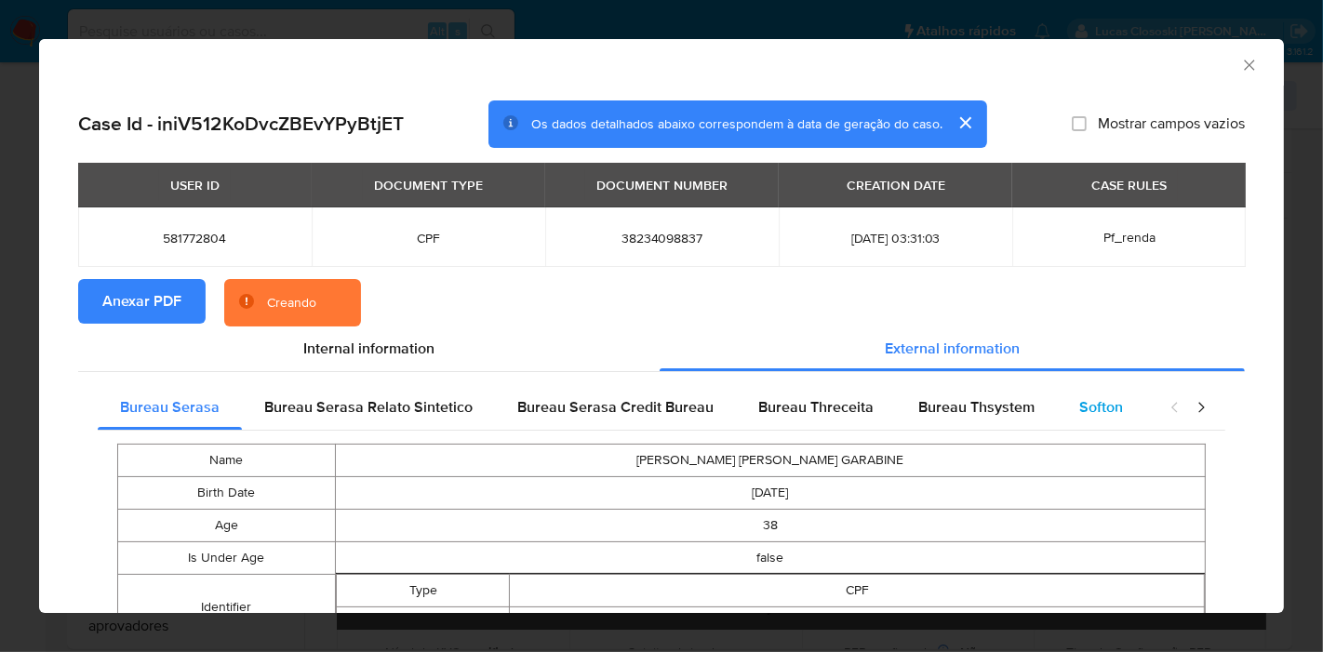
click at [1057, 385] on div "Softon" at bounding box center [1101, 407] width 88 height 45
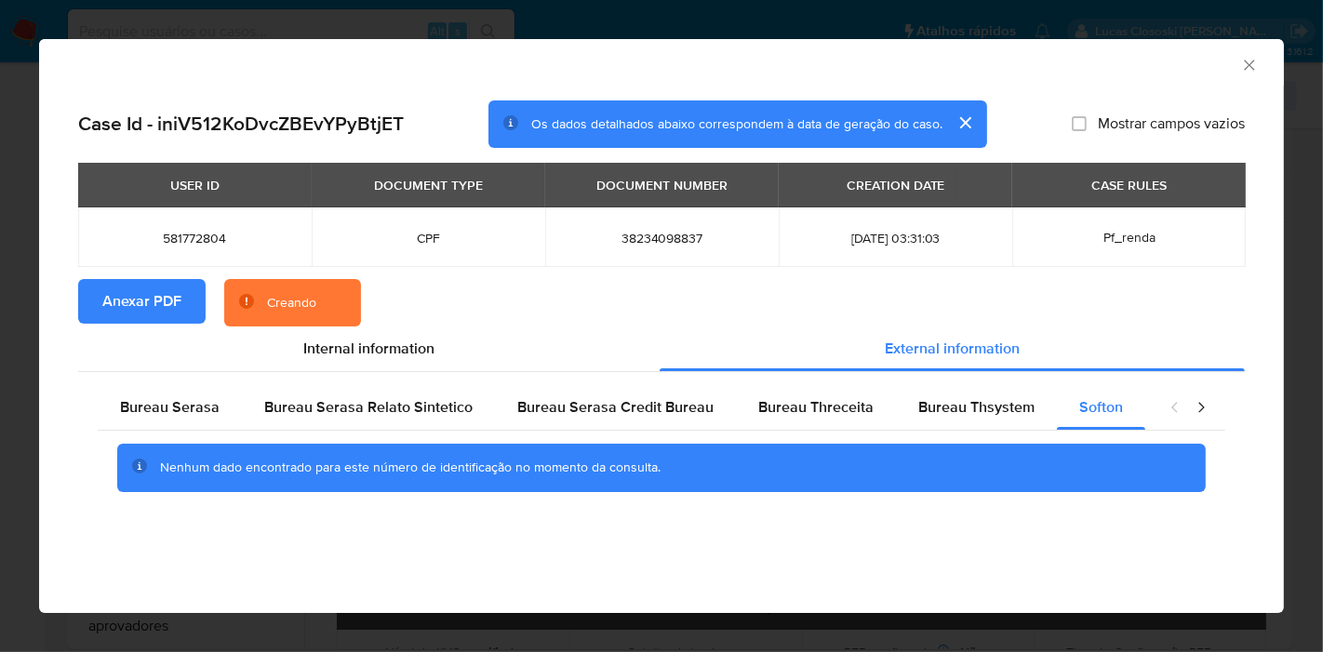
click at [1256, 64] on icon "Fechar a janela" at bounding box center [1249, 65] width 19 height 19
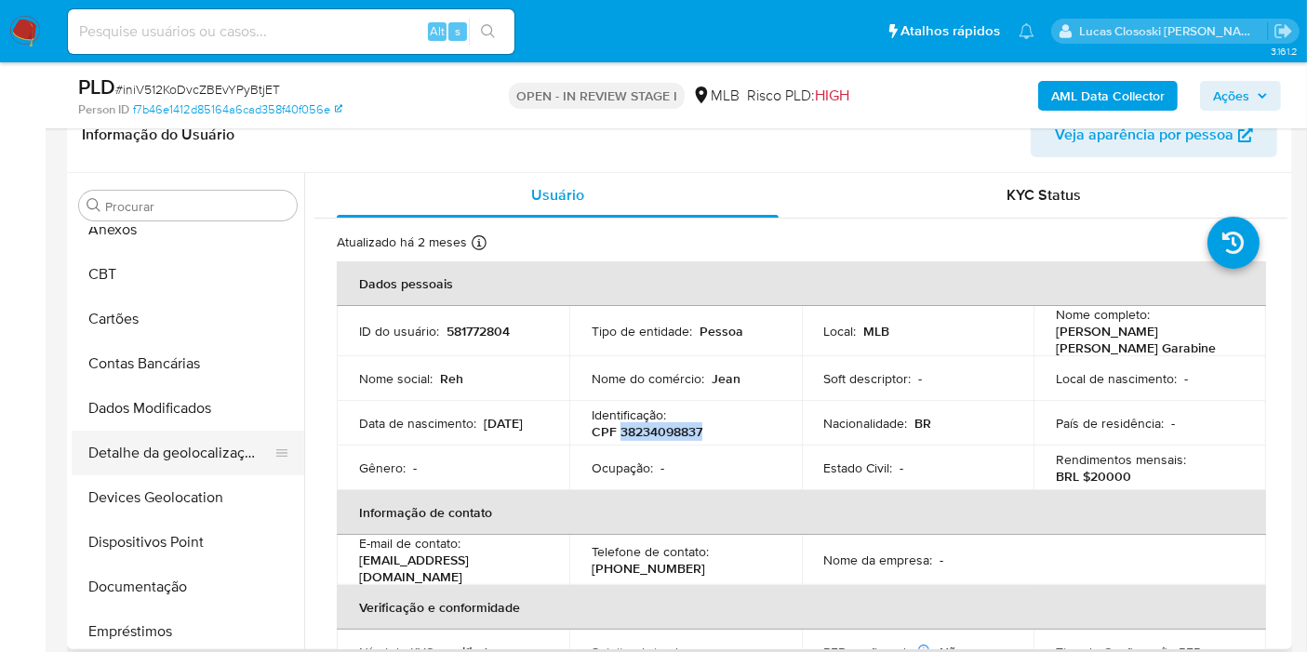
scroll to position [0, 0]
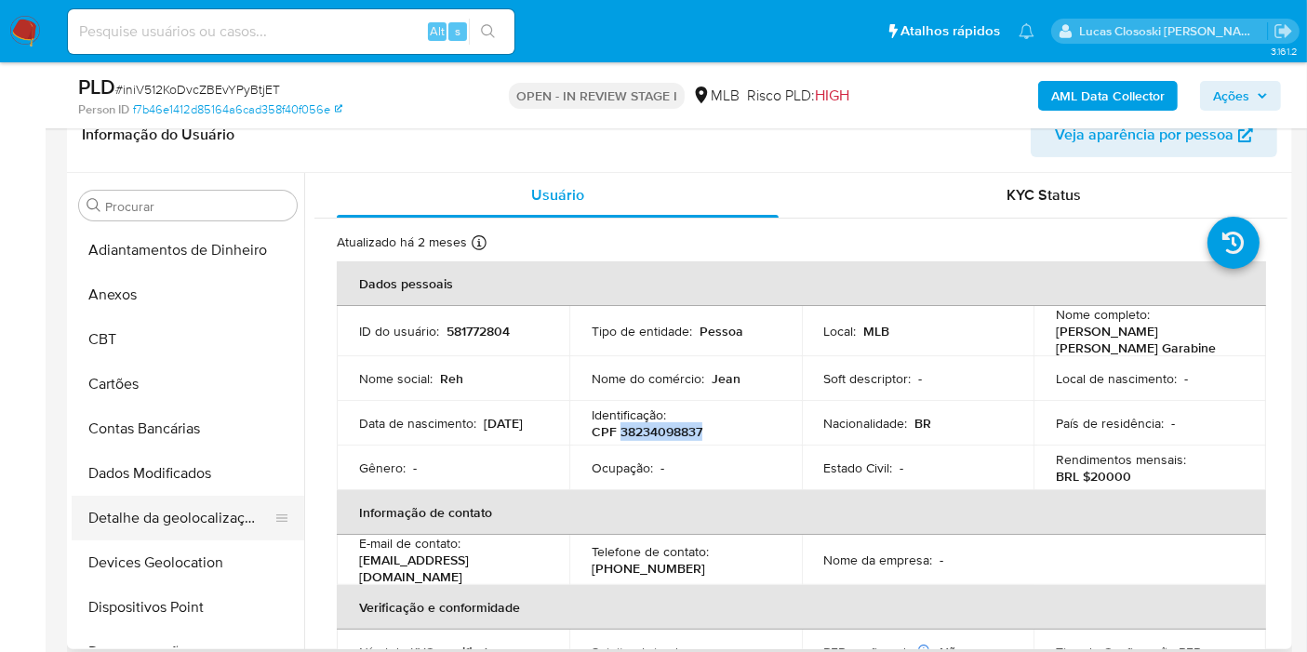
click at [178, 507] on button "Detalhe da geolocalização" at bounding box center [181, 518] width 218 height 45
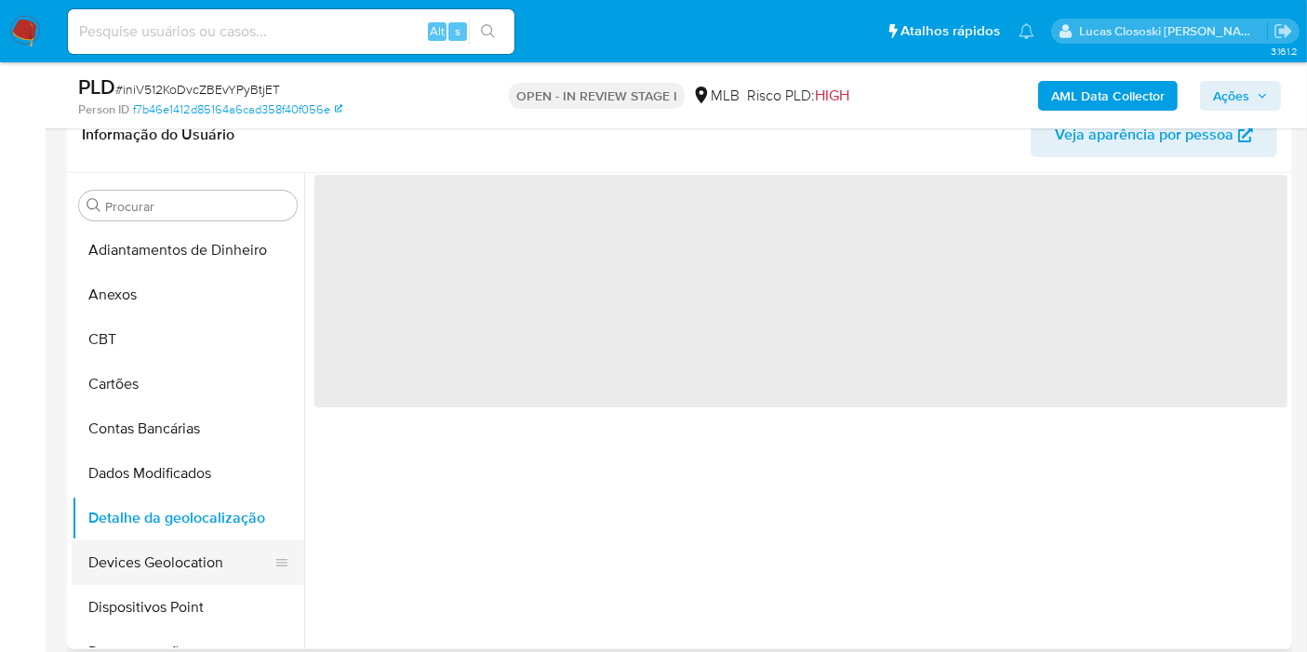
click at [181, 547] on button "Devices Geolocation" at bounding box center [181, 563] width 218 height 45
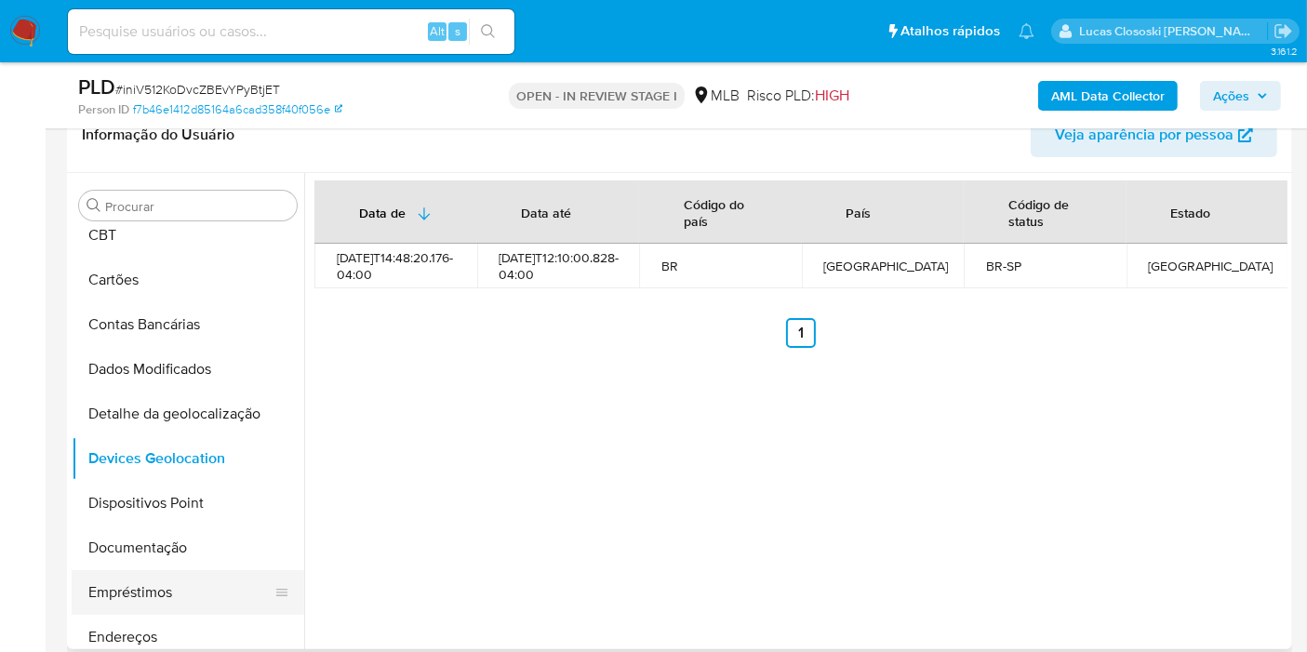
scroll to position [207, 0]
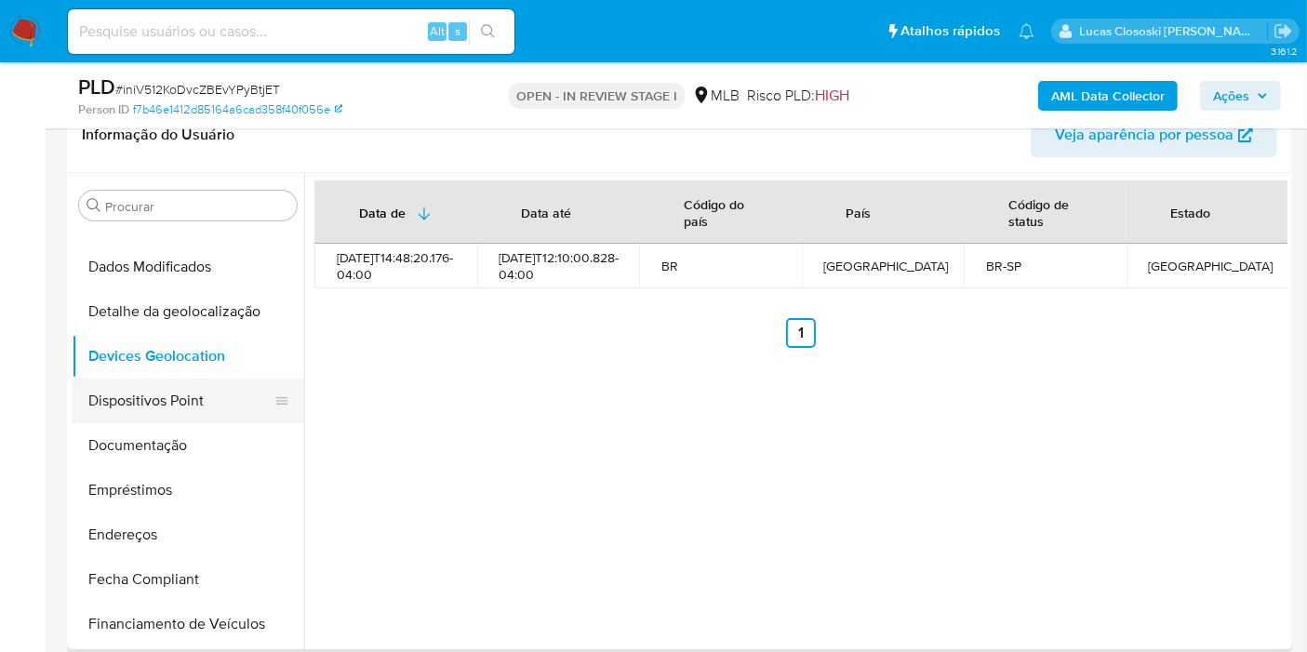
click at [176, 400] on button "Dispositivos Point" at bounding box center [181, 401] width 218 height 45
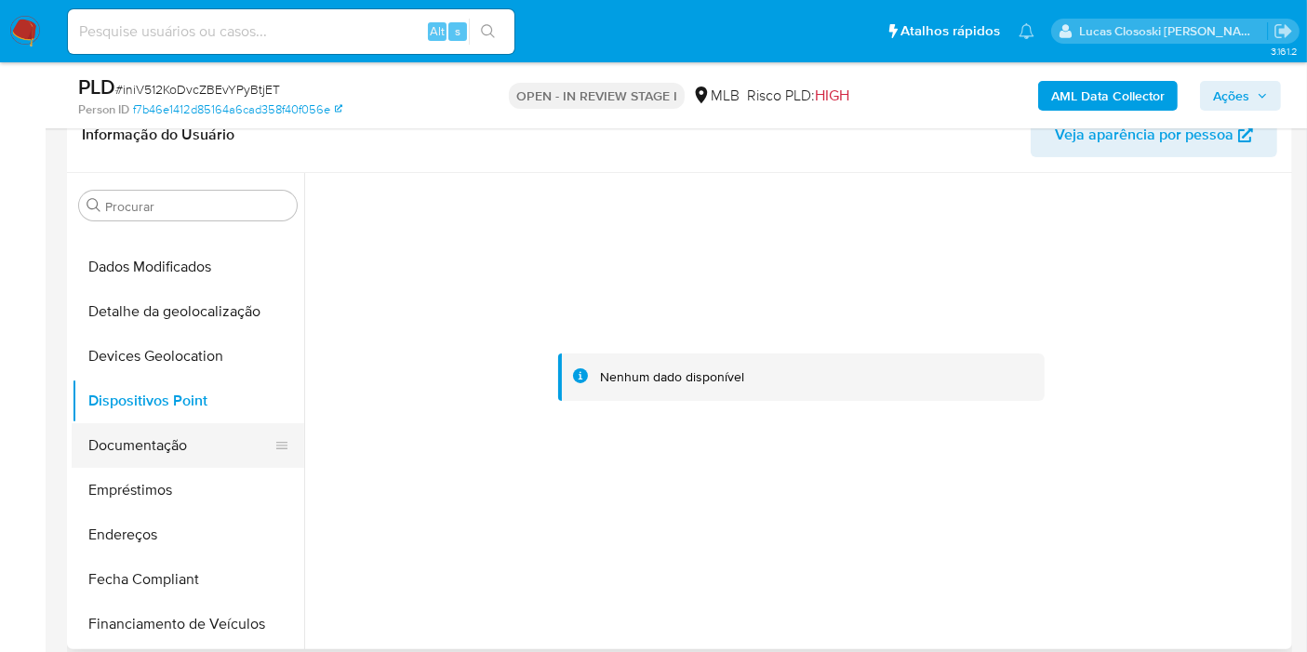
click at [124, 455] on button "Documentação" at bounding box center [181, 445] width 218 height 45
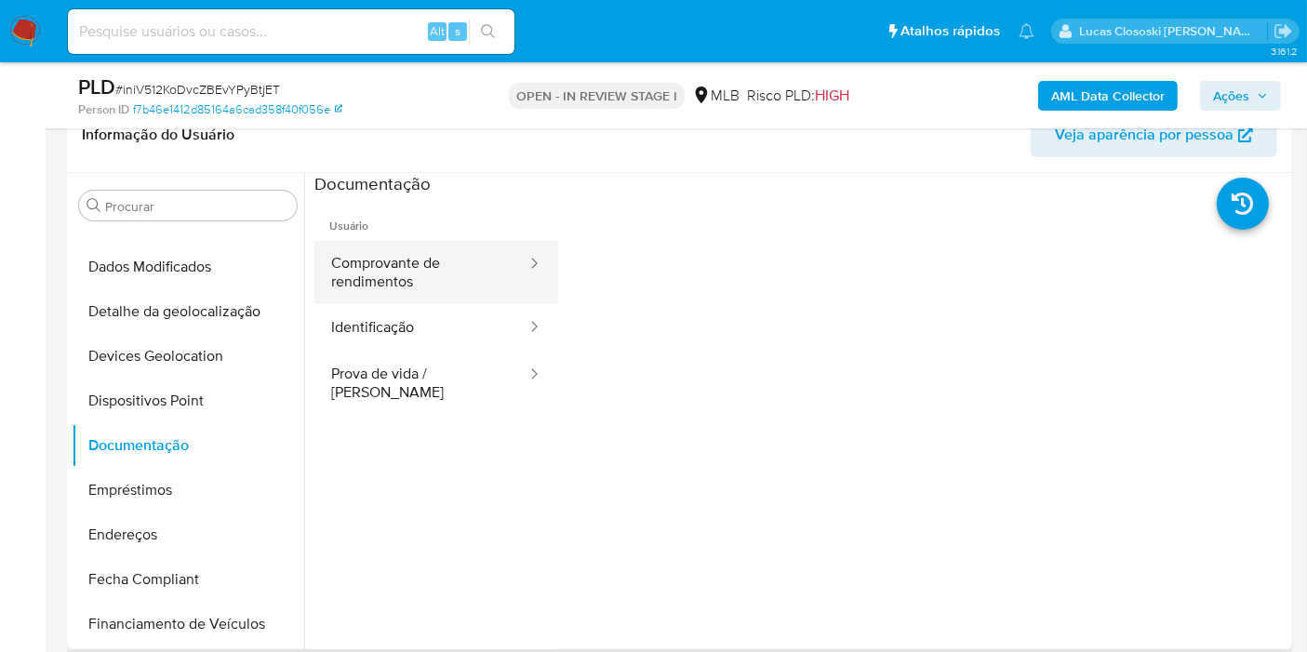
click at [368, 241] on button "Comprovante de rendimentos" at bounding box center [421, 272] width 214 height 63
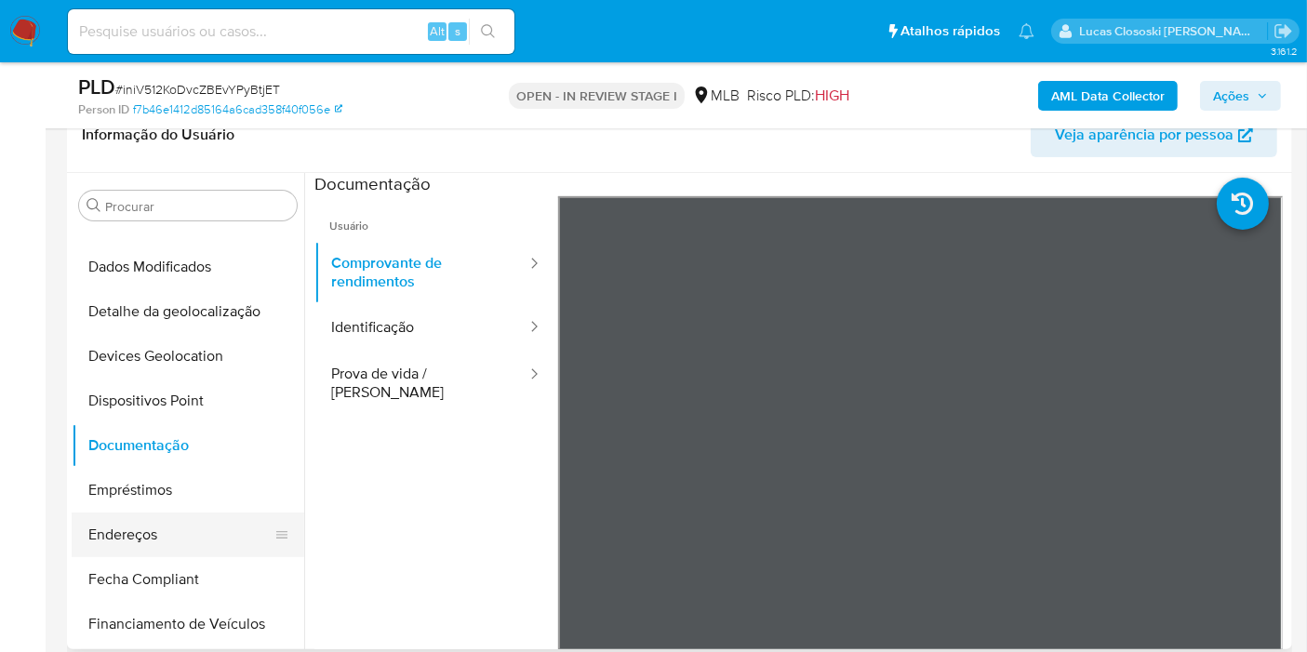
click at [127, 543] on button "Endereços" at bounding box center [181, 535] width 218 height 45
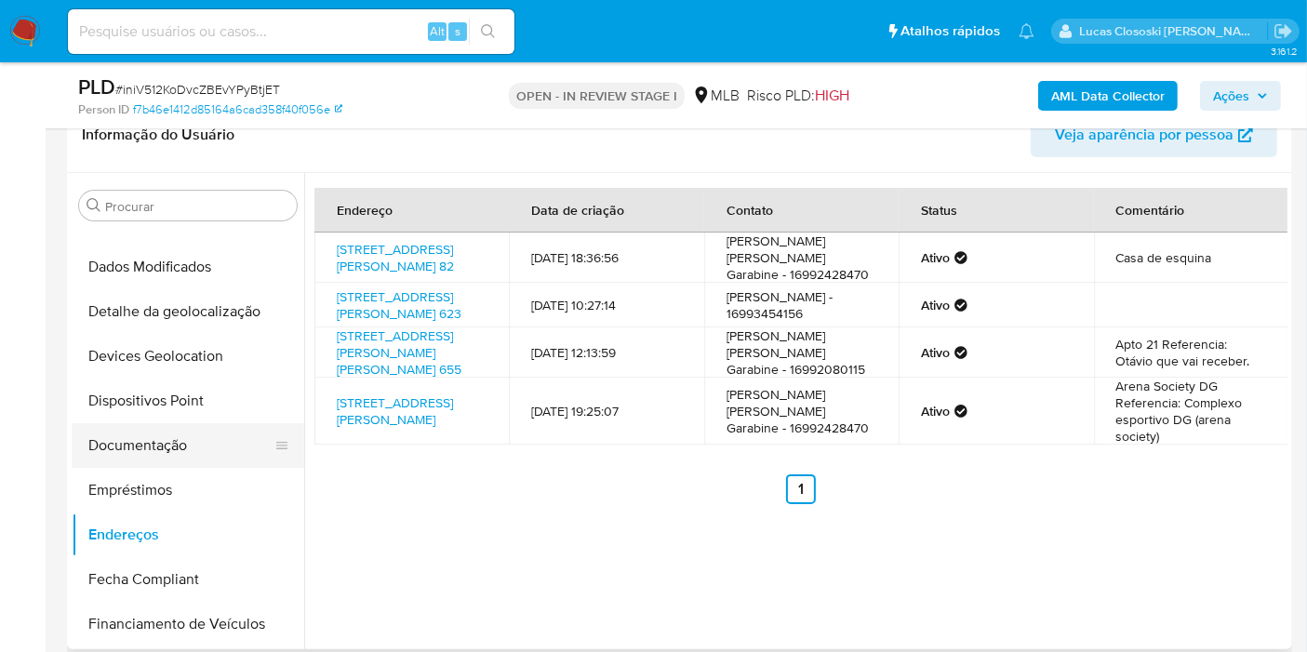
scroll to position [310, 0]
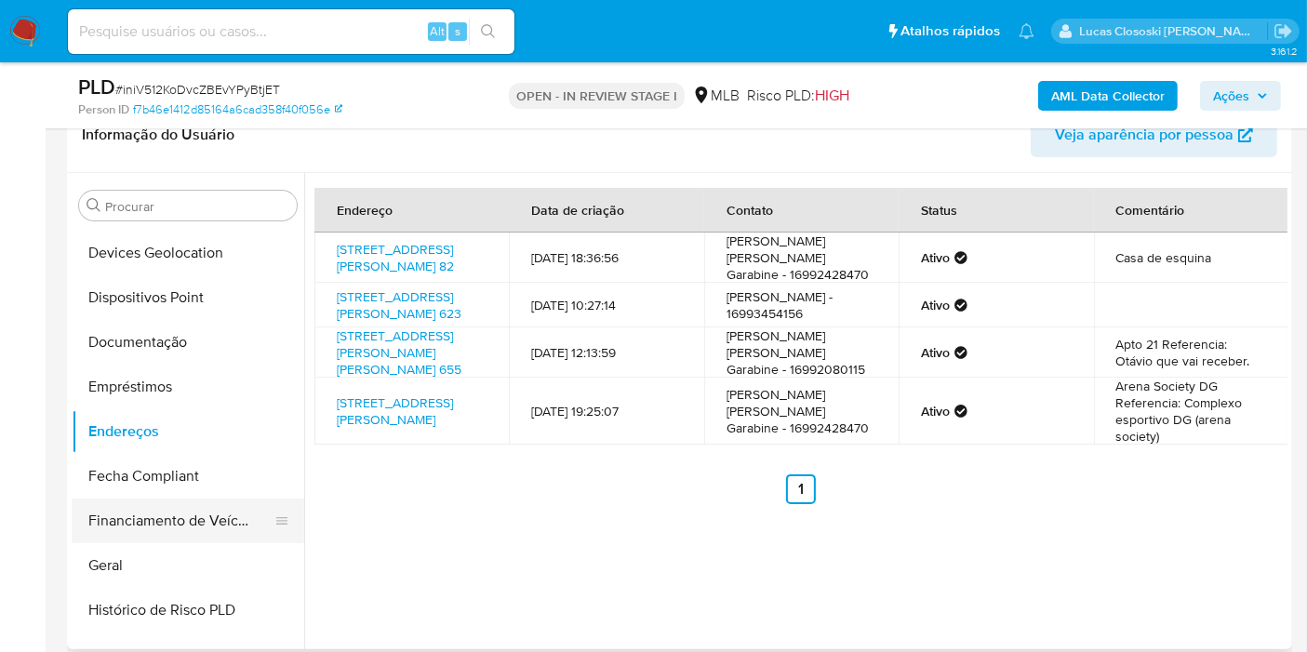
click at [151, 540] on button "Financiamento de Veículos" at bounding box center [181, 521] width 218 height 45
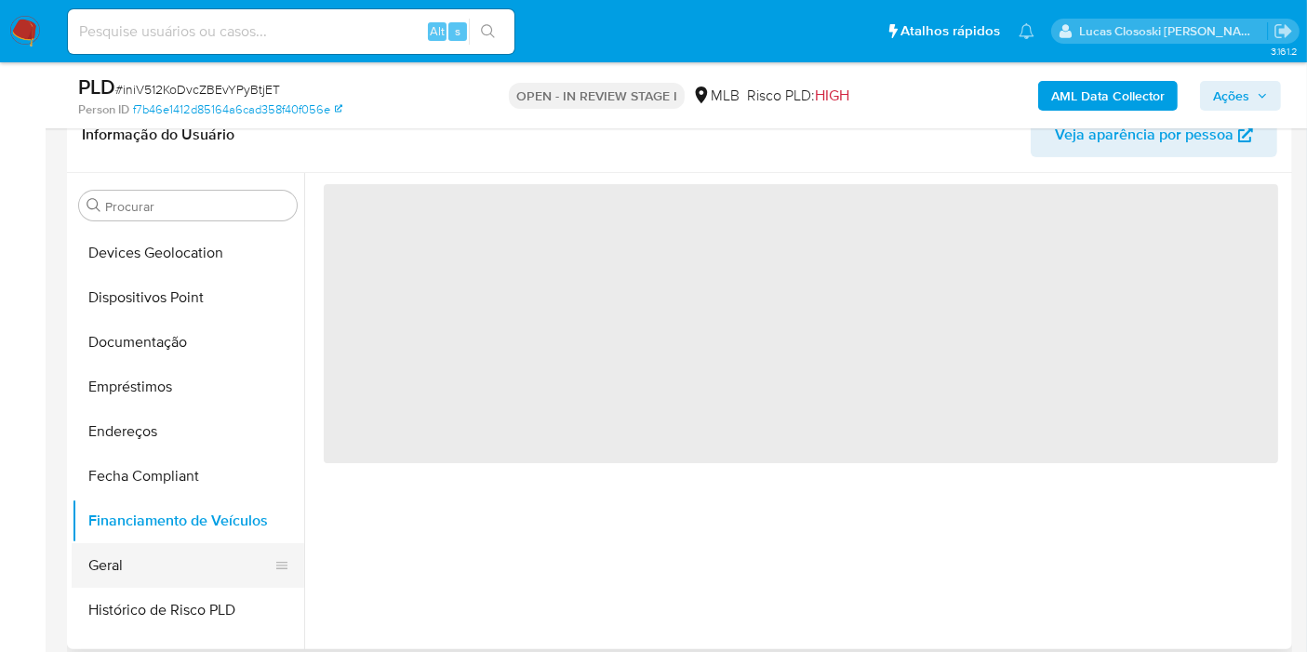
click at [151, 549] on button "Geral" at bounding box center [181, 565] width 218 height 45
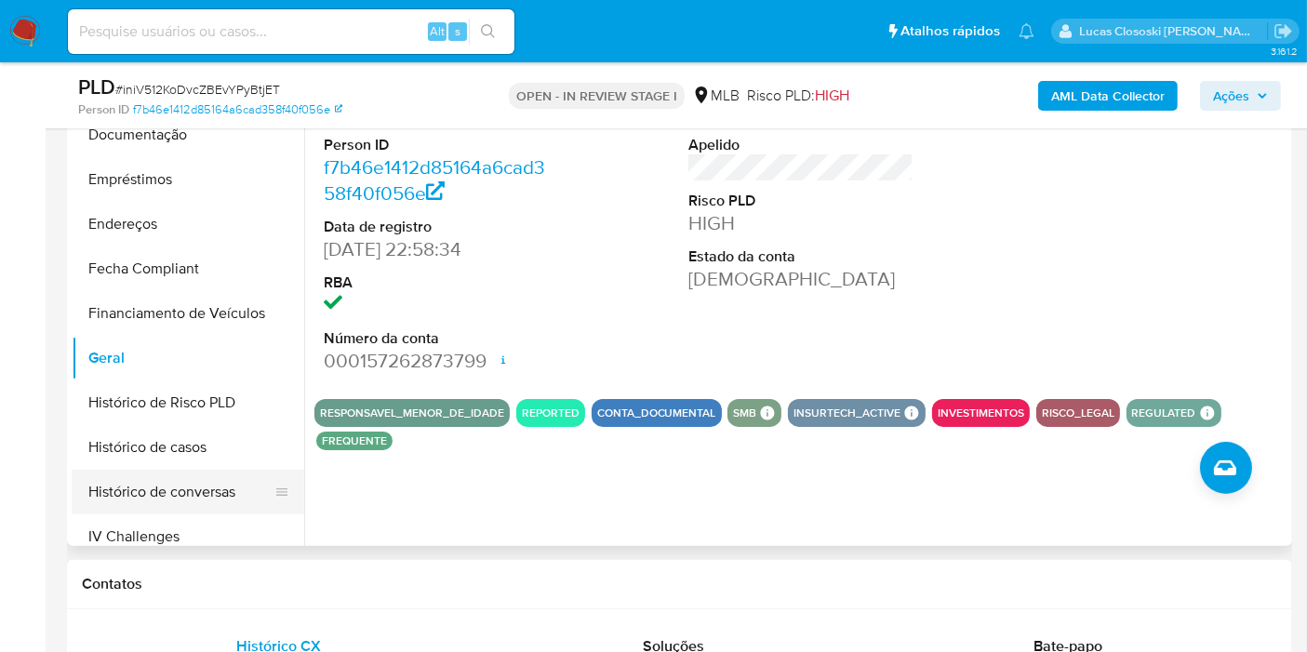
scroll to position [516, 0]
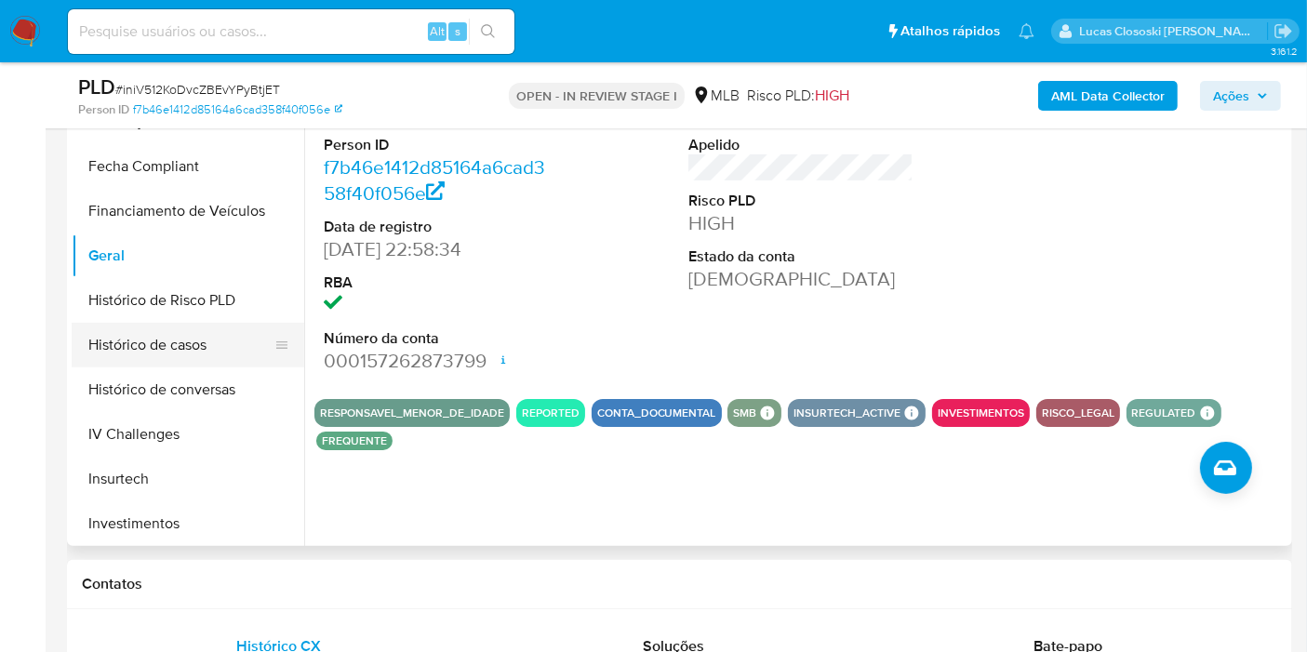
click at [153, 323] on button "Histórico de casos" at bounding box center [181, 345] width 218 height 45
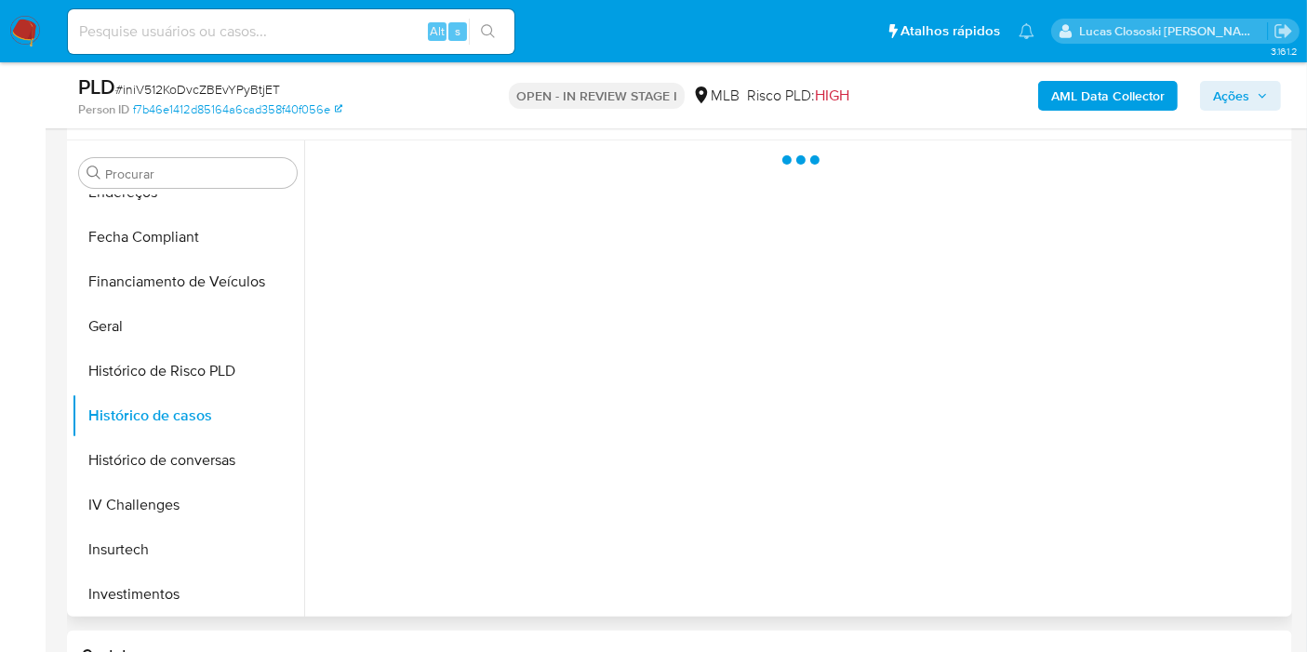
scroll to position [310, 0]
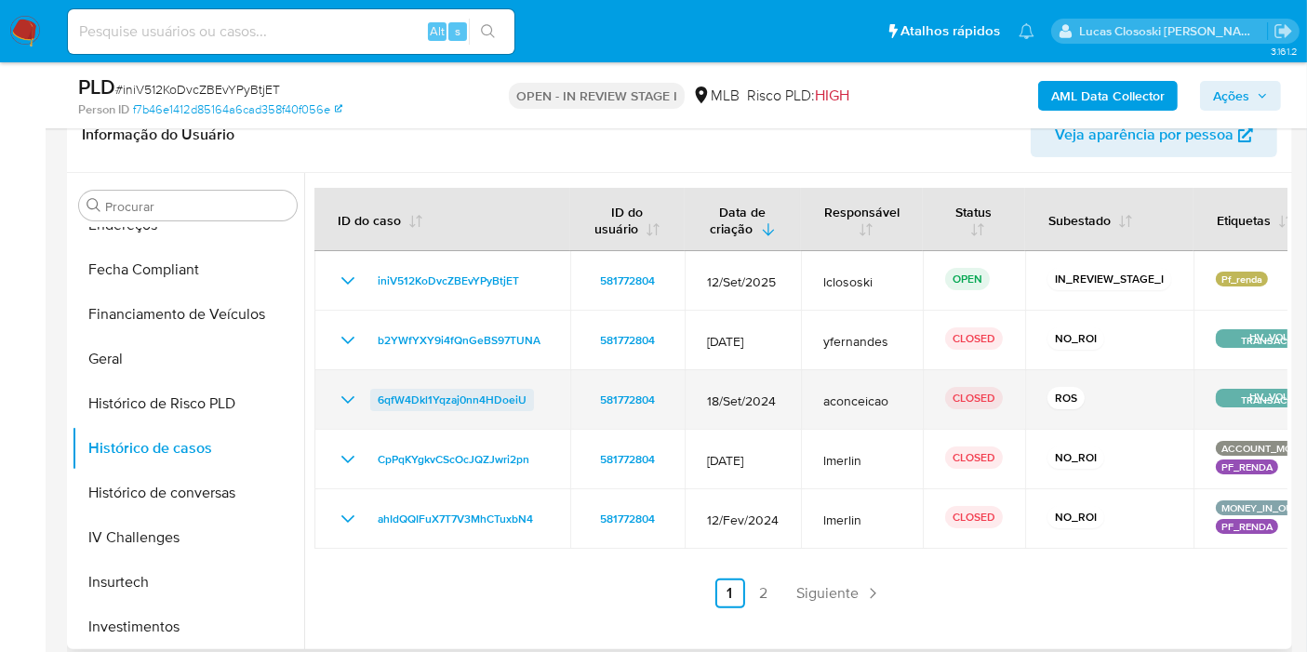
drag, startPoint x: 540, startPoint y: 400, endPoint x: 373, endPoint y: 400, distance: 166.5
click at [373, 400] on div "6qfW4Dkl1Yqzaj0nn4HDoeiU" at bounding box center [442, 400] width 211 height 22
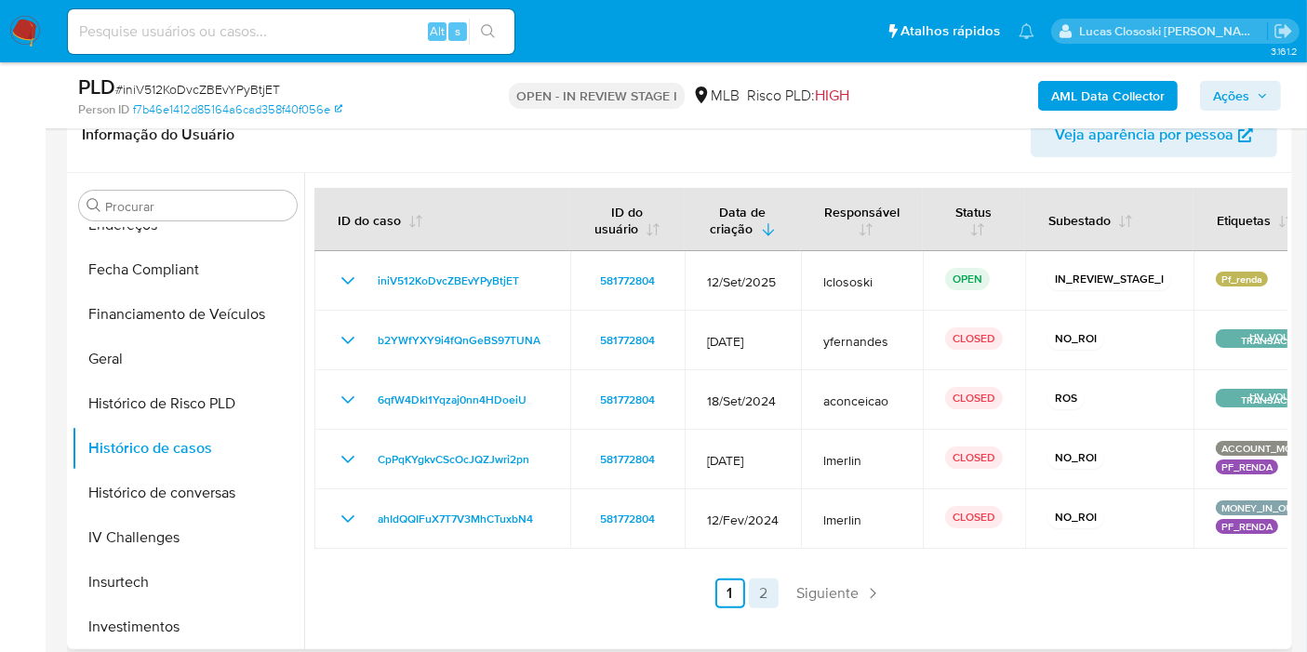
click at [765, 594] on link "2" at bounding box center [764, 594] width 30 height 30
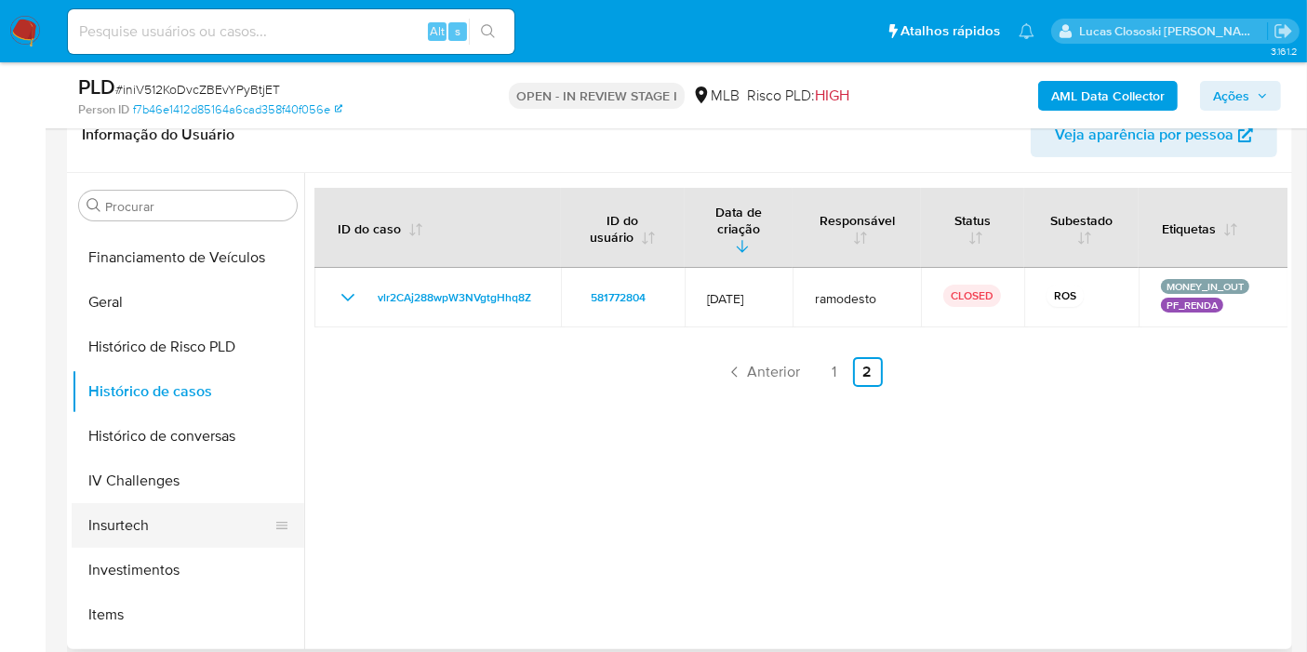
scroll to position [620, 0]
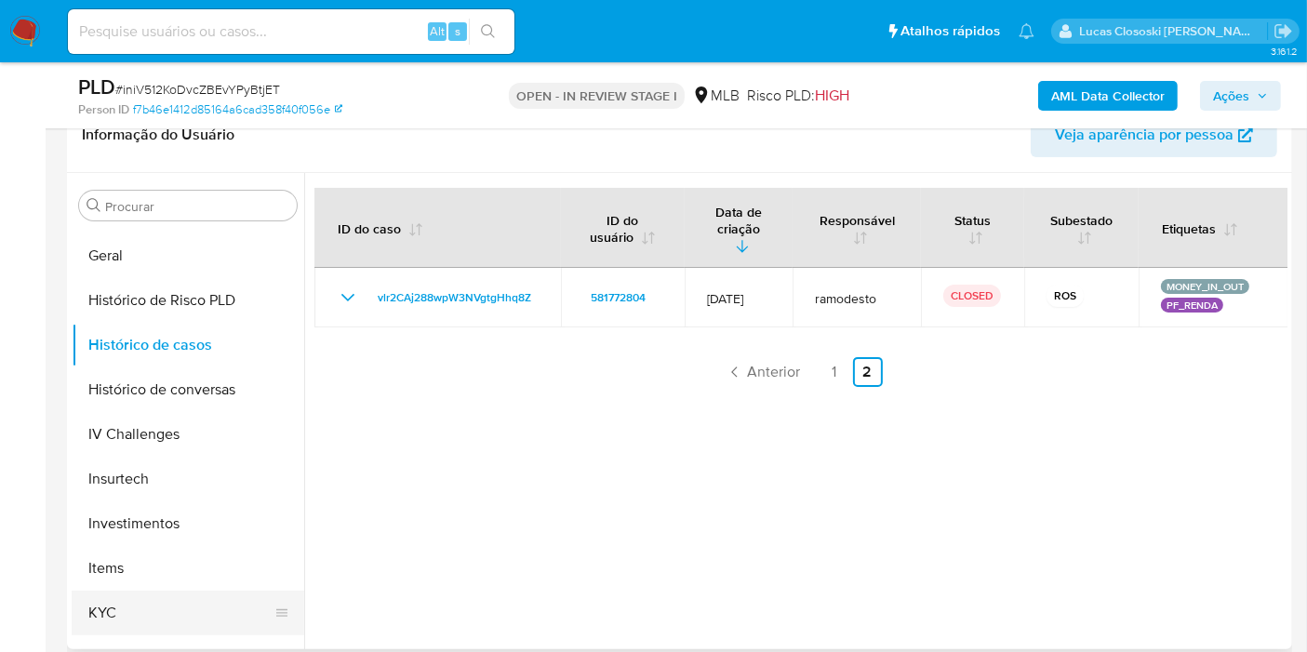
click at [160, 591] on button "KYC" at bounding box center [181, 613] width 218 height 45
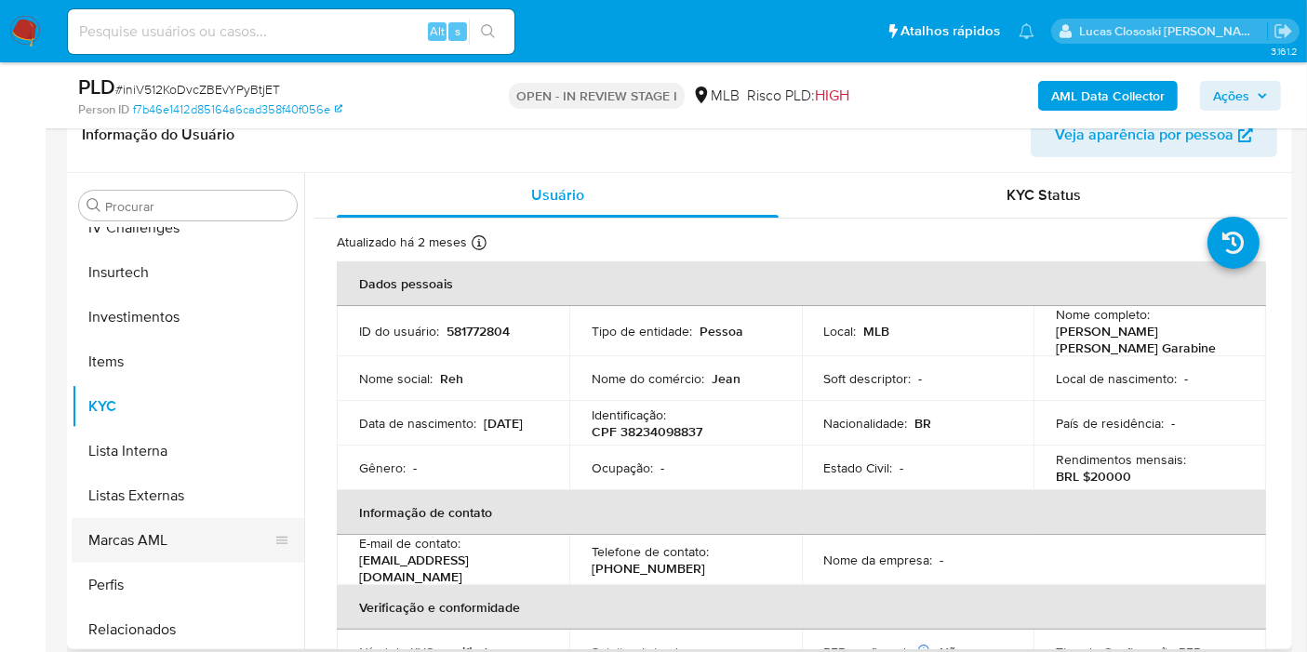
scroll to position [964, 0]
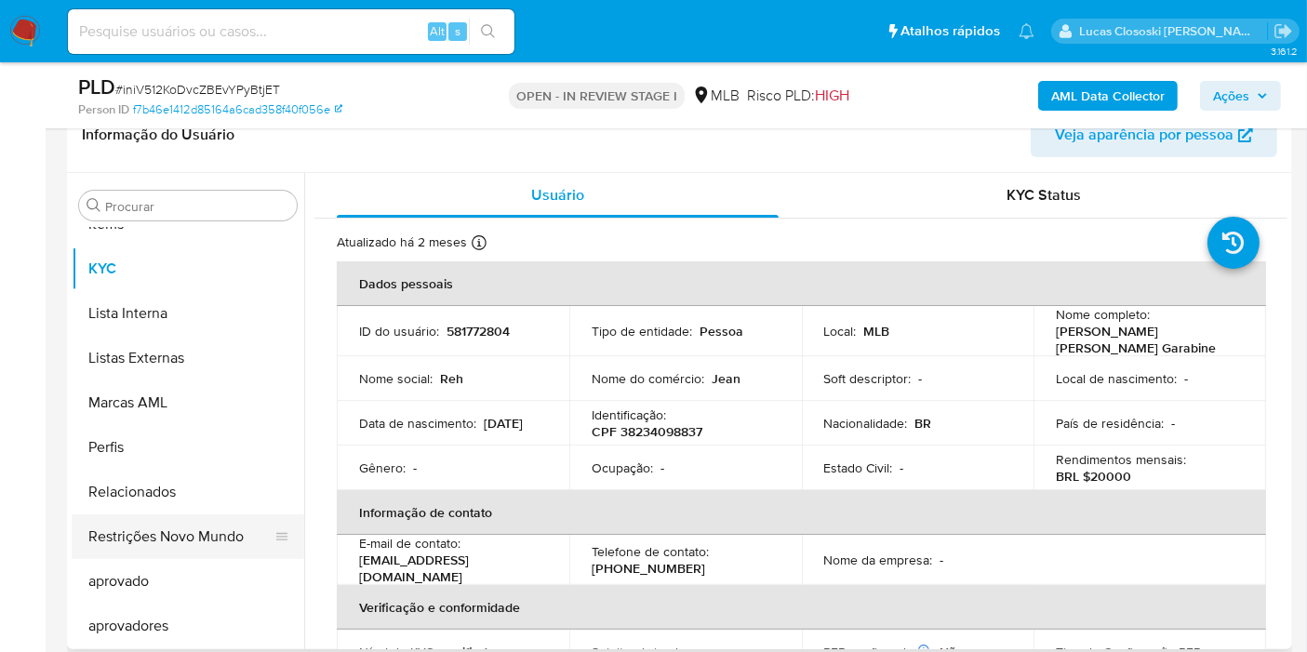
click at [214, 534] on button "Restrições Novo Mundo" at bounding box center [181, 537] width 218 height 45
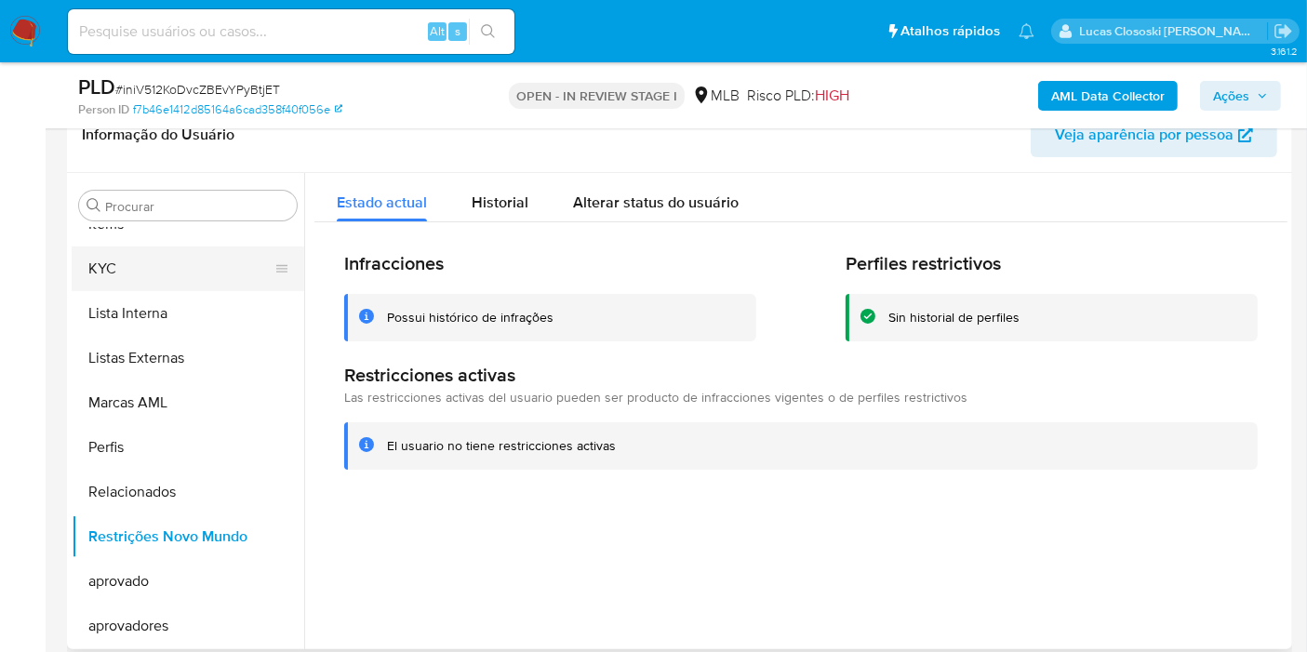
click at [149, 267] on button "KYC" at bounding box center [181, 269] width 218 height 45
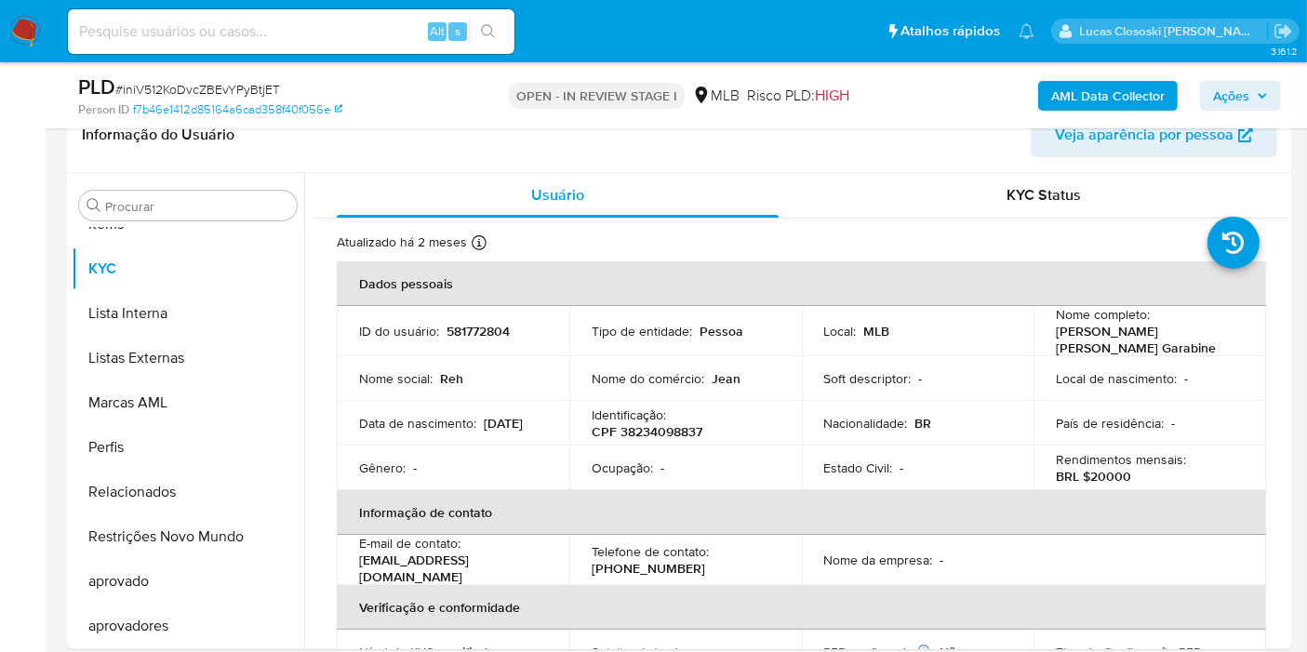
click at [662, 423] on p "CPF 38234098837" at bounding box center [647, 431] width 111 height 17
copy p "38234098837"
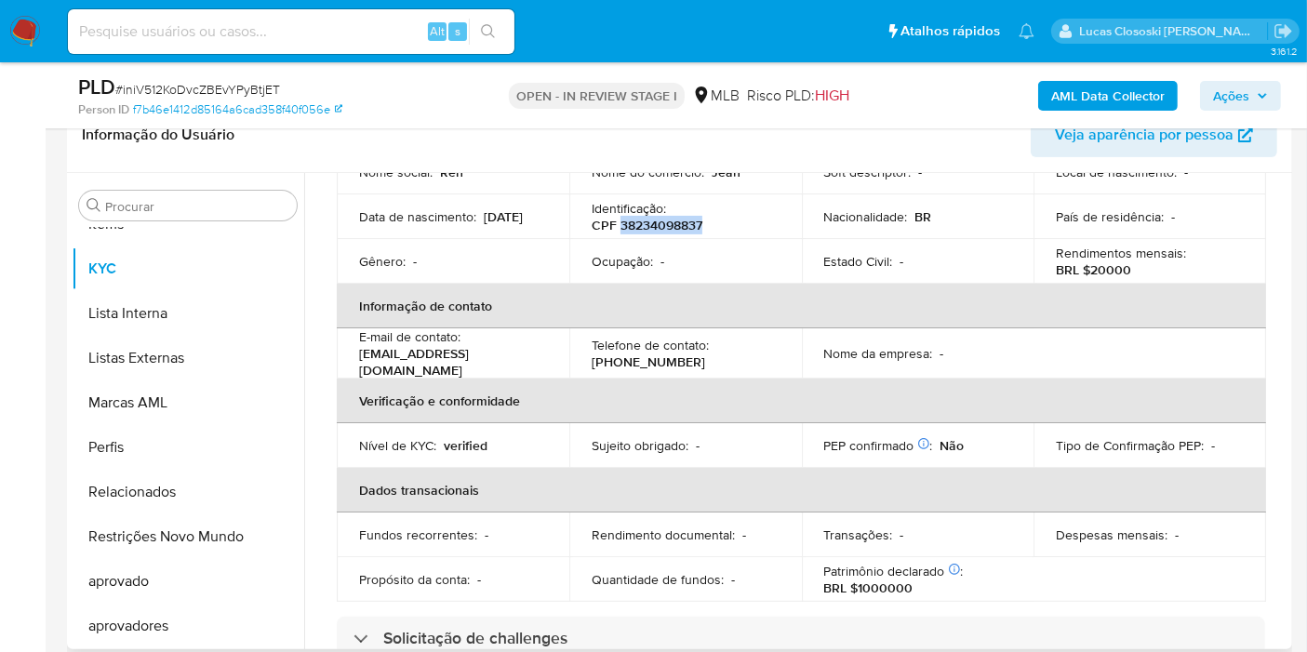
scroll to position [121, 0]
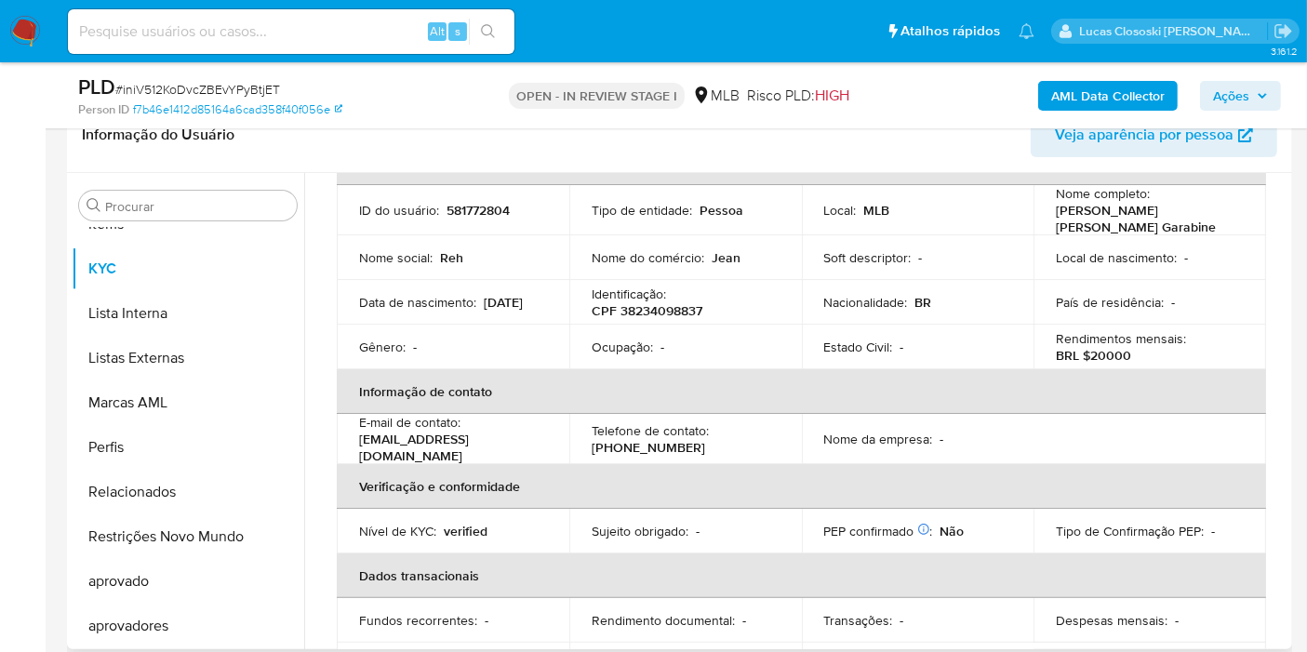
click at [1185, 280] on td "País de residência : -" at bounding box center [1150, 302] width 233 height 45
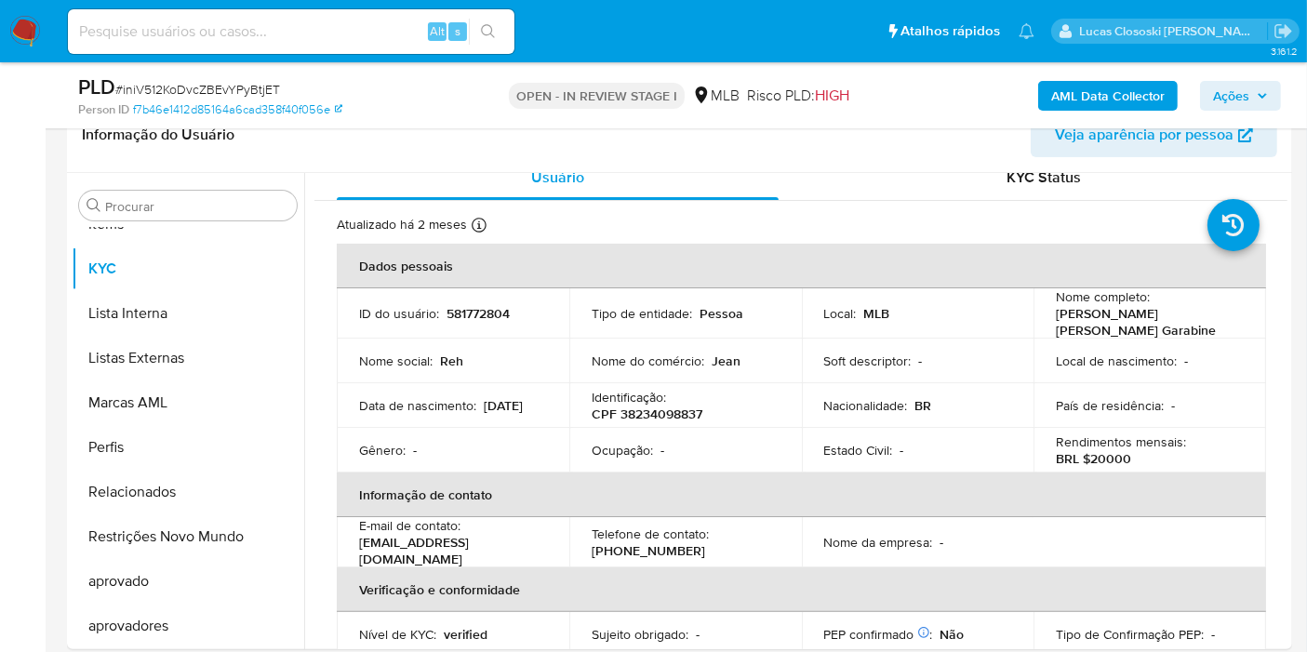
click at [228, 90] on span "# iniV512KoDvcZBEvYPyBtjET" at bounding box center [197, 89] width 165 height 19
copy span "iniV512KoDvcZBEvYPyBtjET"
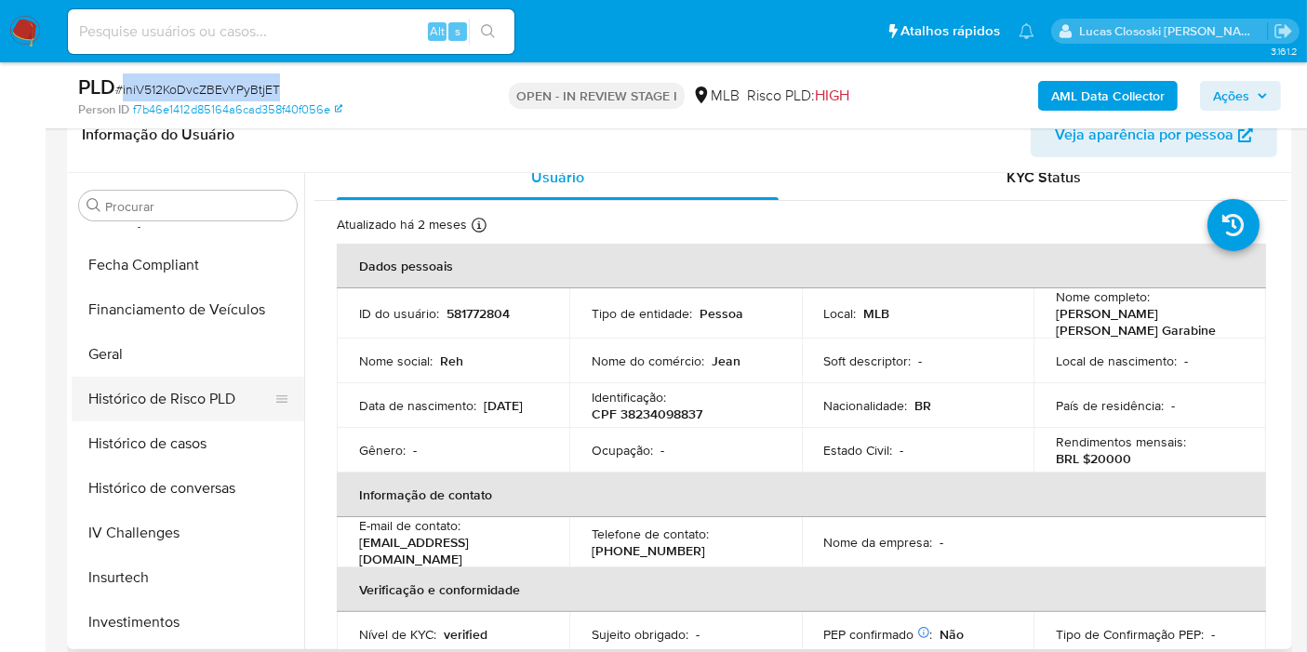
scroll to position [447, 0]
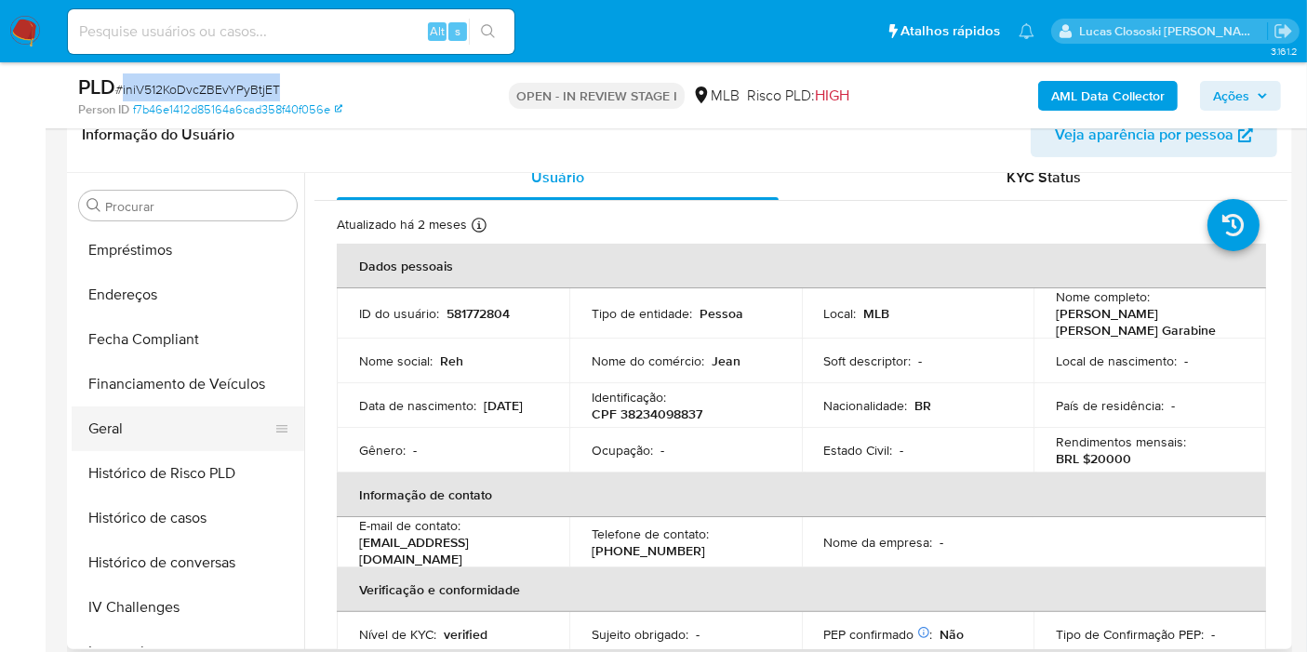
click at [130, 423] on button "Geral" at bounding box center [181, 429] width 218 height 45
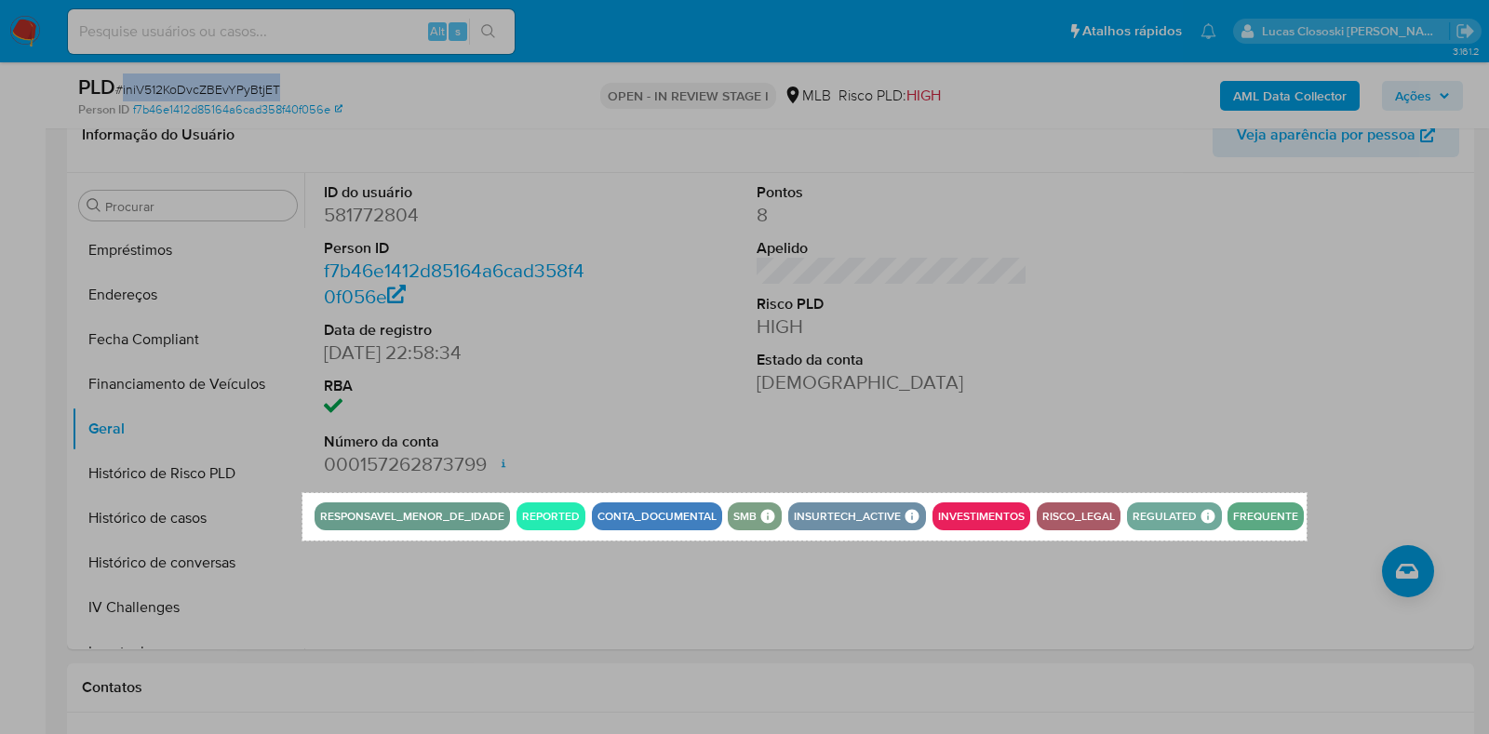
drag, startPoint x: 302, startPoint y: 493, endPoint x: 1308, endPoint y: 541, distance: 1006.9
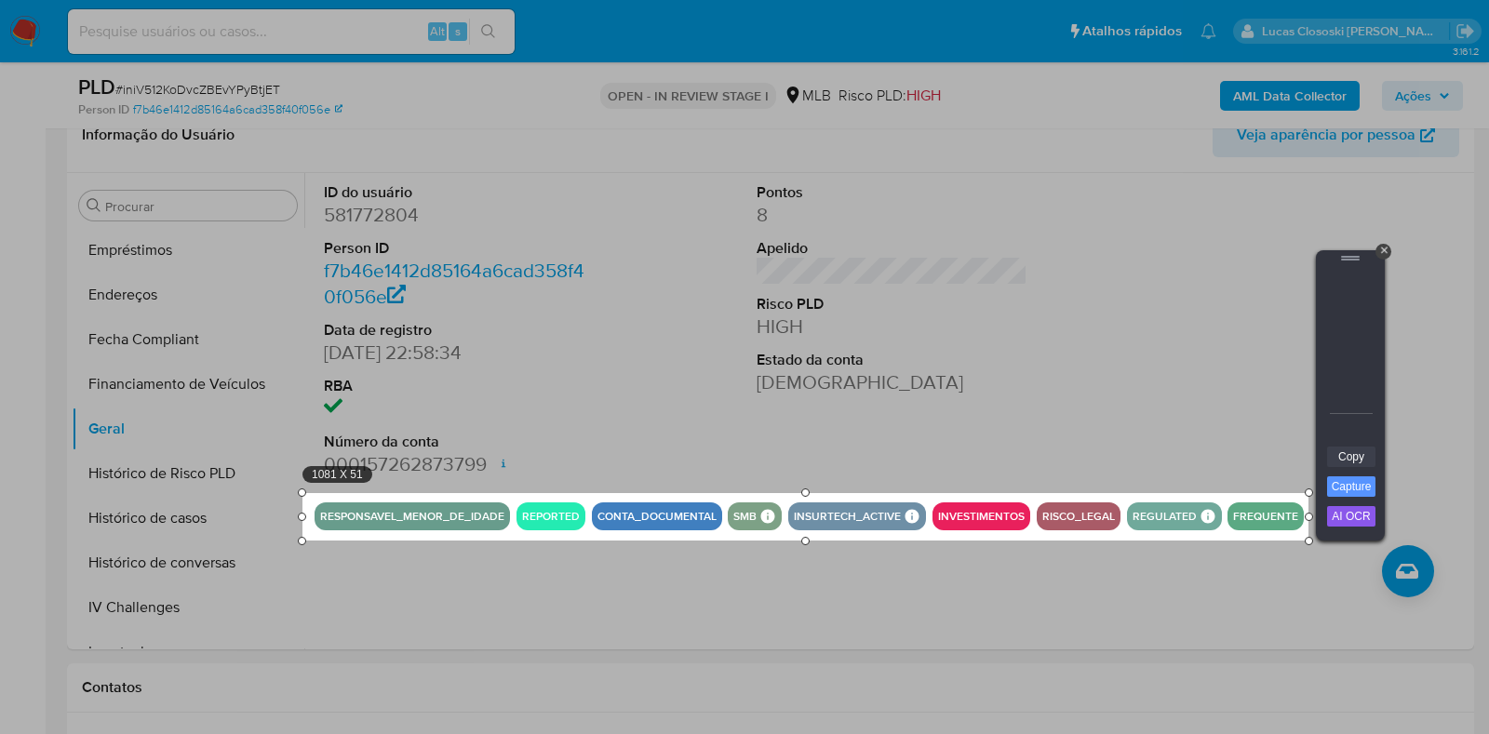
click at [1322, 462] on link "Copy" at bounding box center [1351, 457] width 48 height 20
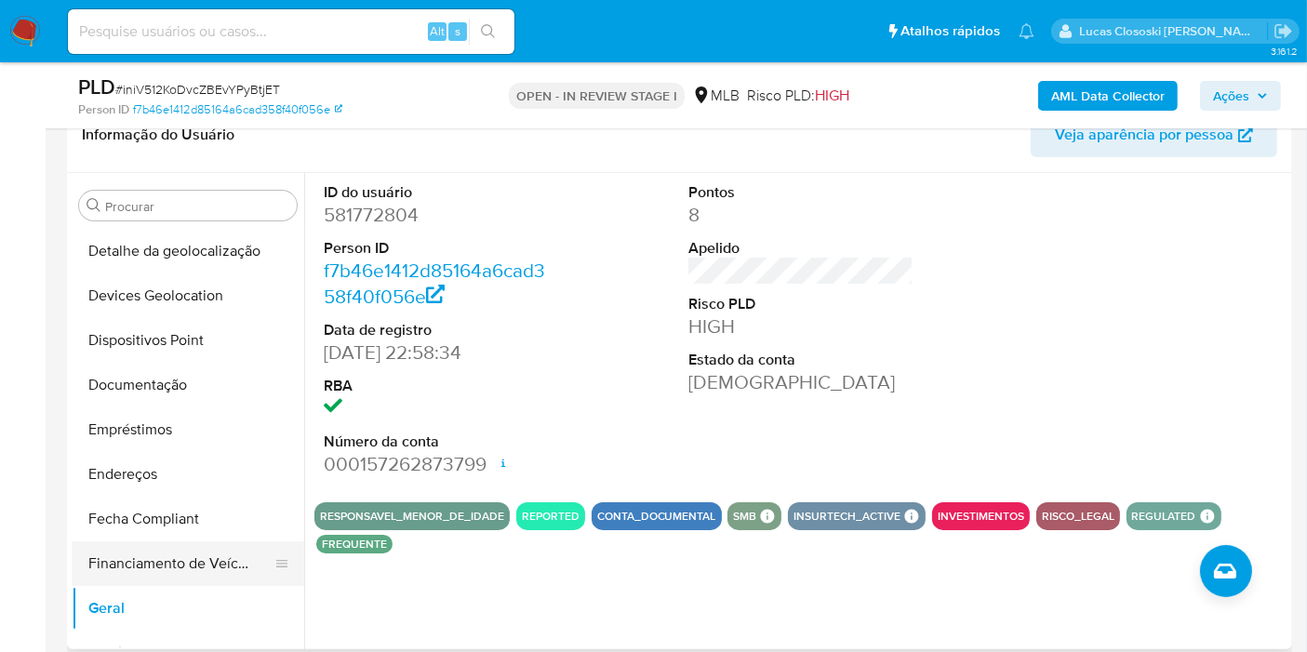
scroll to position [137, 0]
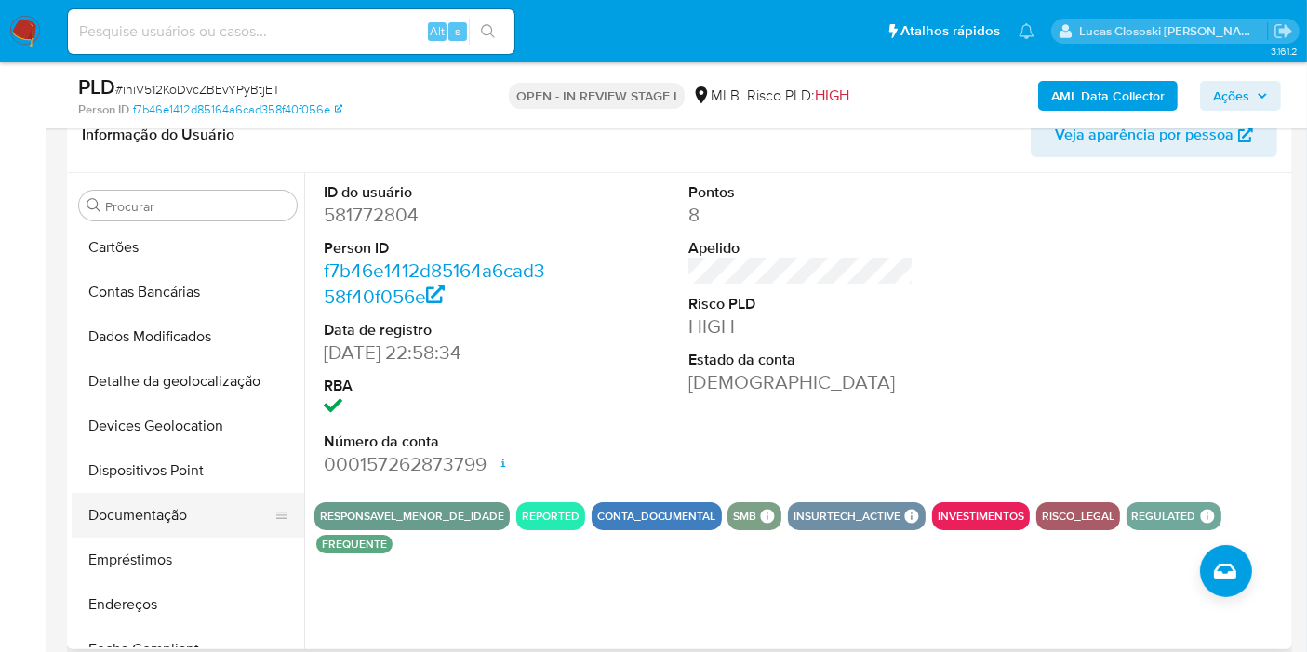
click at [162, 493] on button "Documentação" at bounding box center [181, 515] width 218 height 45
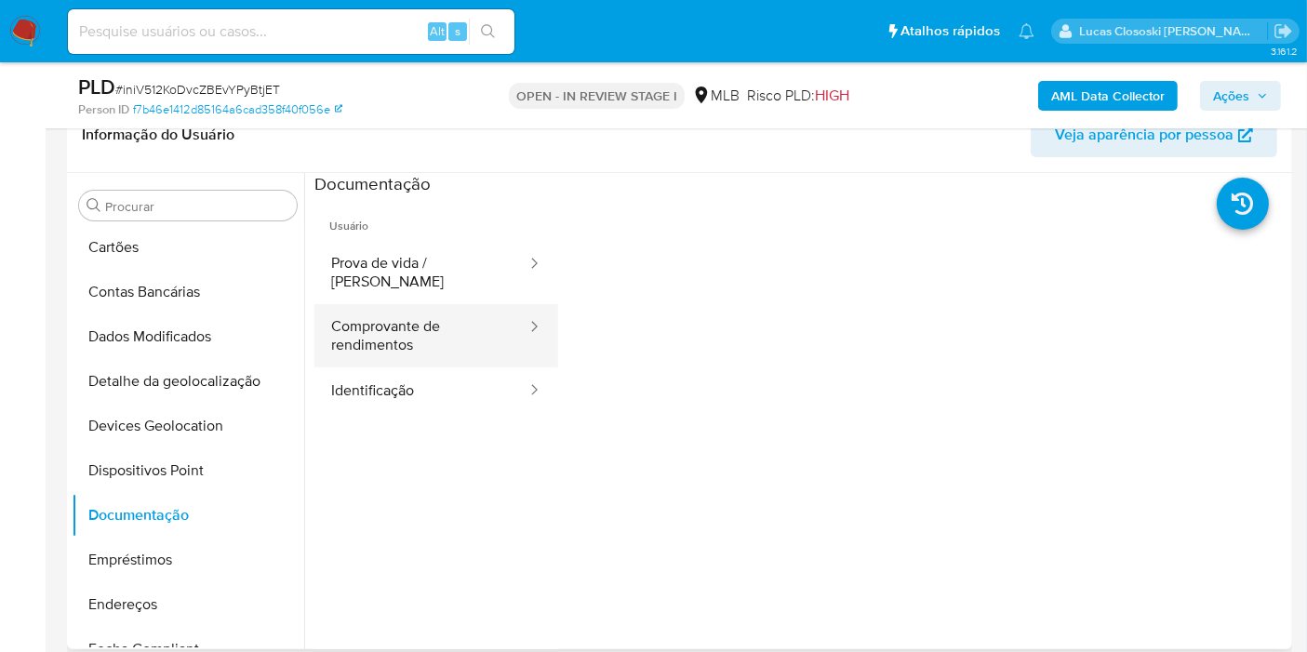
click at [394, 304] on button "Comprovante de rendimentos" at bounding box center [421, 335] width 214 height 63
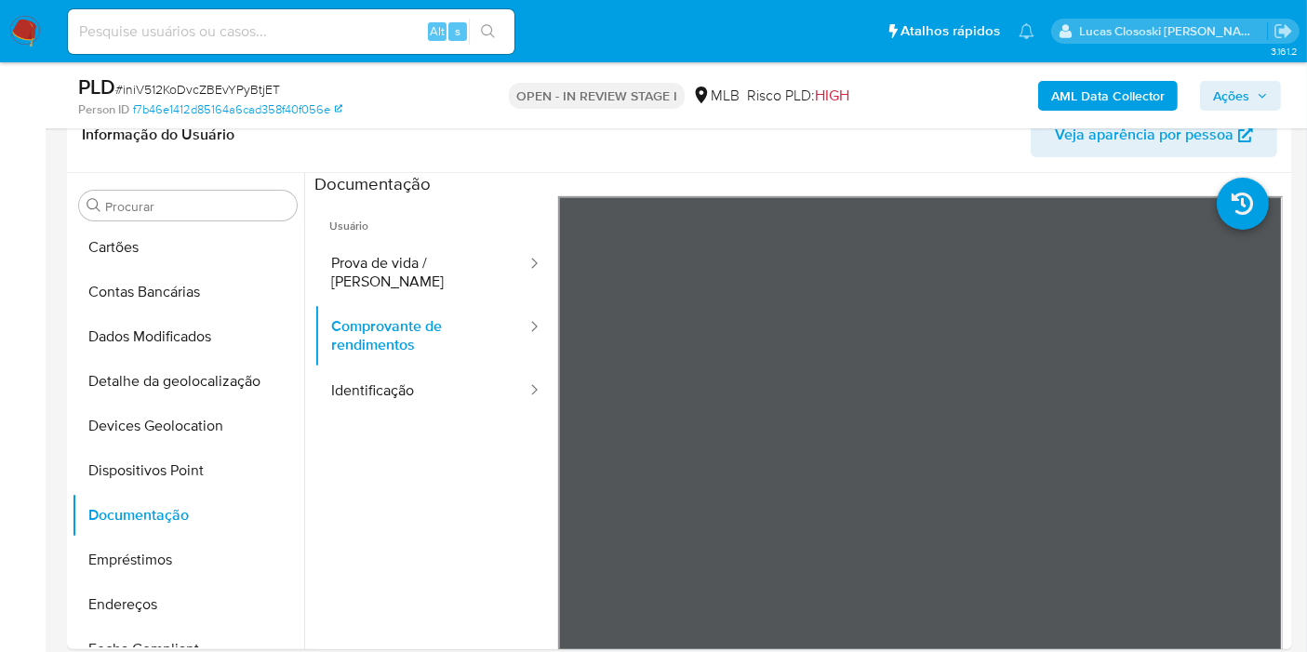
click at [1217, 98] on span "Ações" at bounding box center [1231, 96] width 36 height 30
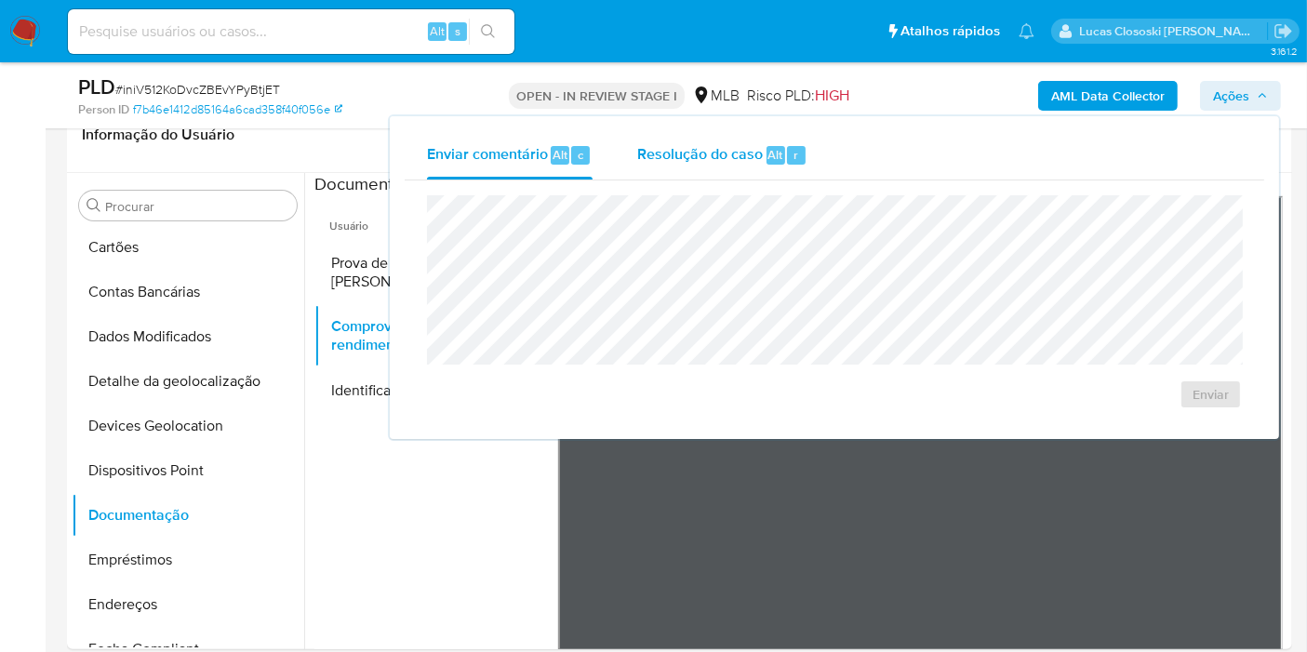
click at [783, 143] on div "Resolução do caso Alt r" at bounding box center [722, 155] width 170 height 48
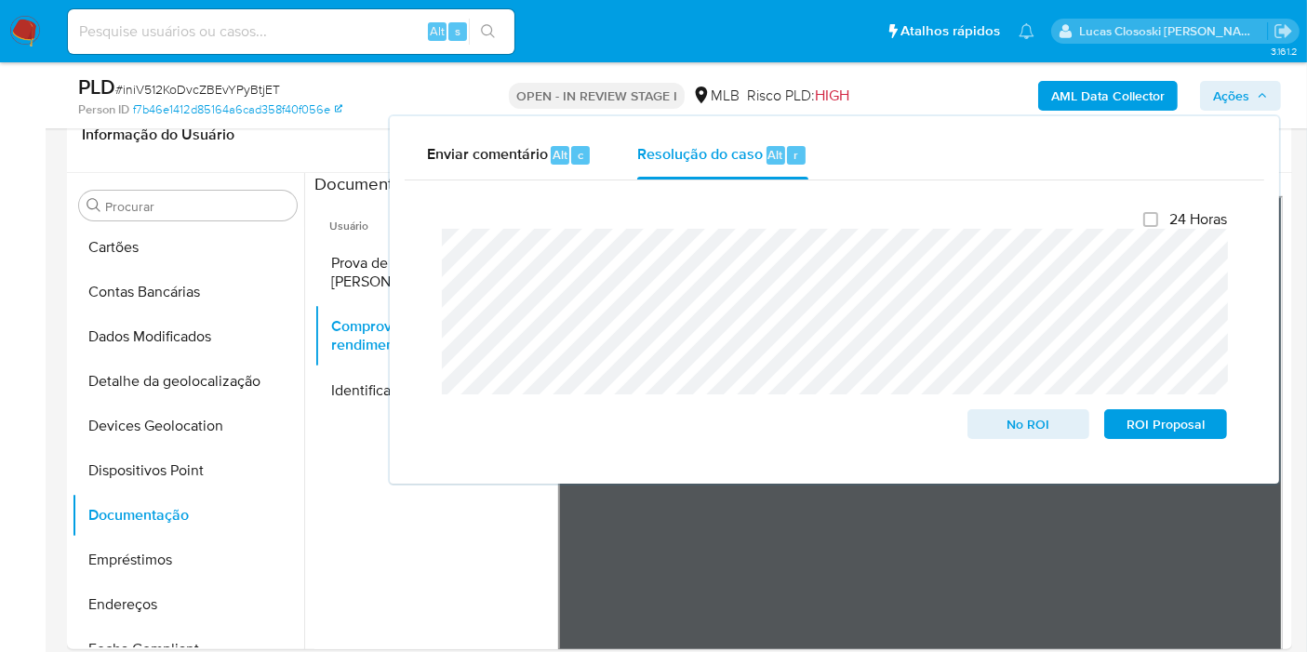
click at [1223, 97] on span "Ações" at bounding box center [1231, 96] width 36 height 30
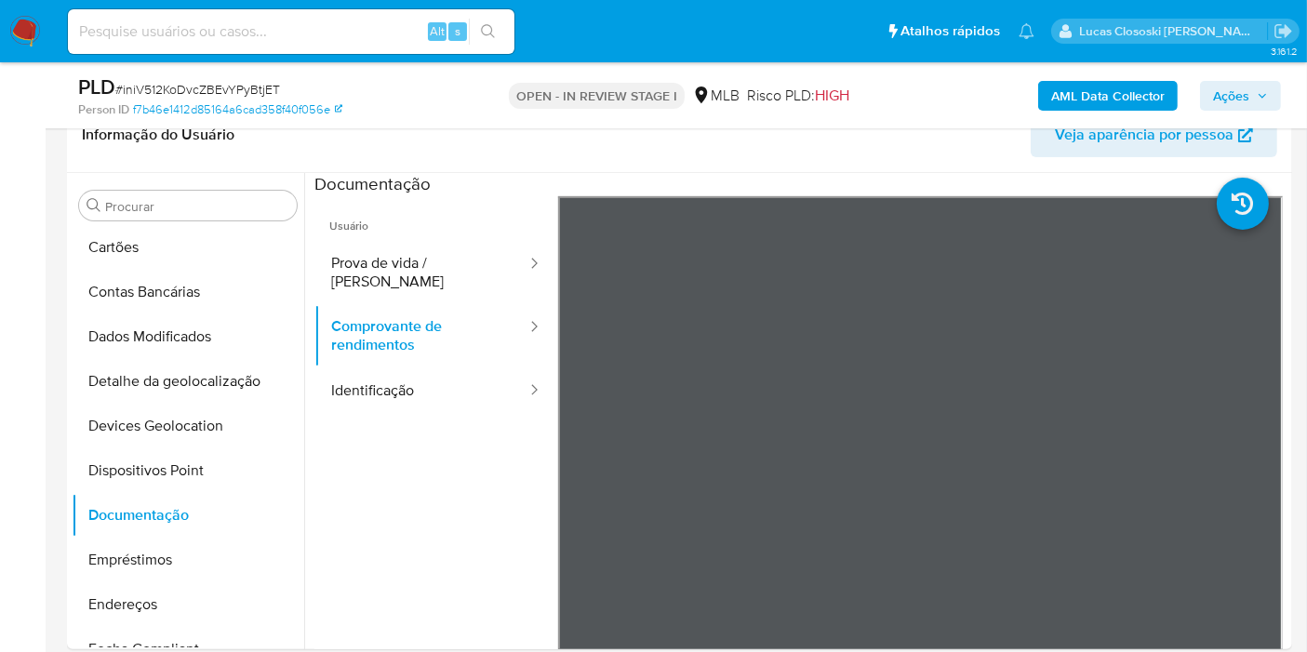
click at [1238, 84] on span "Ações" at bounding box center [1231, 96] width 36 height 30
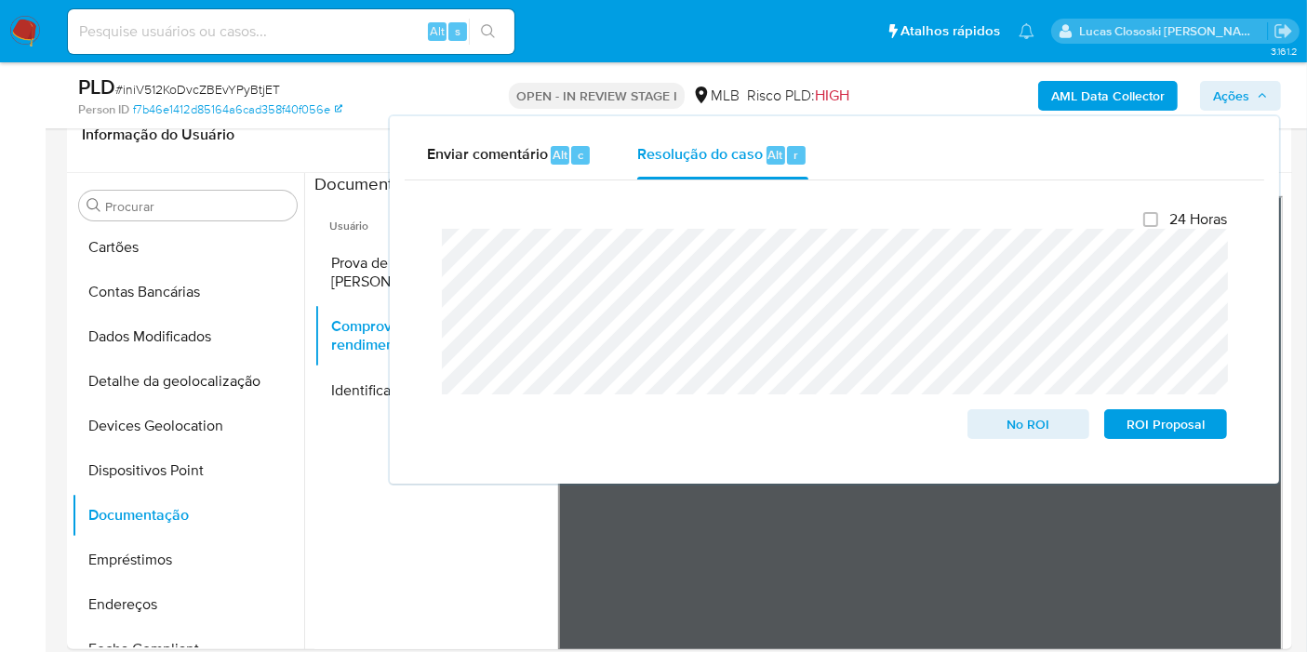
click at [1234, 81] on span "Ações" at bounding box center [1231, 96] width 36 height 30
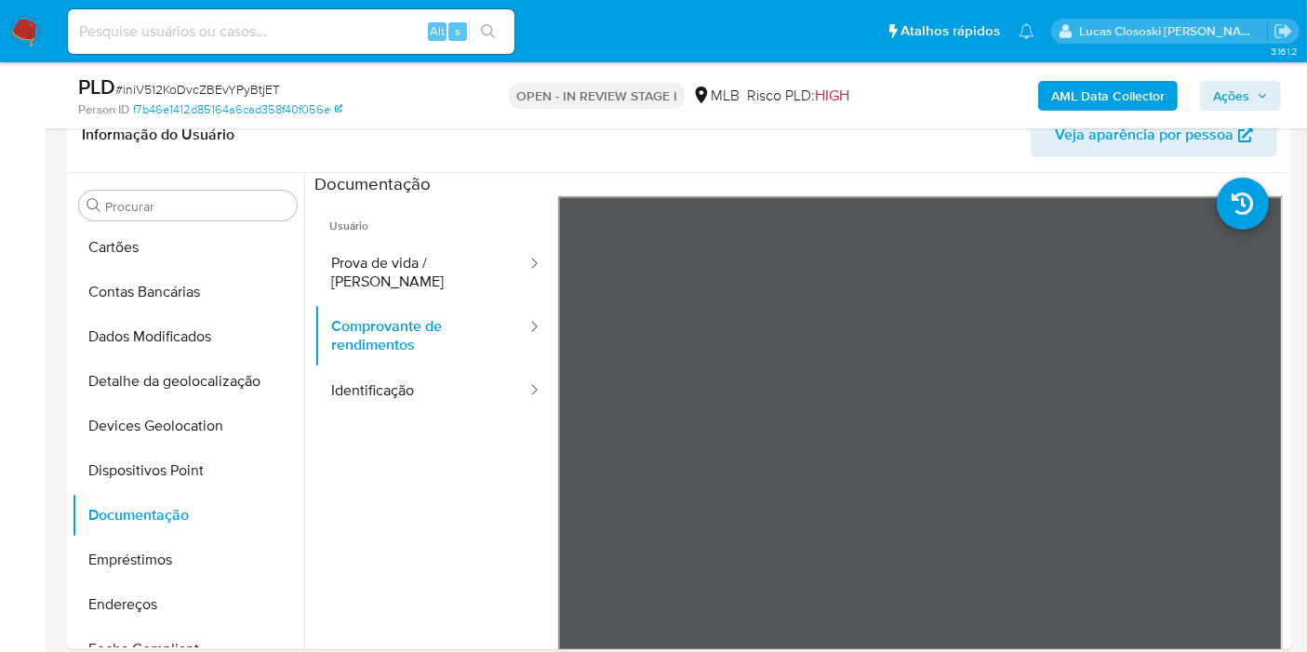
click at [1222, 86] on span "Ações" at bounding box center [1231, 96] width 36 height 30
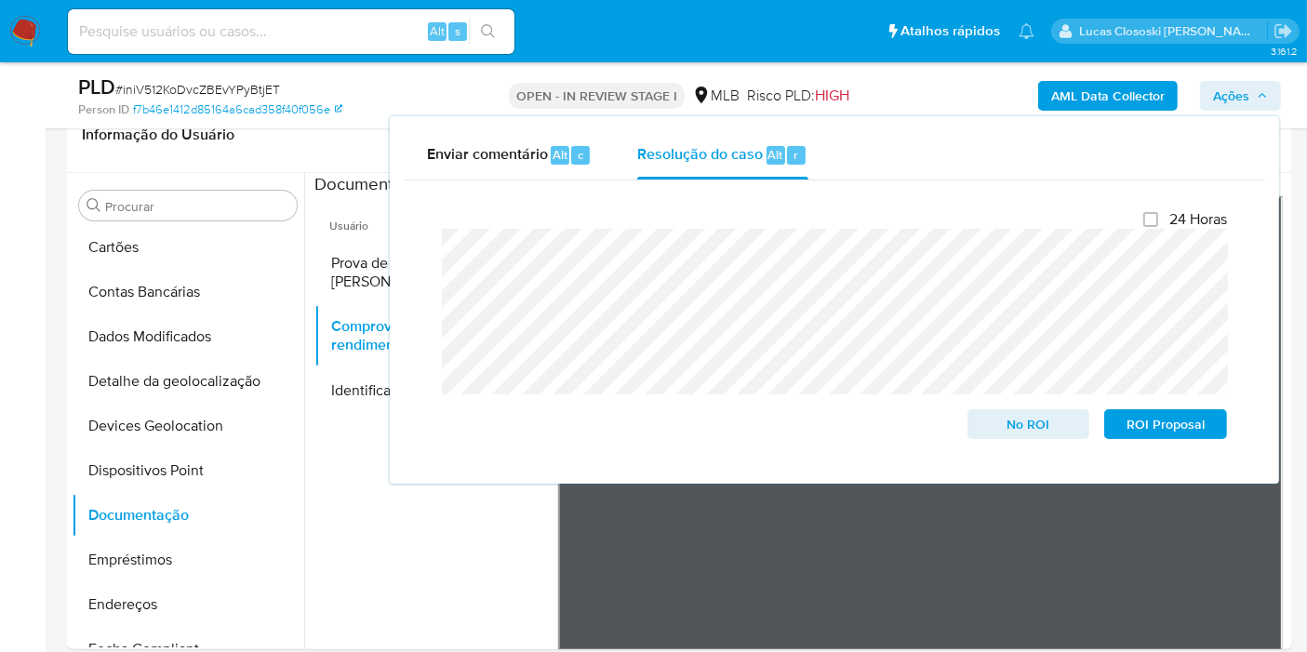
click at [1236, 98] on span "Ações" at bounding box center [1231, 96] width 36 height 30
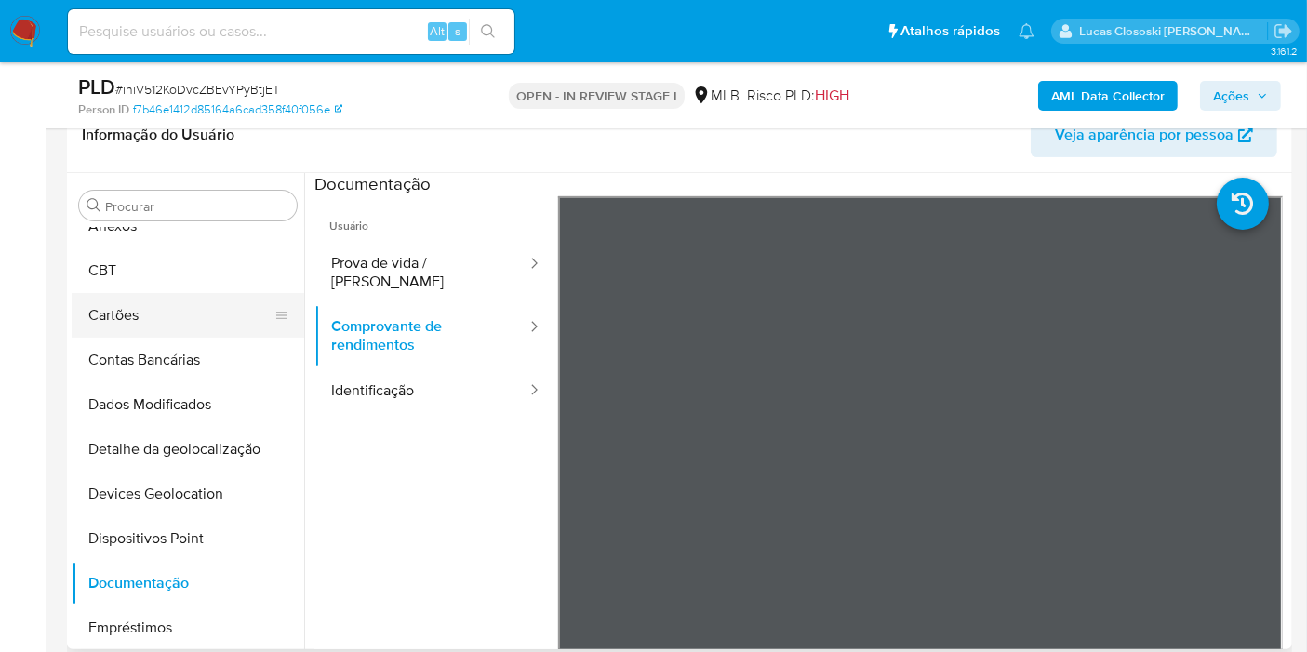
scroll to position [0, 0]
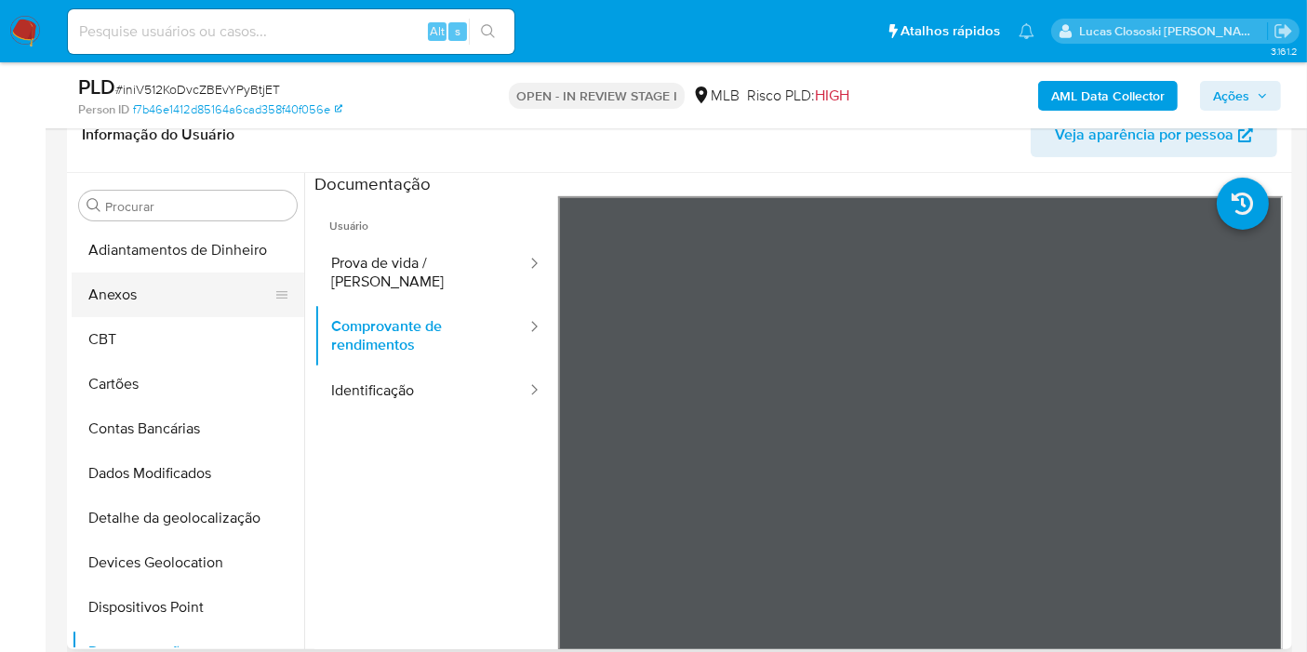
click at [144, 283] on button "Anexos" at bounding box center [181, 295] width 218 height 45
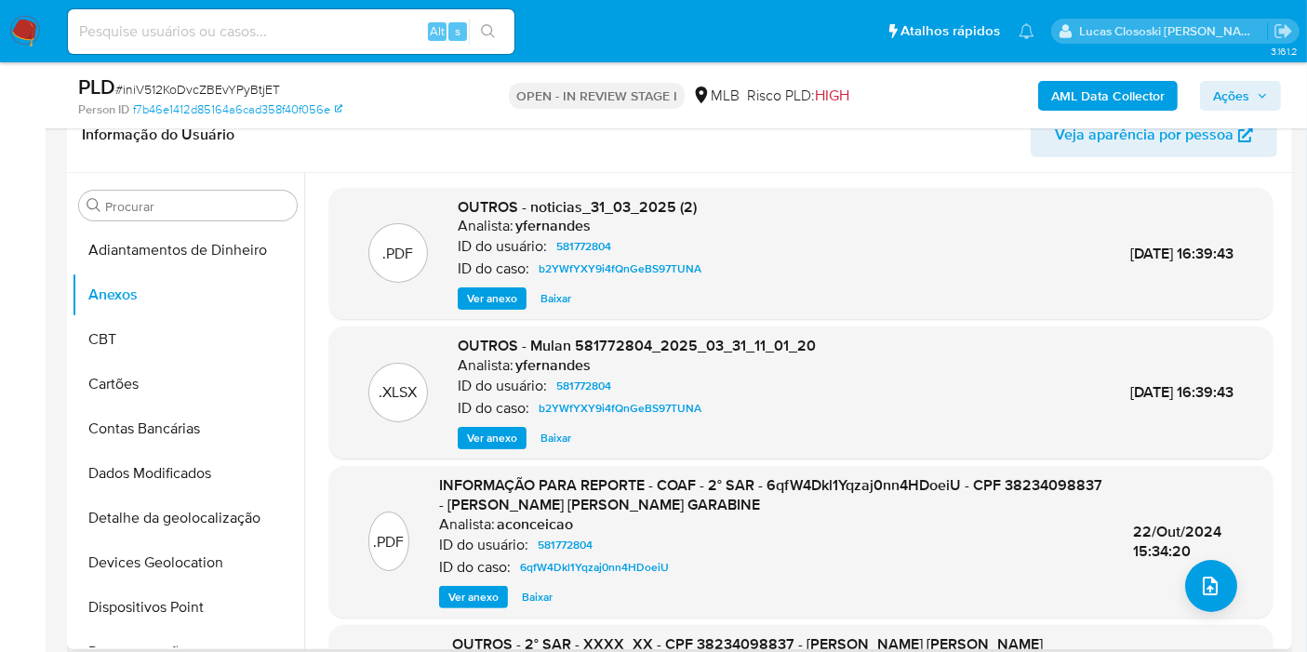
click at [657, 162] on div "Informação do Usuário Veja aparência por pessoa" at bounding box center [679, 135] width 1225 height 75
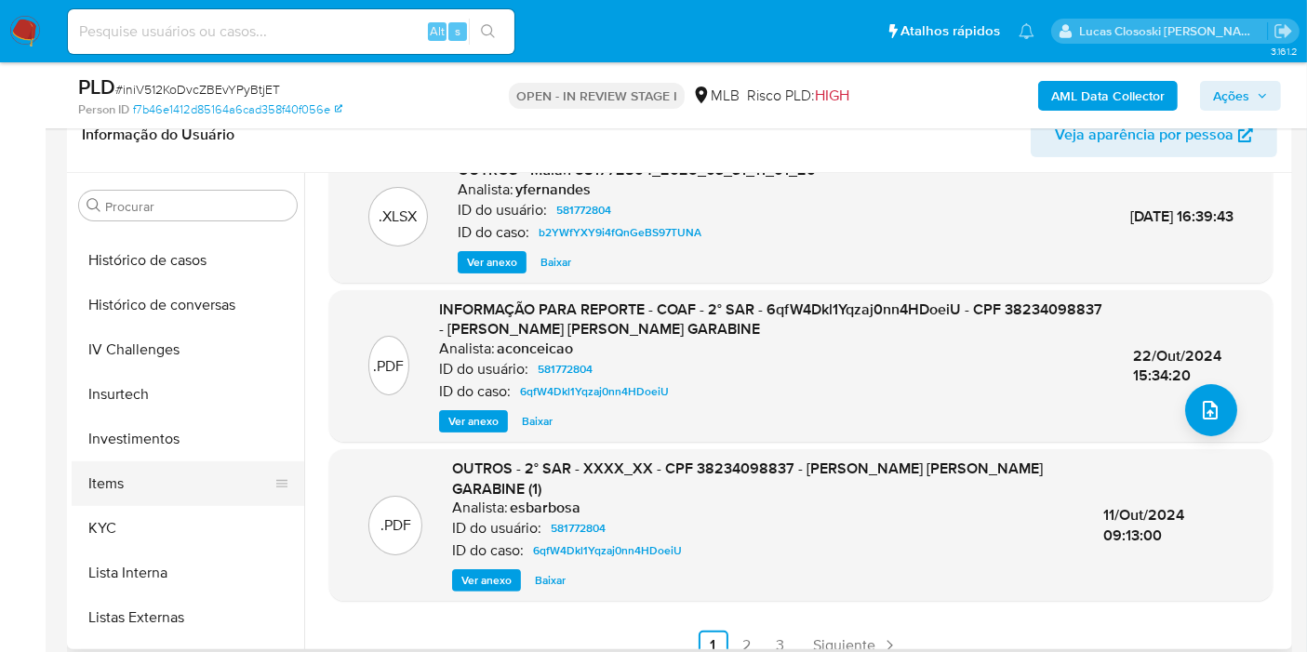
scroll to position [723, 0]
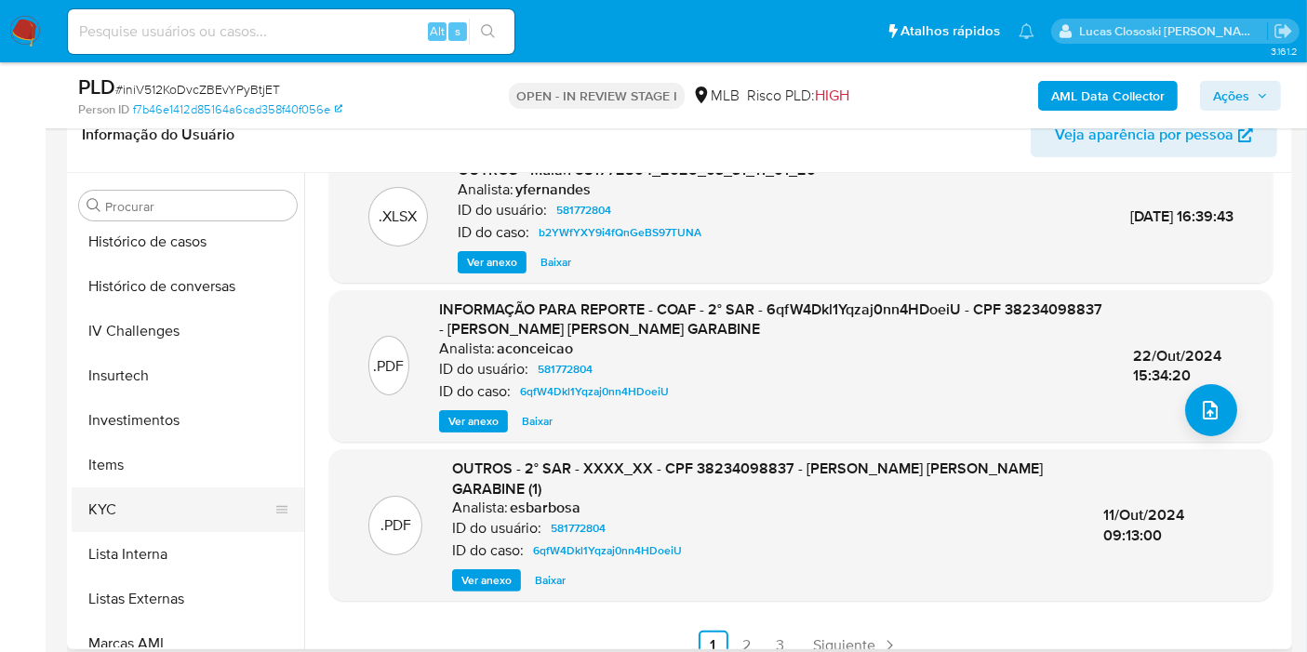
click at [137, 496] on button "KYC" at bounding box center [181, 510] width 218 height 45
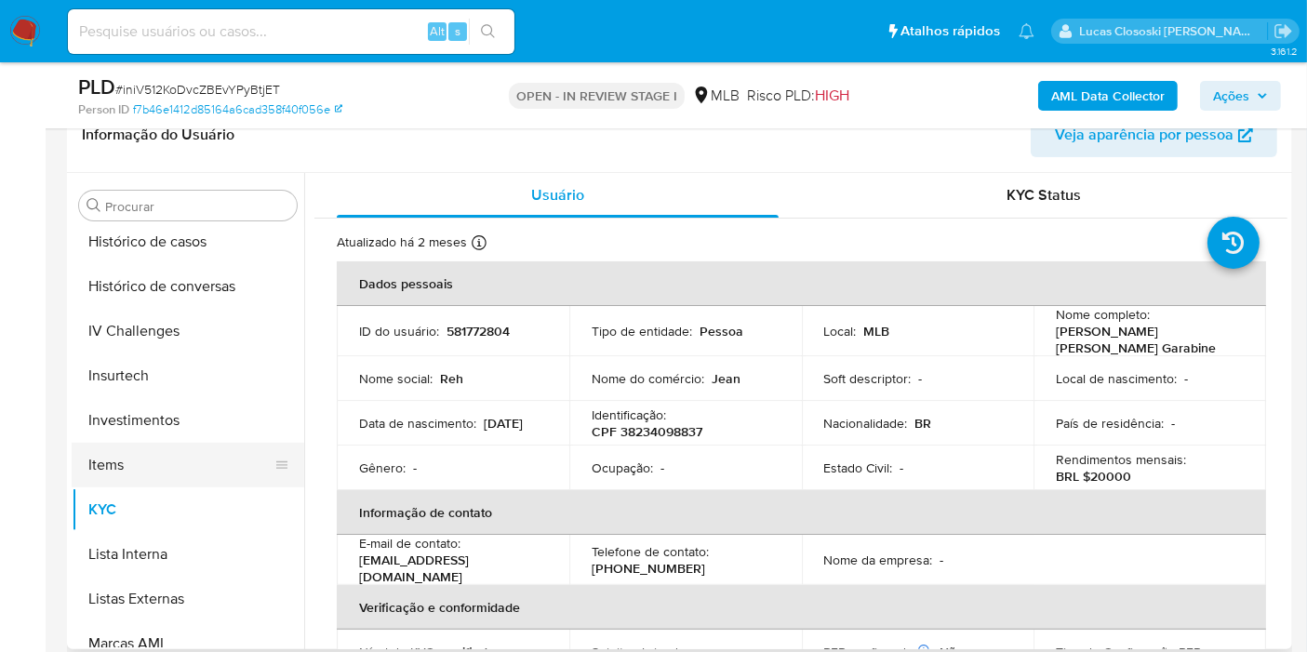
scroll to position [620, 0]
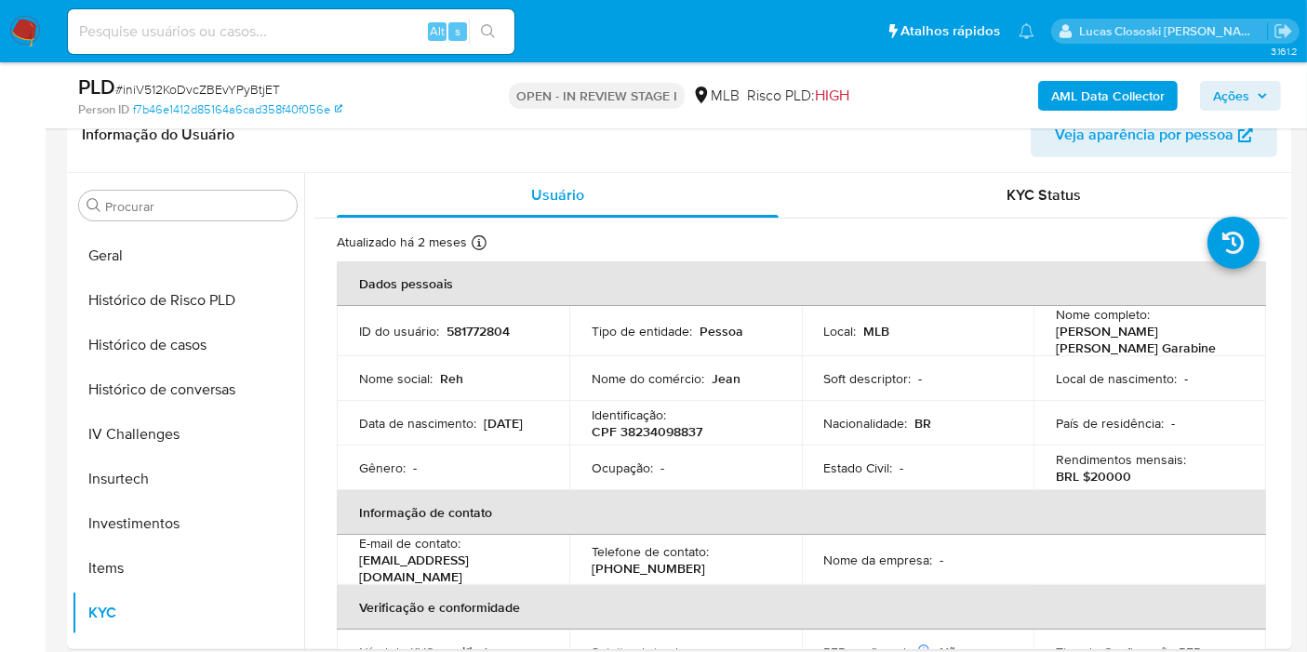
click at [1240, 86] on span "Ações" at bounding box center [1231, 96] width 36 height 30
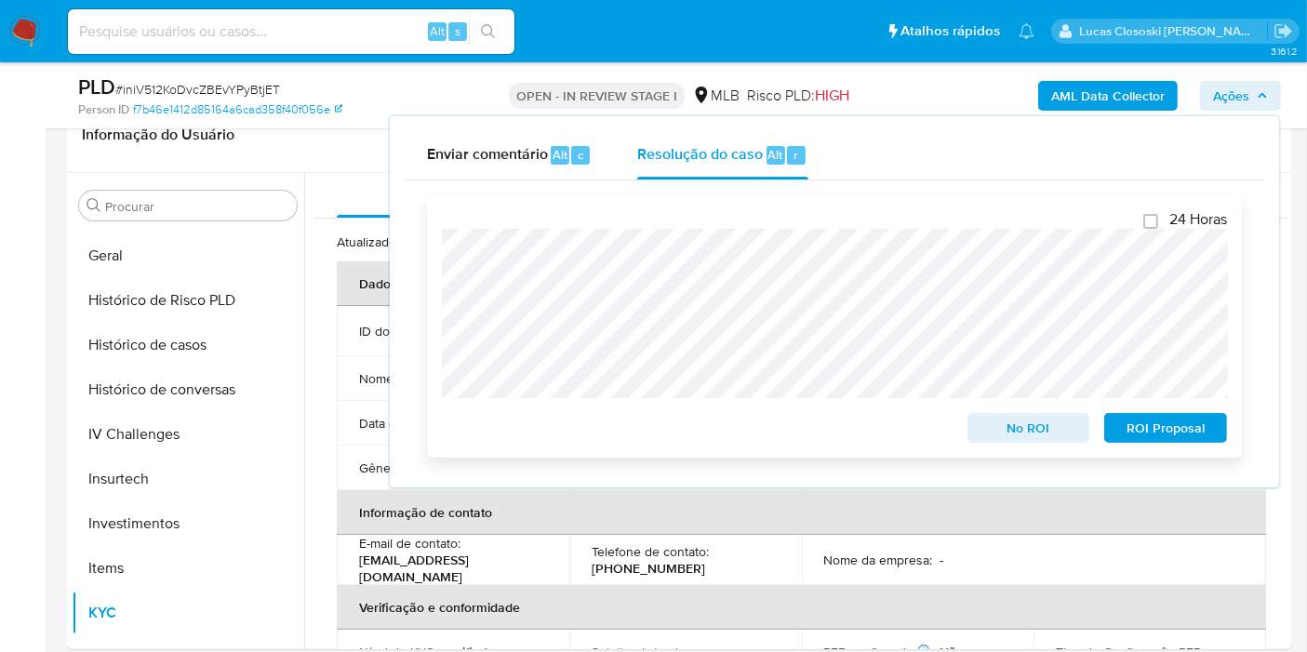
click at [1148, 426] on span "ROI Proposal" at bounding box center [1165, 428] width 97 height 26
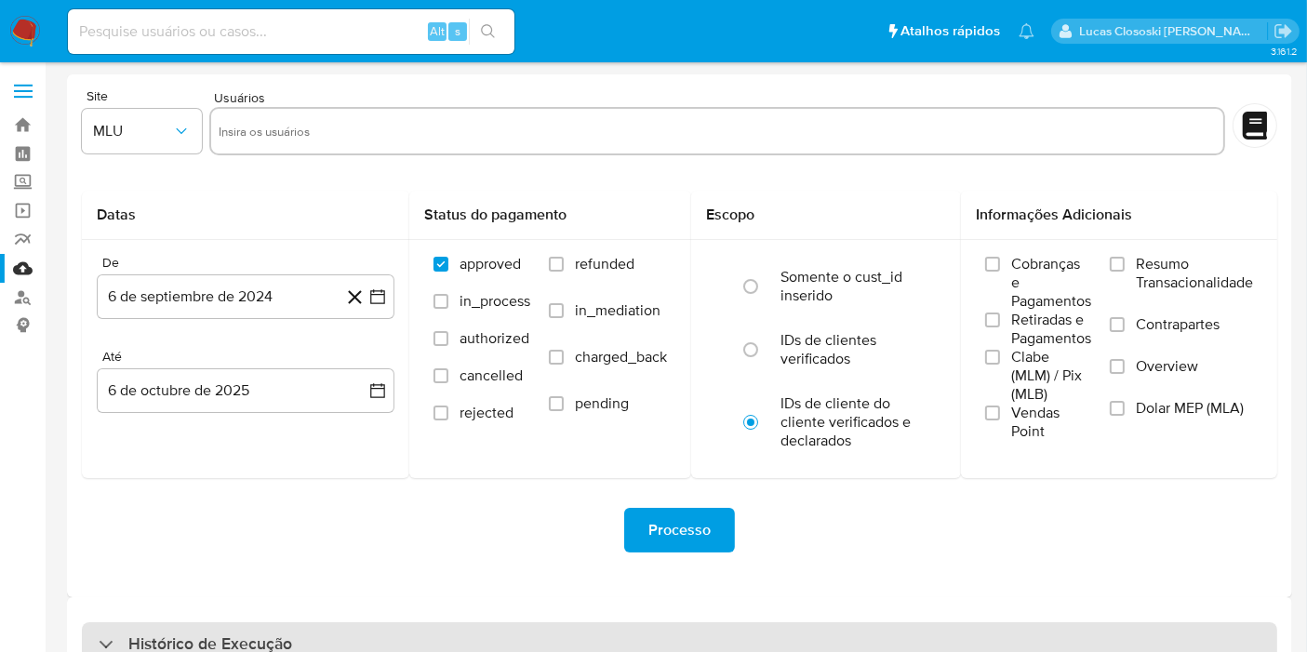
click at [454, 630] on div "Histórico de Execução" at bounding box center [680, 644] width 1196 height 45
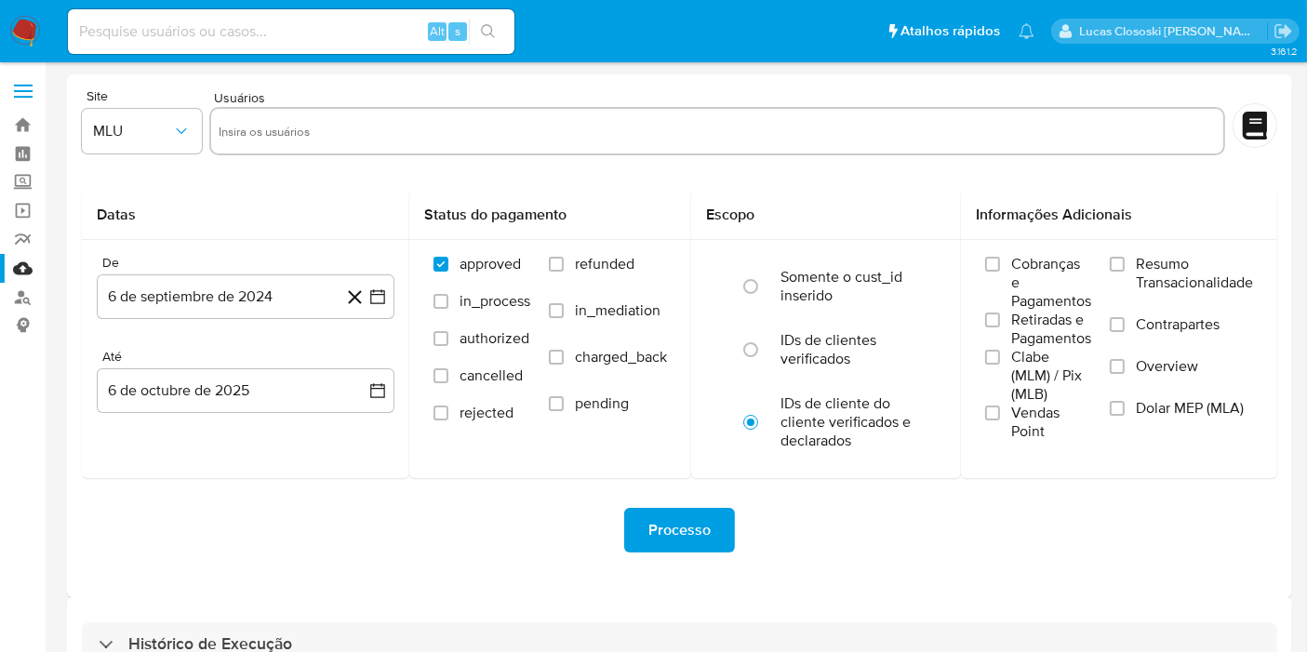
select select "10"
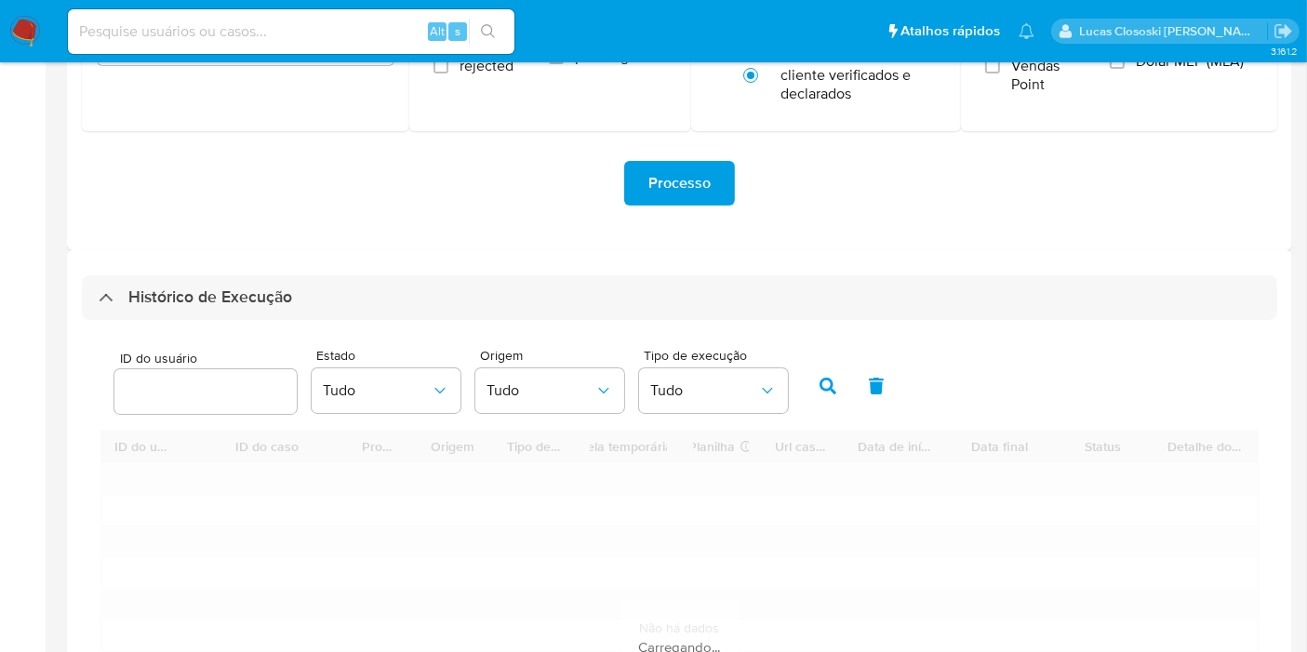
scroll to position [516, 0]
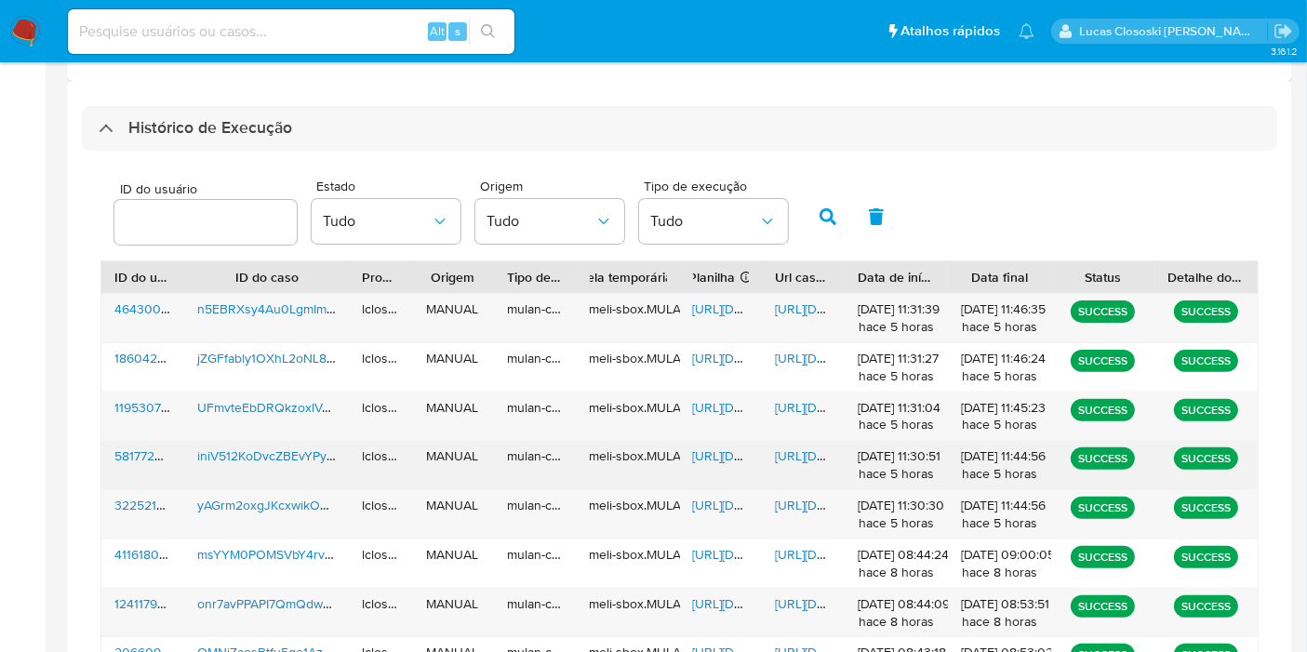
click at [711, 463] on span "[URL][DOMAIN_NAME]" at bounding box center [757, 456] width 128 height 19
click at [817, 455] on span "[URL][DOMAIN_NAME]" at bounding box center [839, 456] width 128 height 19
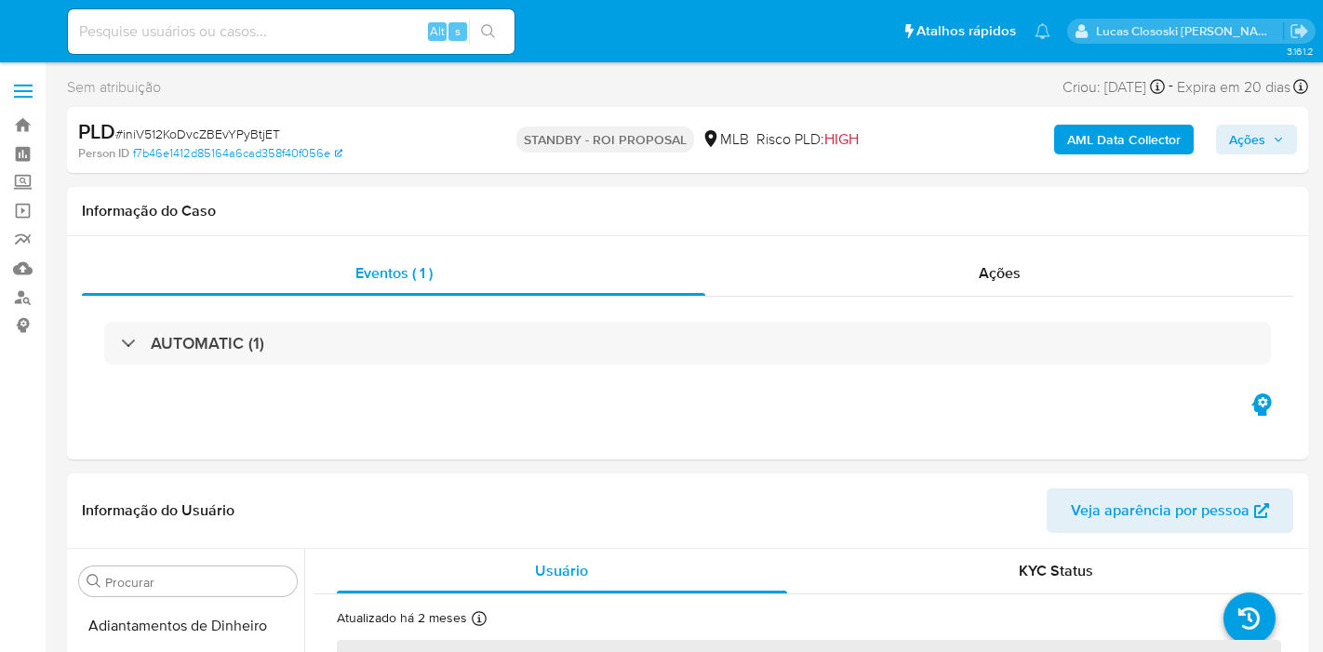
select select "10"
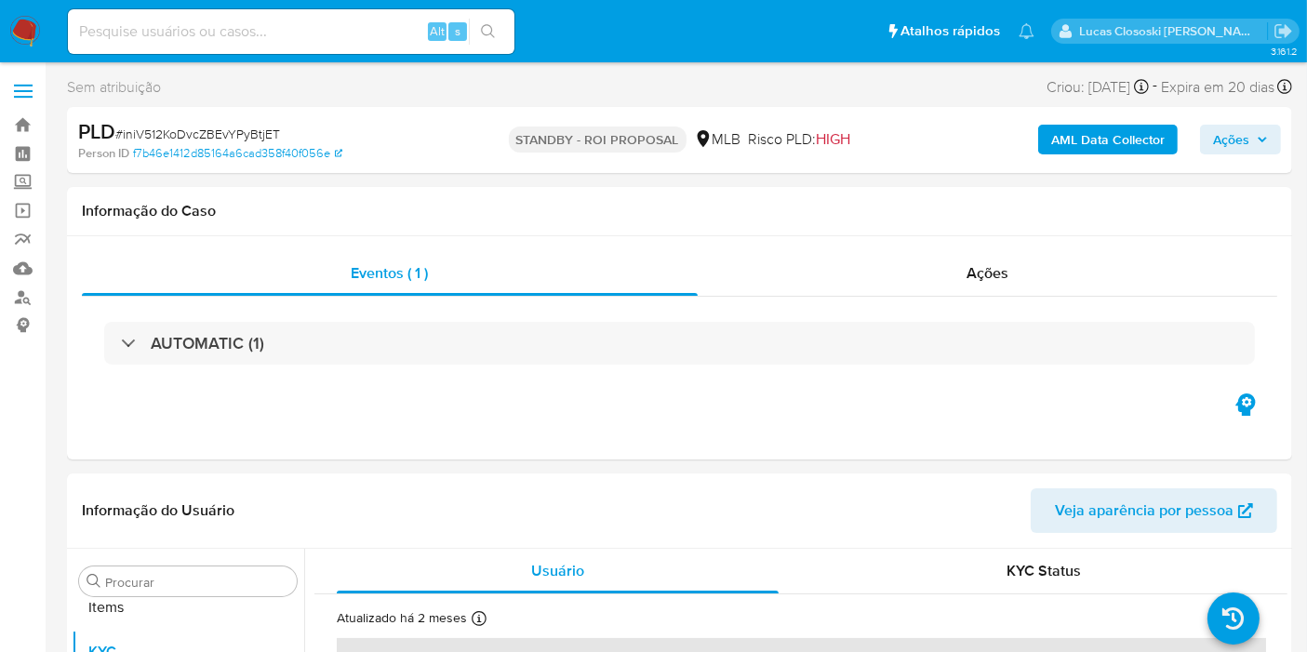
scroll to position [964, 0]
click at [23, 20] on img at bounding box center [25, 32] width 32 height 32
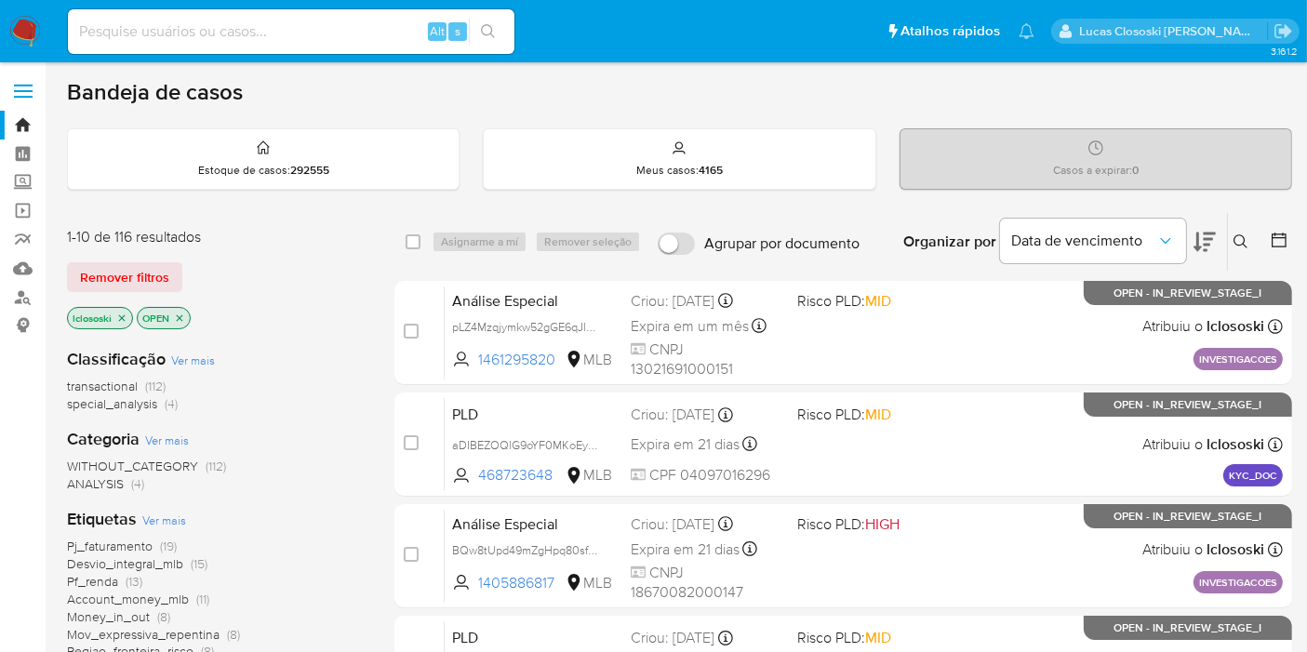
click at [1214, 237] on icon at bounding box center [1205, 242] width 22 height 22
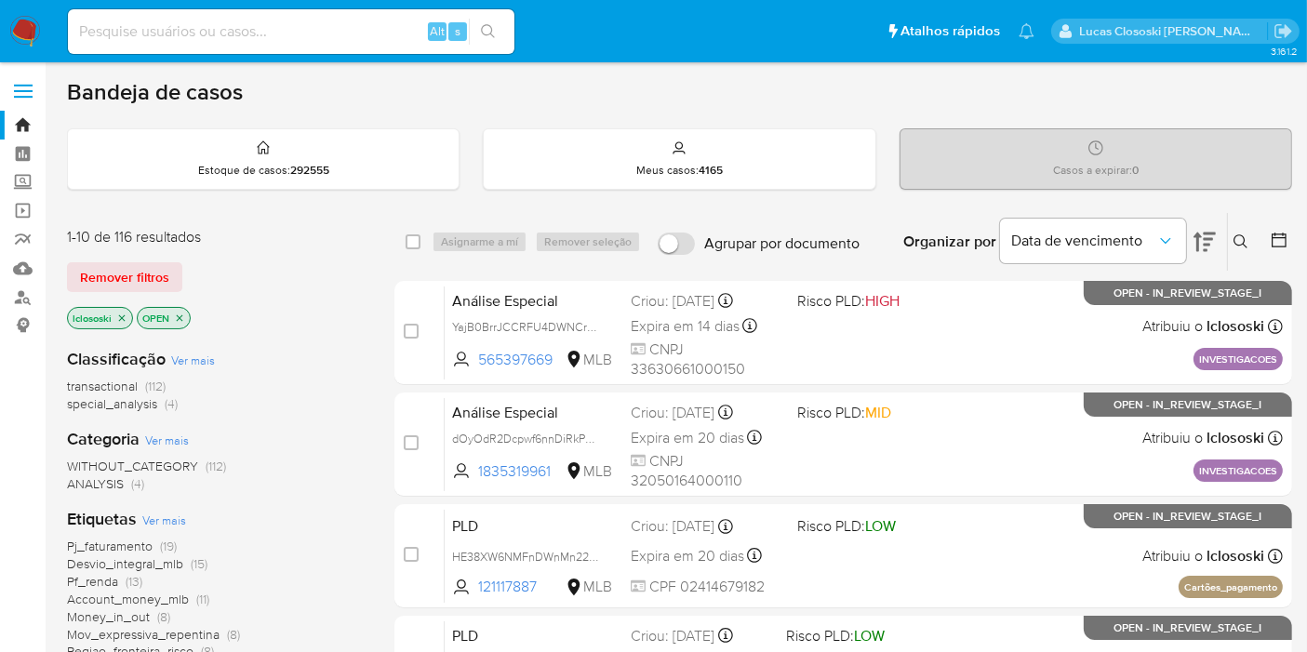
click at [1203, 247] on icon at bounding box center [1205, 242] width 22 height 22
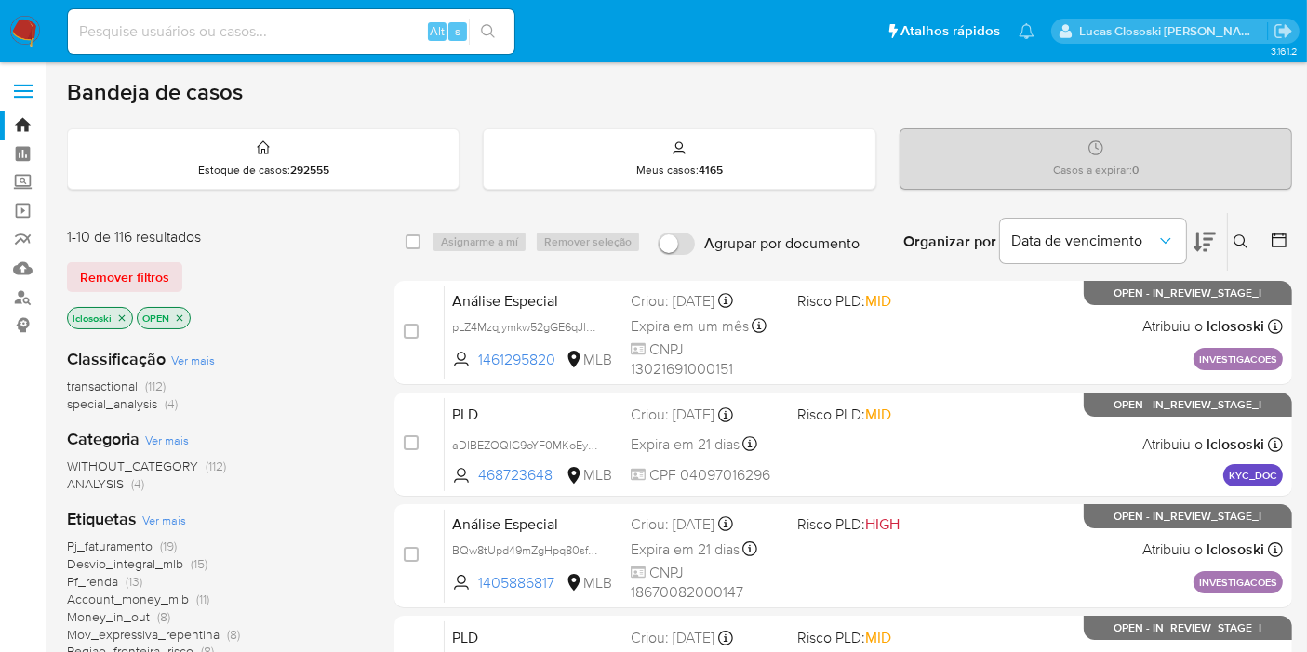
click at [1204, 246] on icon at bounding box center [1205, 242] width 22 height 22
